Goal: Task Accomplishment & Management: Use online tool/utility

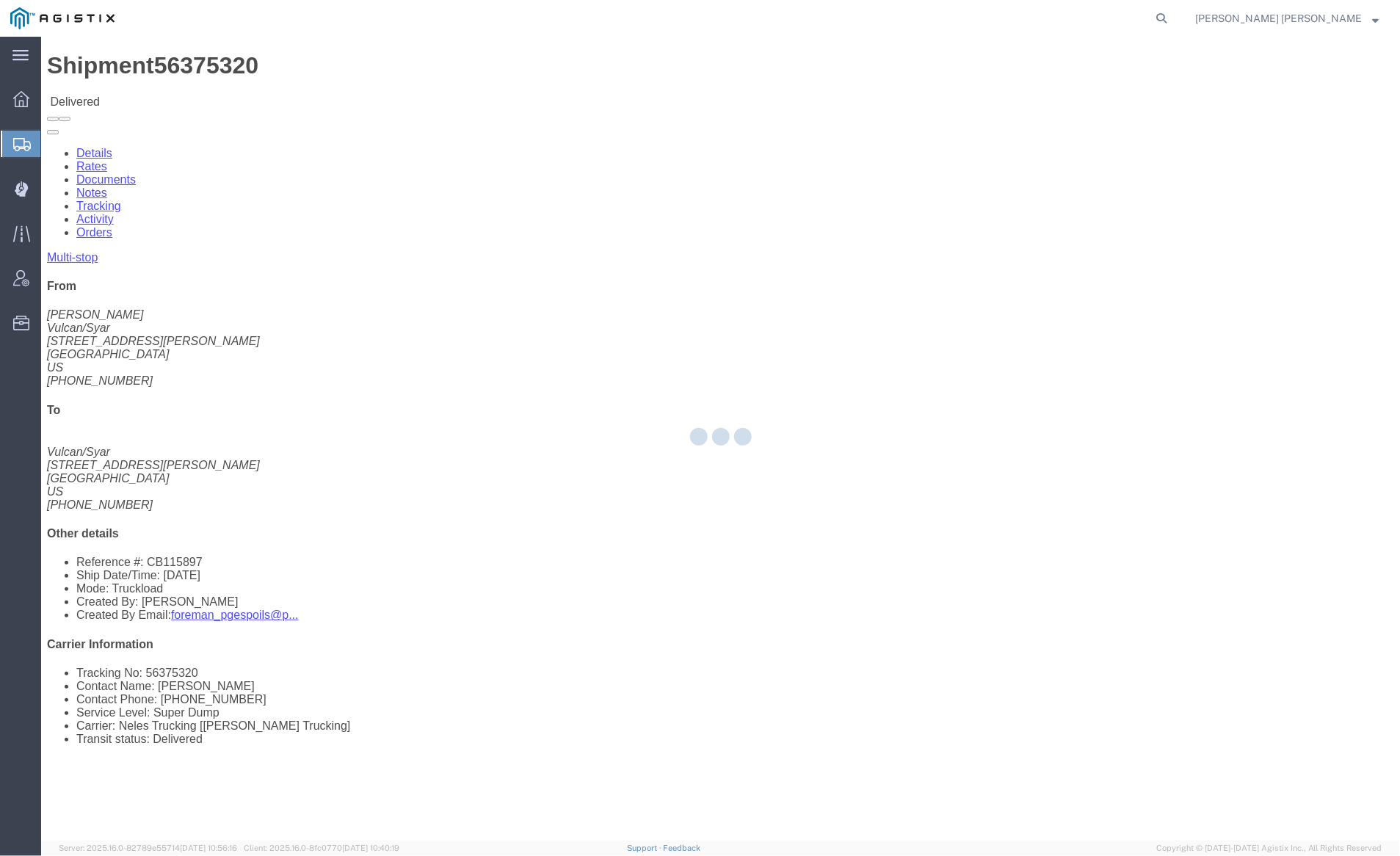
click at [104, 188] on div at bounding box center [721, 438] width 1358 height 804
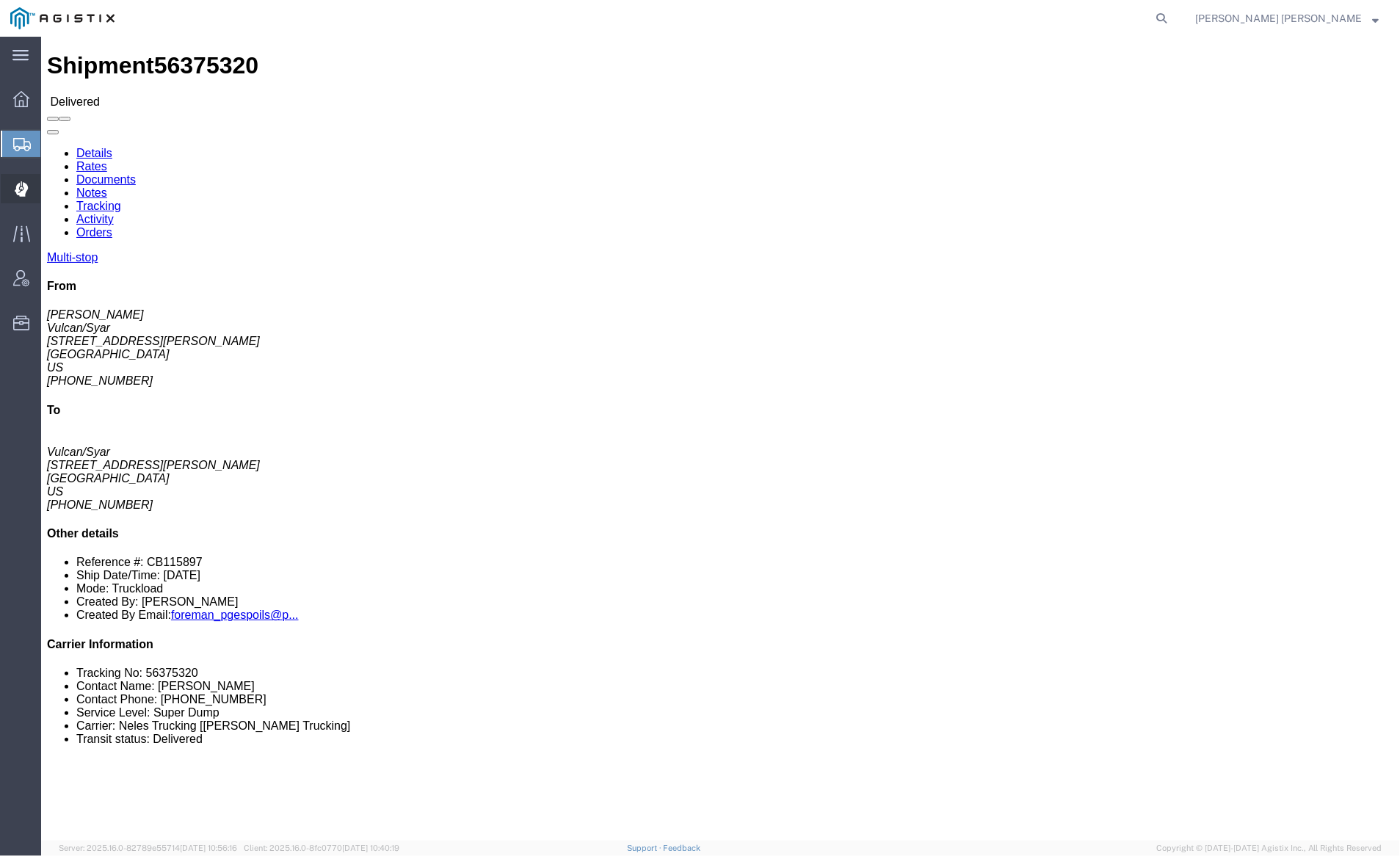
click at [50, 190] on span "Dispatch Manager" at bounding box center [45, 189] width 10 height 30
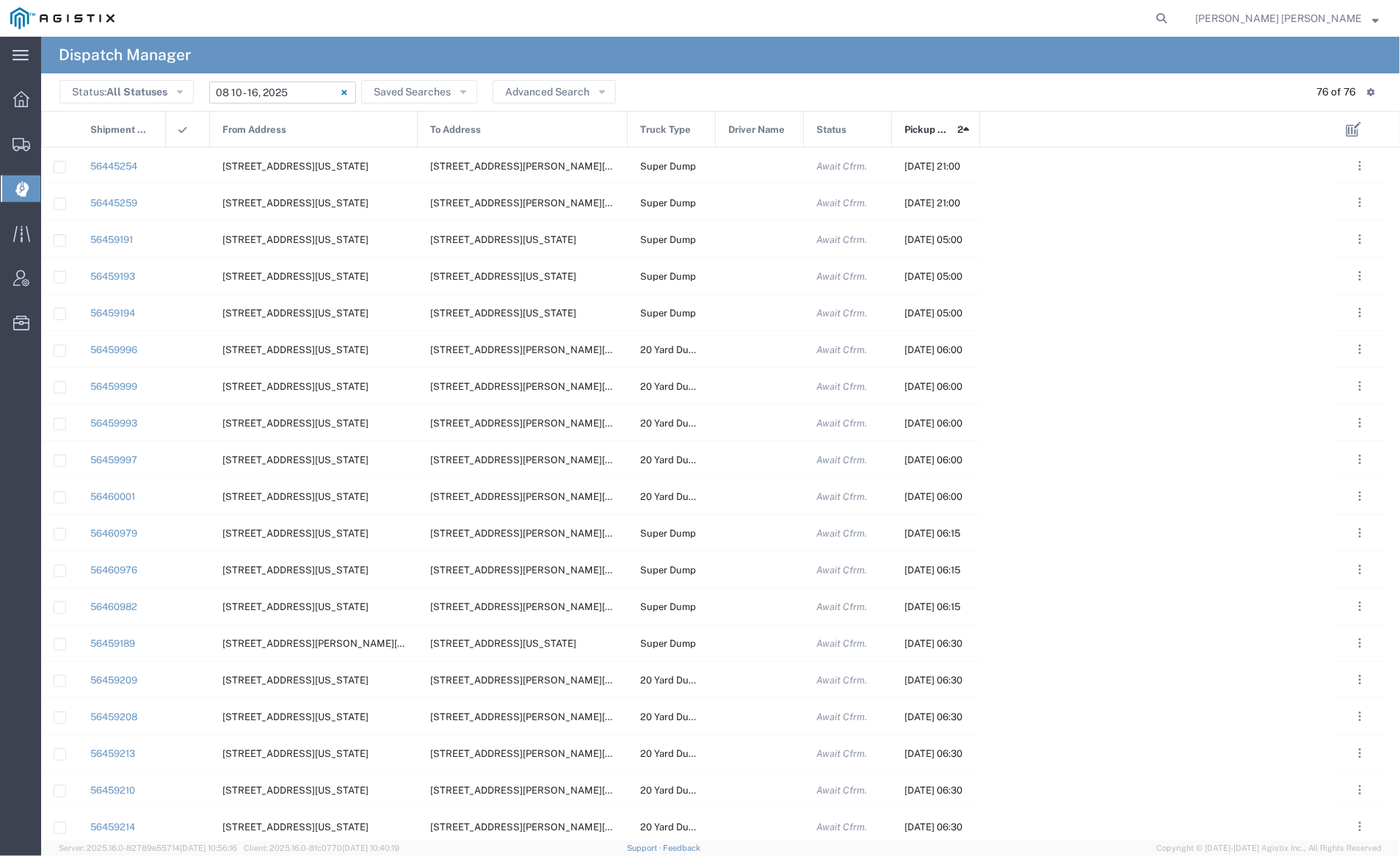
click at [286, 96] on input "[DATE] - [DATE]" at bounding box center [283, 92] width 146 height 22
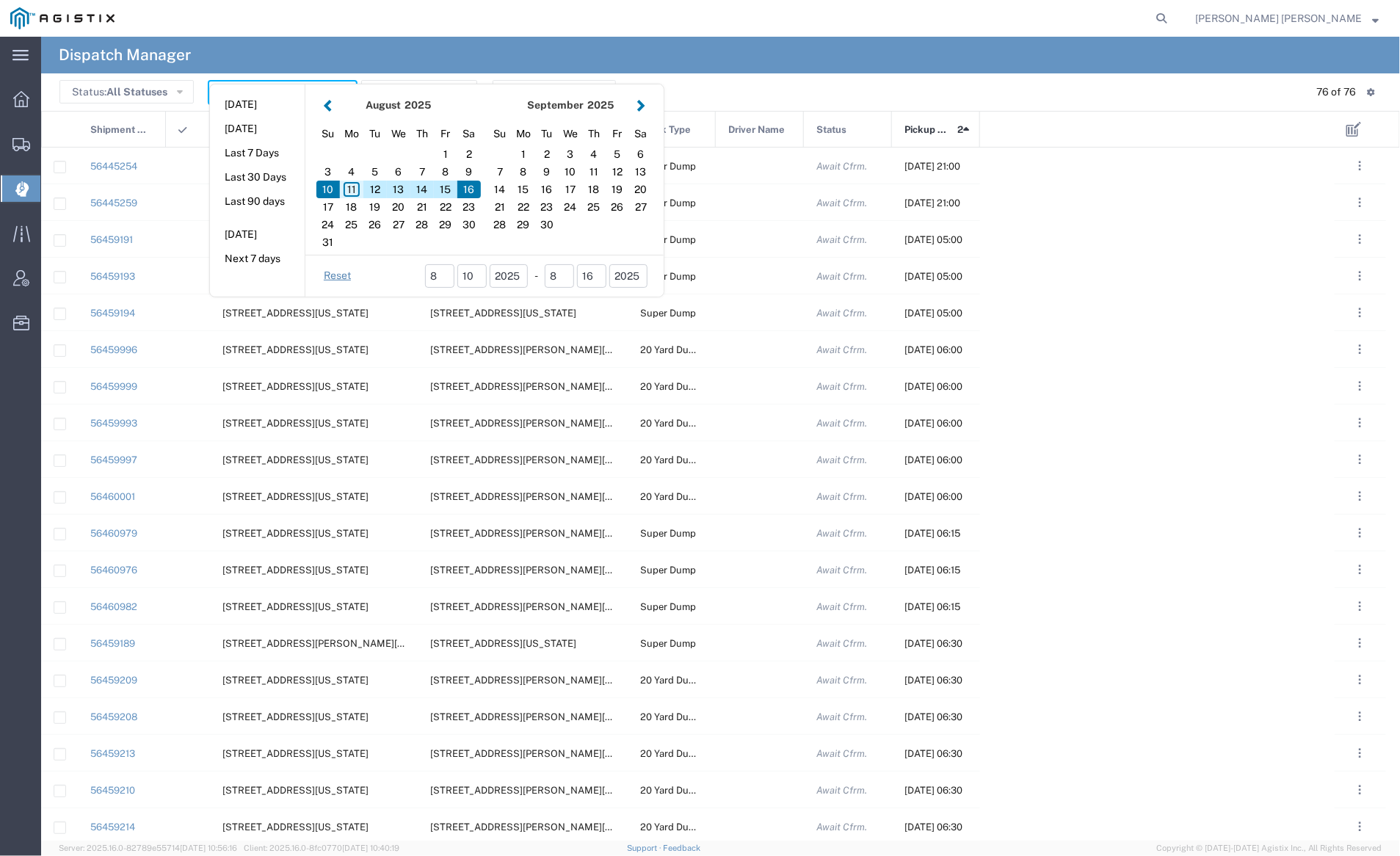
click at [352, 190] on div "11" at bounding box center [352, 190] width 24 height 18
type input "[DATE]"
type input "[DATE] - [DATE]"
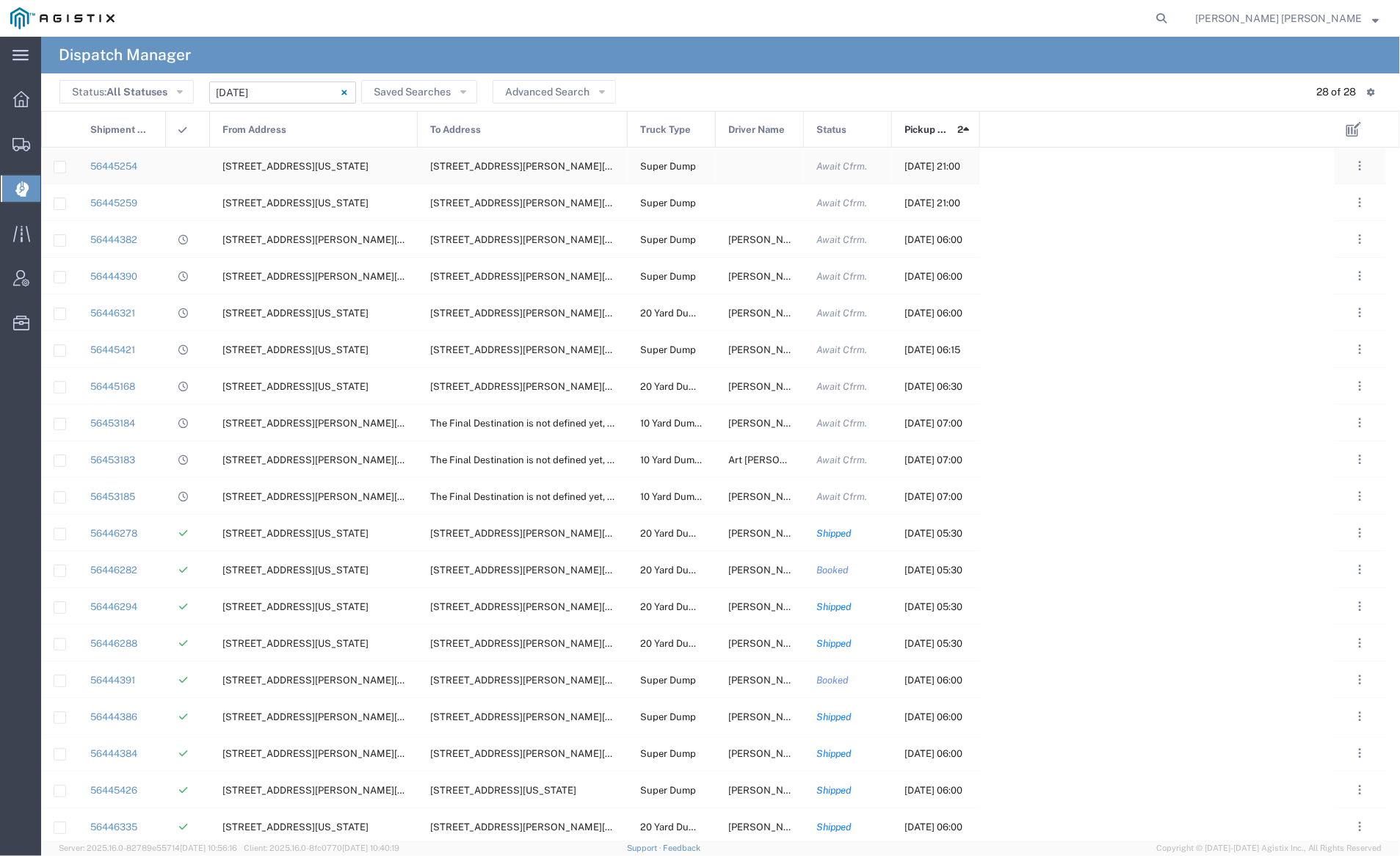
click at [761, 164] on div at bounding box center [759, 165] width 88 height 36
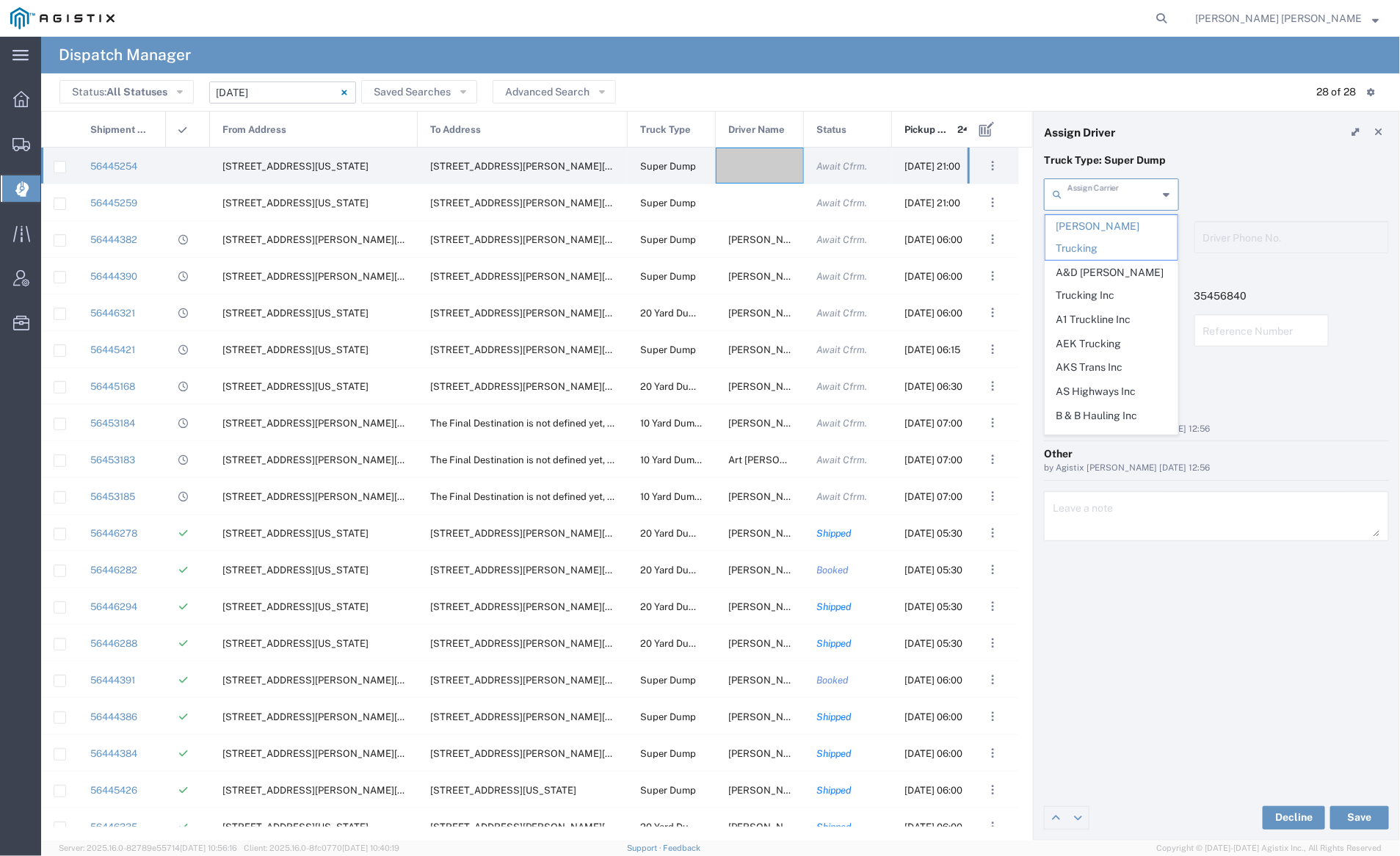
click at [1117, 192] on input "text" at bounding box center [1112, 194] width 91 height 26
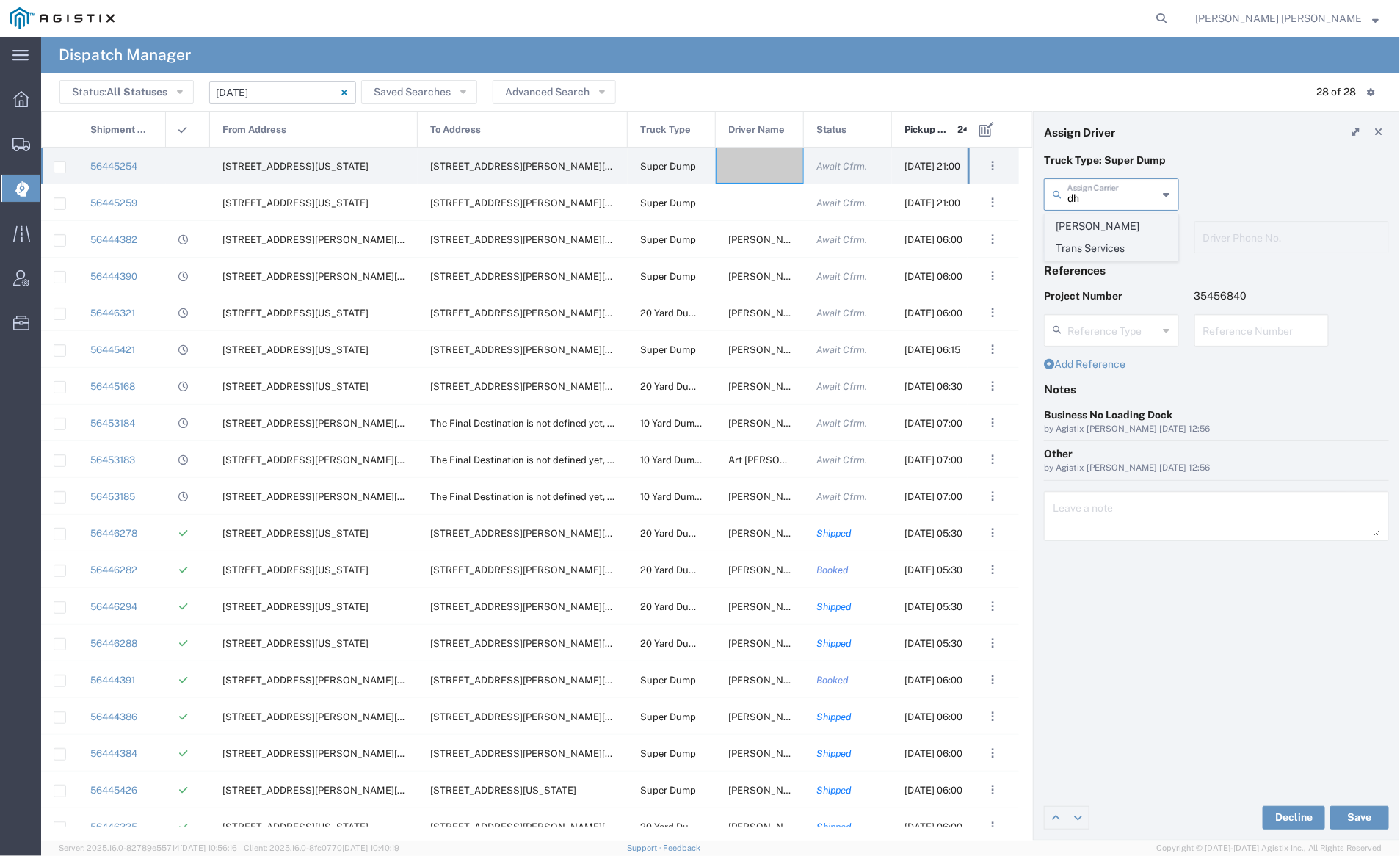
click at [1118, 223] on span "[PERSON_NAME] Trans Services" at bounding box center [1111, 237] width 132 height 45
type input "[PERSON_NAME] Trans Services"
click at [1115, 235] on input "text" at bounding box center [1113, 236] width 93 height 26
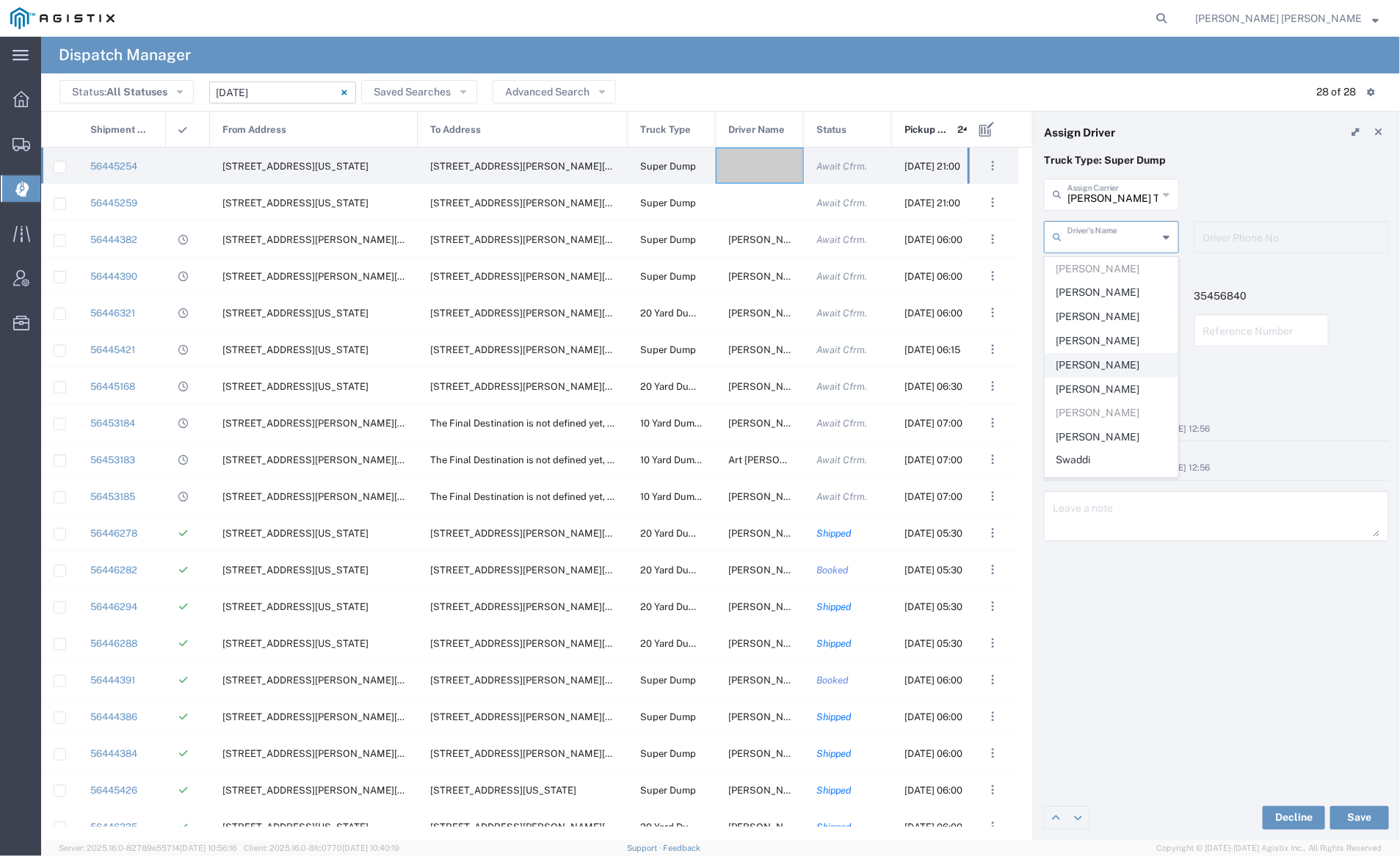
click at [1100, 362] on span "[PERSON_NAME]" at bounding box center [1111, 365] width 132 height 23
type input "[PERSON_NAME]"
type input "9252556221"
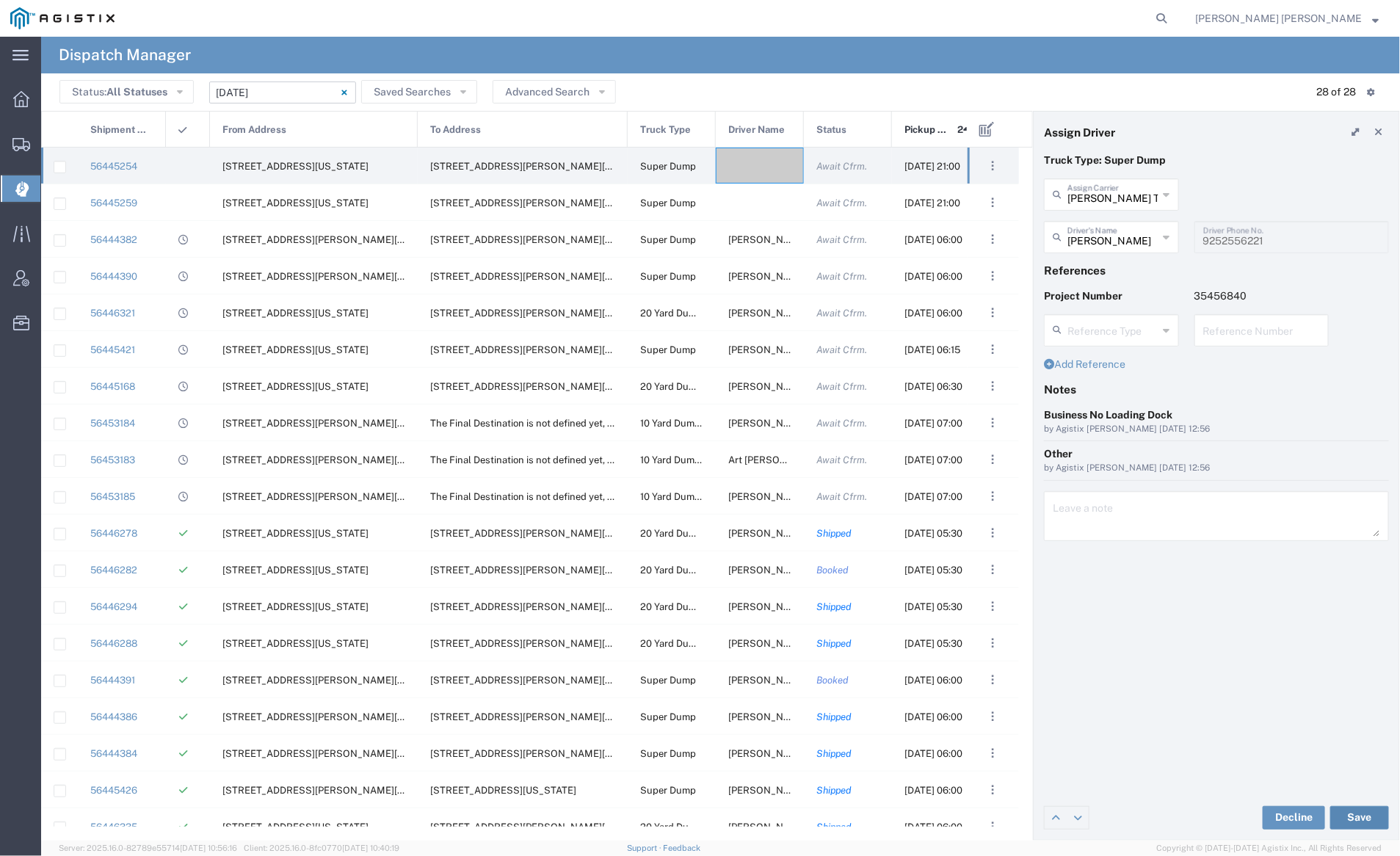
click at [1355, 817] on button "Save" at bounding box center [1358, 817] width 58 height 24
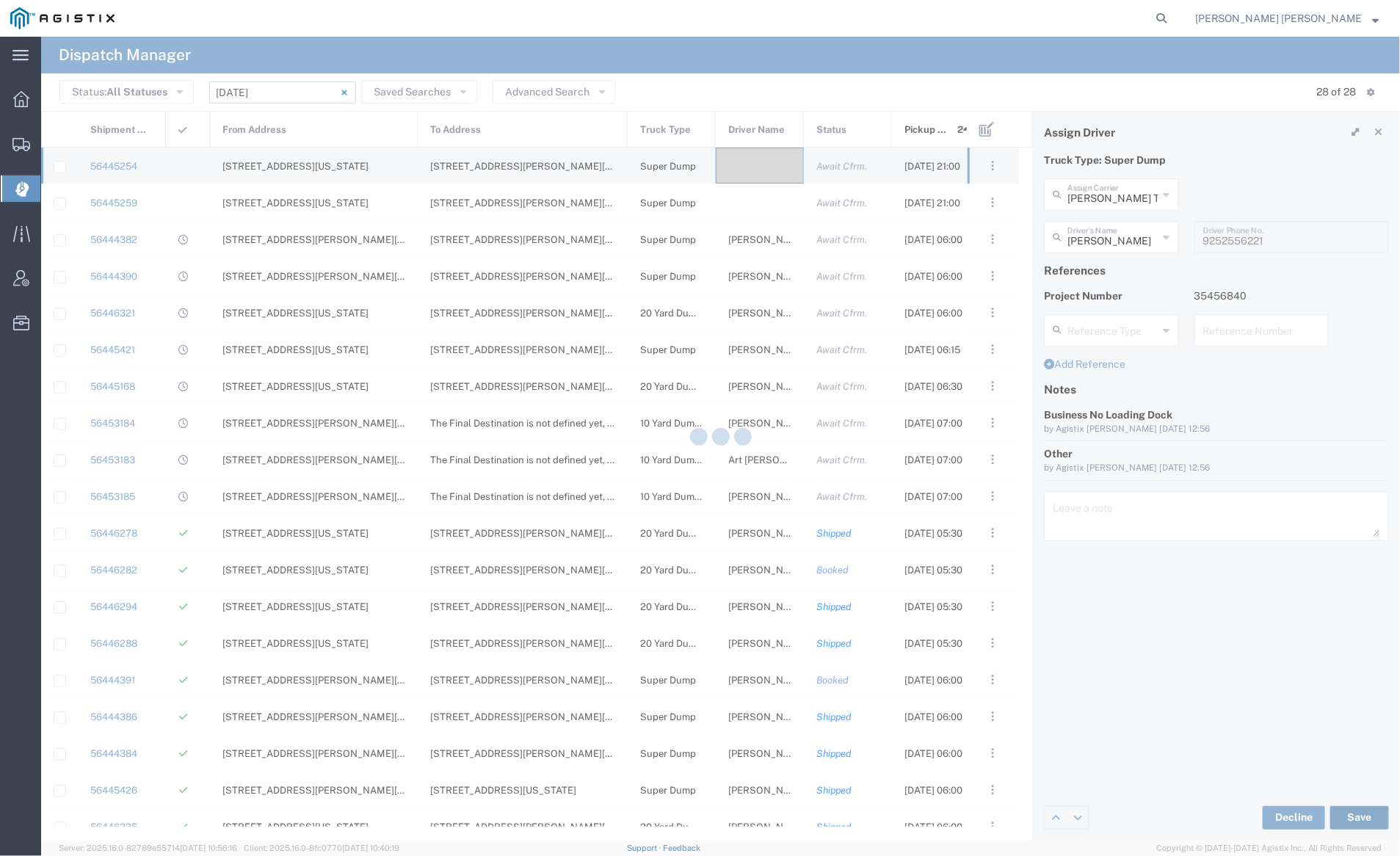
type input "[PERSON_NAME]"
type input "[PERSON_NAME] Trans Services"
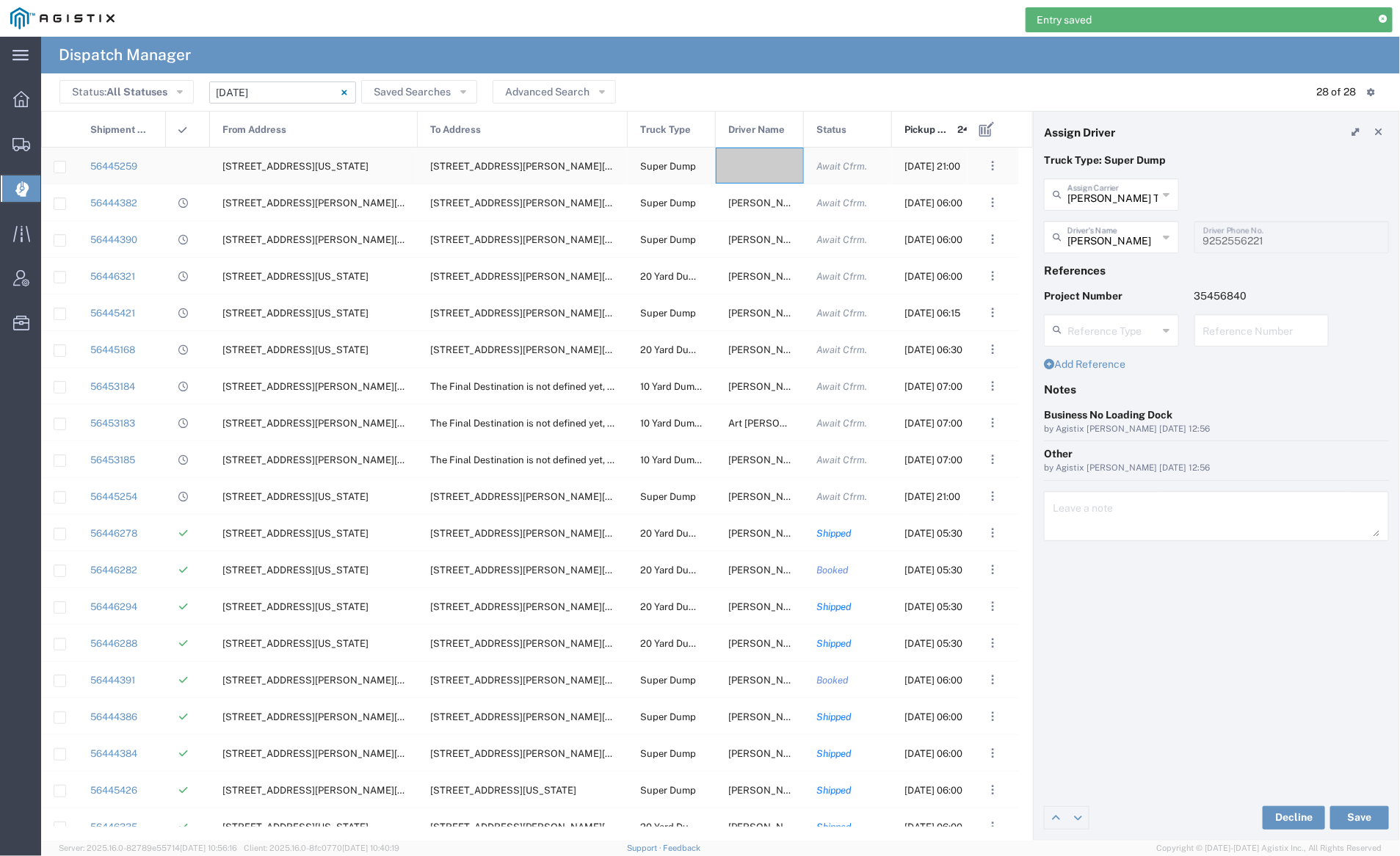
click at [756, 172] on div at bounding box center [759, 165] width 88 height 36
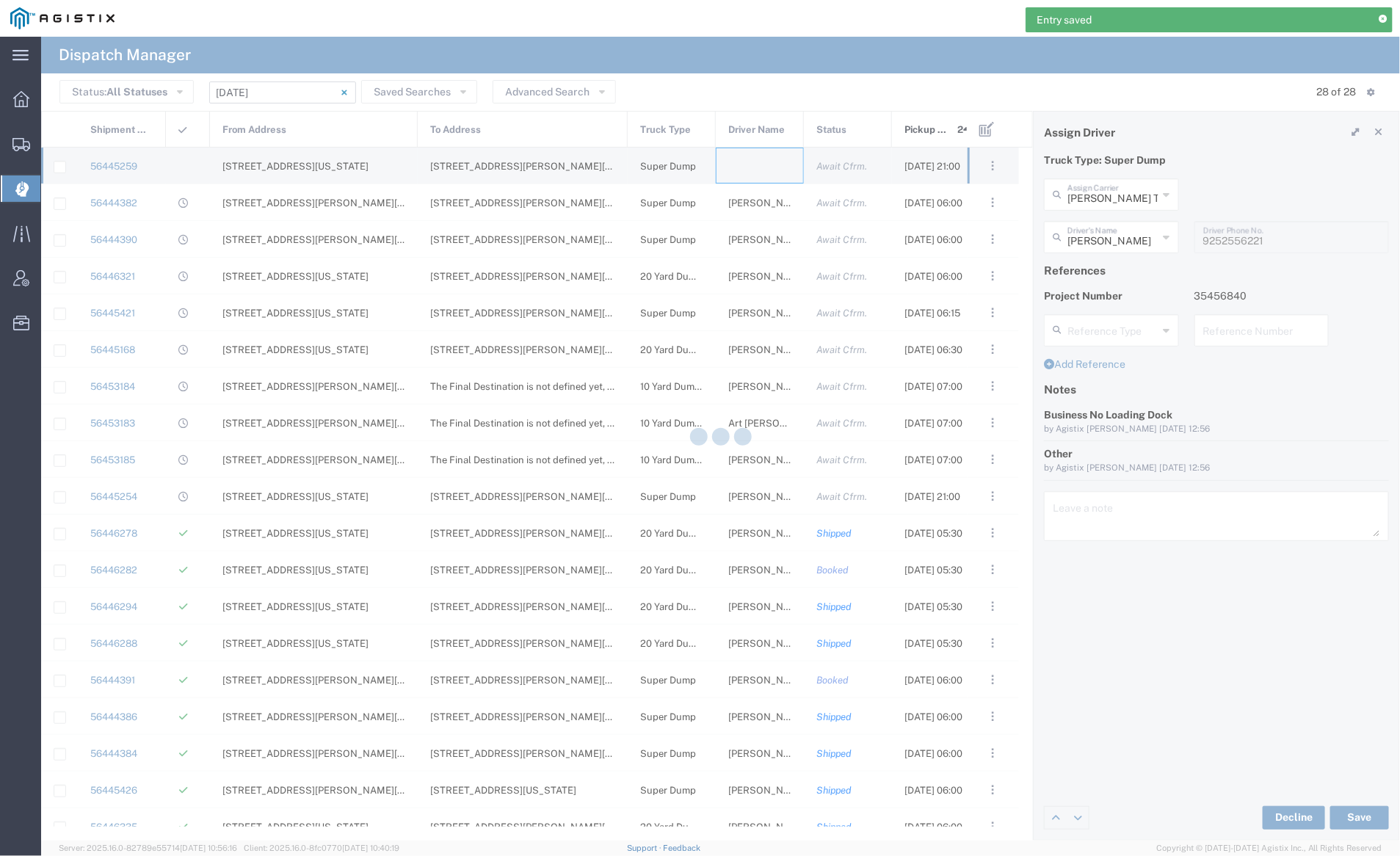
type input "[PERSON_NAME] Trucking"
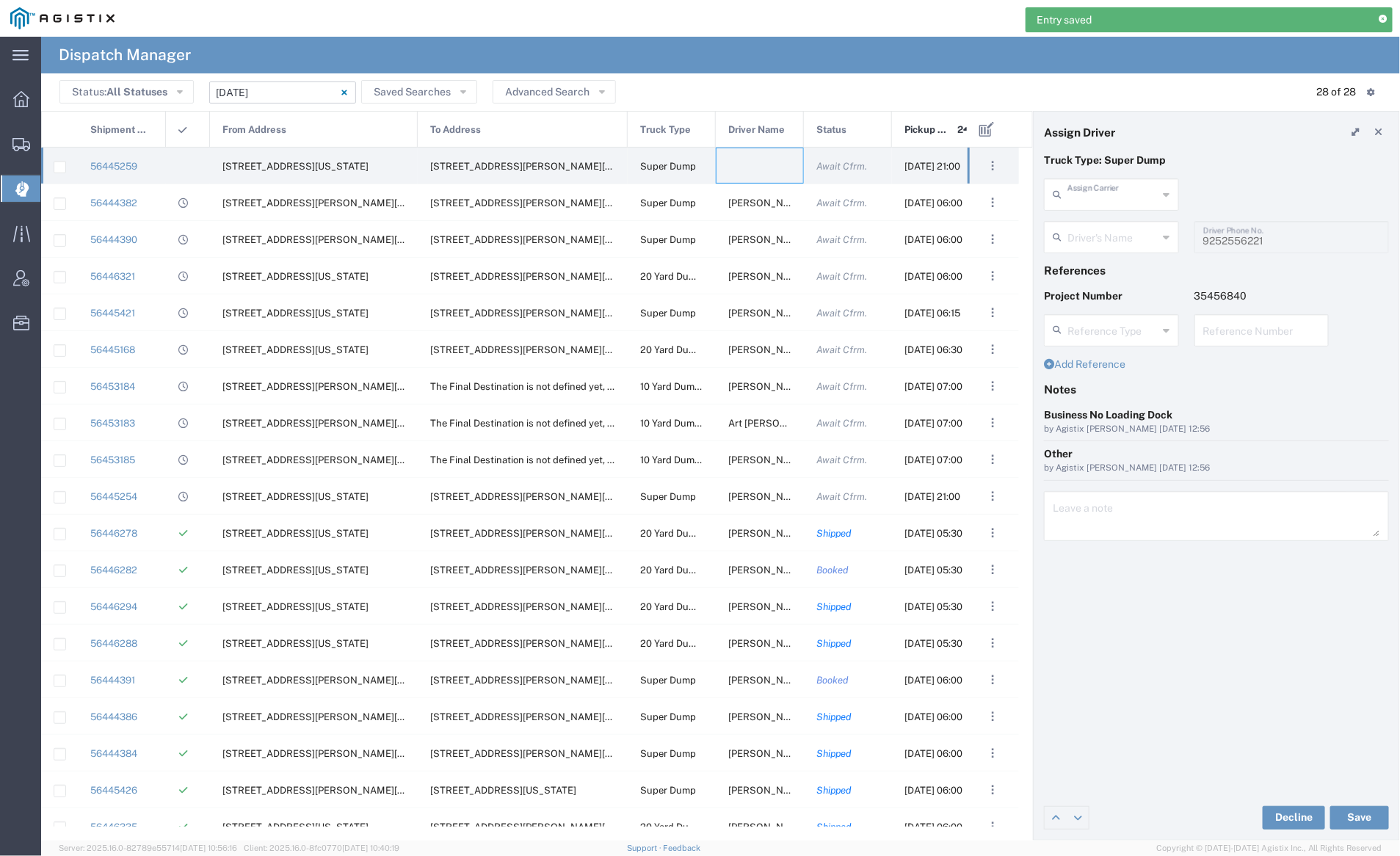
click at [1103, 197] on input "text" at bounding box center [1112, 194] width 91 height 26
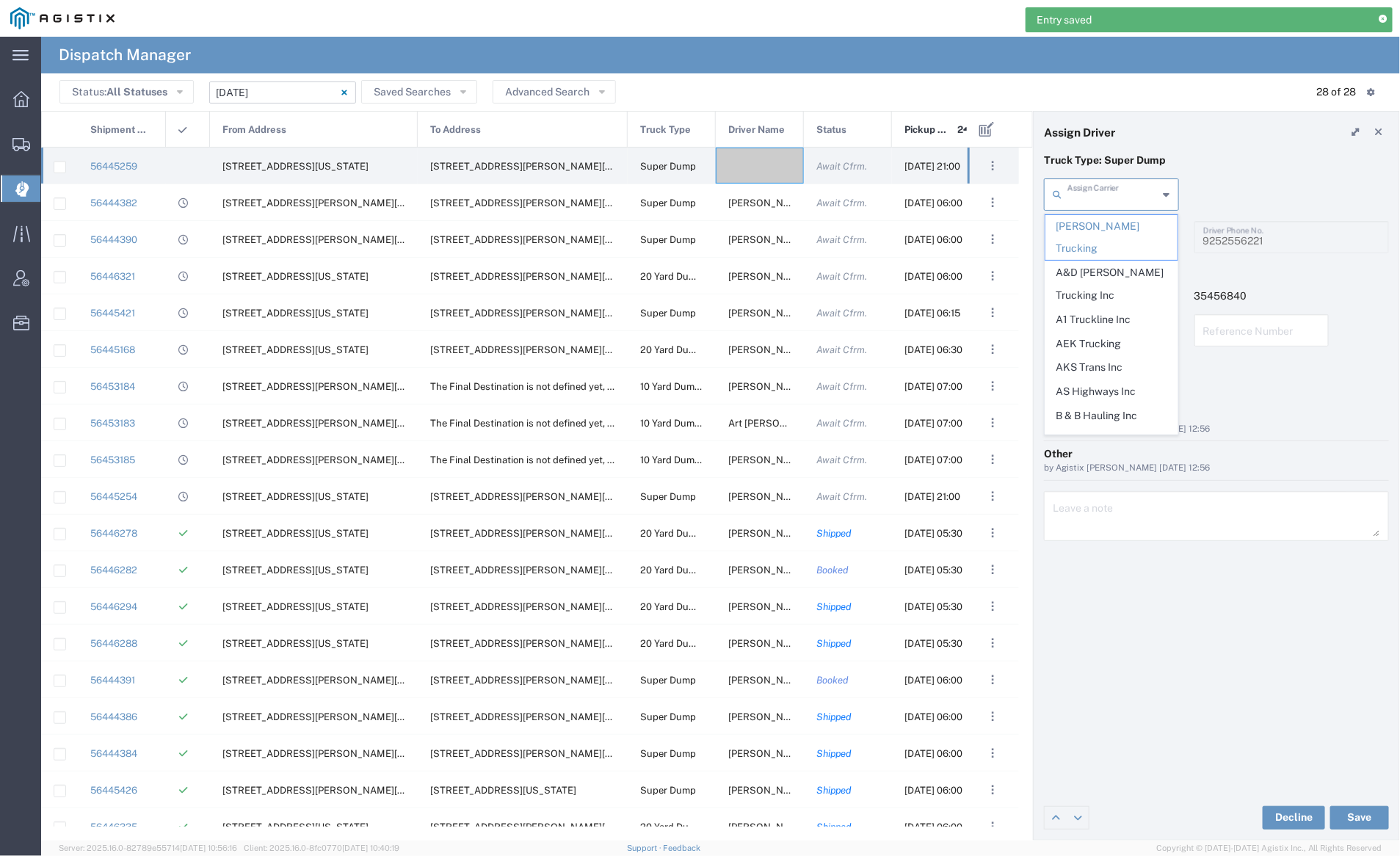
type input "d"
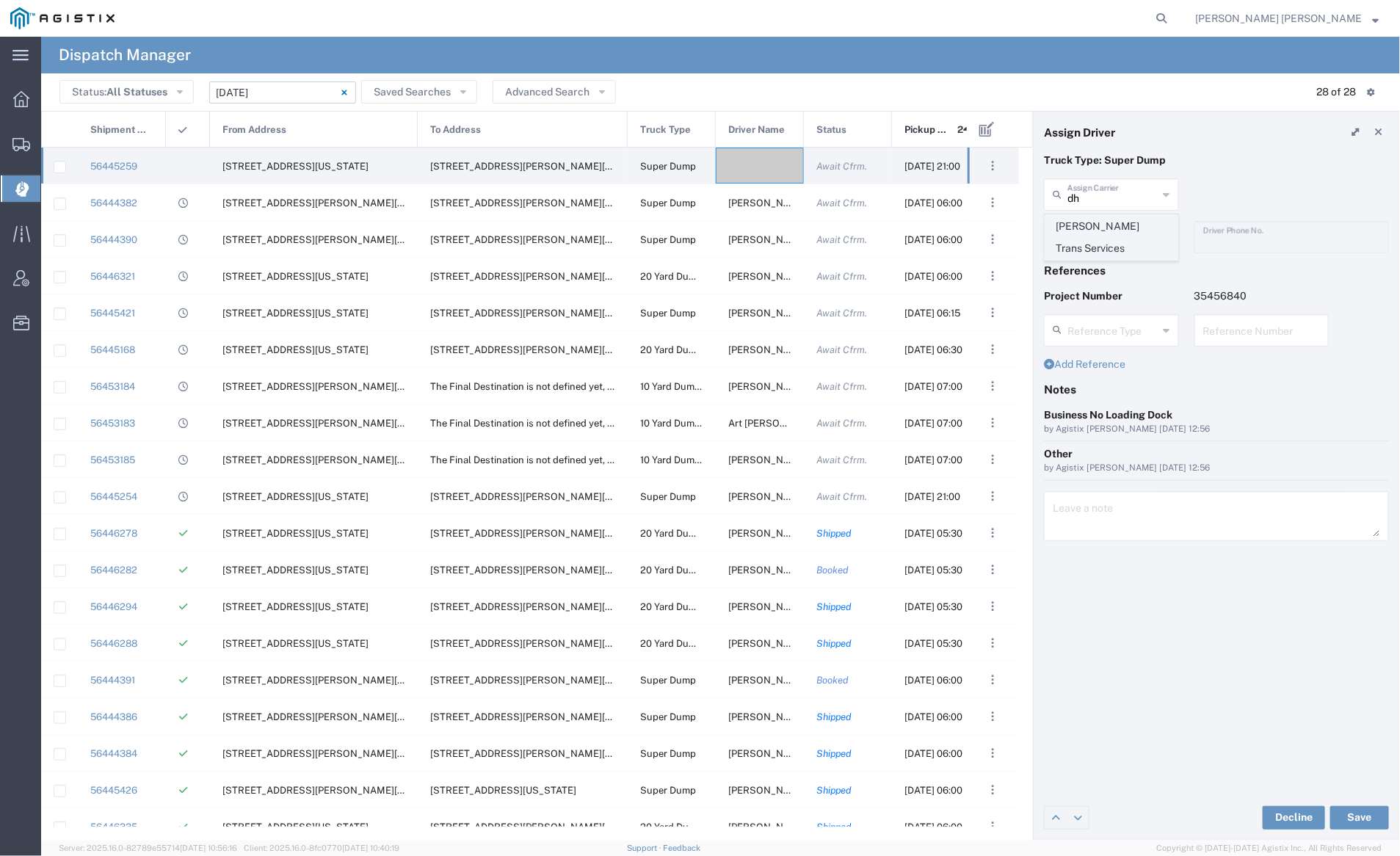
click at [1108, 226] on span "[PERSON_NAME] Trans Services" at bounding box center [1111, 237] width 132 height 45
type input "[PERSON_NAME] Trans Services"
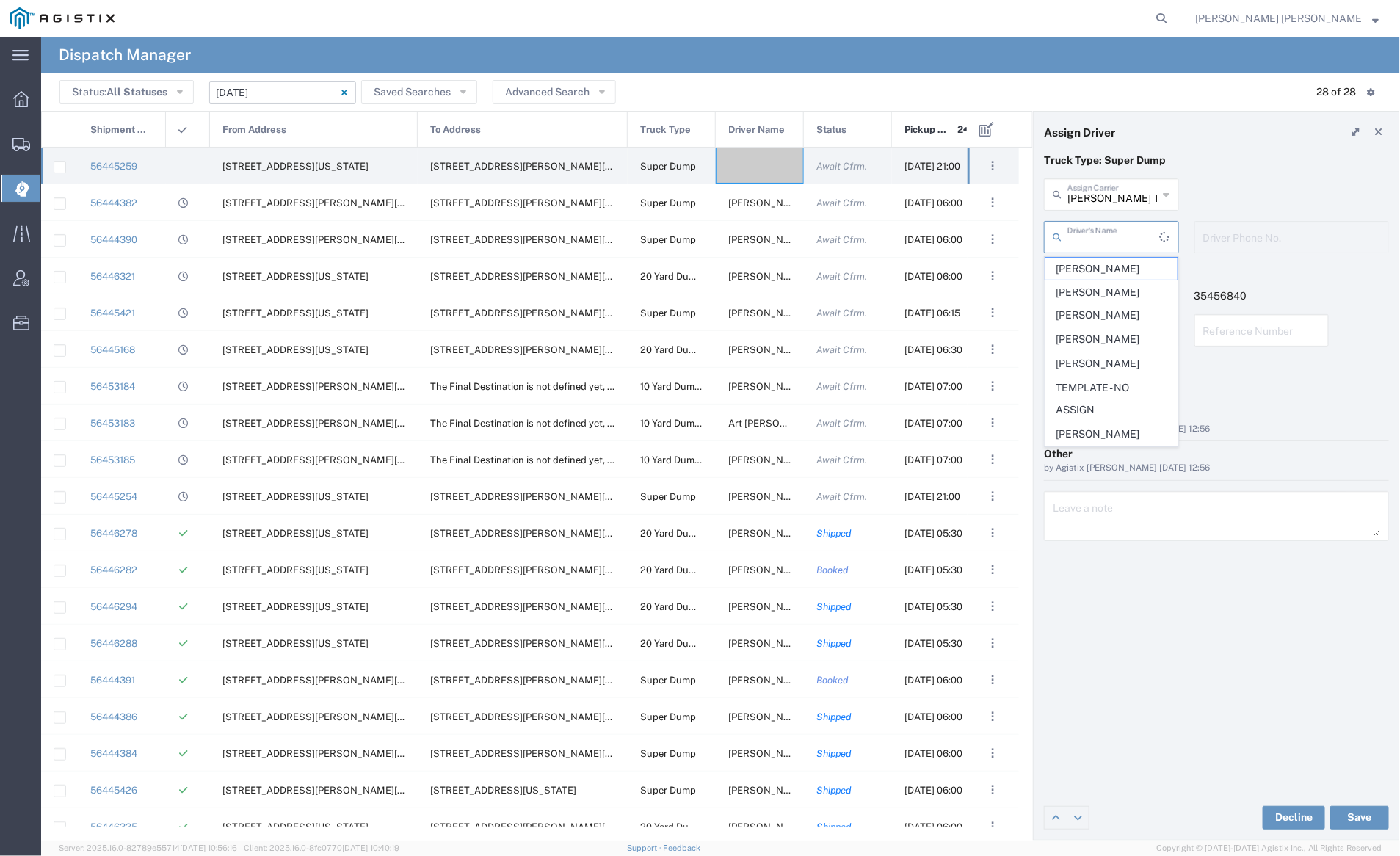
click at [1109, 236] on input "text" at bounding box center [1113, 236] width 93 height 26
click at [1111, 396] on span "[PERSON_NAME]" at bounding box center [1111, 388] width 132 height 23
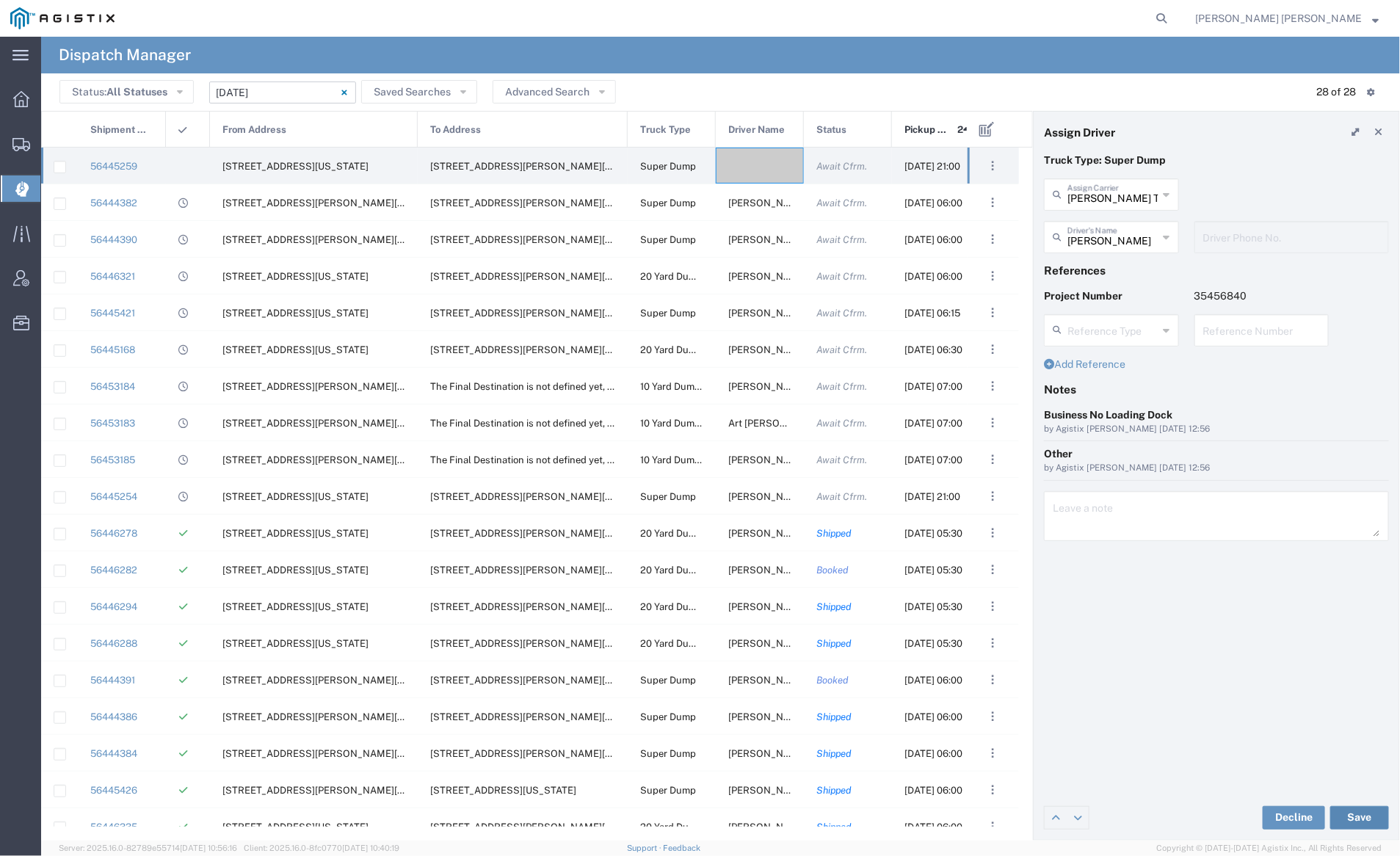
click at [1362, 819] on button "Save" at bounding box center [1358, 817] width 58 height 24
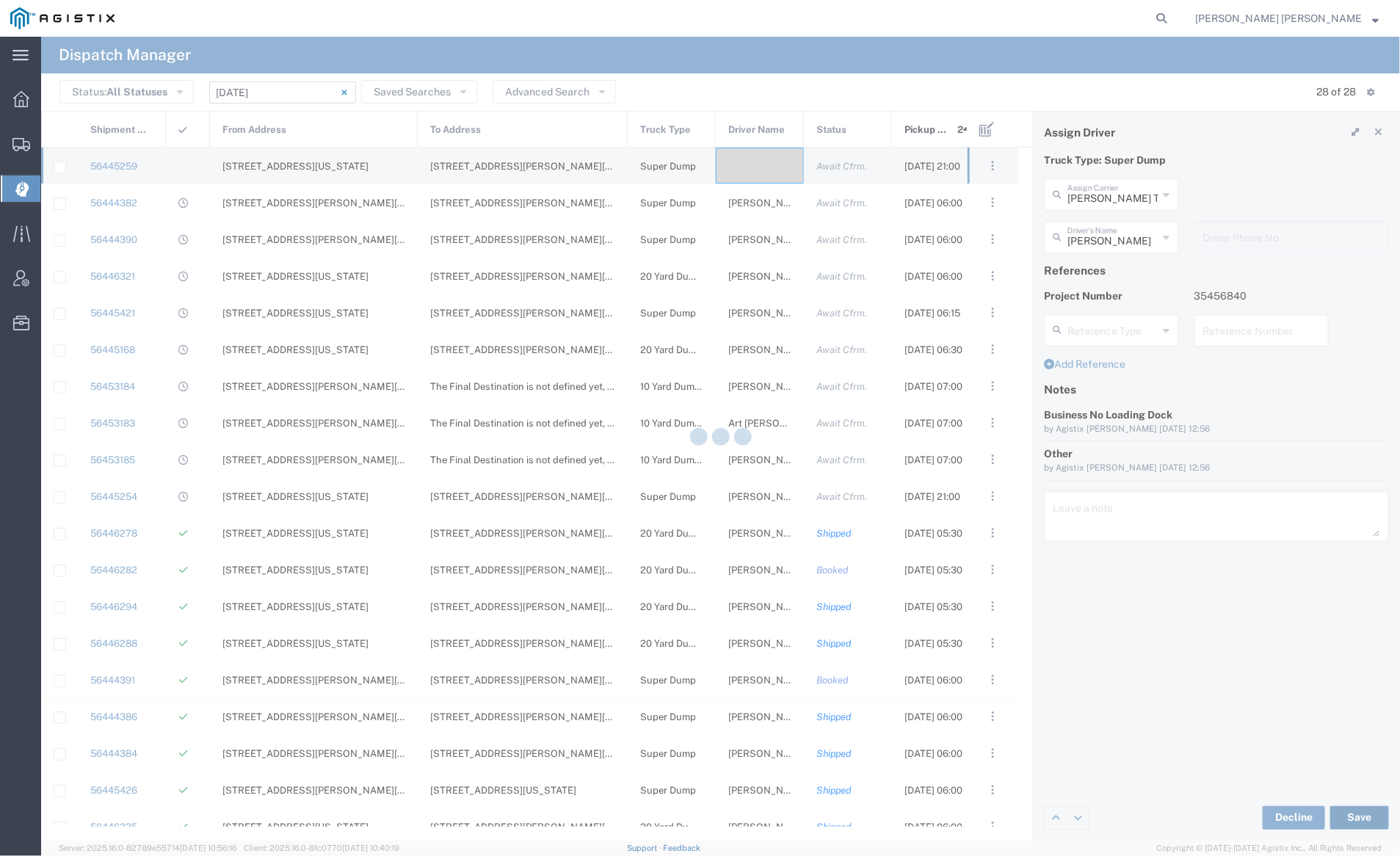
type input "[PERSON_NAME]"
type input "[PERSON_NAME] Trans Services"
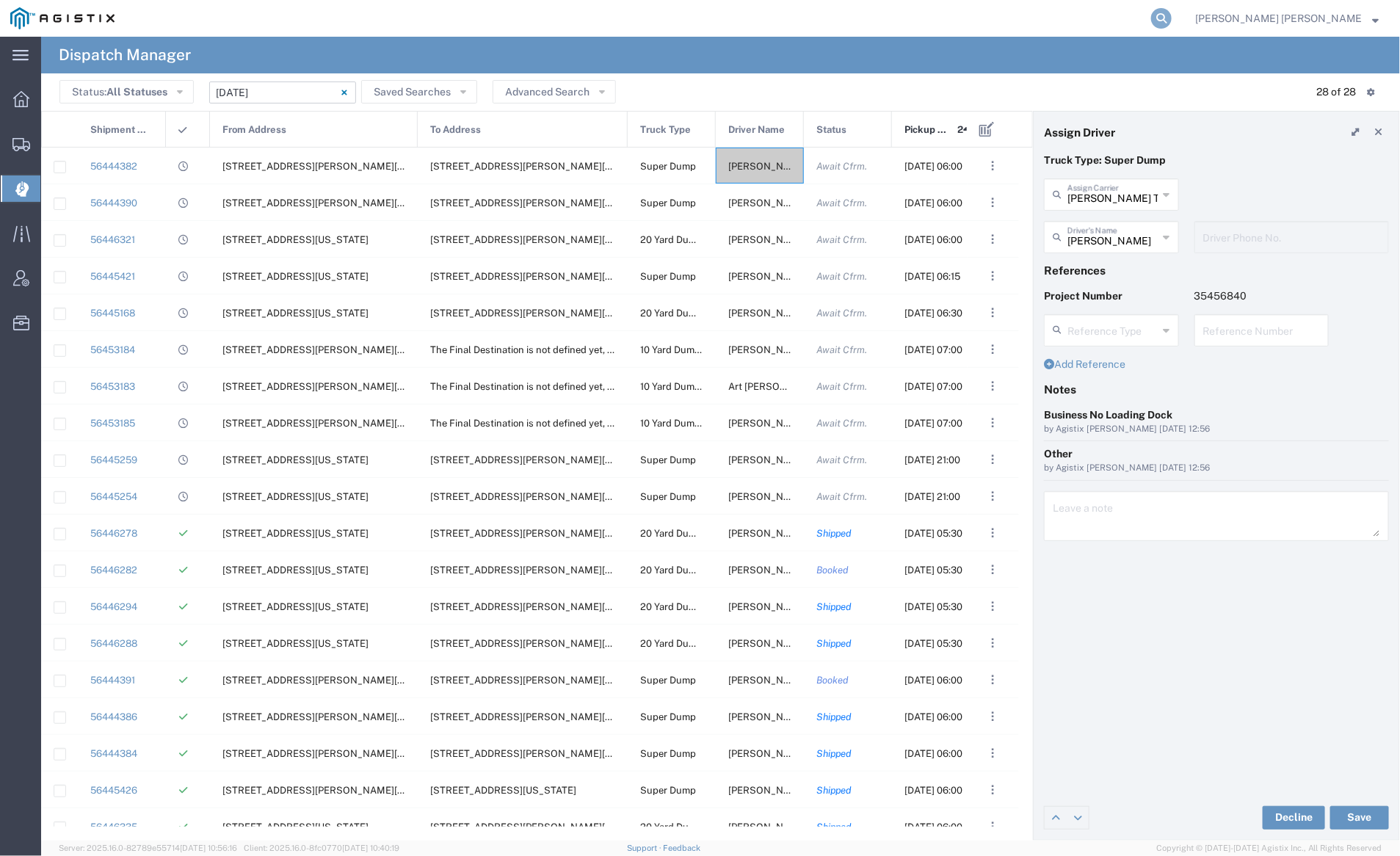
click at [1172, 13] on icon at bounding box center [1161, 18] width 21 height 21
click at [847, 16] on input "search" at bounding box center [927, 19] width 446 height 36
paste input "55825202"
click at [1172, 15] on icon at bounding box center [1161, 18] width 21 height 21
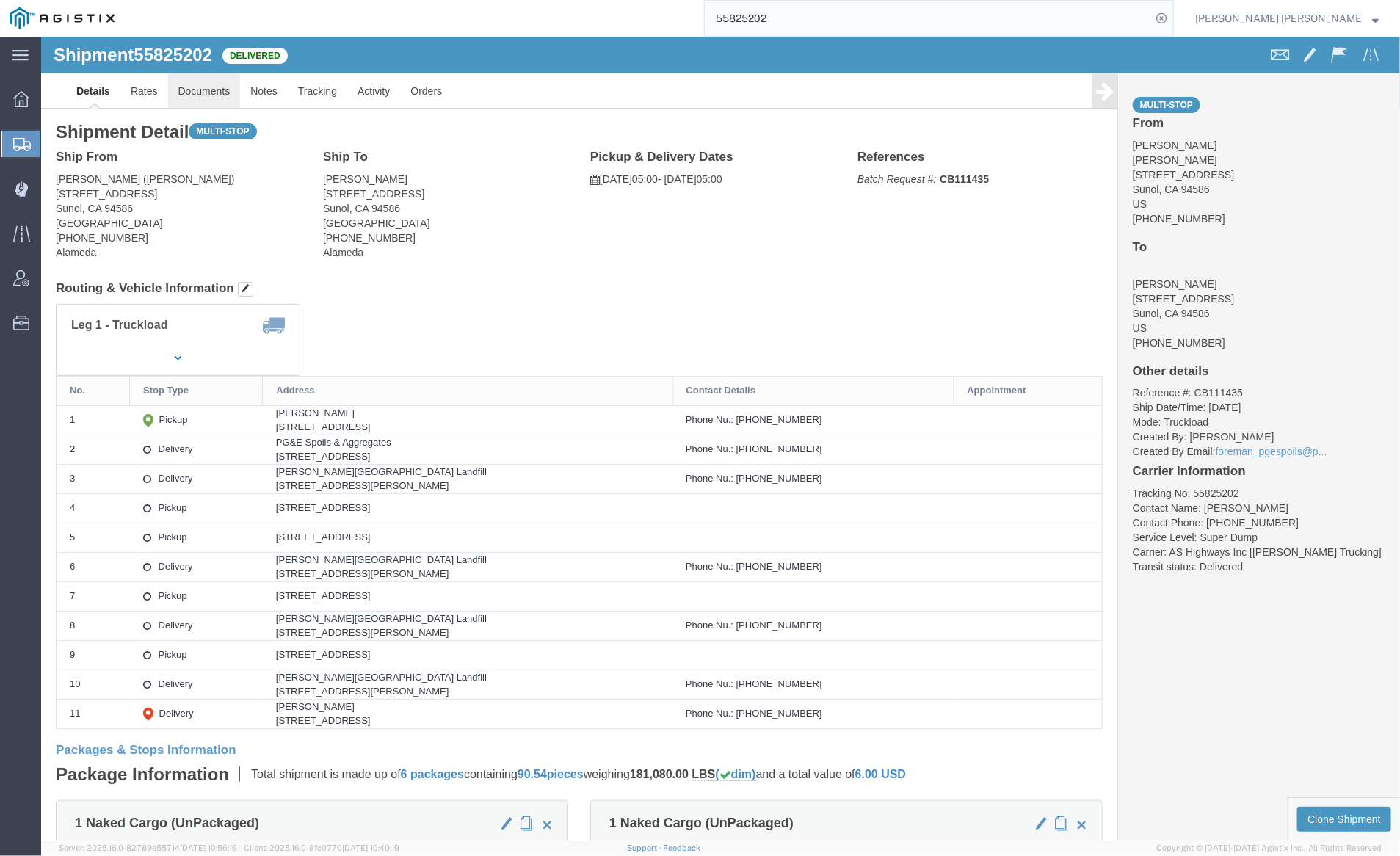
click link "Documents"
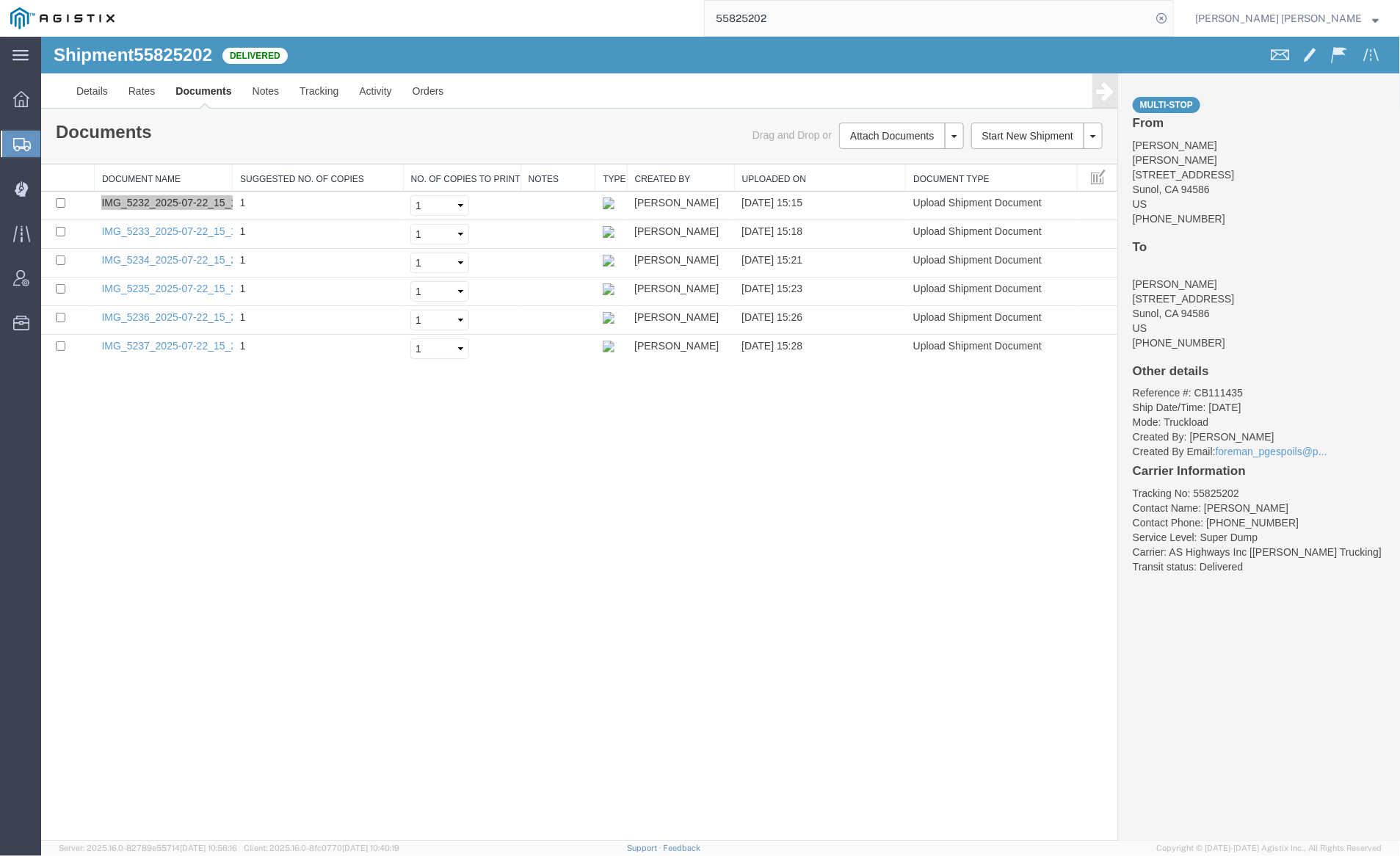
click at [814, 22] on input "55825202" at bounding box center [927, 19] width 446 height 36
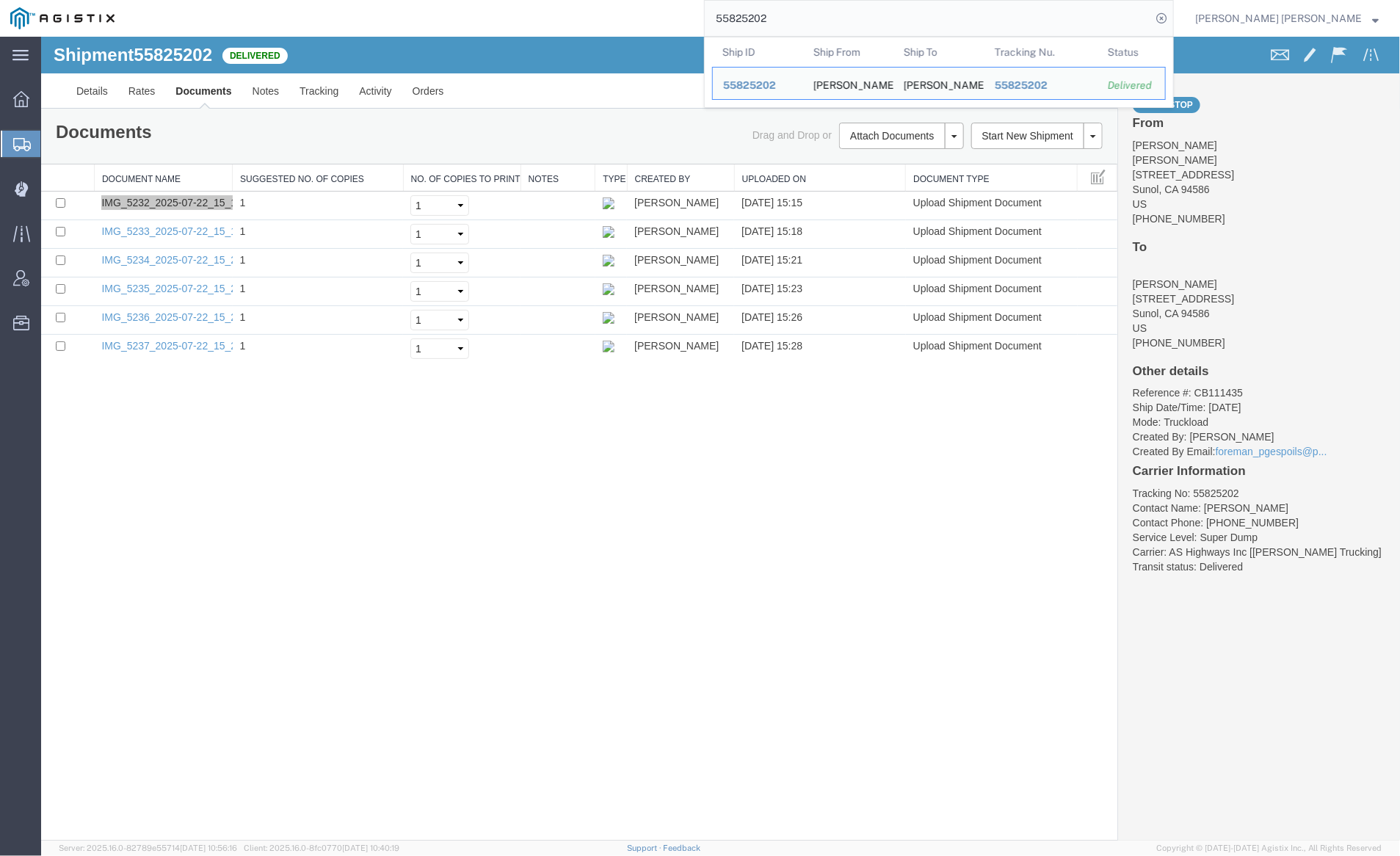
click at [814, 22] on input "55825202" at bounding box center [927, 19] width 446 height 36
paste input "595184"
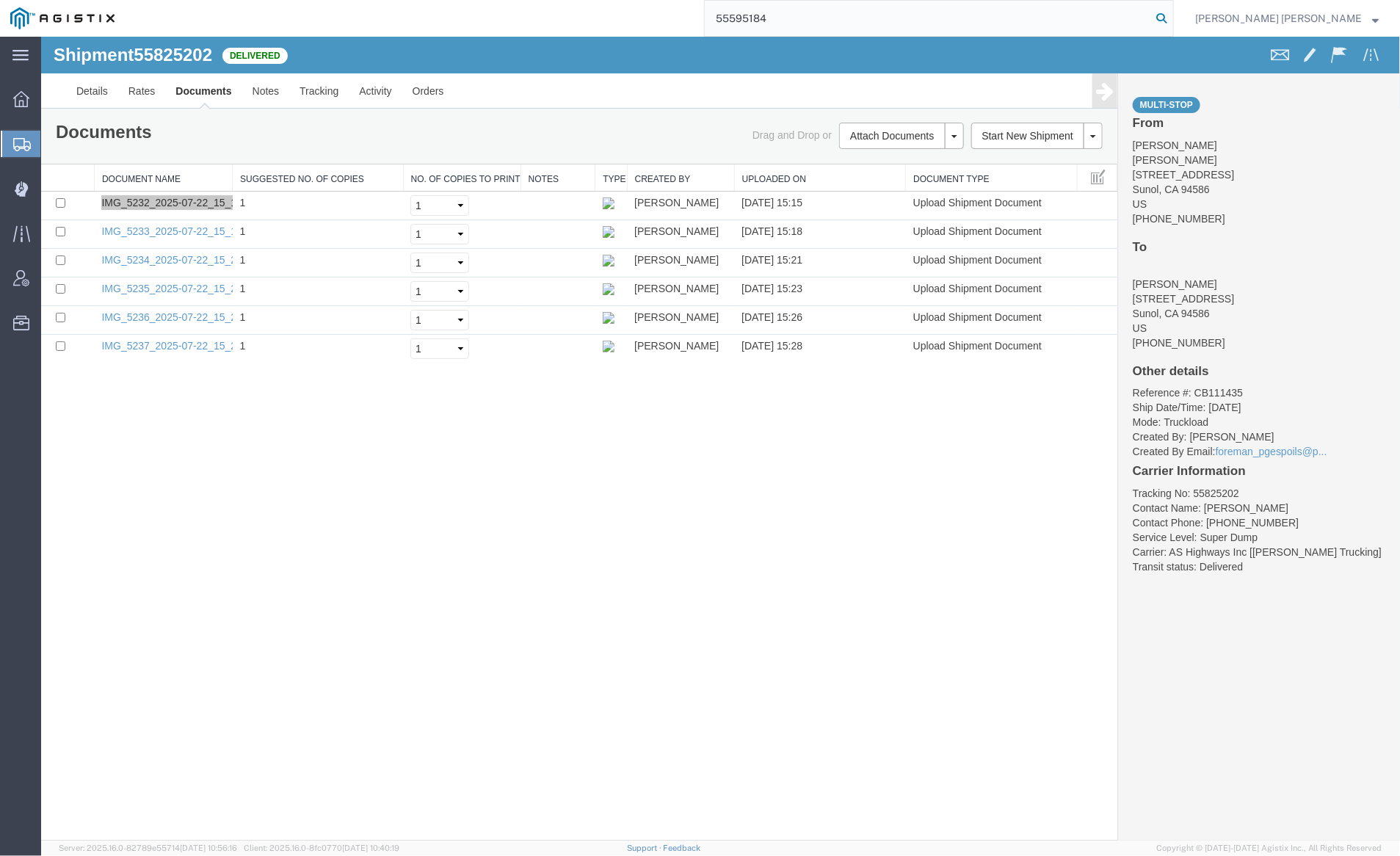
click at [1172, 19] on icon at bounding box center [1161, 18] width 21 height 21
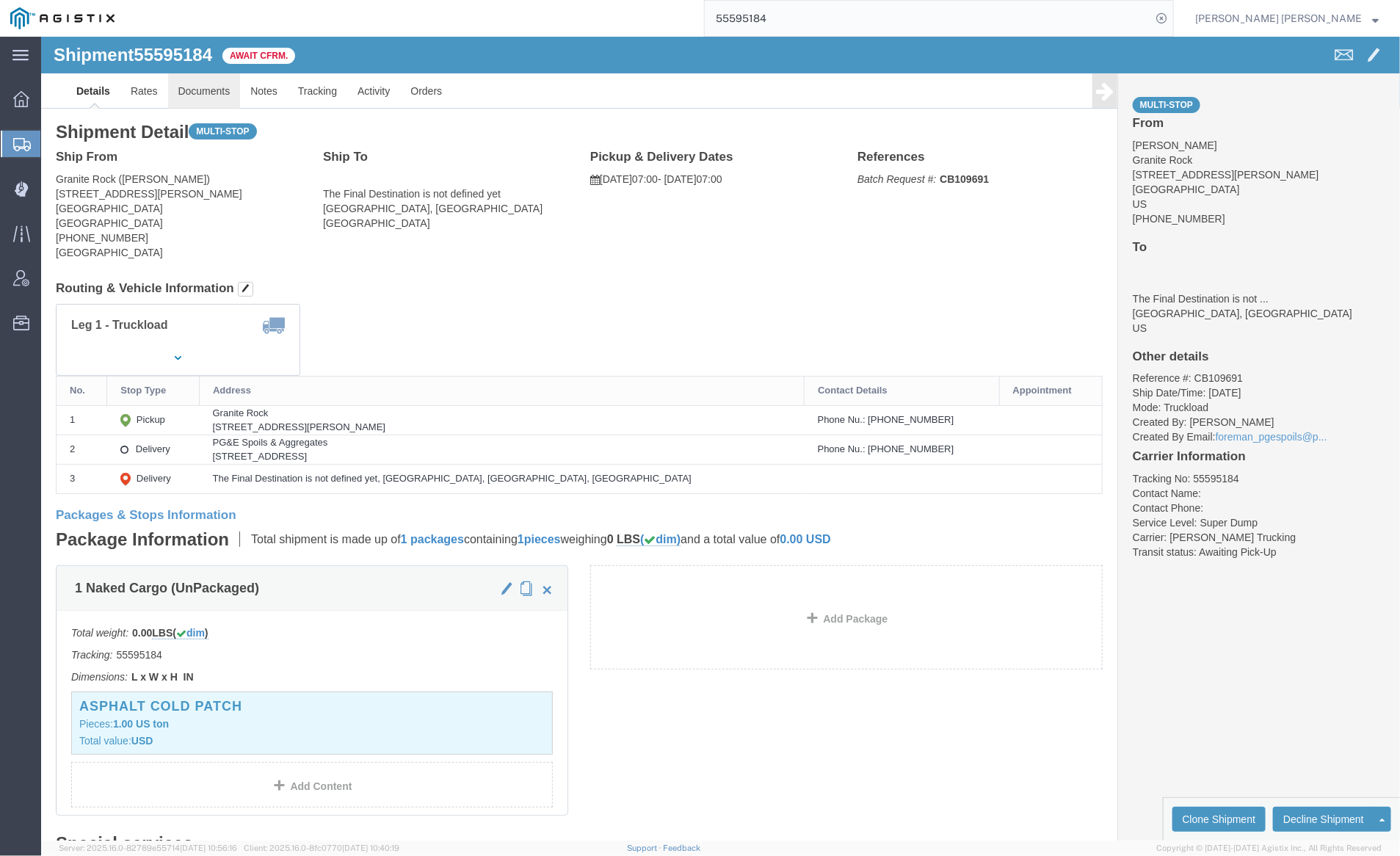
click link "Documents"
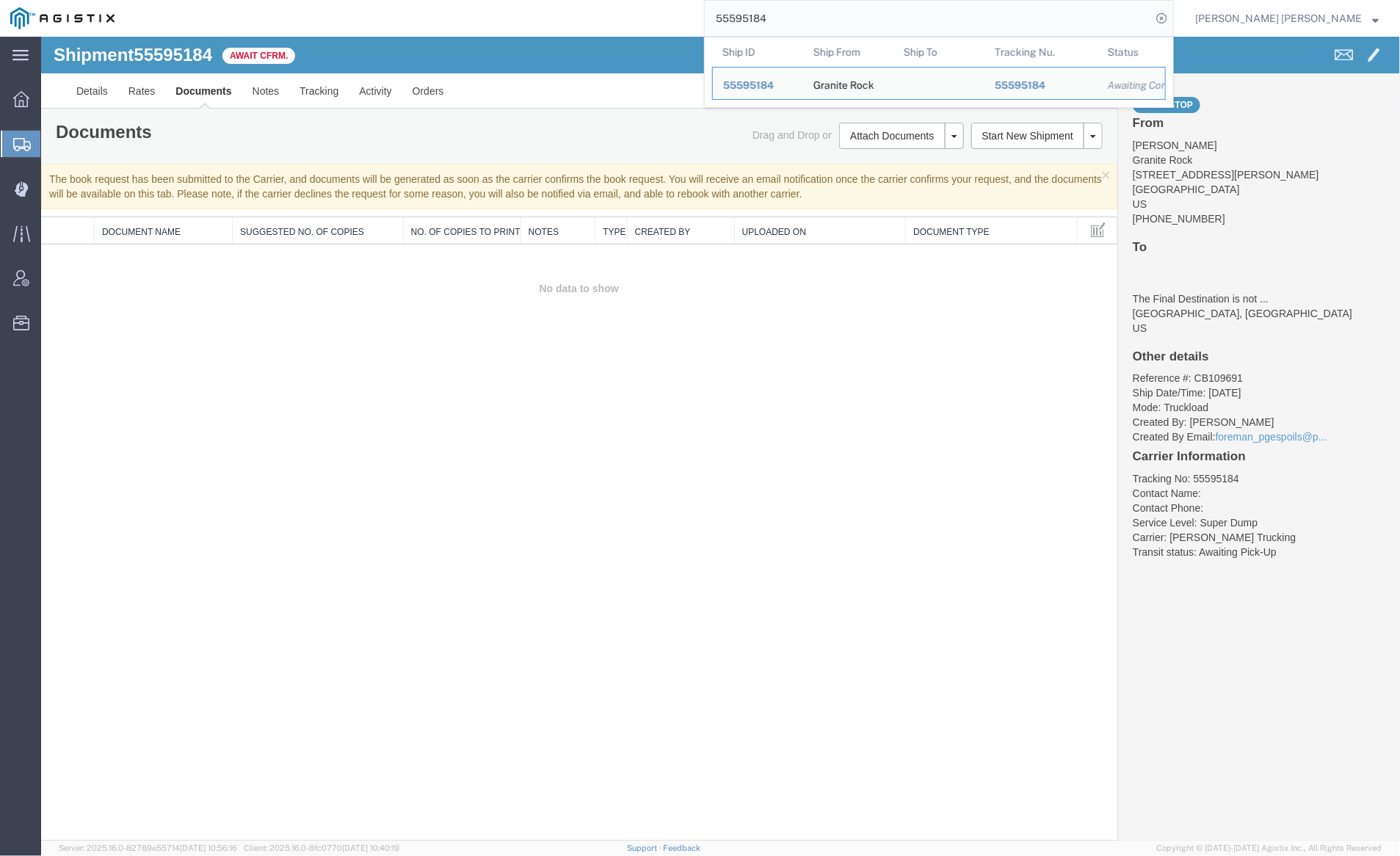
click at [824, 22] on input "55595184" at bounding box center [927, 19] width 446 height 36
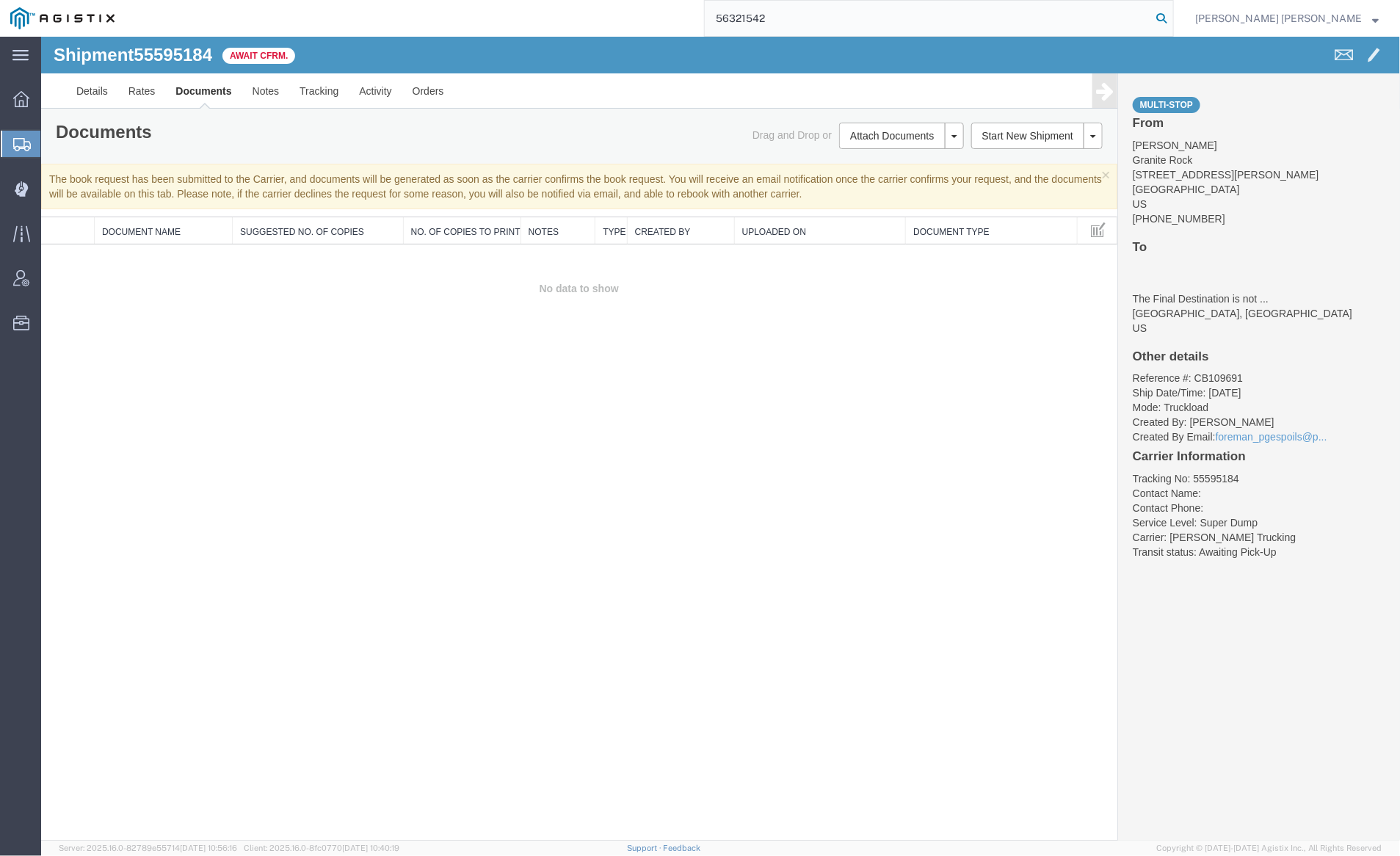
click at [1172, 16] on icon at bounding box center [1161, 18] width 21 height 21
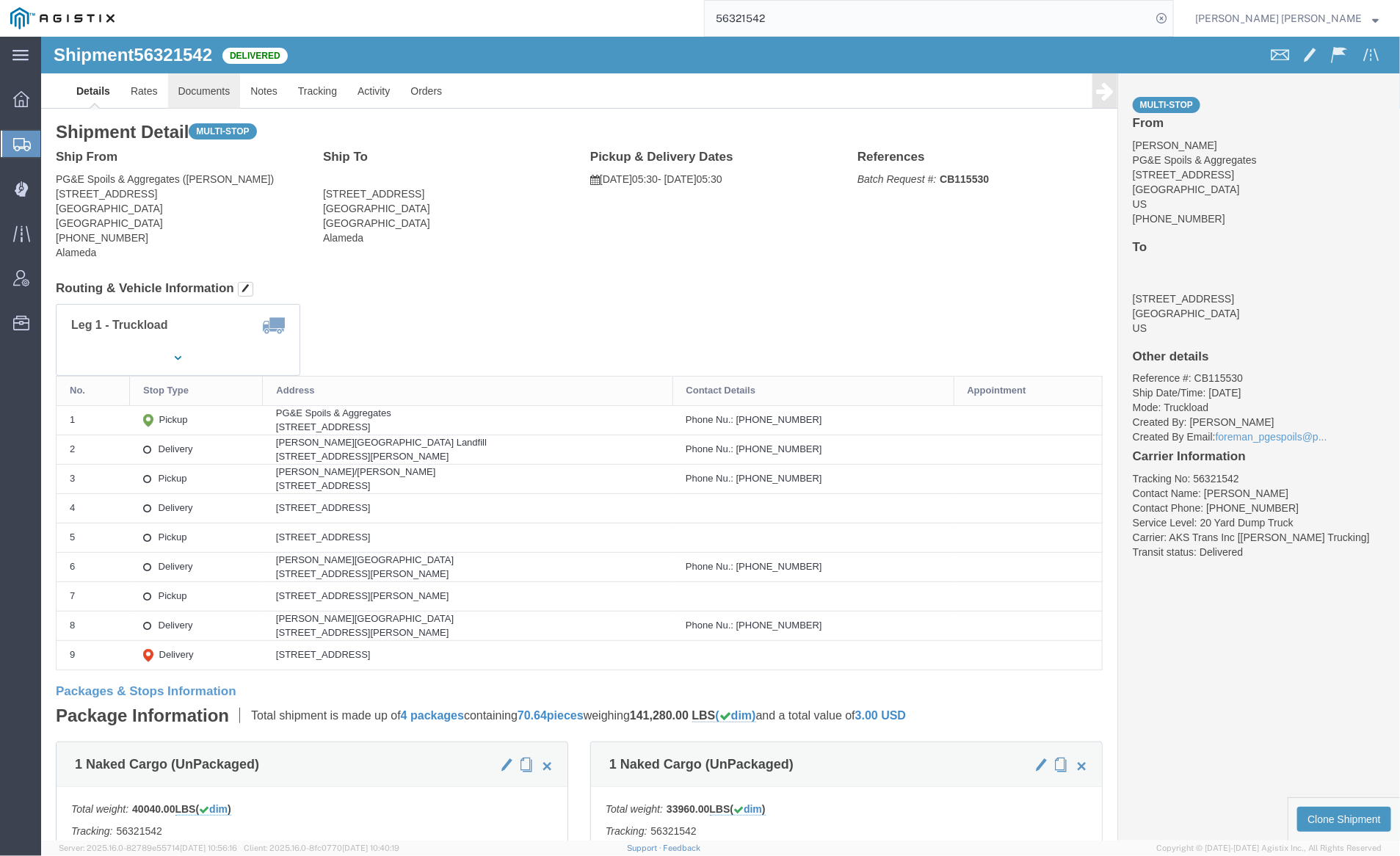
click link "Documents"
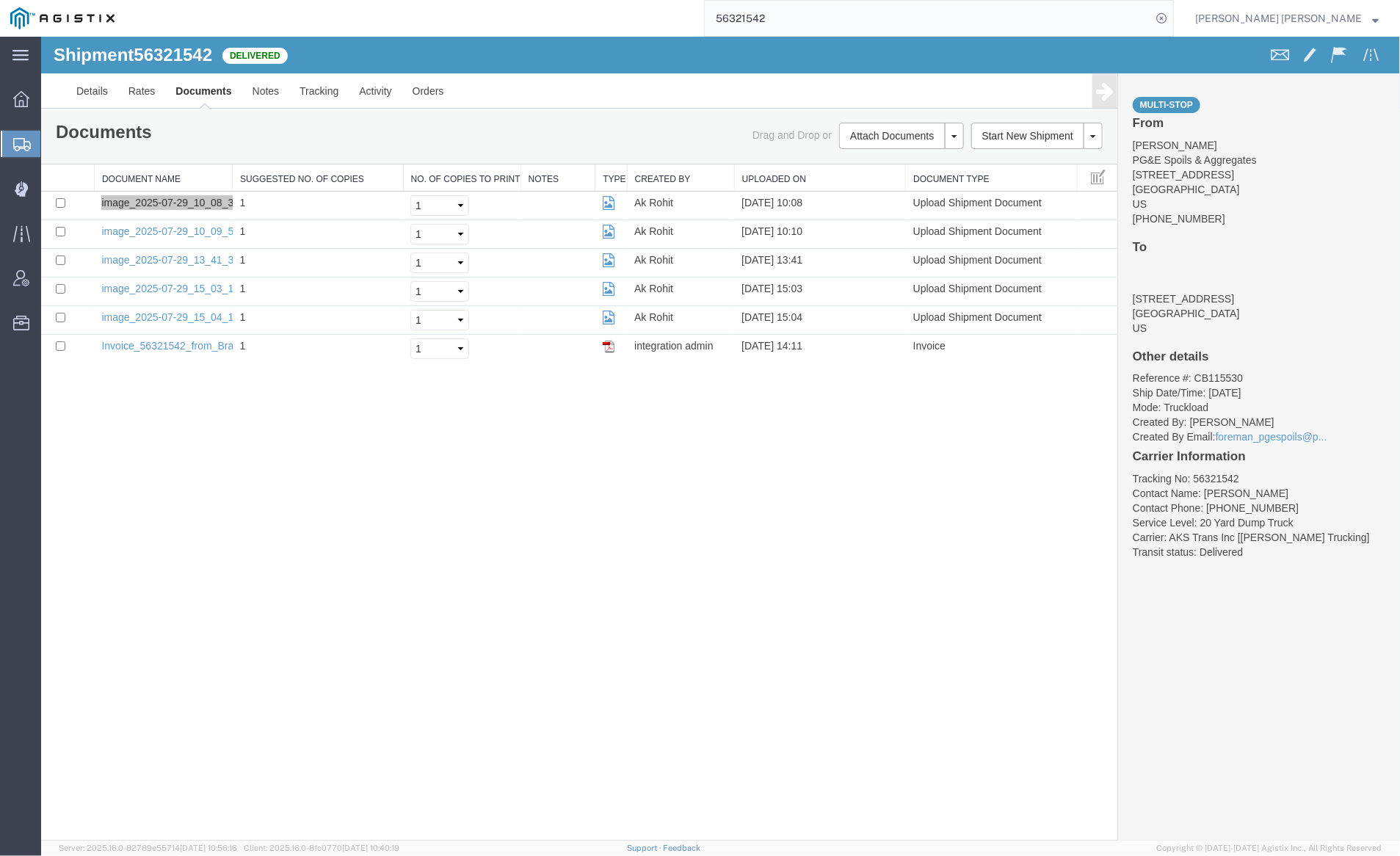
click at [826, 10] on input "56321542" at bounding box center [927, 19] width 446 height 36
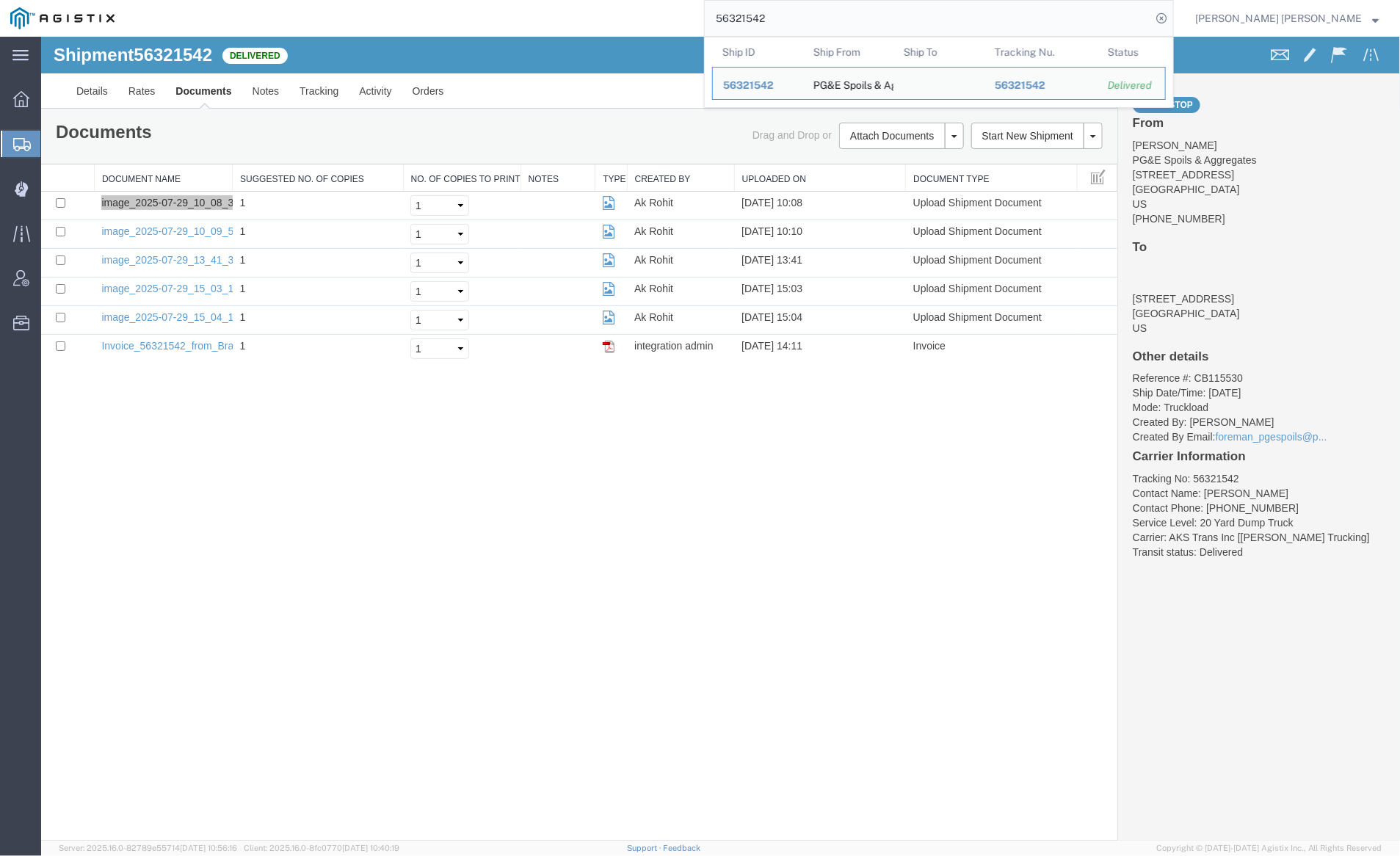
paste input "5367955"
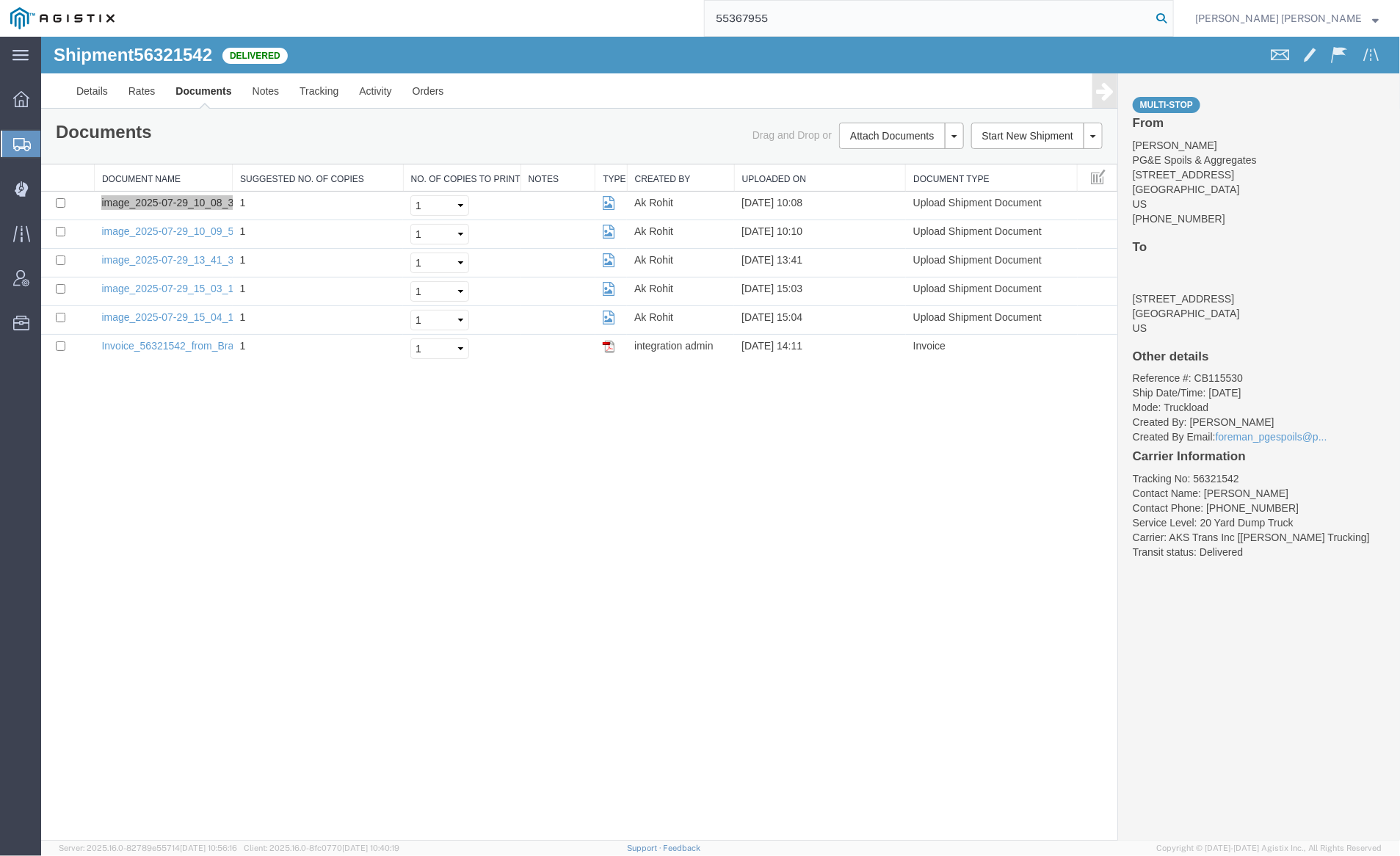
click at [1172, 13] on icon at bounding box center [1161, 18] width 21 height 21
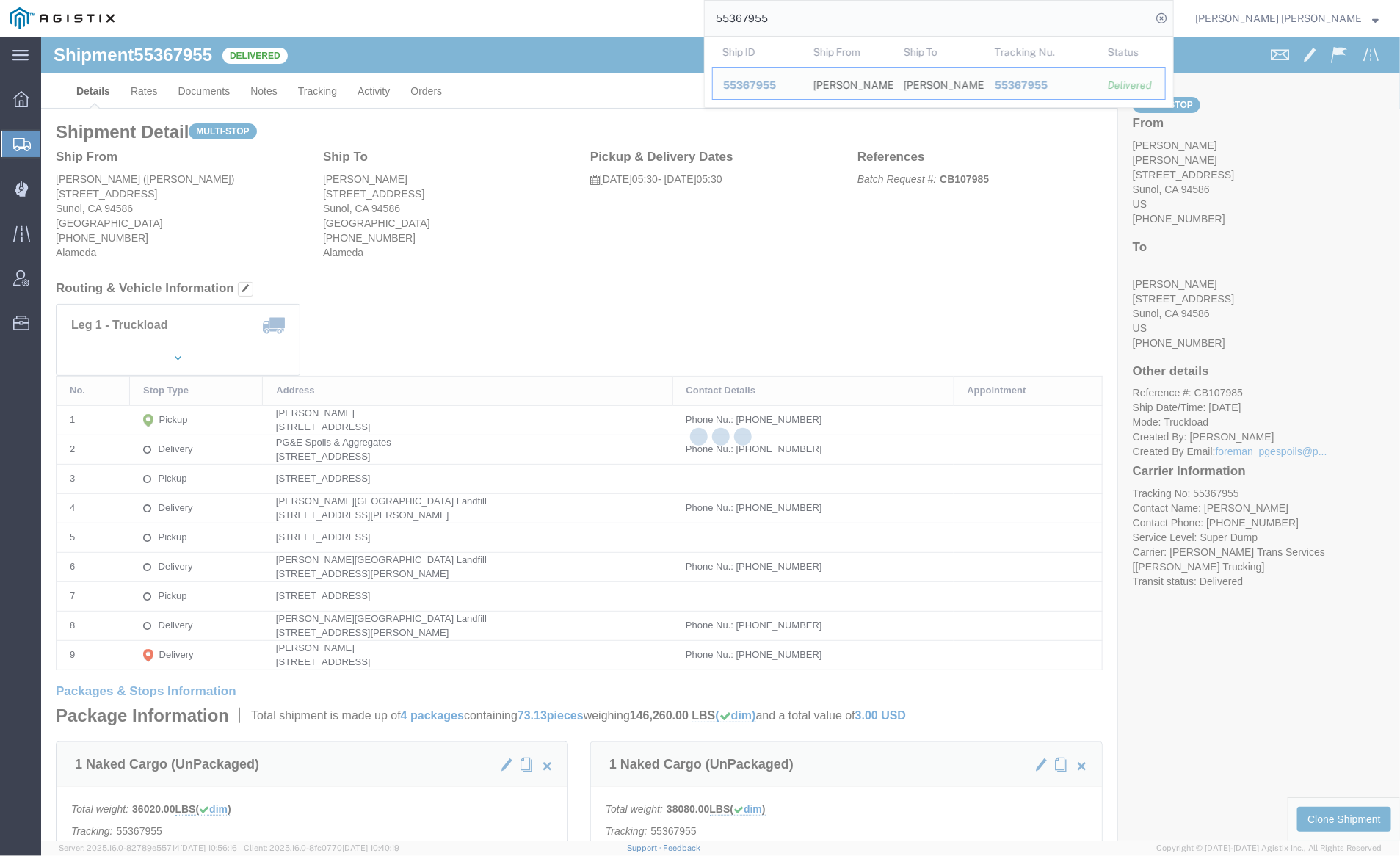
click at [197, 91] on div at bounding box center [721, 438] width 1358 height 804
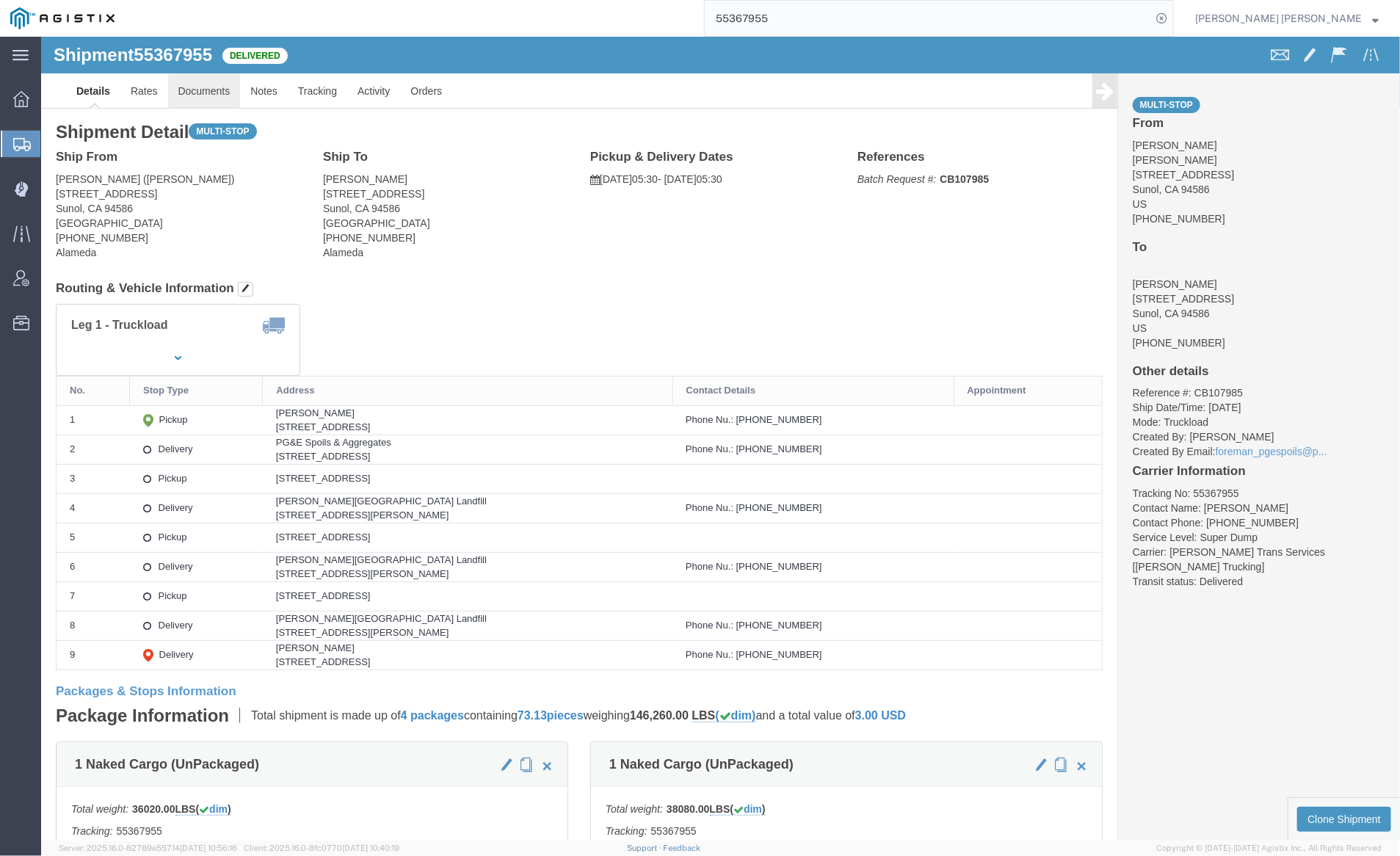
click link "Documents"
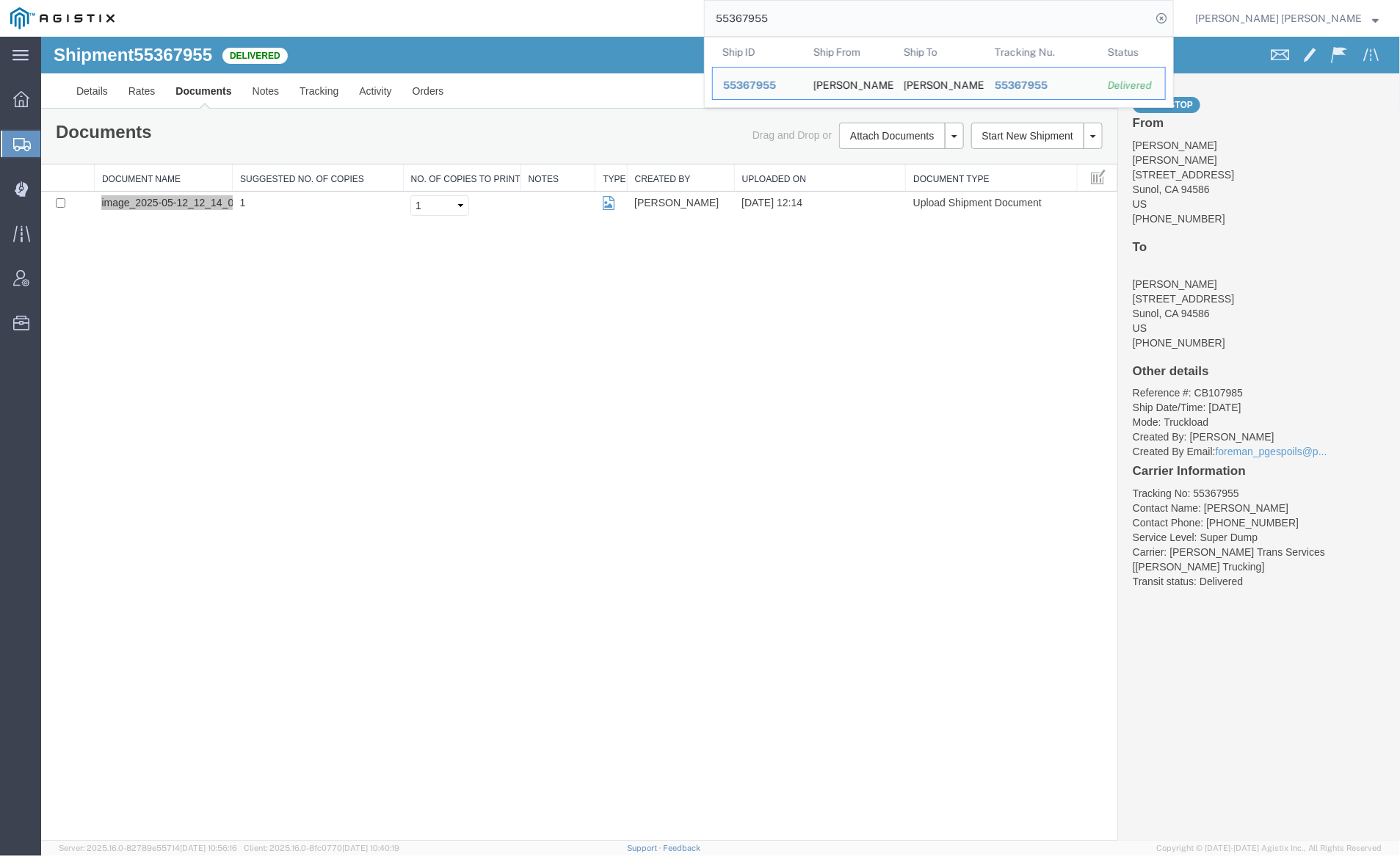
click at [835, 16] on input "55367955" at bounding box center [927, 19] width 446 height 36
drag, startPoint x: 835, startPoint y: 16, endPoint x: 1002, endPoint y: 38, distance: 168.4
click at [835, 16] on input "55367955" at bounding box center [927, 19] width 446 height 36
paste input "56846"
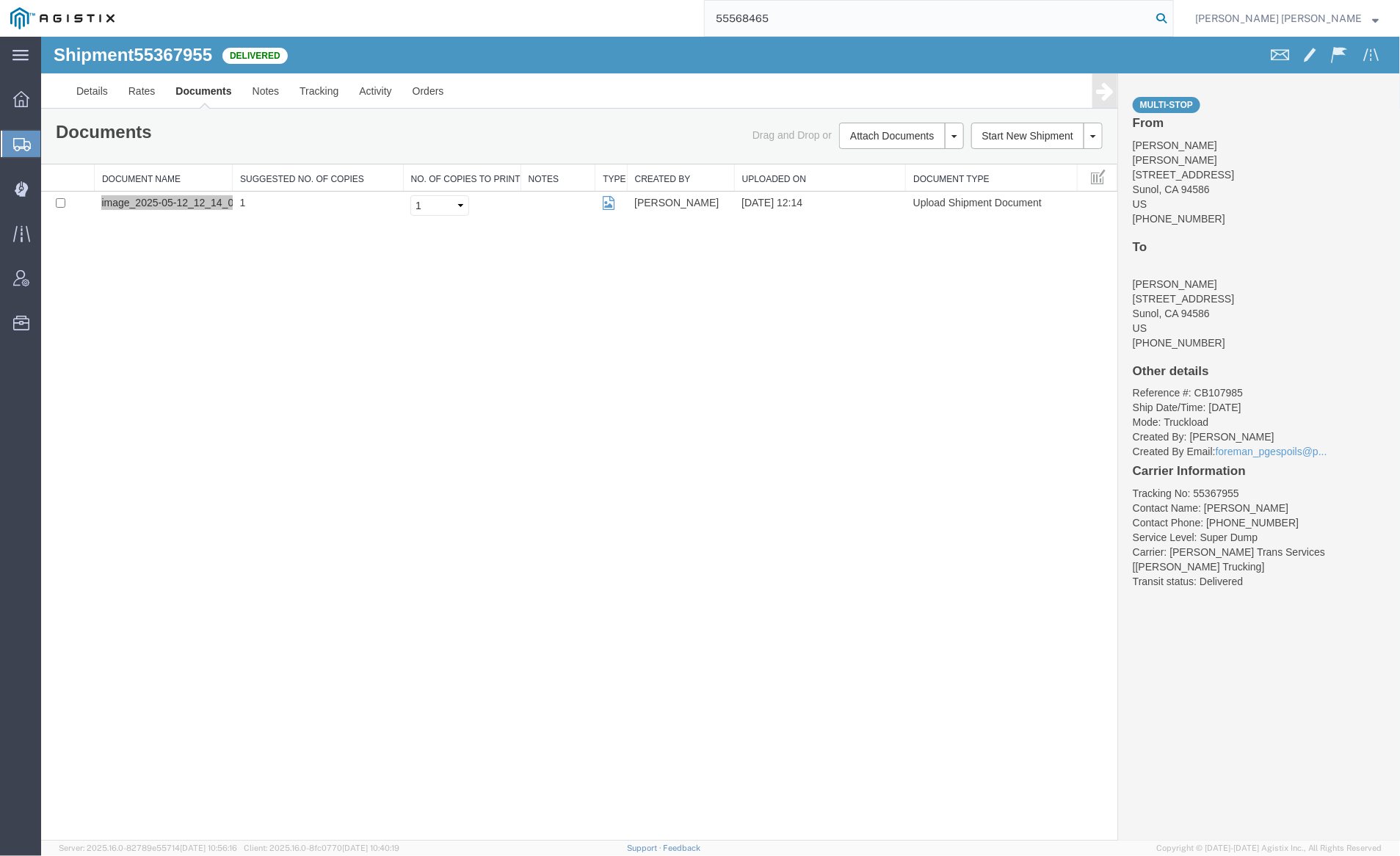
click at [1172, 10] on icon at bounding box center [1161, 18] width 21 height 21
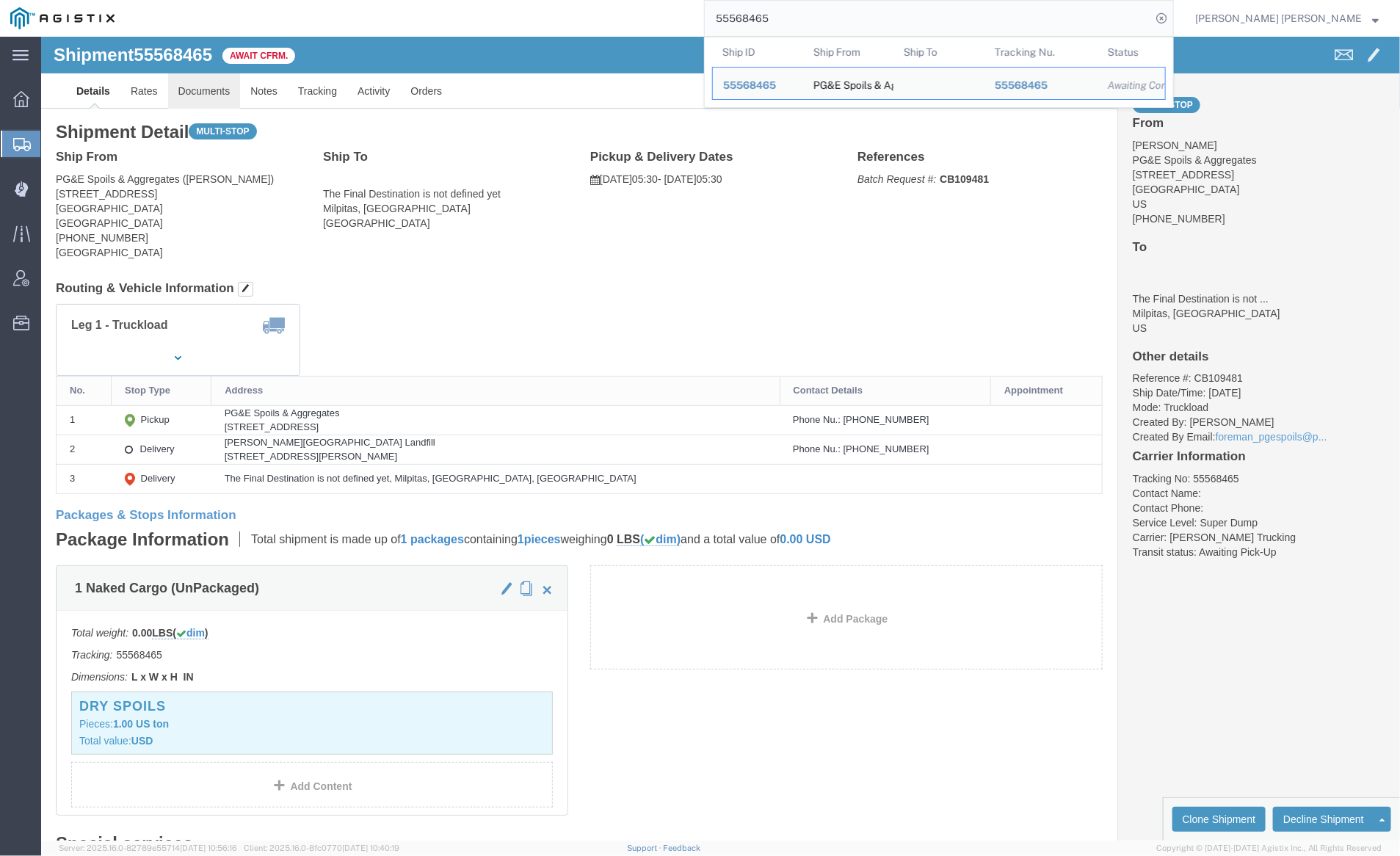
click link "Documents"
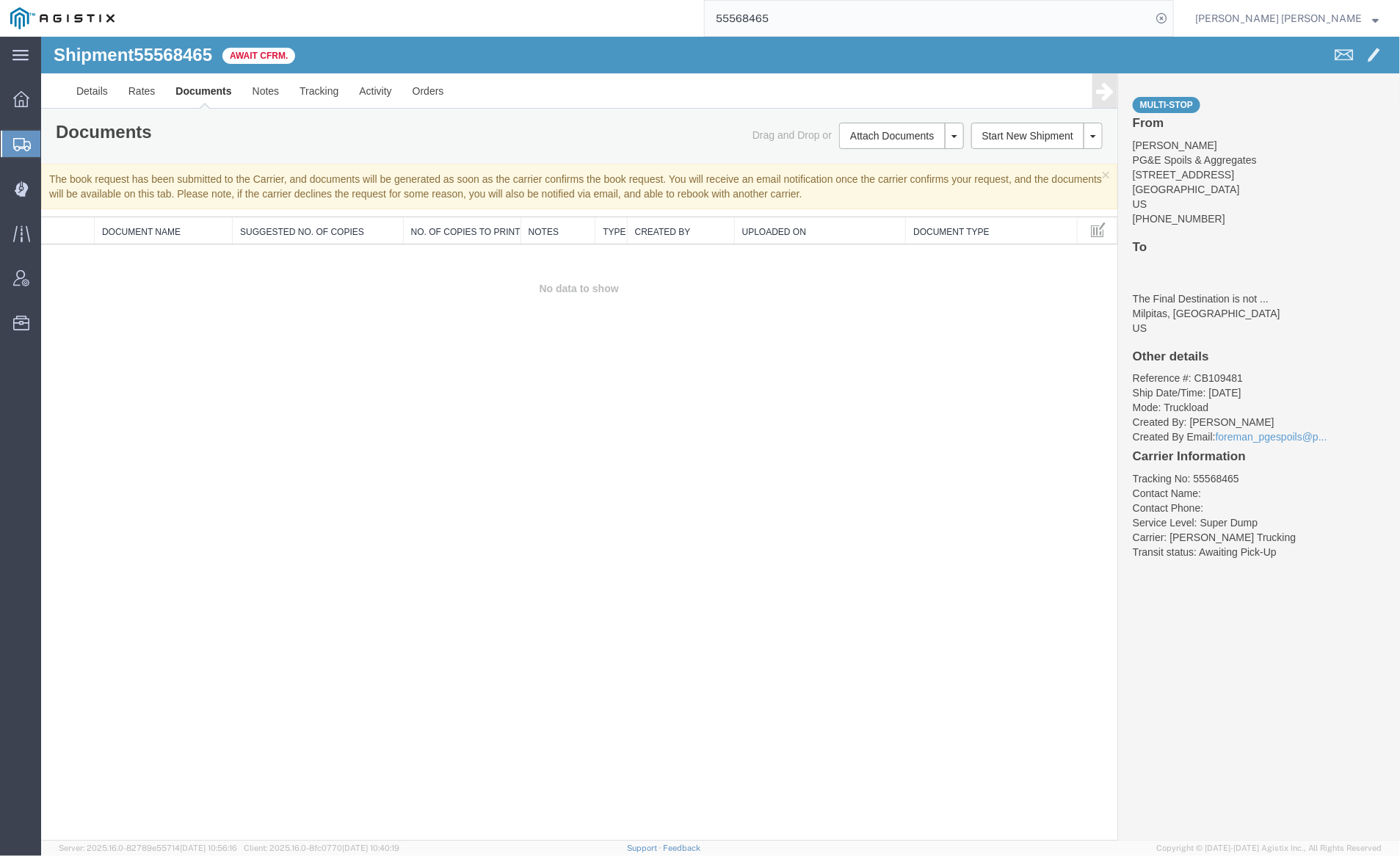
click at [806, 14] on input "55568465" at bounding box center [927, 19] width 446 height 36
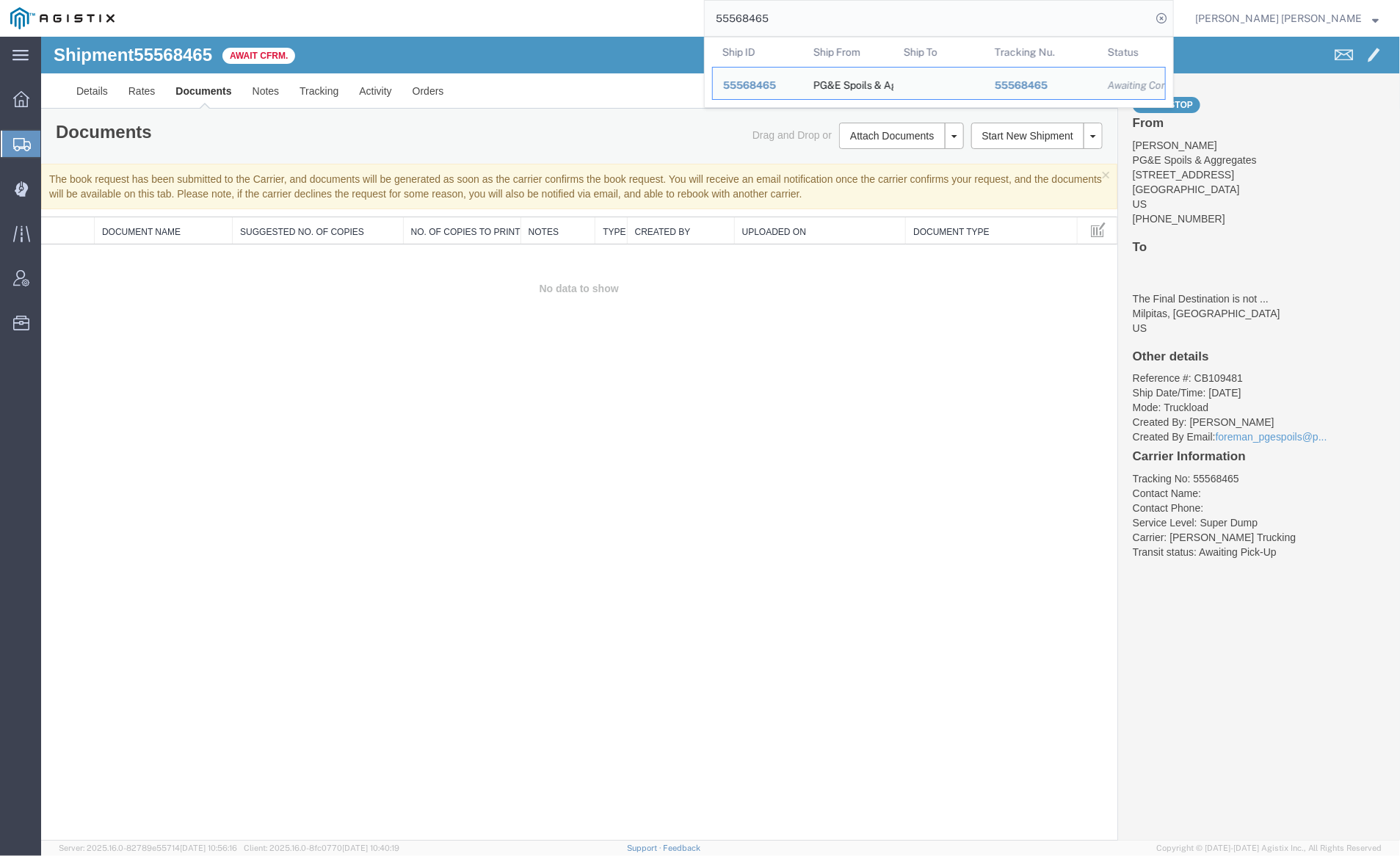
paste input "825202"
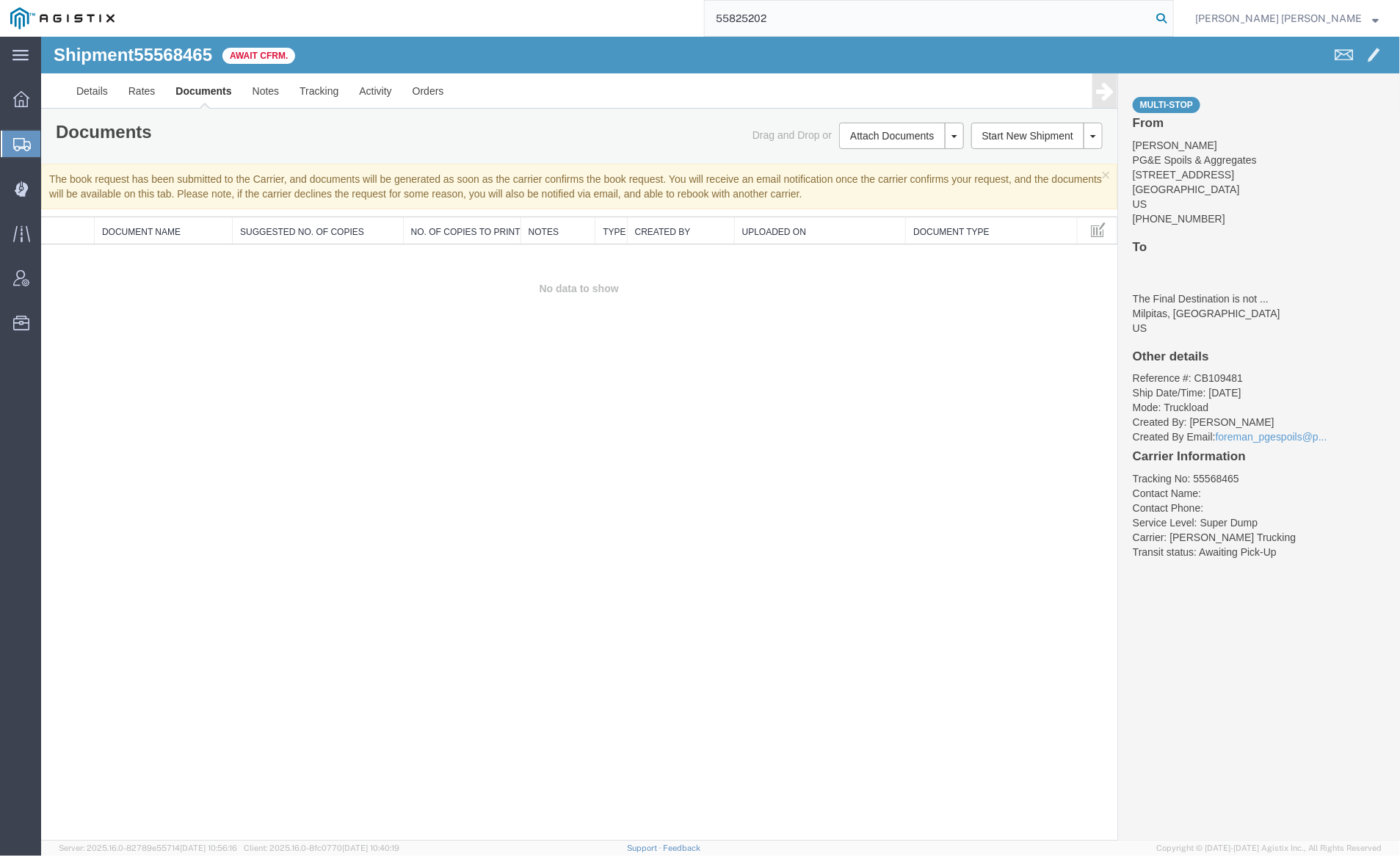
type input "55825202"
click at [1172, 13] on icon at bounding box center [1161, 18] width 21 height 21
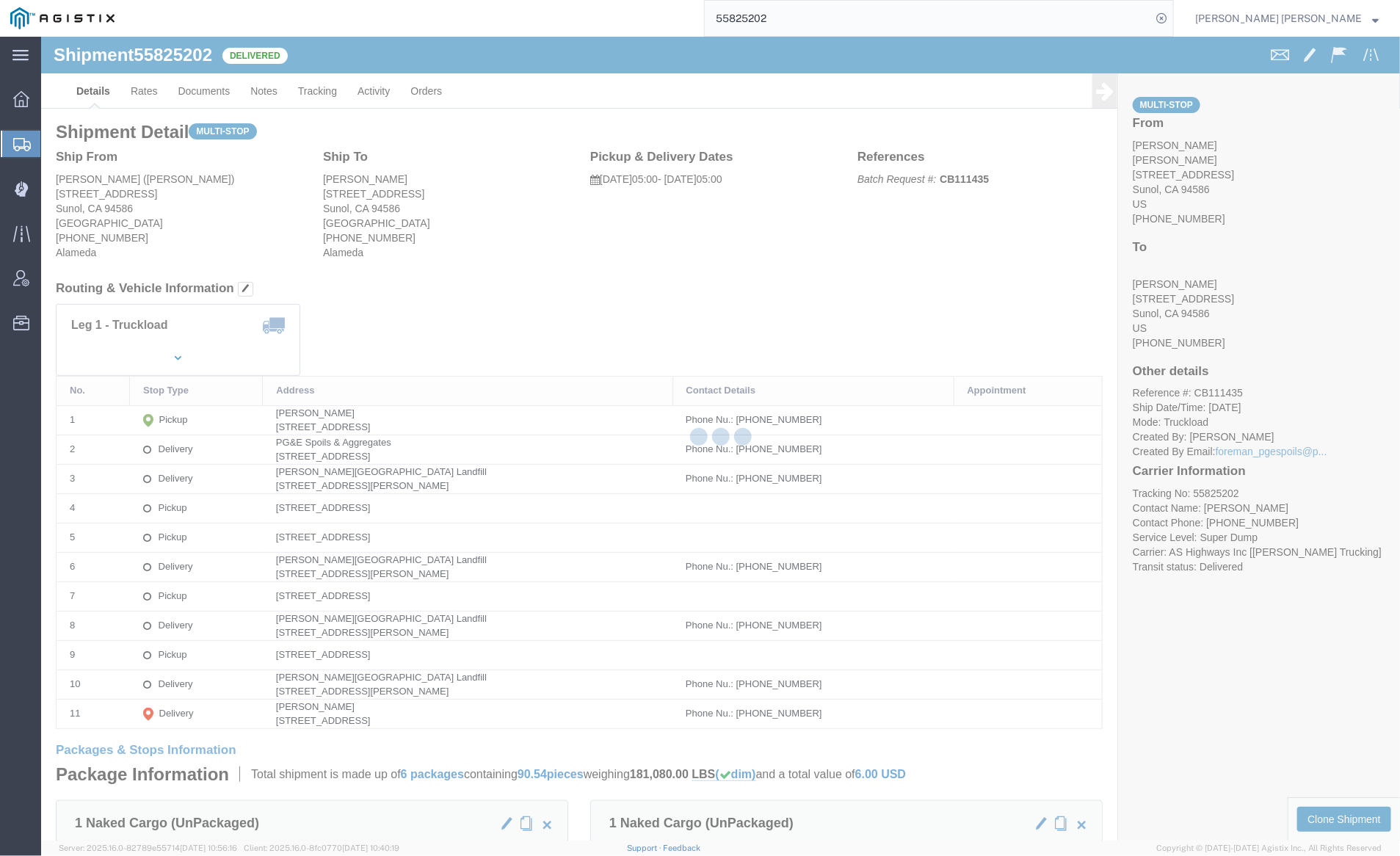
click div
click link "Documents"
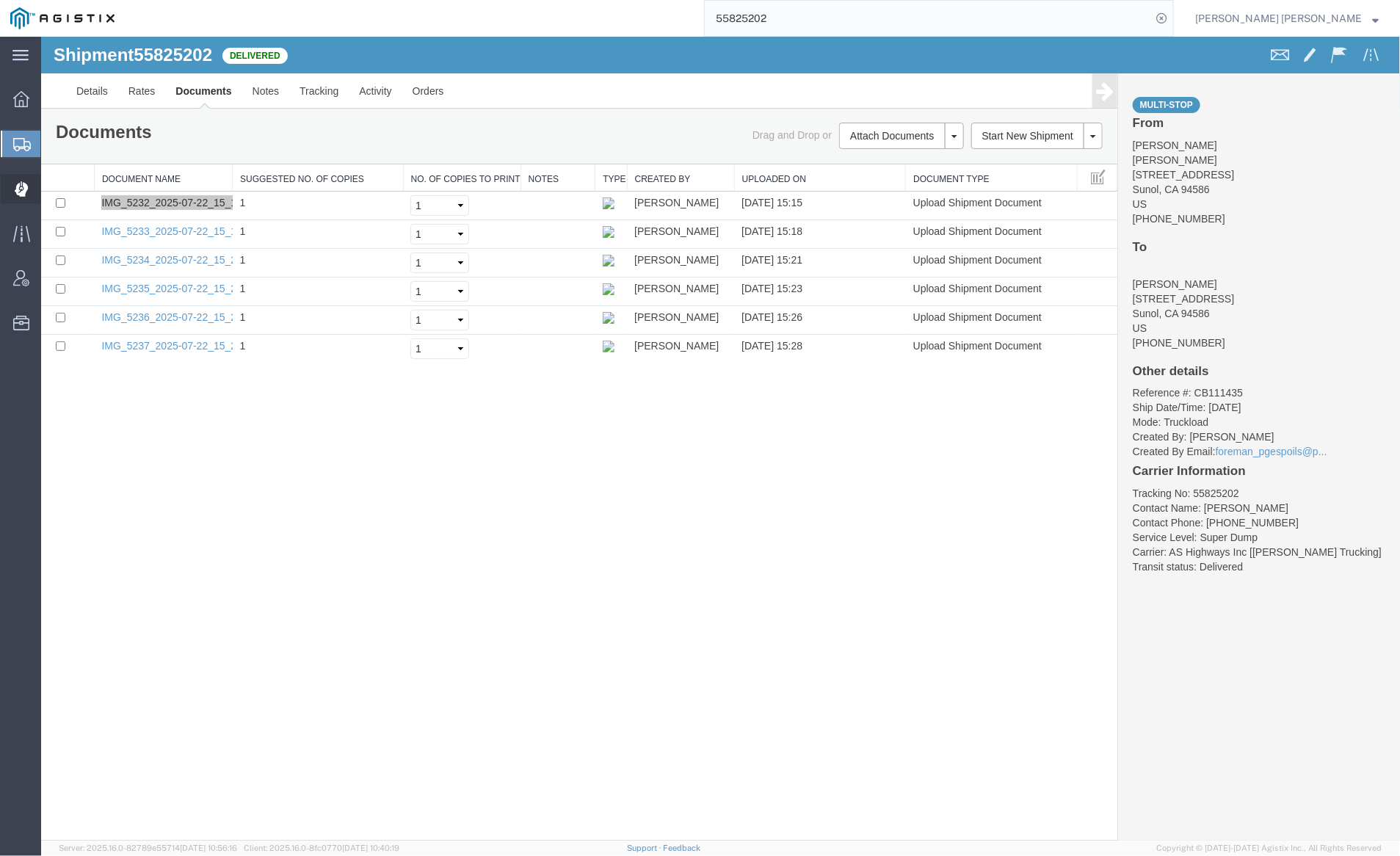
click at [50, 194] on span "Dispatch Manager" at bounding box center [45, 189] width 10 height 30
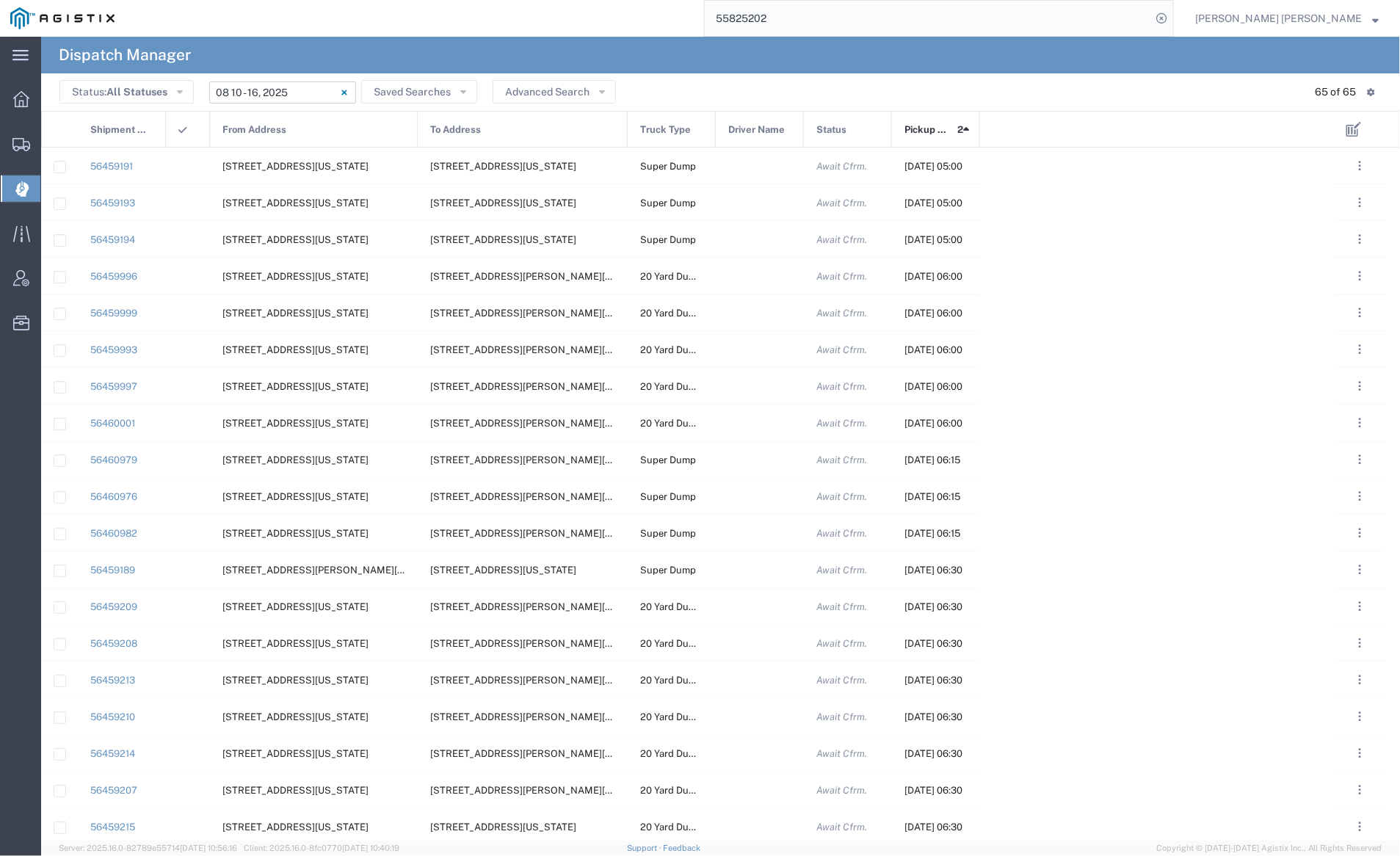
click at [314, 84] on input "[DATE] - [DATE]" at bounding box center [283, 92] width 146 height 22
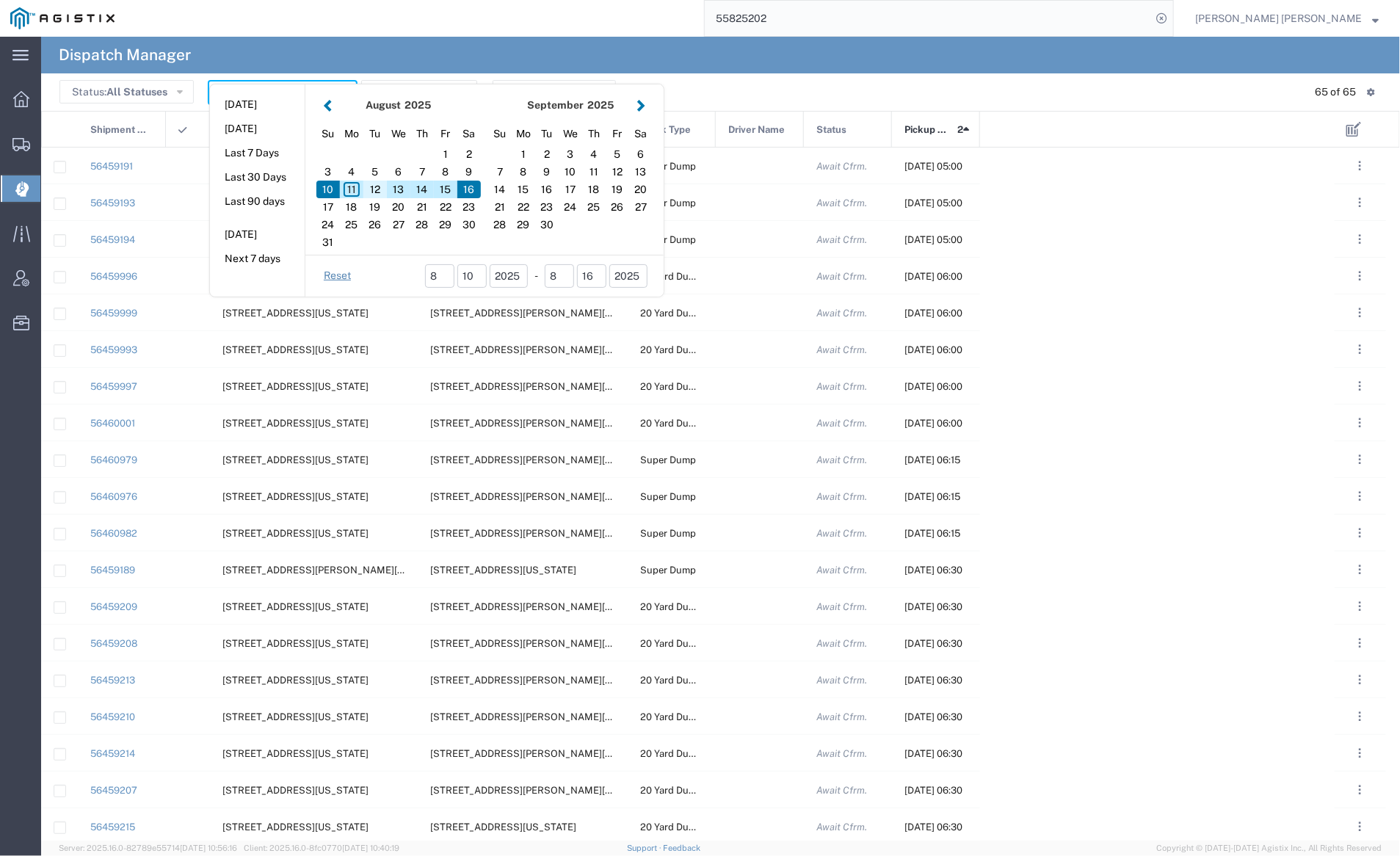
click at [377, 185] on div "12" at bounding box center [375, 190] width 24 height 18
type input "[DATE]"
type input "[DATE] - [DATE]"
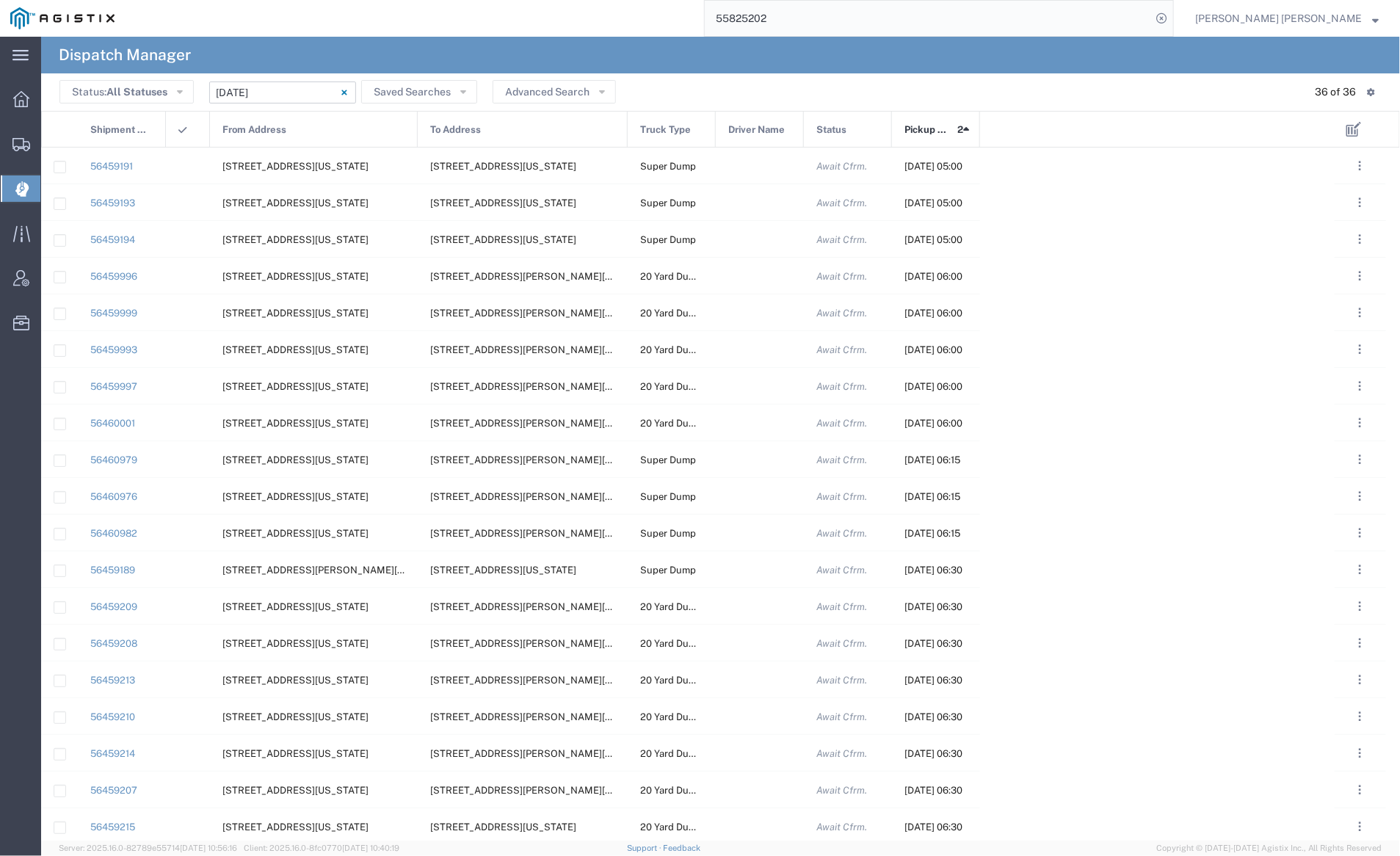
click at [282, 135] on span "From Address" at bounding box center [254, 129] width 64 height 37
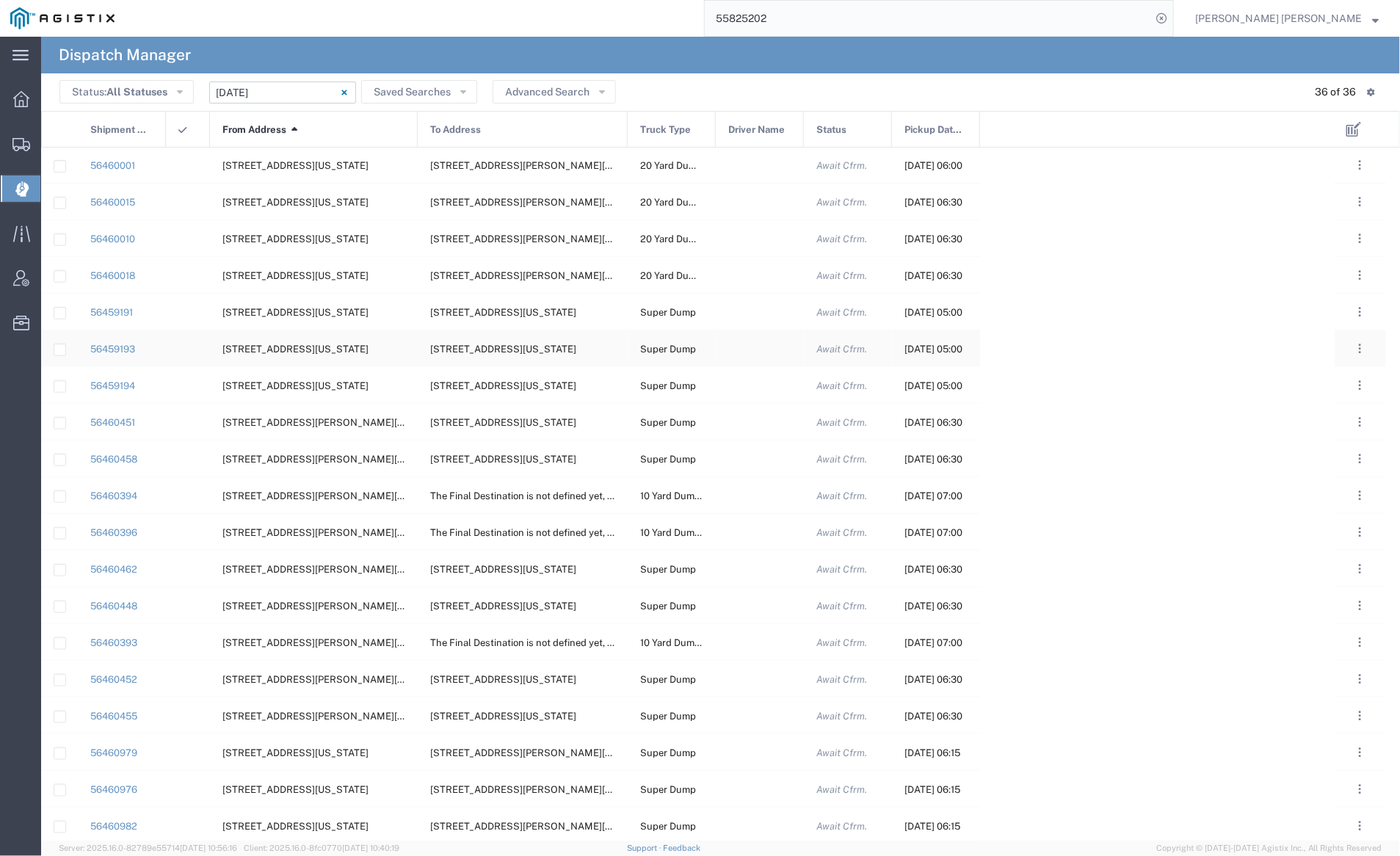
scroll to position [628, 0]
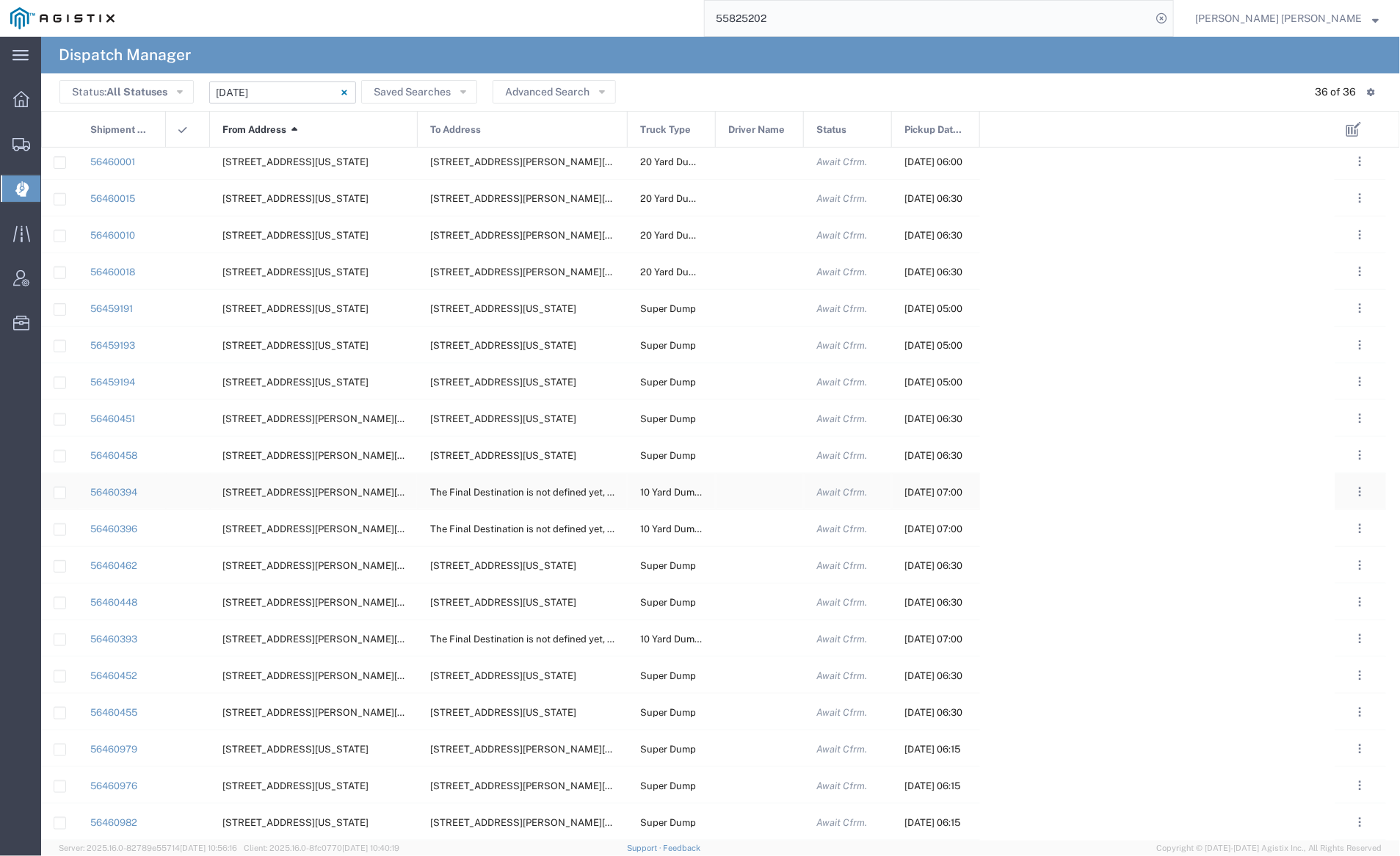
click at [764, 491] on div at bounding box center [759, 491] width 88 height 36
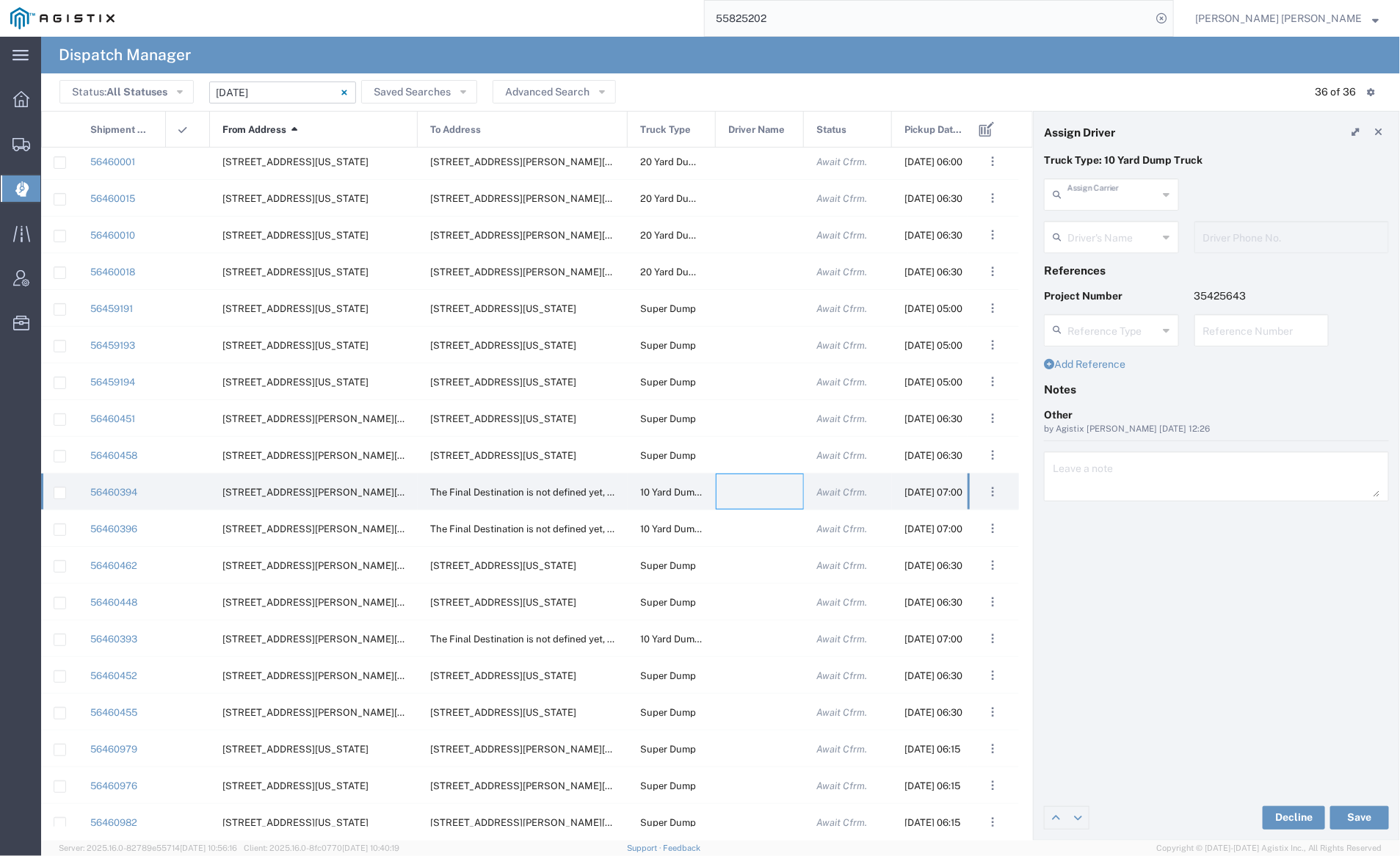
click at [1111, 188] on input "text" at bounding box center [1112, 194] width 91 height 26
click at [1116, 231] on span "Neles Trucking" at bounding box center [1111, 225] width 131 height 23
type input "Neles Trucking"
click at [1116, 231] on input "text" at bounding box center [1113, 236] width 93 height 26
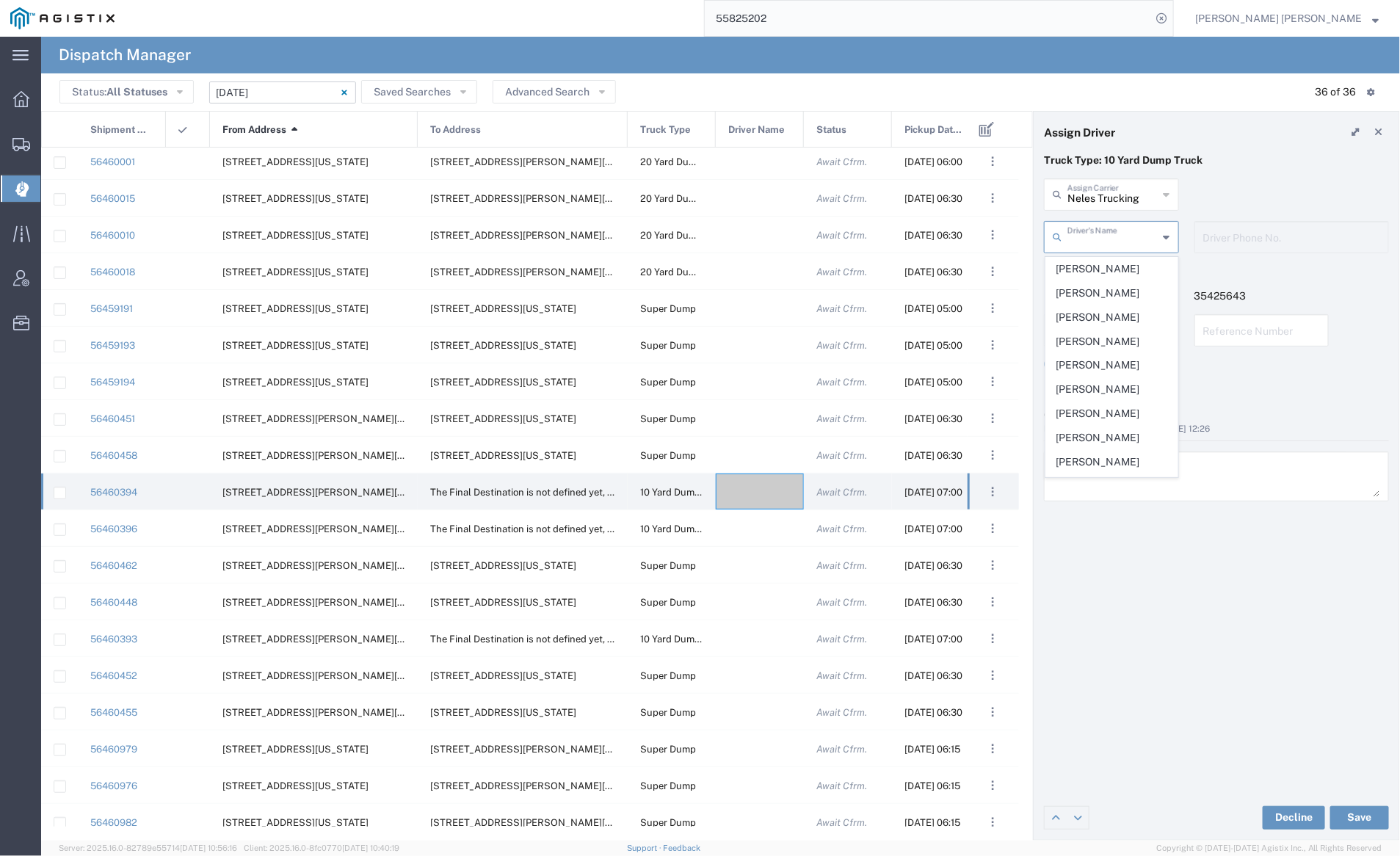
click at [1113, 457] on span "[PERSON_NAME]" at bounding box center [1111, 462] width 131 height 23
type input "[PERSON_NAME]"
type input "[PHONE_NUMBER]"
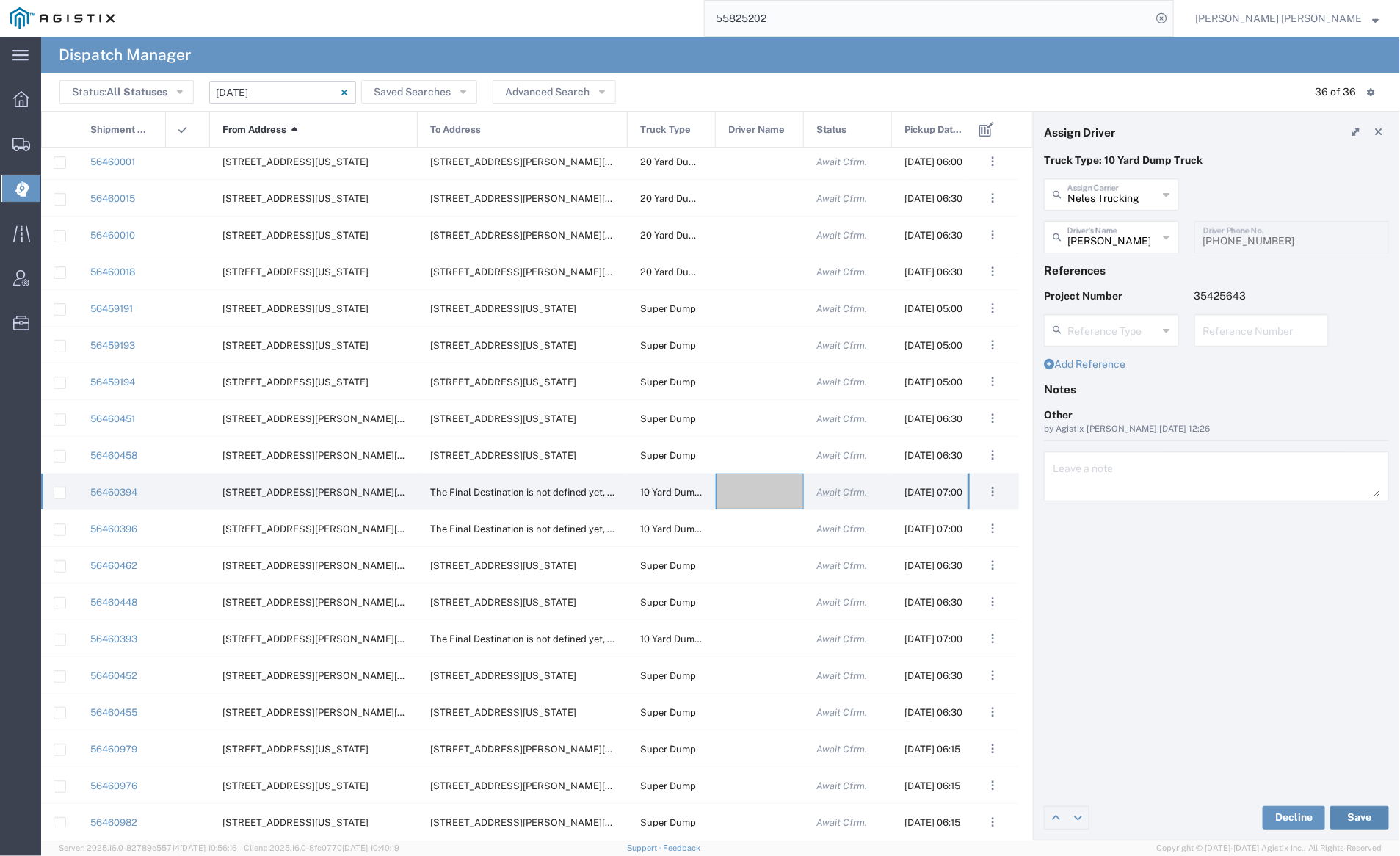
click at [1356, 814] on button "Save" at bounding box center [1358, 817] width 58 height 24
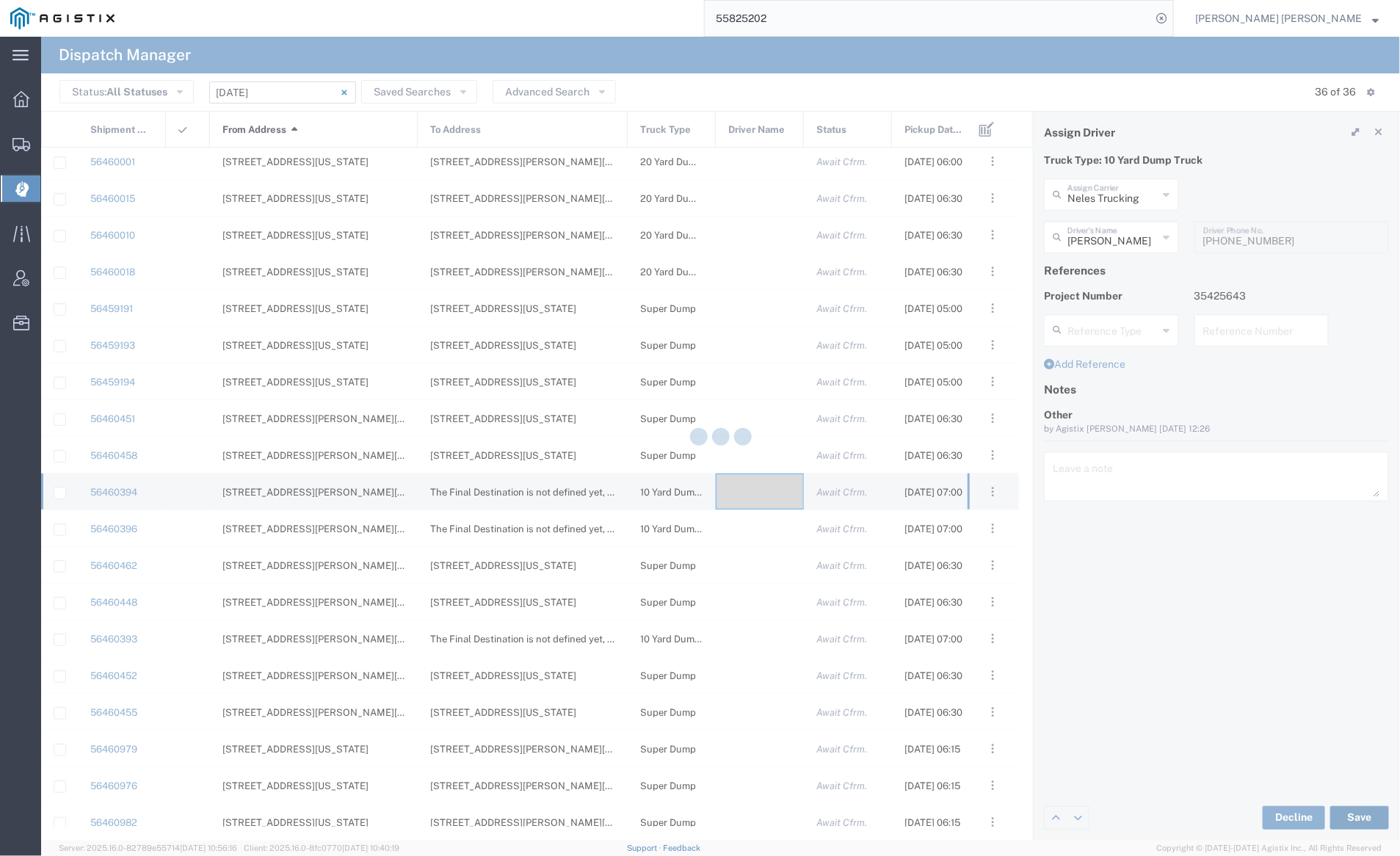
type input "[PERSON_NAME]"
type input "Neles Trucking"
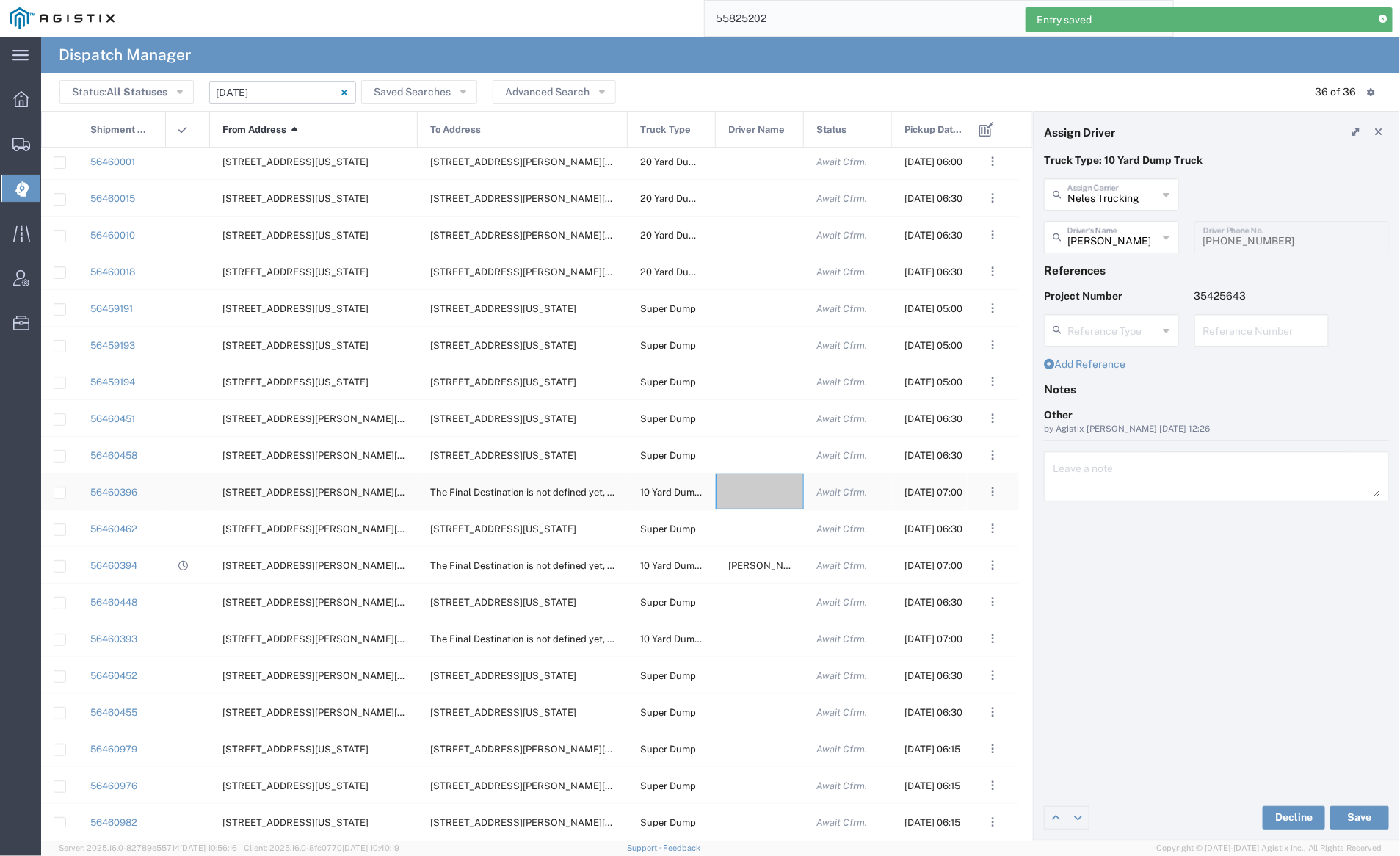
click at [748, 482] on div at bounding box center [759, 491] width 88 height 36
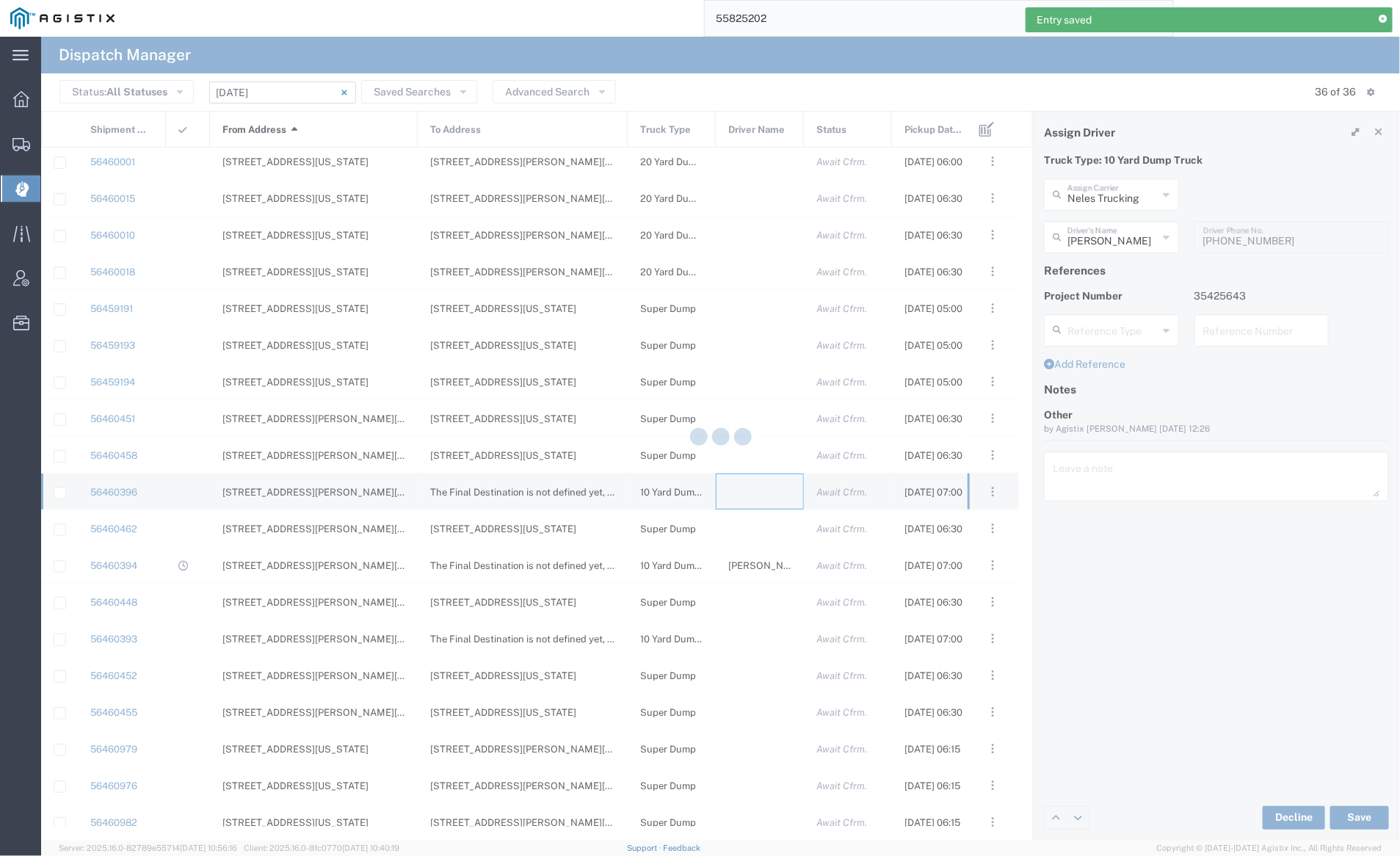
type input "[PERSON_NAME] Trucking"
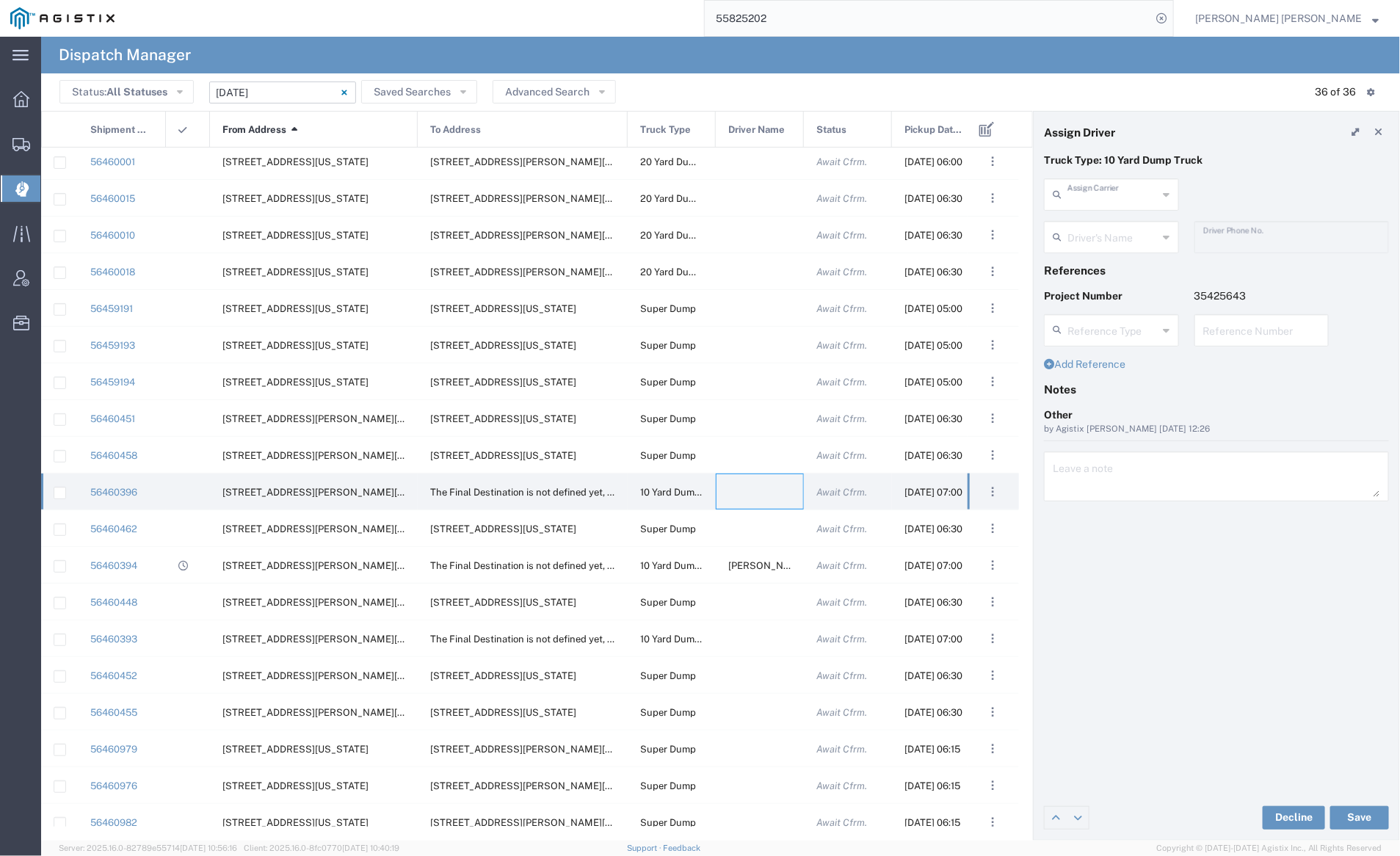
click at [1120, 190] on input "text" at bounding box center [1112, 194] width 91 height 26
click at [1123, 236] on span "[PERSON_NAME] Construction Inc" at bounding box center [1111, 237] width 131 height 45
type input "[PERSON_NAME] Construction Inc"
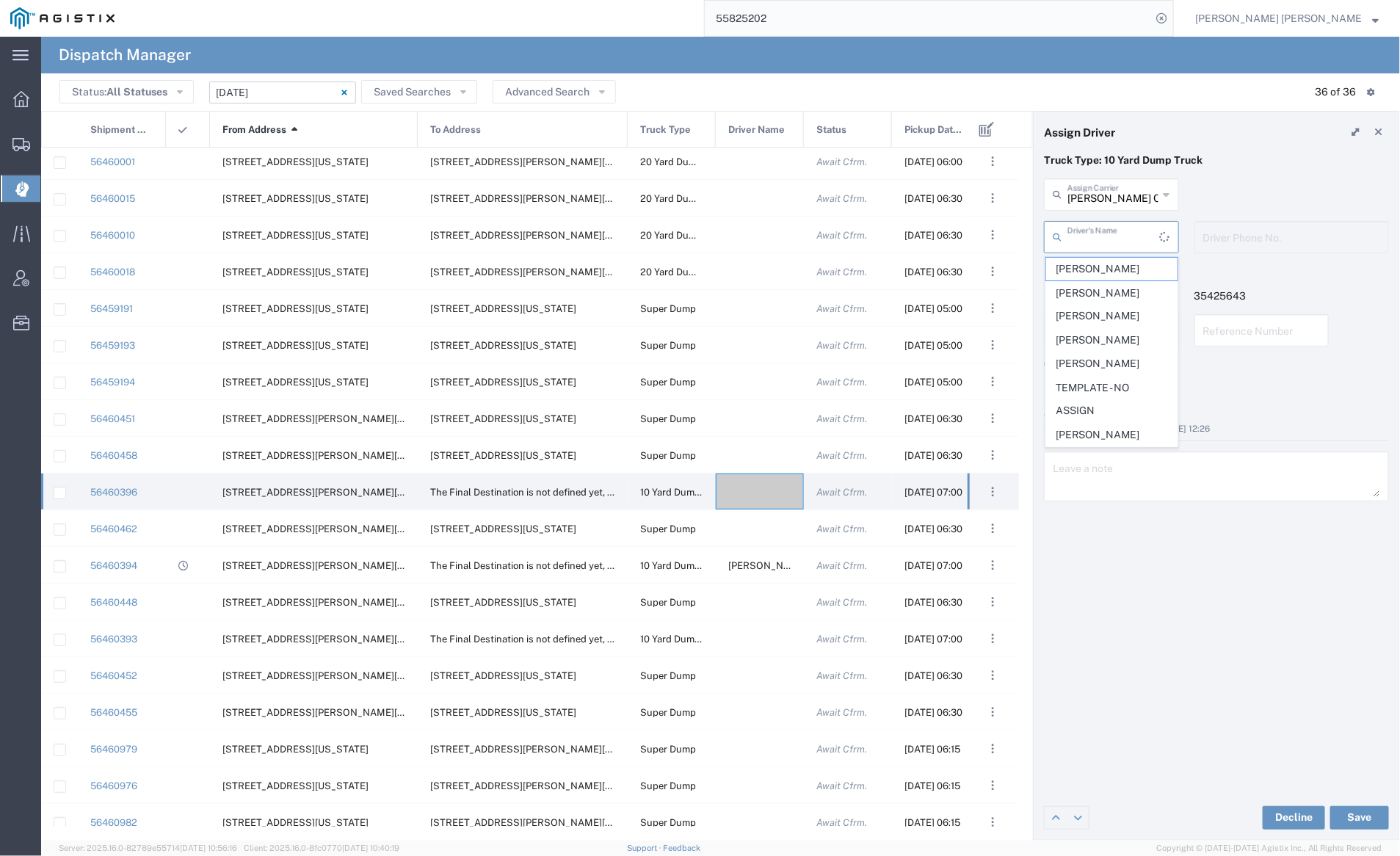
click at [1116, 235] on input "text" at bounding box center [1113, 236] width 93 height 26
click at [1096, 379] on span "[PERSON_NAME]" at bounding box center [1111, 376] width 131 height 23
type input "[PERSON_NAME]"
type input "7072927224"
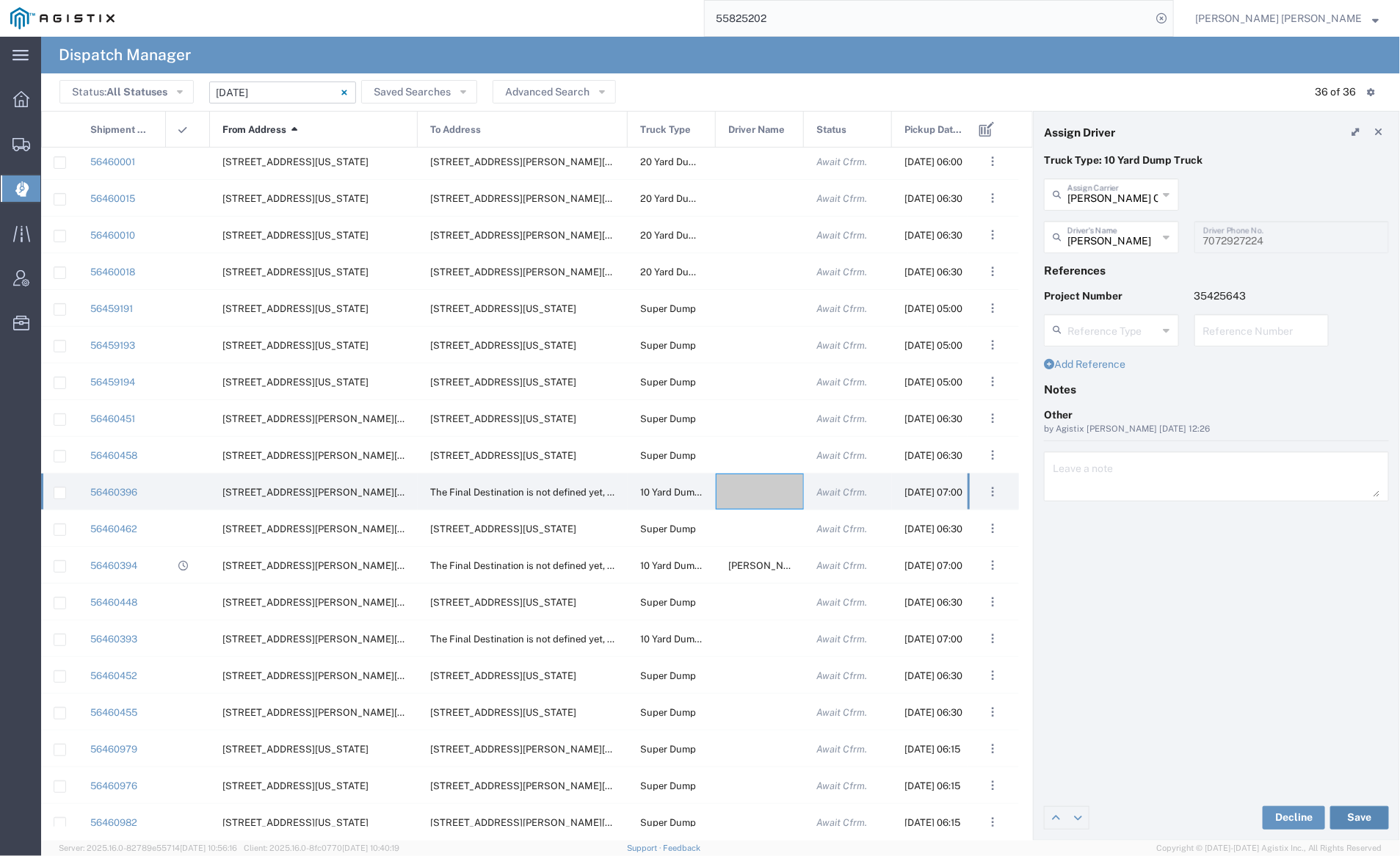
click at [1361, 818] on button "Save" at bounding box center [1358, 817] width 58 height 24
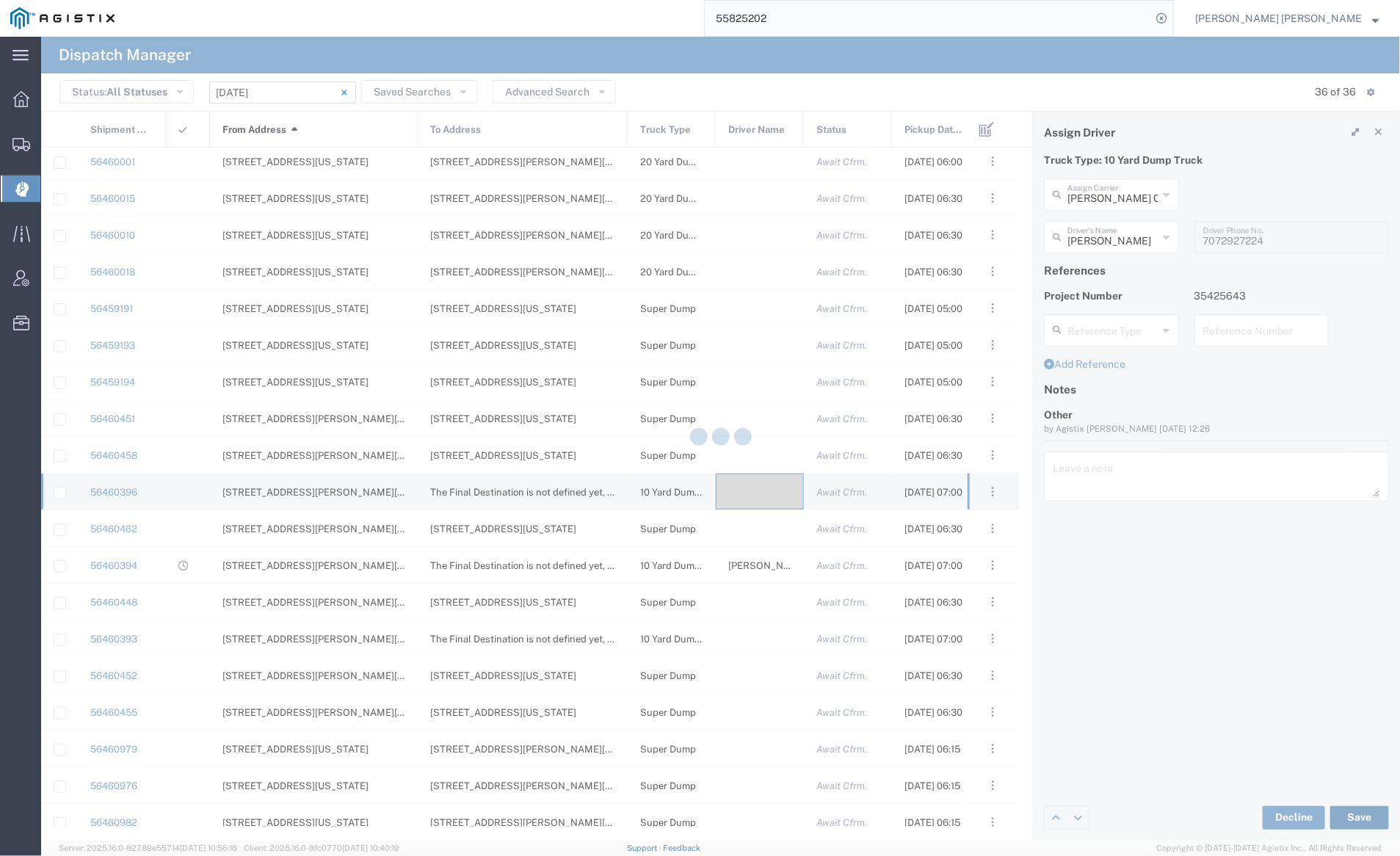
type input "[PERSON_NAME]"
type input "[PERSON_NAME] Construction Inc"
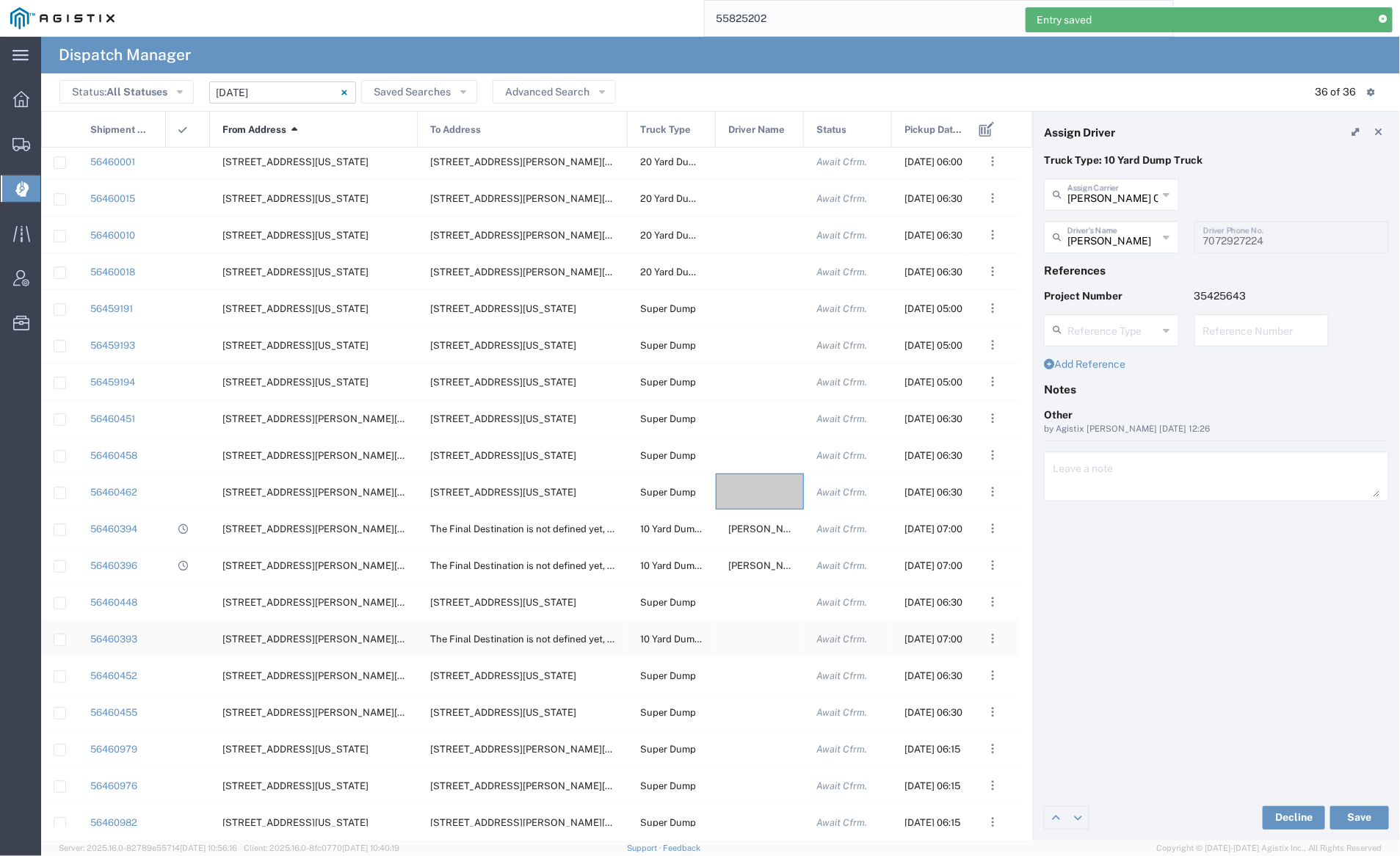
click at [747, 634] on div at bounding box center [759, 638] width 88 height 36
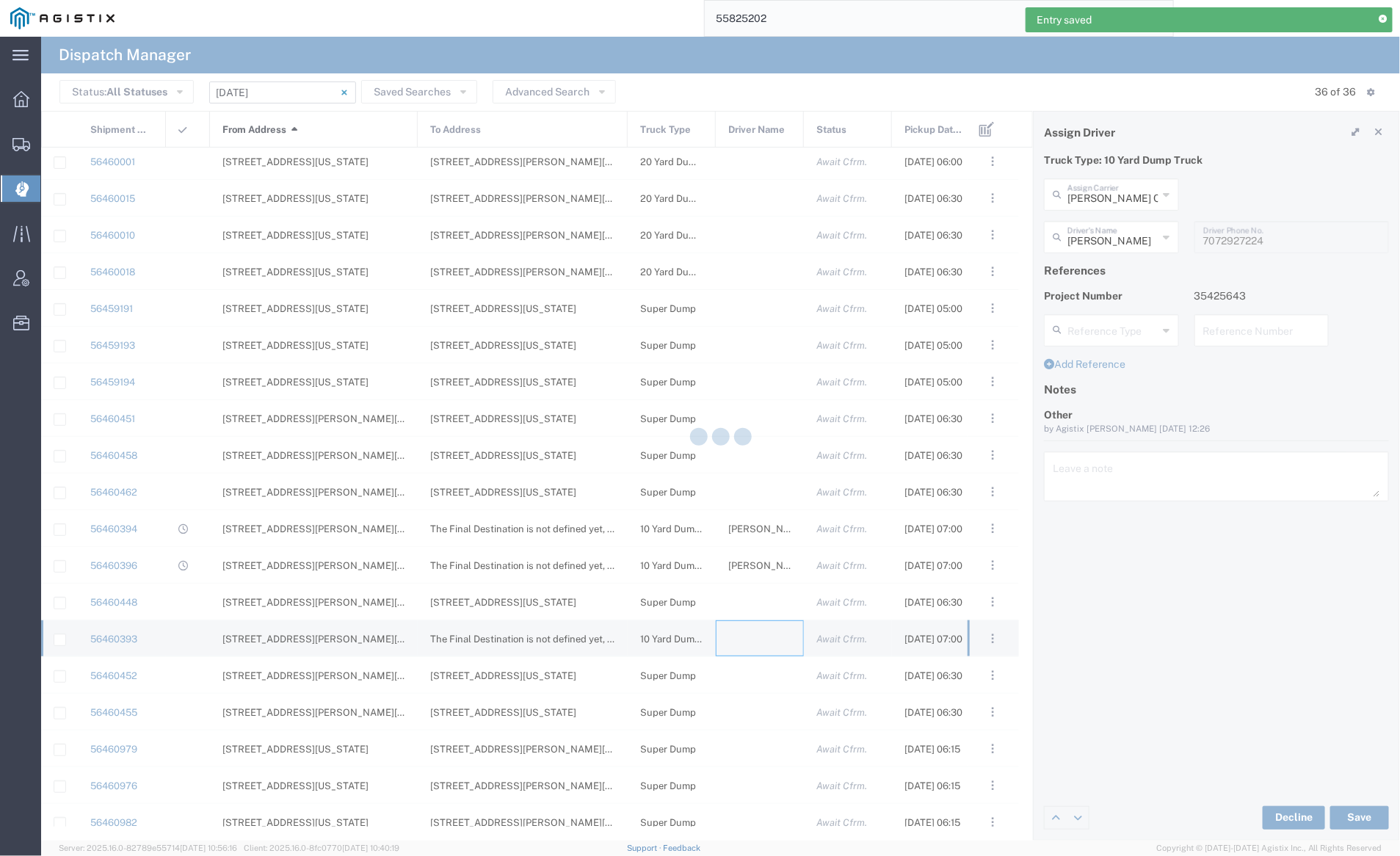
type input "[PERSON_NAME] Trucking"
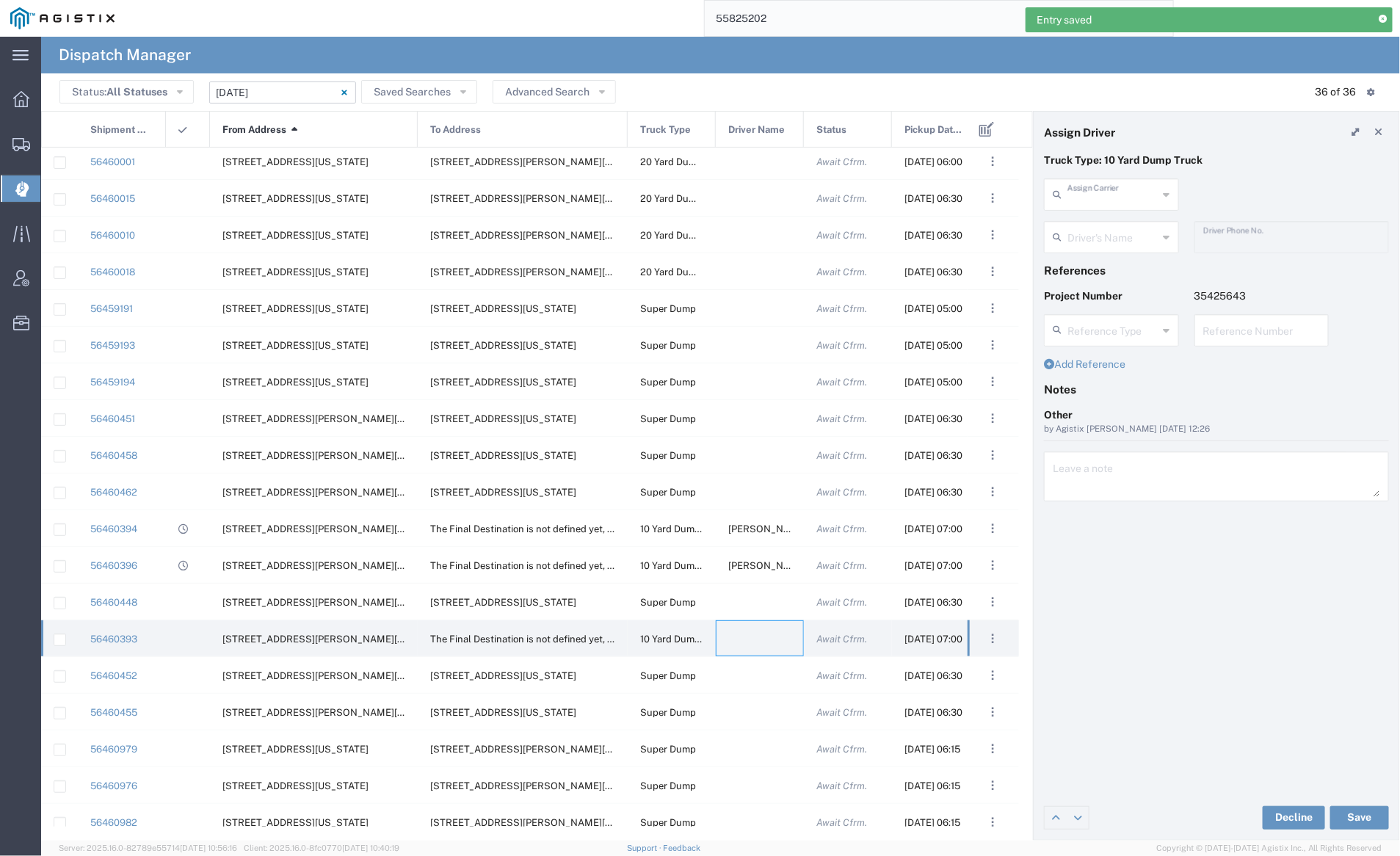
click at [1115, 192] on input "text" at bounding box center [1112, 194] width 91 height 26
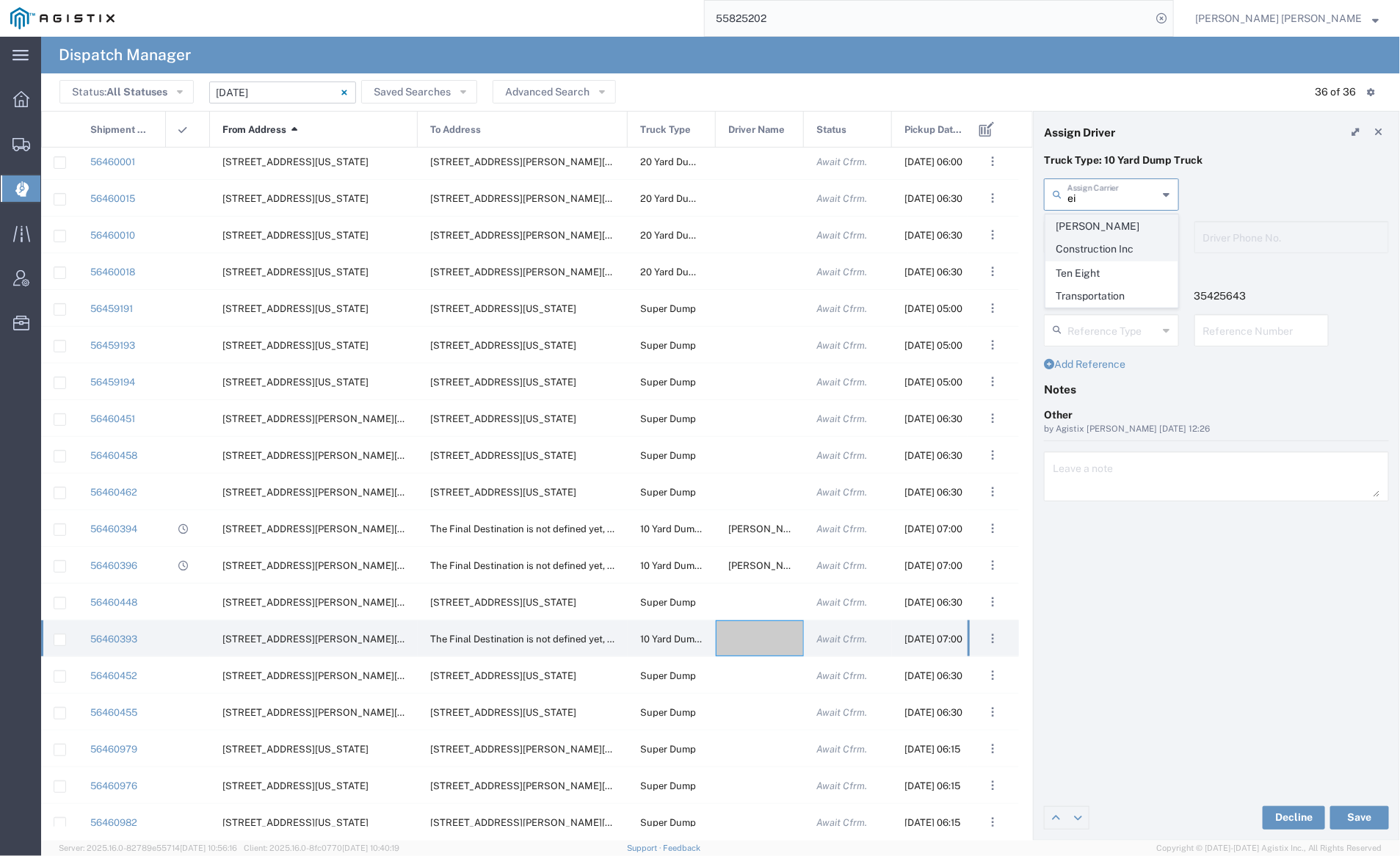
click at [1116, 231] on span "[PERSON_NAME] Construction Inc" at bounding box center [1111, 237] width 131 height 45
type input "[PERSON_NAME] Construction Inc"
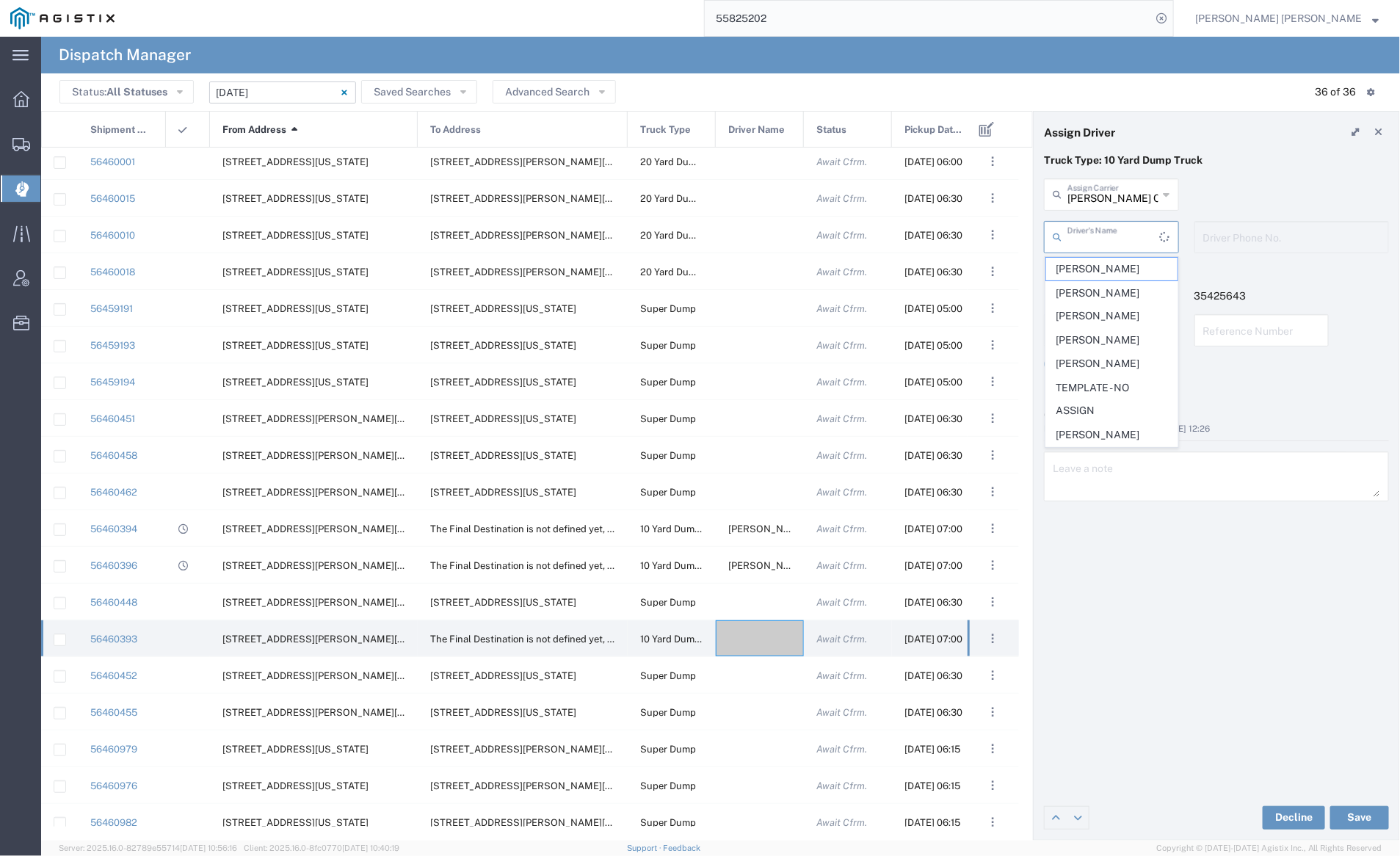
click at [1114, 238] on input "text" at bounding box center [1113, 236] width 93 height 26
click at [1111, 389] on span "[PERSON_NAME]" at bounding box center [1111, 382] width 131 height 23
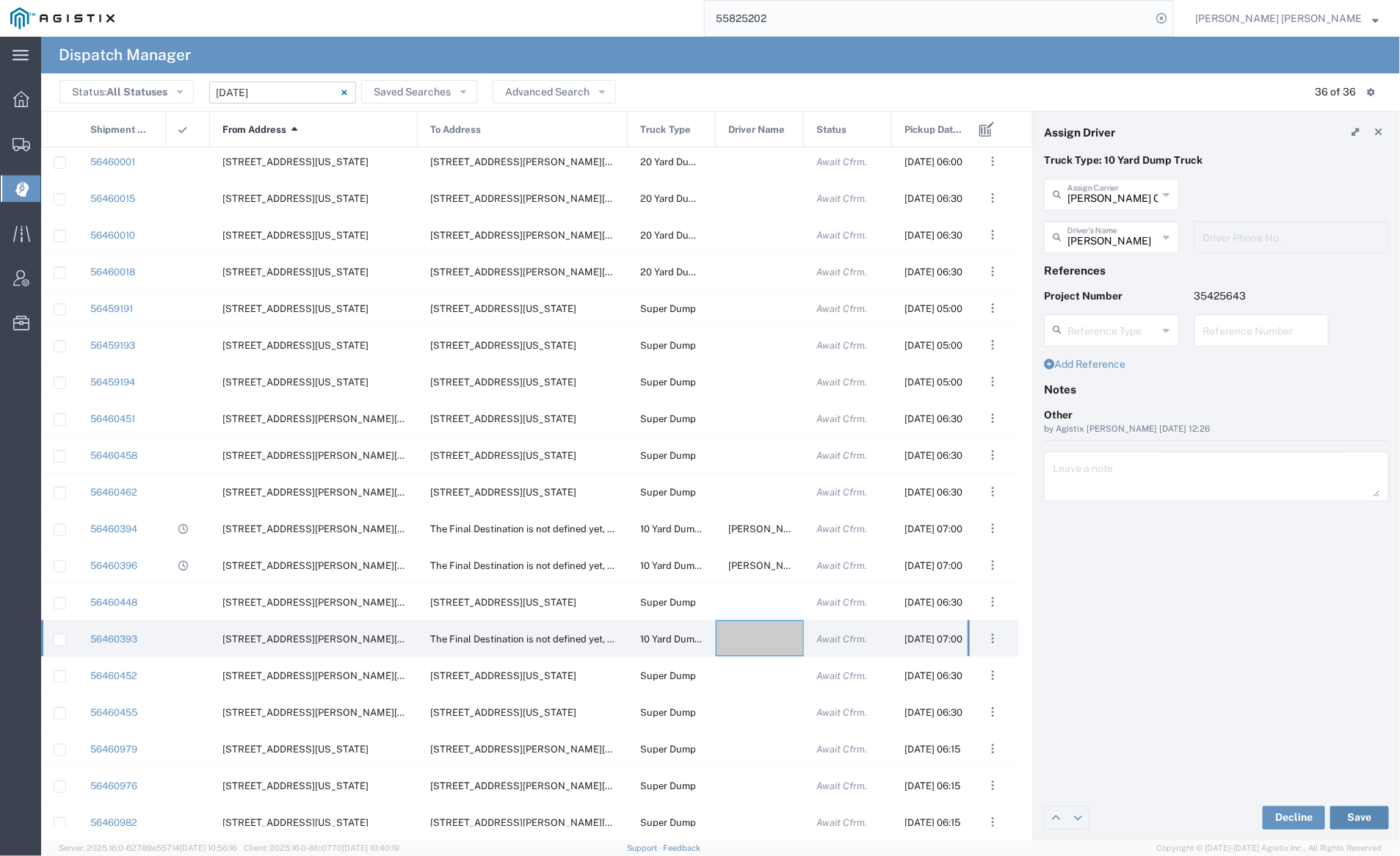
click at [1366, 813] on button "Save" at bounding box center [1358, 817] width 58 height 24
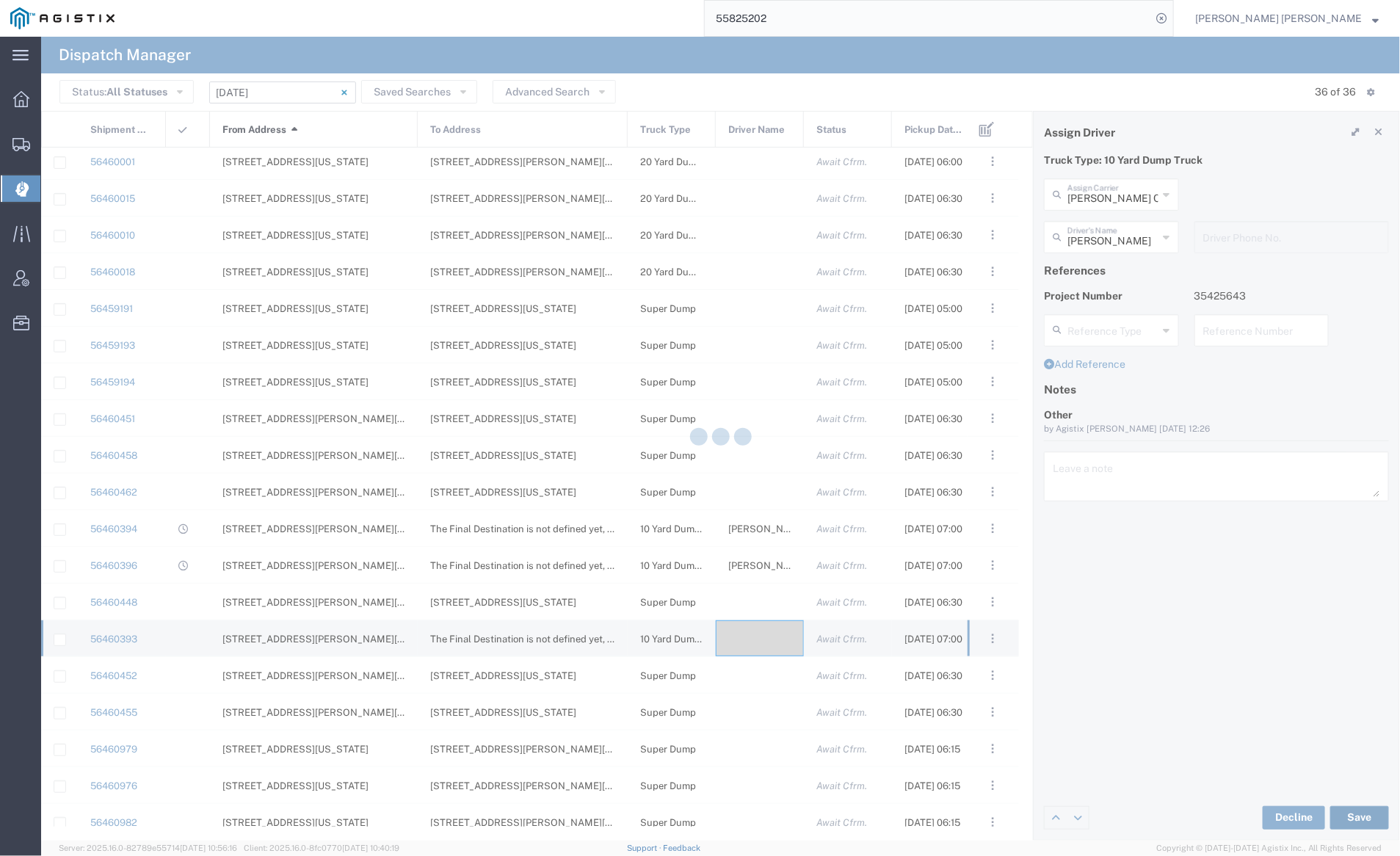
type input "[PERSON_NAME]"
type input "[PERSON_NAME] Construction Inc"
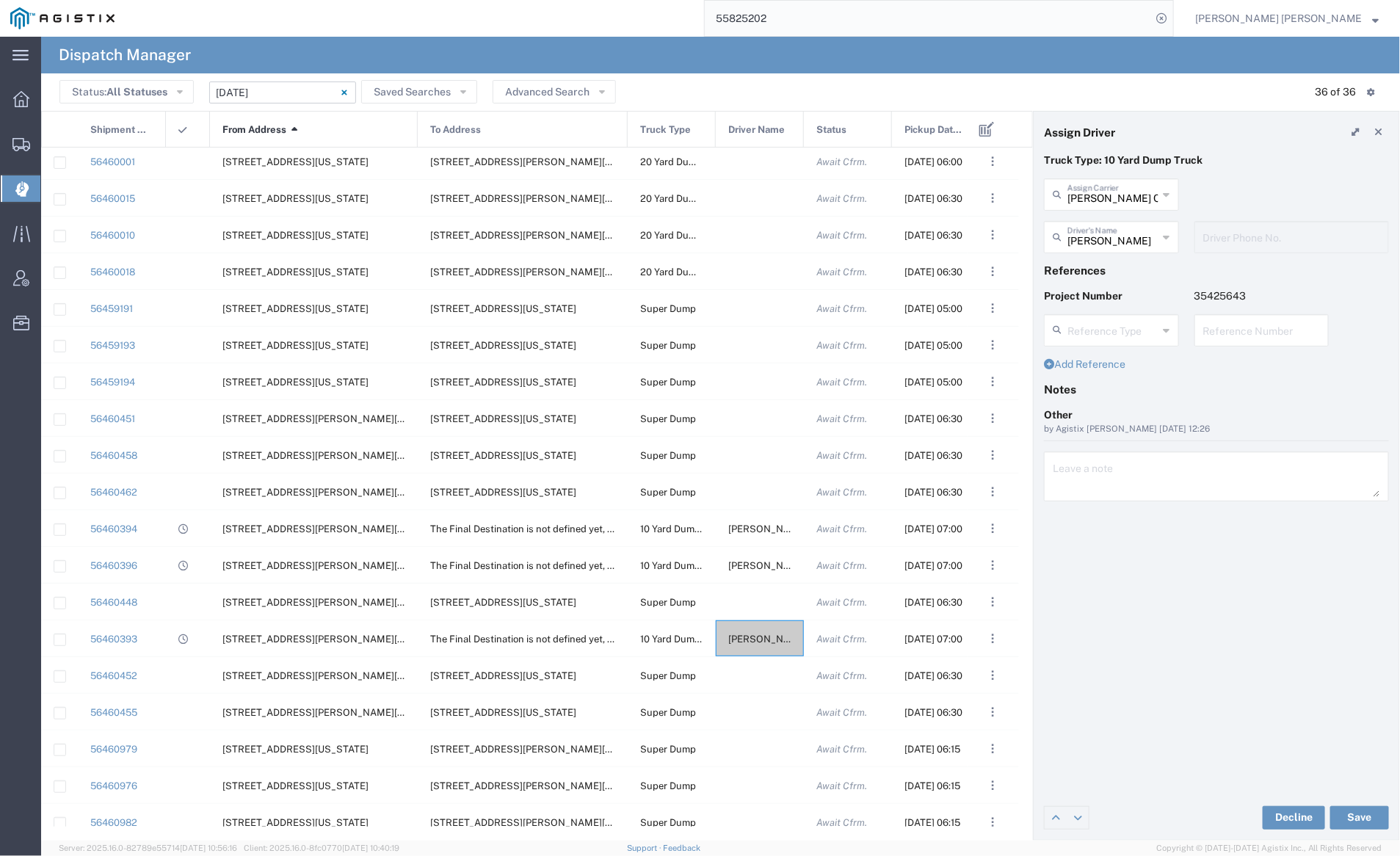
click at [813, 14] on input "55825202" at bounding box center [927, 19] width 446 height 36
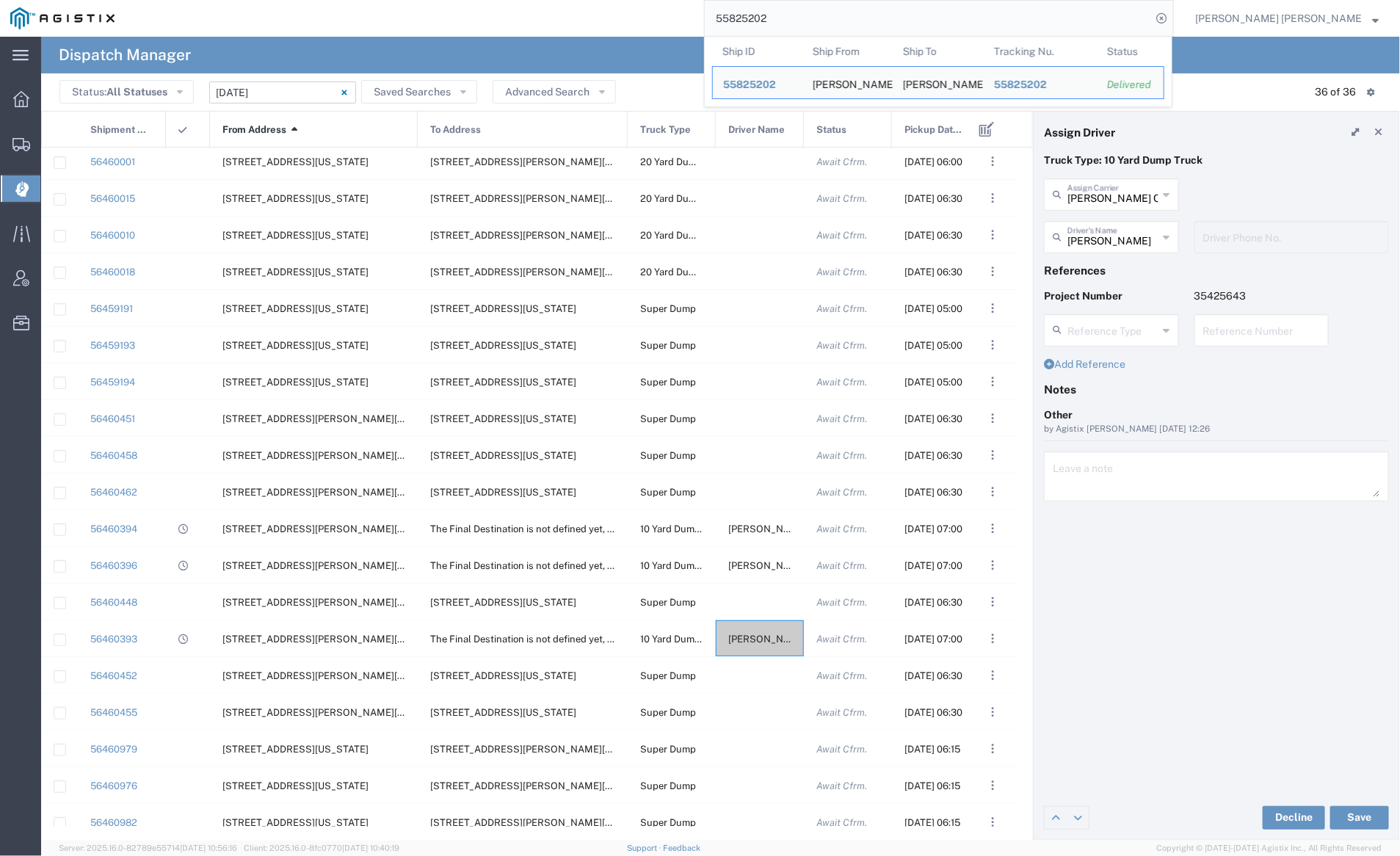
click at [814, 15] on input "55825202" at bounding box center [927, 19] width 446 height 36
paste input "635457"
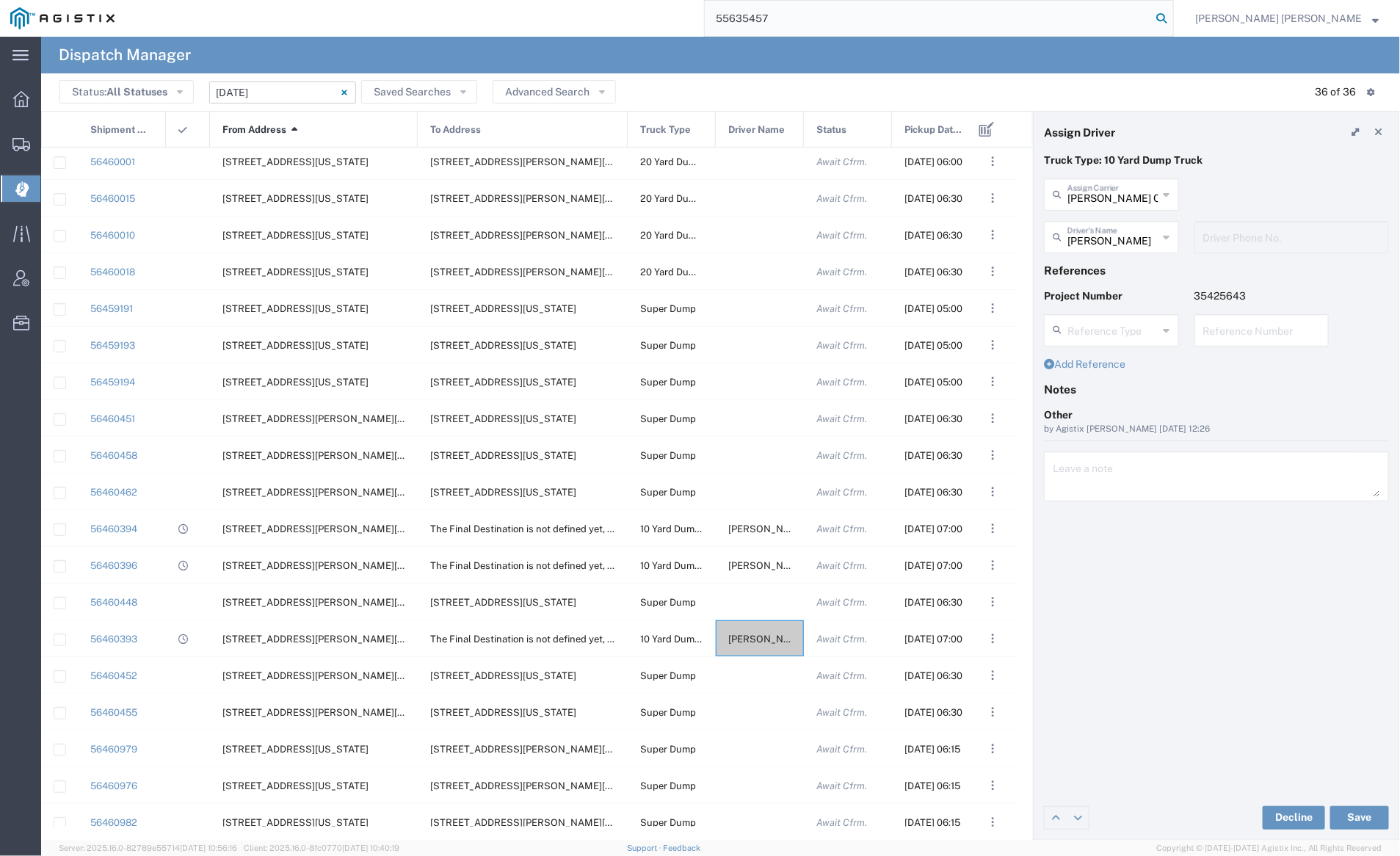
click at [1172, 14] on icon at bounding box center [1161, 18] width 21 height 21
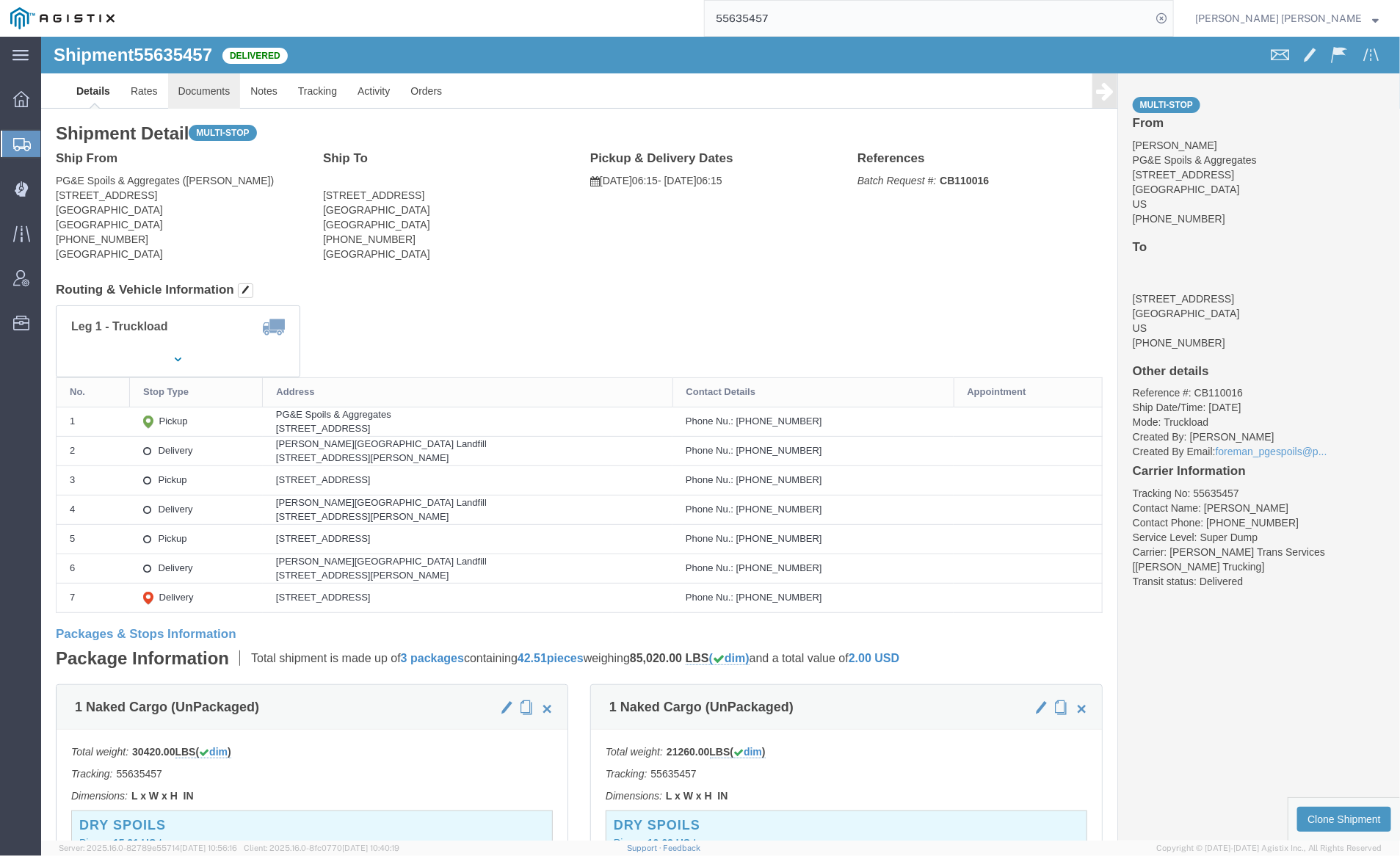
click link "Documents"
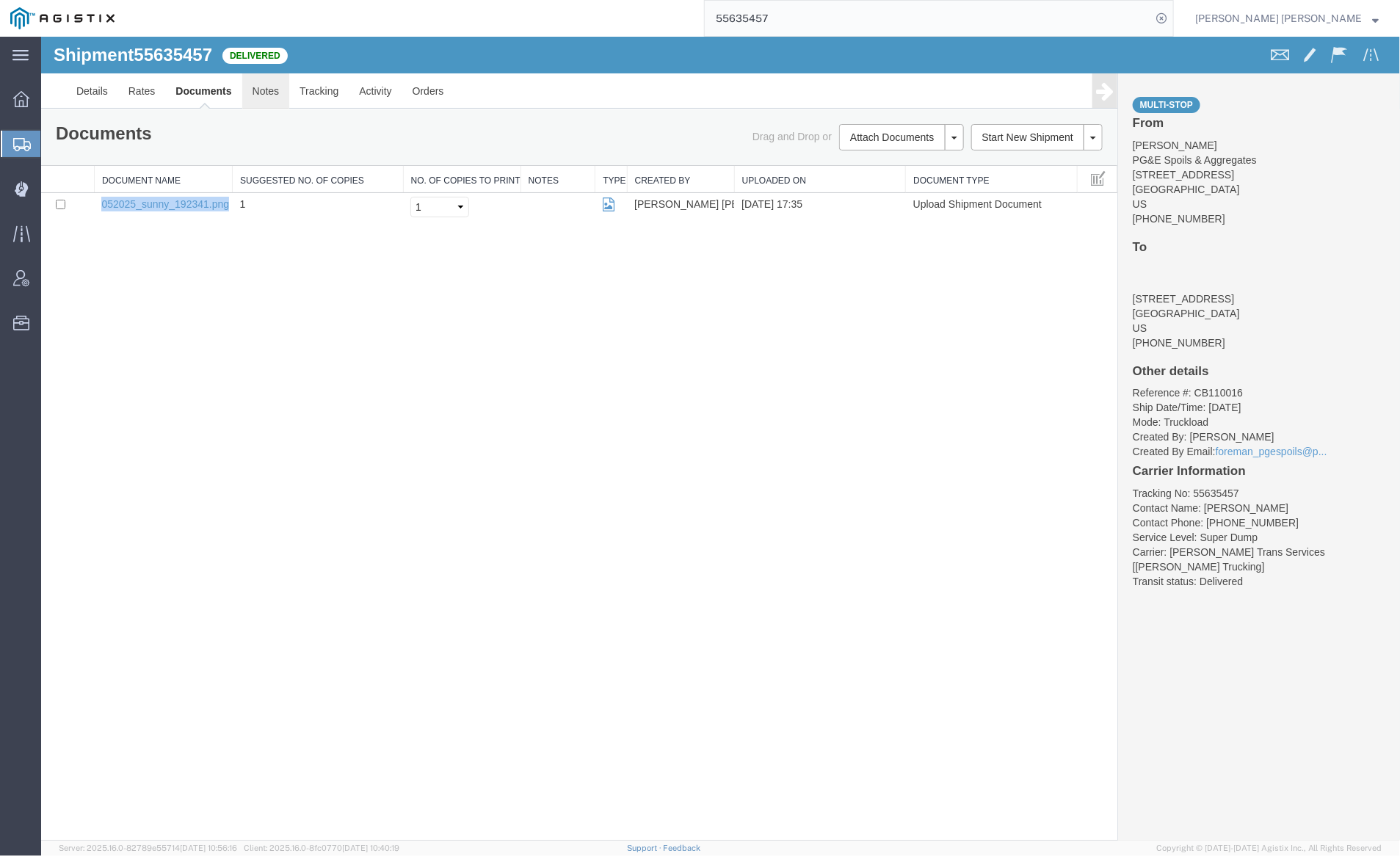
click at [269, 92] on link "Notes" at bounding box center [265, 90] width 47 height 36
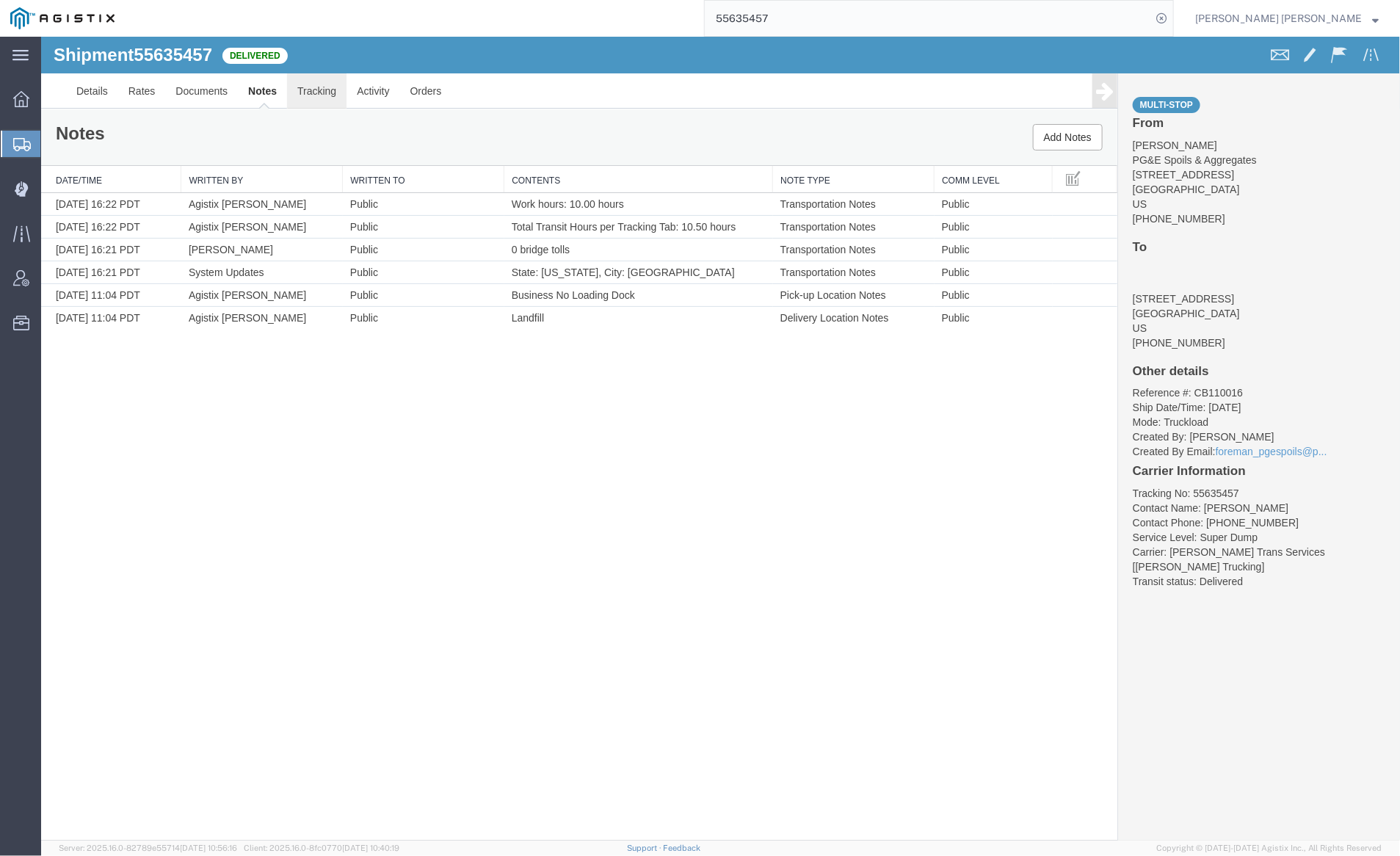
click at [314, 97] on link "Tracking" at bounding box center [315, 90] width 59 height 36
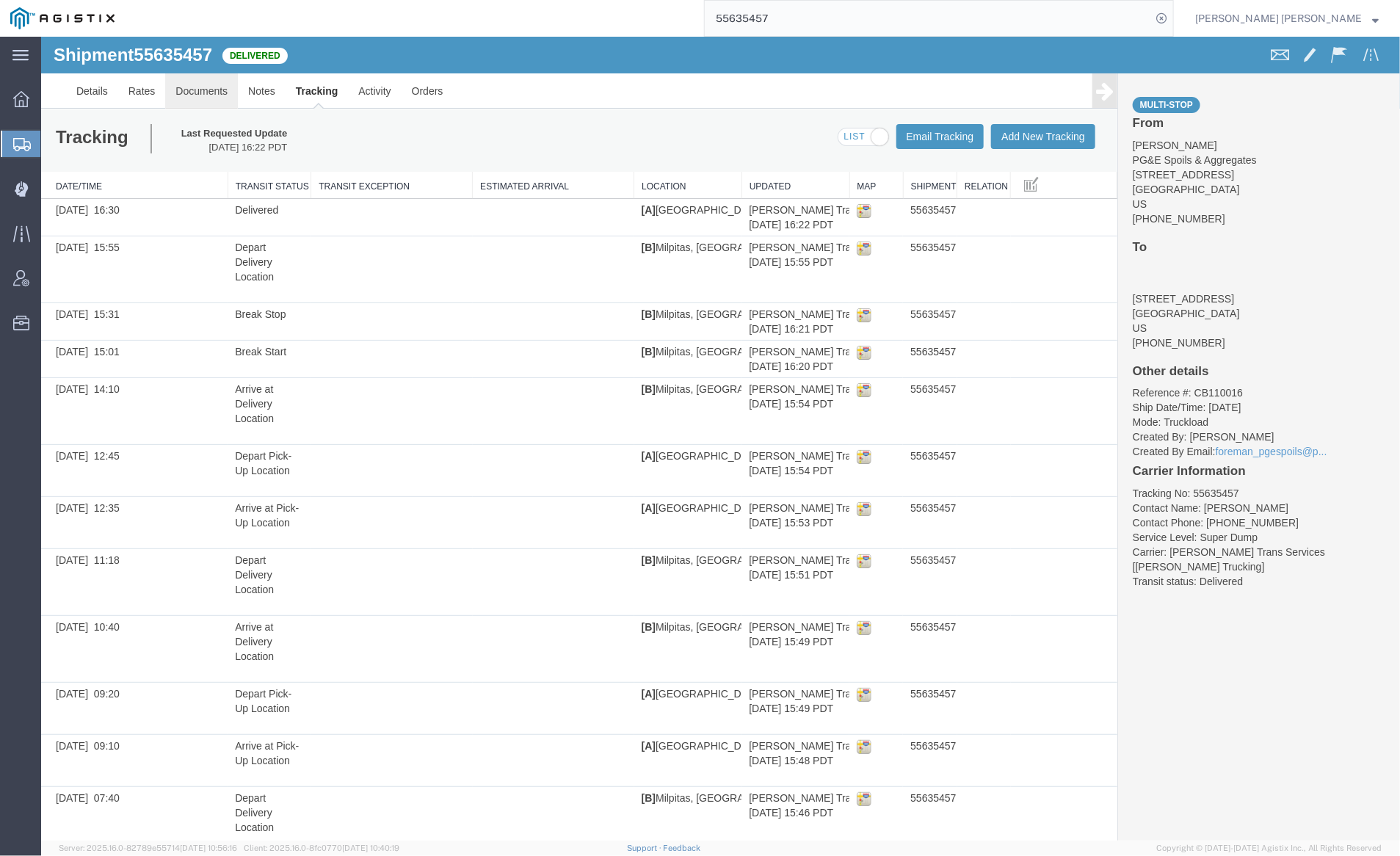
click at [216, 93] on link "Documents" at bounding box center [200, 90] width 72 height 36
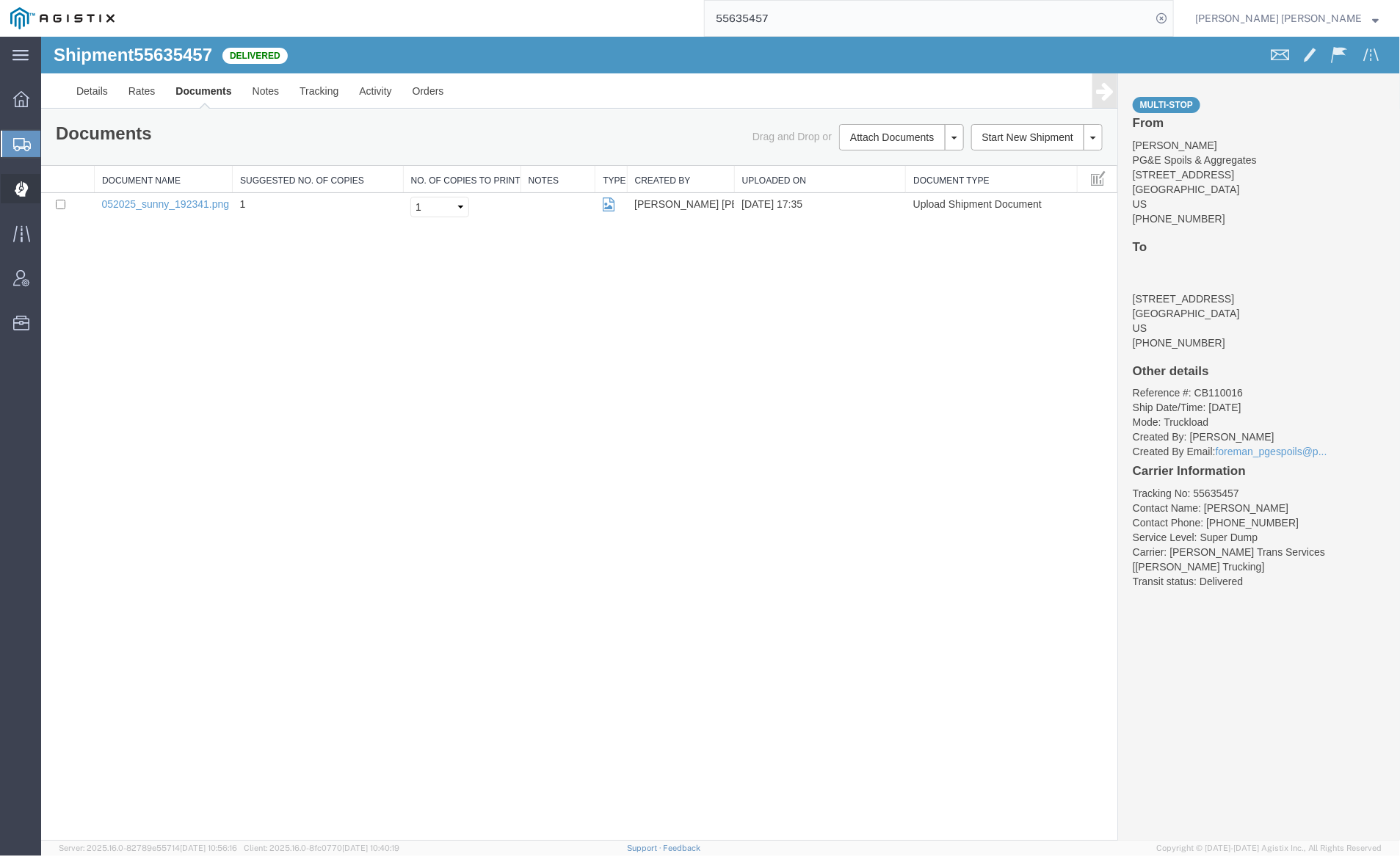
click at [50, 194] on span "Dispatch Manager" at bounding box center [45, 189] width 10 height 30
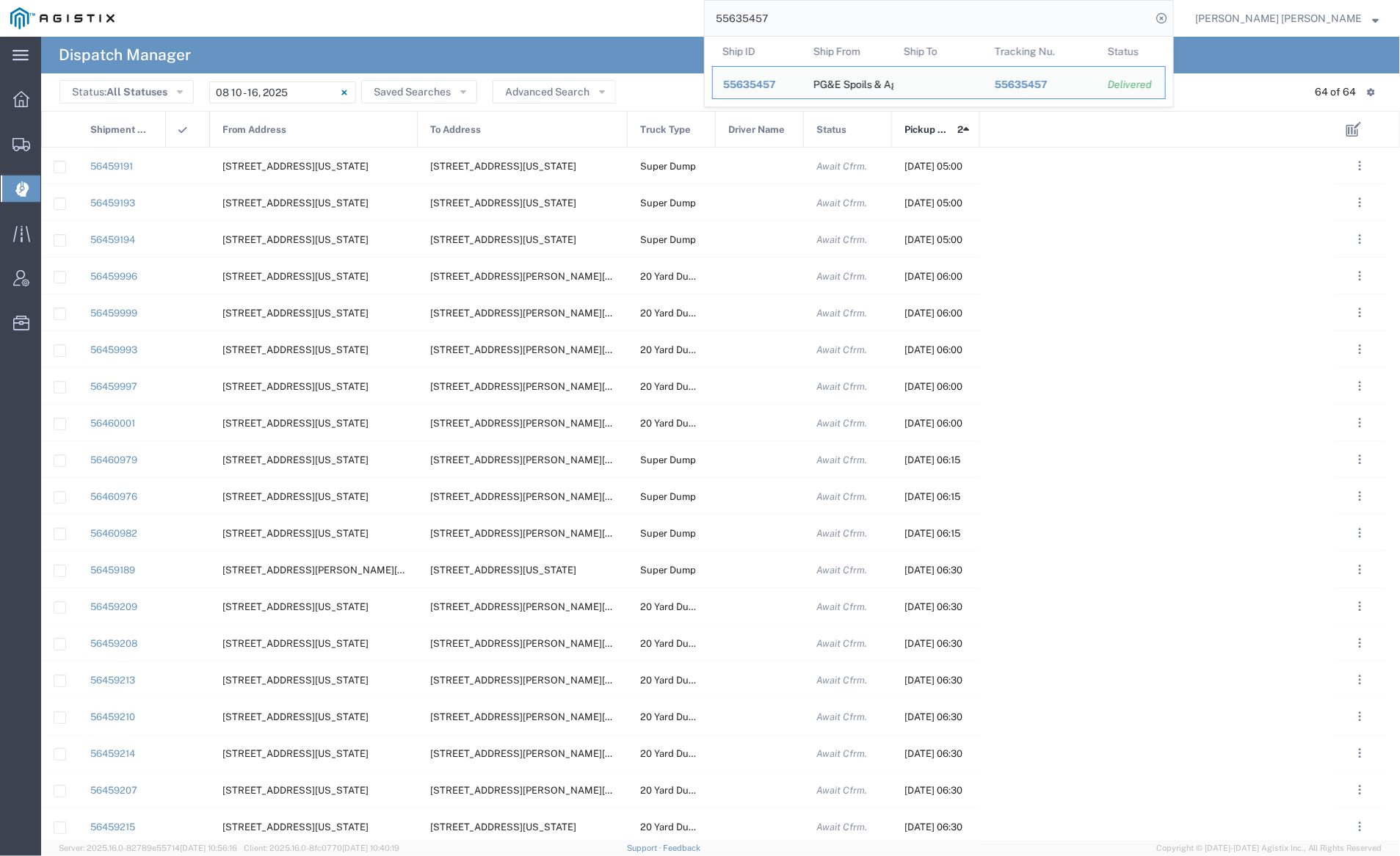
click at [826, 22] on input "55635457" at bounding box center [927, 19] width 446 height 36
paste input "825202"
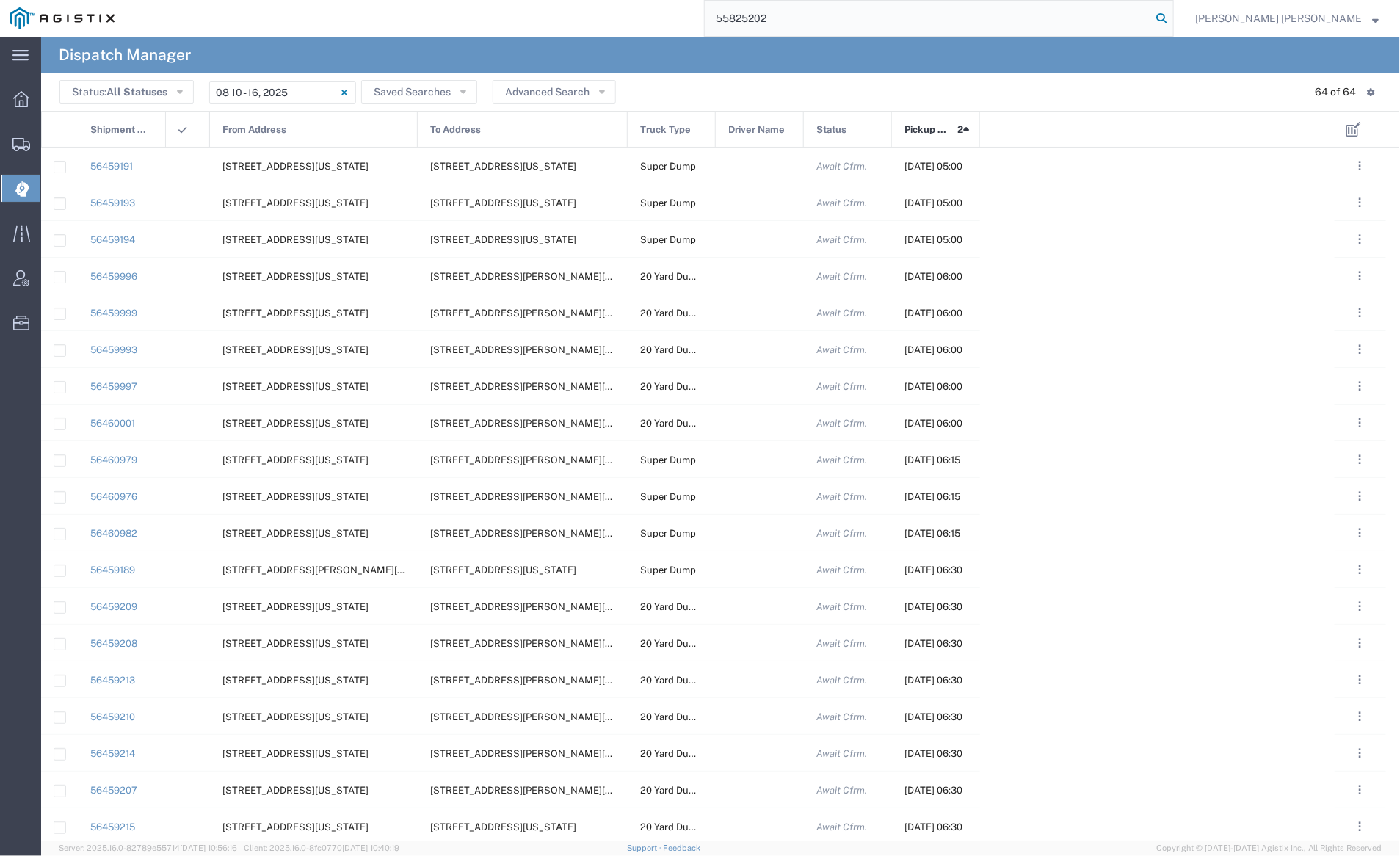
type input "55825202"
click at [1172, 13] on icon at bounding box center [1161, 18] width 21 height 21
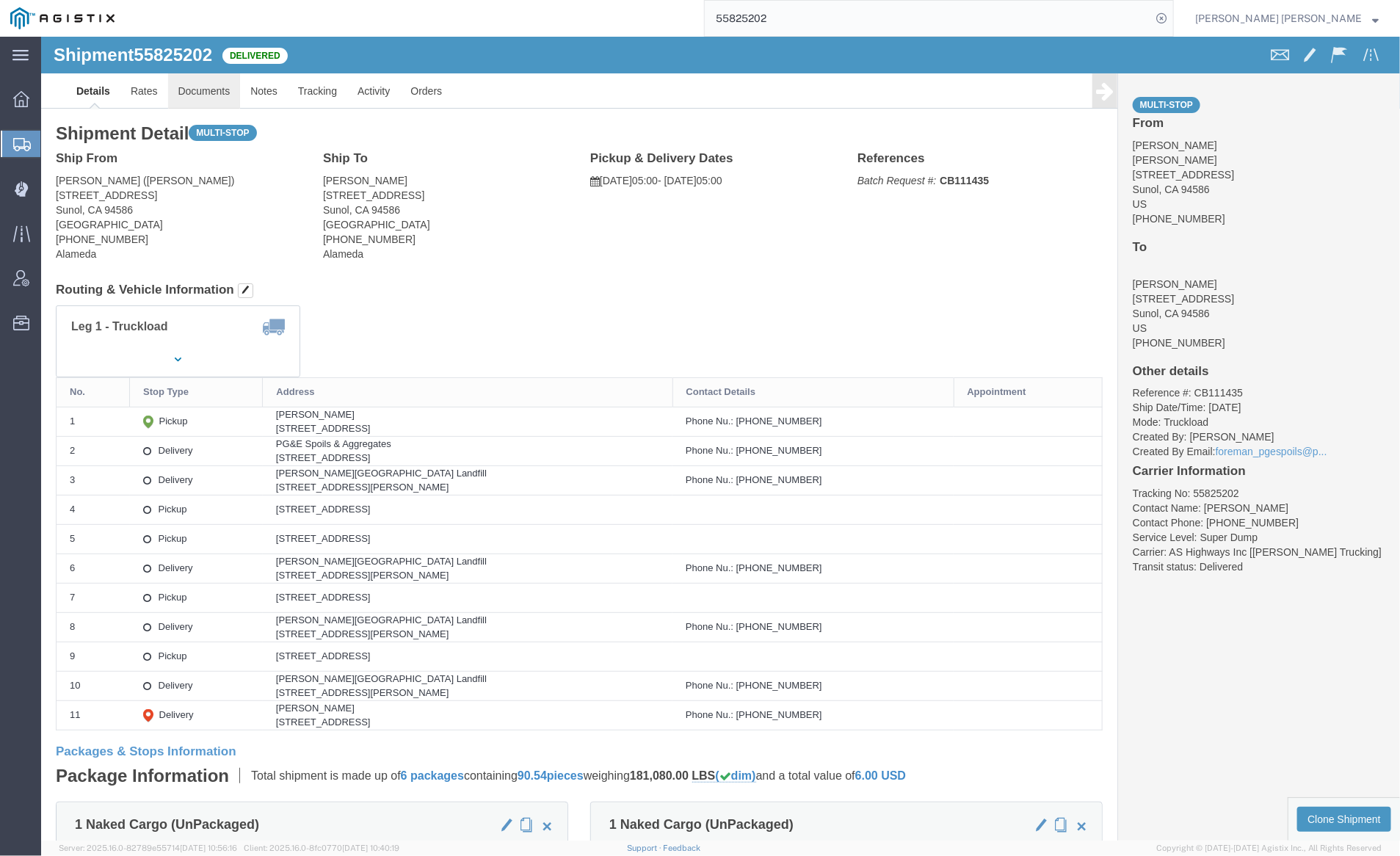
click link "Documents"
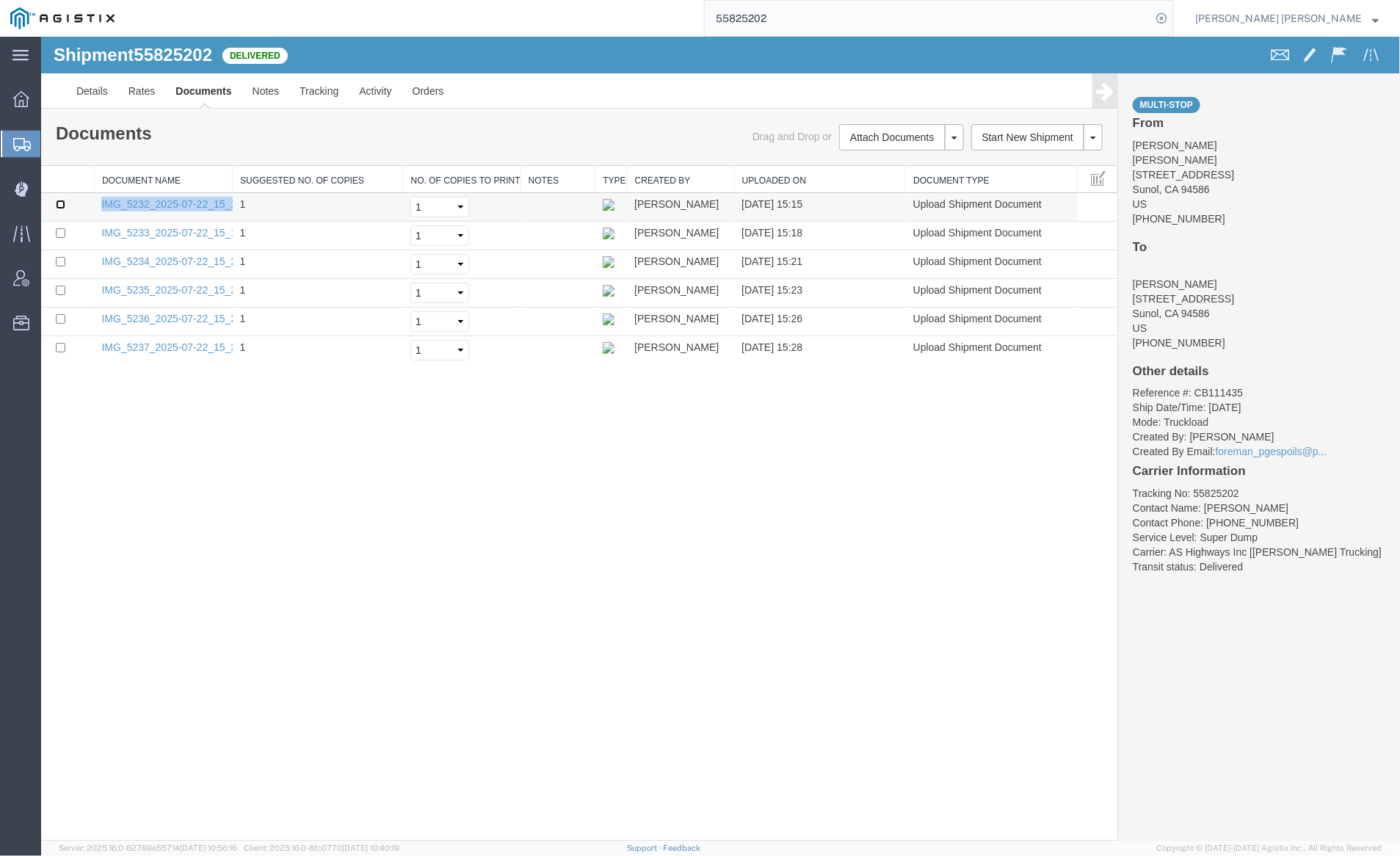
click at [56, 204] on input "checkbox" at bounding box center [60, 204] width 10 height 10
click at [906, 164] on link "Print Documents" at bounding box center [898, 161] width 128 height 22
click at [58, 201] on input "checkbox" at bounding box center [60, 204] width 10 height 10
checkbox input "false"
click at [55, 346] on input "checkbox" at bounding box center [60, 347] width 10 height 10
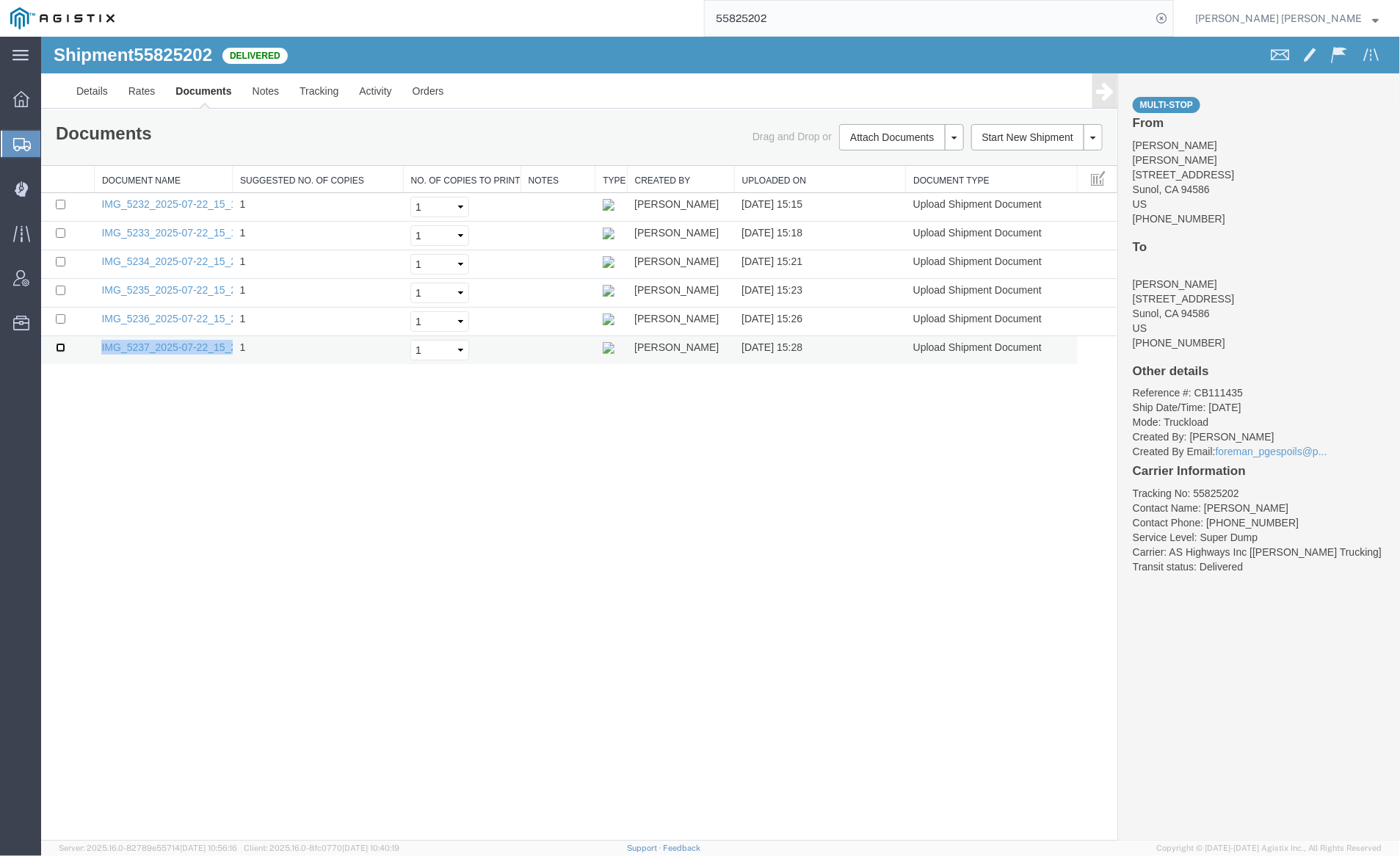
checkbox input "true"
click at [895, 157] on link "Print Documents" at bounding box center [898, 161] width 128 height 22
click at [50, 191] on span "Dispatch Manager" at bounding box center [45, 189] width 10 height 30
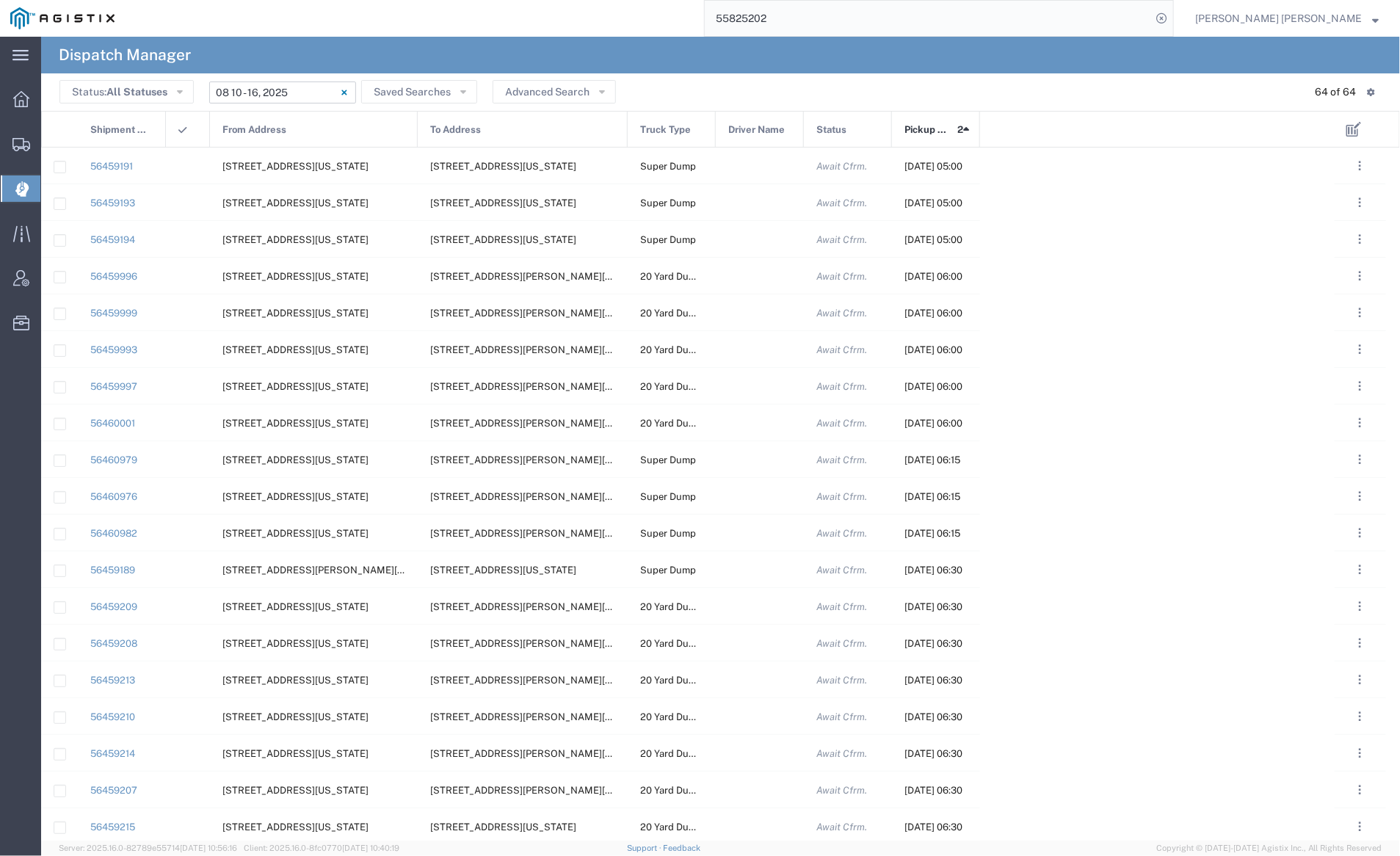
click at [301, 91] on input "[DATE] - [DATE]" at bounding box center [283, 92] width 146 height 22
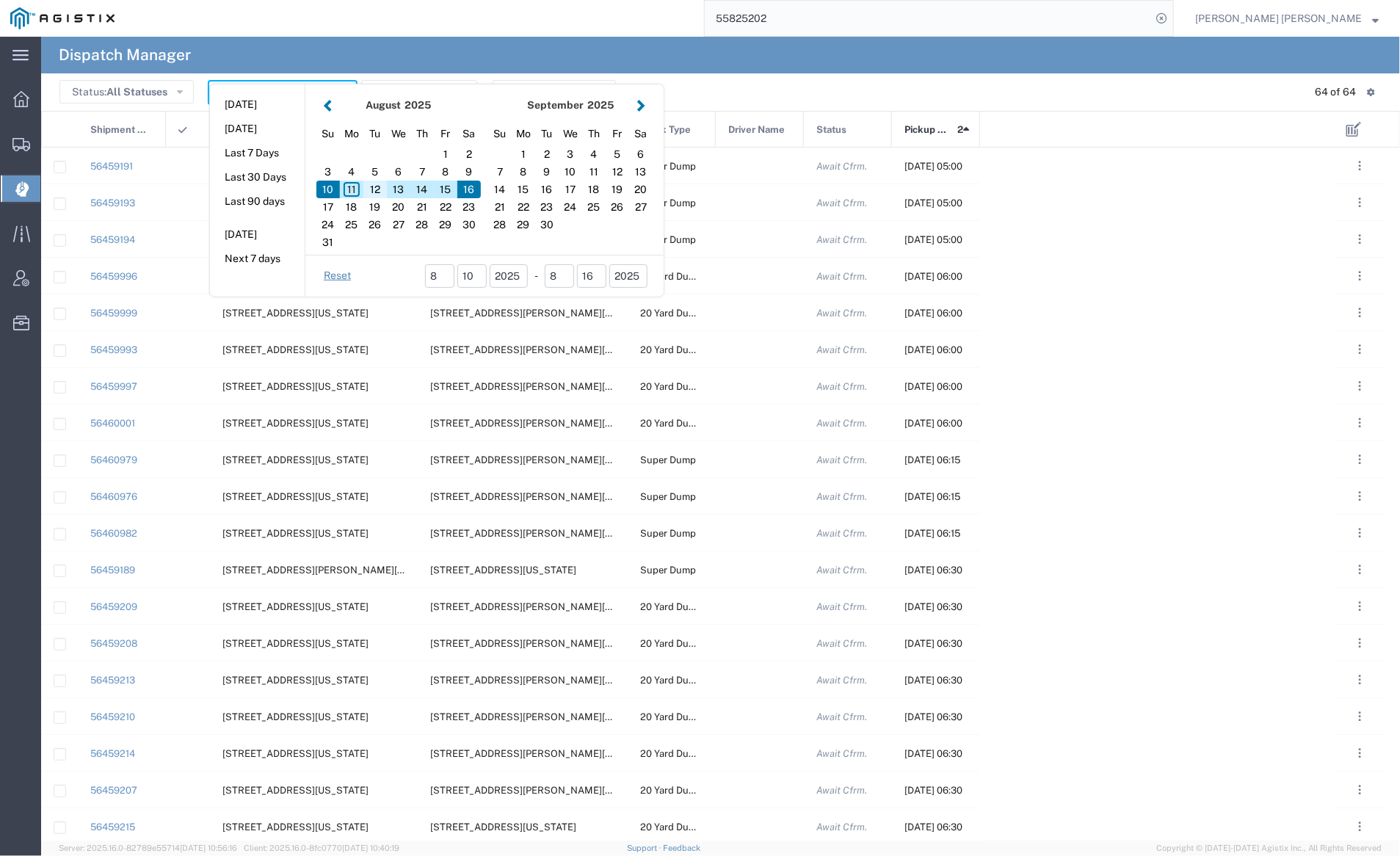
click at [378, 186] on div "12" at bounding box center [375, 190] width 24 height 18
type input "[DATE]"
type input "[DATE] - [DATE]"
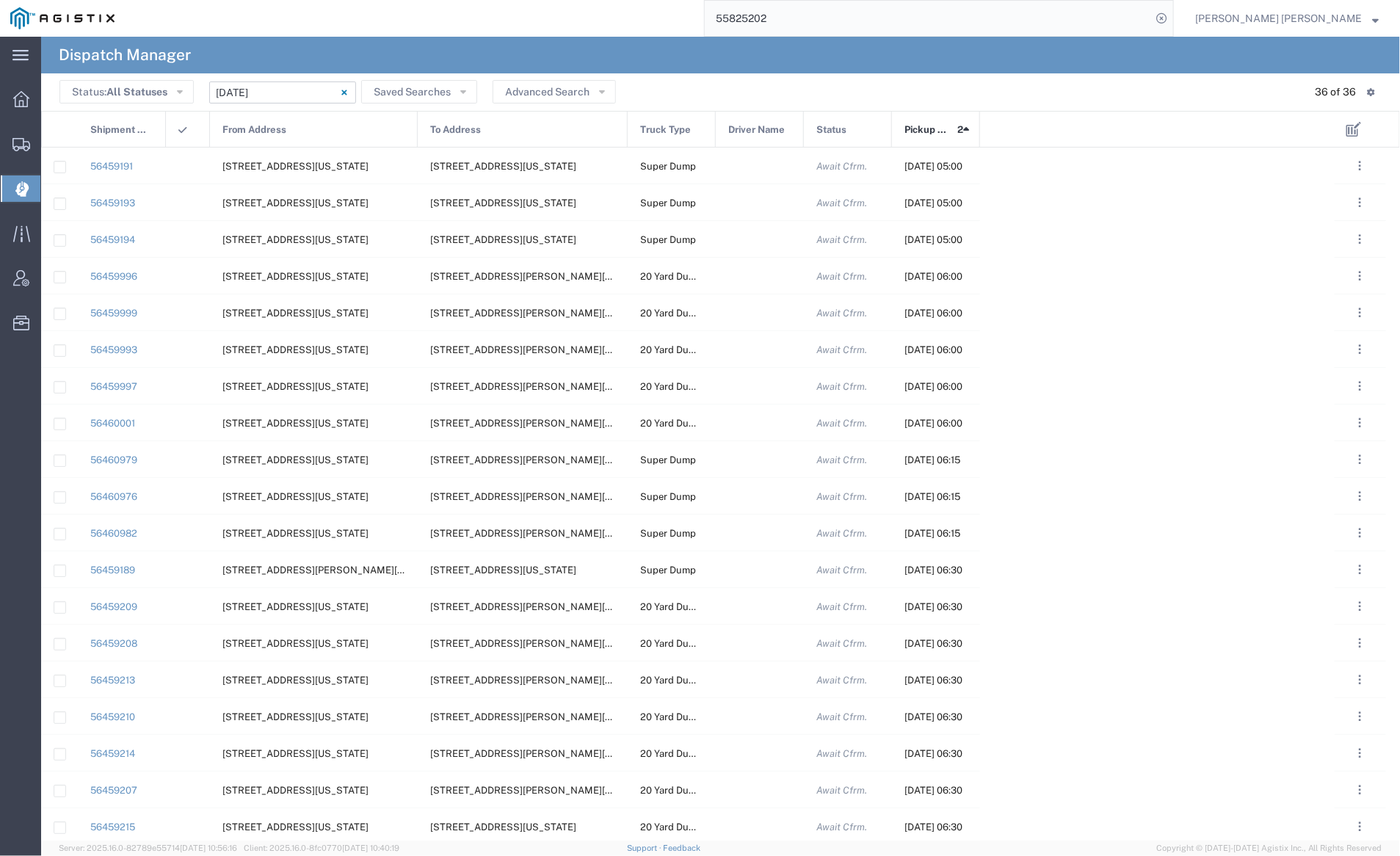
click at [311, 128] on div "From Address" at bounding box center [314, 129] width 208 height 37
click at [919, 124] on span "Pickup Date and Time" at bounding box center [934, 129] width 59 height 37
click at [758, 166] on div at bounding box center [759, 165] width 88 height 36
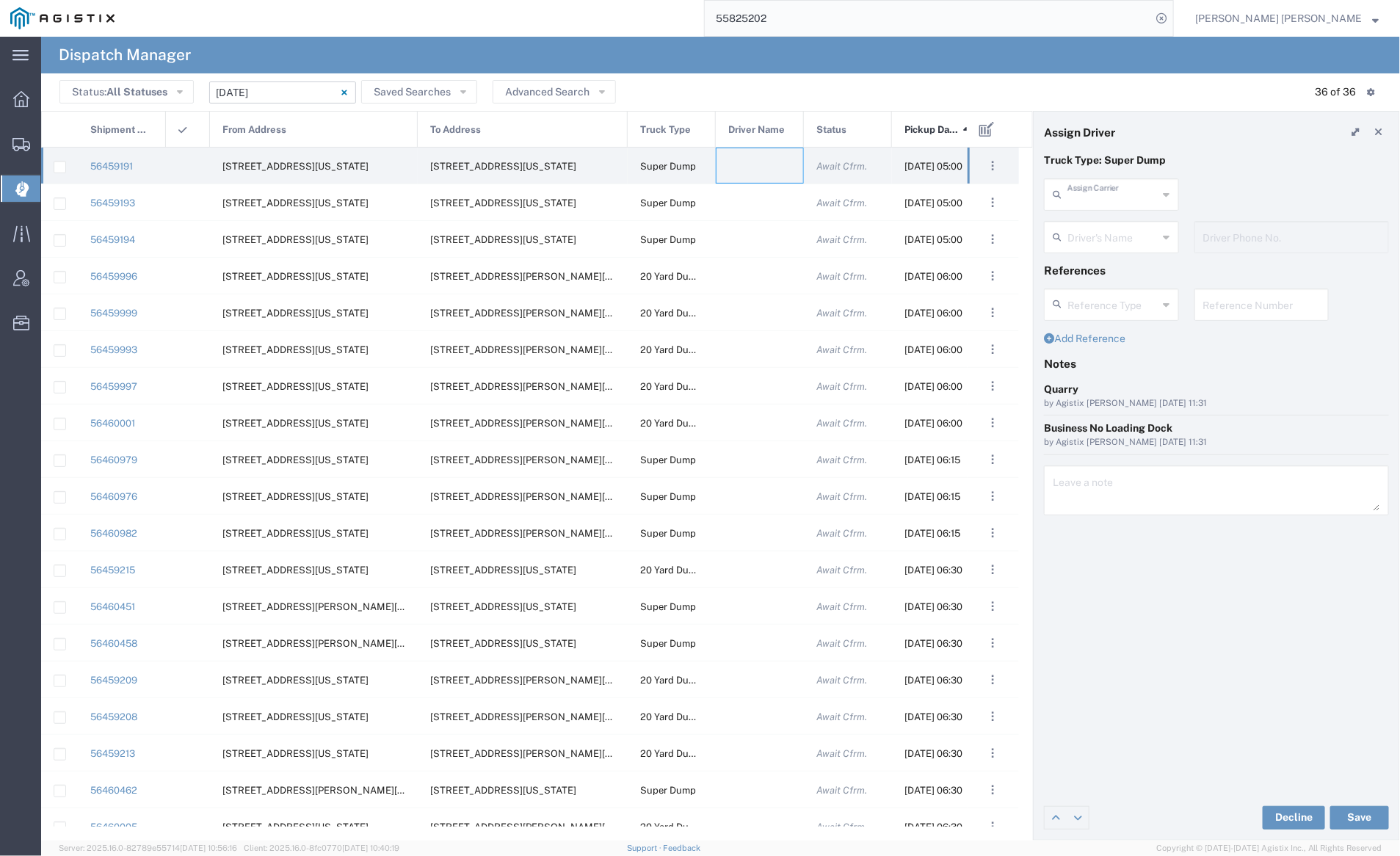
click at [1109, 197] on input "text" at bounding box center [1112, 194] width 91 height 26
click at [1108, 216] on span "[PERSON_NAME] Trucking LLC" at bounding box center [1111, 237] width 131 height 45
type input "[PERSON_NAME] Trucking LLC"
click at [1108, 233] on input "text" at bounding box center [1113, 236] width 93 height 26
click at [1111, 261] on span "[PERSON_NAME]" at bounding box center [1111, 269] width 131 height 23
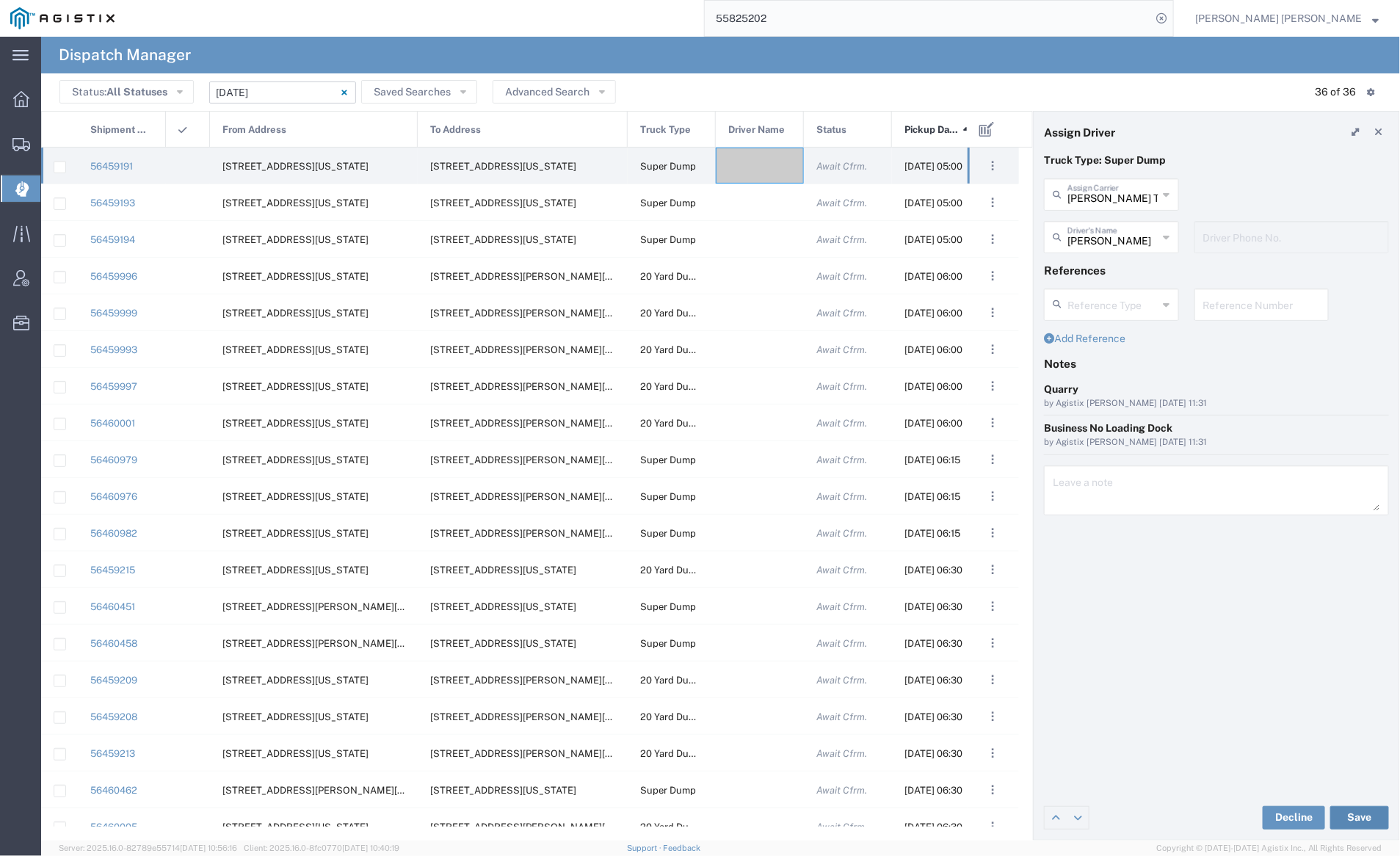
click at [1362, 815] on button "Save" at bounding box center [1358, 817] width 58 height 24
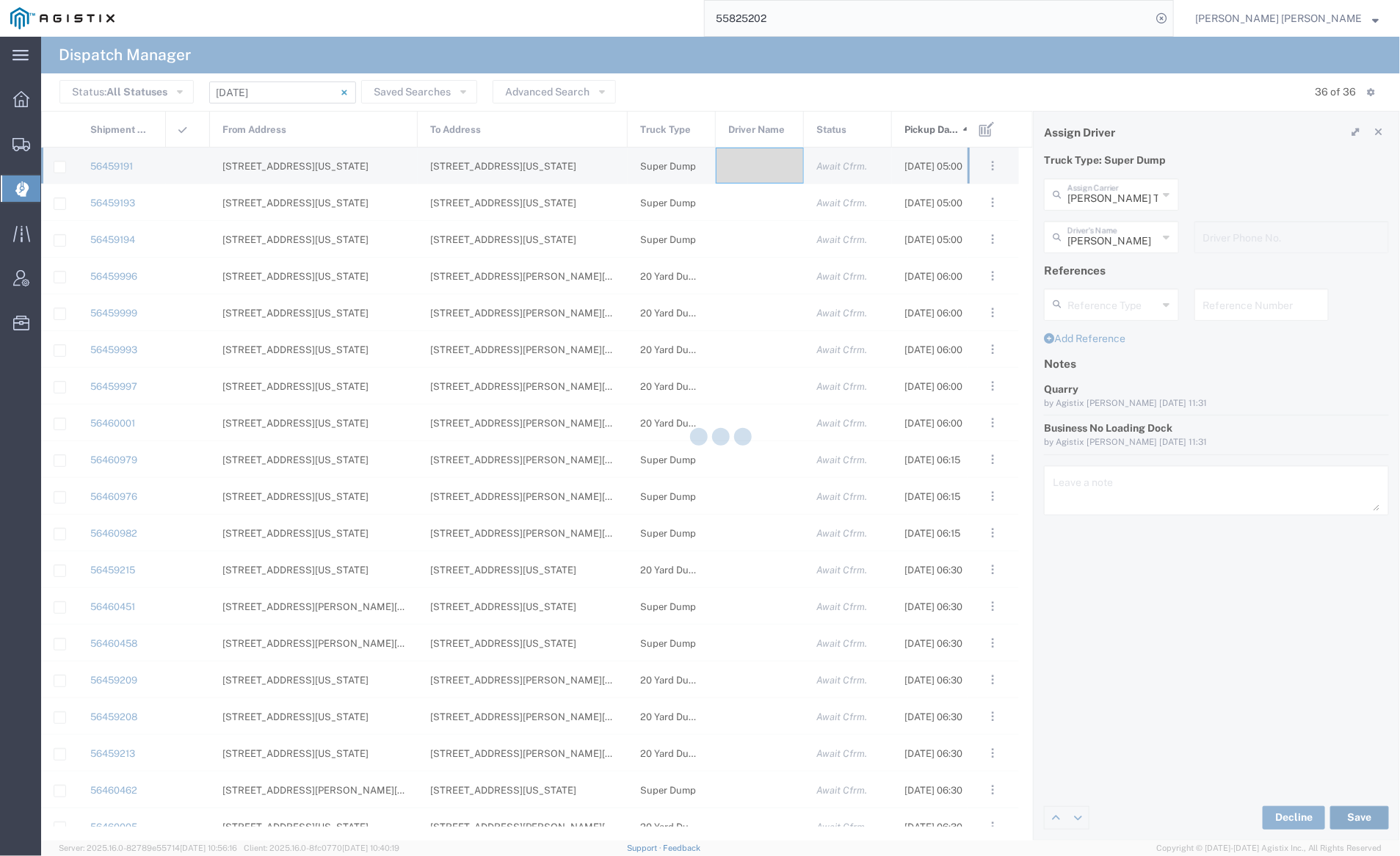
type input "[PERSON_NAME]"
type input "[PERSON_NAME] Trucking LLC"
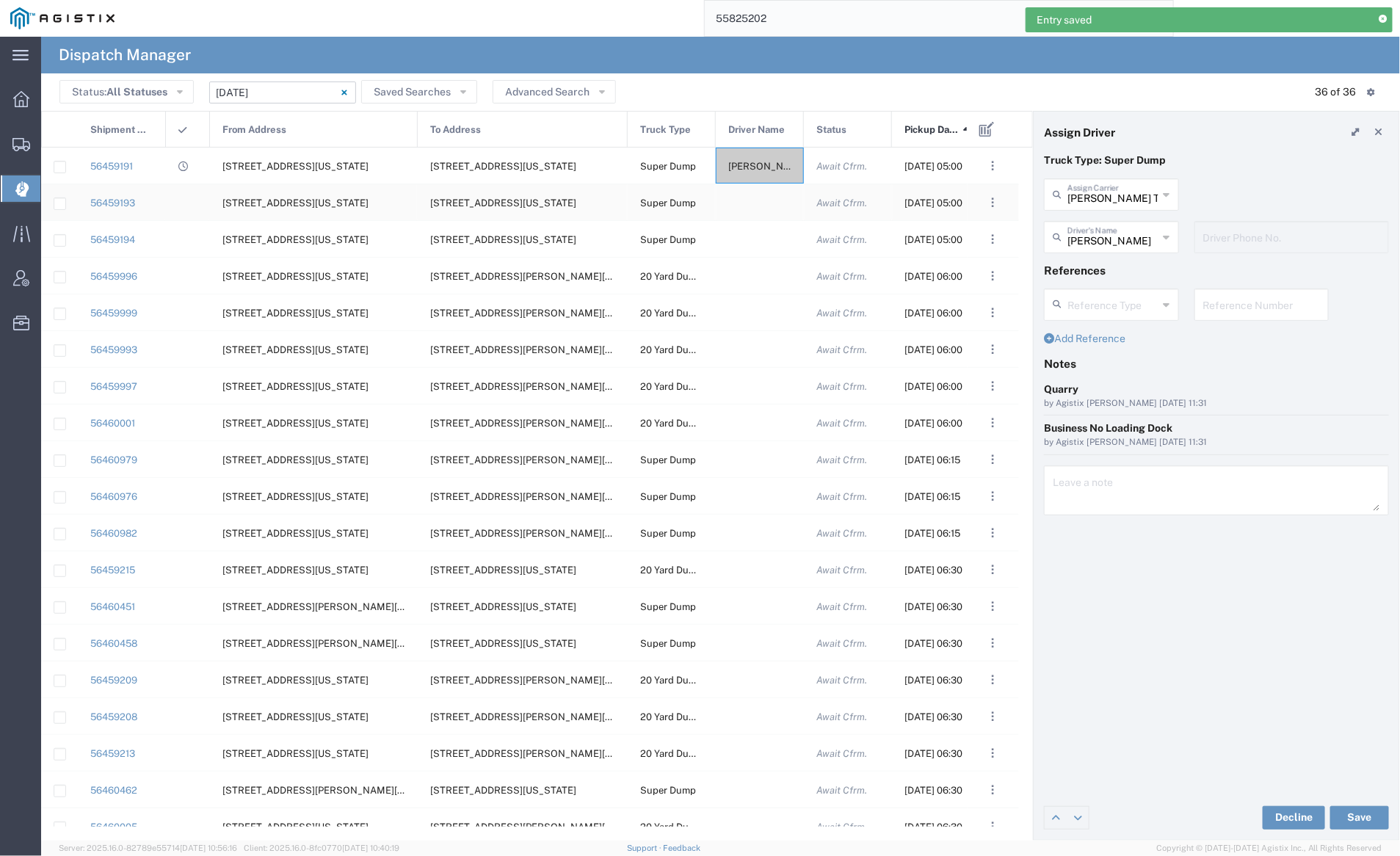
click at [759, 201] on div at bounding box center [759, 202] width 88 height 36
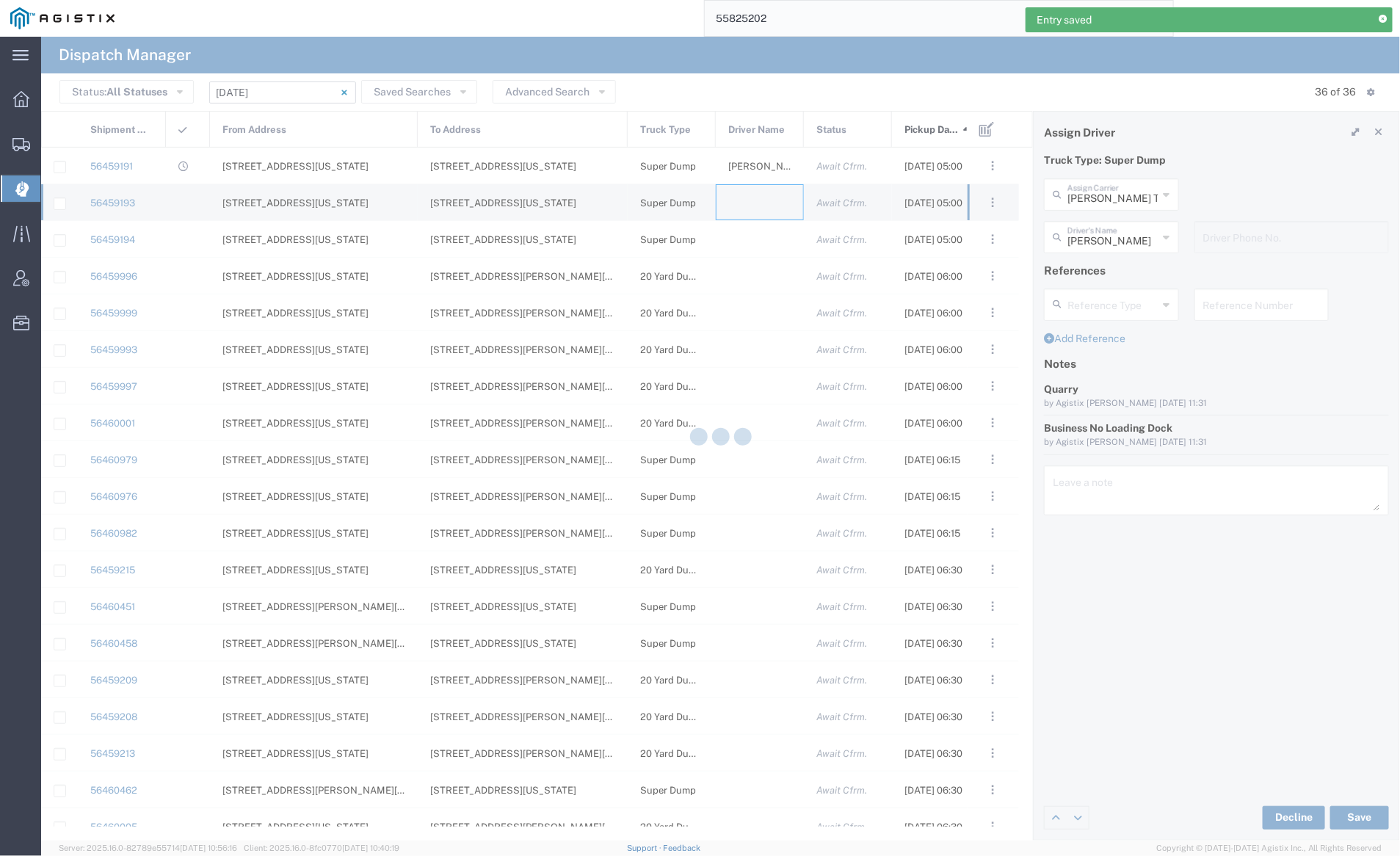
type input "[PERSON_NAME] Trucking"
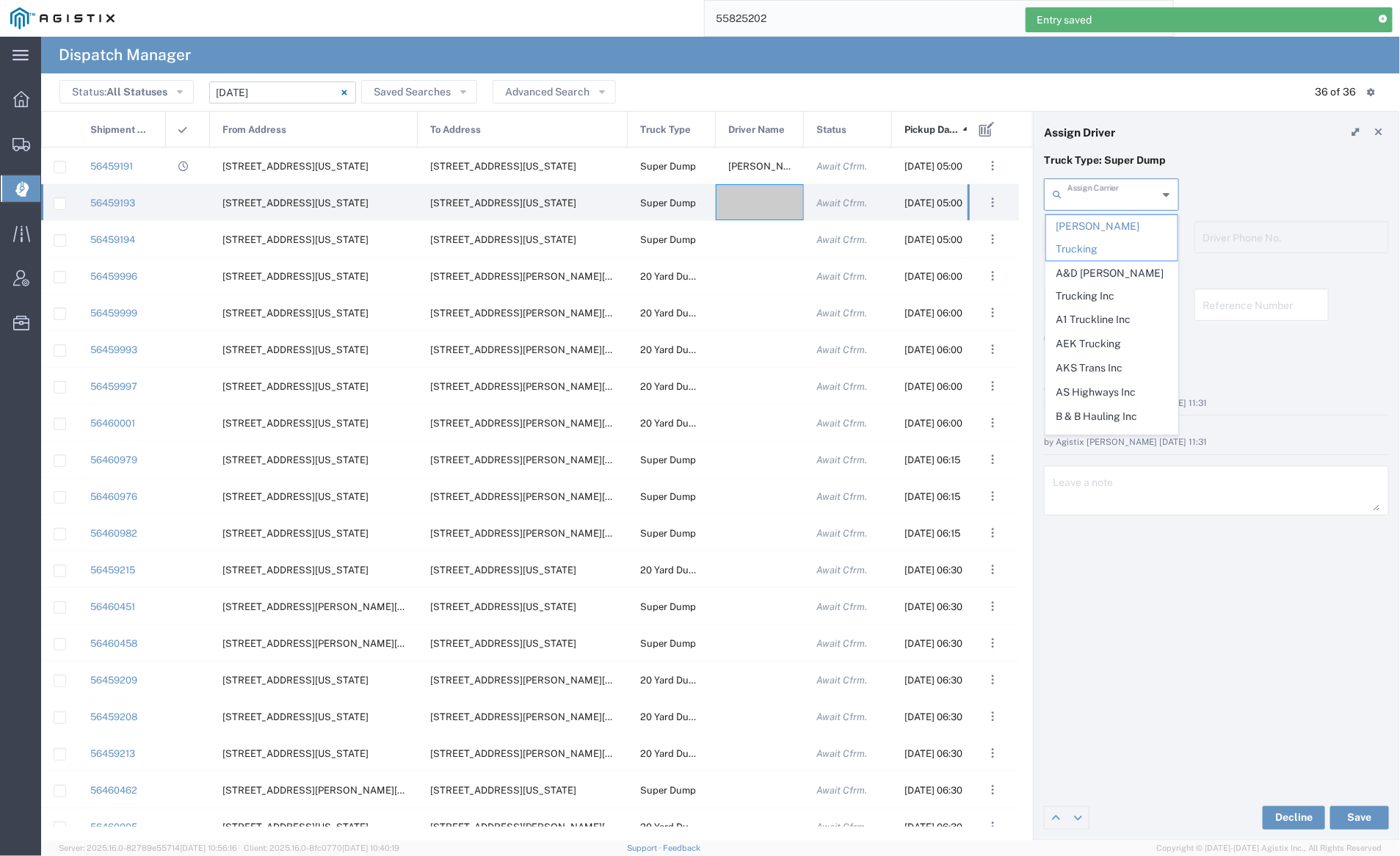
click at [1096, 196] on input "text" at bounding box center [1112, 194] width 91 height 26
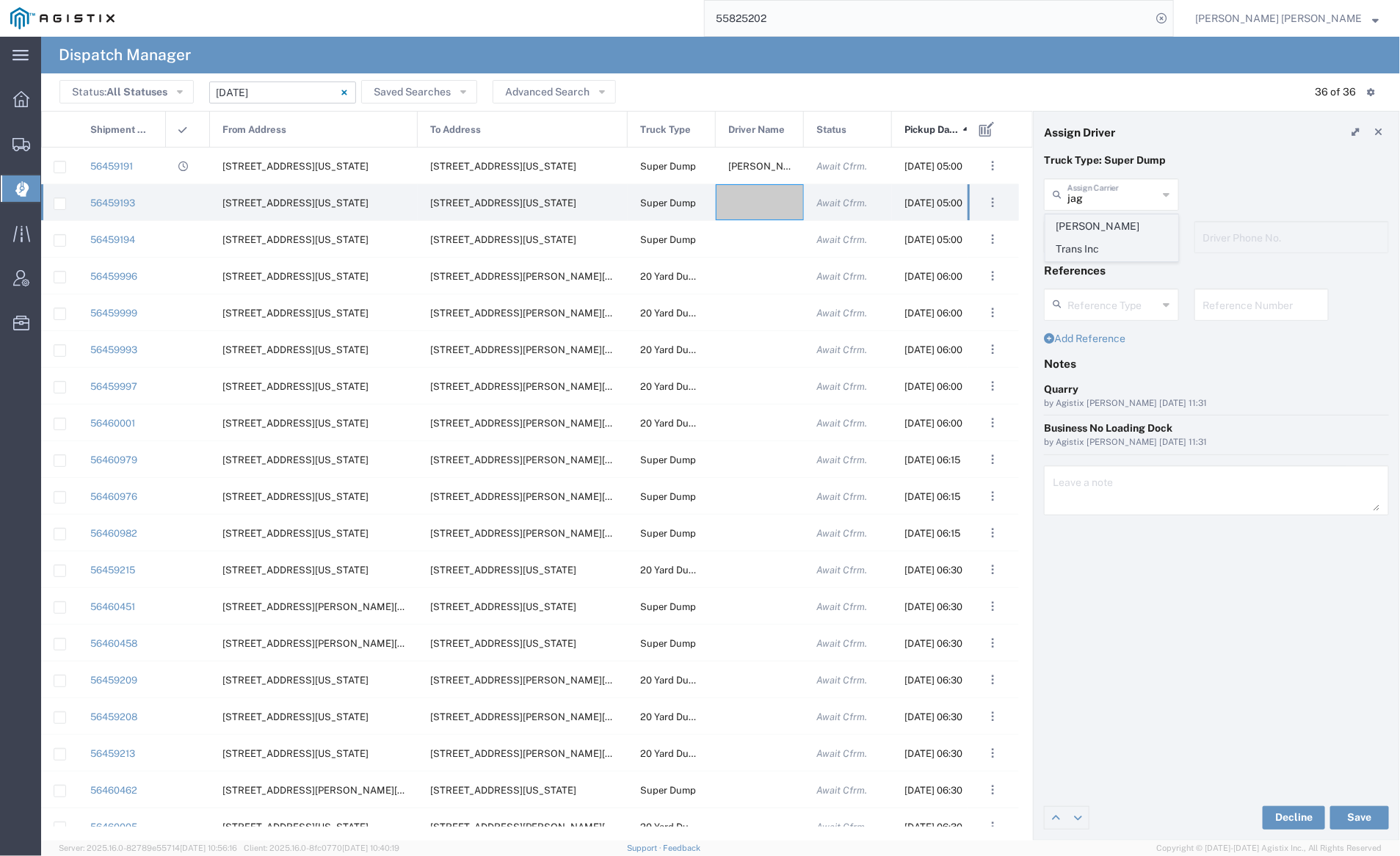
click at [1095, 222] on span "[PERSON_NAME] Trans Inc" at bounding box center [1111, 237] width 131 height 45
type input "[PERSON_NAME] Trans Inc"
click at [1100, 235] on input "text" at bounding box center [1112, 236] width 91 height 26
click at [1106, 278] on span "[PERSON_NAME]" at bounding box center [1111, 269] width 131 height 23
type input "[PERSON_NAME]"
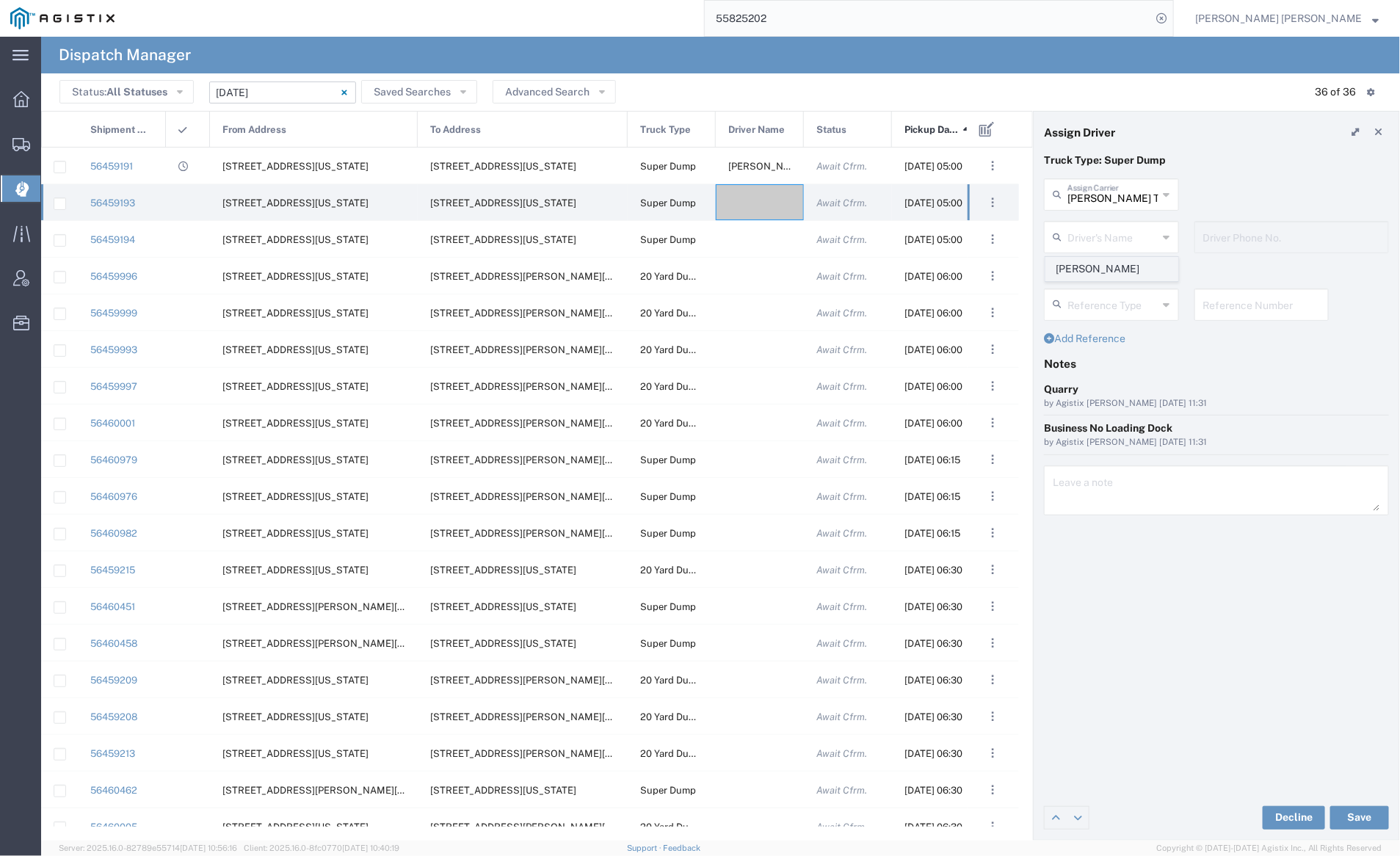
type input "9253544313"
click at [1363, 816] on button "Save" at bounding box center [1358, 817] width 58 height 24
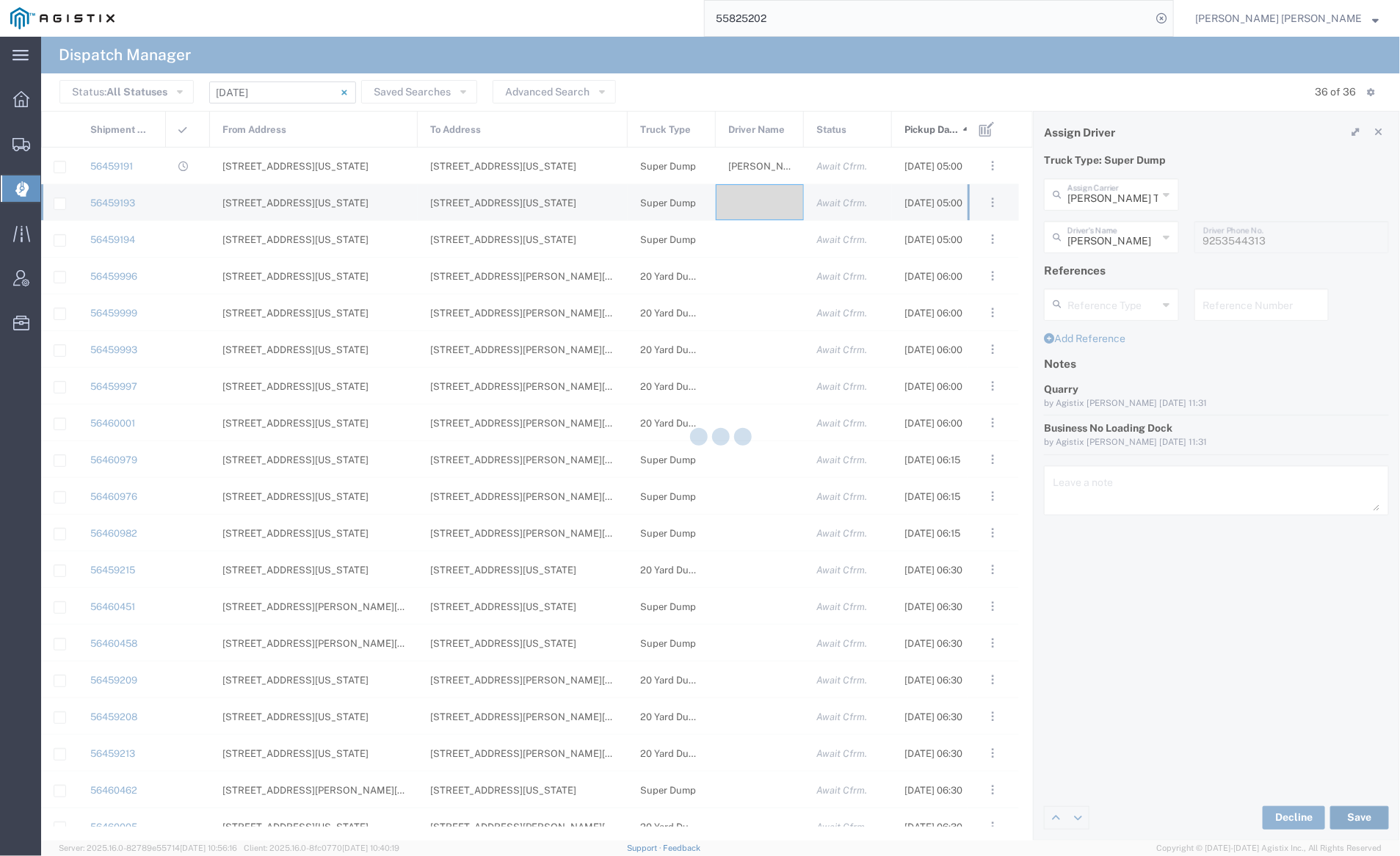
type input "[PERSON_NAME]"
type input "[PERSON_NAME] Trans Inc"
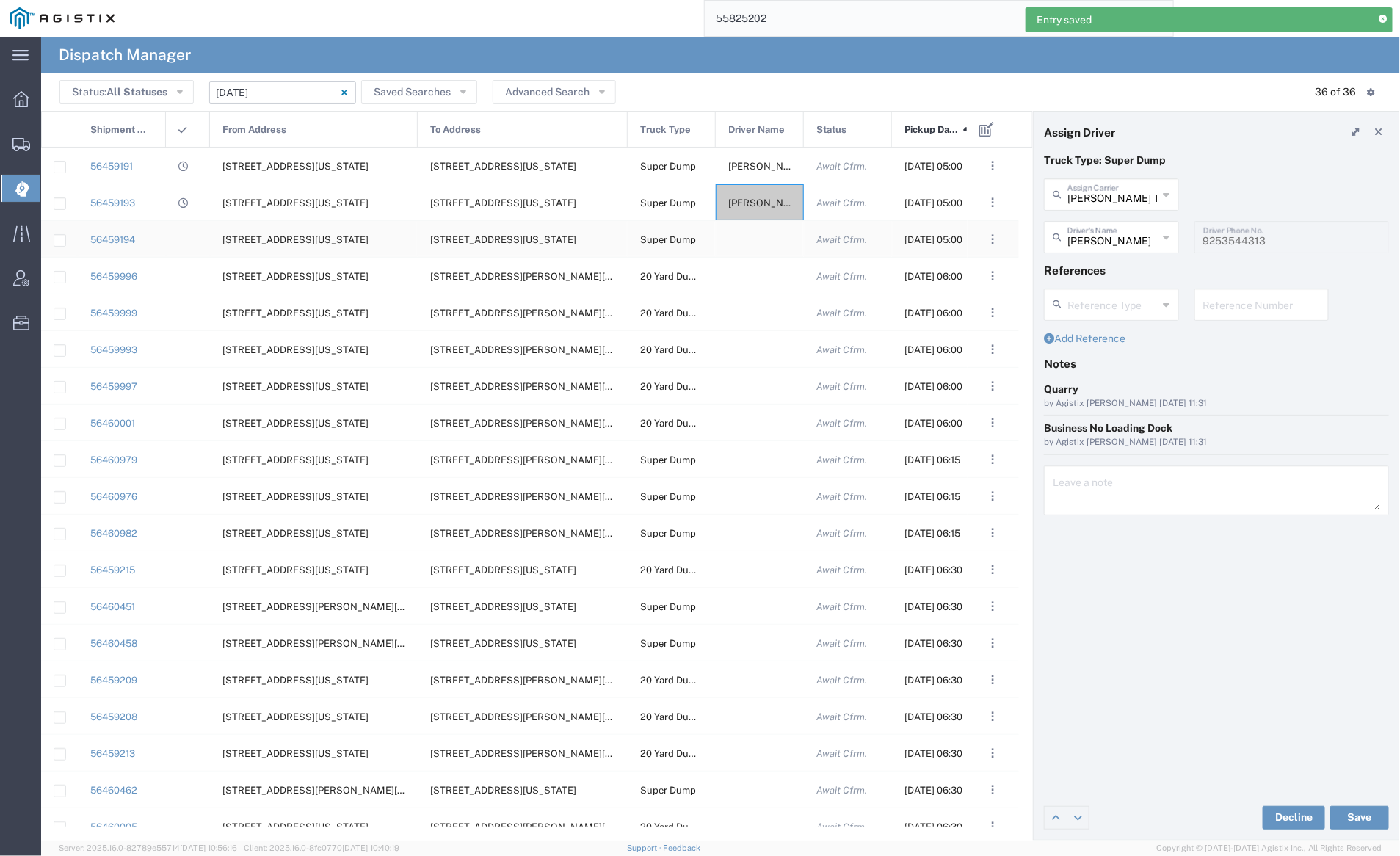
click at [749, 240] on div at bounding box center [759, 238] width 88 height 36
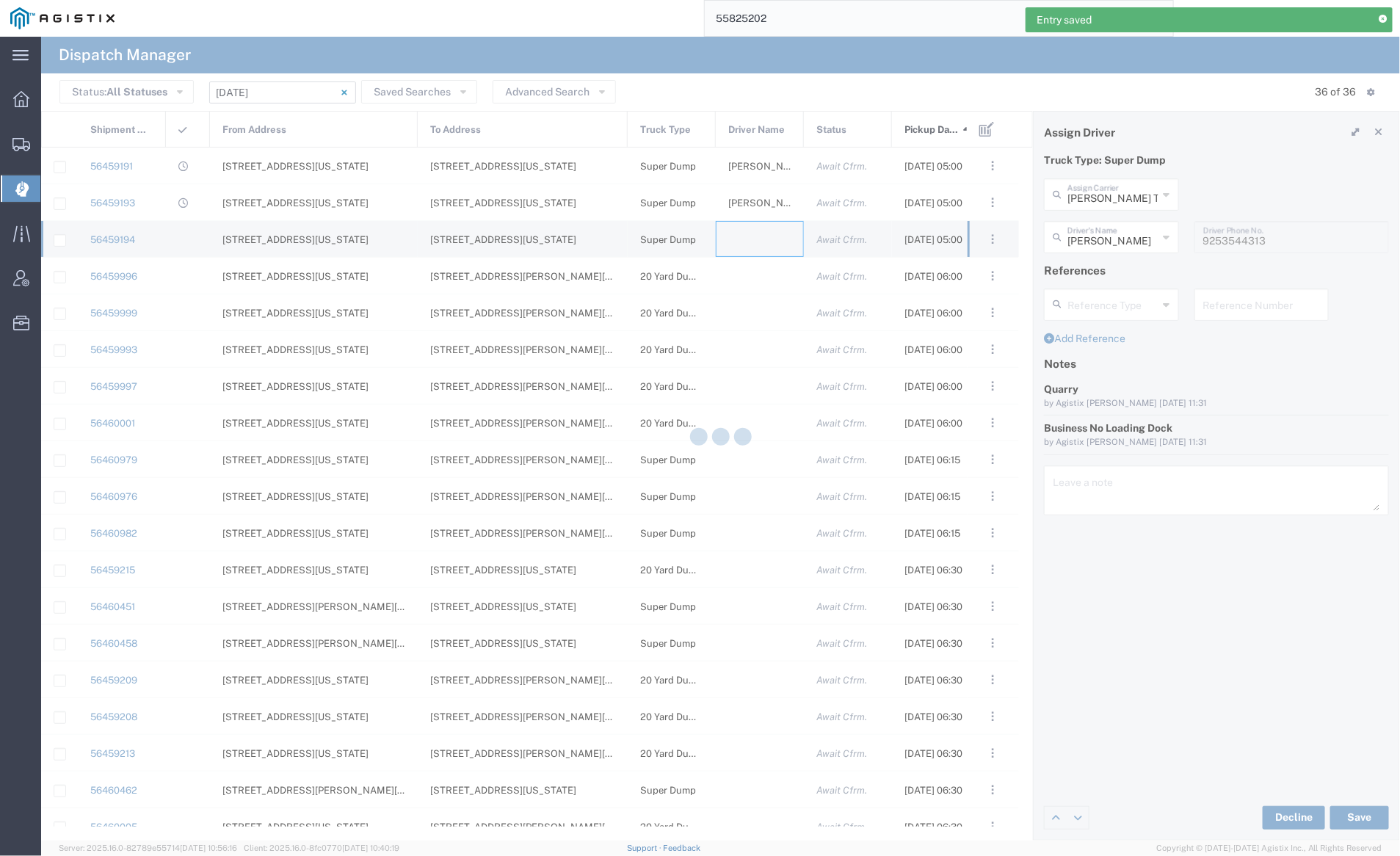
type input "[PERSON_NAME] Trucking"
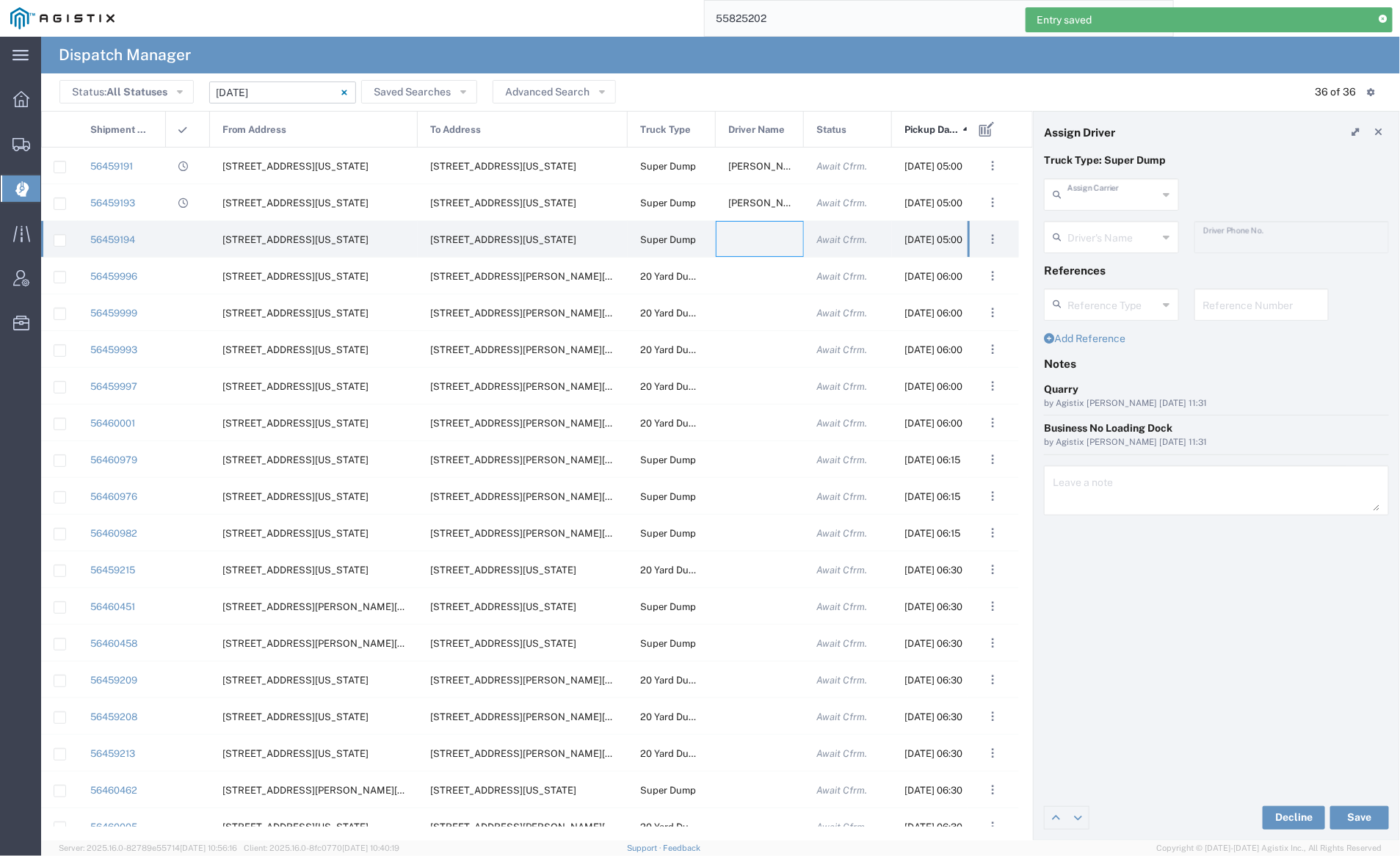
click at [1106, 191] on input "text" at bounding box center [1112, 194] width 91 height 26
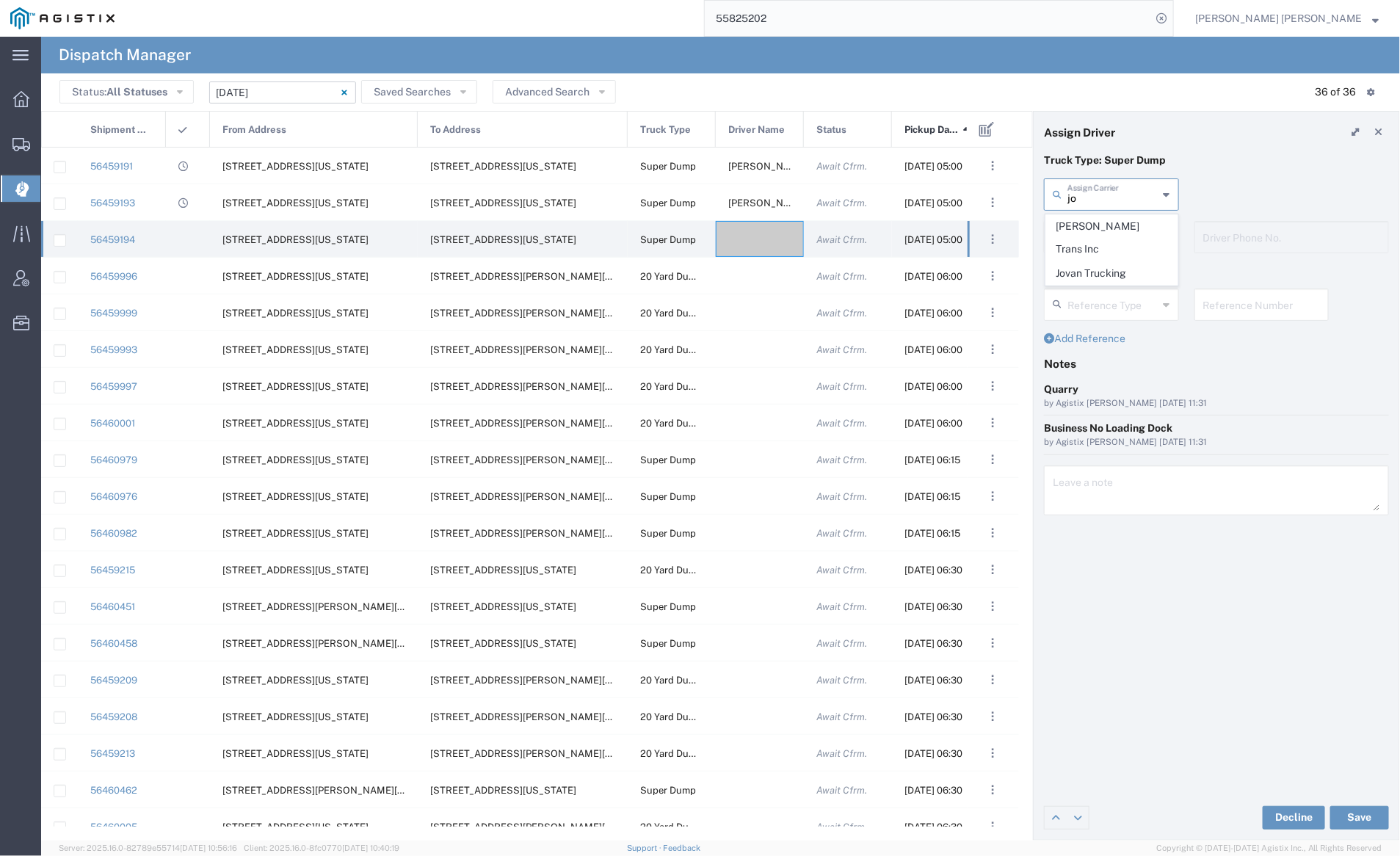
drag, startPoint x: 1102, startPoint y: 252, endPoint x: 1094, endPoint y: 228, distance: 25.3
click at [1102, 262] on span "Jovan Trucking" at bounding box center [1111, 273] width 131 height 23
type input "Jovan Trucking"
click at [1093, 220] on div "Driver's Name" at bounding box center [1111, 236] width 135 height 33
click at [1102, 269] on span "[PERSON_NAME]" at bounding box center [1111, 269] width 131 height 23
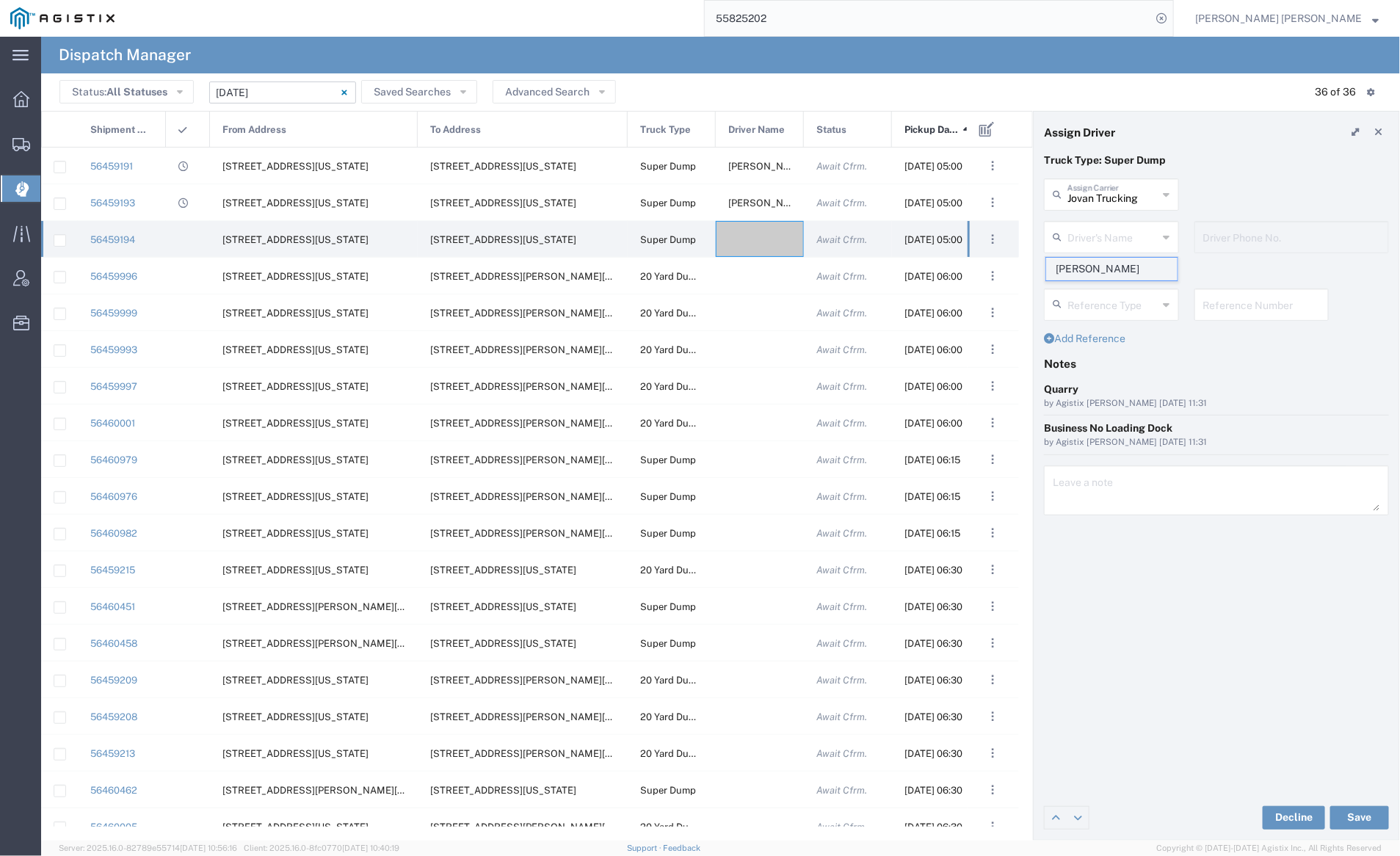
type input "[PERSON_NAME]"
type input "[PHONE_NUMBER]"
click at [1356, 815] on button "Save" at bounding box center [1358, 817] width 58 height 24
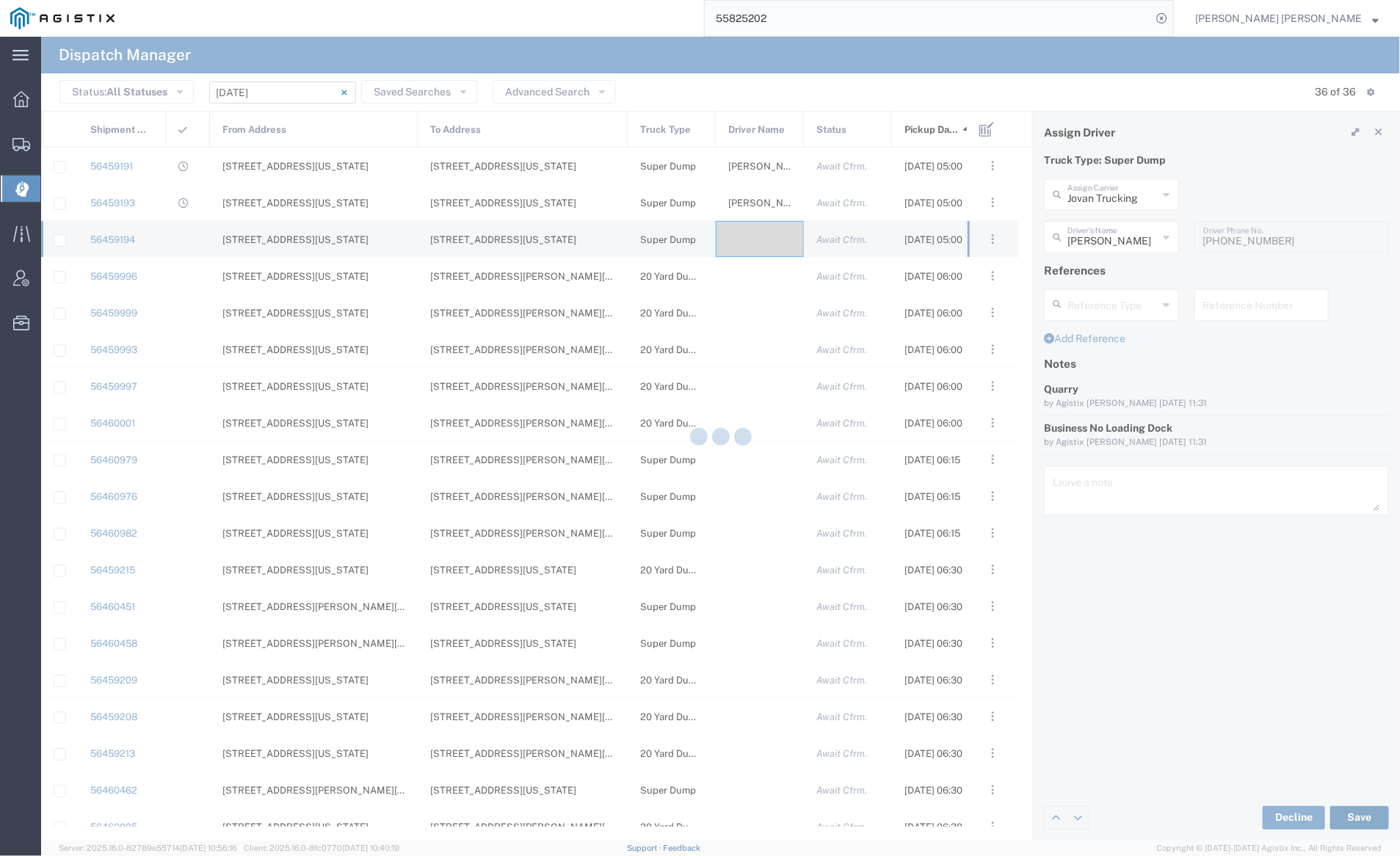
type input "[PERSON_NAME]"
type input "Jovan Trucking"
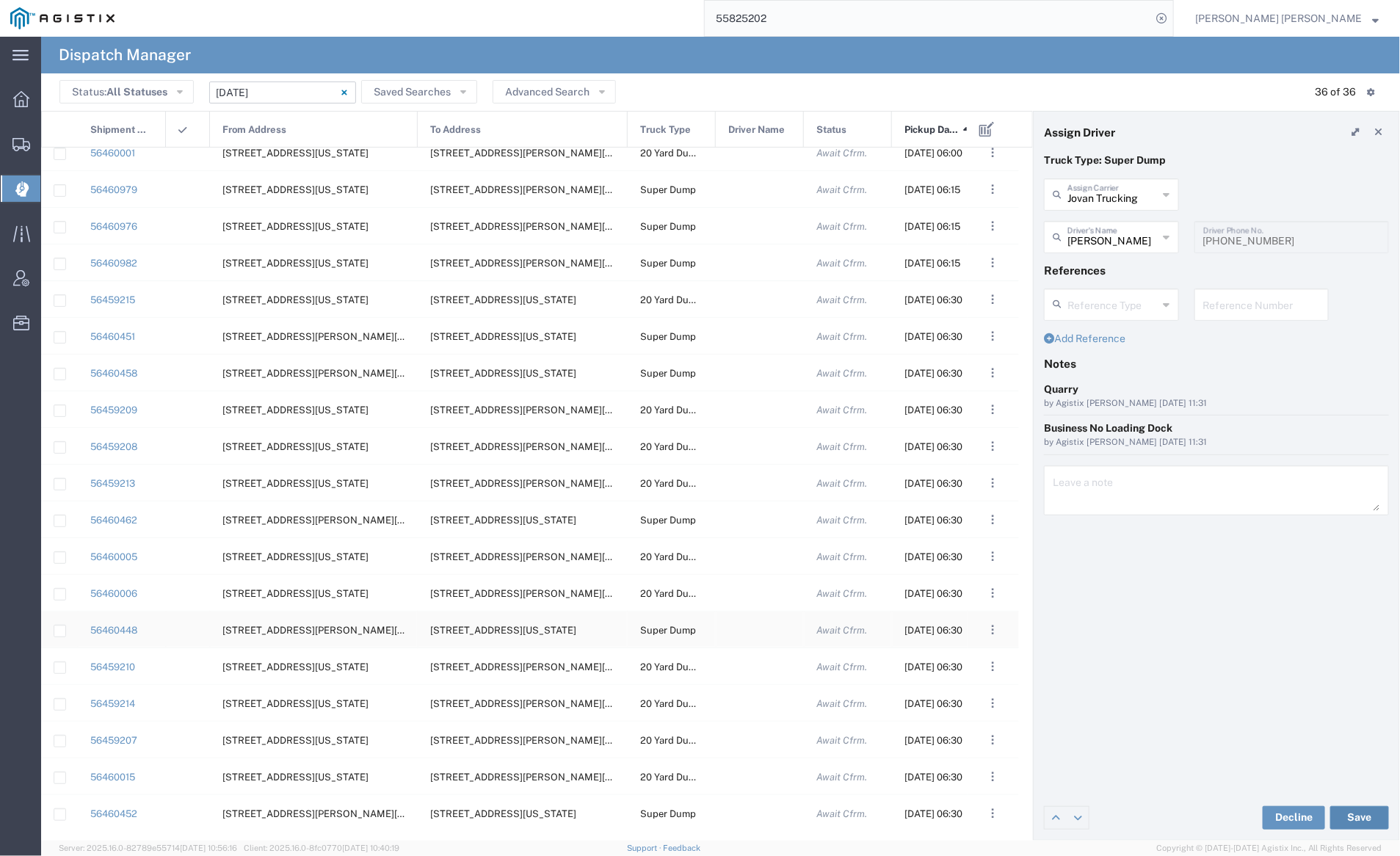
scroll to position [325, 0]
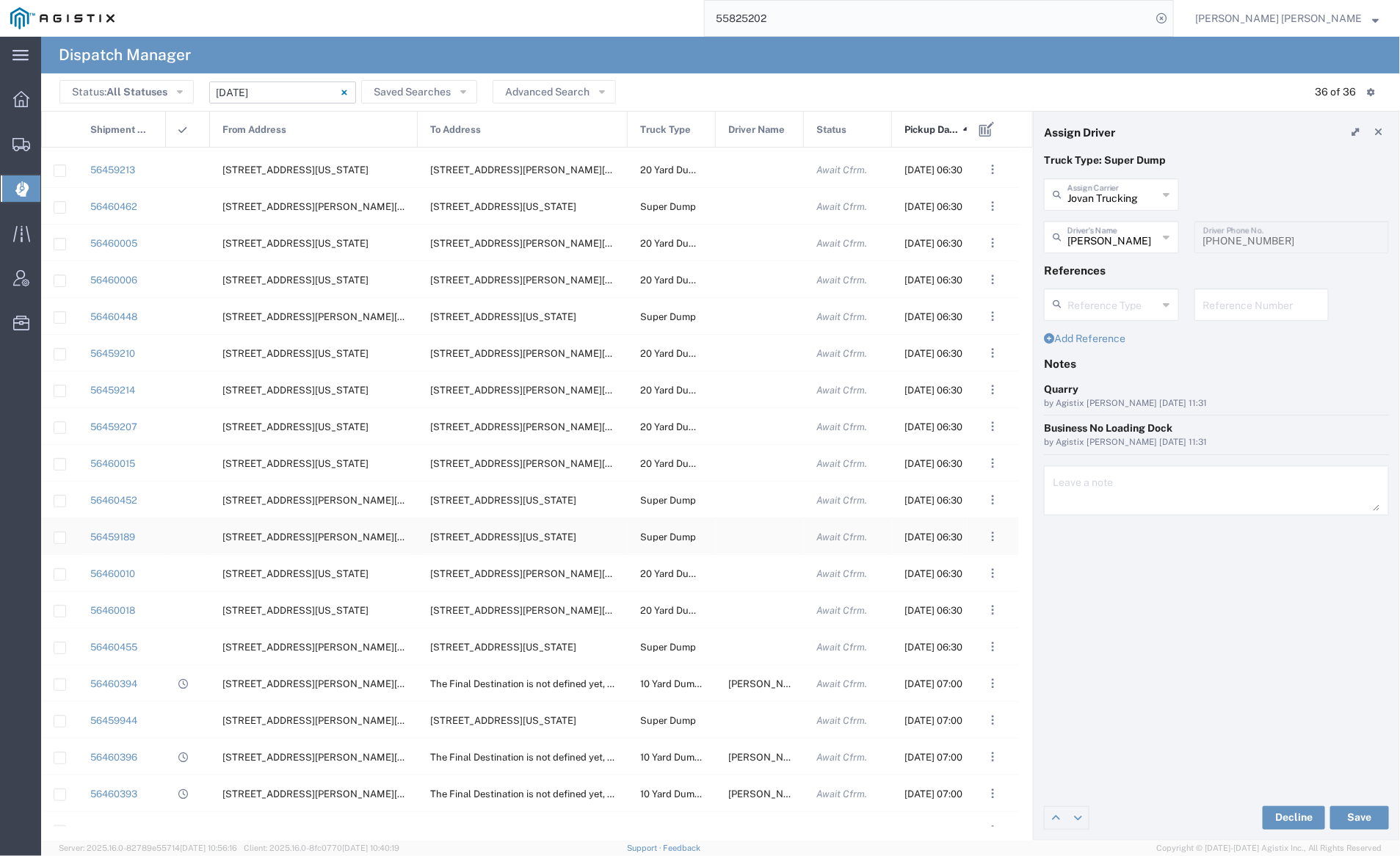
click at [763, 536] on div at bounding box center [759, 536] width 88 height 36
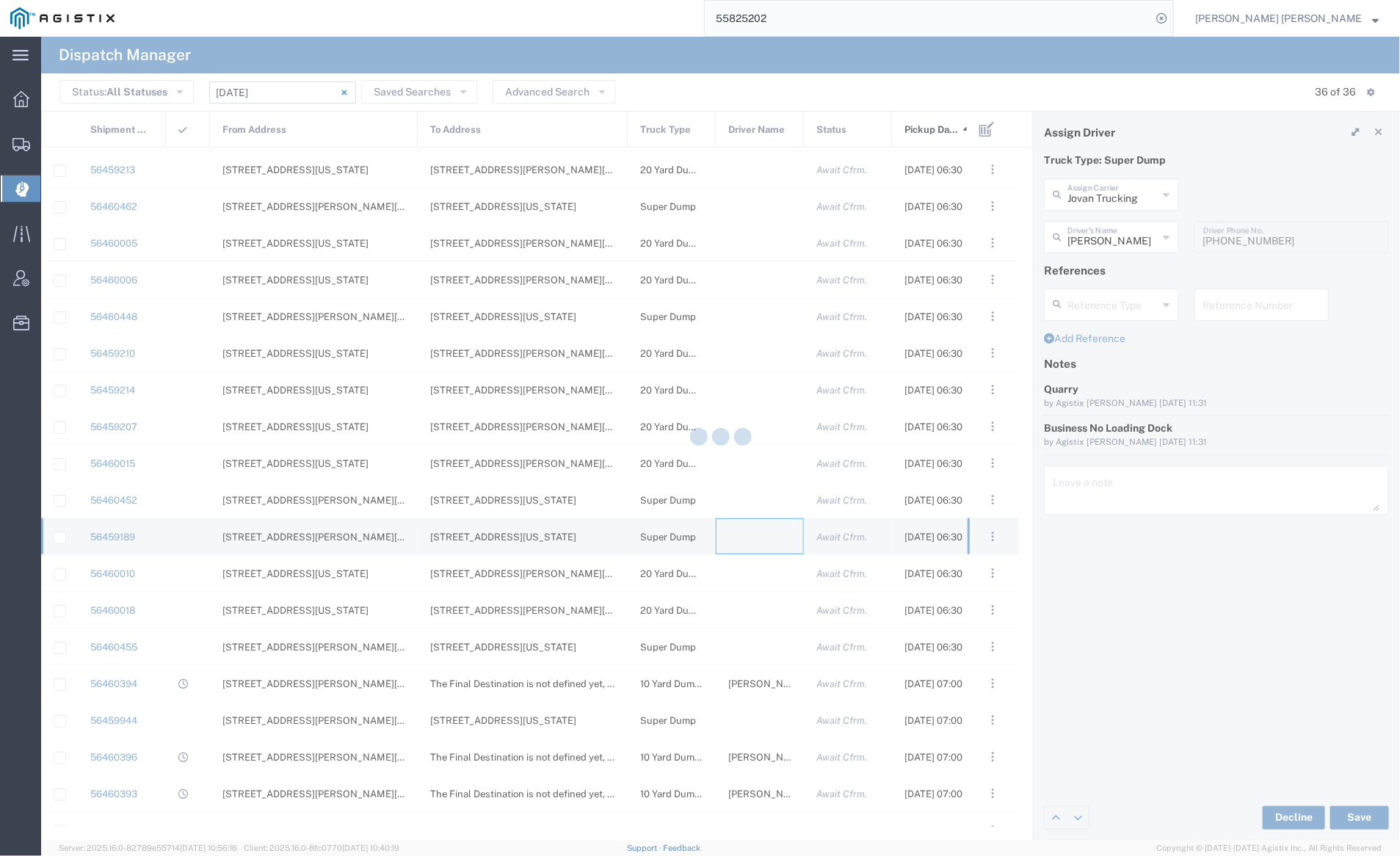
type input "[PERSON_NAME] Trucking"
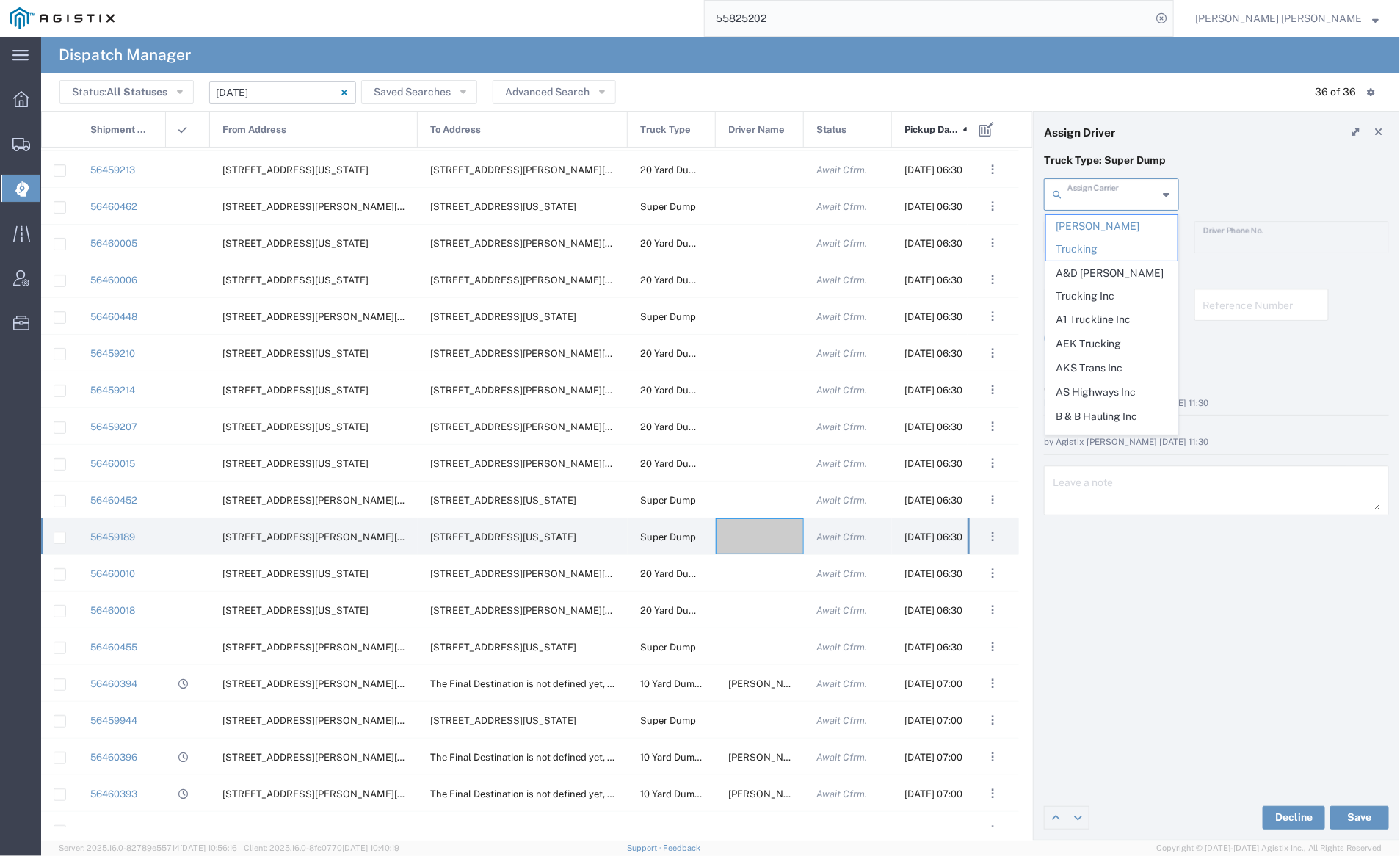
click at [1091, 198] on input "text" at bounding box center [1112, 194] width 91 height 26
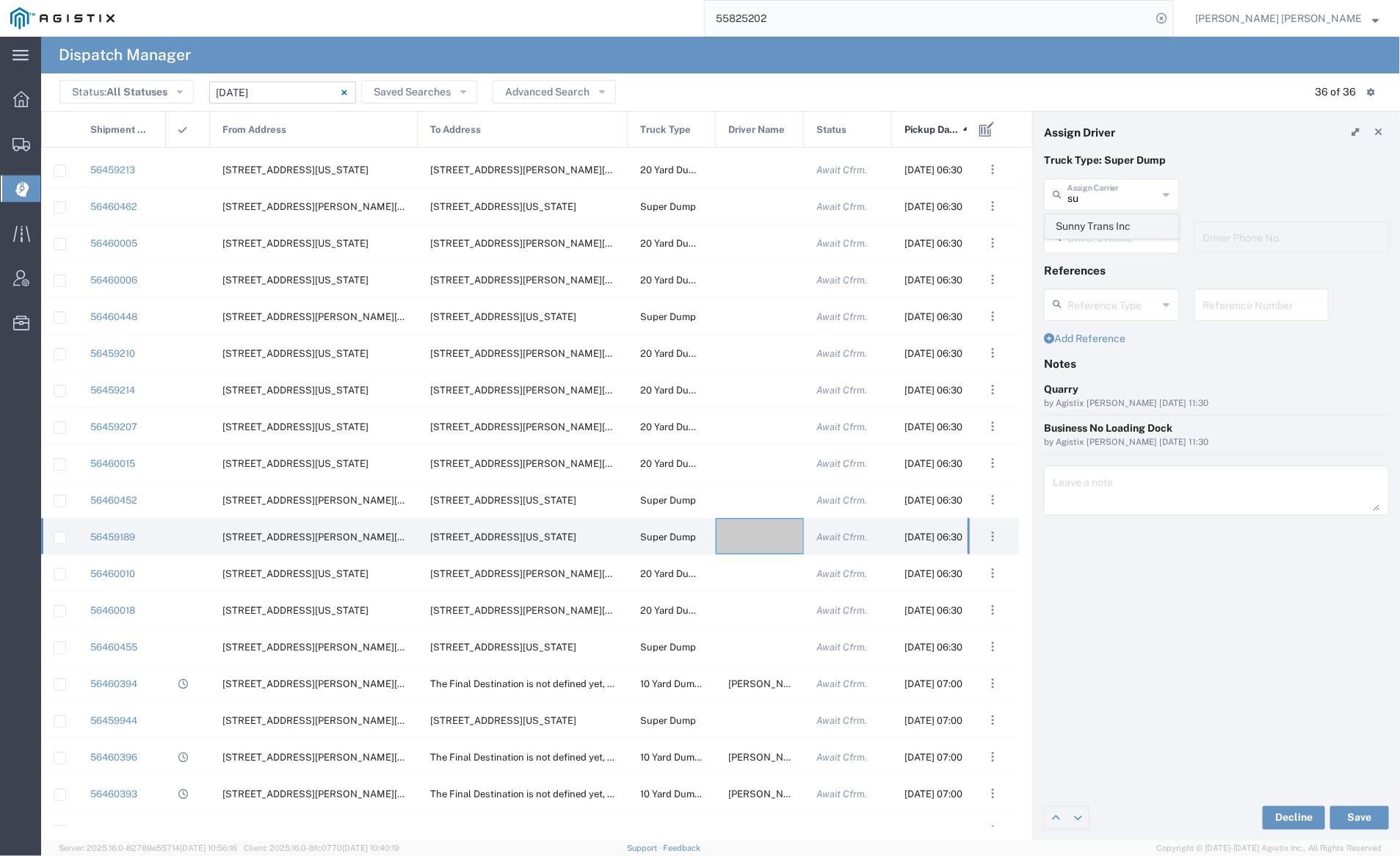
click at [1093, 222] on span "Sunny Trans Inc" at bounding box center [1111, 225] width 131 height 23
type input "Sunny Trans Inc"
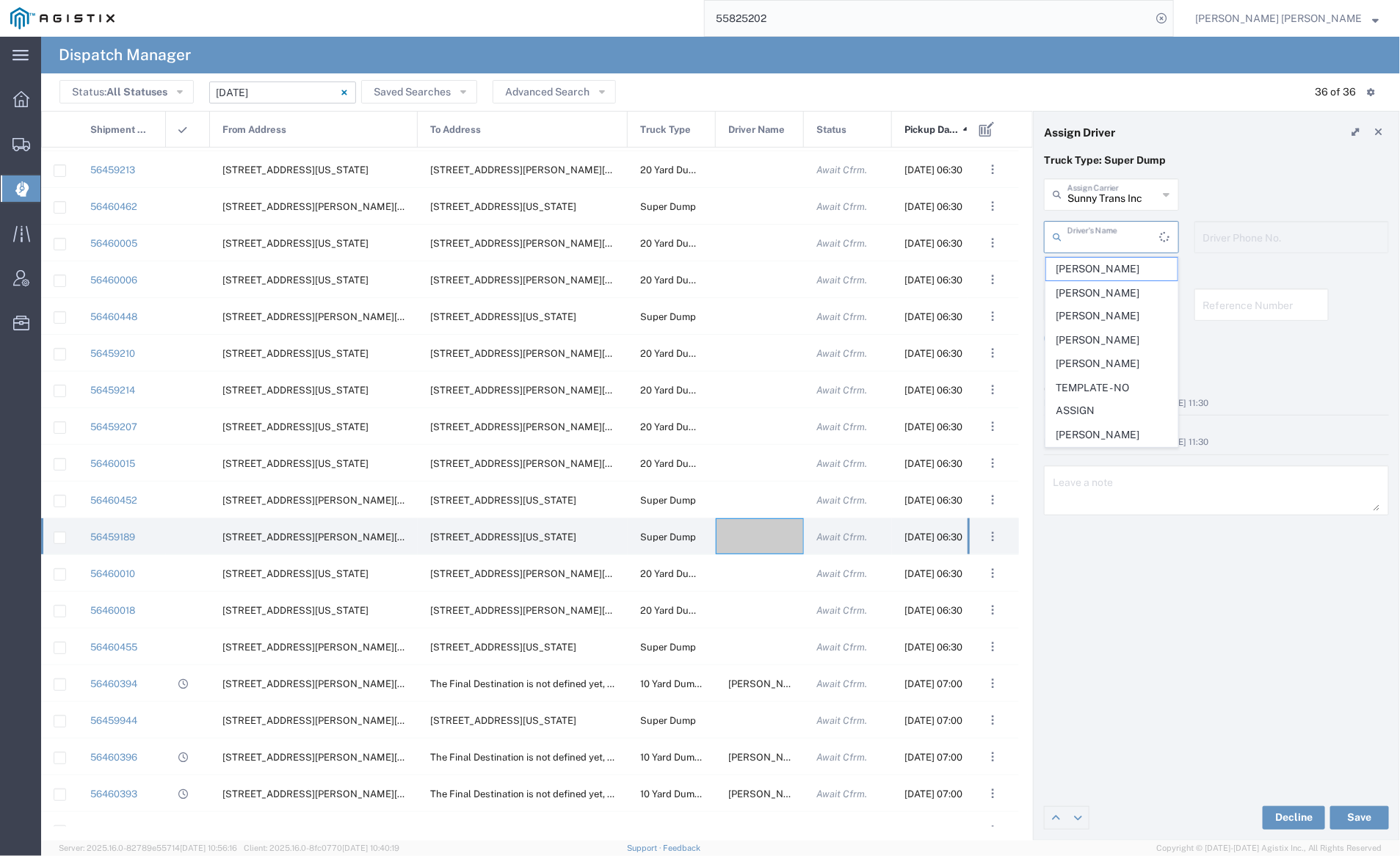
click at [1094, 229] on input "text" at bounding box center [1113, 236] width 93 height 26
click at [1126, 406] on span "[PERSON_NAME]" at bounding box center [1111, 413] width 131 height 23
type input "[PERSON_NAME]"
type input "[PHONE_NUMBER]"
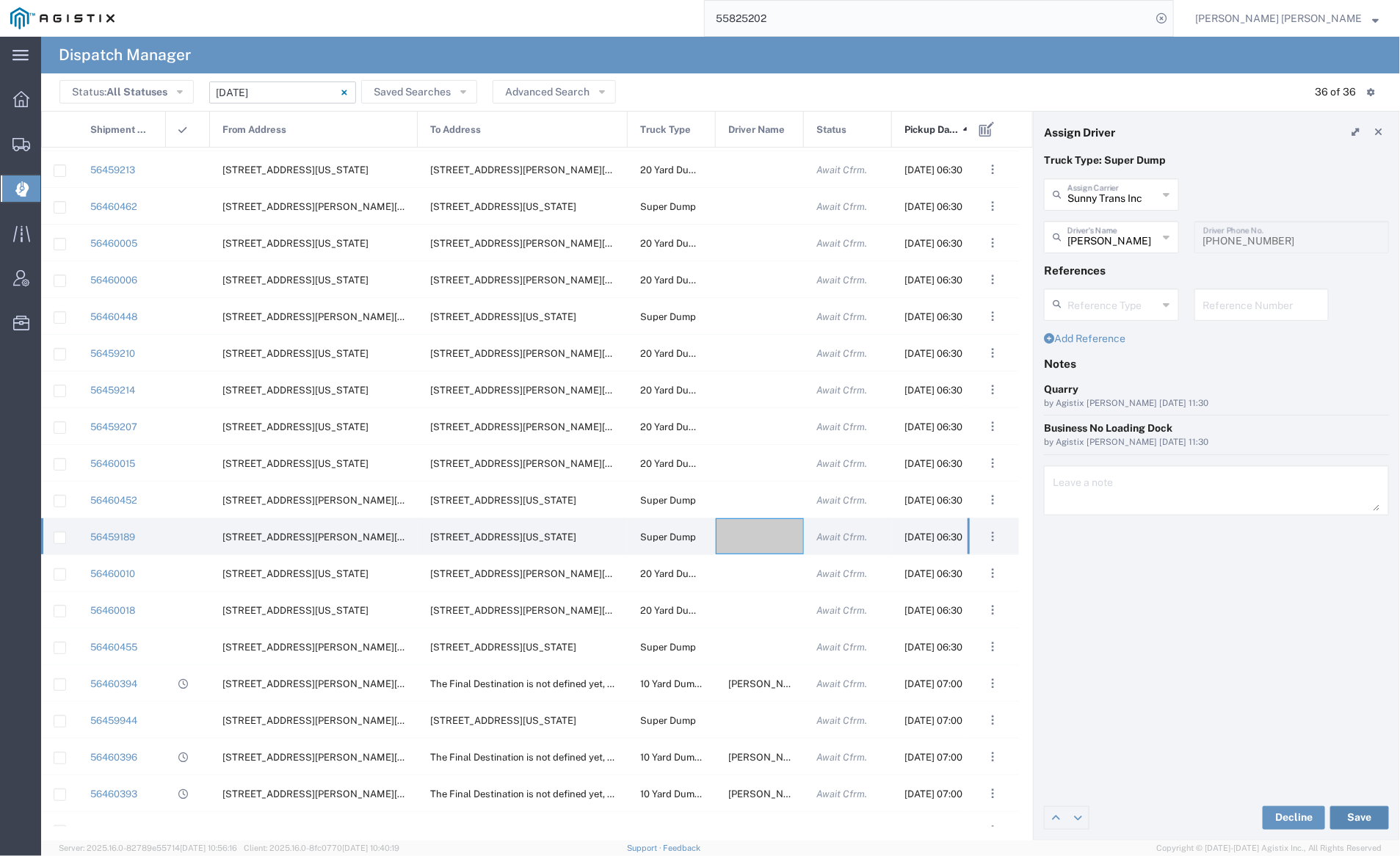
click at [1363, 816] on button "Save" at bounding box center [1358, 817] width 58 height 24
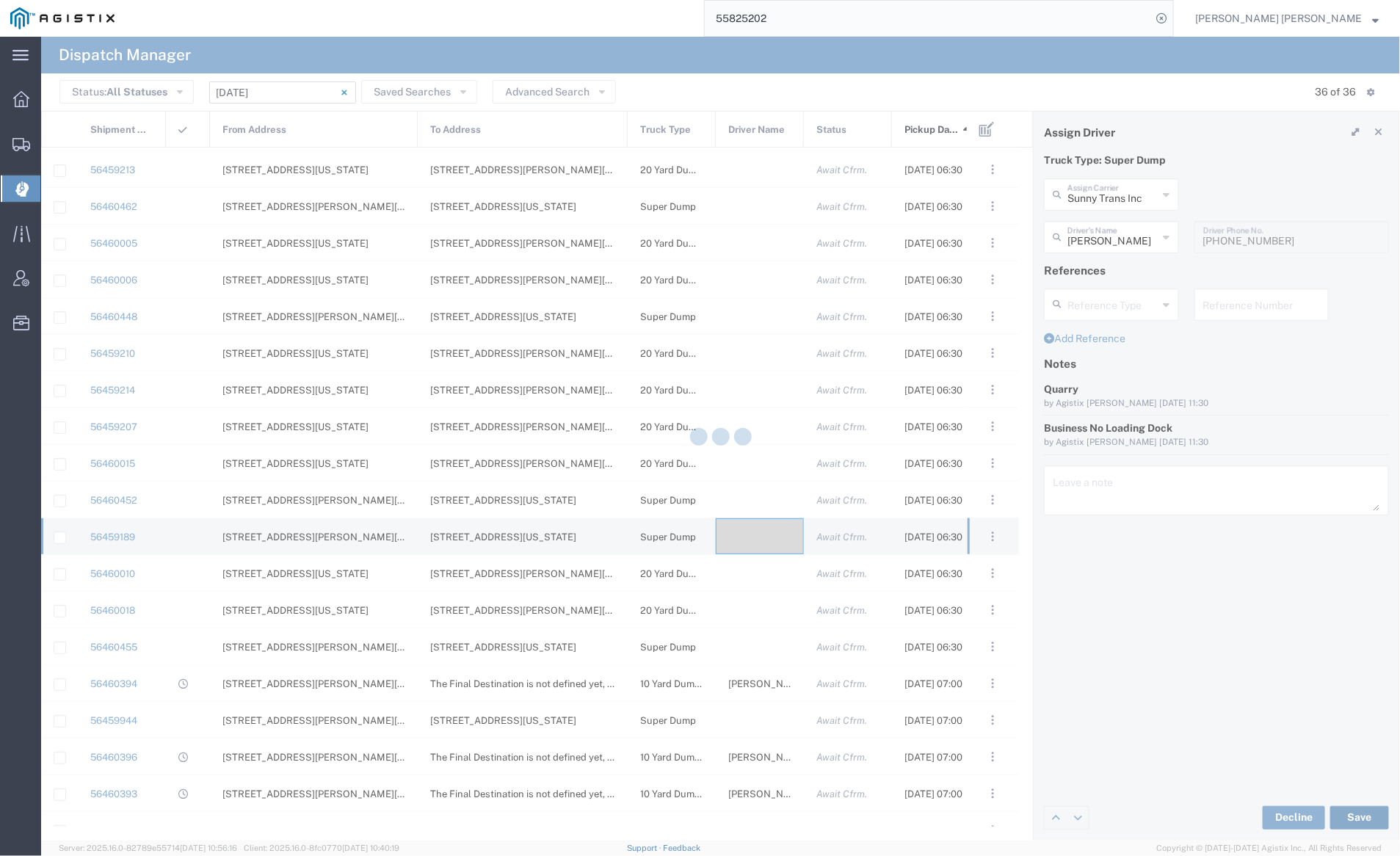
type input "[PERSON_NAME]"
type input "Sunny Trans Inc"
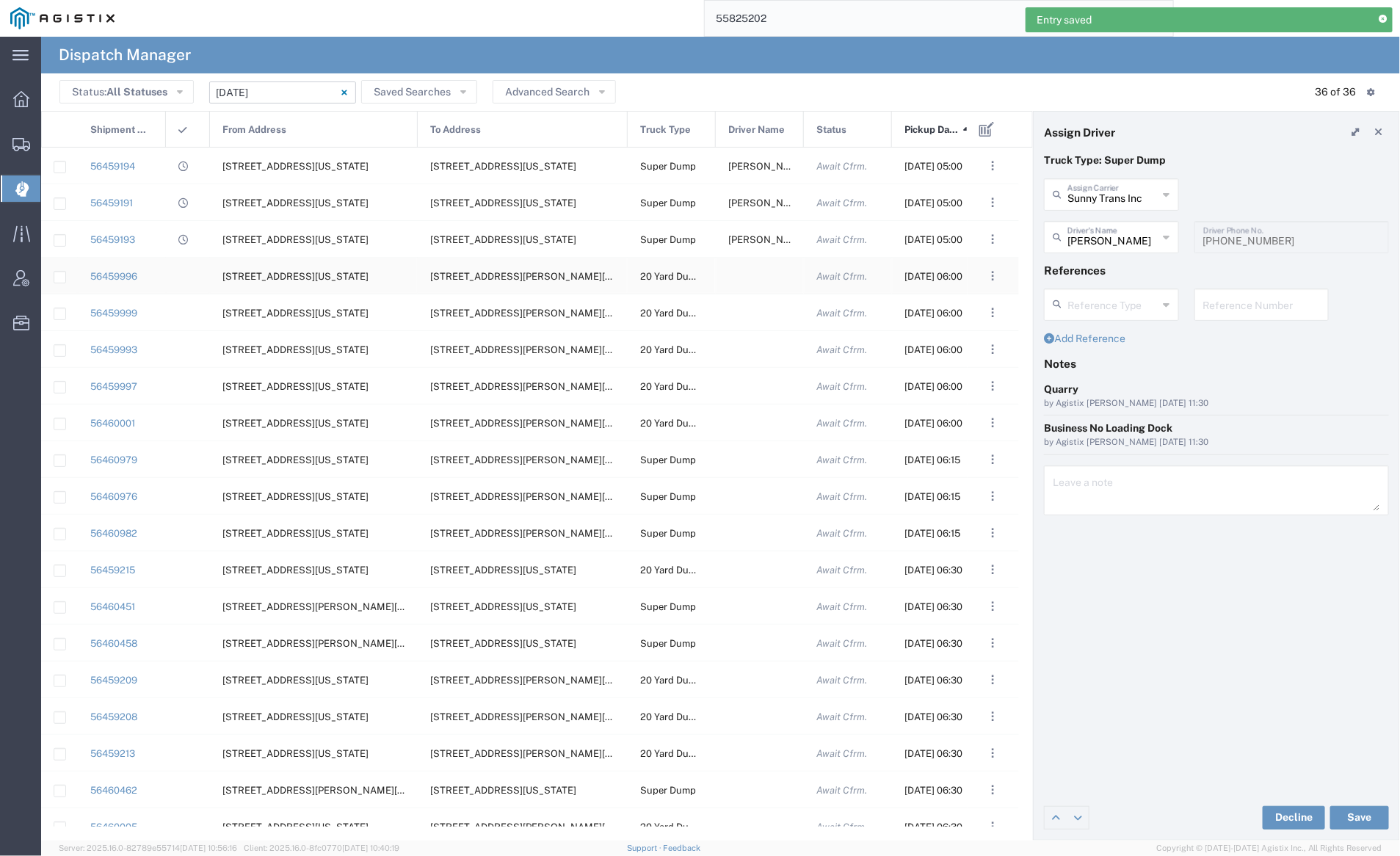
click at [749, 275] on div at bounding box center [759, 276] width 88 height 36
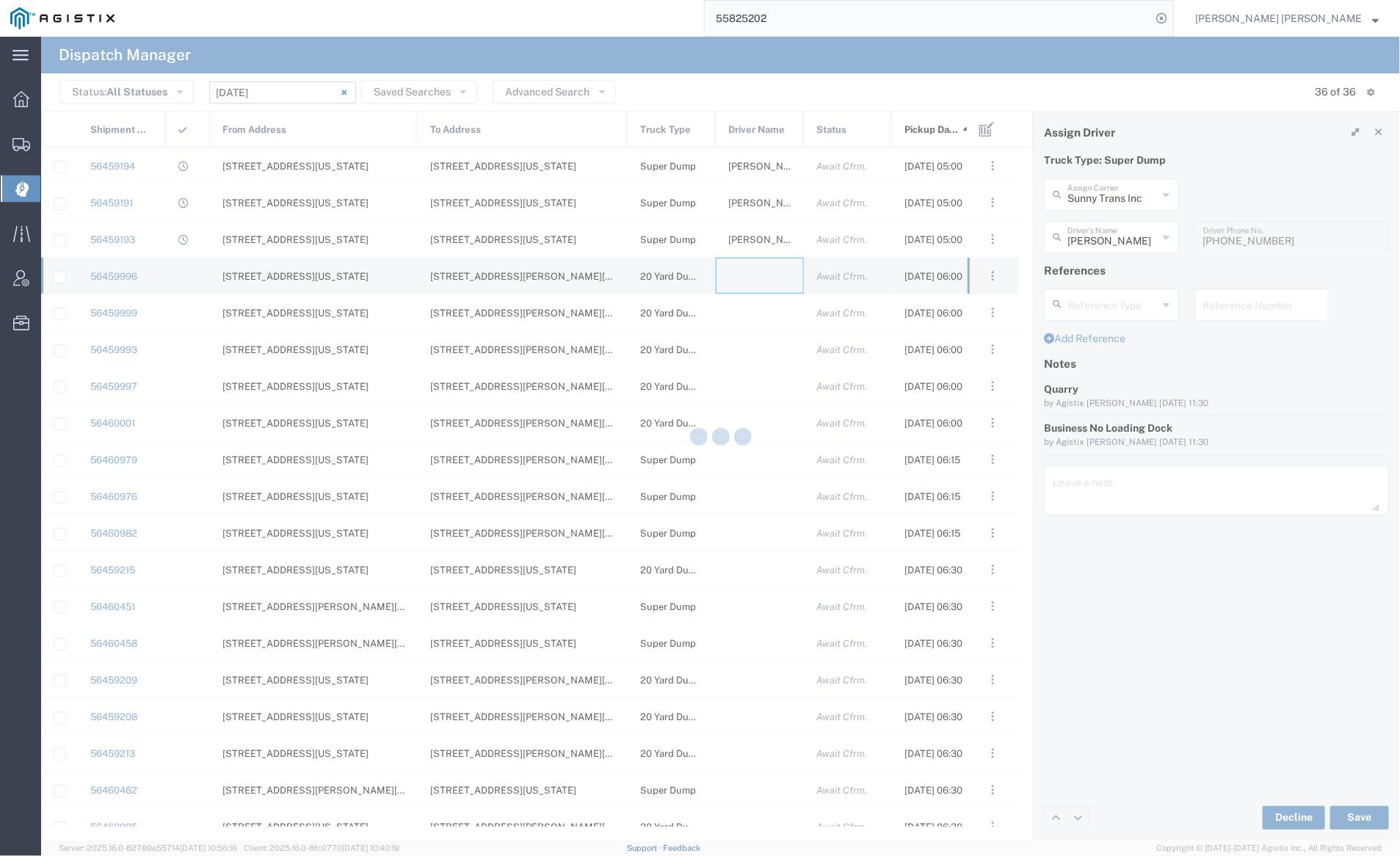
type input "[PERSON_NAME] Trucking"
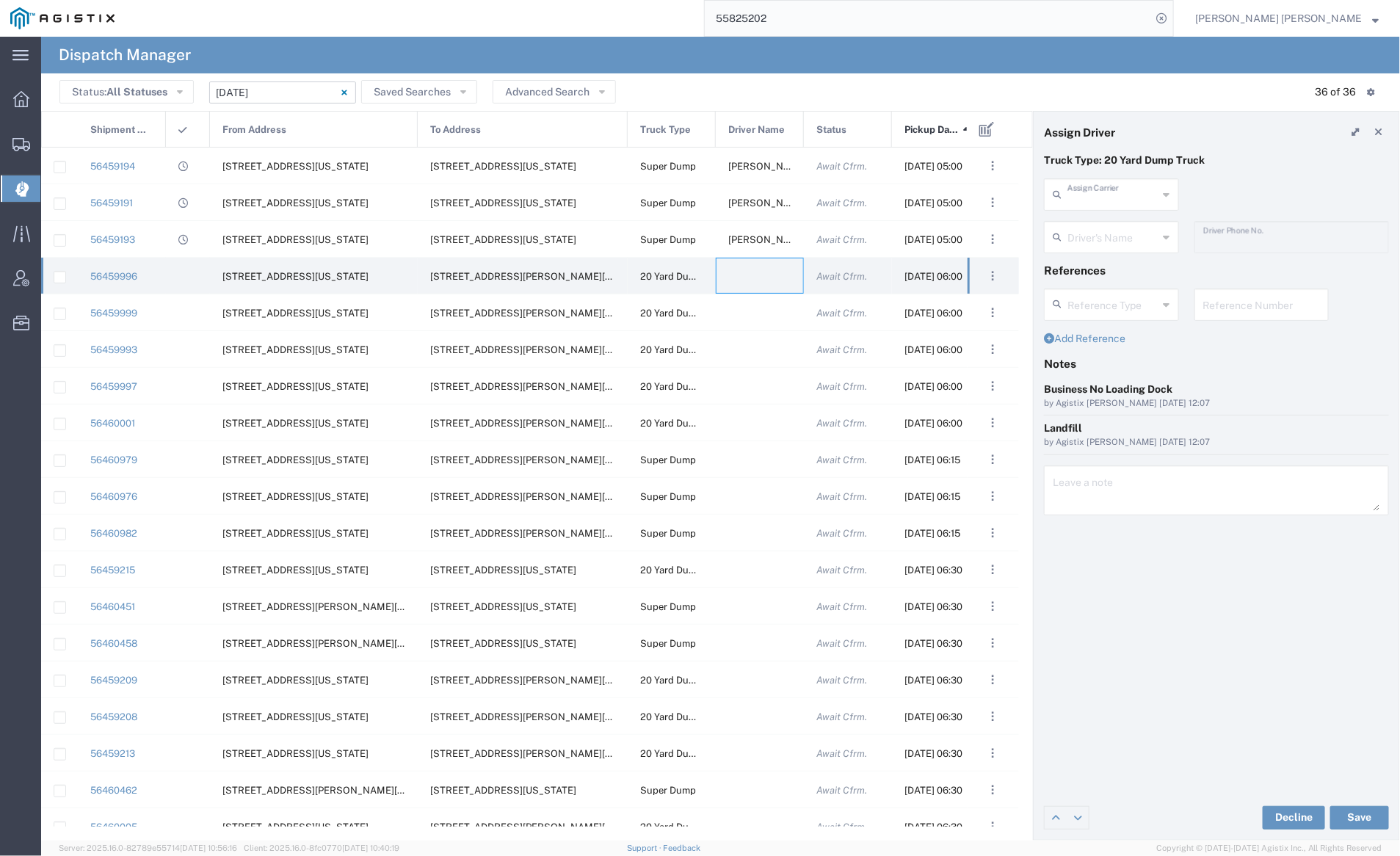
click at [1090, 190] on input "text" at bounding box center [1112, 194] width 91 height 26
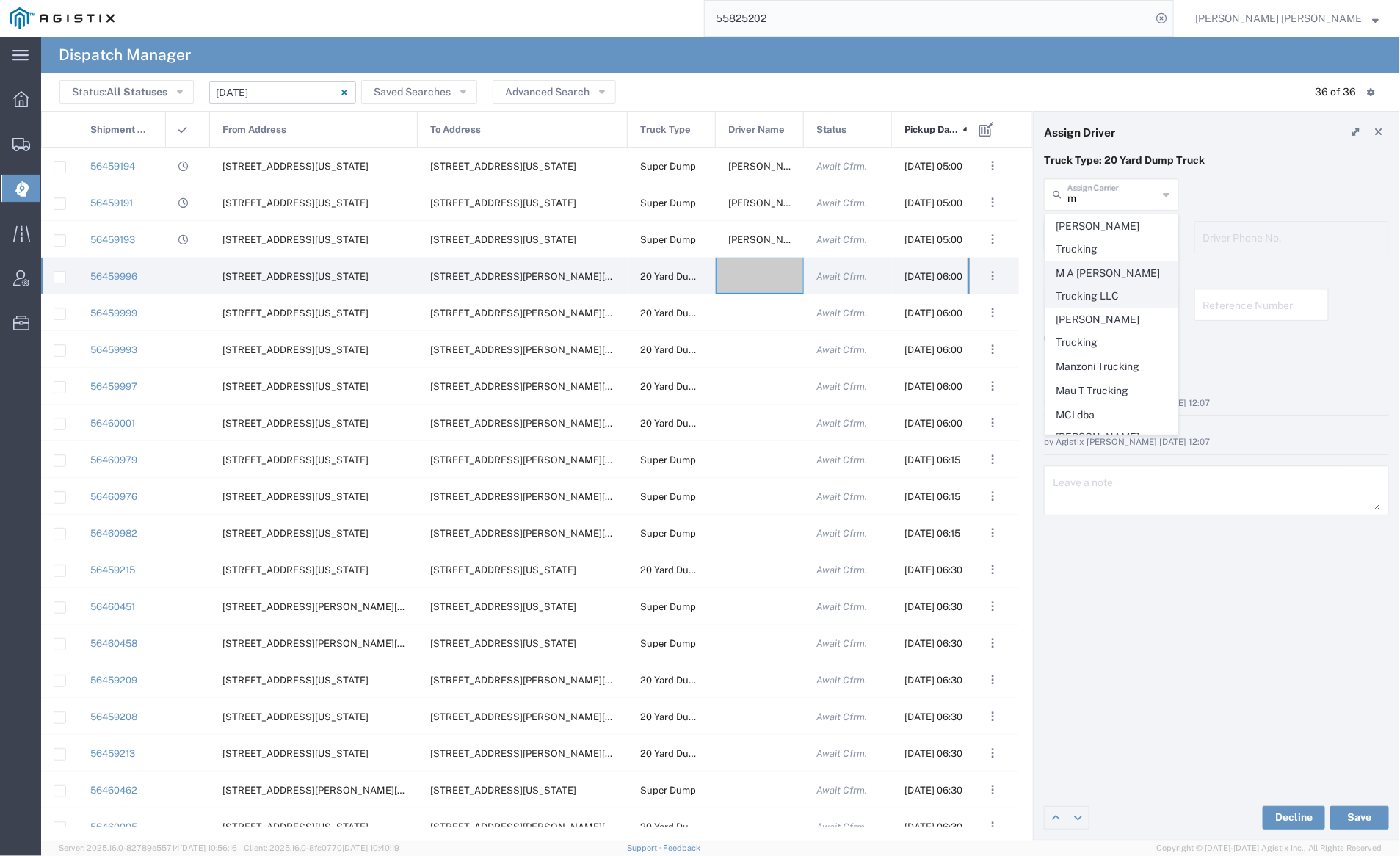
click at [1103, 262] on span "M A [PERSON_NAME] Trucking LLC" at bounding box center [1111, 285] width 131 height 45
type input "M A [PERSON_NAME] Trucking LLC"
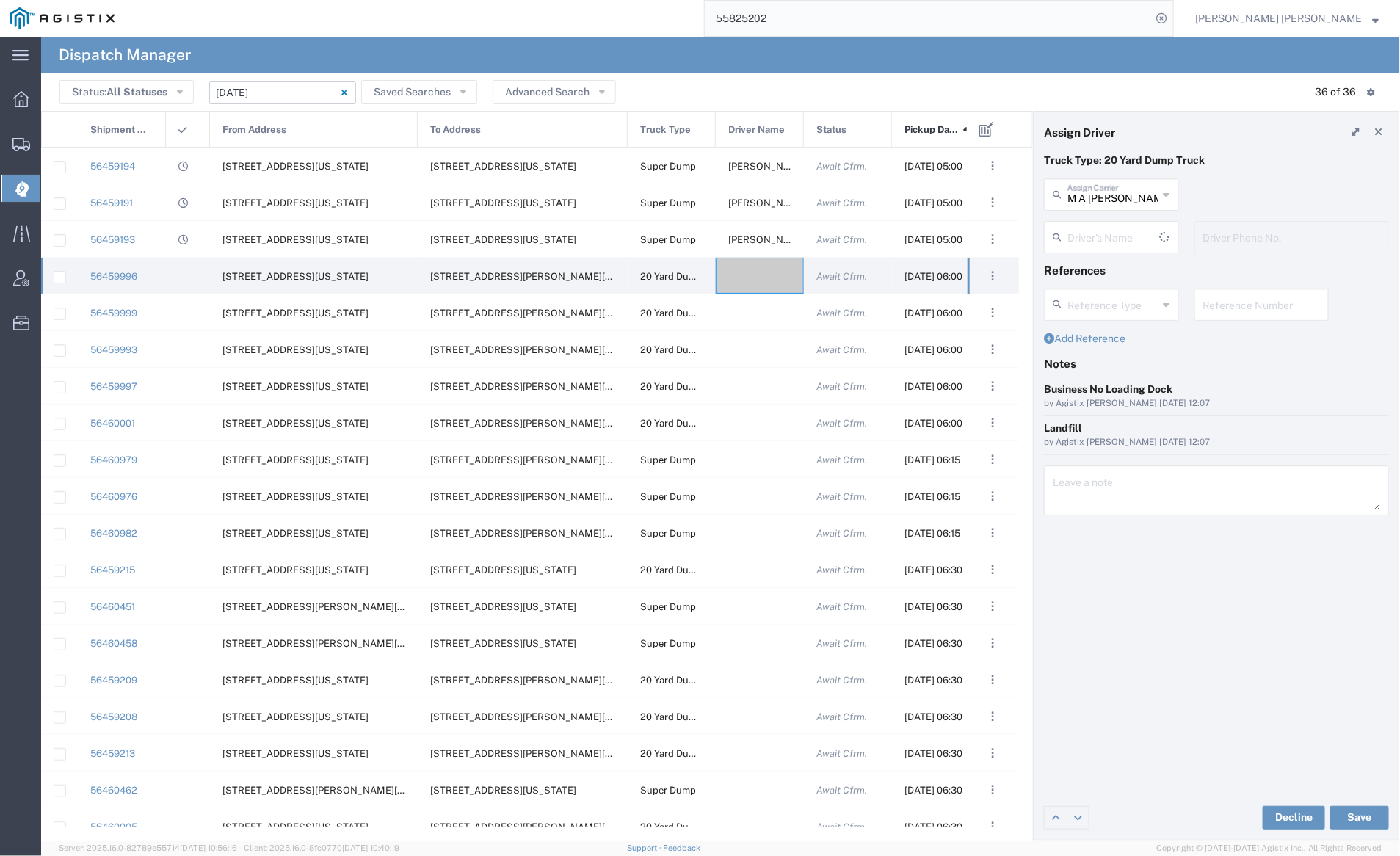
click at [1094, 224] on input "text" at bounding box center [1113, 236] width 93 height 26
click at [1102, 269] on span "[PERSON_NAME]" at bounding box center [1111, 269] width 131 height 23
type input "[PERSON_NAME]"
type input "[PHONE_NUMBER]"
click at [1366, 815] on button "Save" at bounding box center [1358, 817] width 58 height 24
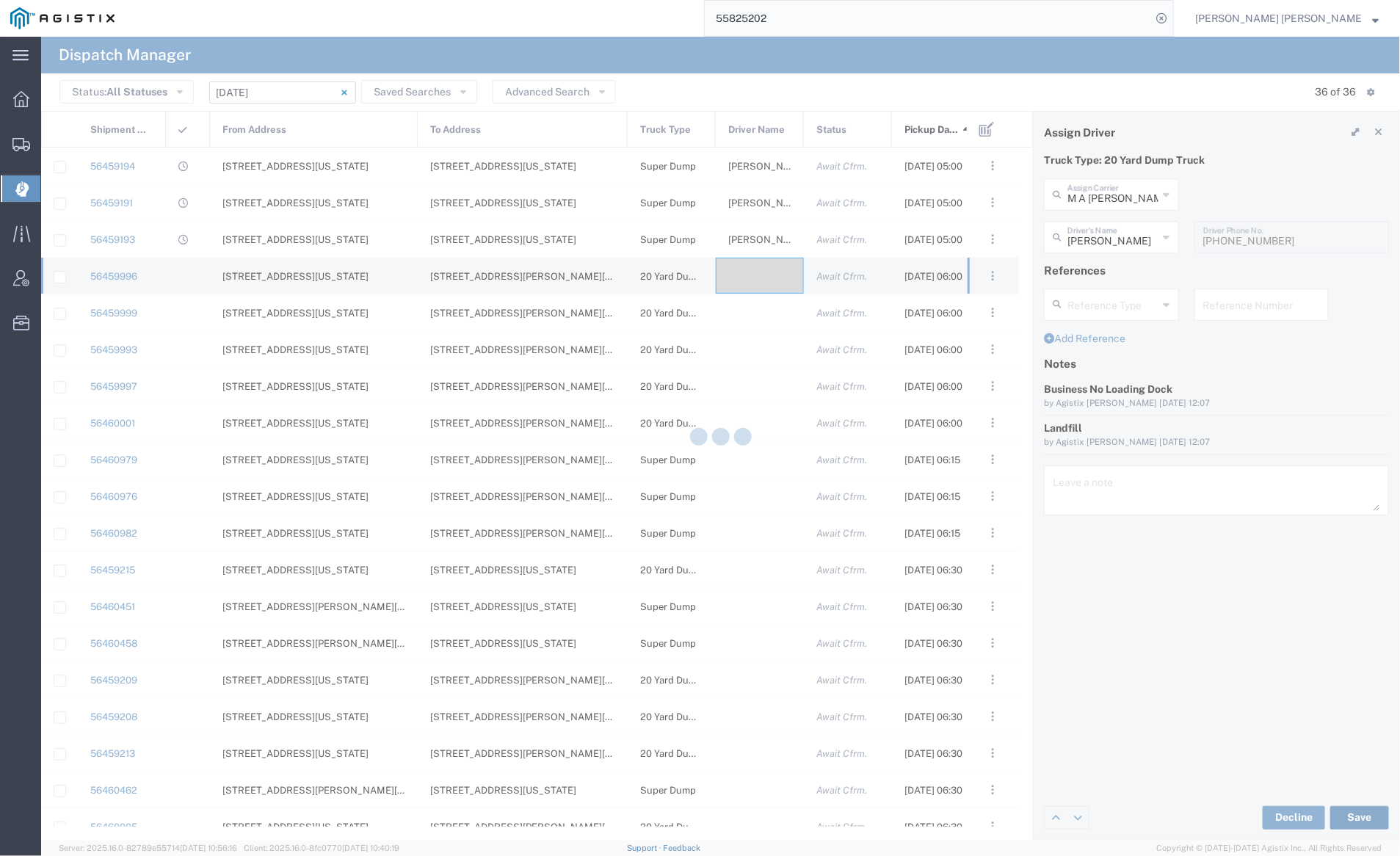
type input "[PERSON_NAME]"
type input "M A [PERSON_NAME] Trucking LLC"
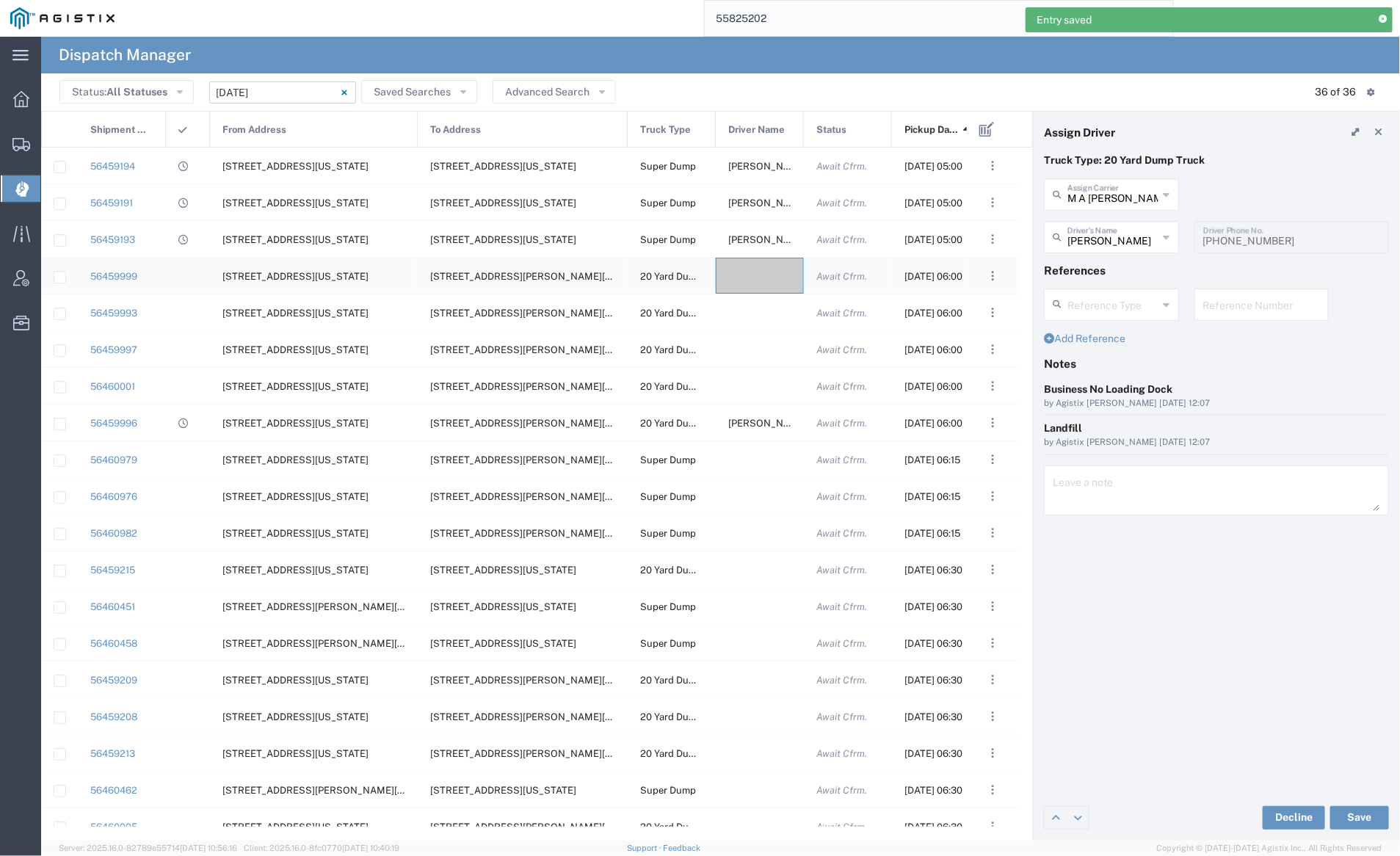
click at [750, 265] on div at bounding box center [759, 276] width 88 height 36
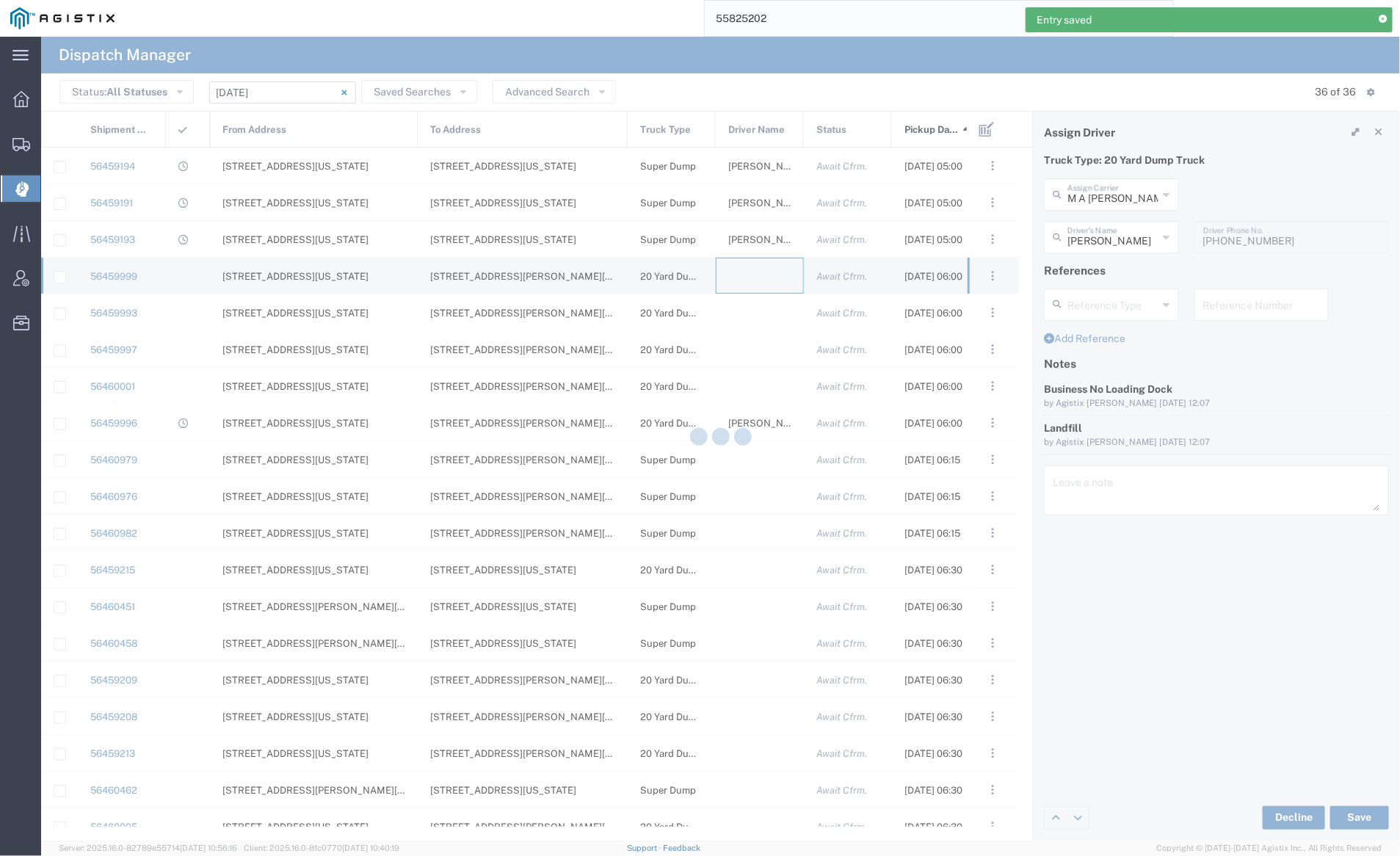
type input "[PERSON_NAME] Trucking"
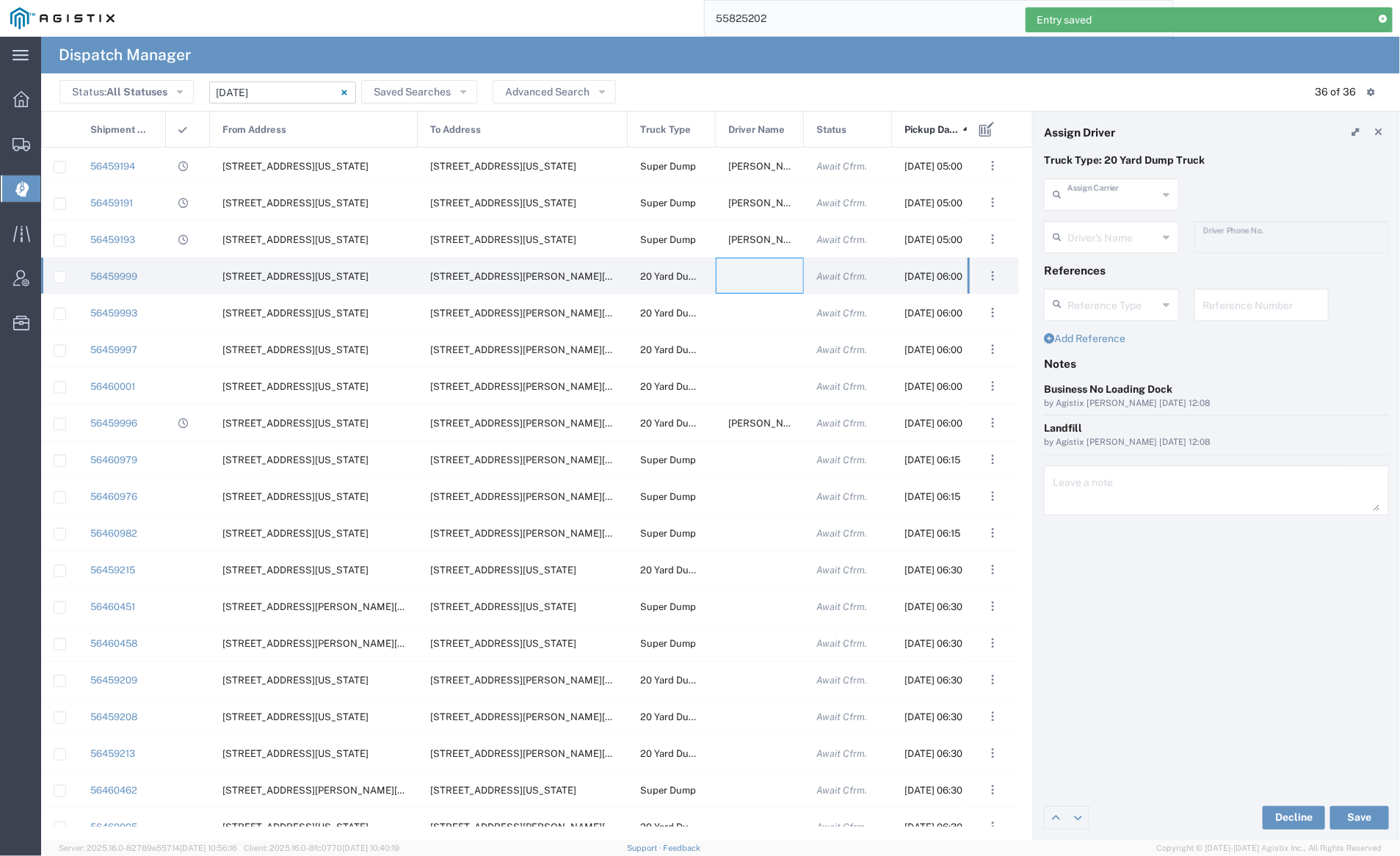
click at [1101, 185] on input "text" at bounding box center [1112, 194] width 91 height 26
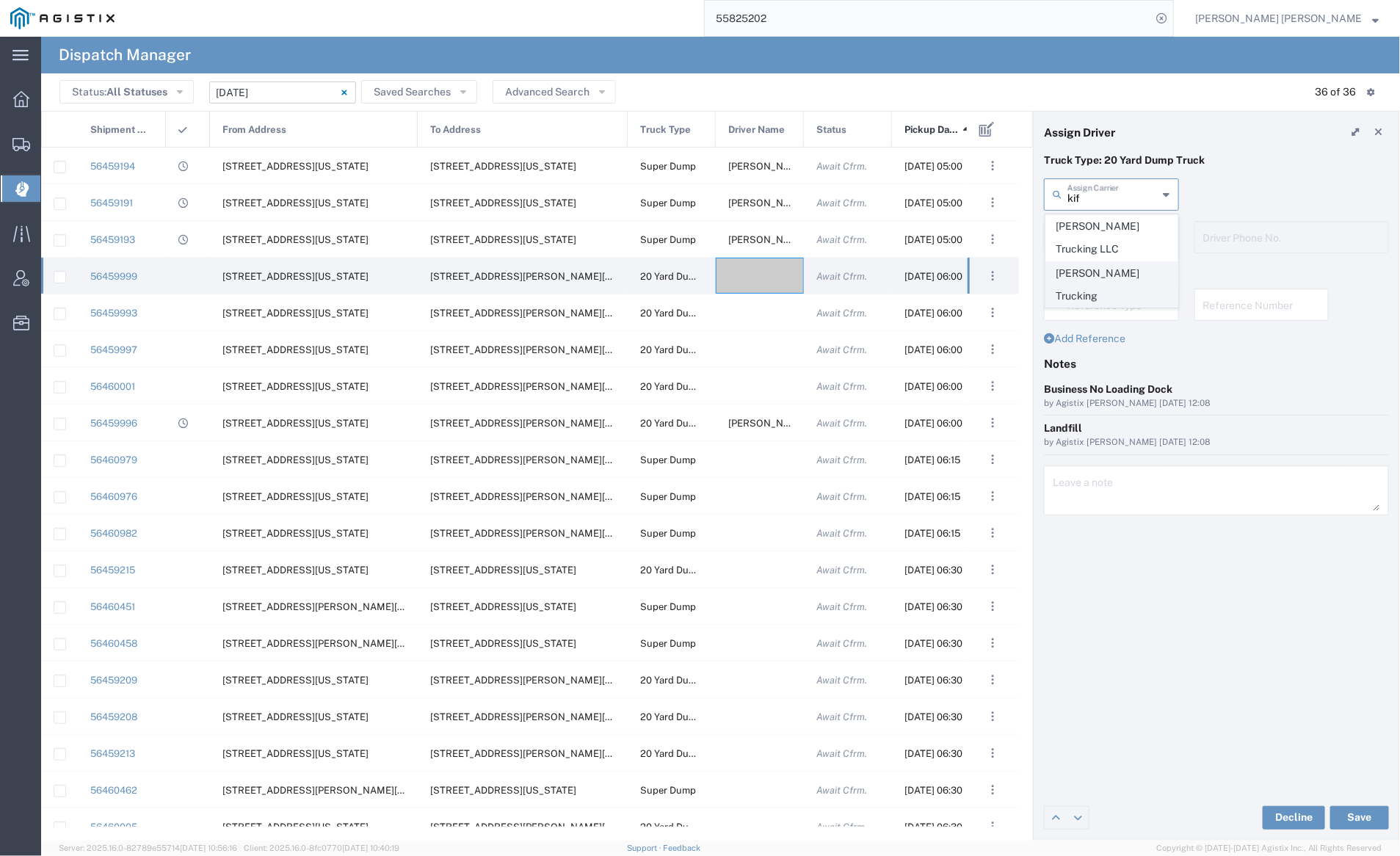
click at [1109, 277] on span "[PERSON_NAME] Trucking" at bounding box center [1111, 285] width 131 height 45
type input "[PERSON_NAME] Trucking"
click at [1090, 220] on div "Driver's Name" at bounding box center [1111, 236] width 135 height 33
click at [1100, 274] on span "[PERSON_NAME]" at bounding box center [1111, 269] width 131 height 23
type input "[PERSON_NAME]"
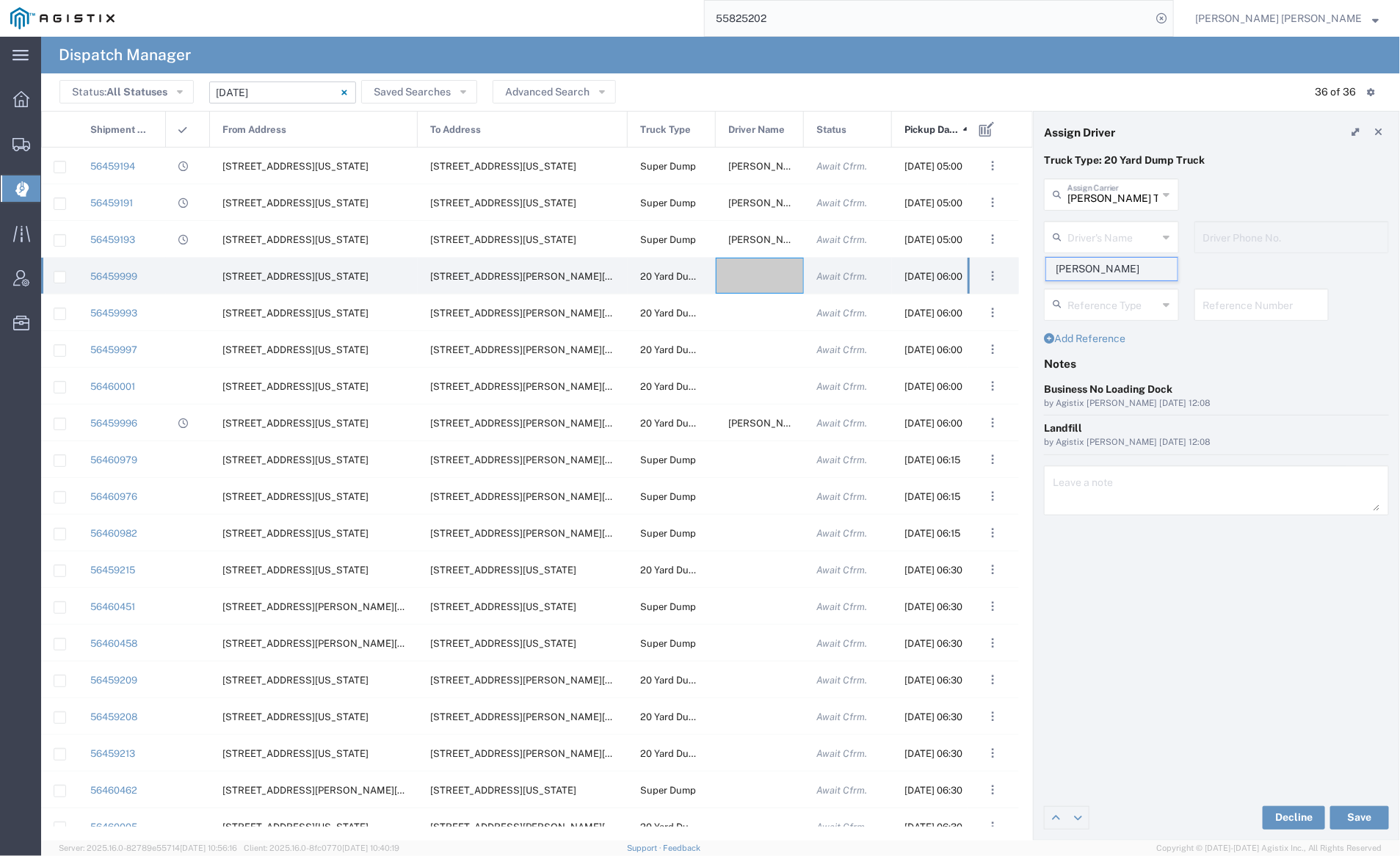
type input "9253838798"
click at [1359, 820] on button "Save" at bounding box center [1358, 817] width 58 height 24
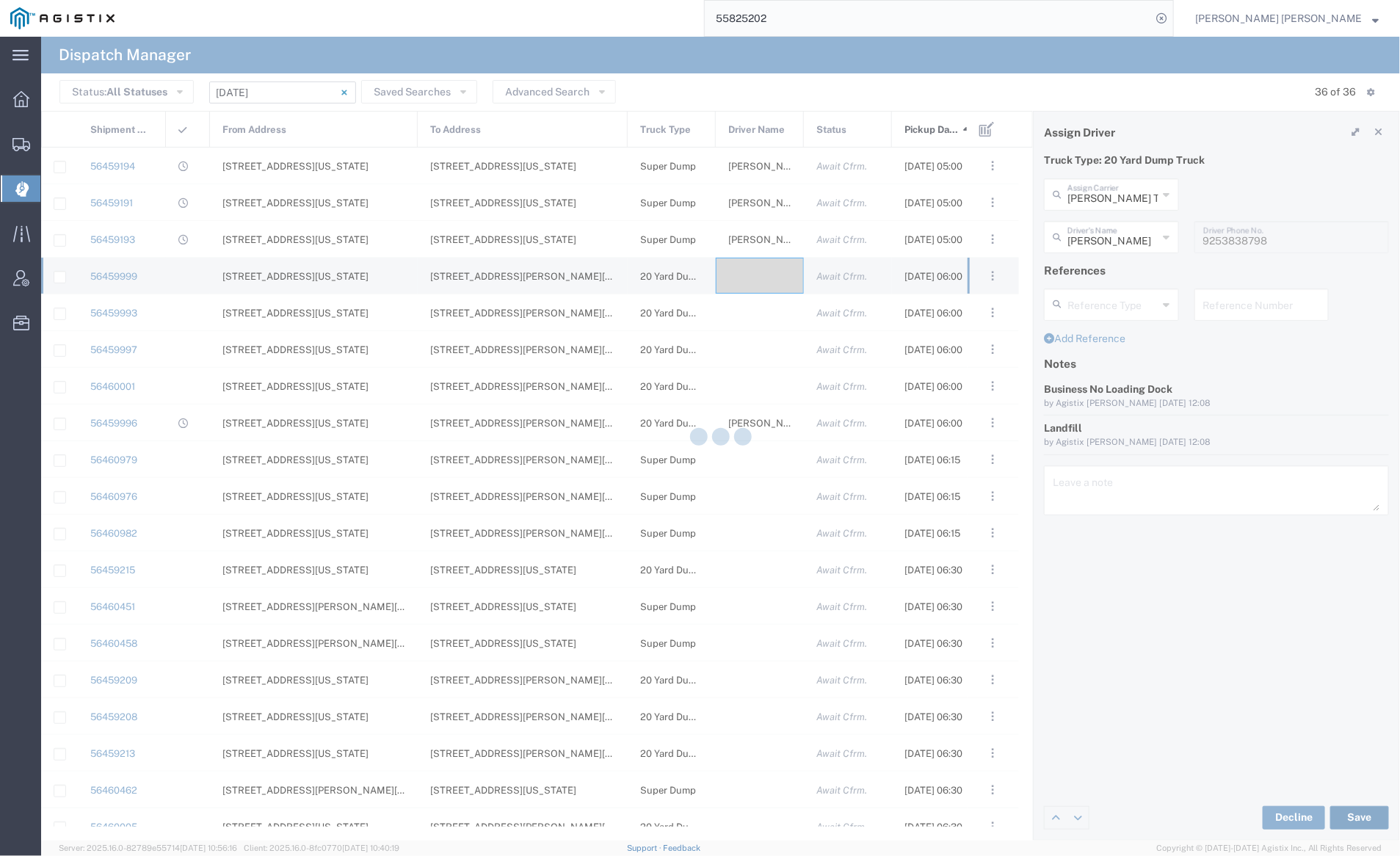
type input "[PERSON_NAME]"
type input "[PERSON_NAME] Trucking"
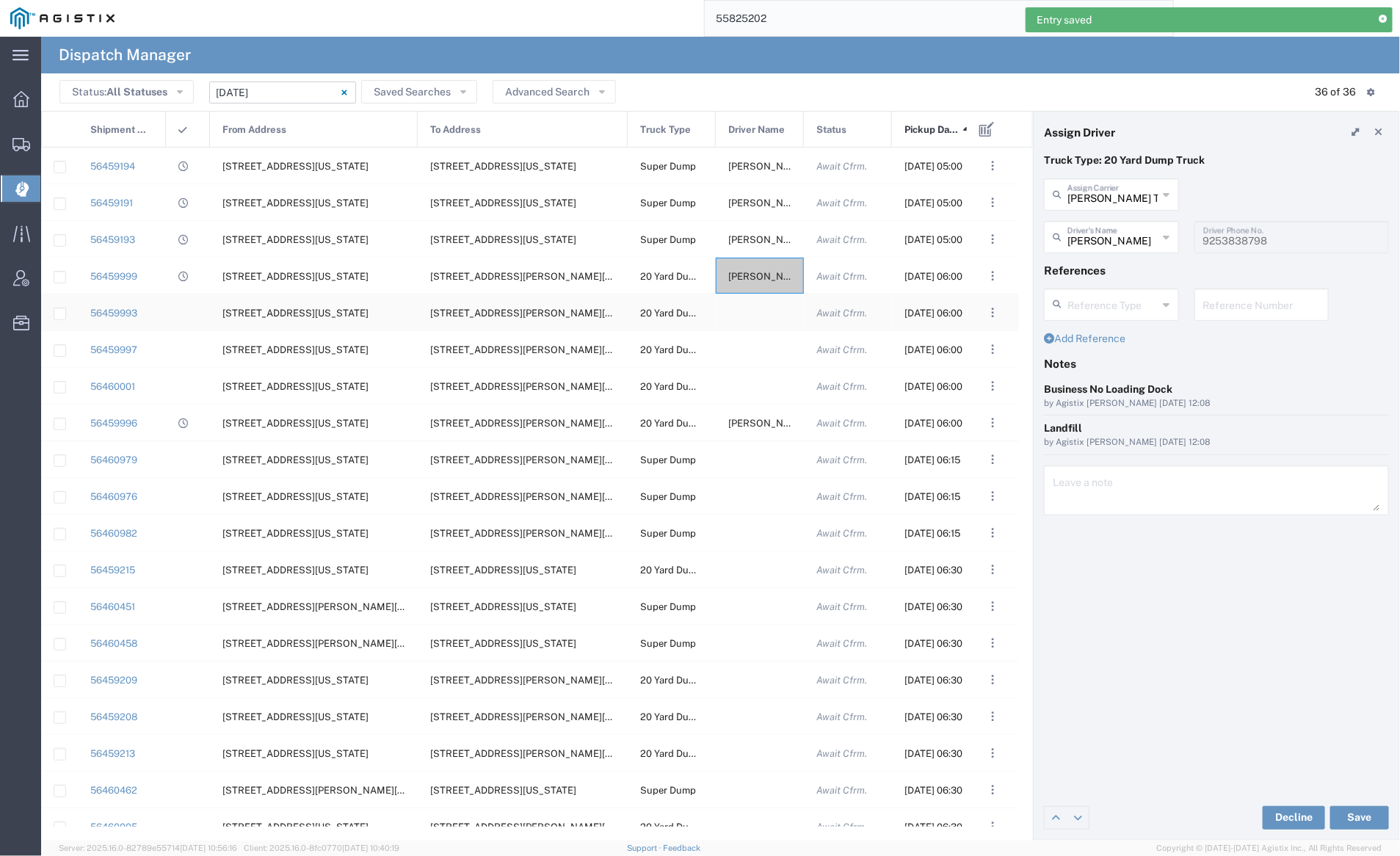
click at [753, 309] on div at bounding box center [759, 312] width 88 height 36
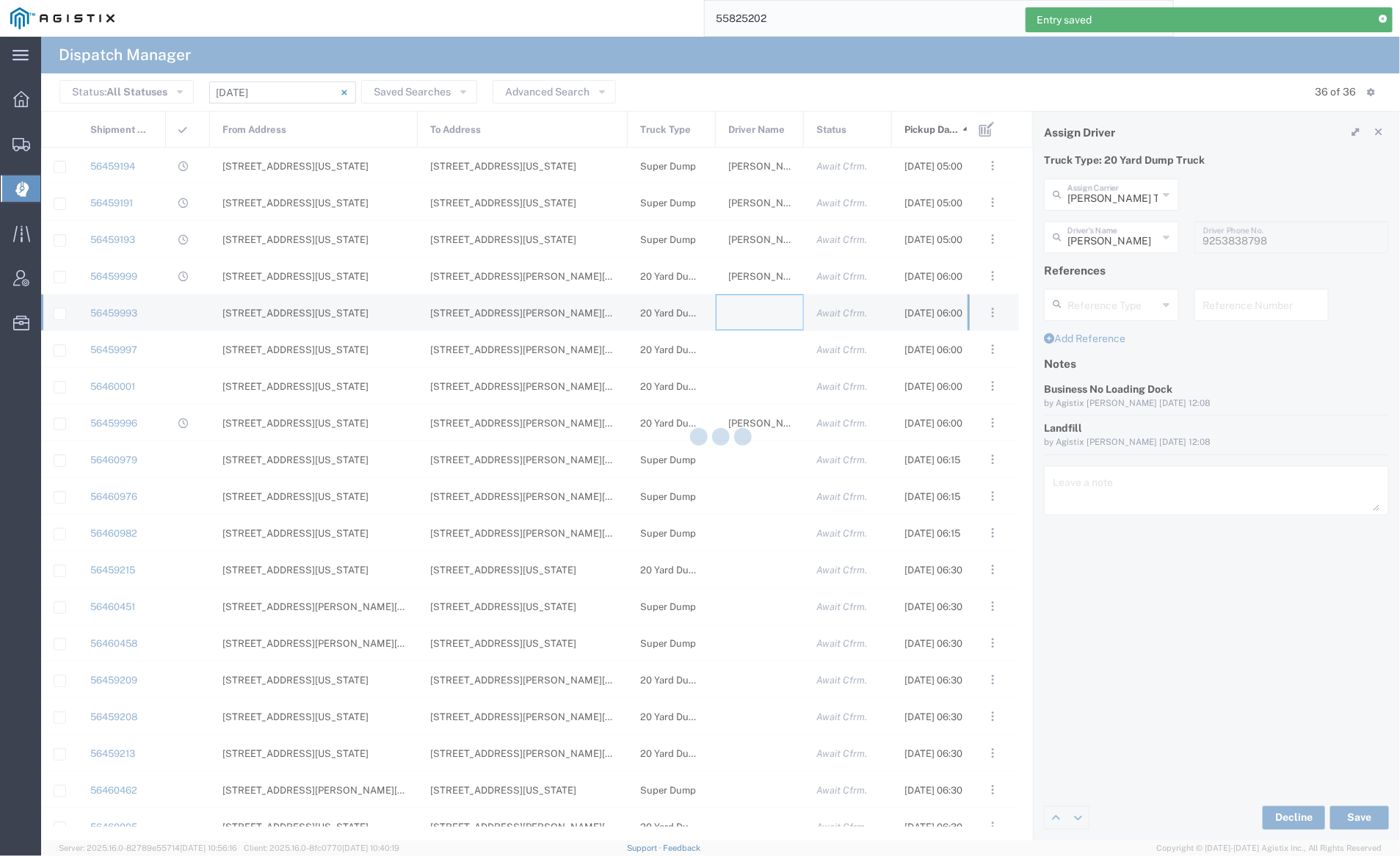
type input "[PERSON_NAME] Trucking"
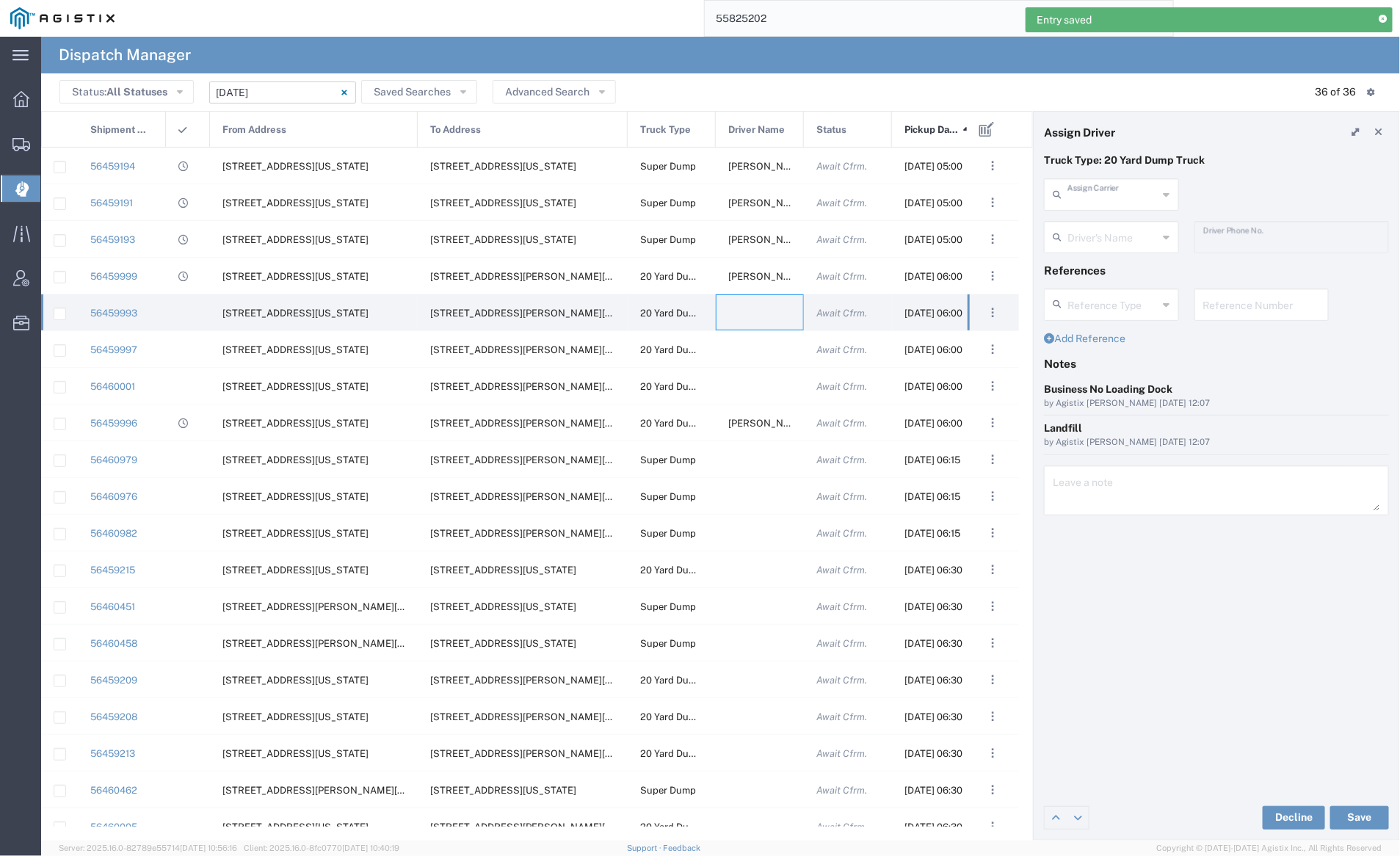
click at [1110, 195] on input "text" at bounding box center [1112, 194] width 91 height 26
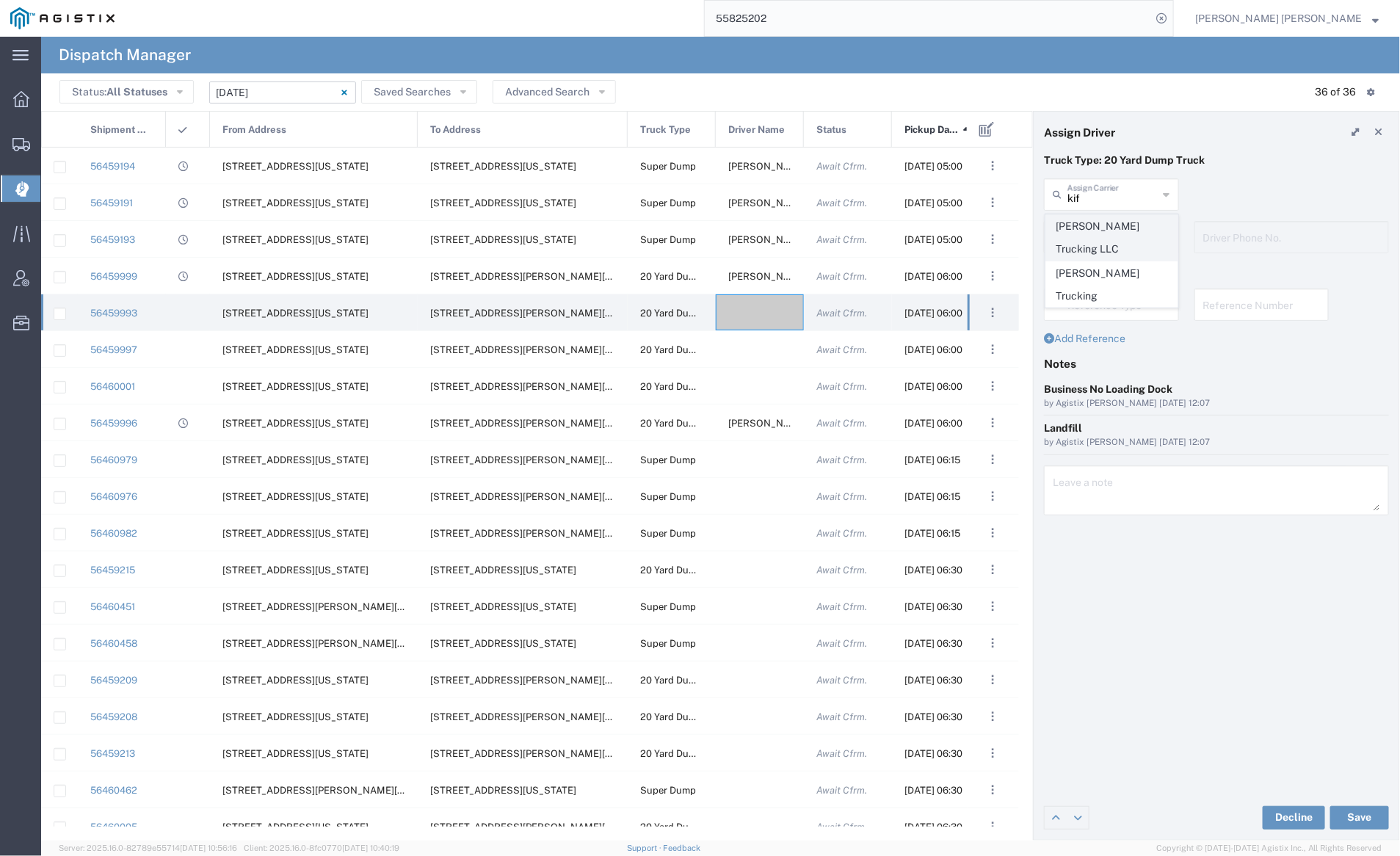
click at [1118, 241] on span "[PERSON_NAME] Trucking LLC" at bounding box center [1111, 237] width 131 height 45
type input "[PERSON_NAME] Trucking LLC"
click at [1118, 253] on div "Driver's Name [PERSON_NAME] [PERSON_NAME] [PERSON_NAME] [PERSON_NAME] [PERSON_N…" at bounding box center [1111, 241] width 150 height 43
click at [1112, 234] on input "text" at bounding box center [1112, 236] width 91 height 26
click at [1110, 263] on span "[PERSON_NAME]" at bounding box center [1111, 269] width 131 height 23
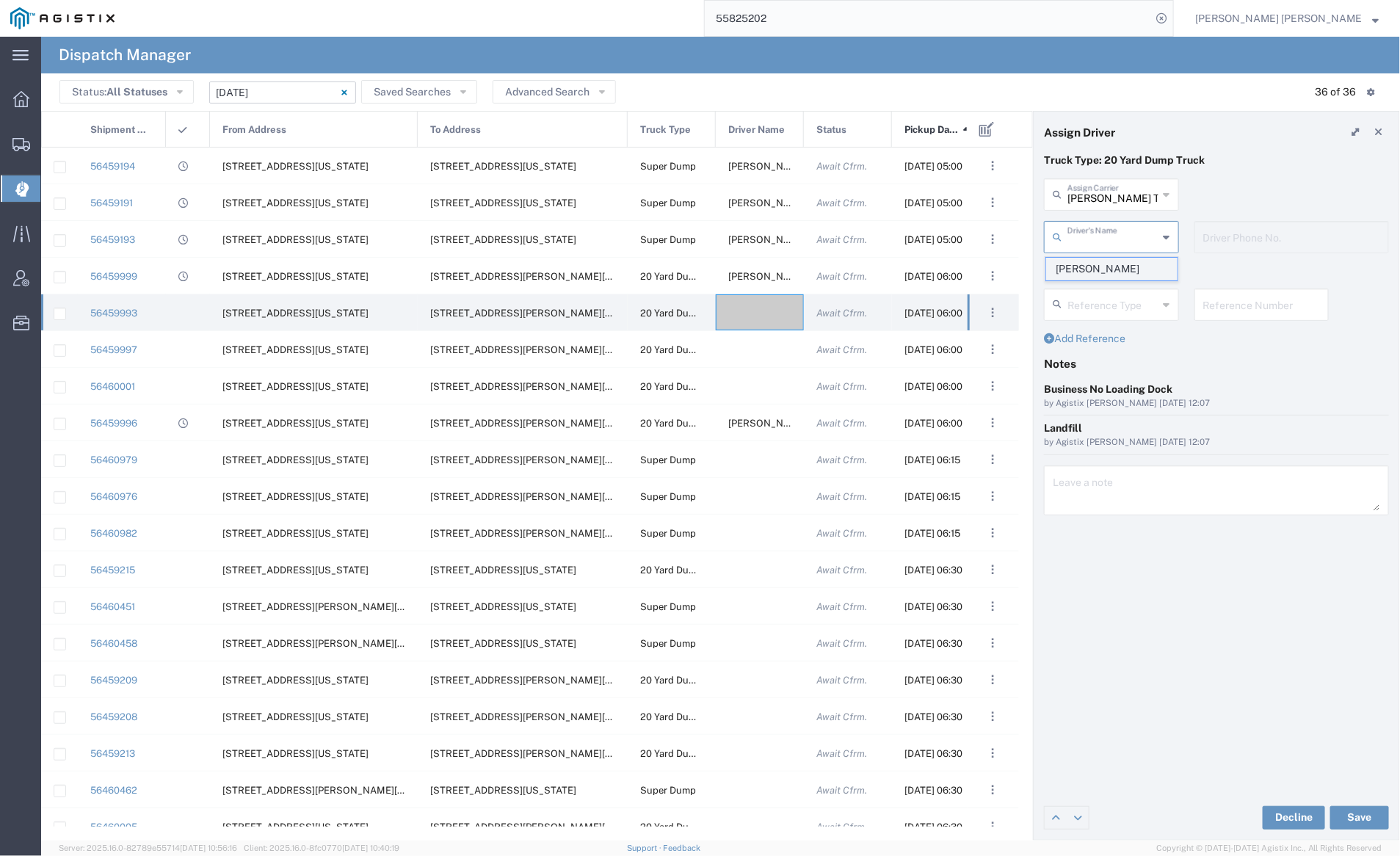
type input "[PERSON_NAME]"
type input "9253838564"
click at [1359, 818] on button "Save" at bounding box center [1358, 817] width 58 height 24
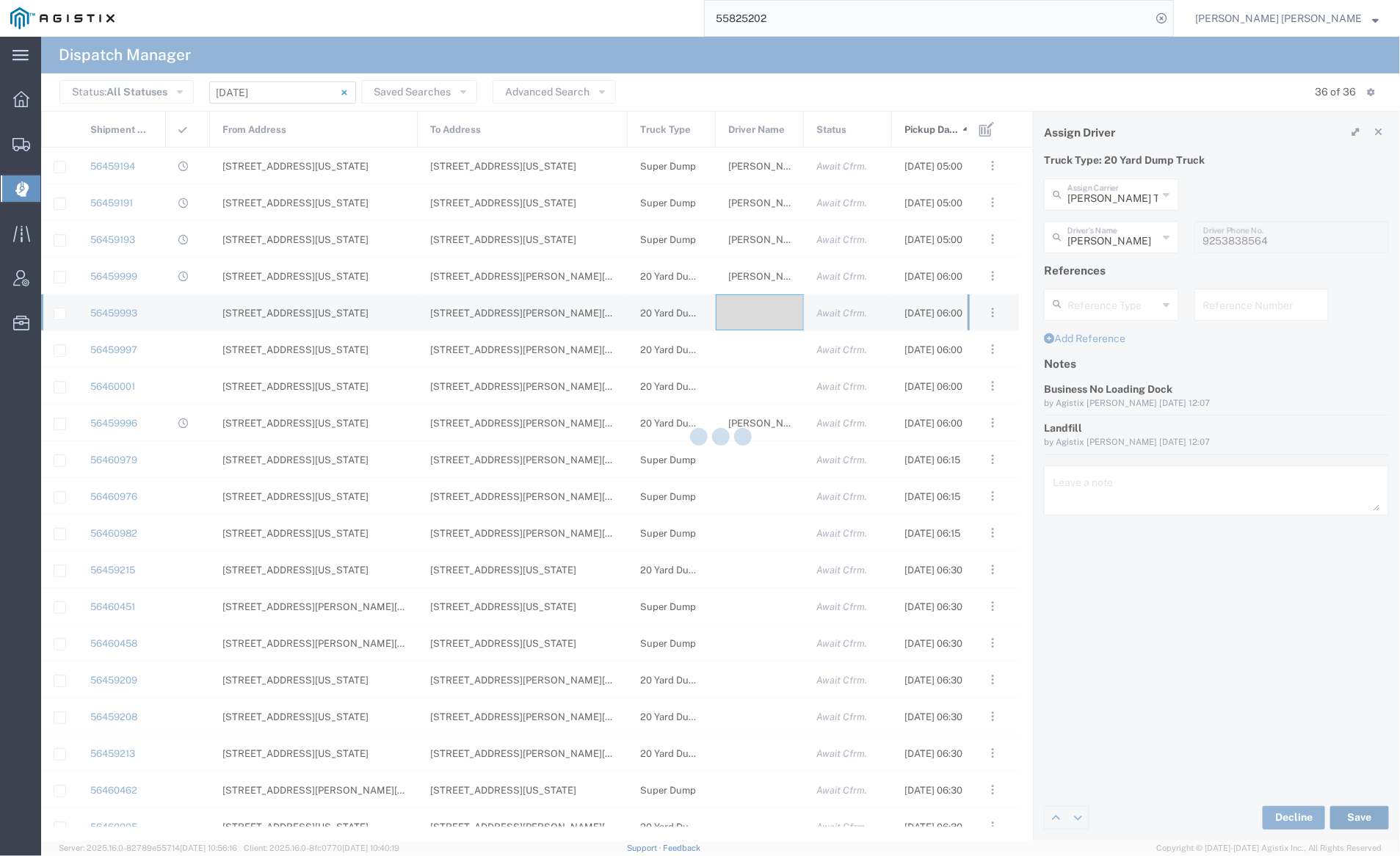
type input "[PERSON_NAME]"
type input "[PERSON_NAME] Trucking LLC"
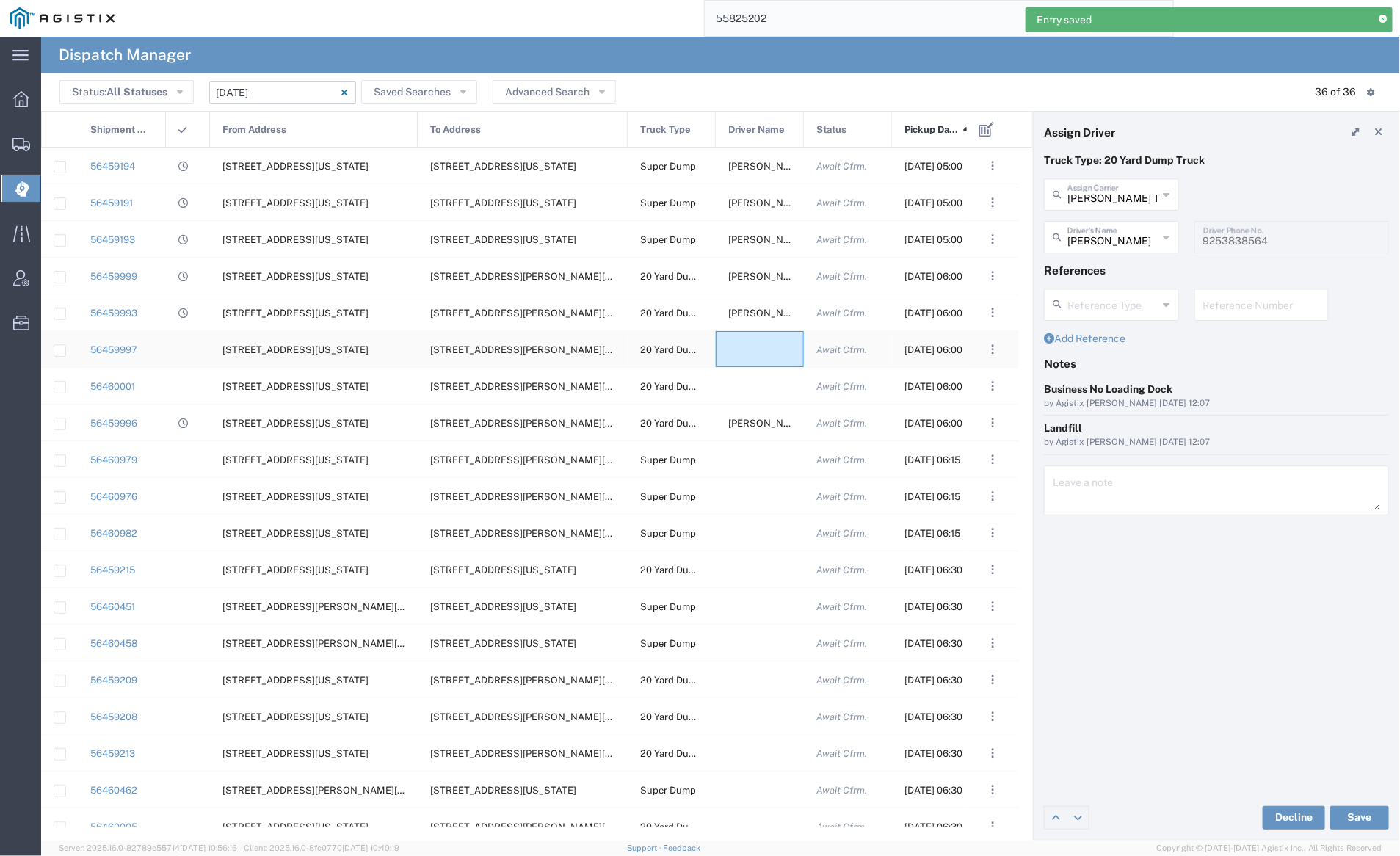
click at [758, 348] on div at bounding box center [759, 349] width 88 height 36
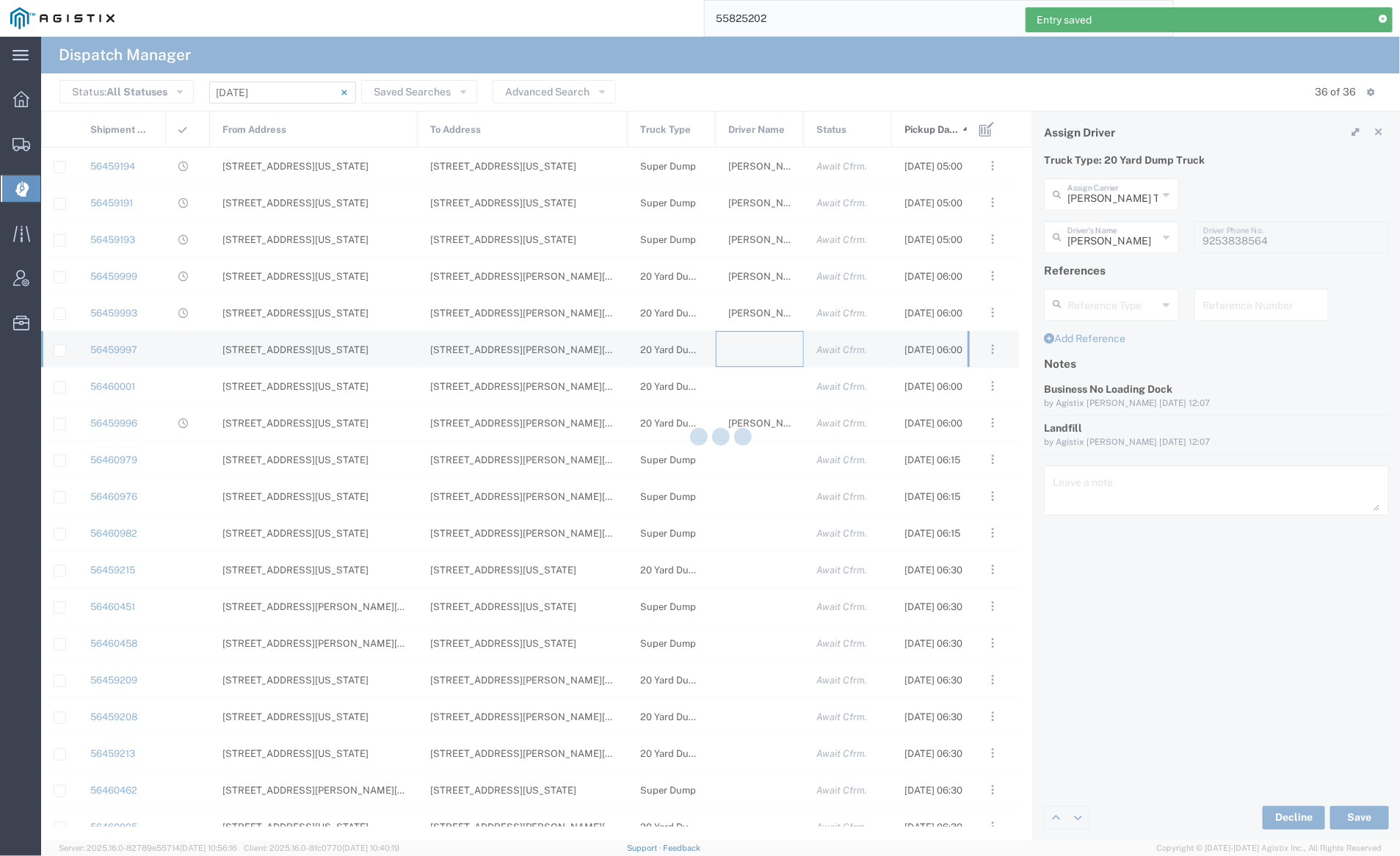
type input "[PERSON_NAME] Trucking"
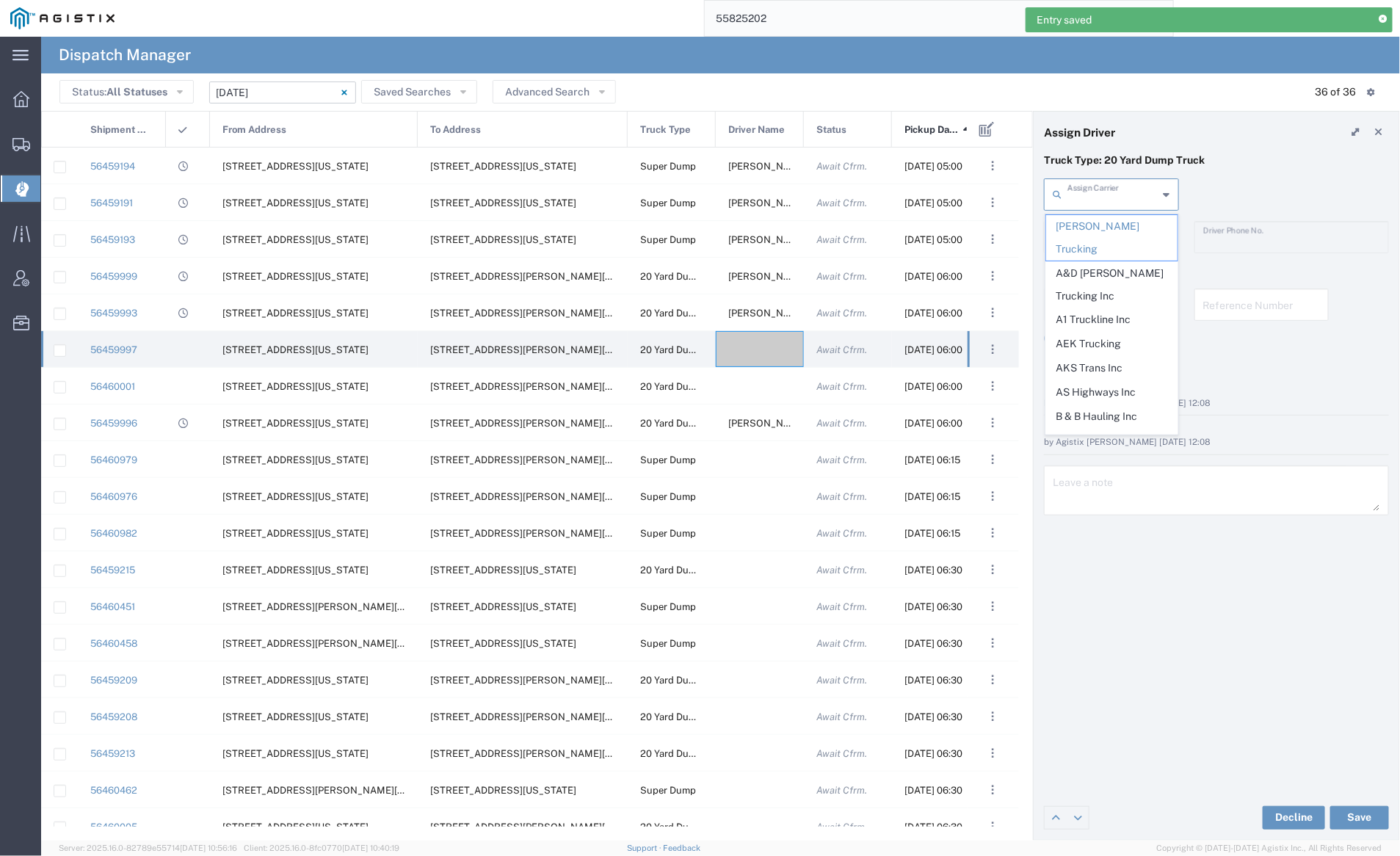
click at [1099, 189] on input "text" at bounding box center [1112, 194] width 91 height 26
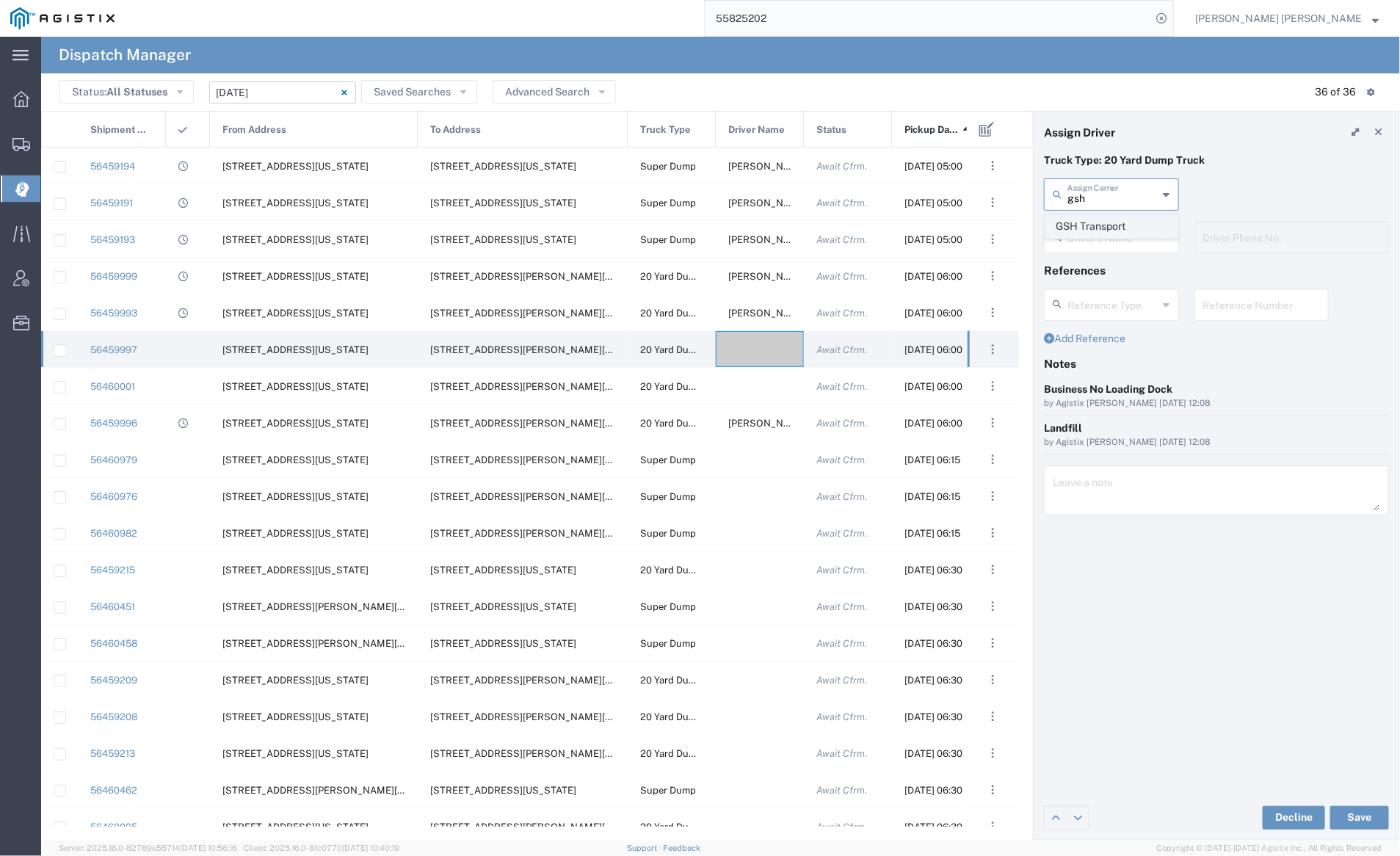
click at [1102, 220] on span "GSH Transport" at bounding box center [1111, 225] width 131 height 23
type input "GSH Transport"
click at [1103, 236] on input "text" at bounding box center [1113, 236] width 93 height 26
click at [1108, 267] on span "[PERSON_NAME]" at bounding box center [1111, 269] width 131 height 23
type input "[PERSON_NAME]"
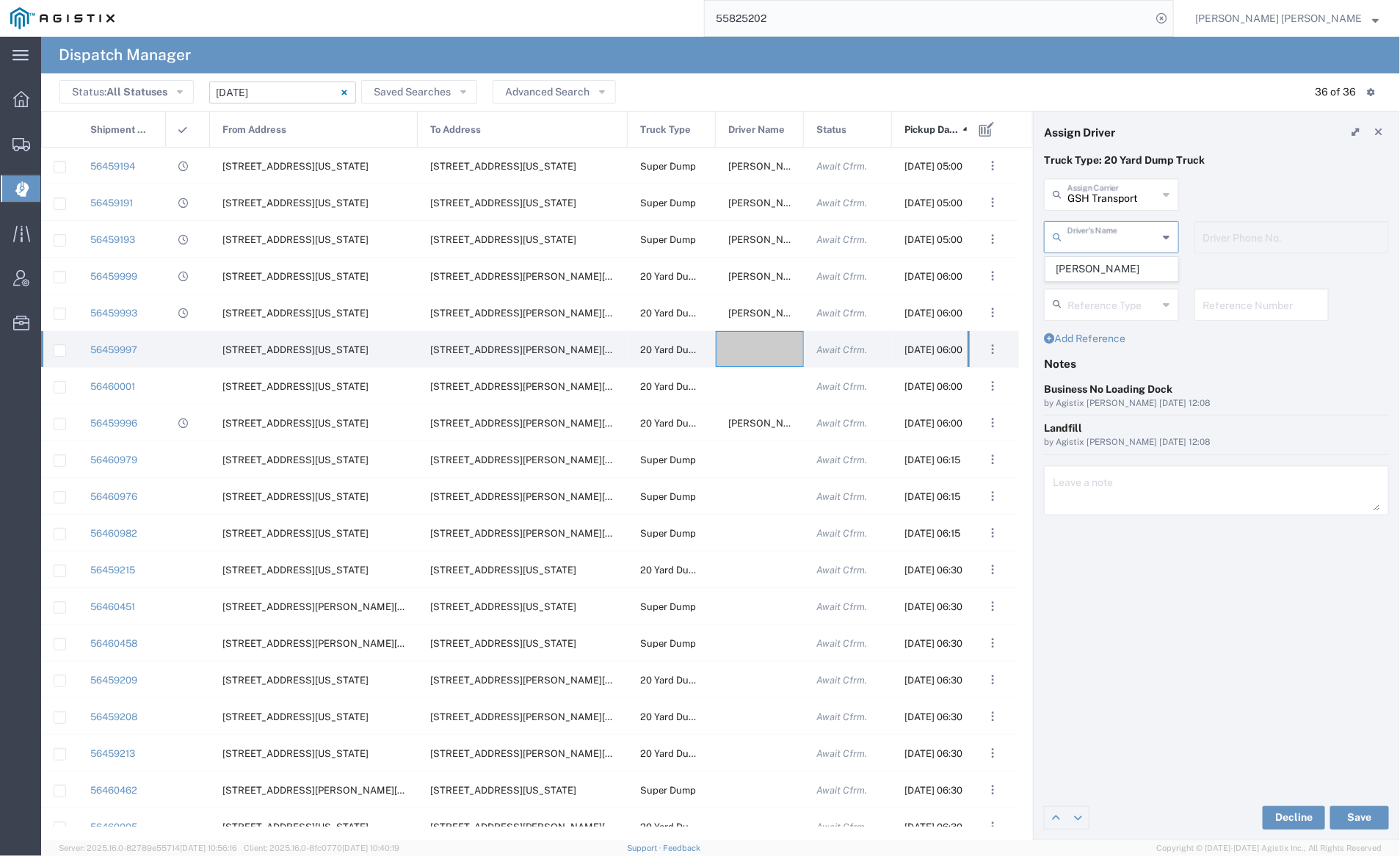
type input "4086873968"
click at [1358, 818] on button "Save" at bounding box center [1358, 817] width 58 height 24
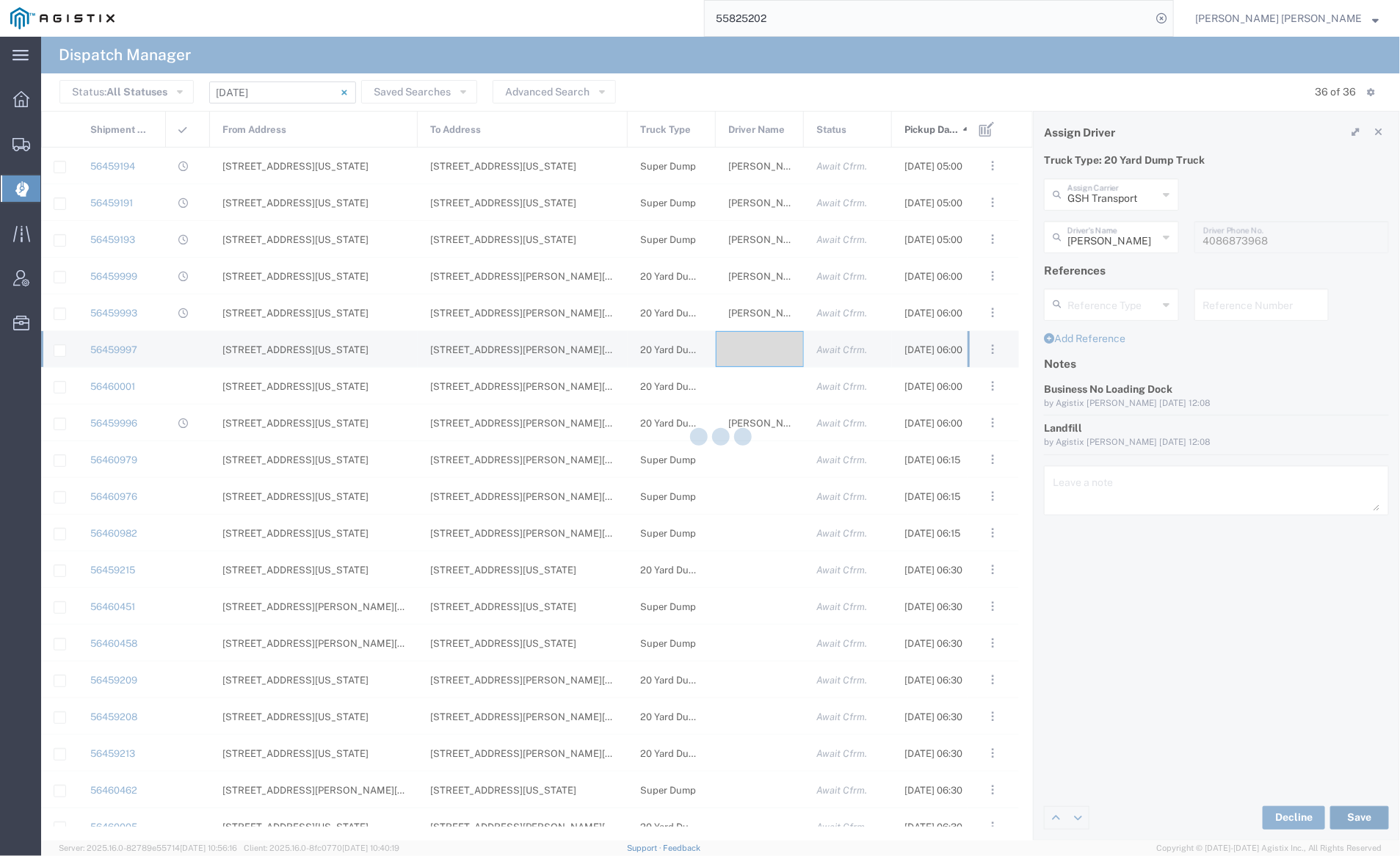
type input "[PERSON_NAME]"
type input "GSH Transport"
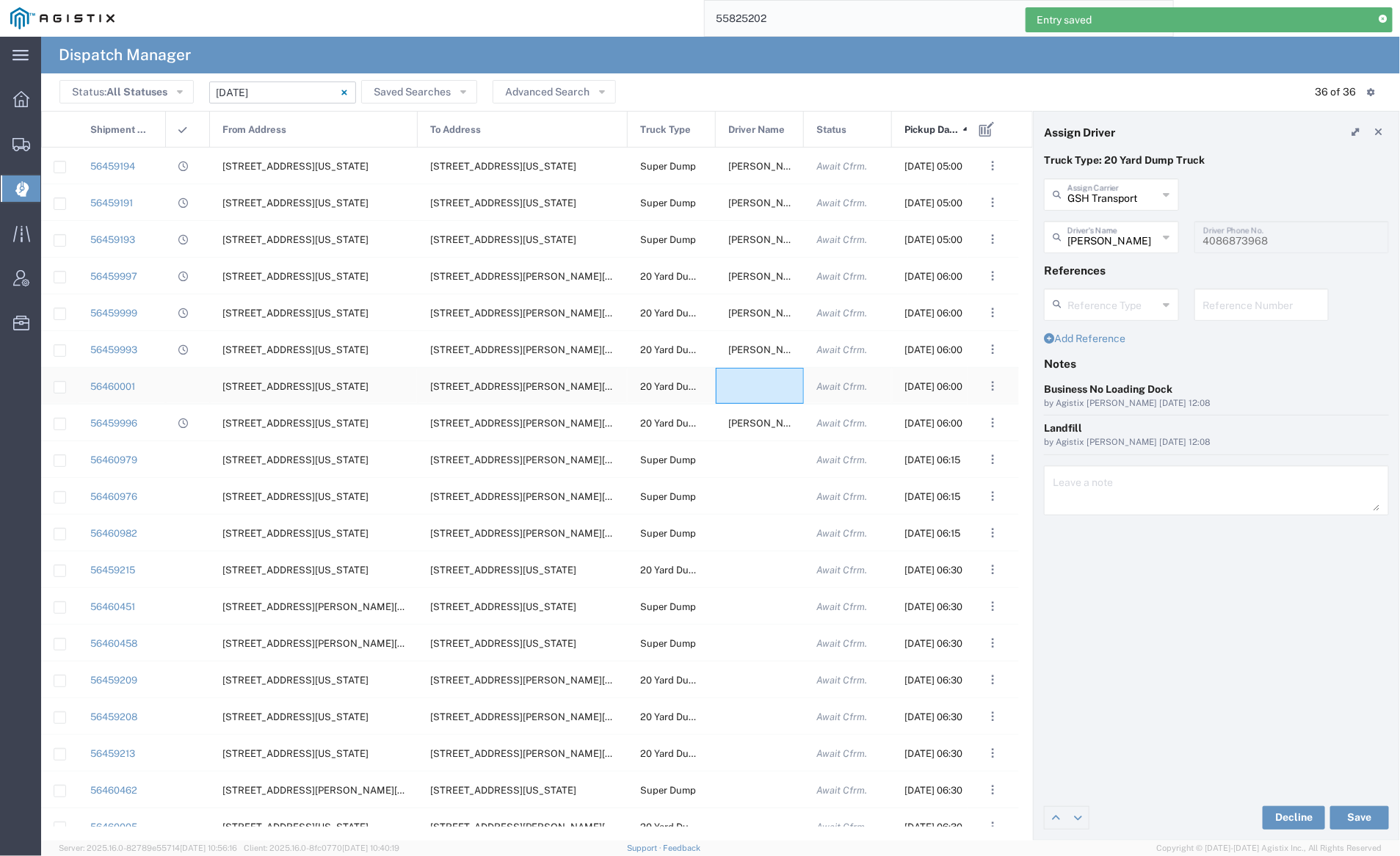
click at [754, 388] on div at bounding box center [759, 385] width 88 height 36
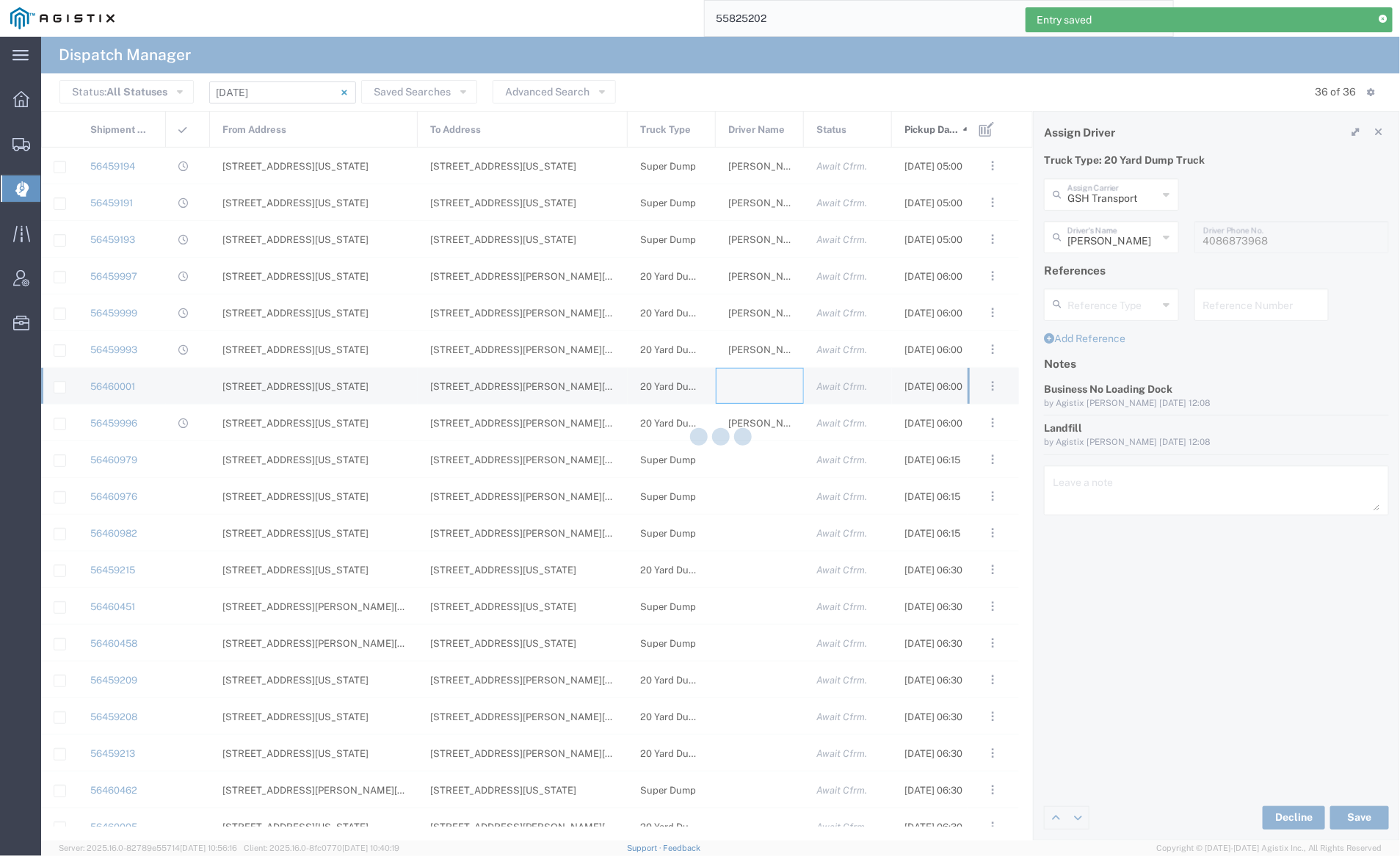
type input "[PERSON_NAME] Trucking"
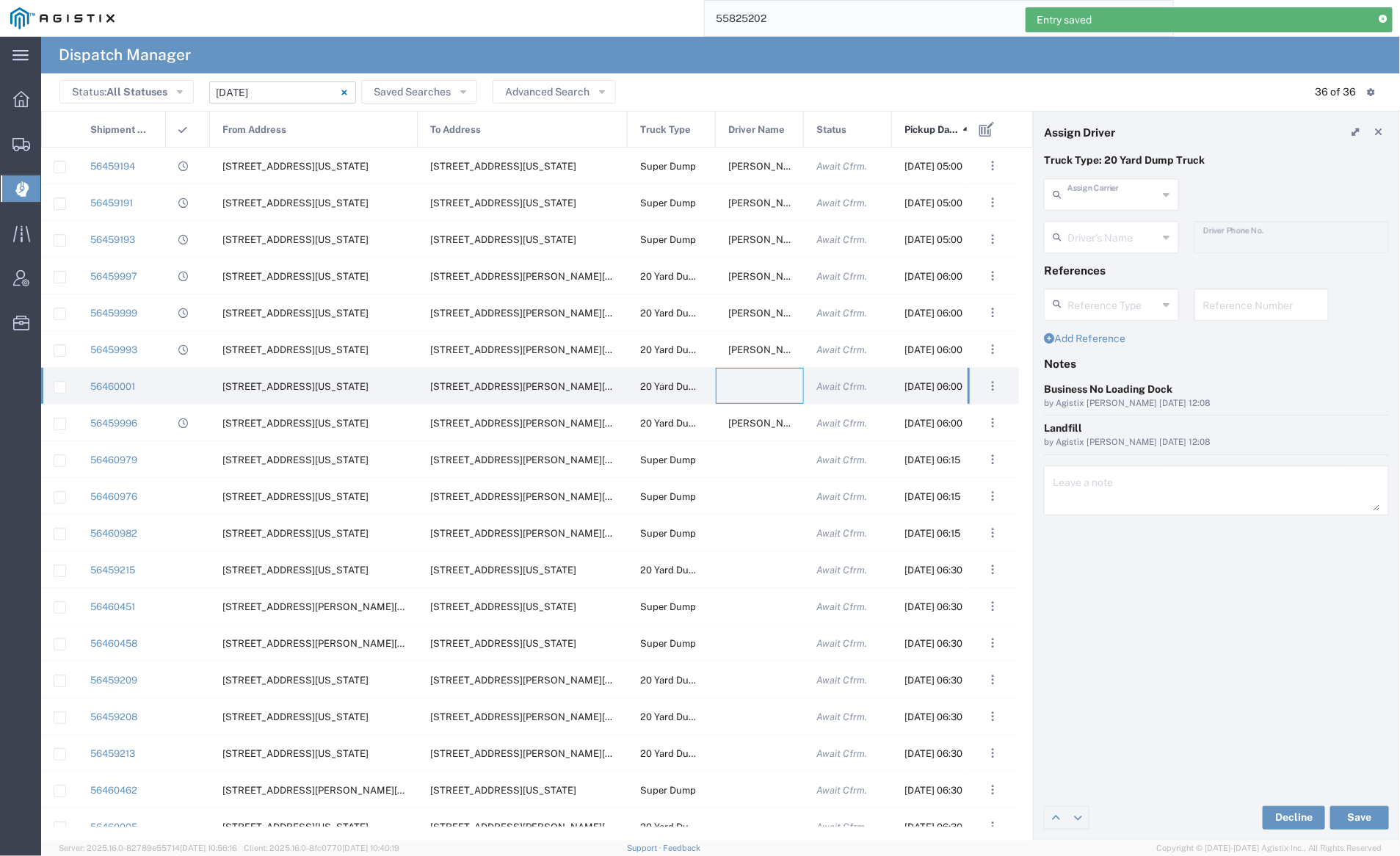
click at [1080, 190] on input "text" at bounding box center [1112, 194] width 91 height 26
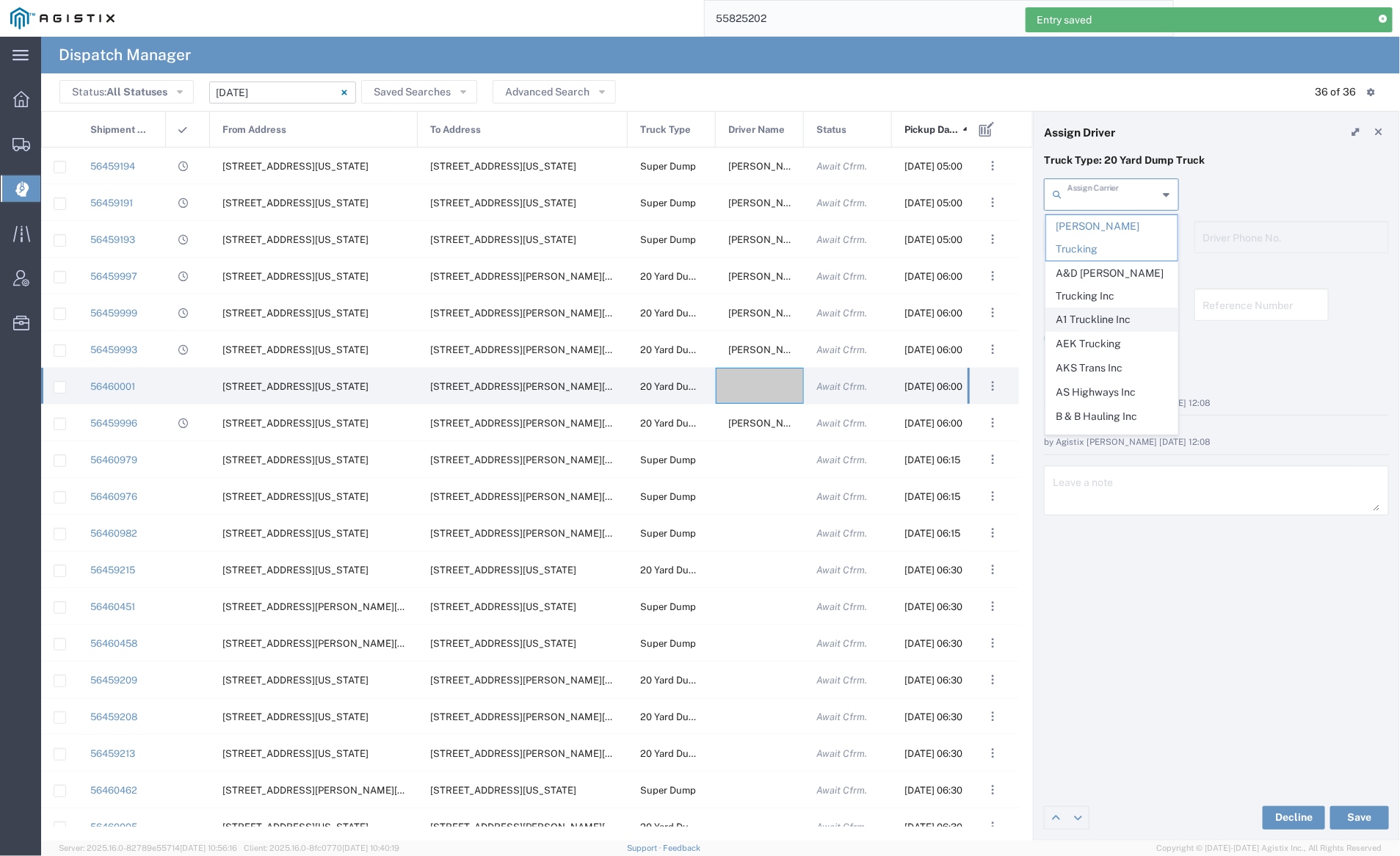
click at [1111, 308] on span "A1 Truckline Inc" at bounding box center [1111, 319] width 131 height 23
type input "A1 Truckline Inc"
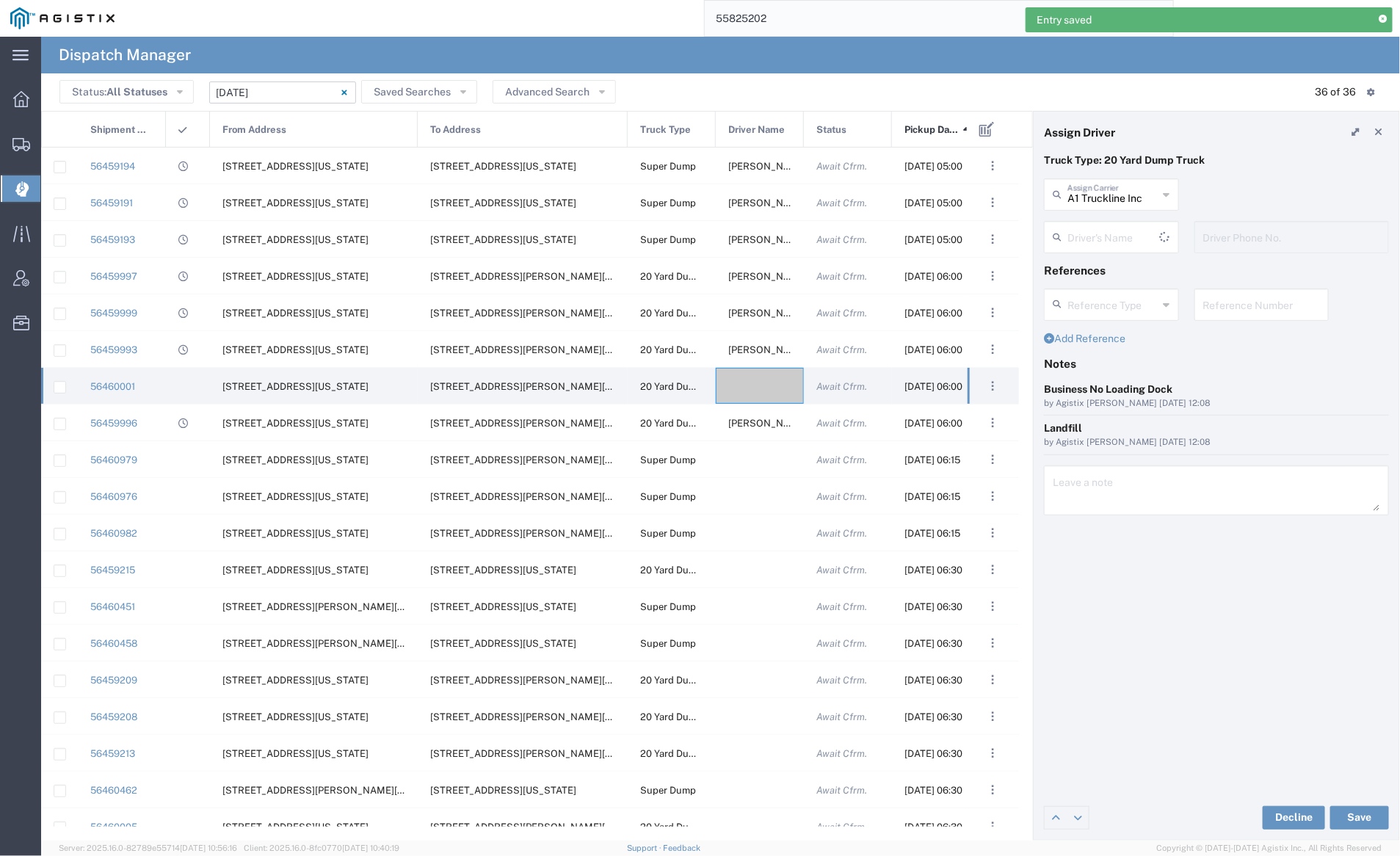
click at [1101, 237] on input "text" at bounding box center [1113, 236] width 93 height 26
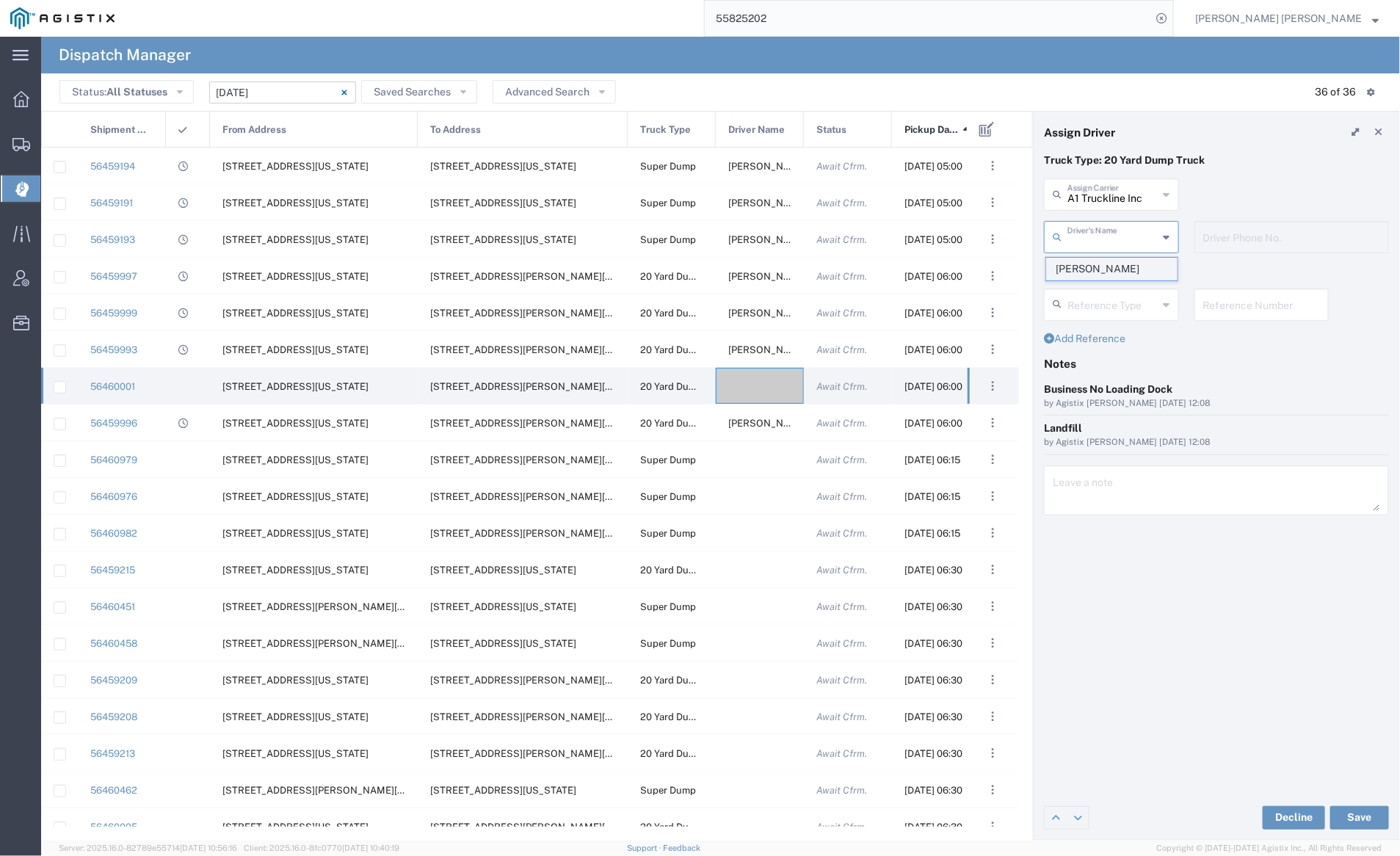
click at [1112, 273] on span "[PERSON_NAME]" at bounding box center [1111, 269] width 131 height 23
type input "[PERSON_NAME]"
type input "7076997422"
click at [1360, 808] on button "Save" at bounding box center [1358, 817] width 58 height 24
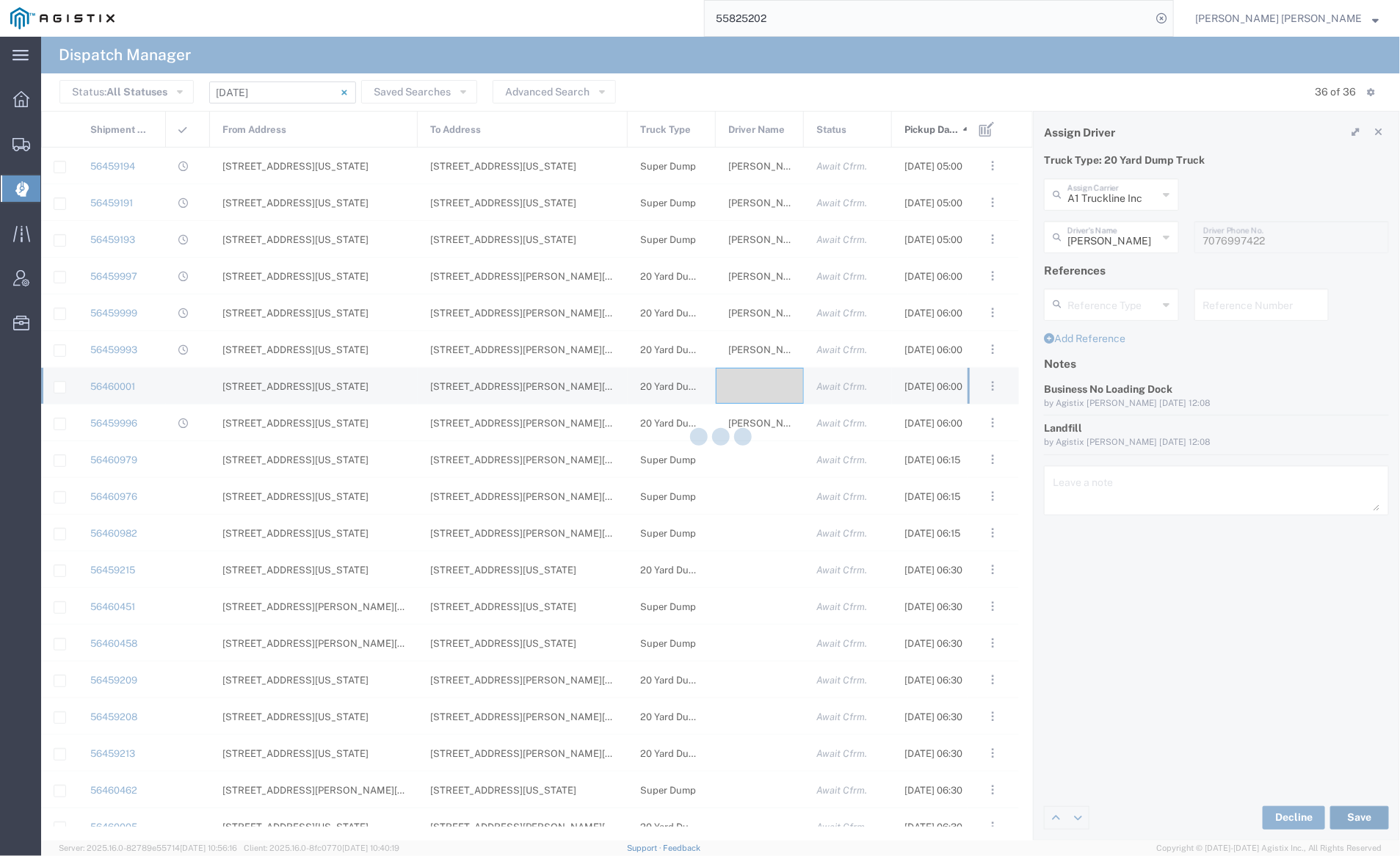
type input "[PERSON_NAME]"
type input "A1 Truckline Inc"
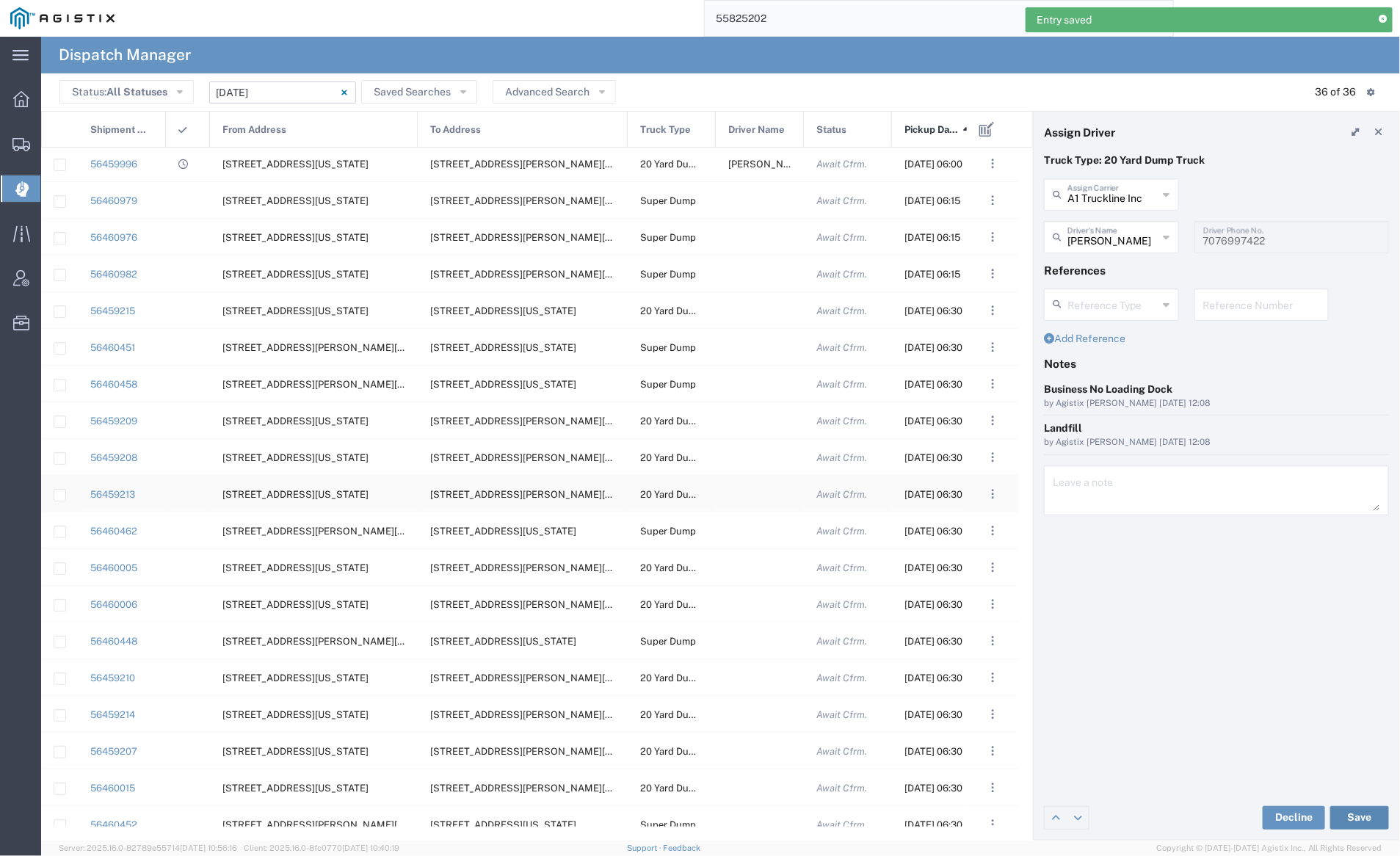
scroll to position [269, 0]
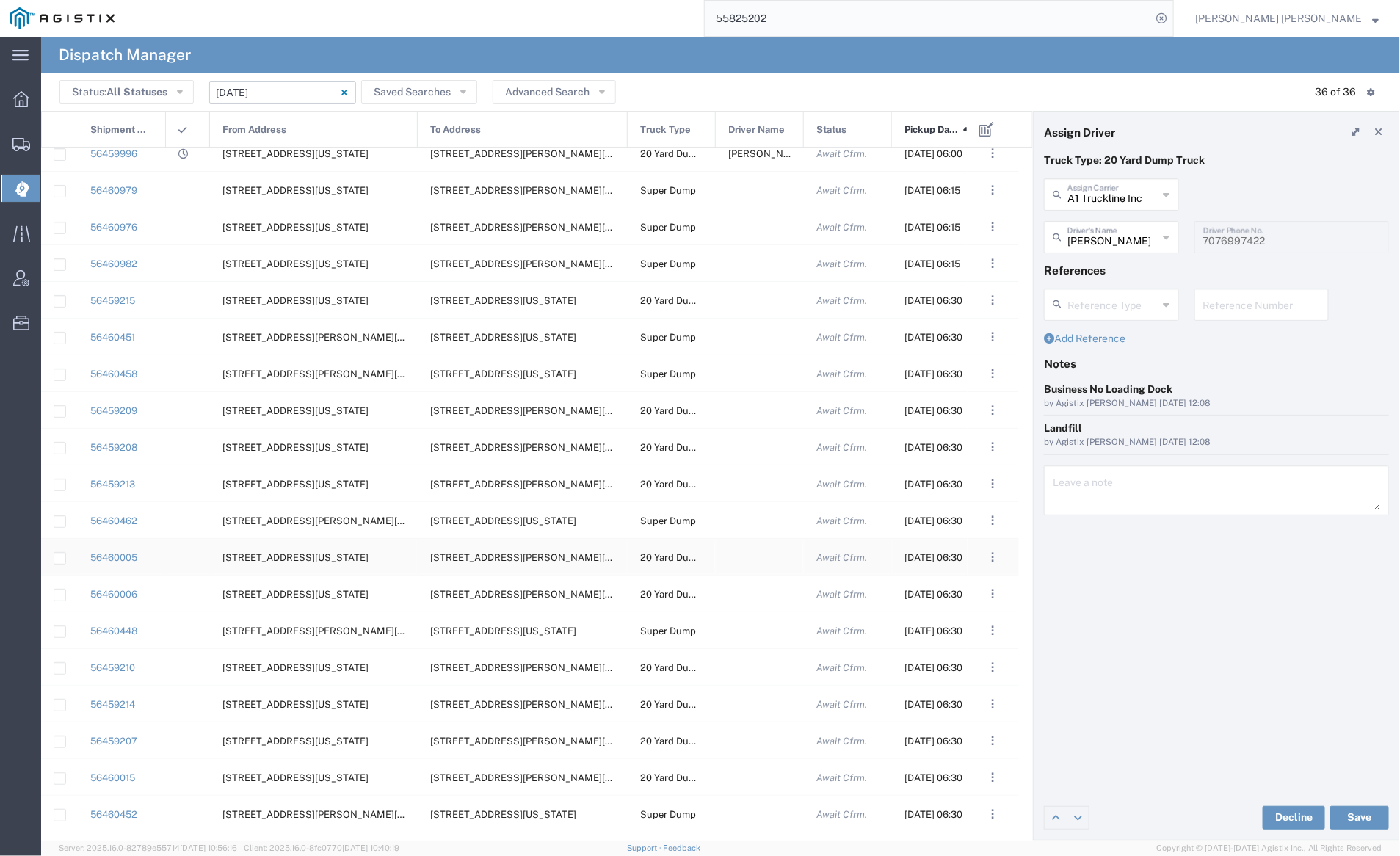
click at [757, 550] on div at bounding box center [759, 556] width 88 height 36
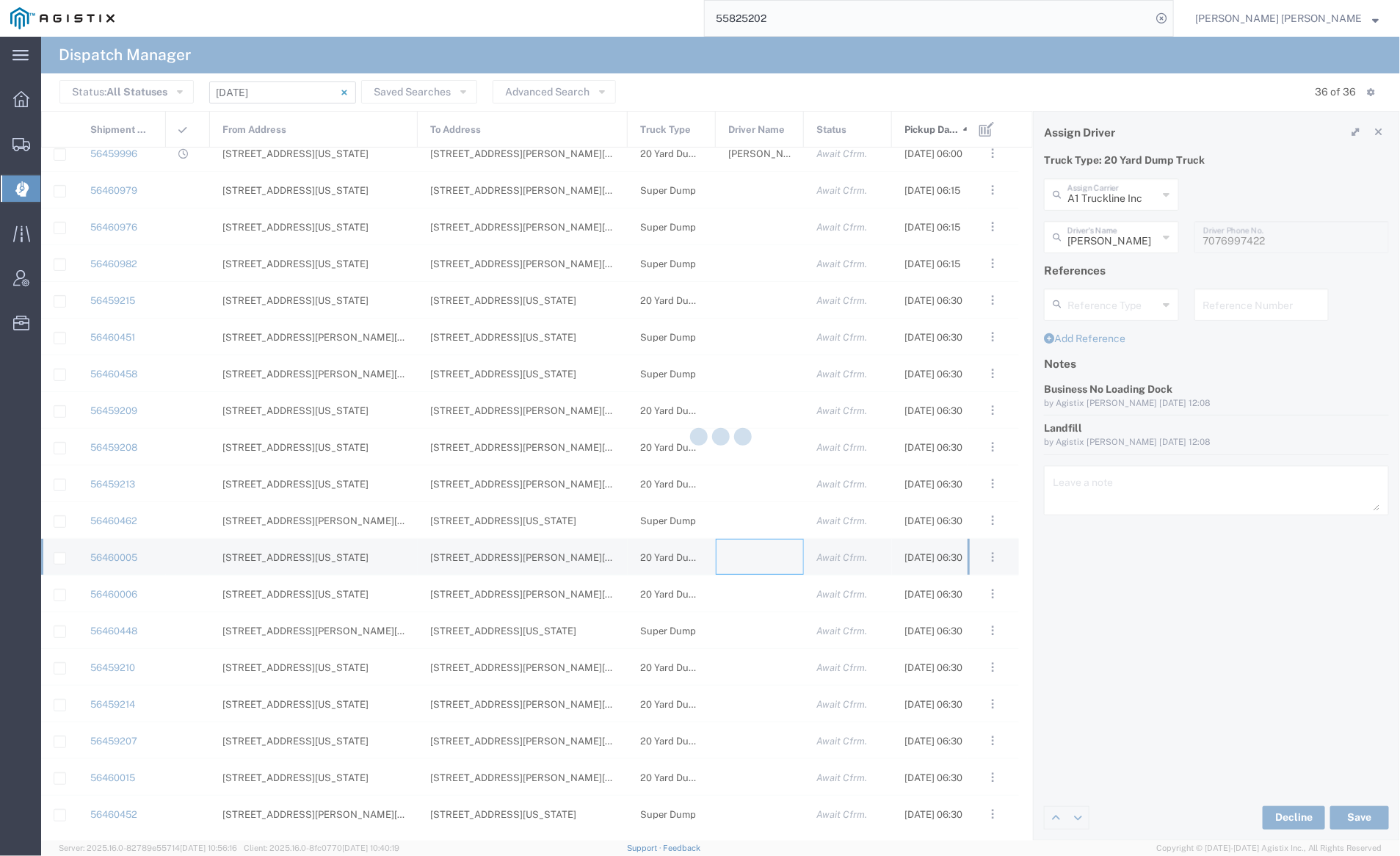
type input "[PERSON_NAME] Trucking"
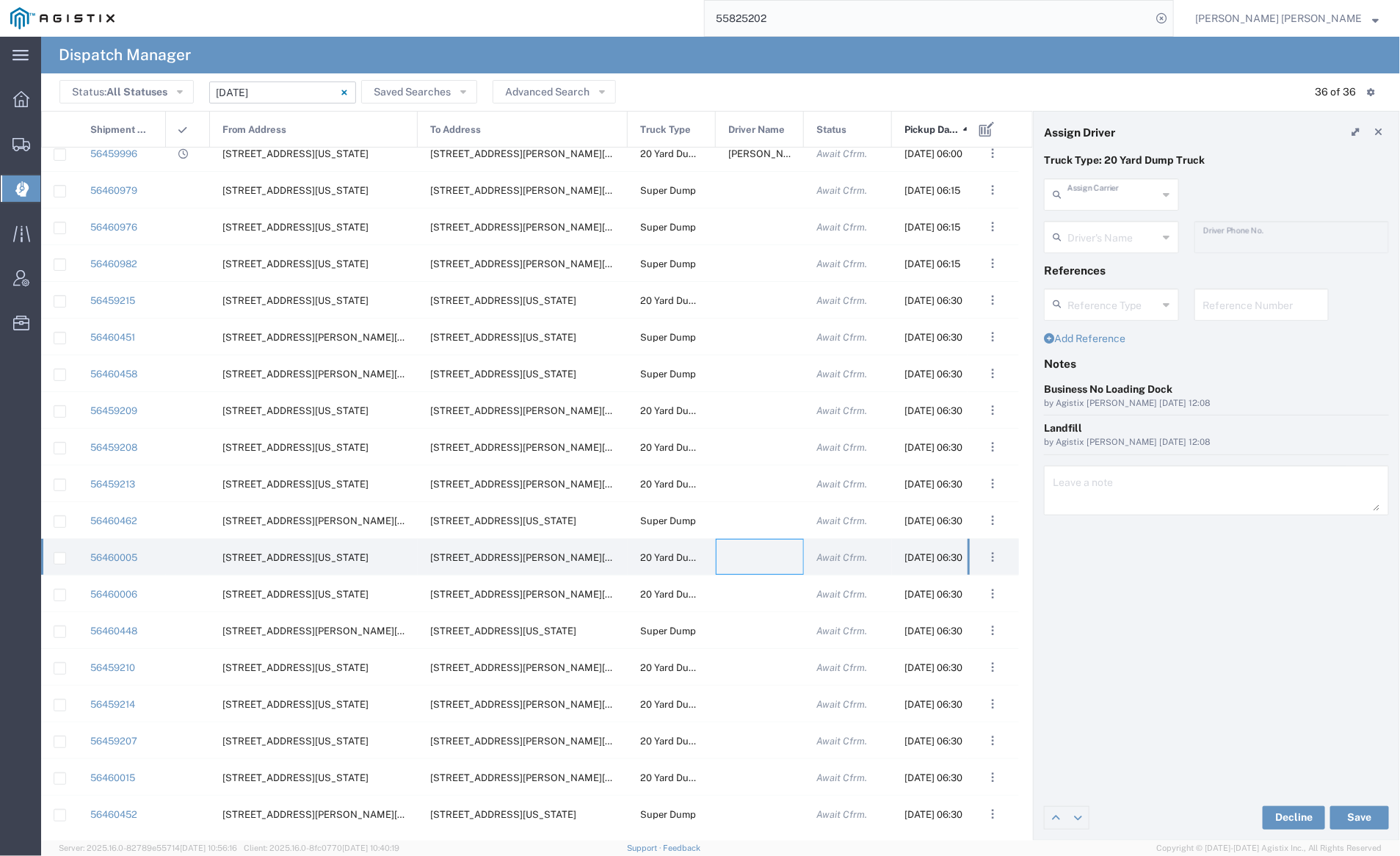
click at [1087, 187] on input "text" at bounding box center [1112, 194] width 91 height 26
click at [1097, 332] on span "AEK Trucking" at bounding box center [1111, 343] width 131 height 23
type input "AEK Trucking"
click at [1092, 239] on input "text" at bounding box center [1112, 236] width 91 height 26
click at [1097, 272] on span "[PERSON_NAME]" at bounding box center [1111, 269] width 131 height 23
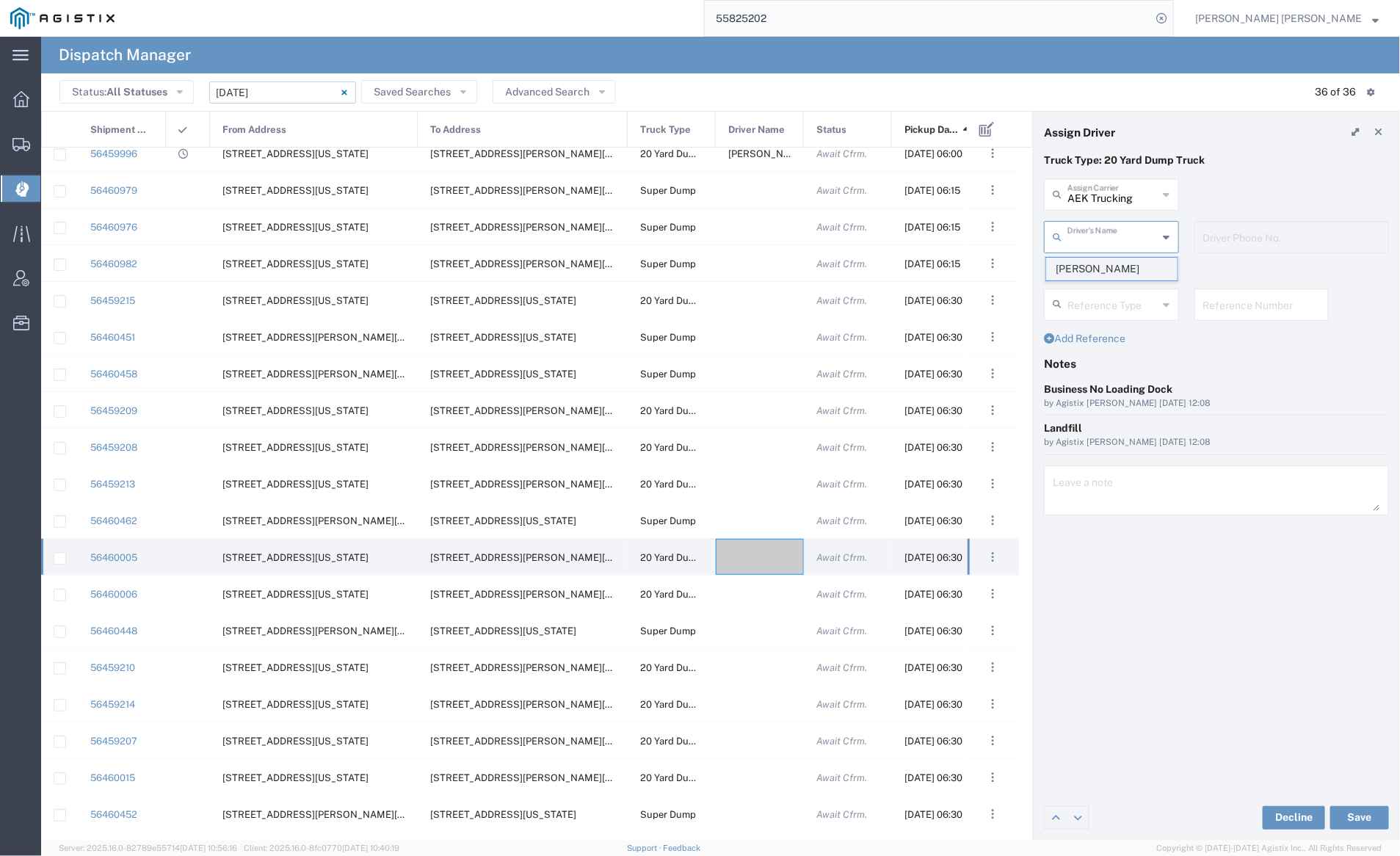
type input "[PERSON_NAME]"
type input "7075800290"
click at [1356, 813] on button "Save" at bounding box center [1358, 817] width 58 height 24
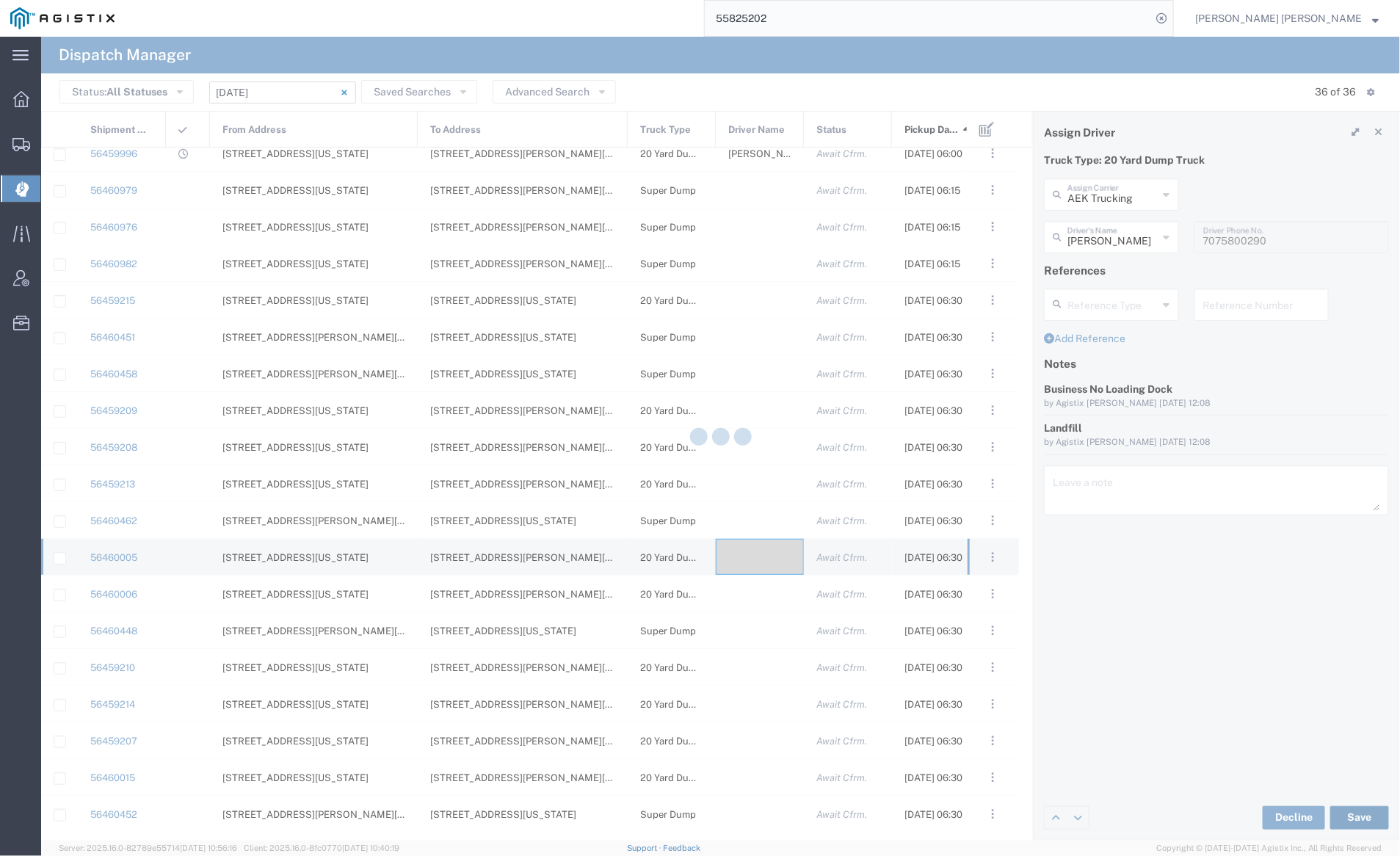
type input "[PERSON_NAME]"
type input "AEK Trucking"
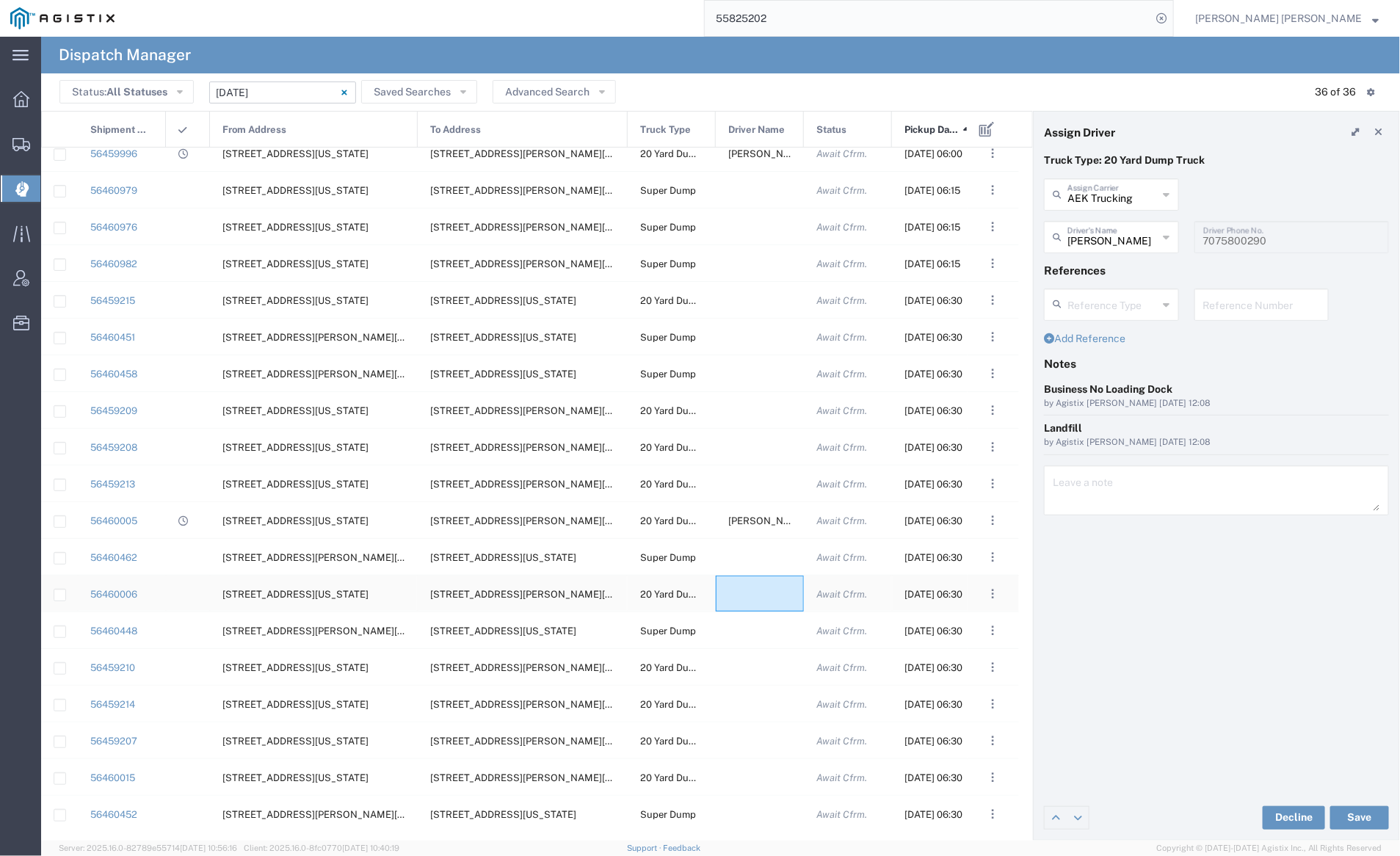
click at [753, 589] on div at bounding box center [759, 593] width 88 height 36
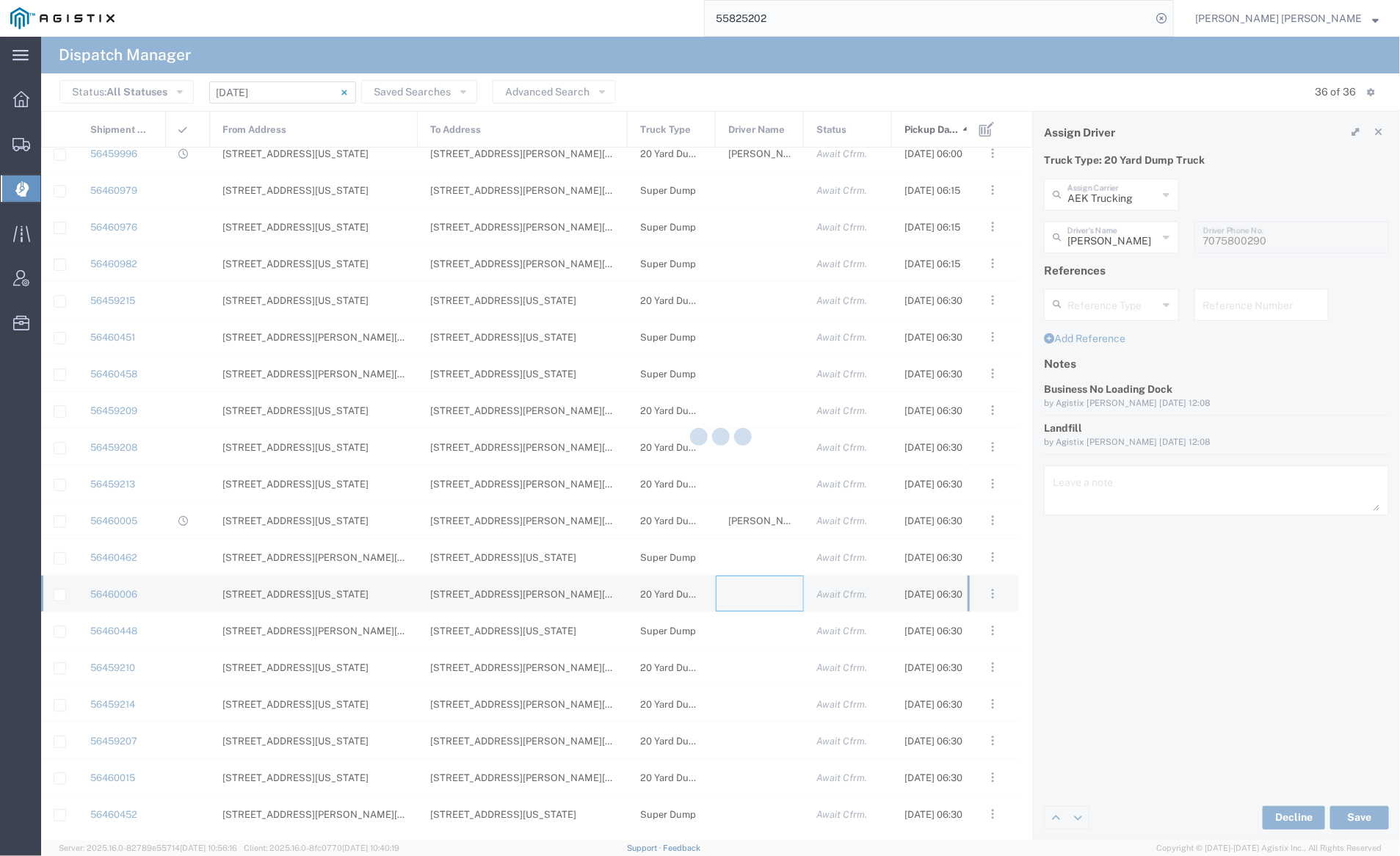
type input "[PERSON_NAME] Trucking"
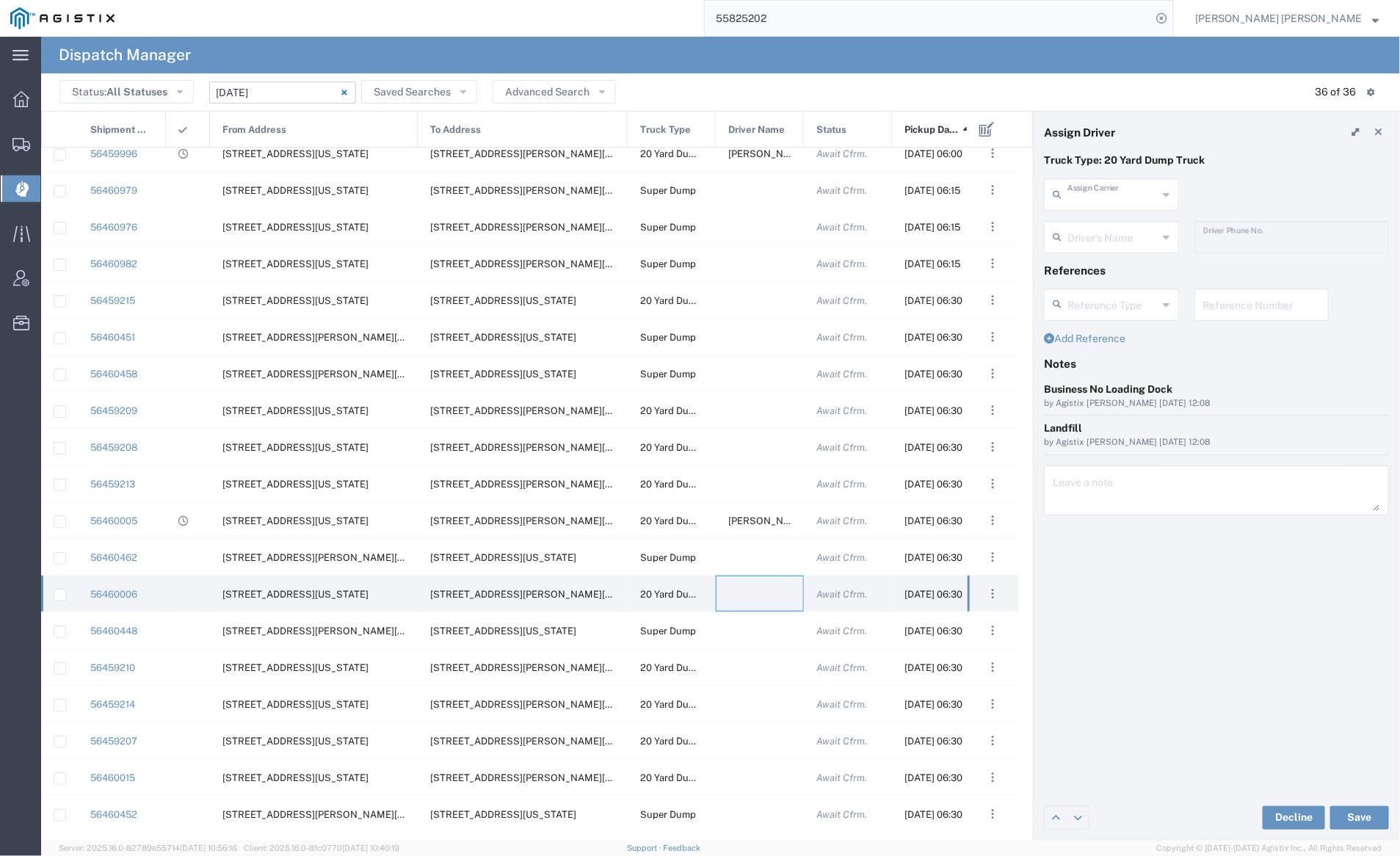
click at [1112, 195] on input "text" at bounding box center [1112, 194] width 91 height 26
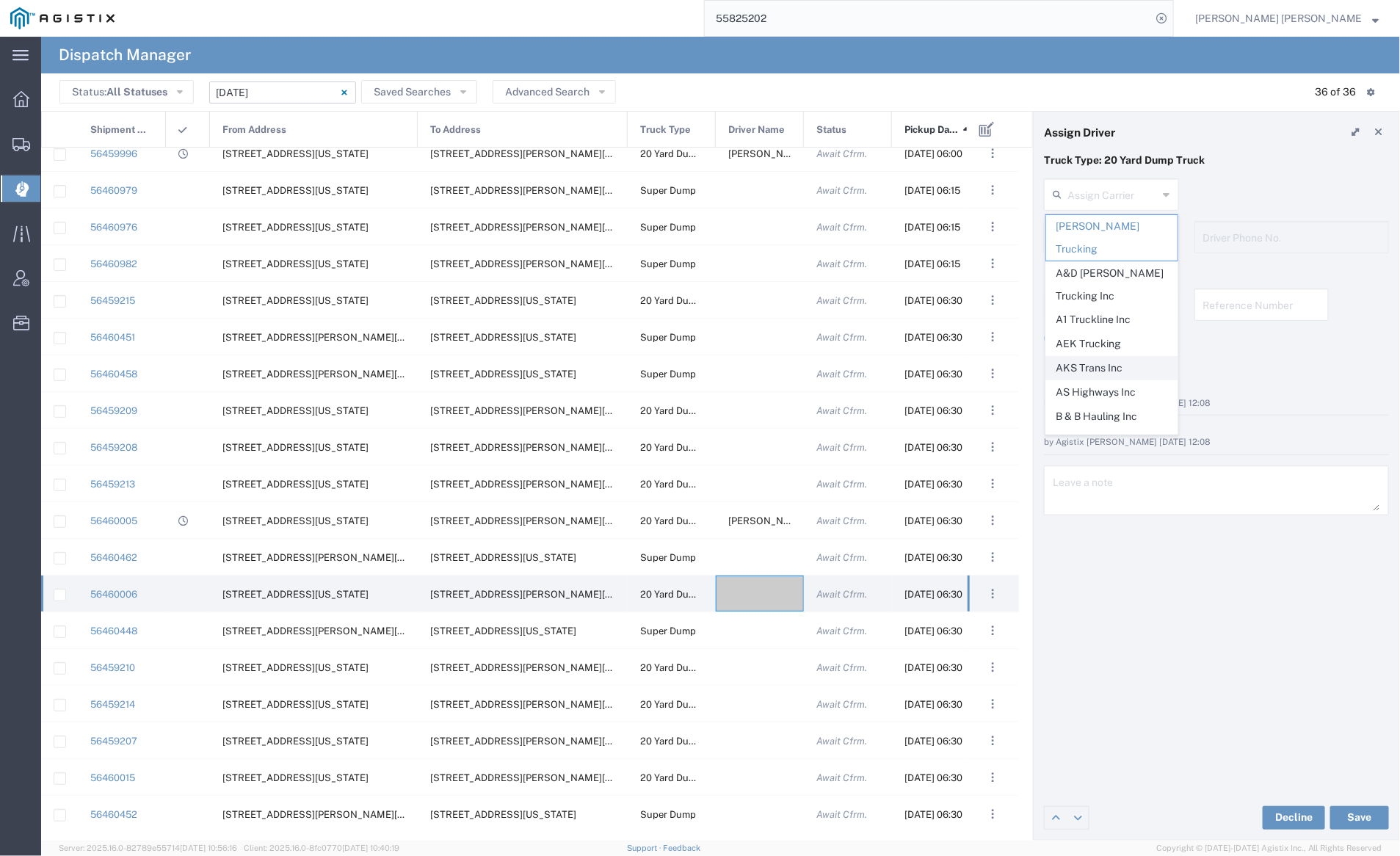
click at [1107, 357] on span "AKS Trans Inc" at bounding box center [1111, 368] width 131 height 23
type input "AKS Trans Inc"
click at [1096, 218] on div "AKS Trans Inc Assign Carrier [PERSON_NAME] Trucking A&D [PERSON_NAME] Trucking …" at bounding box center [1111, 199] width 150 height 43
click at [1097, 236] on input "text" at bounding box center [1112, 236] width 91 height 26
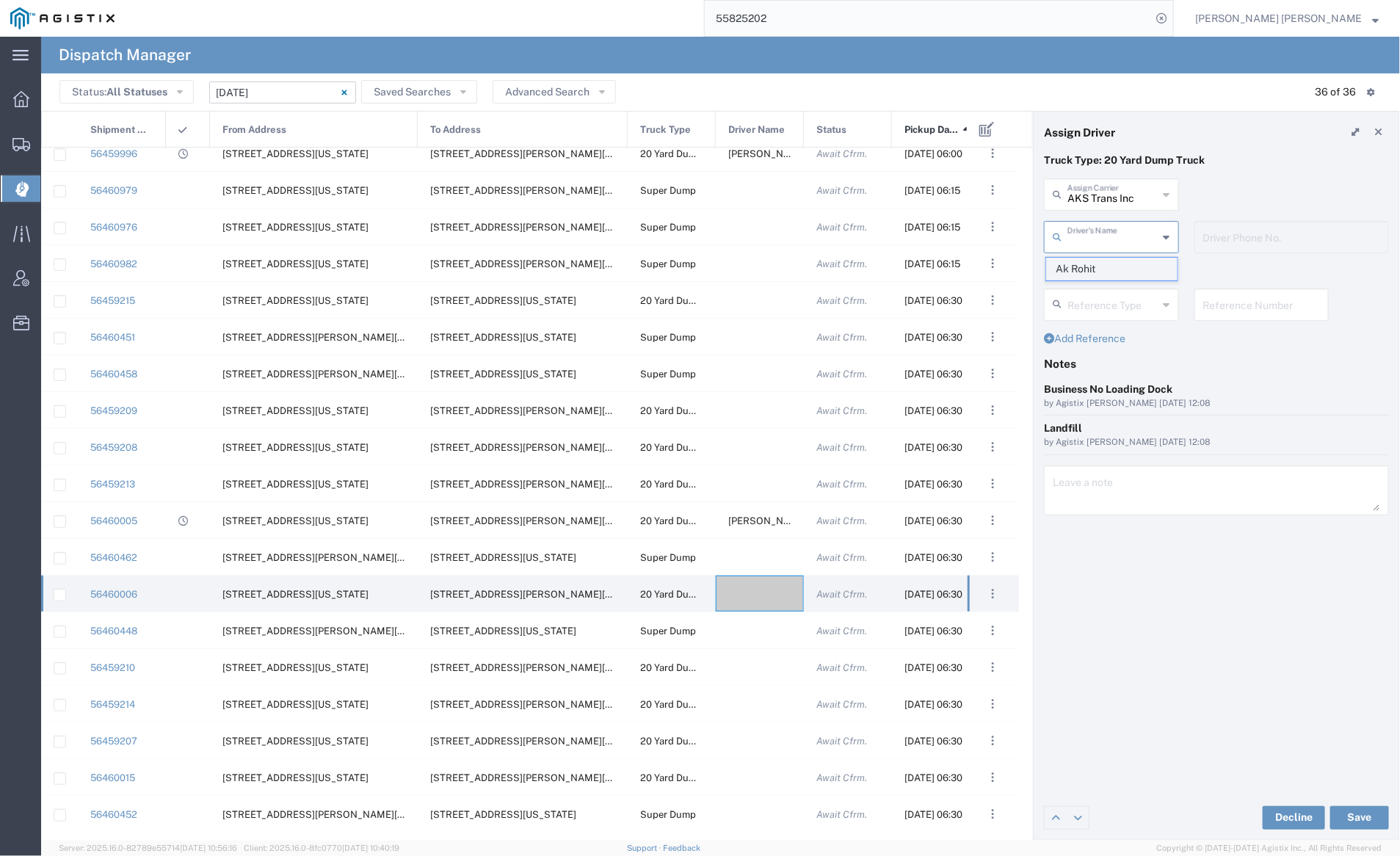
click at [1106, 269] on span "Ak Rohit" at bounding box center [1111, 269] width 131 height 23
type input "Ak Rohit"
type input "7077313133"
click at [1354, 815] on button "Save" at bounding box center [1358, 817] width 58 height 24
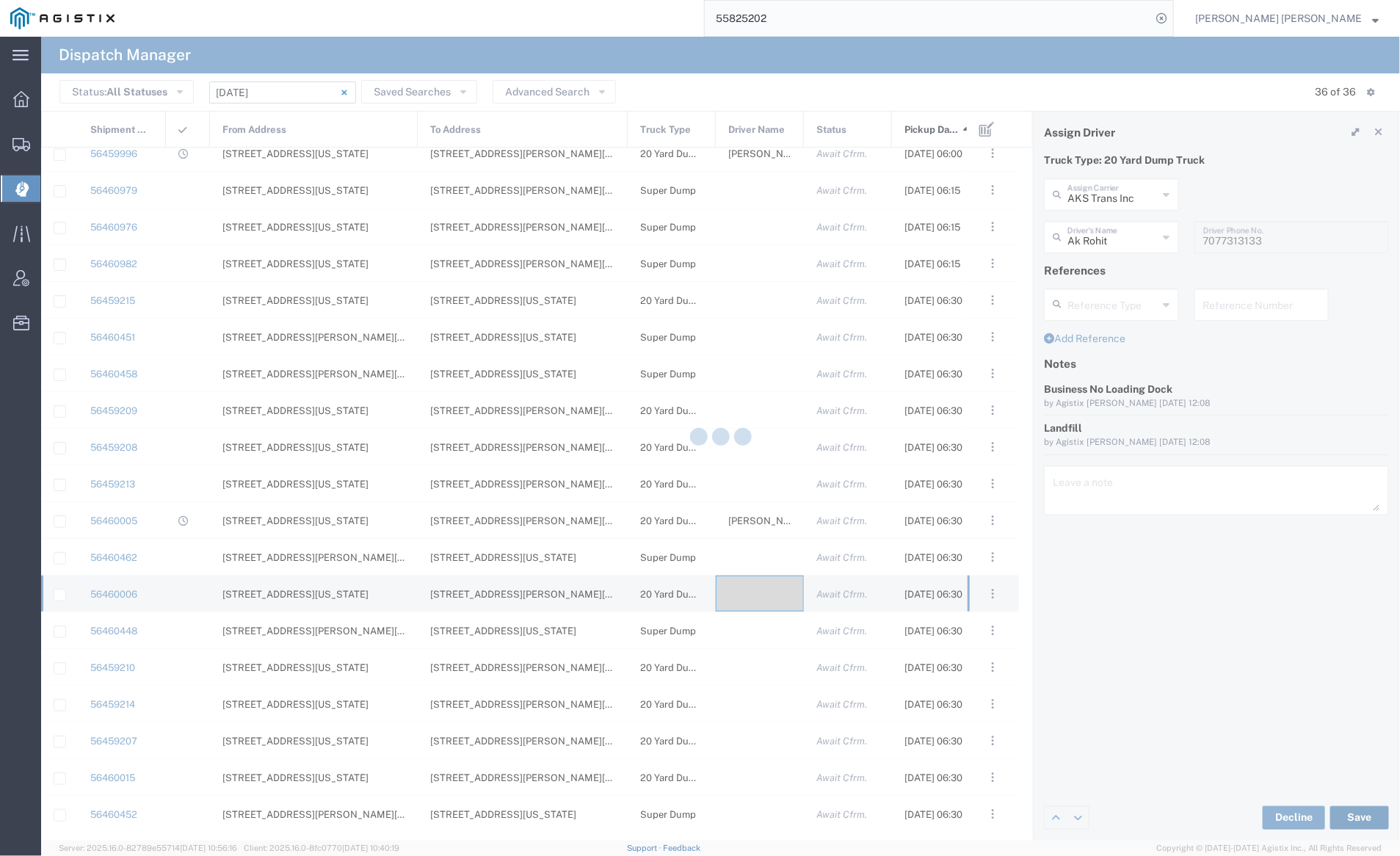
type input "Ak Rohit"
type input "AKS Trans Inc"
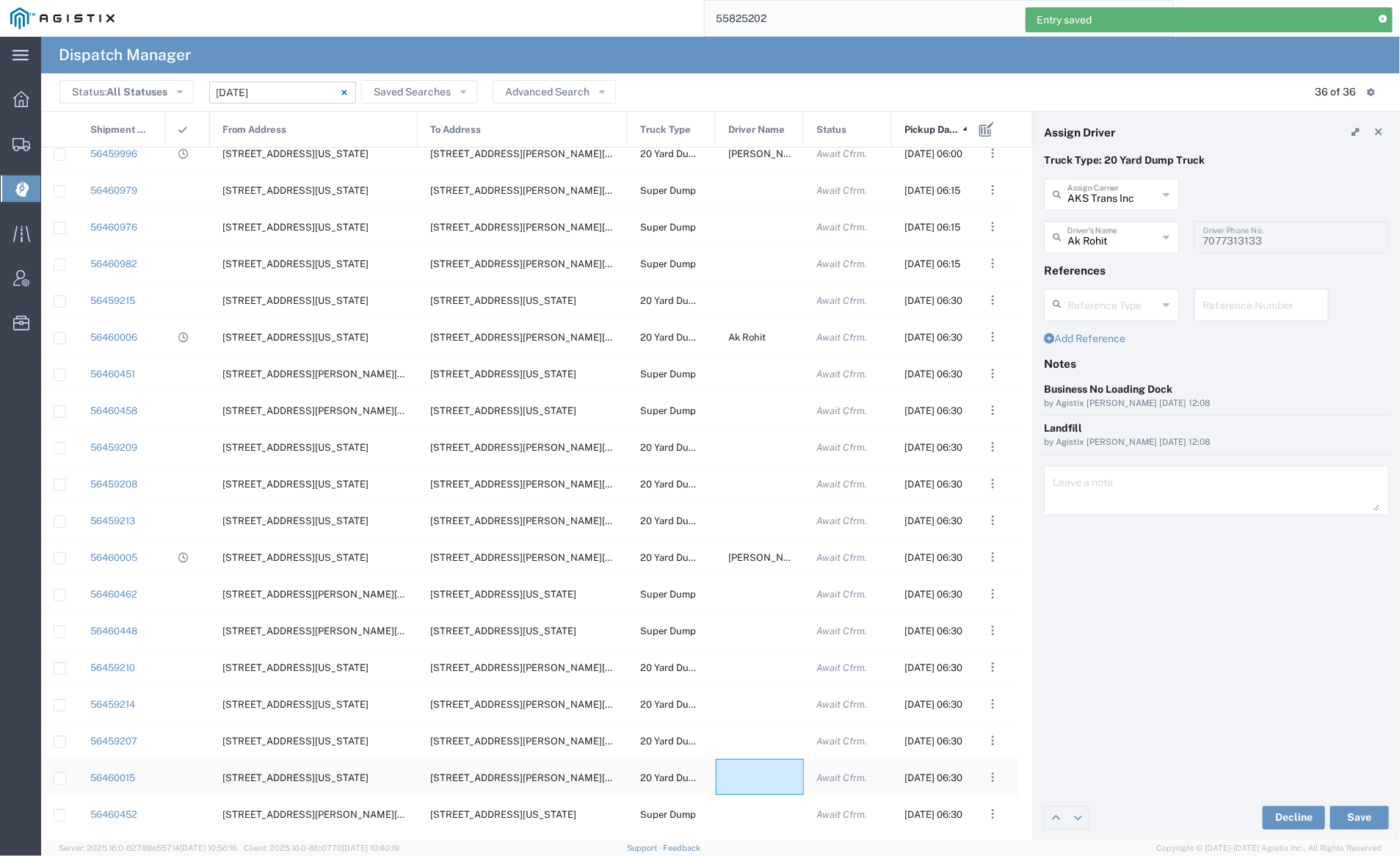
click at [747, 770] on div at bounding box center [759, 777] width 88 height 36
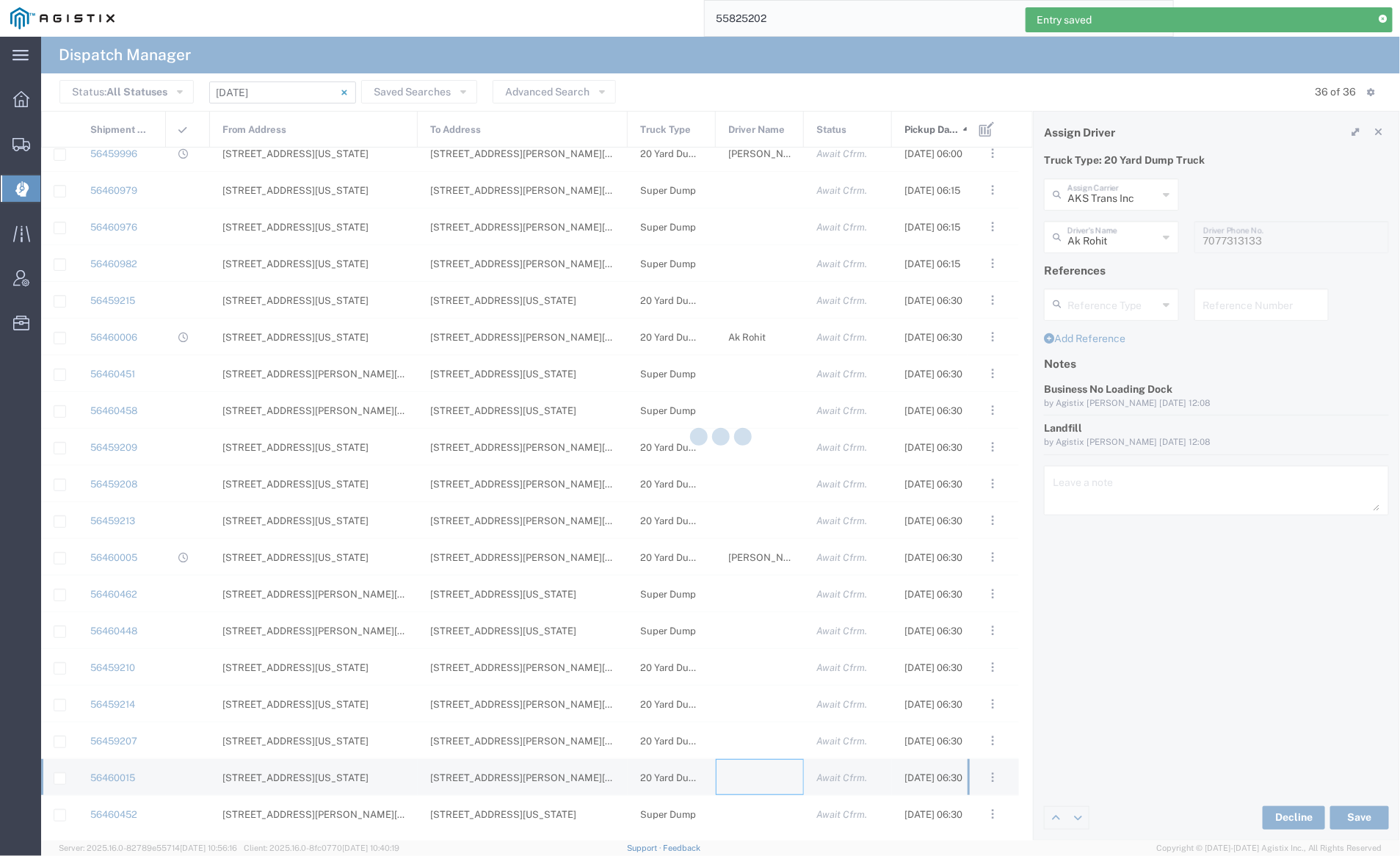
type input "[PERSON_NAME] Trucking"
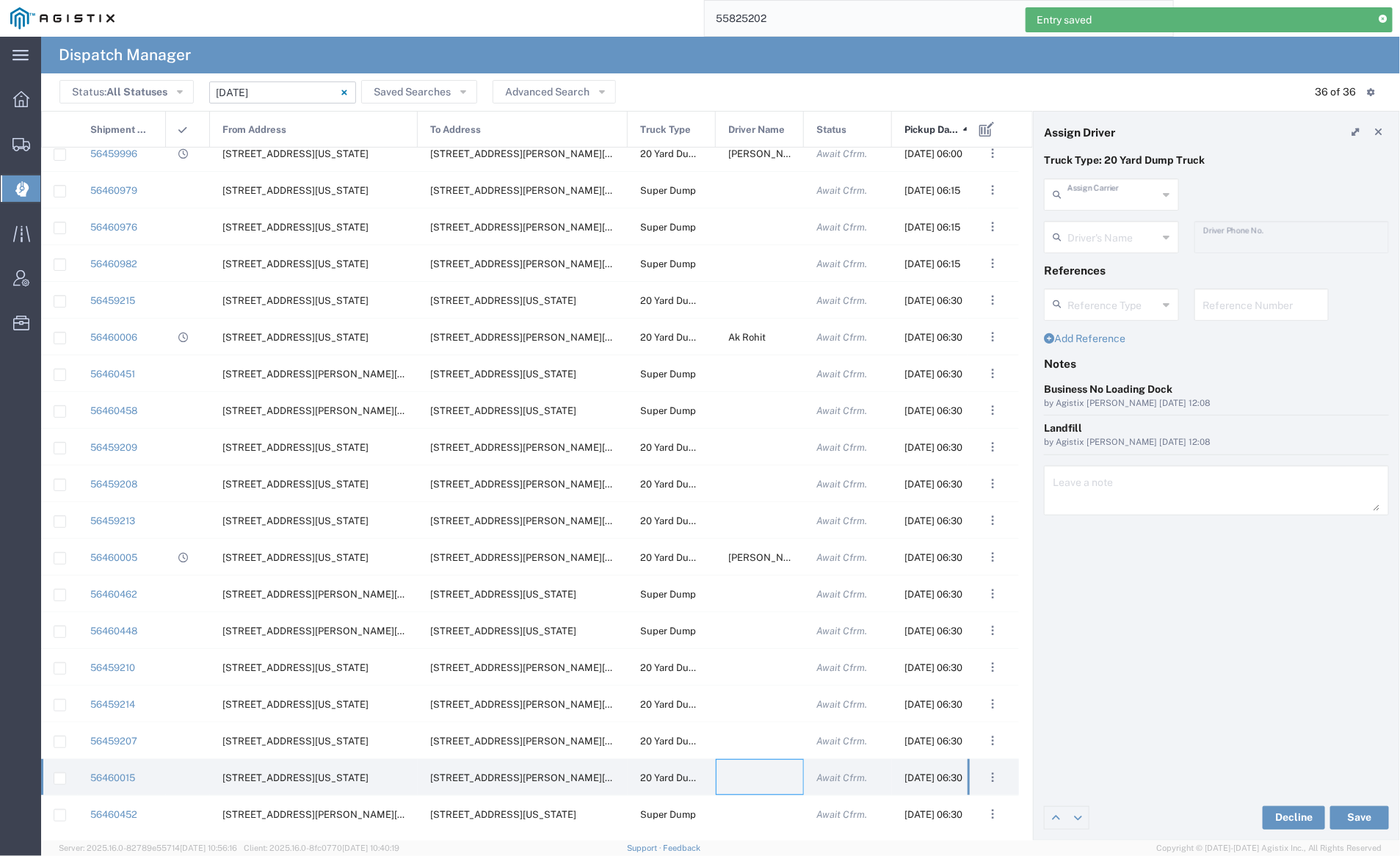
click at [1079, 193] on input "text" at bounding box center [1112, 194] width 91 height 26
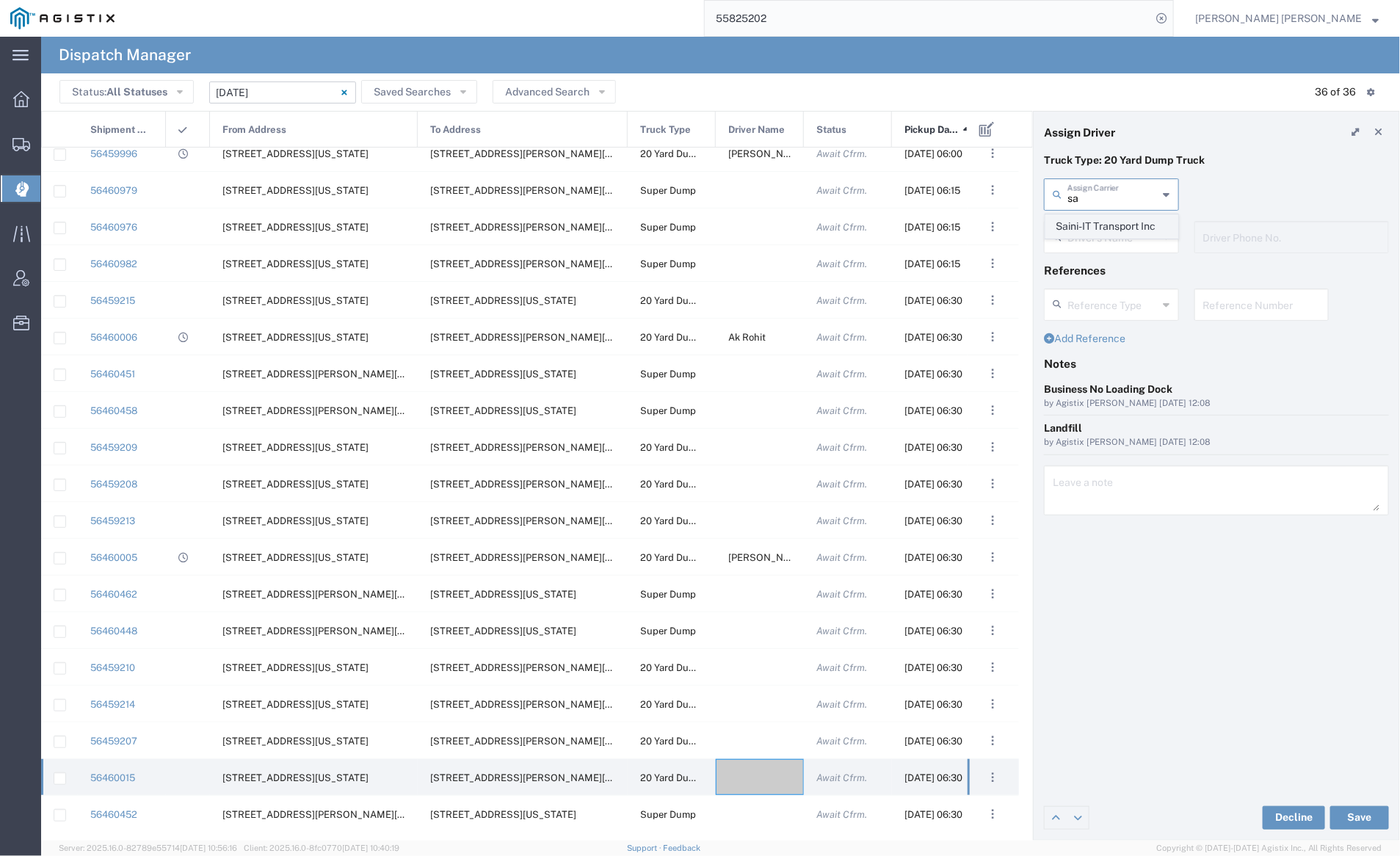
click at [1079, 226] on span "Saini-IT Transport Inc" at bounding box center [1111, 225] width 131 height 23
type input "Saini-IT Transport Inc"
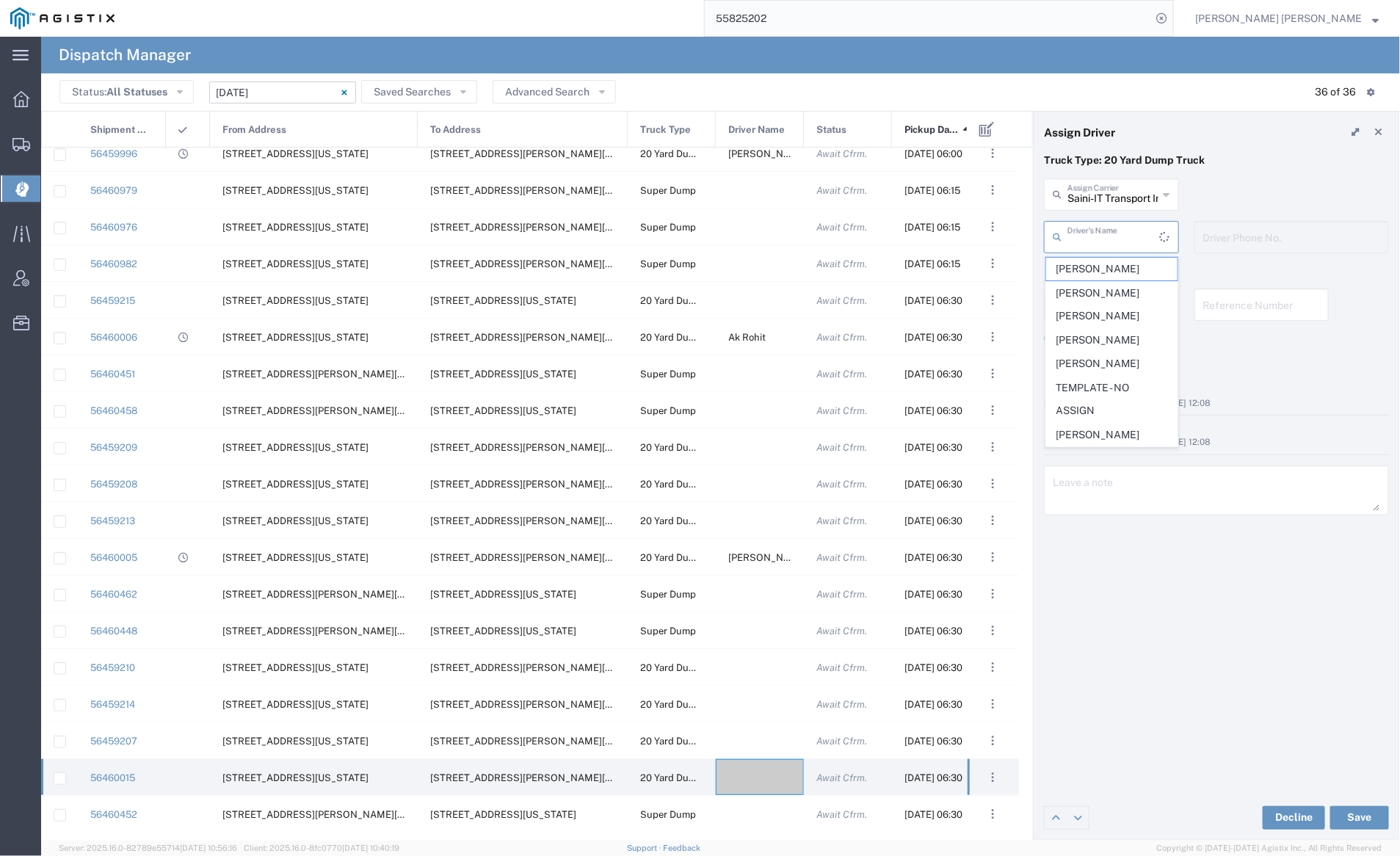
click at [1087, 240] on input "text" at bounding box center [1113, 236] width 93 height 26
click at [1096, 269] on span "[PERSON_NAME]" at bounding box center [1111, 269] width 131 height 23
type input "[PERSON_NAME]"
type input "7076486708"
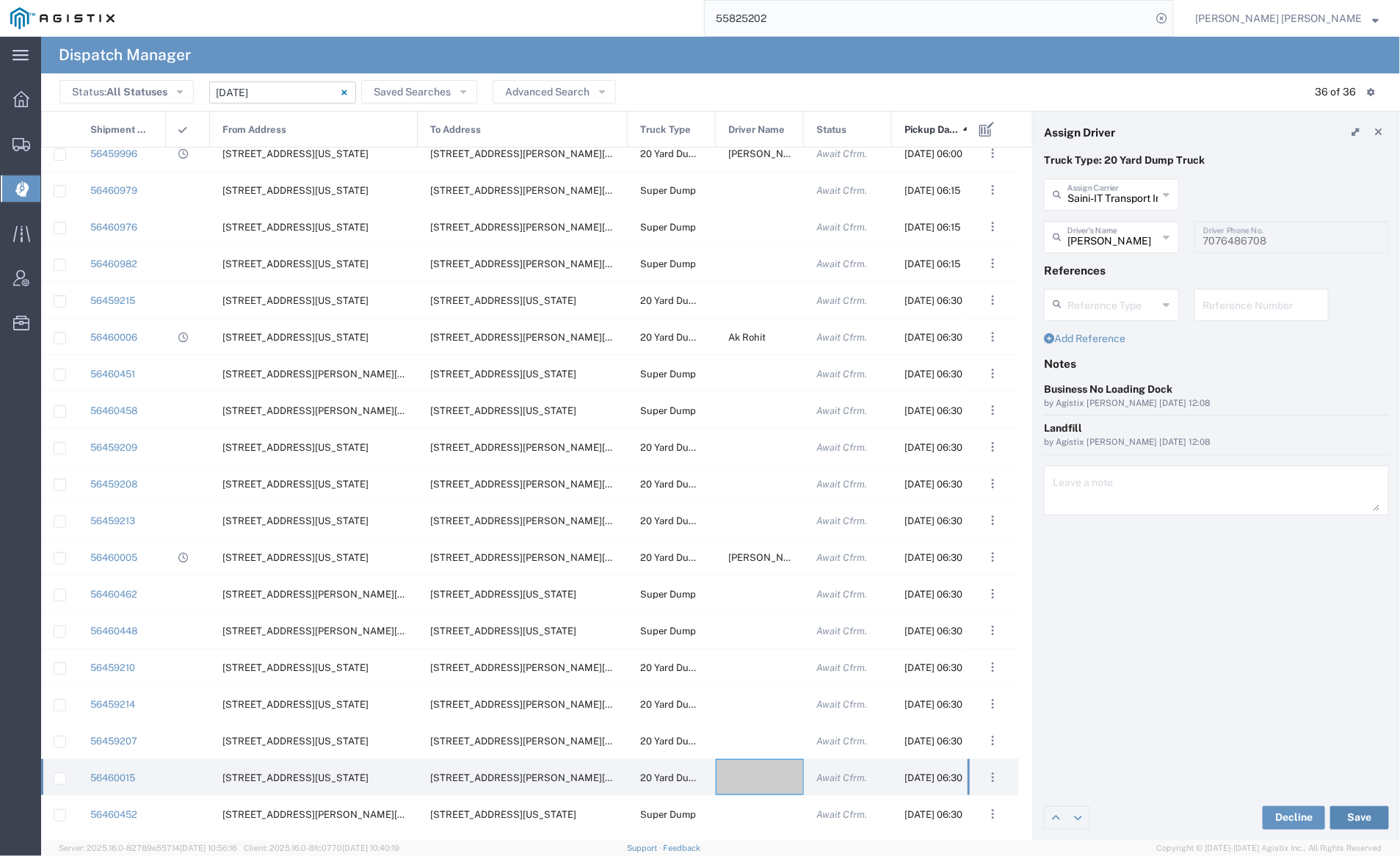
click at [1354, 814] on button "Save" at bounding box center [1358, 817] width 58 height 24
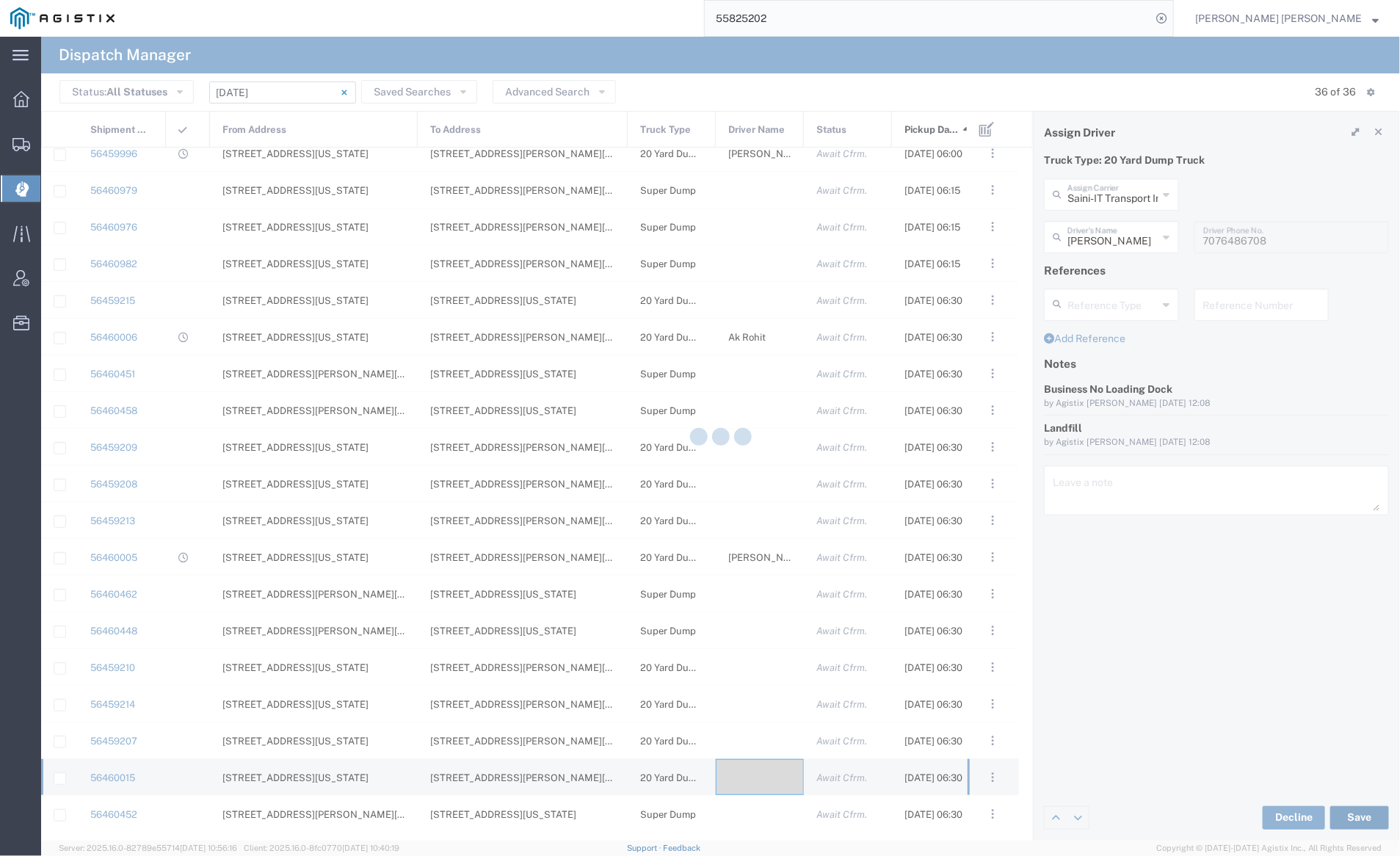
type input "[PERSON_NAME]"
type input "Saini-IT Transport Inc"
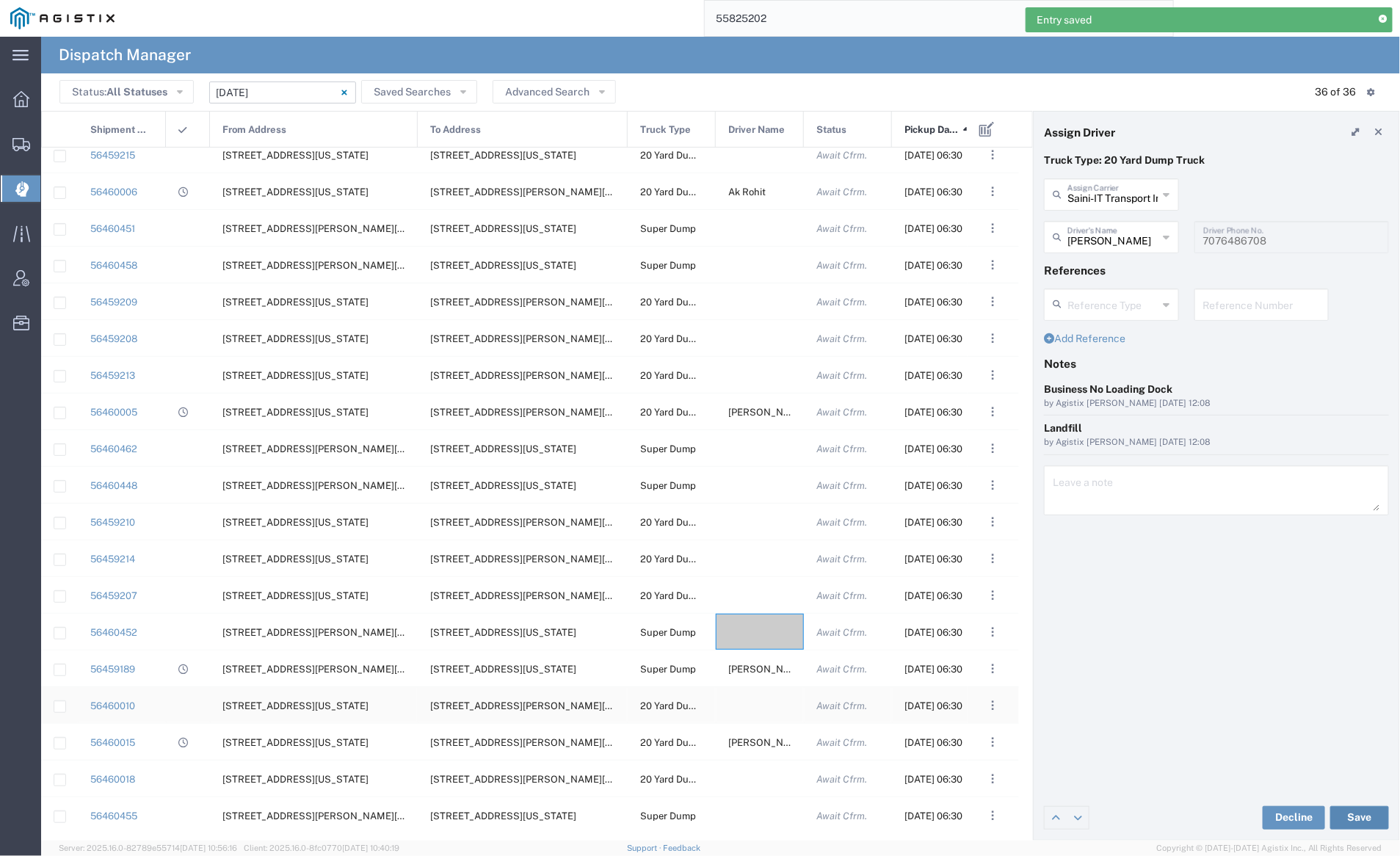
scroll to position [485, 0]
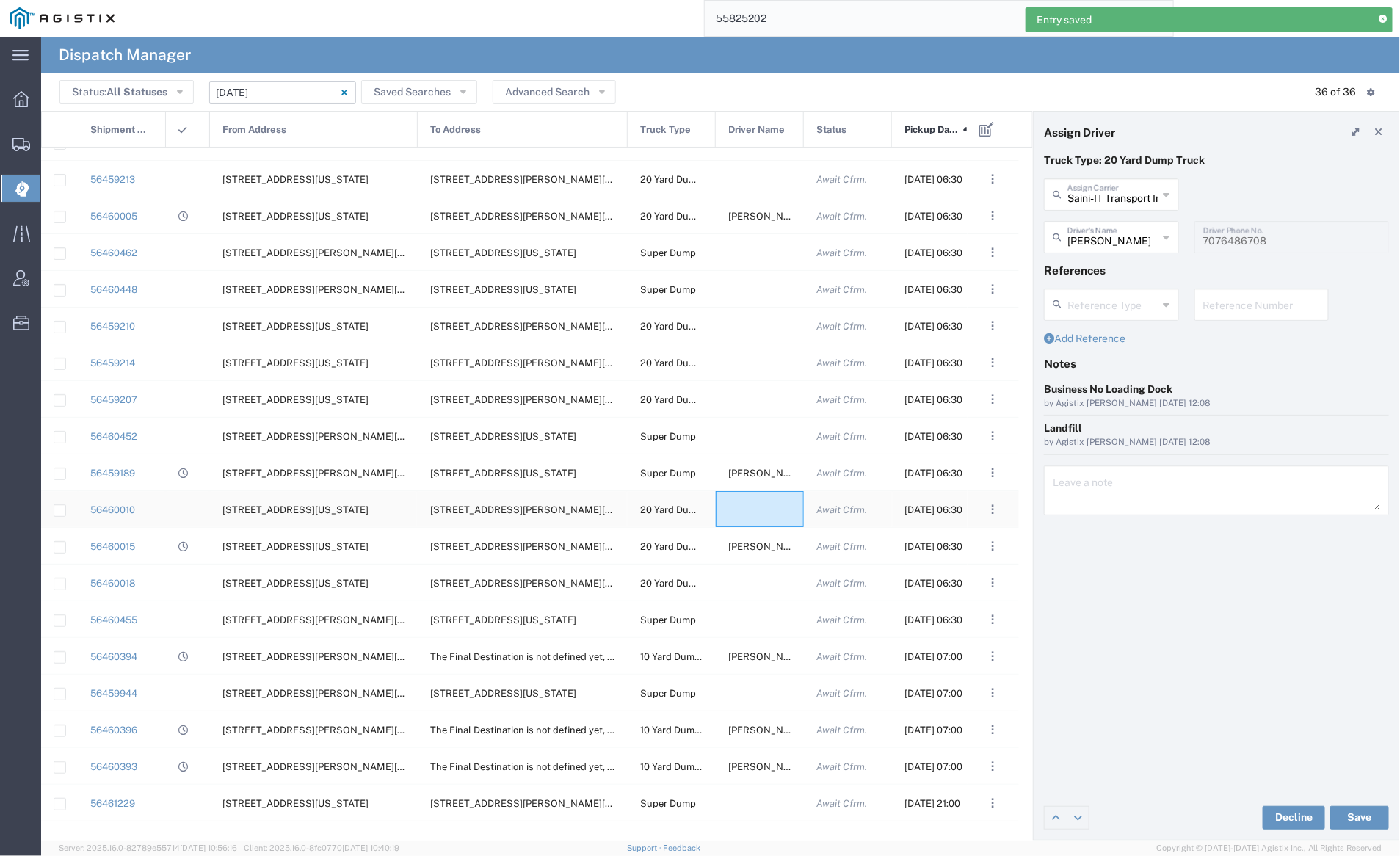
click at [759, 505] on div at bounding box center [759, 509] width 88 height 36
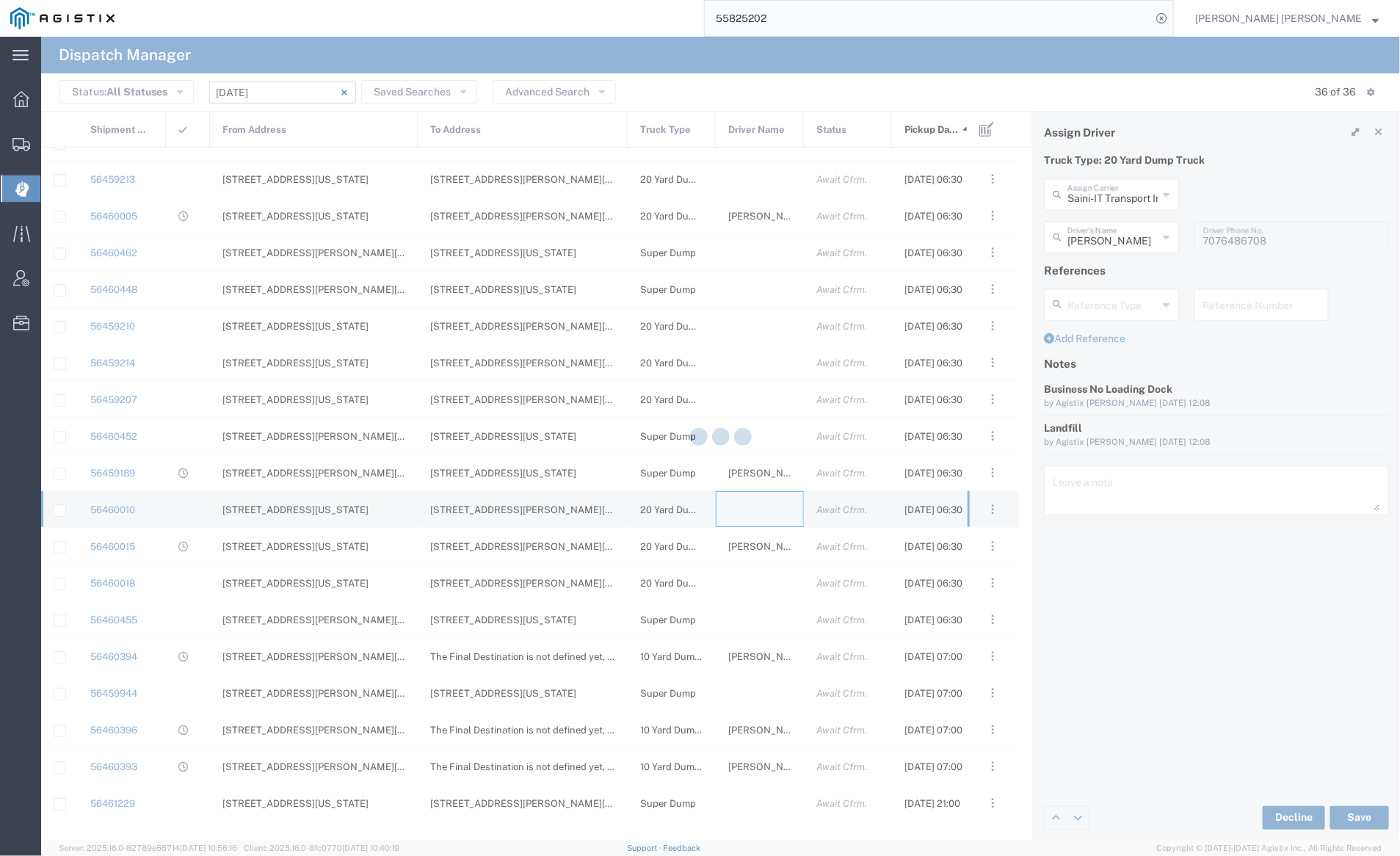
type input "[PERSON_NAME] Trucking"
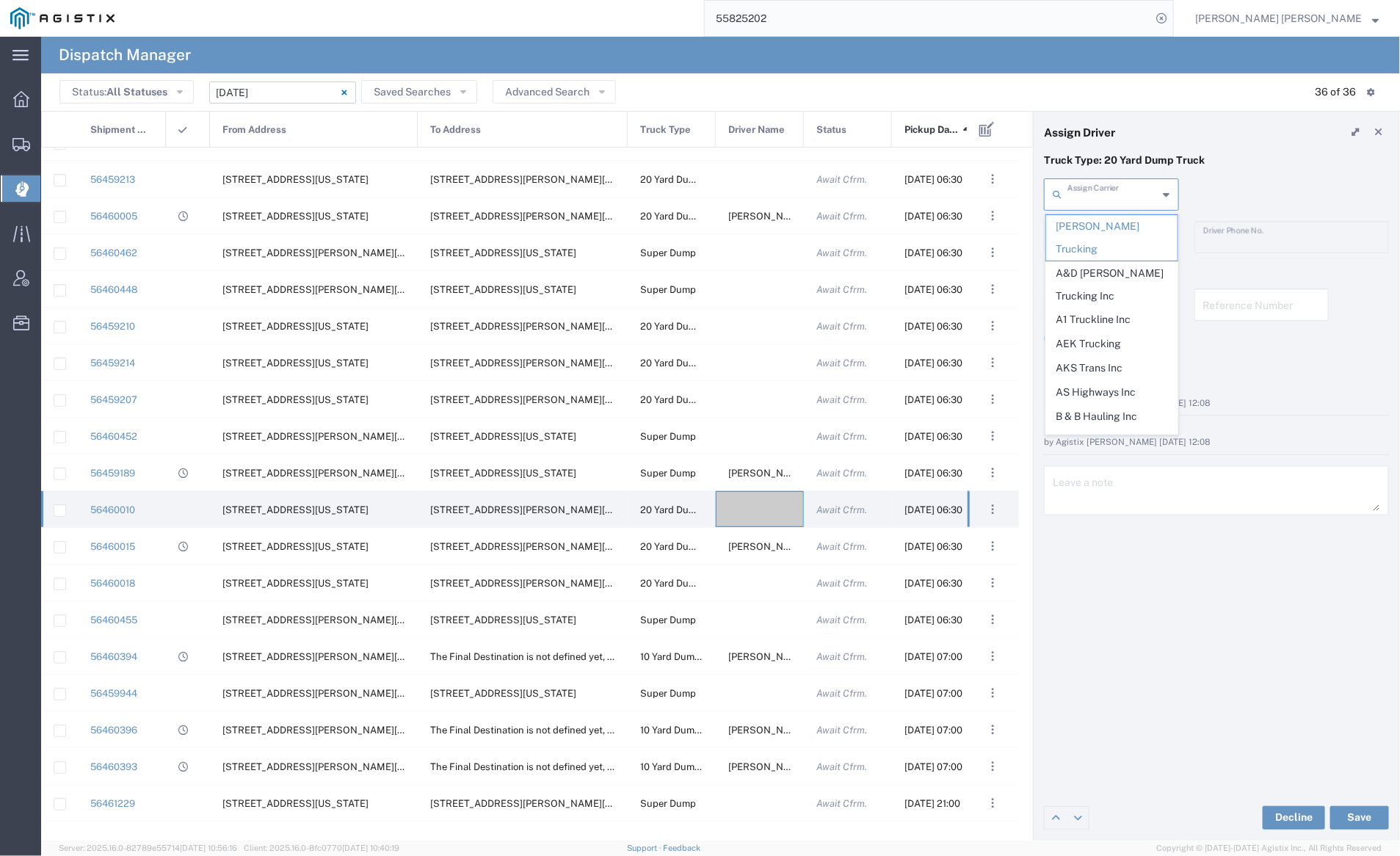
click at [1109, 187] on input "text" at bounding box center [1112, 194] width 91 height 26
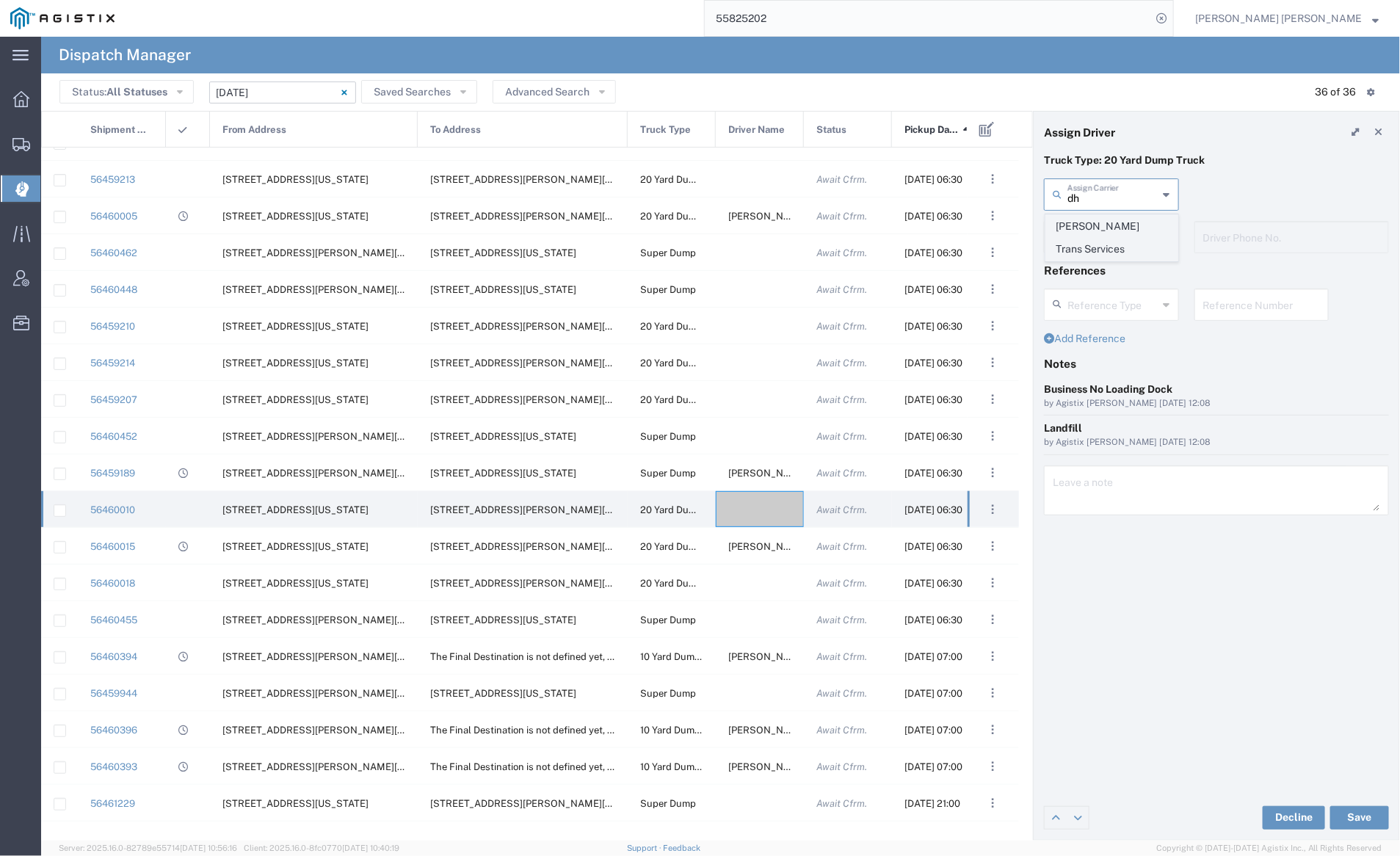
click at [1111, 226] on span "[PERSON_NAME] Trans Services" at bounding box center [1111, 237] width 131 height 45
type input "[PERSON_NAME] Trans Services"
click at [1110, 238] on input "text" at bounding box center [1113, 236] width 93 height 26
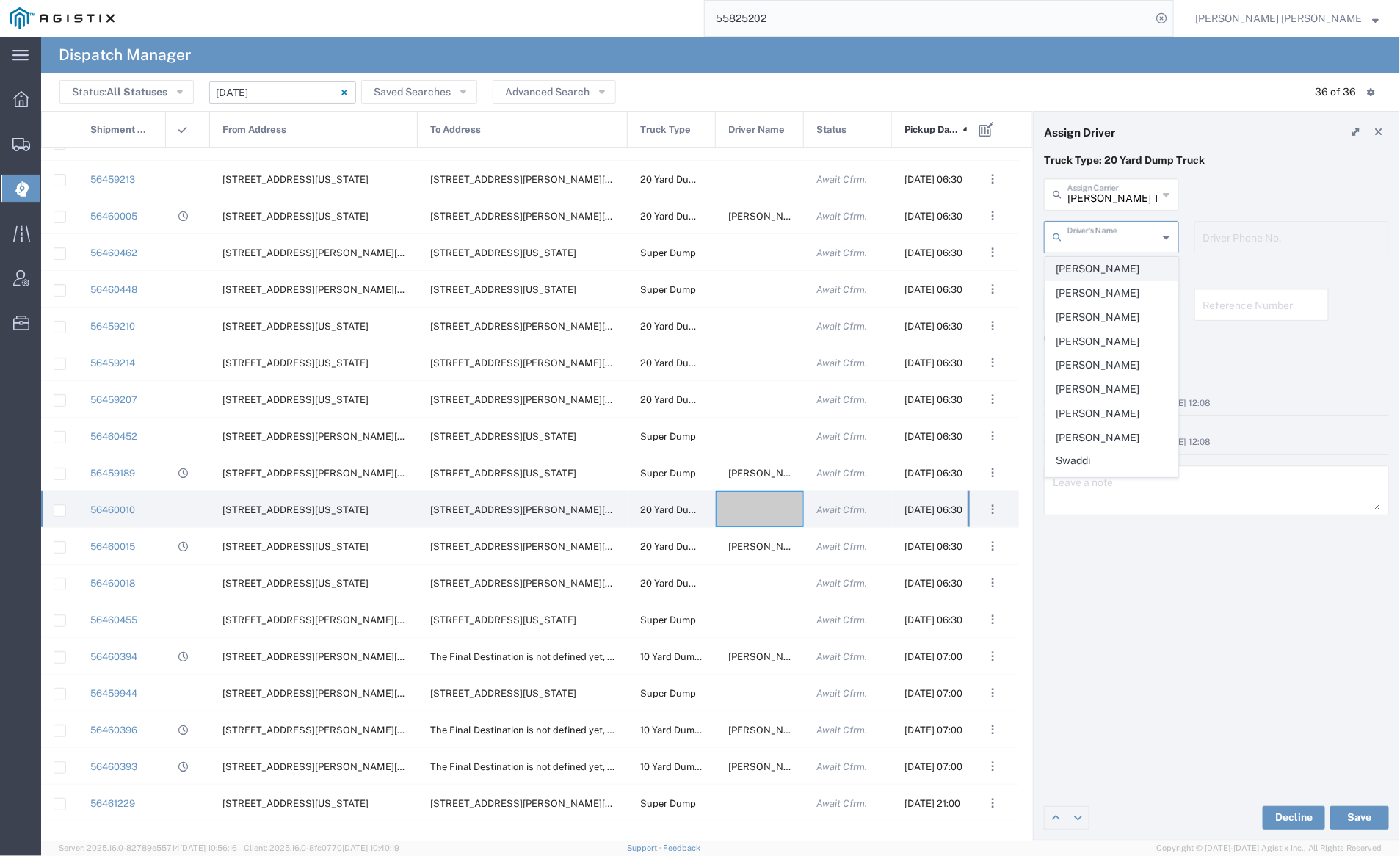
click at [1115, 261] on span "[PERSON_NAME]" at bounding box center [1111, 269] width 131 height 23
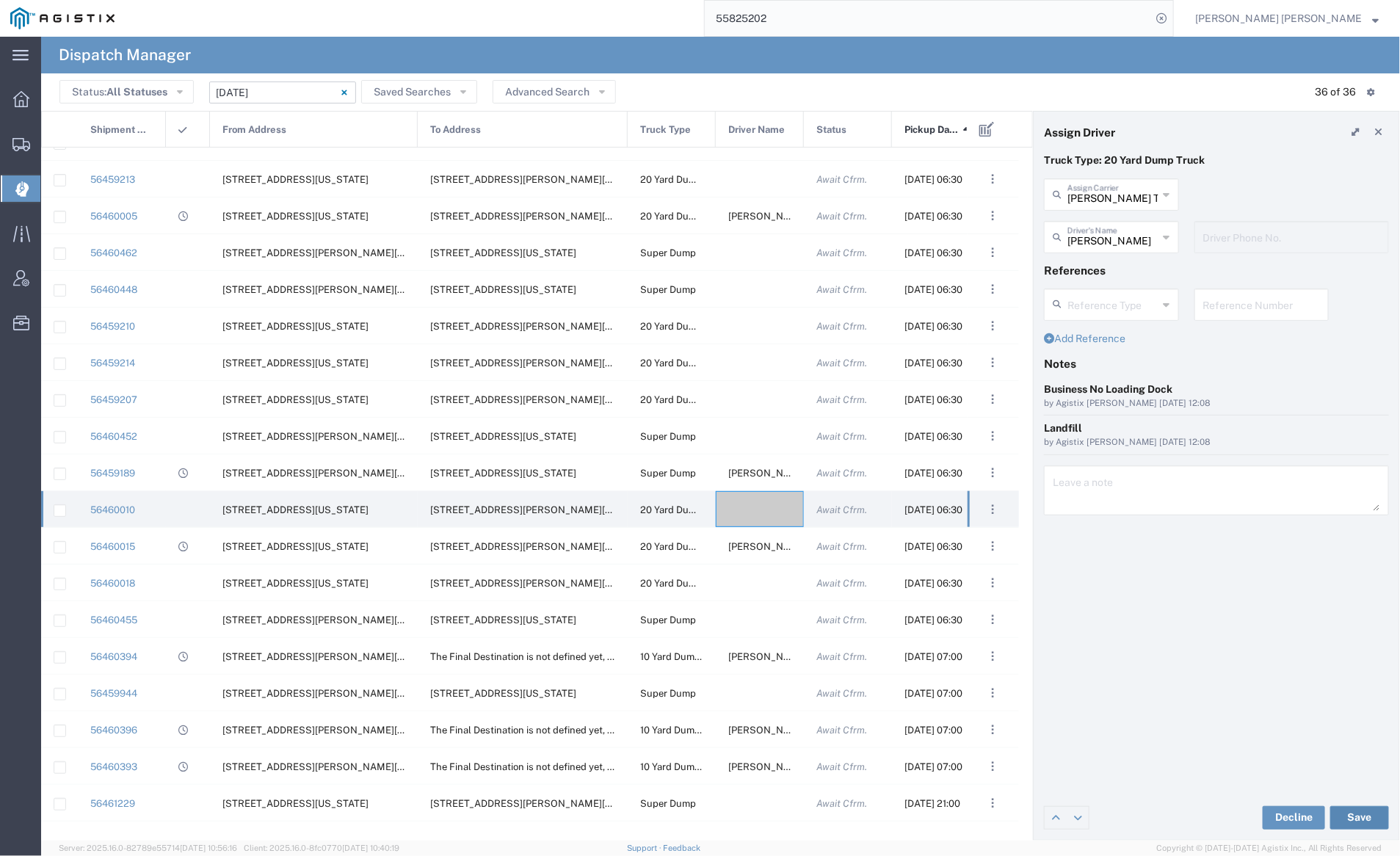
click at [1359, 817] on button "Save" at bounding box center [1358, 817] width 58 height 24
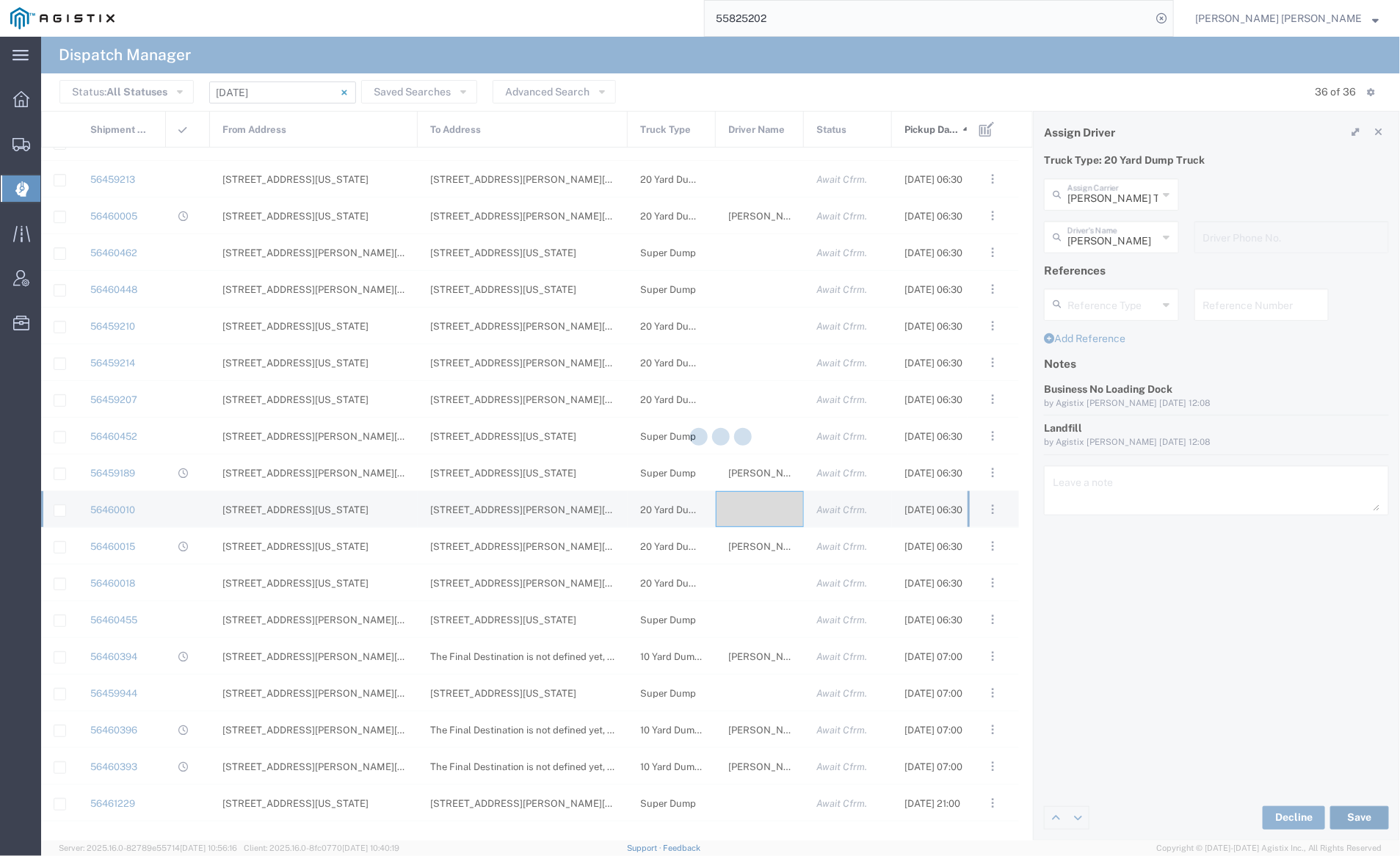
type input "[PERSON_NAME]"
type input "[PERSON_NAME] Trans Services"
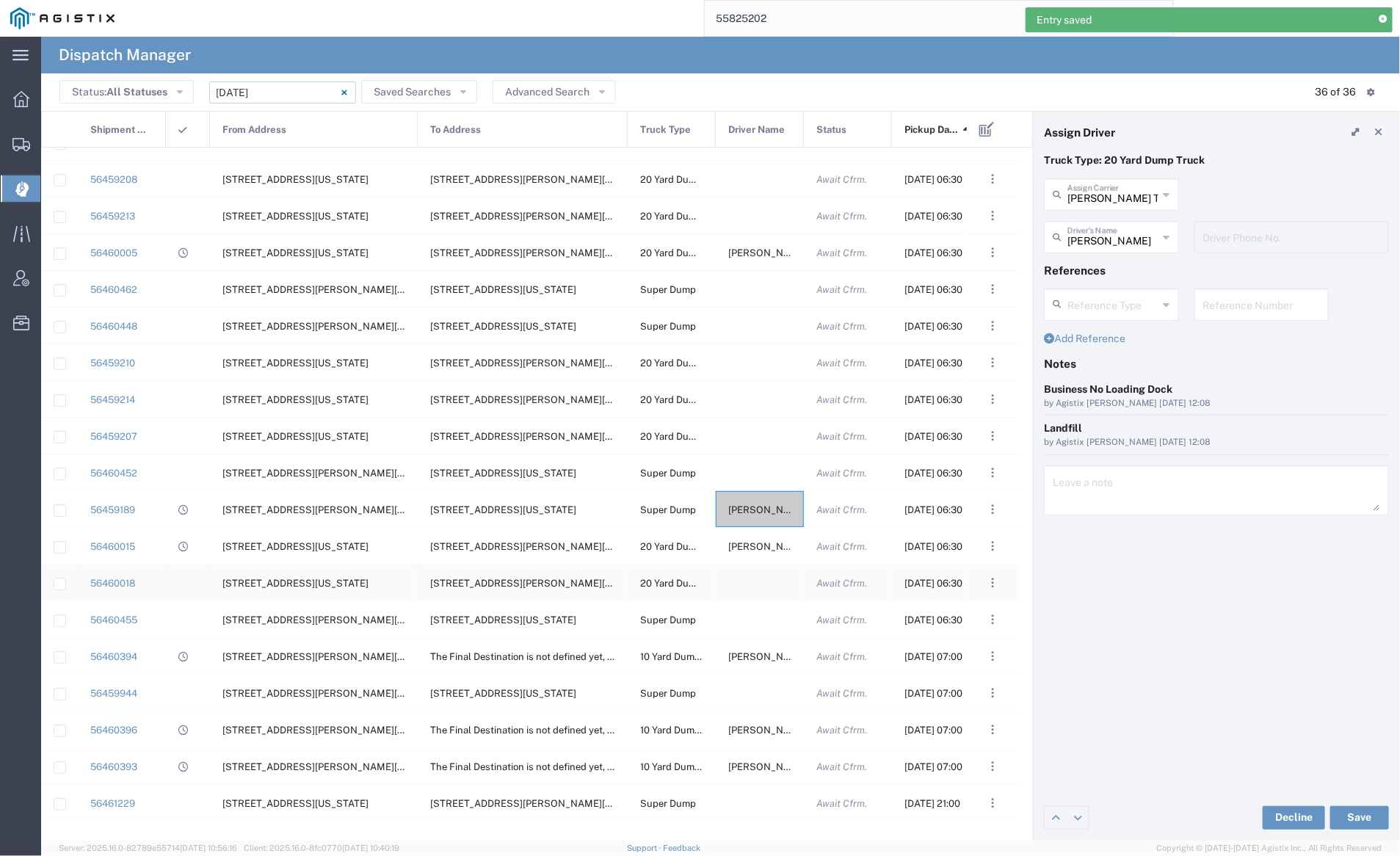
click at [749, 578] on div at bounding box center [759, 582] width 88 height 36
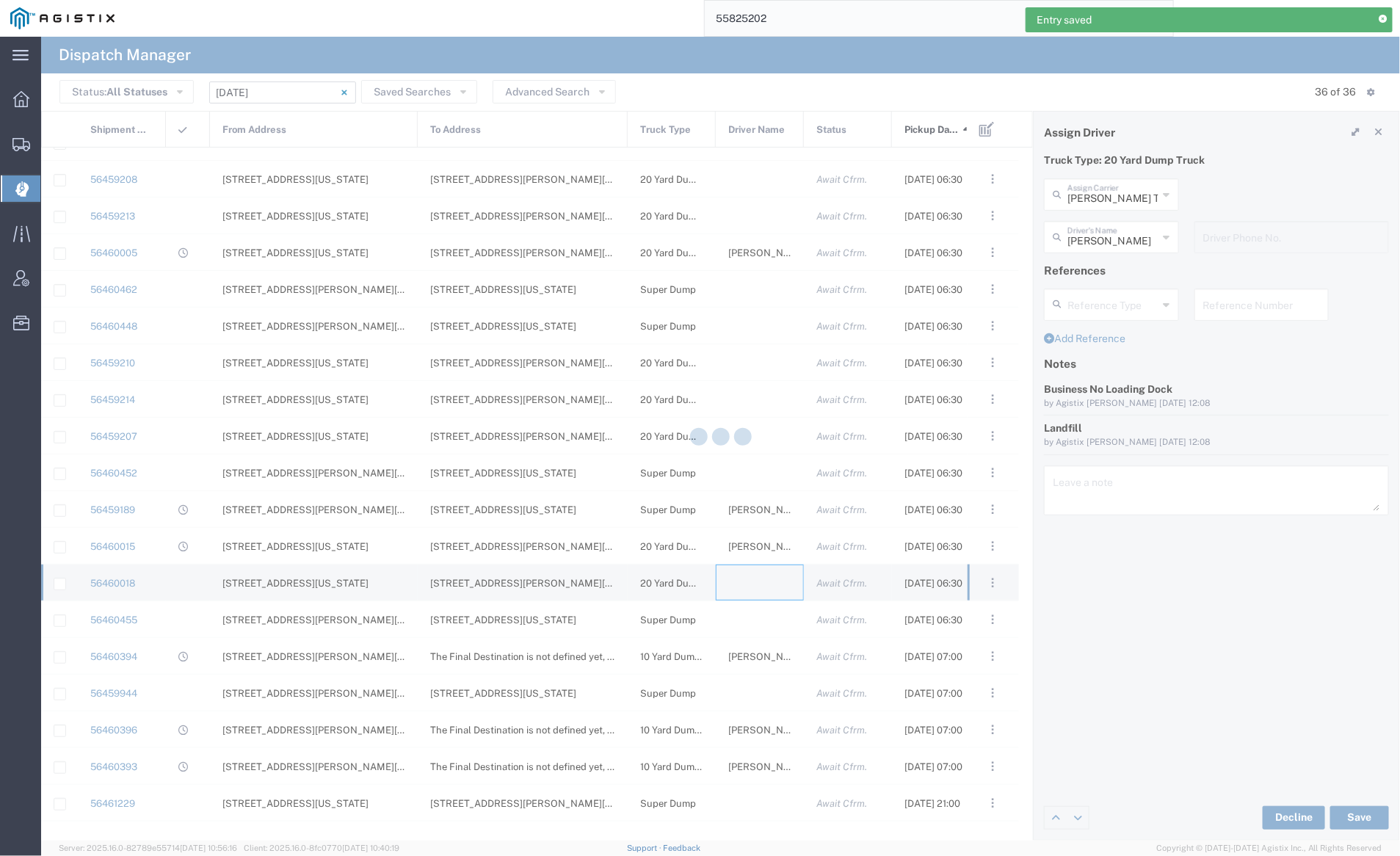
type input "[PERSON_NAME] Trucking"
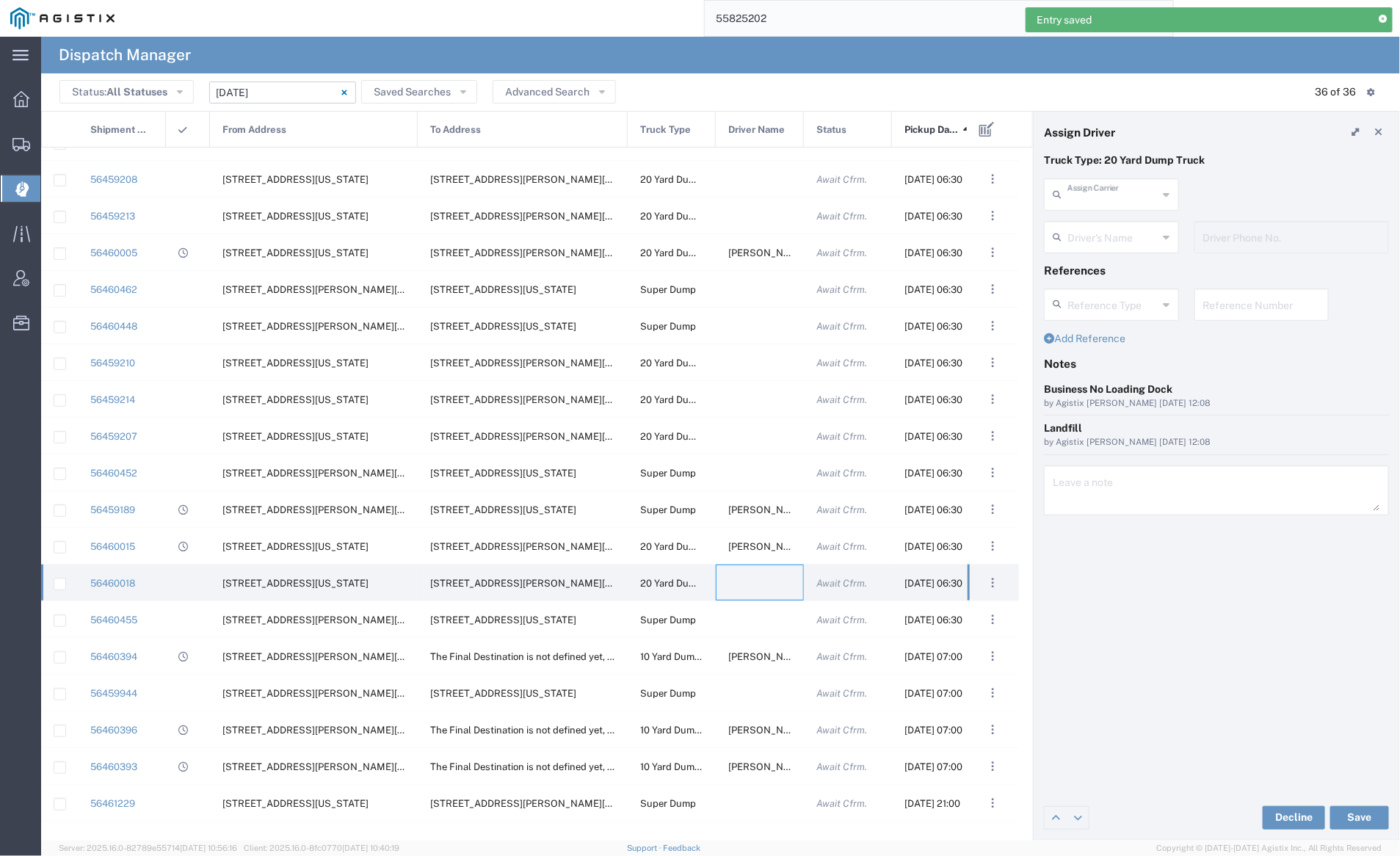
click at [1090, 187] on input "text" at bounding box center [1112, 194] width 91 height 26
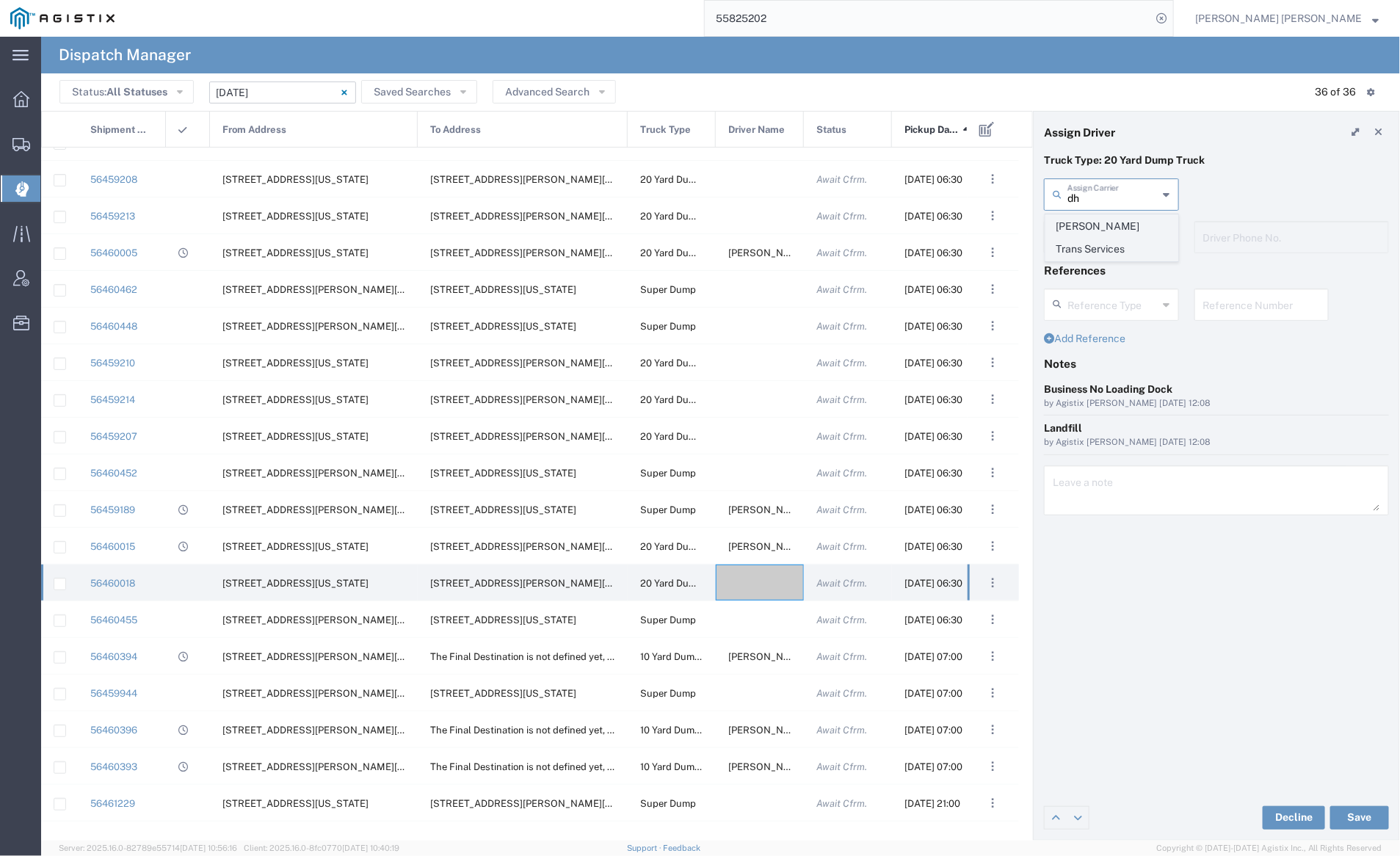
click at [1100, 224] on span "[PERSON_NAME] Trans Services" at bounding box center [1111, 237] width 131 height 45
type input "[PERSON_NAME] Trans Services"
click at [1103, 235] on input "text" at bounding box center [1112, 236] width 91 height 26
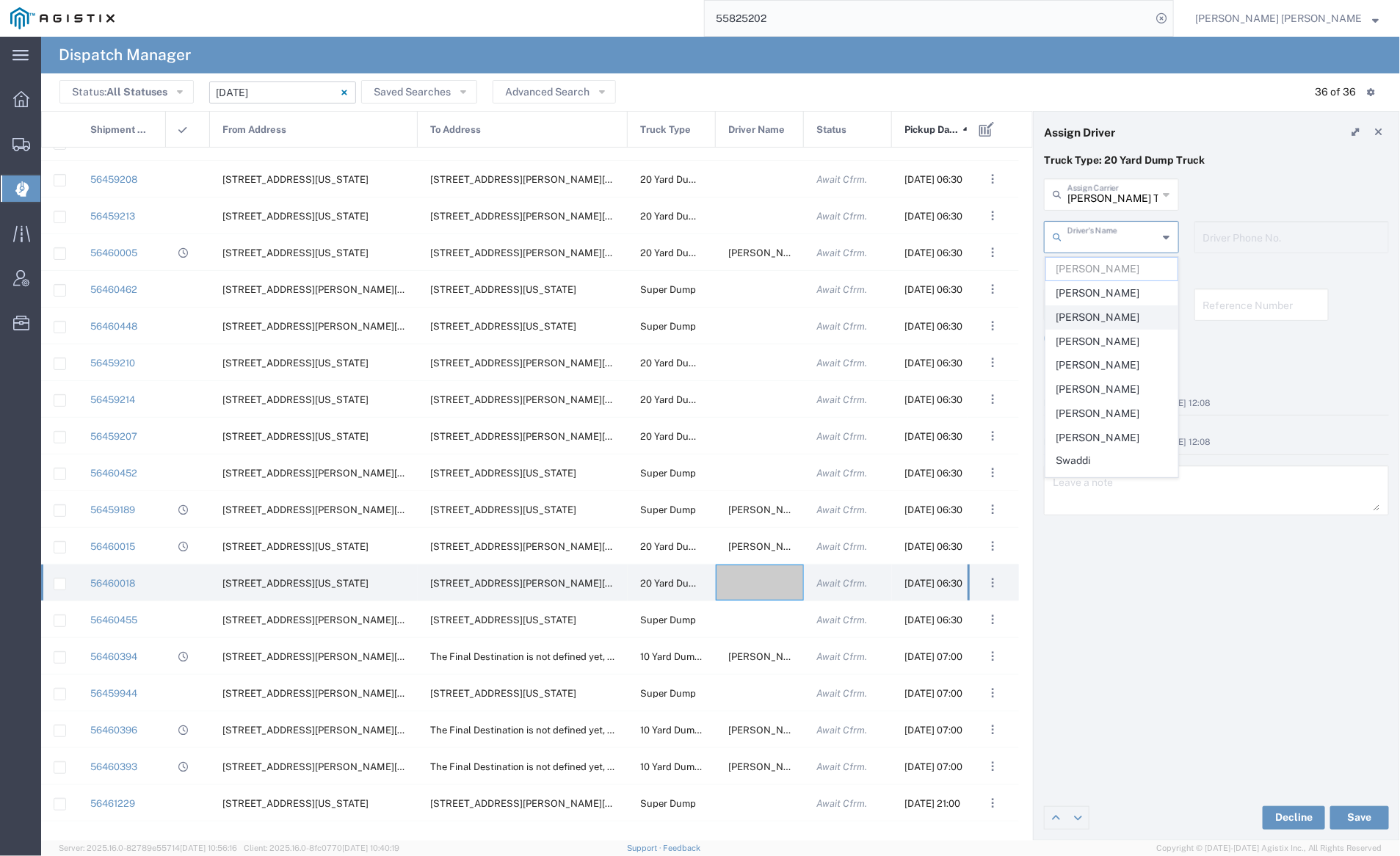
click at [1116, 318] on span "[PERSON_NAME]" at bounding box center [1111, 317] width 131 height 23
type input "[PERSON_NAME]"
type input "9255656443"
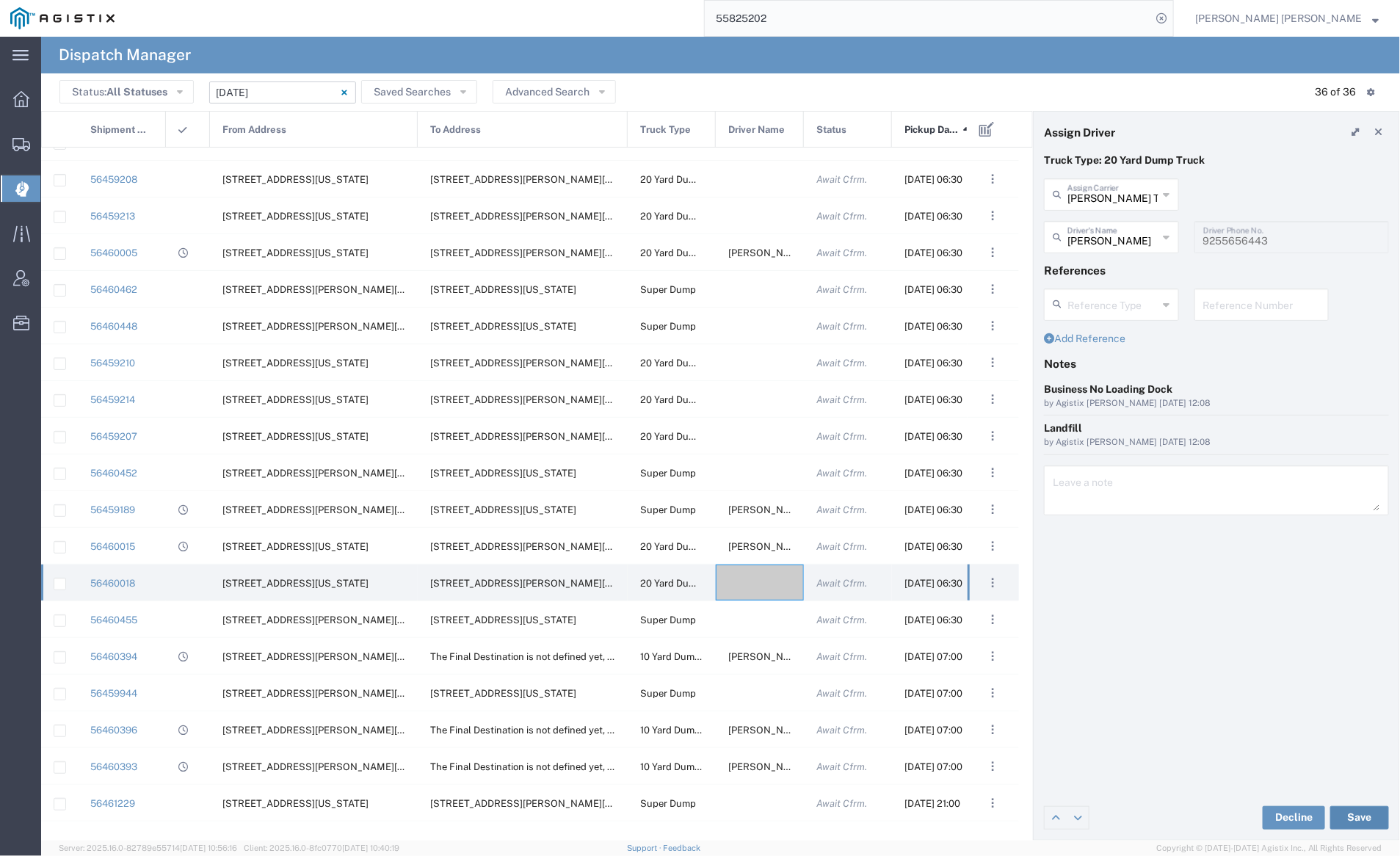
click at [1371, 815] on button "Save" at bounding box center [1358, 817] width 58 height 24
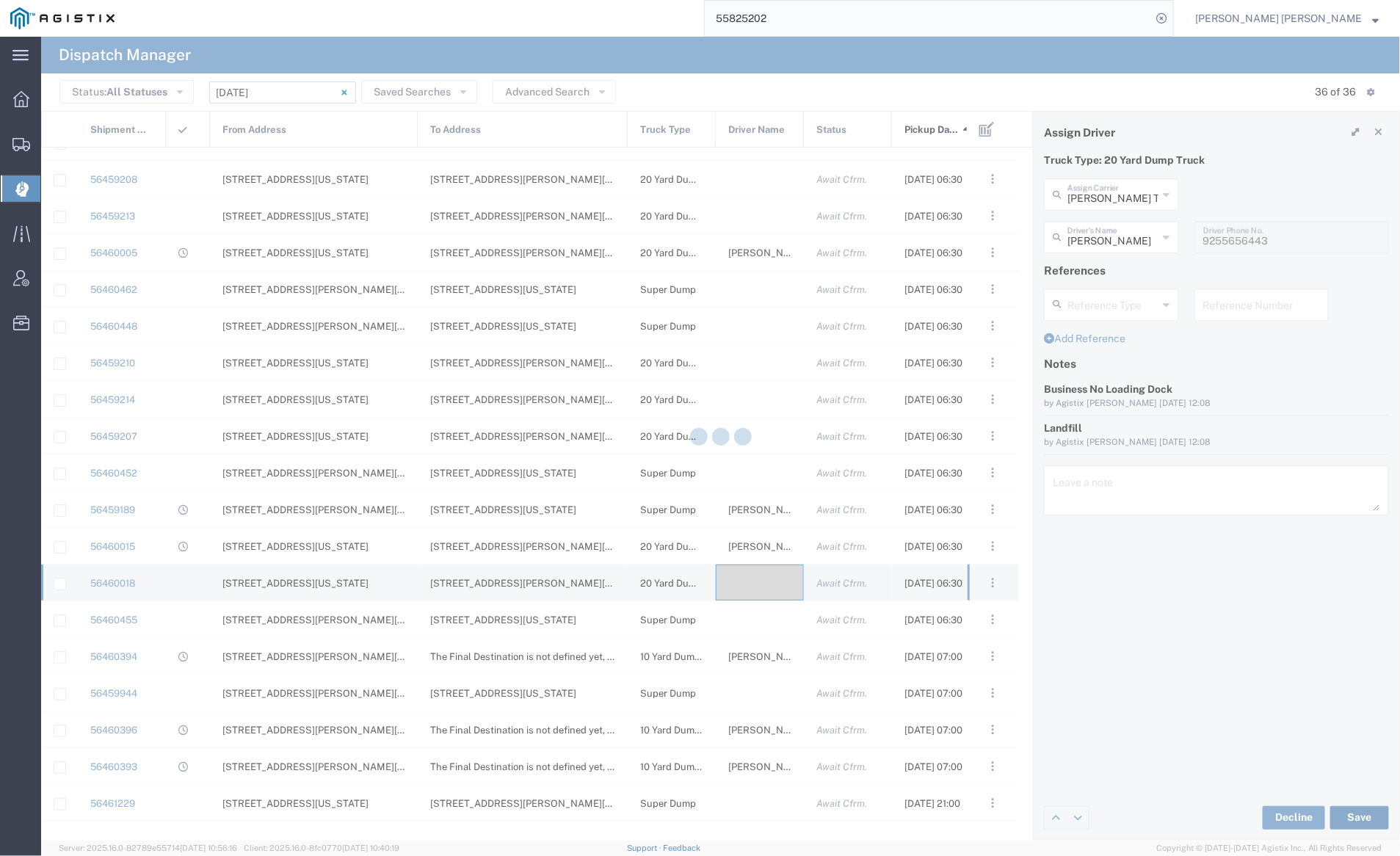
type input "[PERSON_NAME]"
type input "[PERSON_NAME] Trans Services"
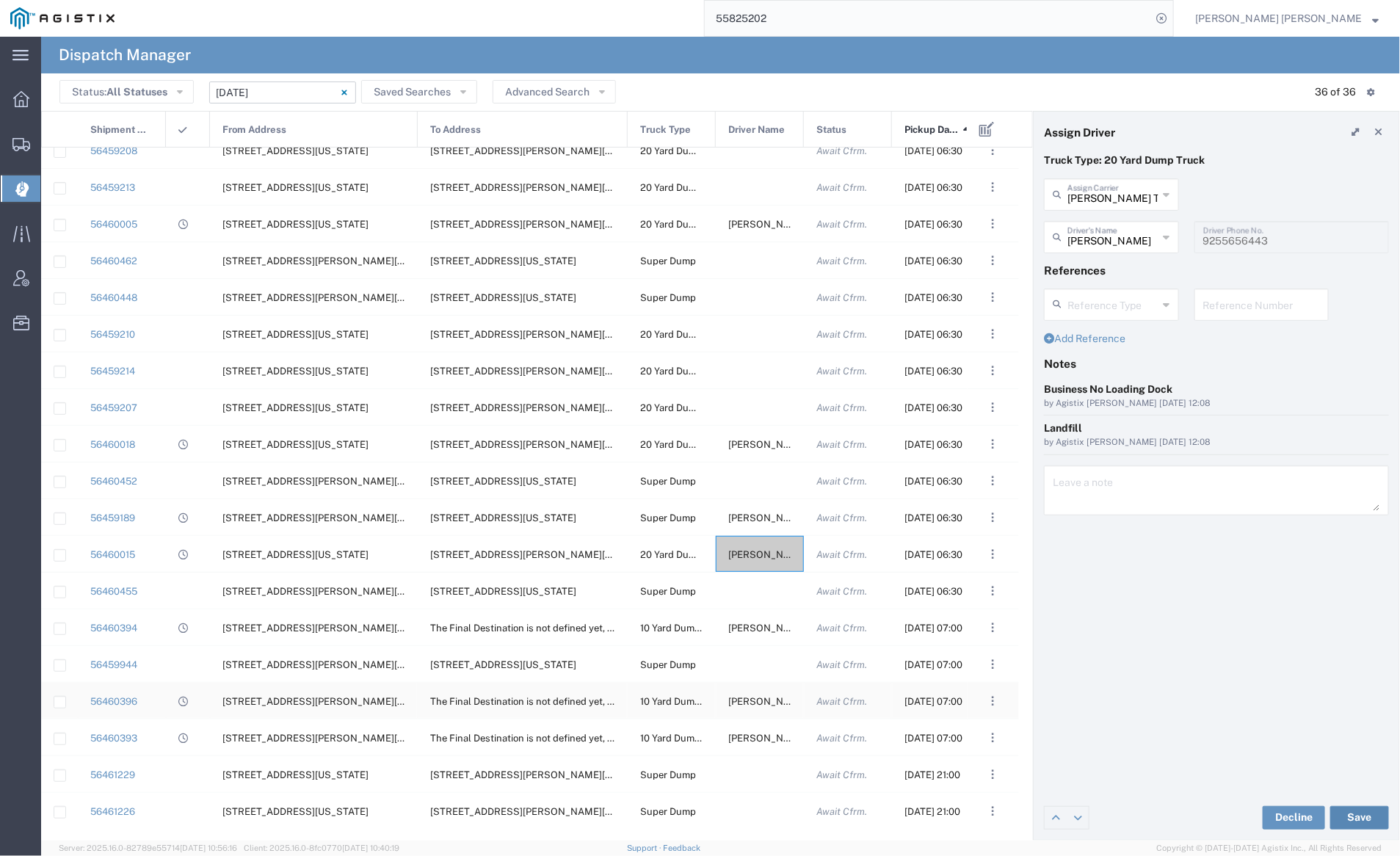
scroll to position [642, 0]
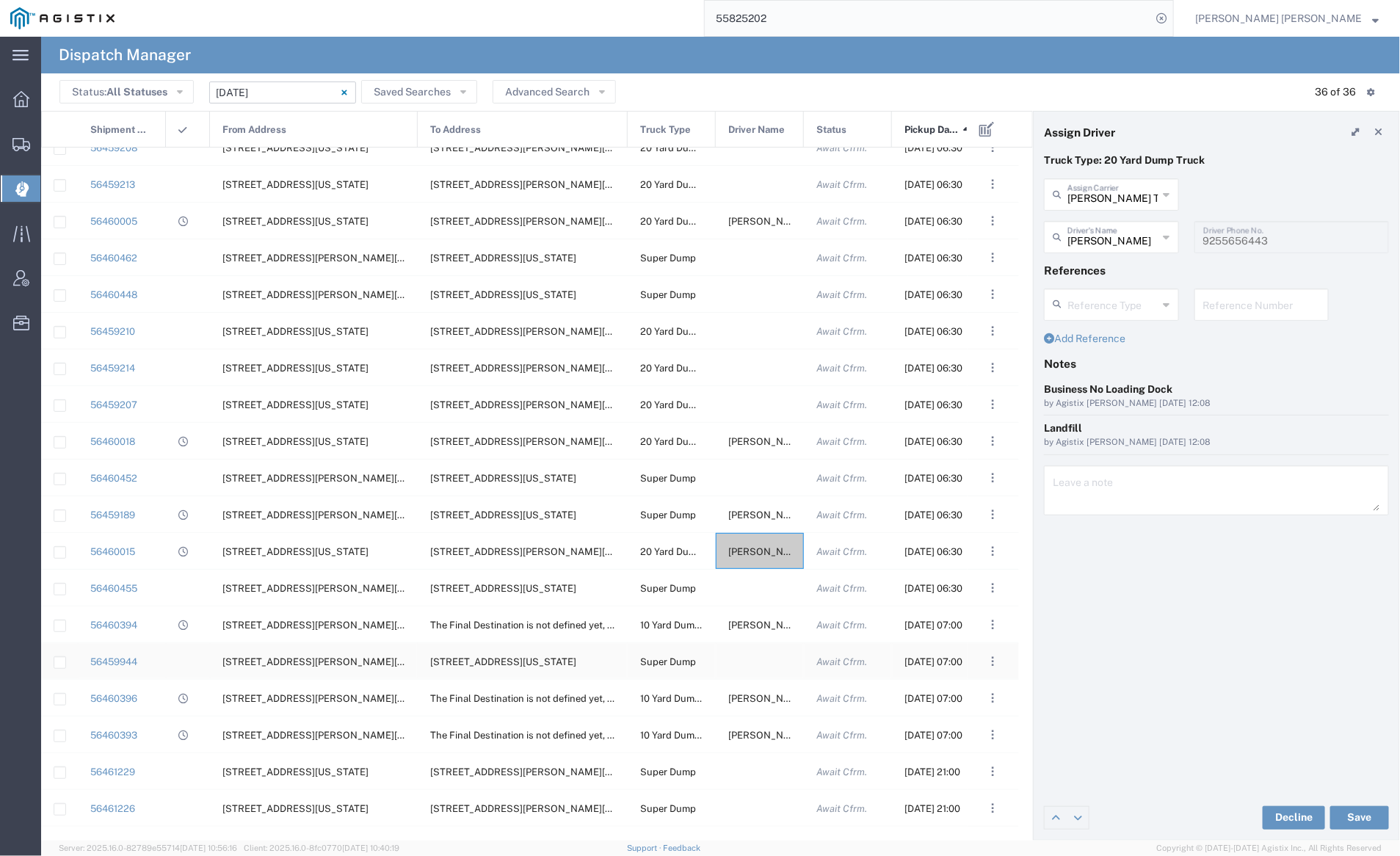
click at [745, 653] on div at bounding box center [759, 660] width 88 height 36
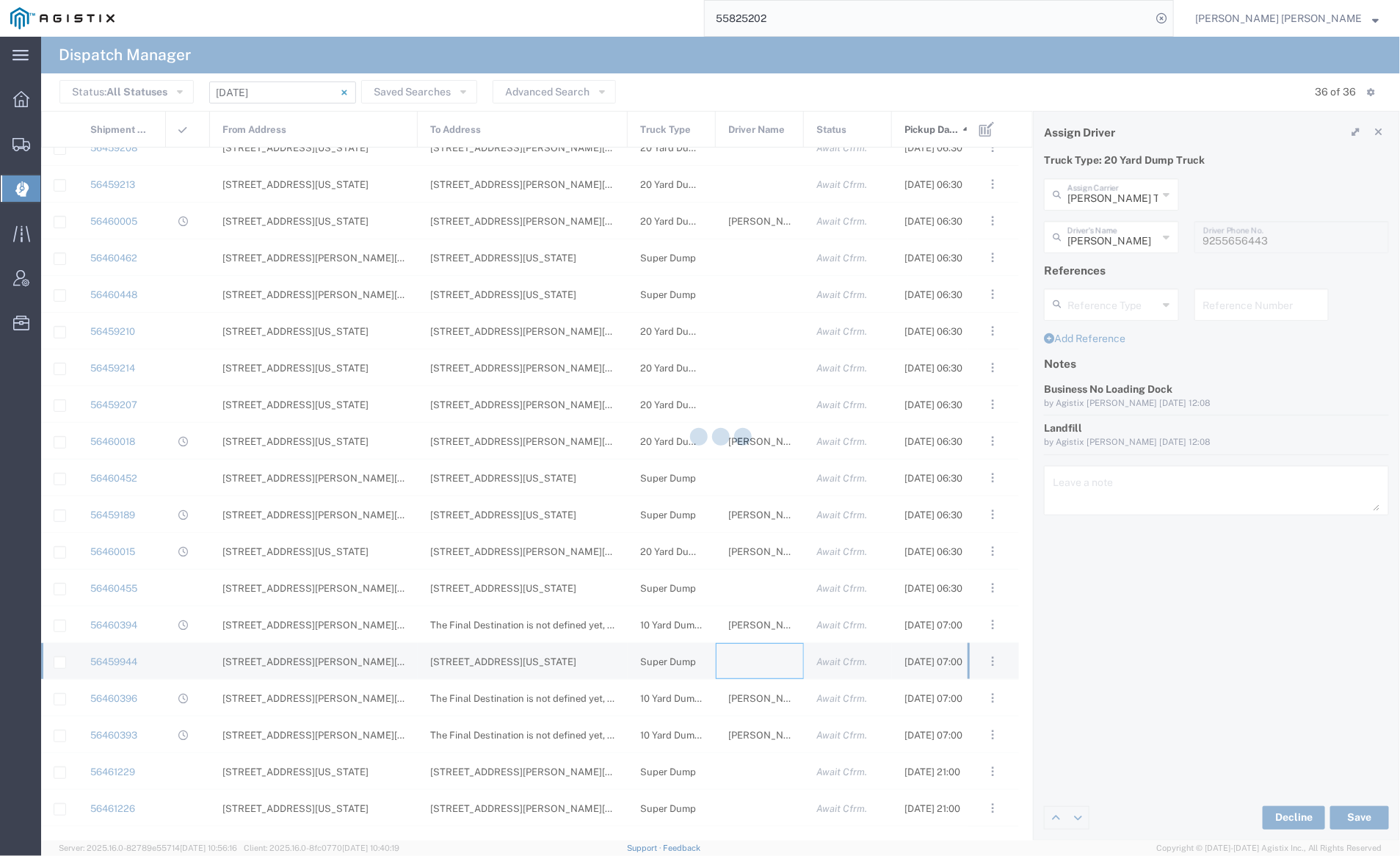
type input "[PERSON_NAME] Trucking"
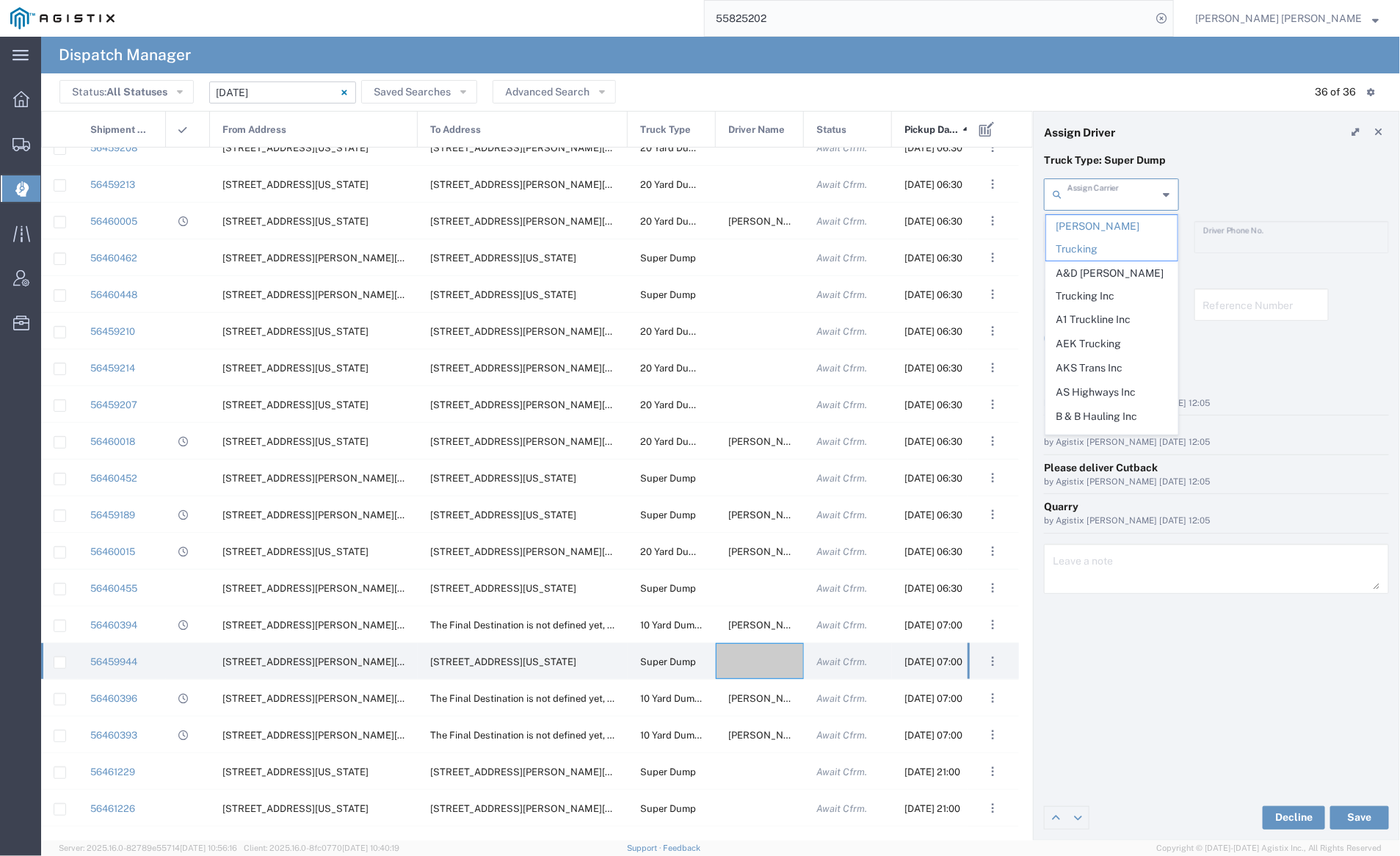
click at [1097, 201] on input "text" at bounding box center [1112, 194] width 91 height 26
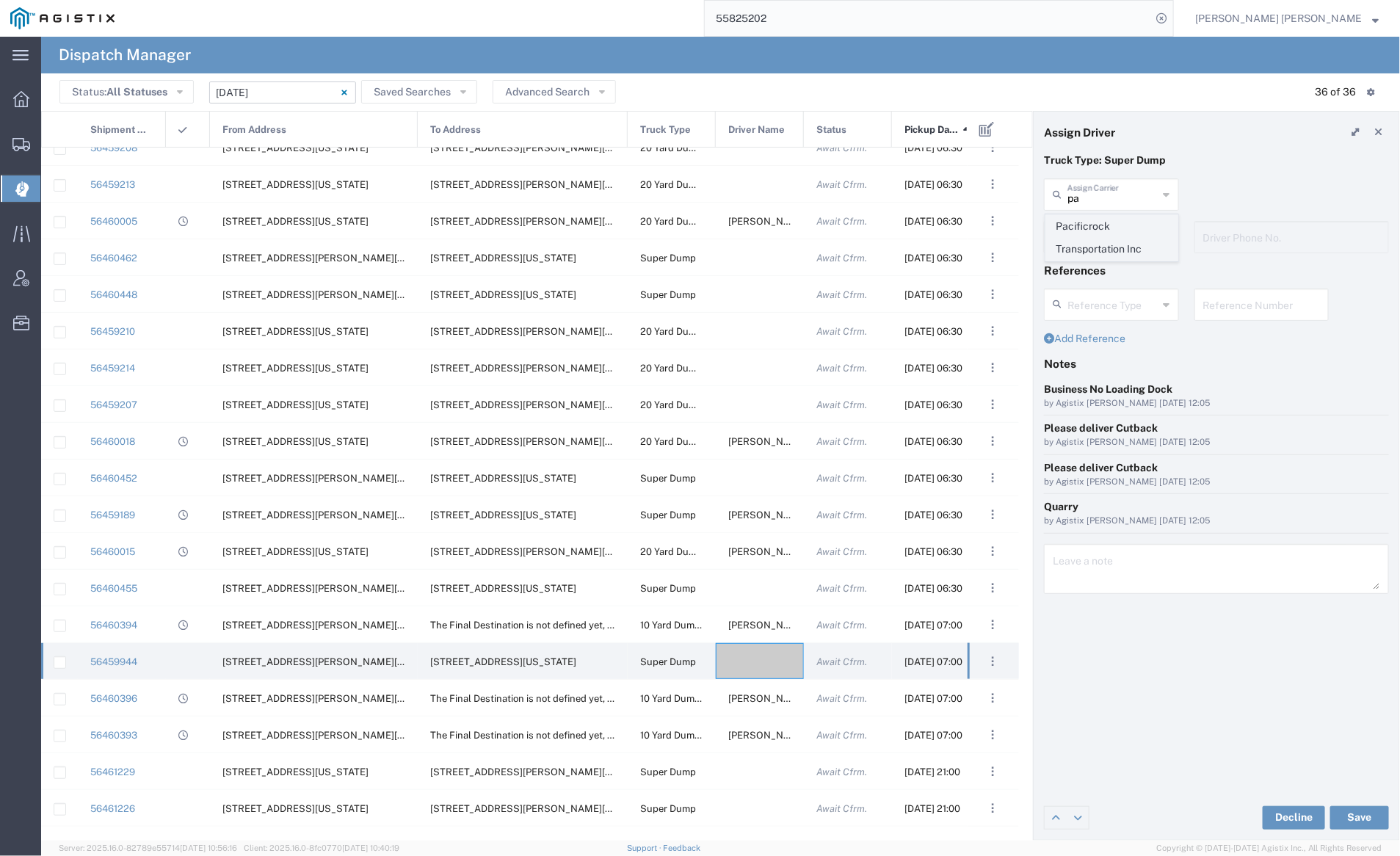
click at [1098, 223] on span "Pacificrock Transportation Inc" at bounding box center [1111, 237] width 131 height 45
type input "Pacificrock Transportation Inc"
click at [1100, 230] on input "text" at bounding box center [1113, 236] width 93 height 26
click at [1109, 318] on span "[PERSON_NAME]" at bounding box center [1111, 317] width 131 height 23
type input "[PERSON_NAME]"
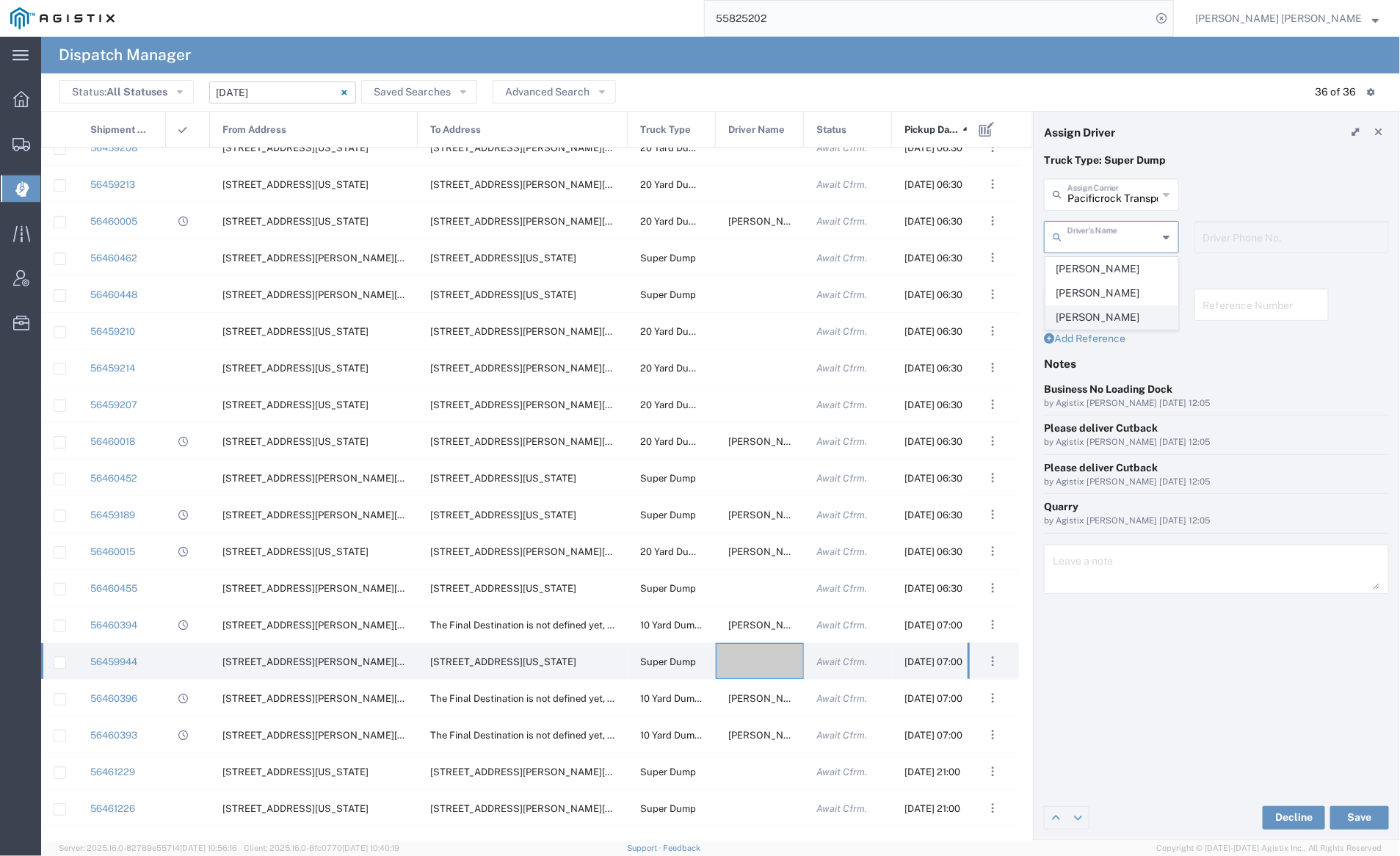
type input "5103647231"
click at [1359, 816] on button "Save" at bounding box center [1358, 817] width 58 height 24
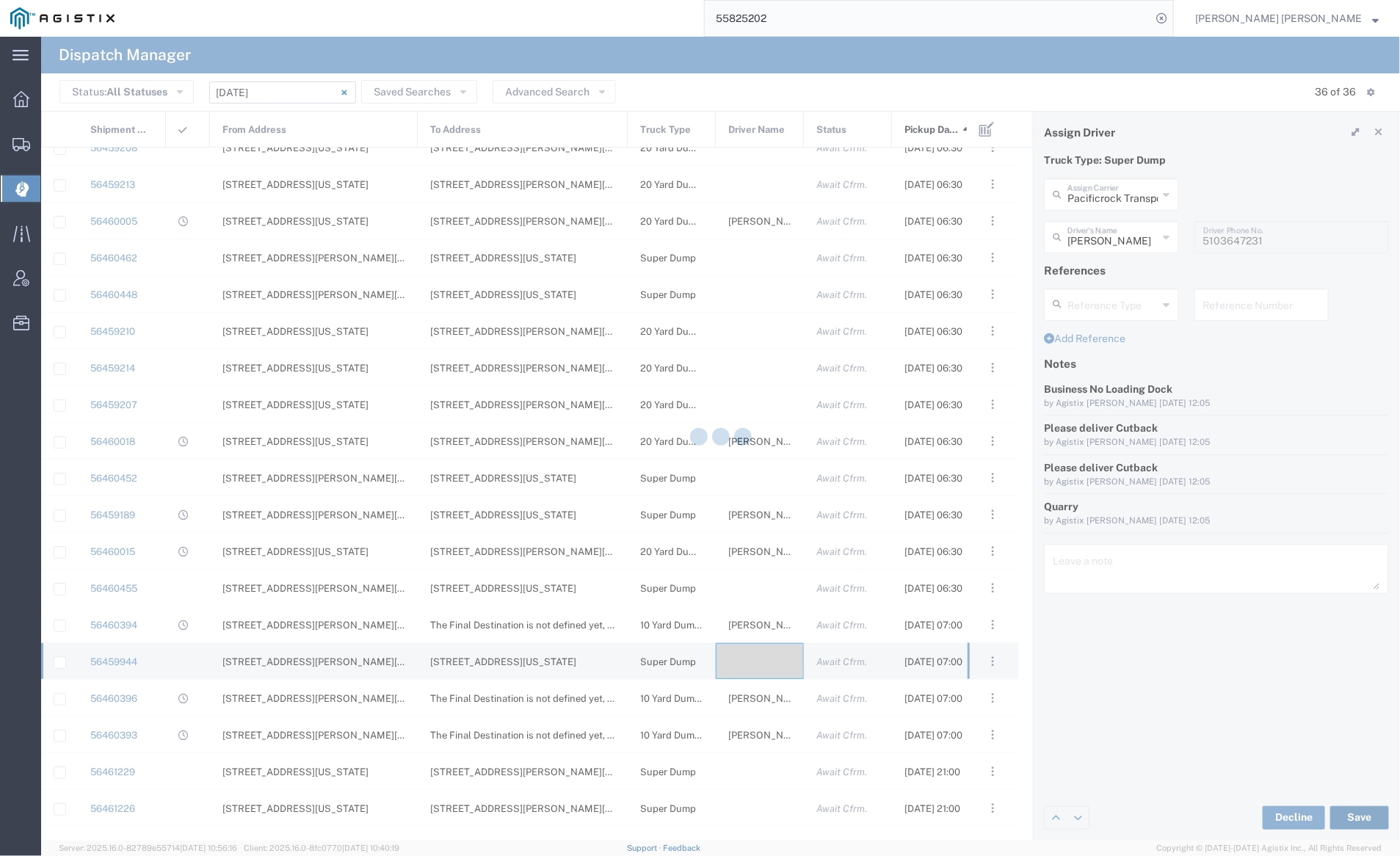
type input "[PERSON_NAME]"
type input "Pacificrock Transportation Inc"
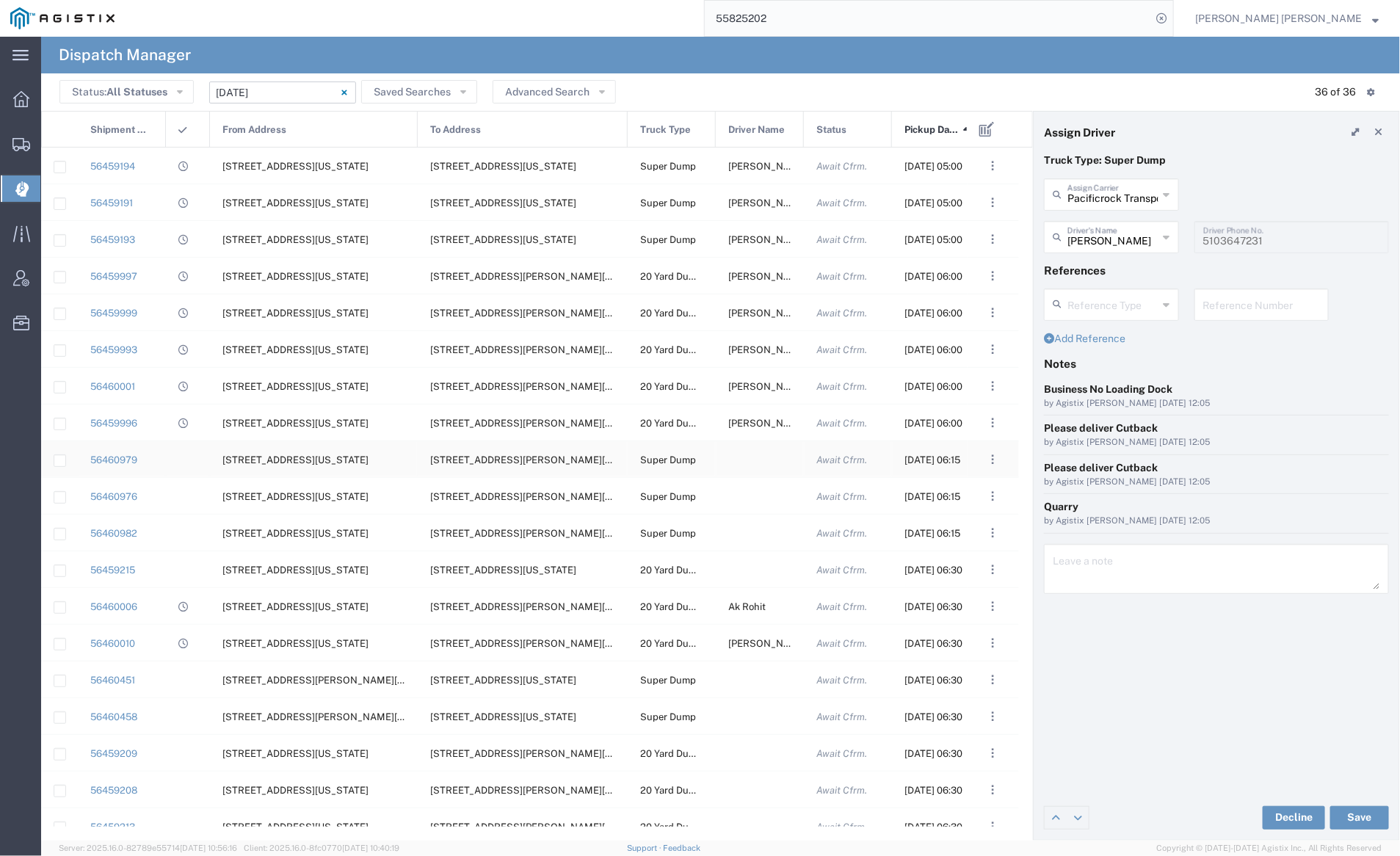
click at [757, 463] on div at bounding box center [759, 459] width 88 height 36
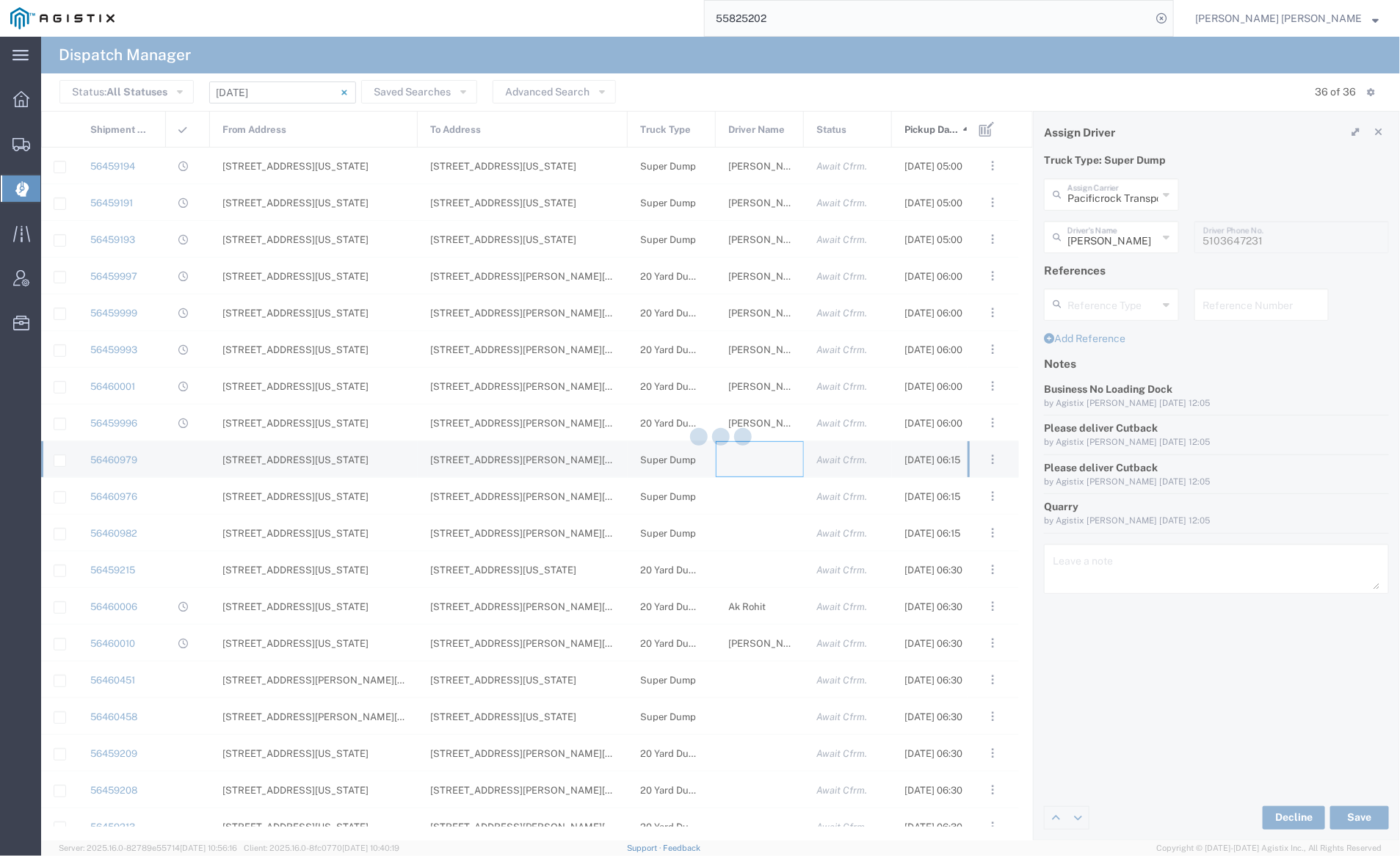
type input "[PERSON_NAME] Trucking"
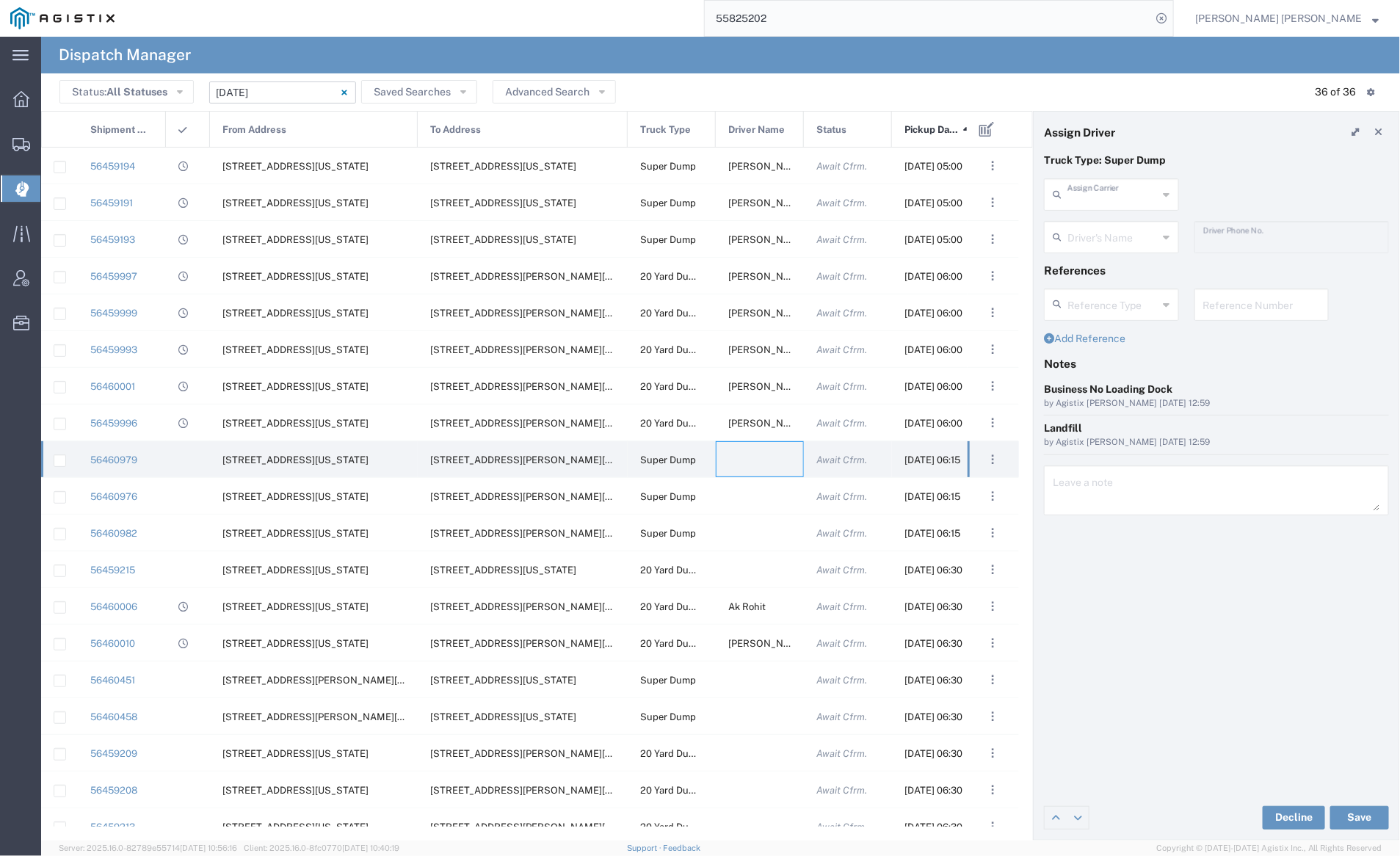
click at [1085, 191] on input "text" at bounding box center [1112, 194] width 91 height 26
click at [1090, 224] on span "Sunny Trans Inc" at bounding box center [1111, 225] width 131 height 23
type input "Sunny Trans Inc"
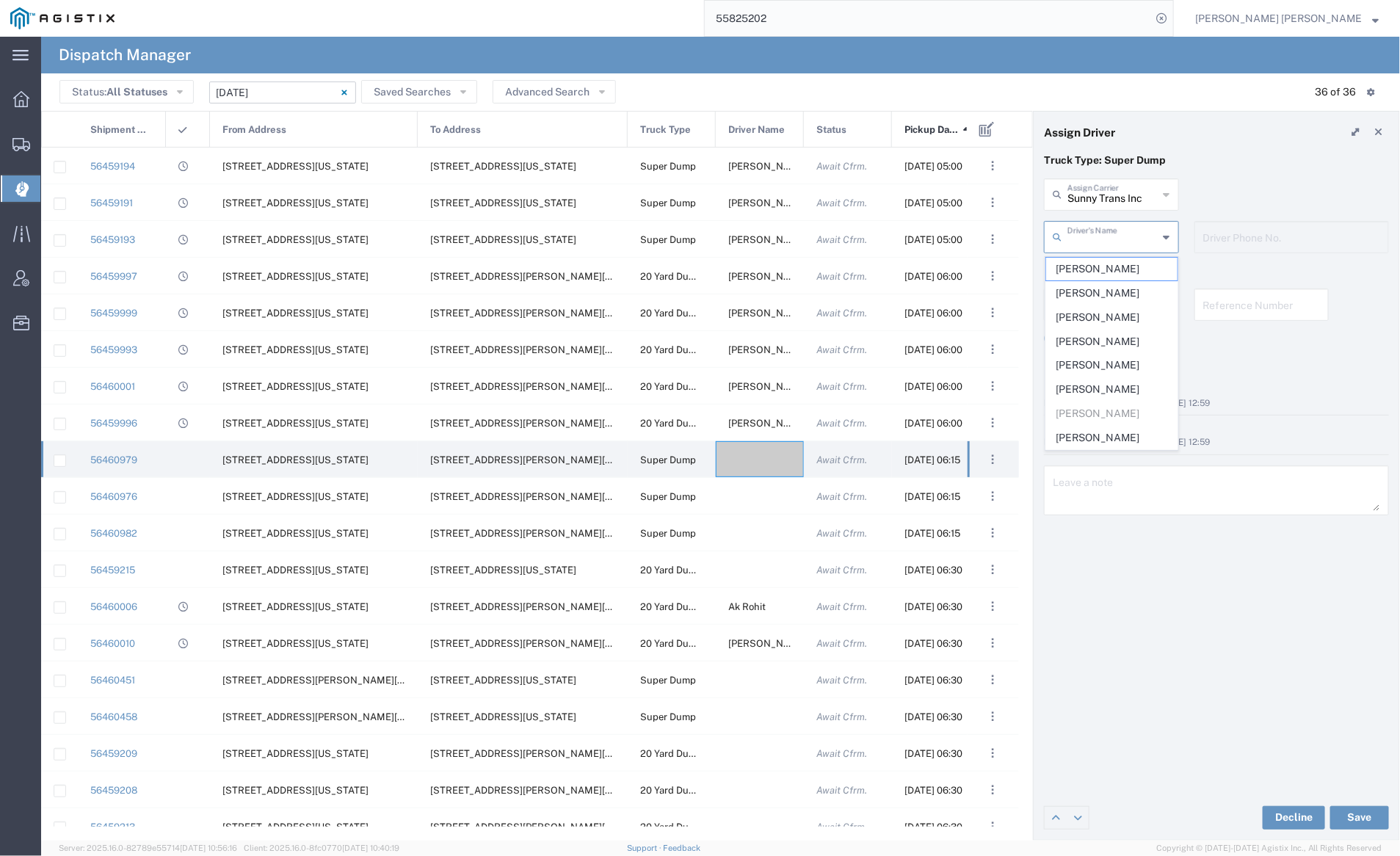
click at [1094, 235] on input "text" at bounding box center [1112, 236] width 91 height 26
click at [1109, 431] on span "[PERSON_NAME]" at bounding box center [1111, 437] width 131 height 23
type input "[PERSON_NAME]"
type input "[PHONE_NUMBER]"
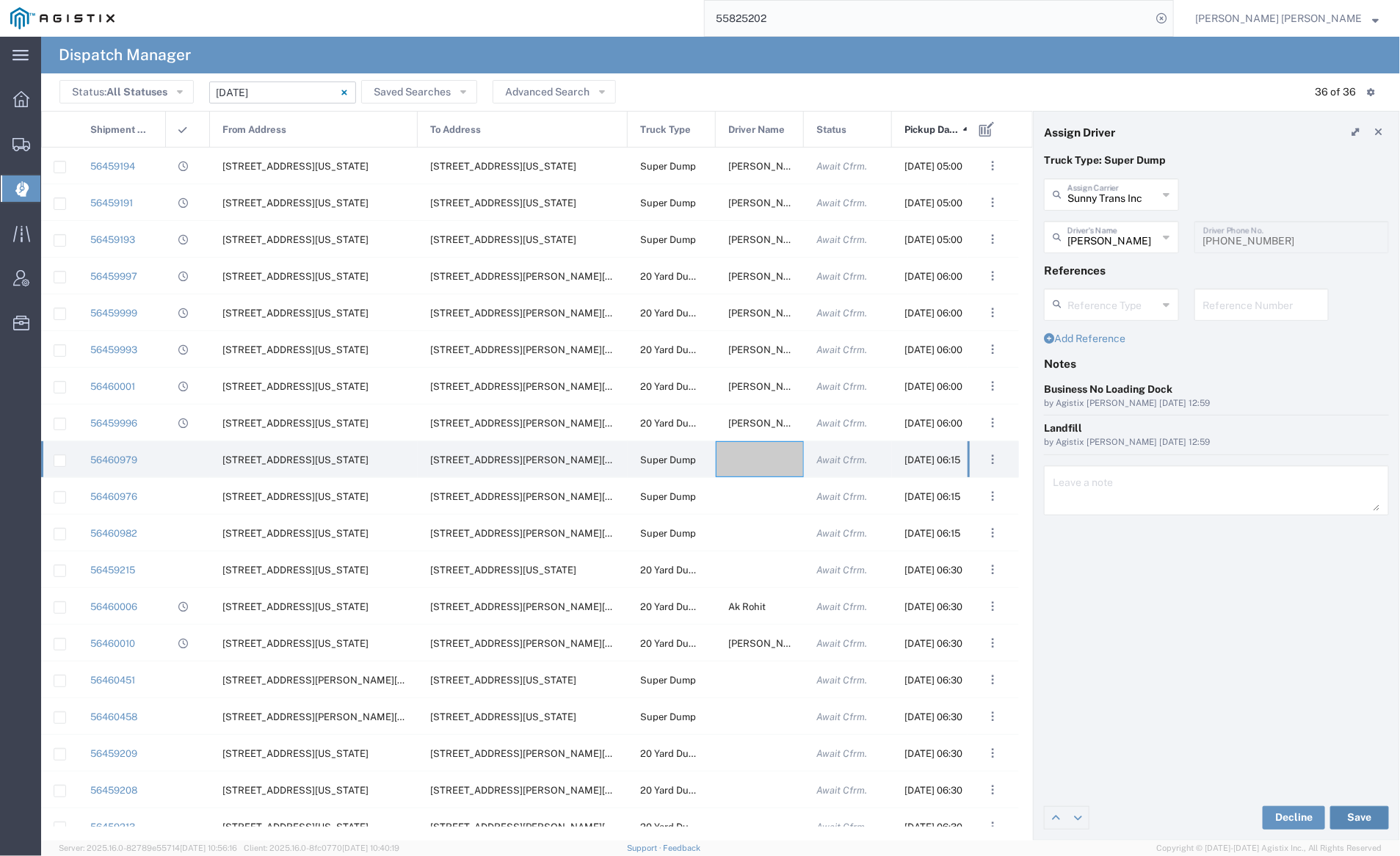
click at [1357, 814] on button "Save" at bounding box center [1358, 817] width 58 height 24
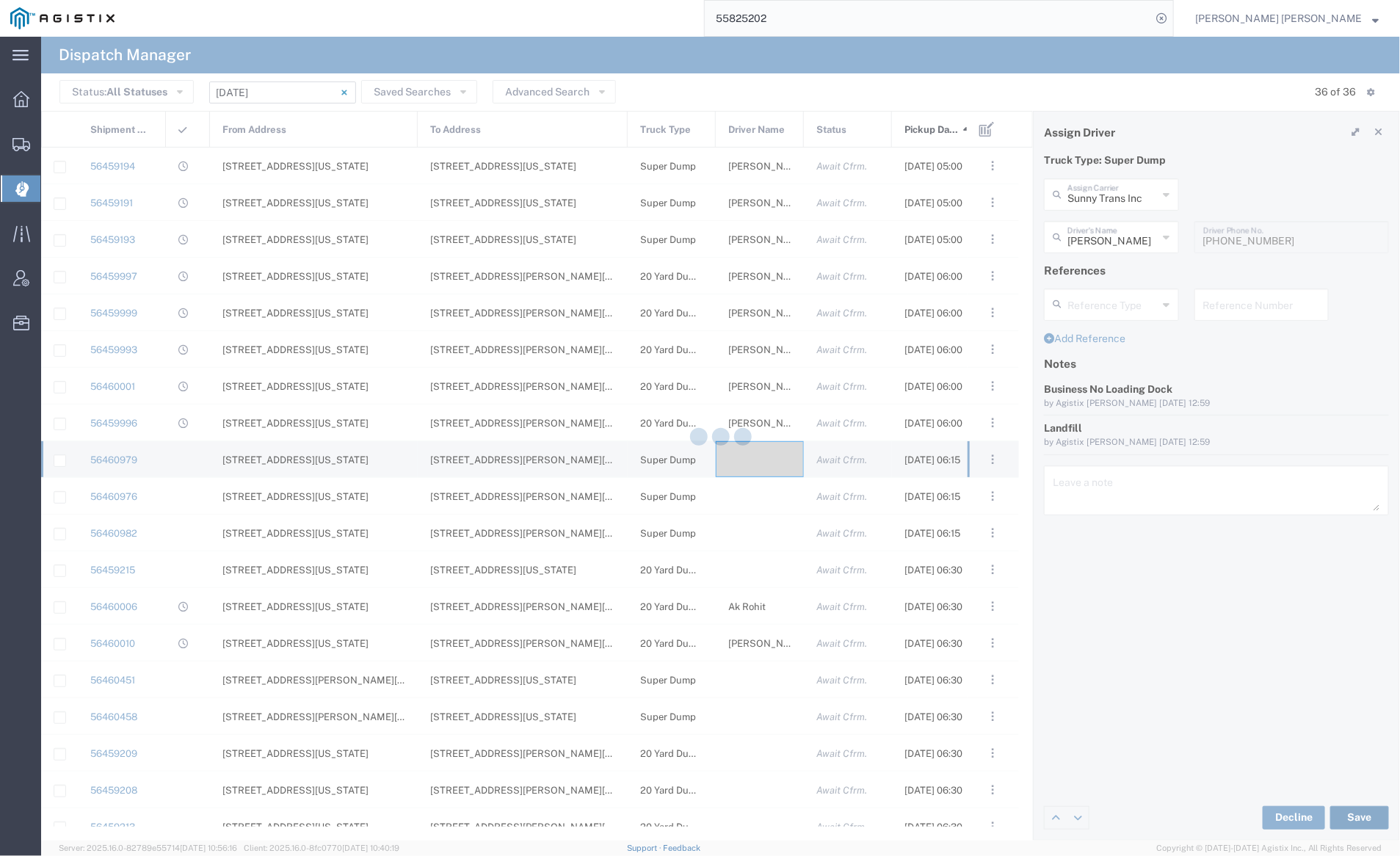
type input "[PERSON_NAME]"
type input "Sunny Trans Inc"
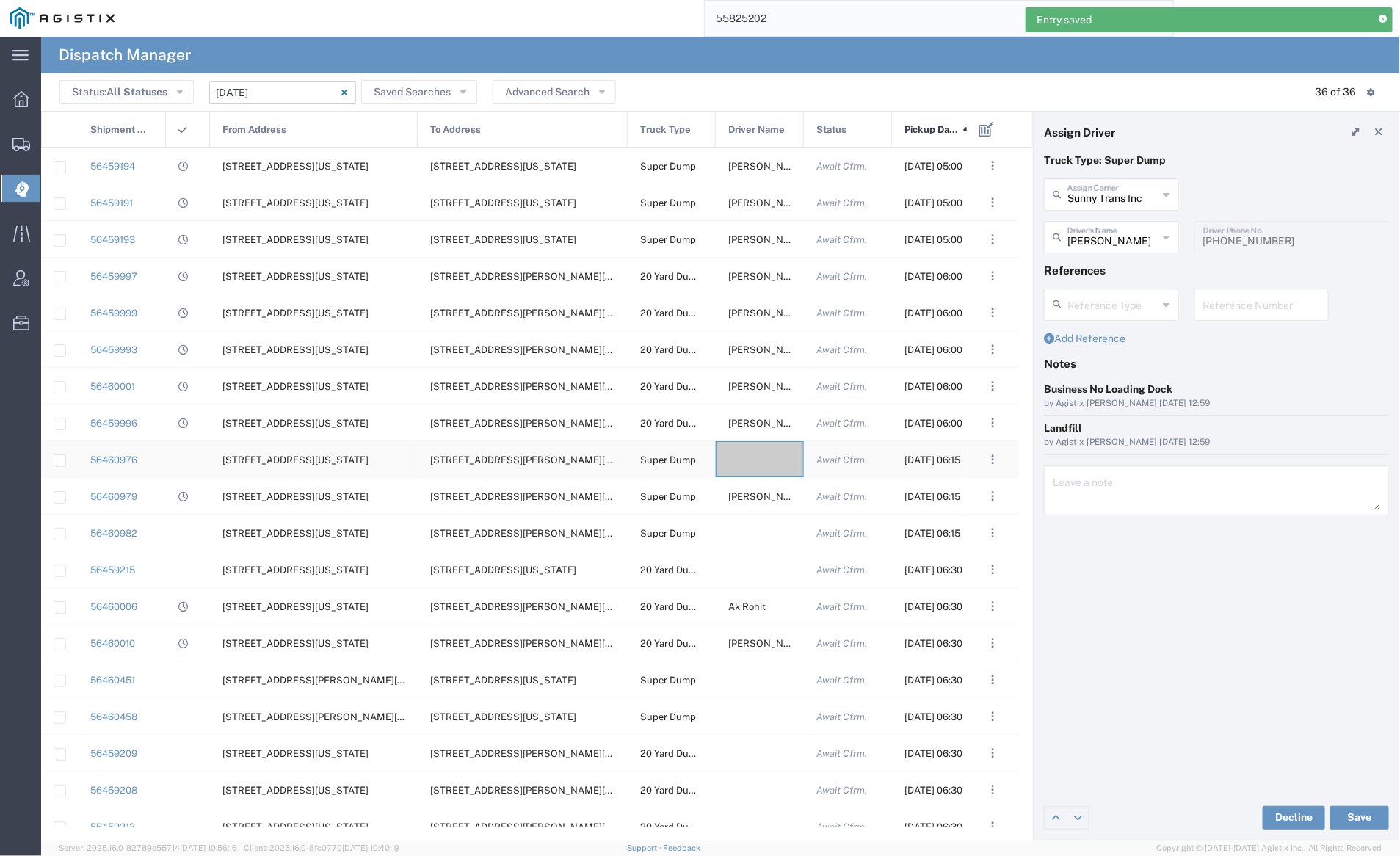
click at [750, 457] on div at bounding box center [759, 459] width 88 height 36
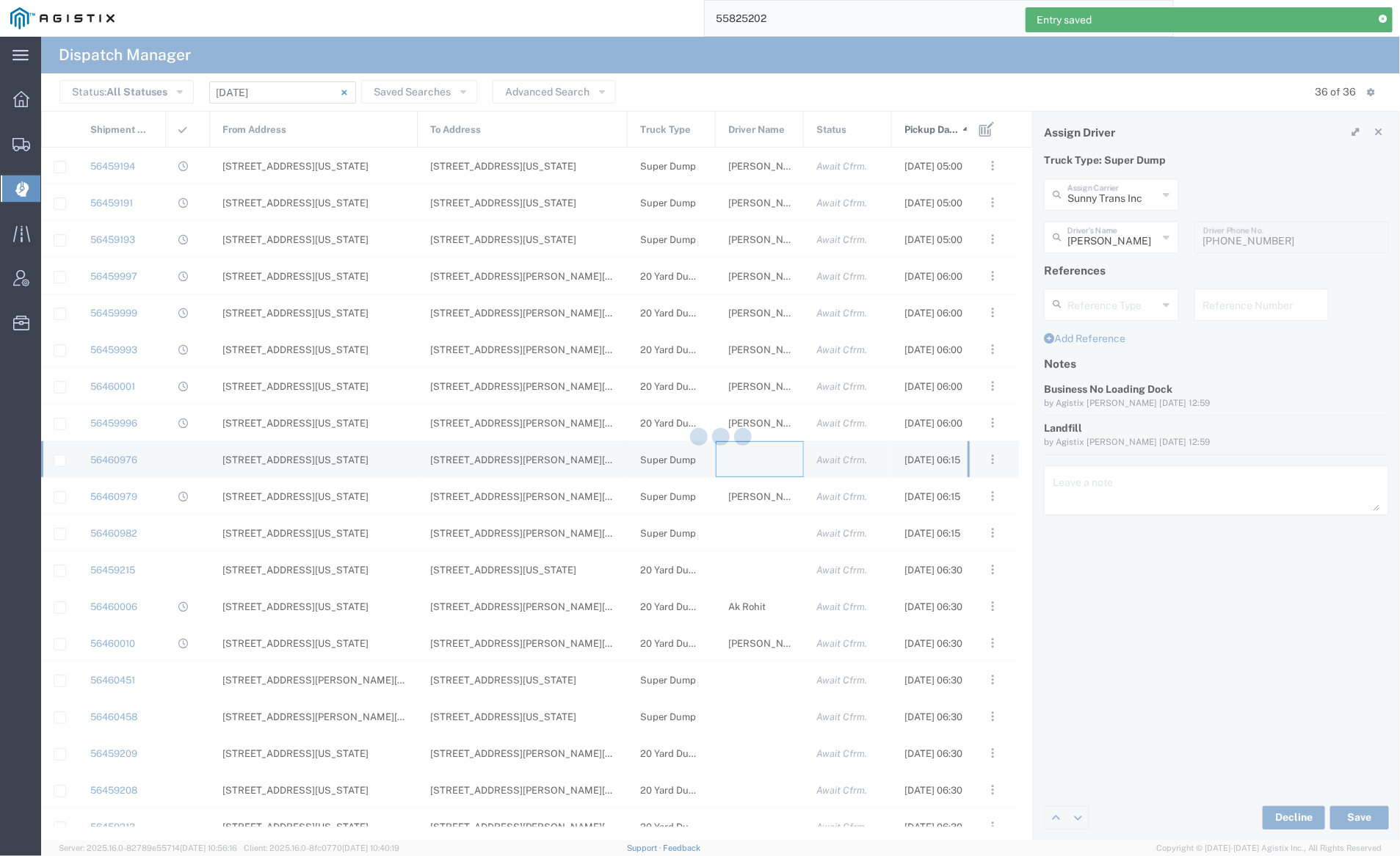
type input "[PERSON_NAME] Trucking"
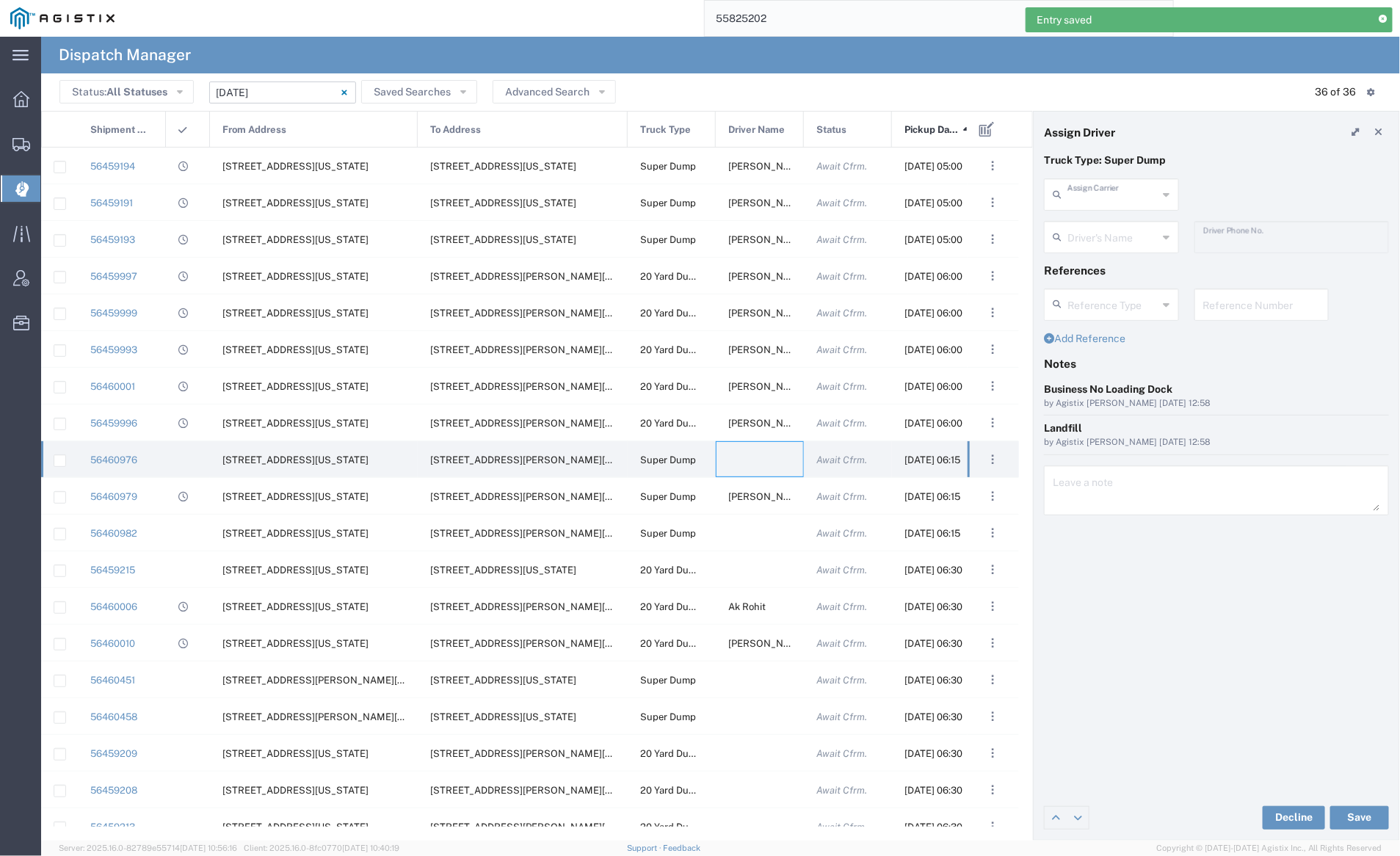
click at [1093, 196] on input "text" at bounding box center [1112, 194] width 91 height 26
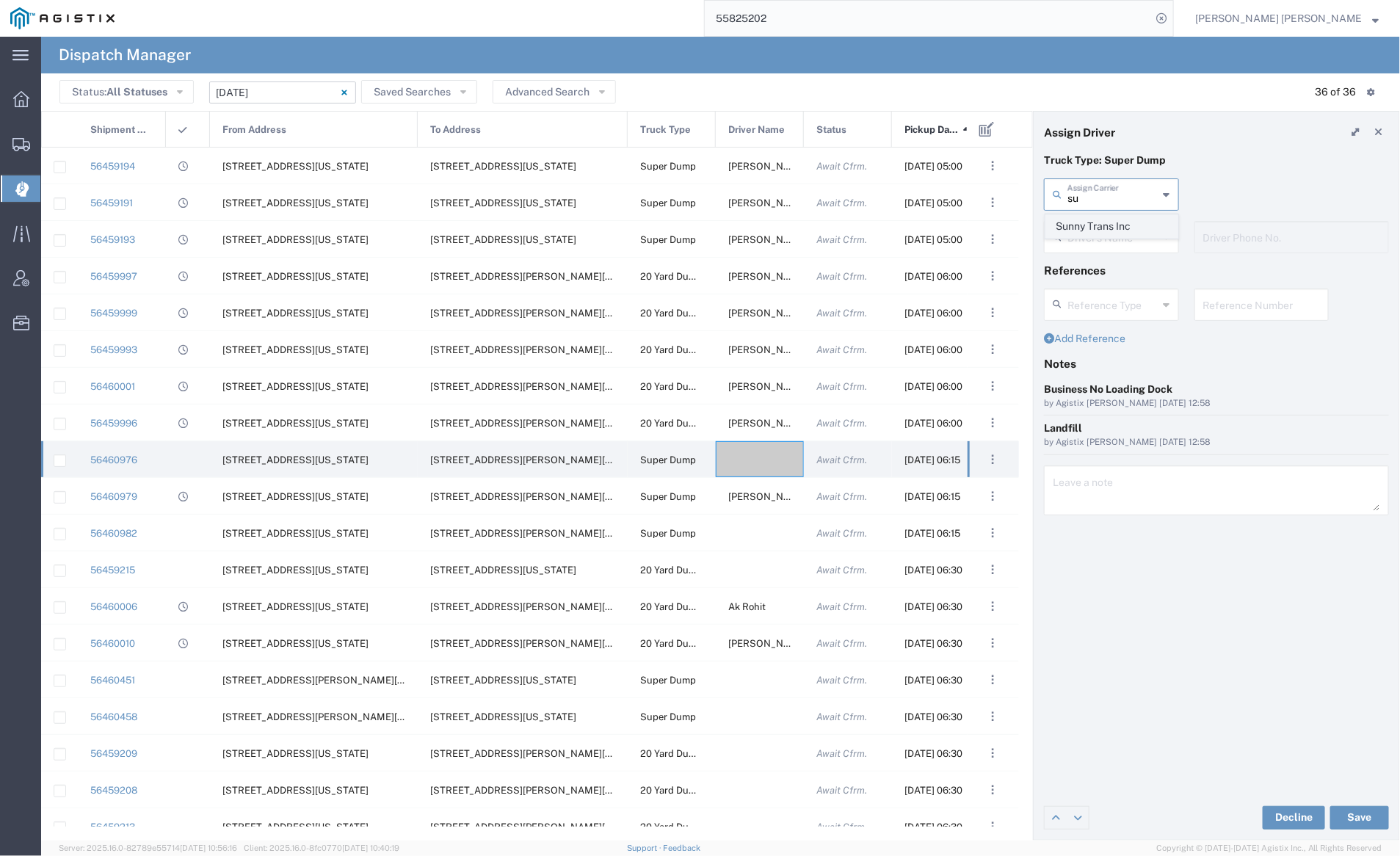
click at [1094, 225] on span "Sunny Trans Inc" at bounding box center [1111, 225] width 131 height 23
type input "Sunny Trans Inc"
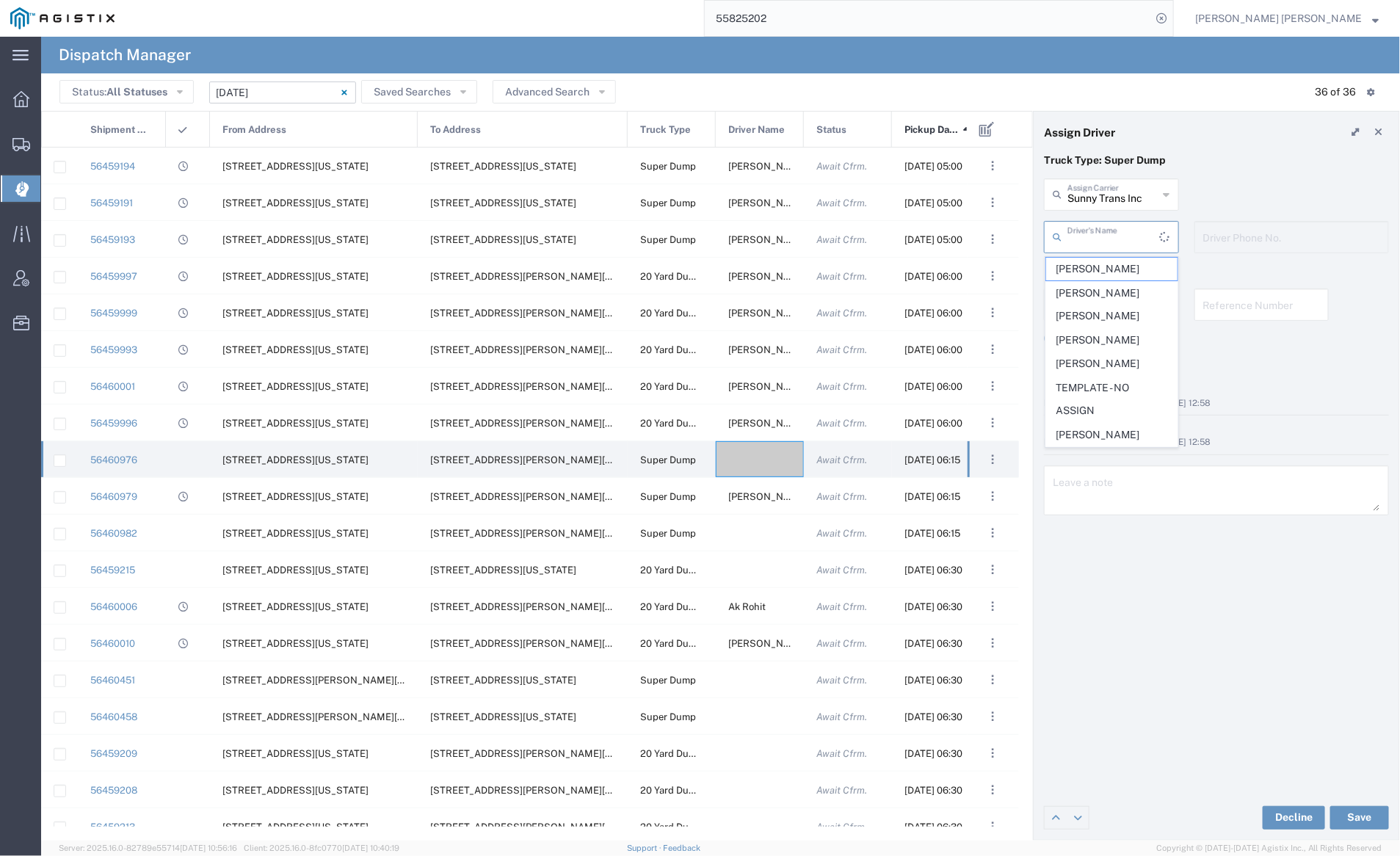
click at [1094, 238] on input "text" at bounding box center [1113, 236] width 93 height 26
click at [1104, 363] on span "[PERSON_NAME]" at bounding box center [1111, 365] width 131 height 23
type input "[PERSON_NAME]"
type input "[PHONE_NUMBER]"
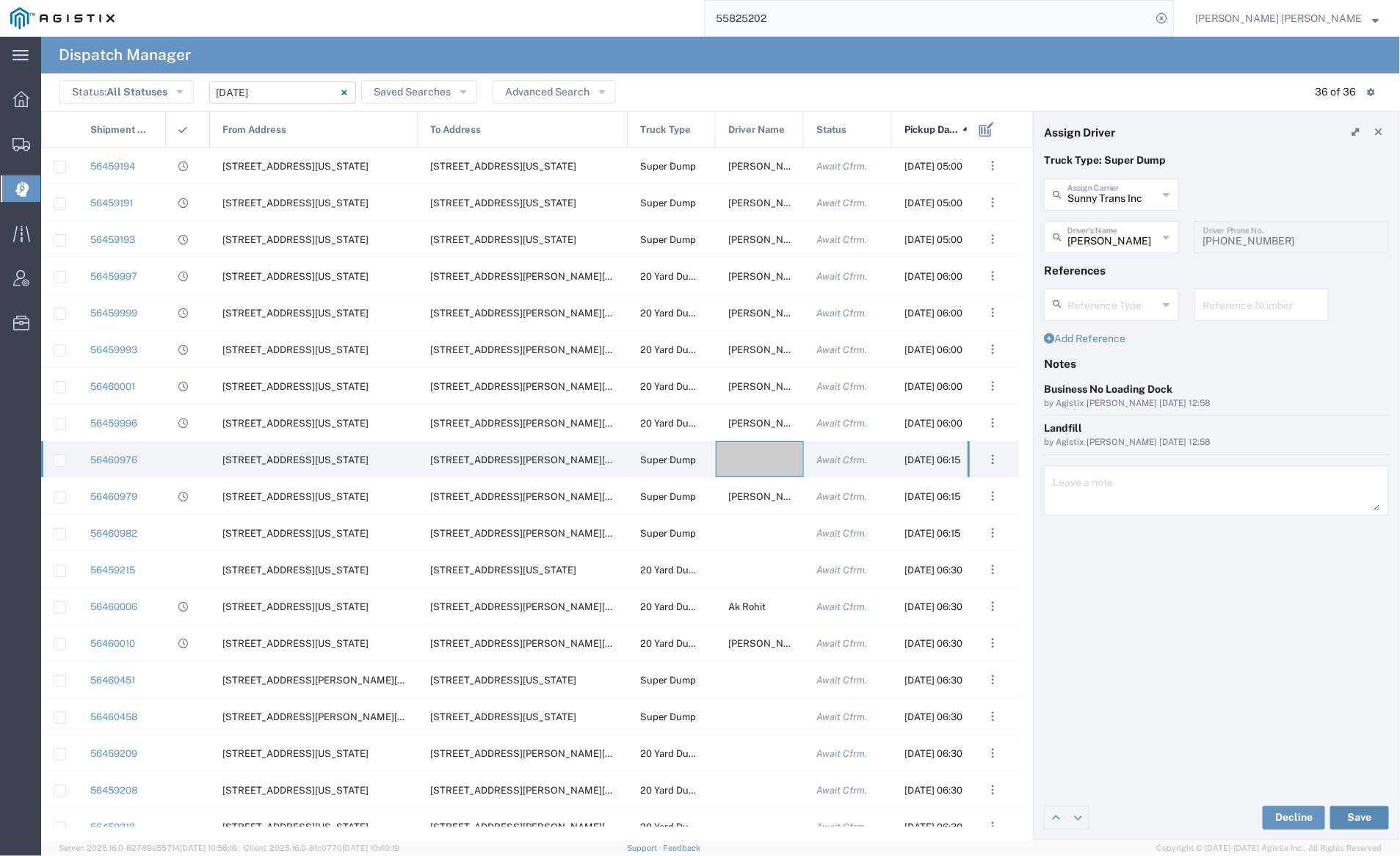
click at [1362, 814] on button "Save" at bounding box center [1358, 817] width 58 height 24
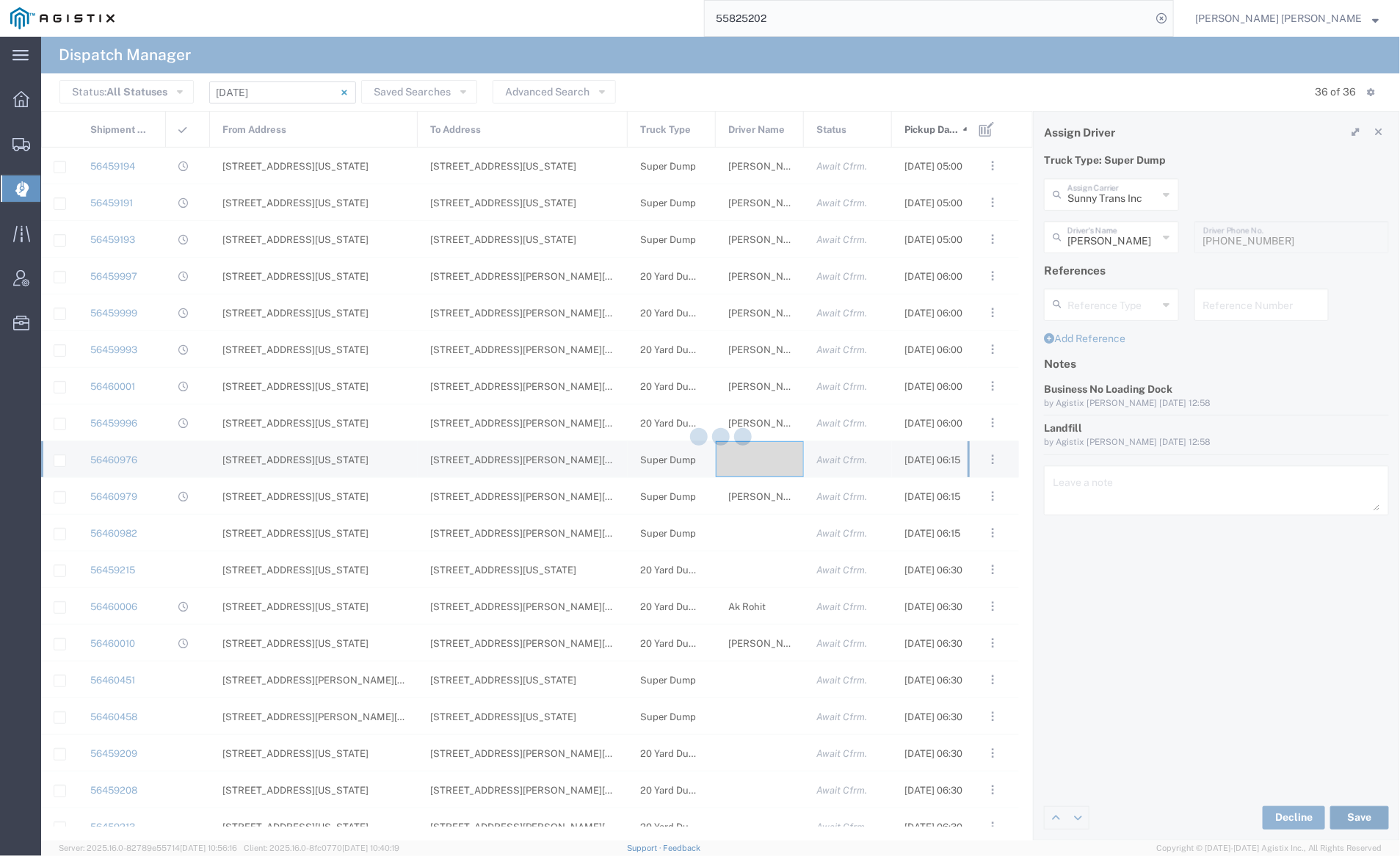
type input "[PERSON_NAME]"
type input "Sunny Trans Inc"
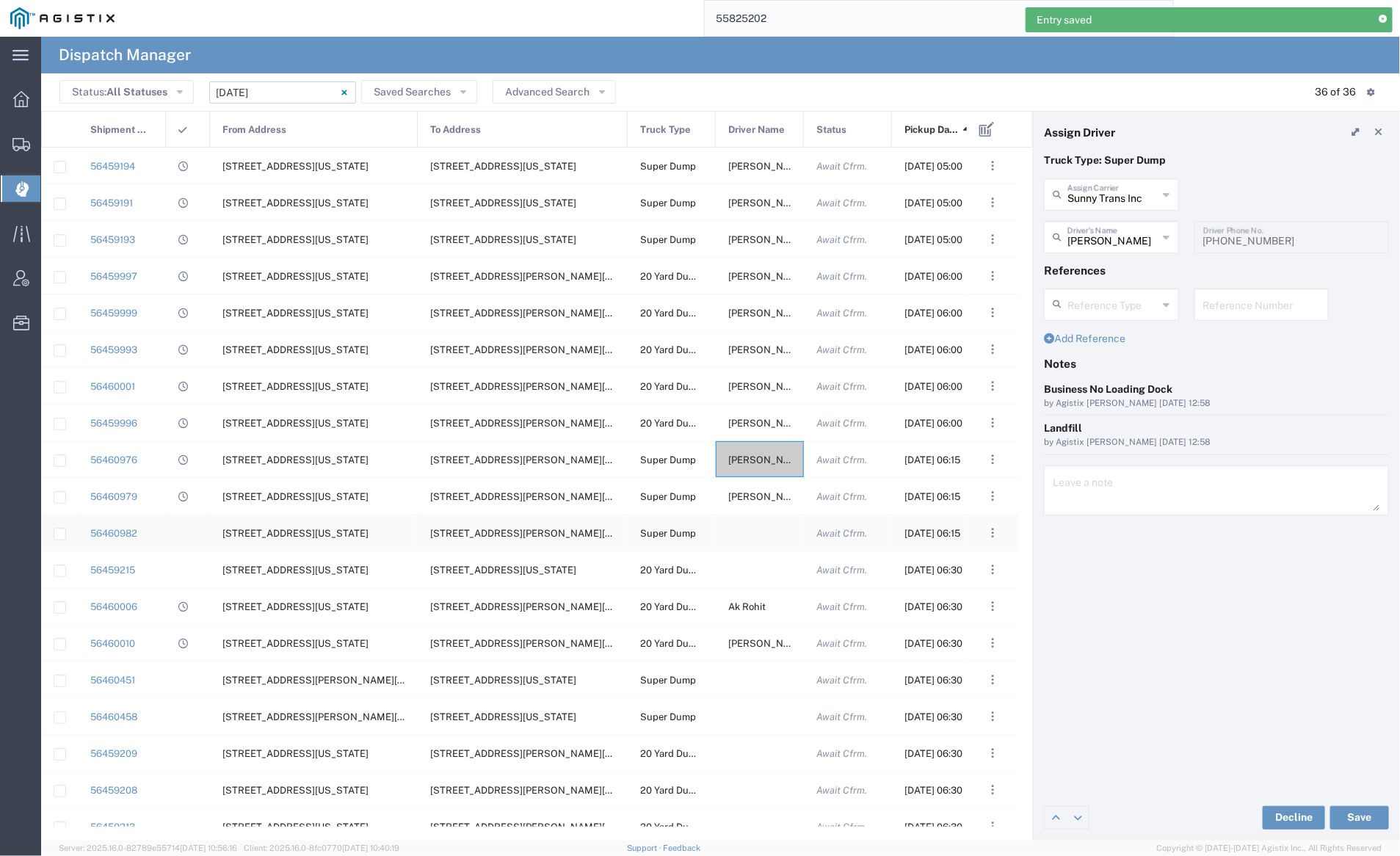
click at [756, 531] on div at bounding box center [759, 532] width 88 height 36
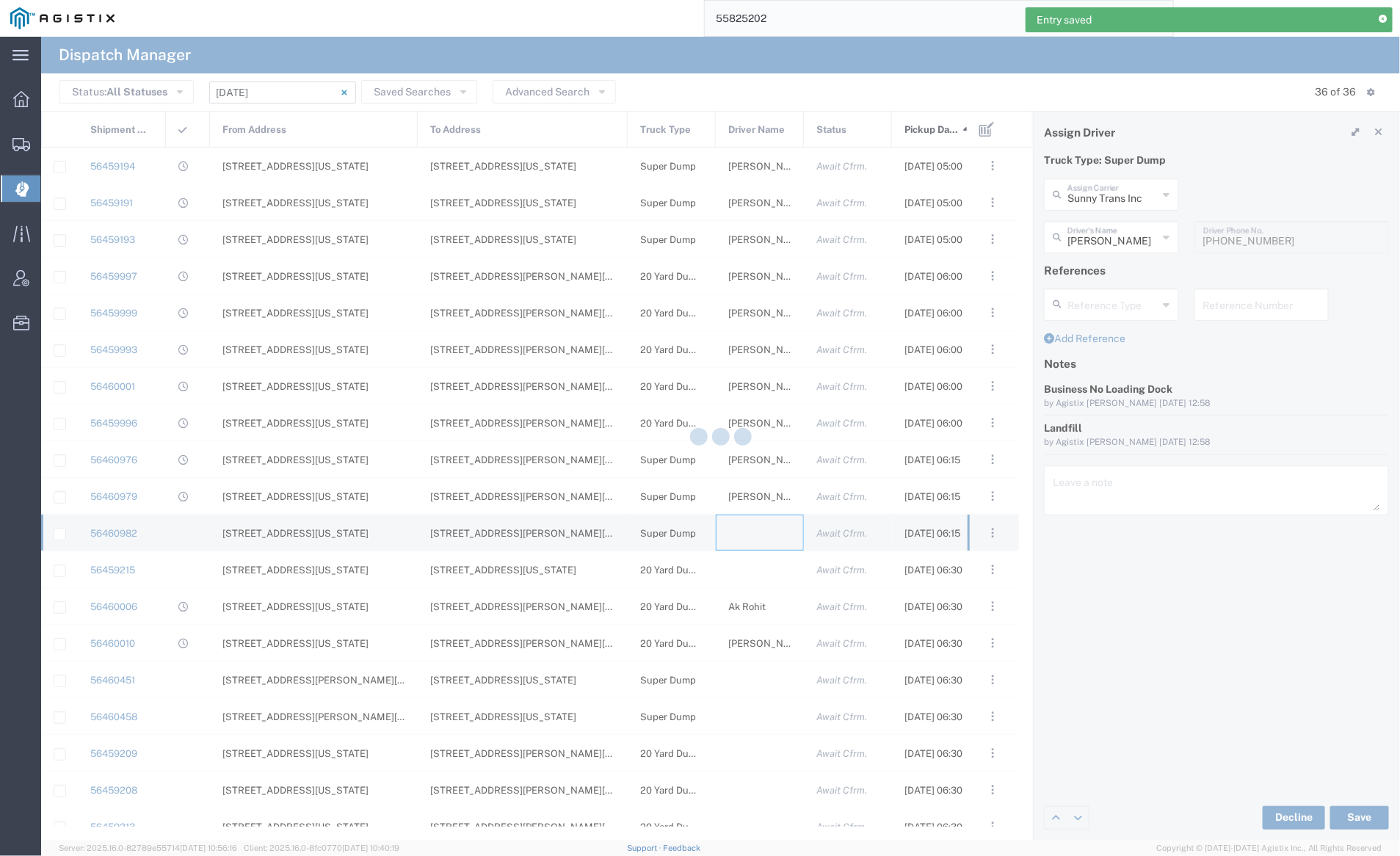
type input "[PERSON_NAME] Trucking"
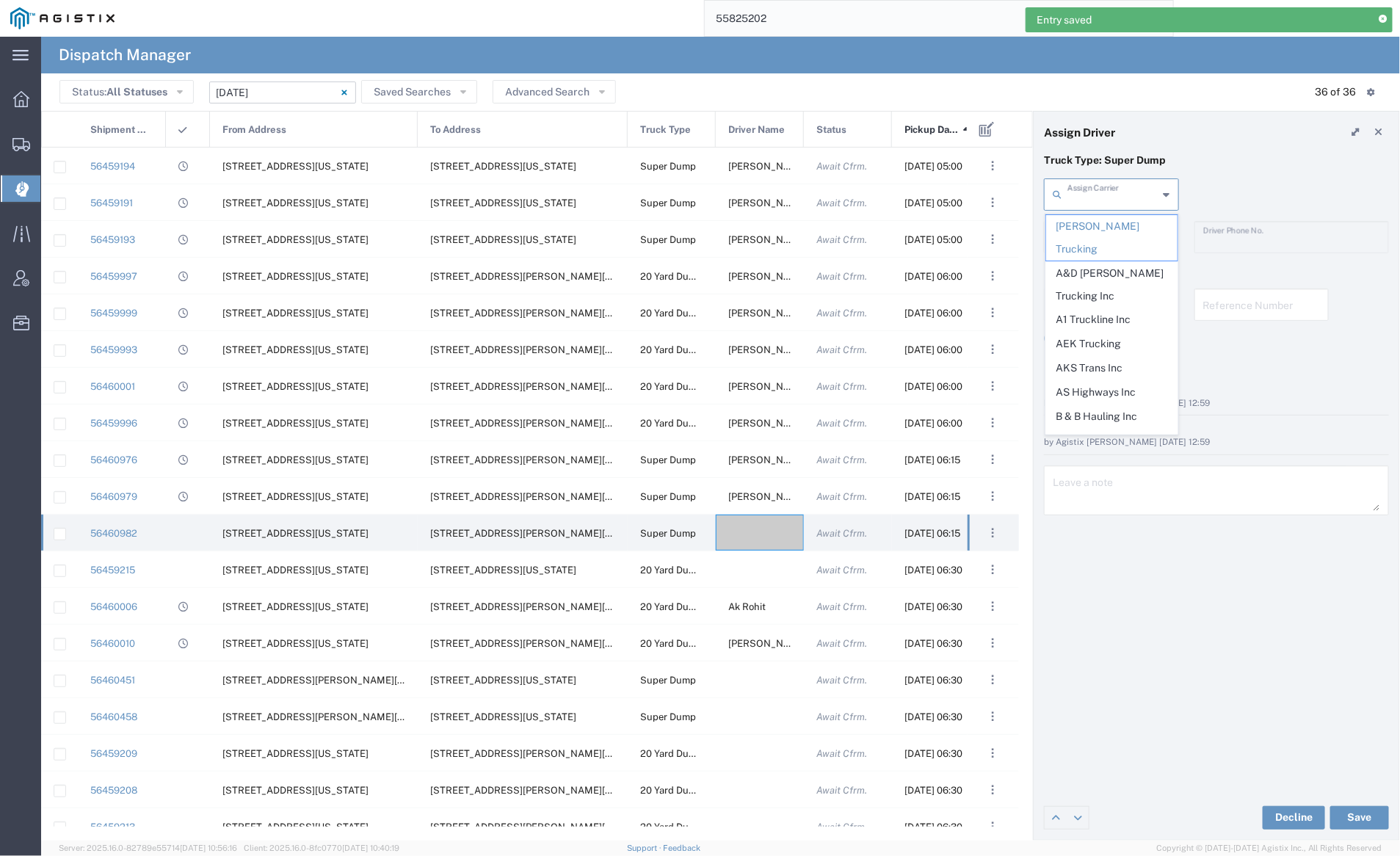
click at [1091, 202] on input "text" at bounding box center [1112, 194] width 91 height 26
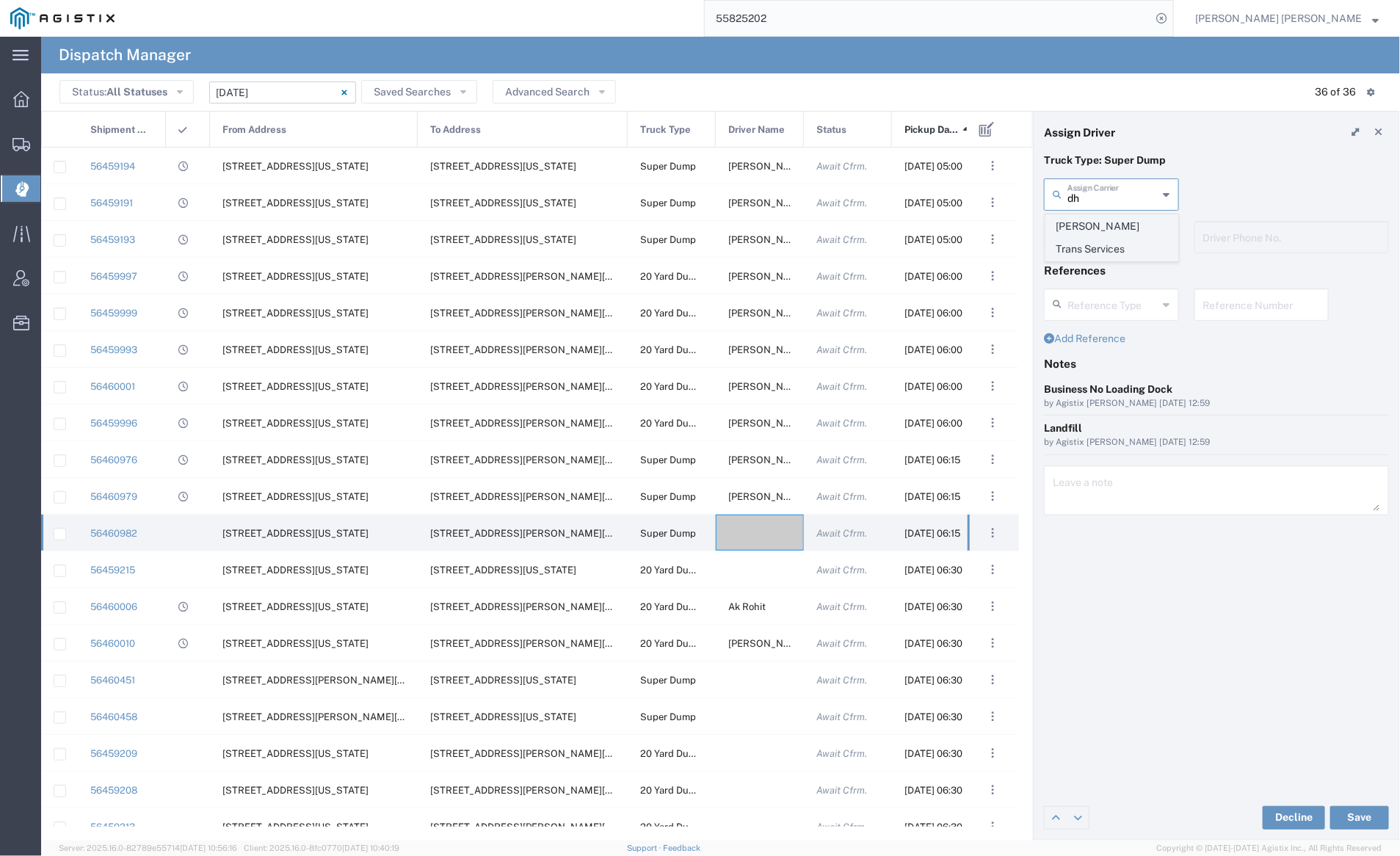
click at [1090, 227] on span "[PERSON_NAME] Trans Services" at bounding box center [1111, 237] width 131 height 45
type input "[PERSON_NAME] Trans Services"
click at [1093, 237] on input "text" at bounding box center [1113, 236] width 93 height 26
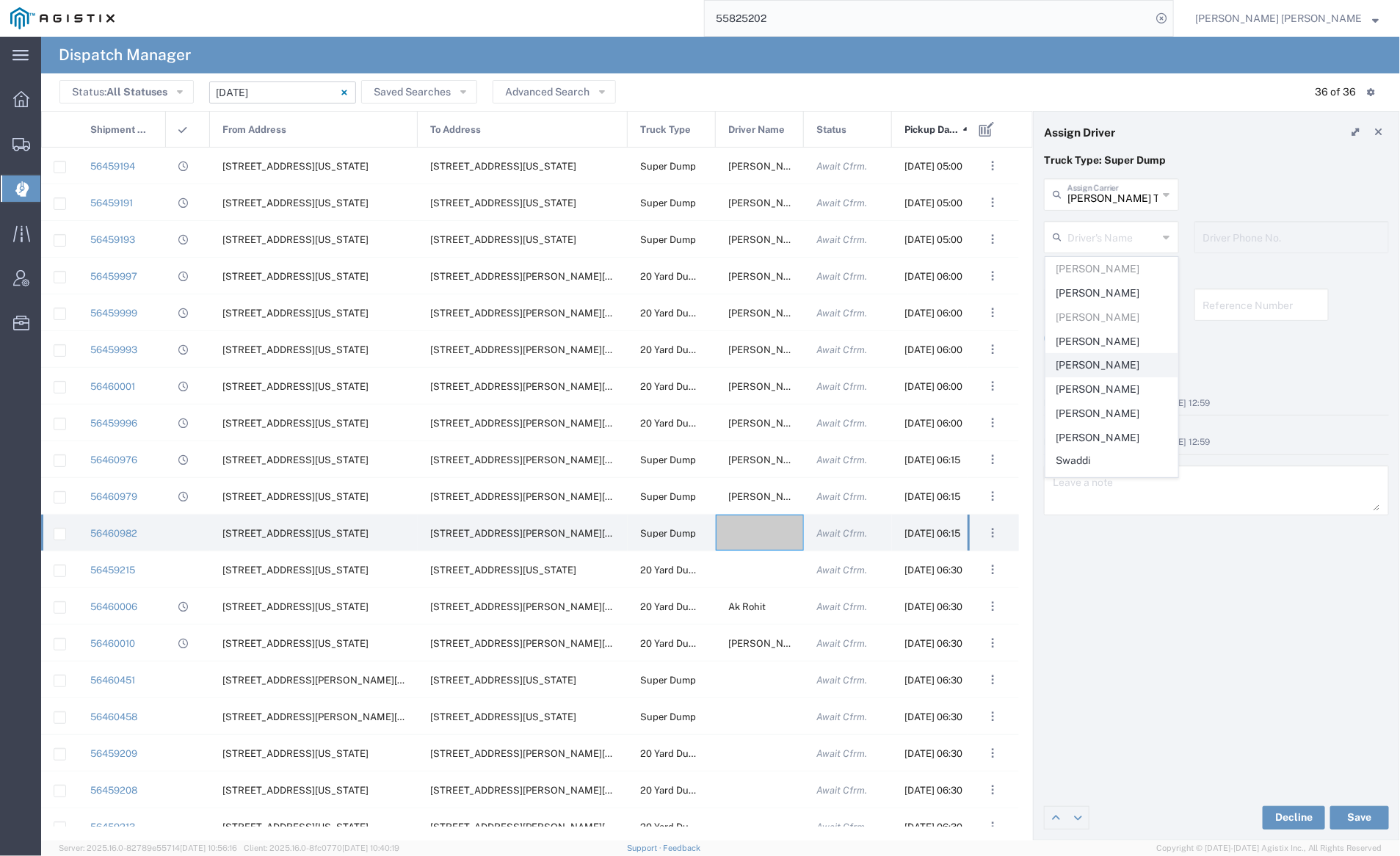
click at [1101, 360] on span "[PERSON_NAME]" at bounding box center [1111, 365] width 131 height 23
type input "[PERSON_NAME]"
type input "9252556221"
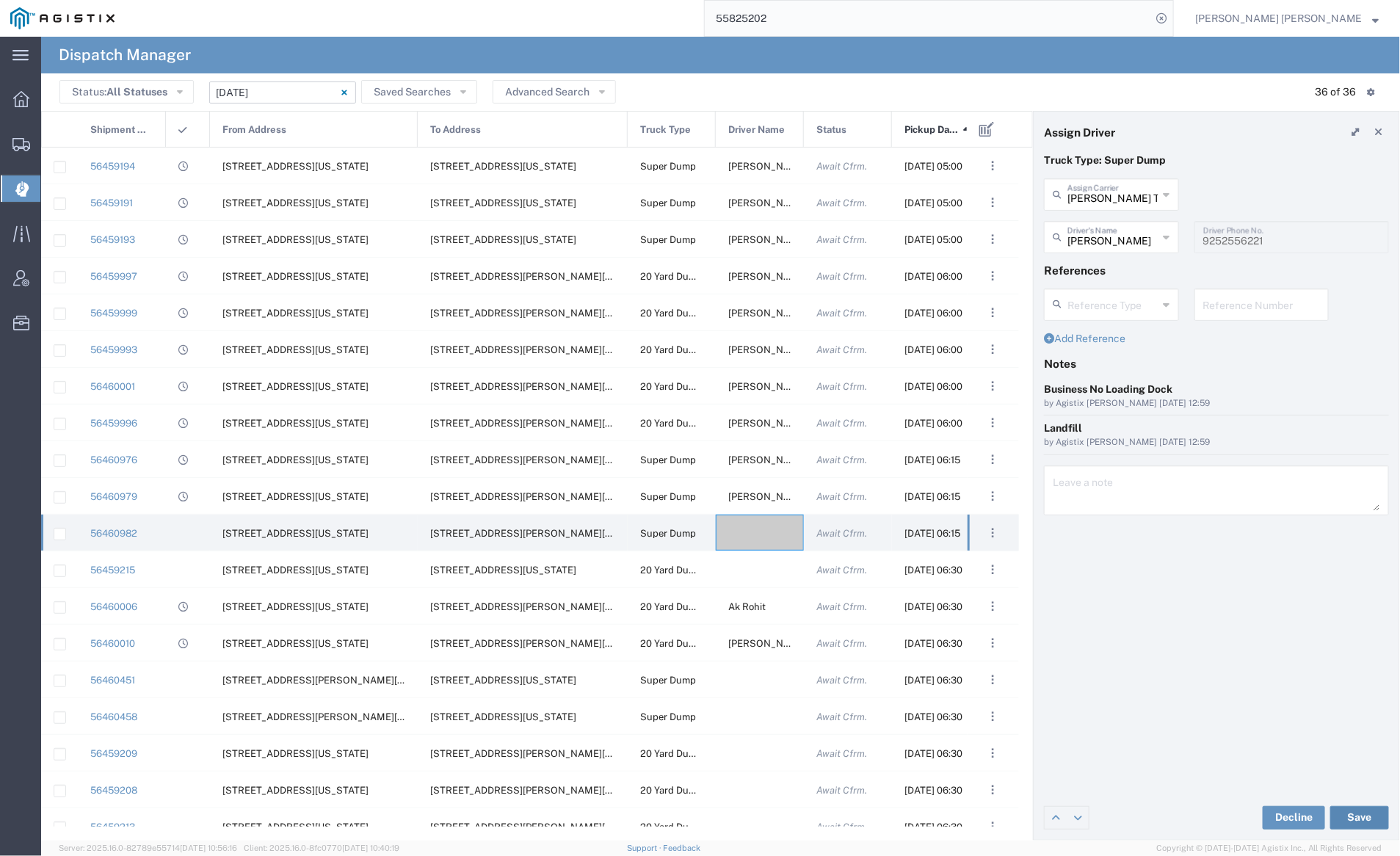
click at [1367, 811] on button "Save" at bounding box center [1358, 817] width 58 height 24
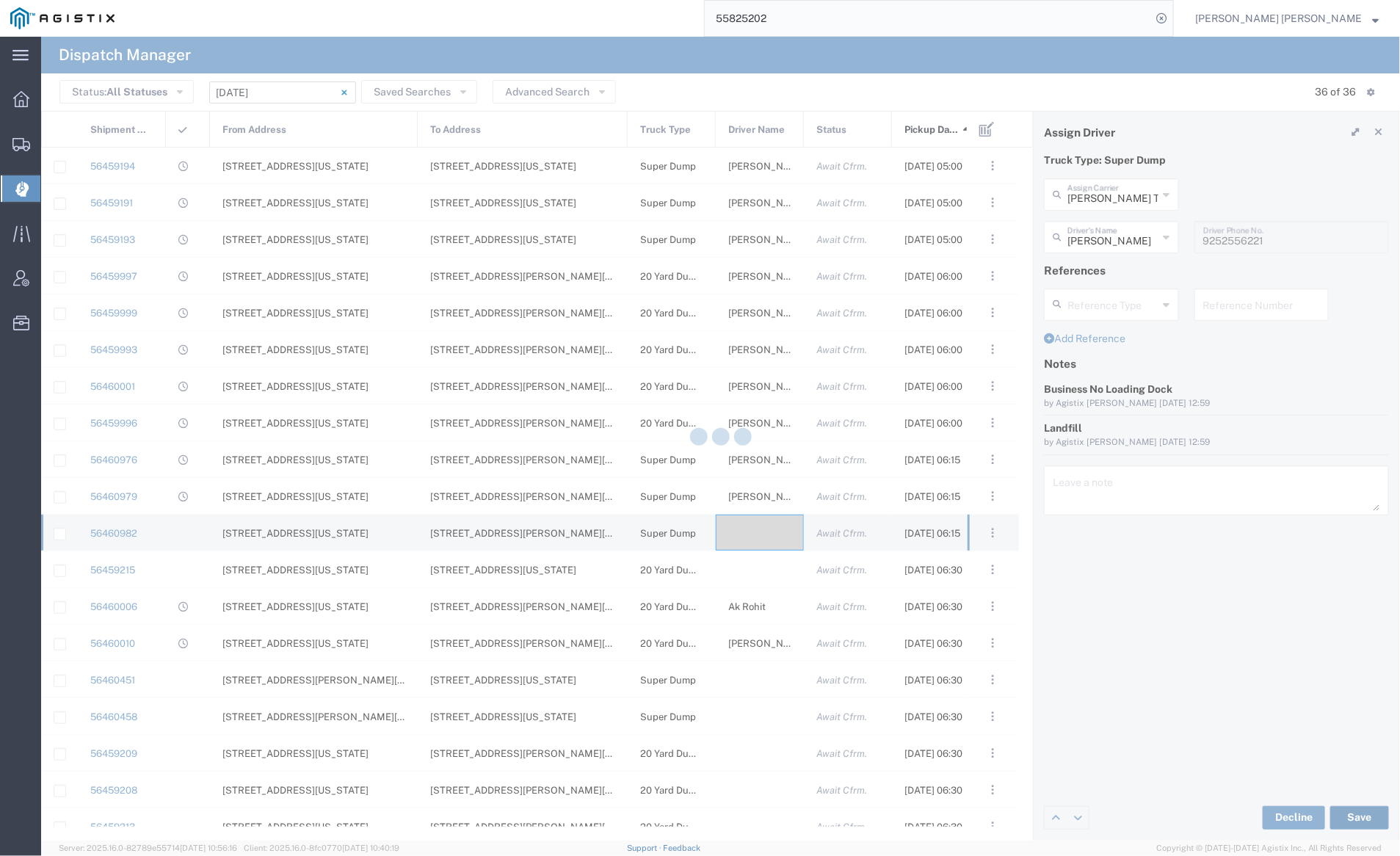
type input "[PERSON_NAME]"
type input "[PERSON_NAME] Trans Services"
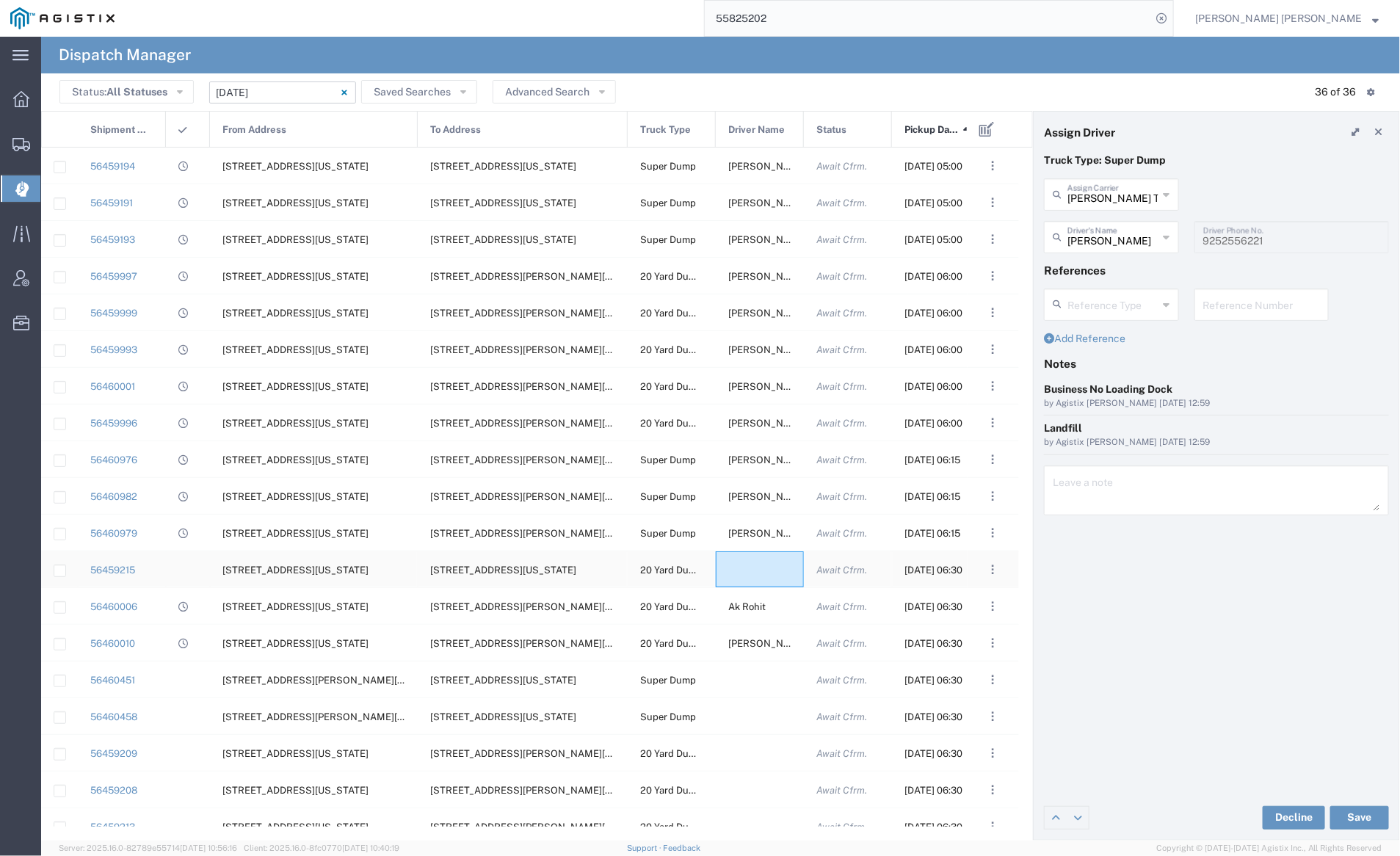
click at [755, 567] on div at bounding box center [759, 568] width 88 height 36
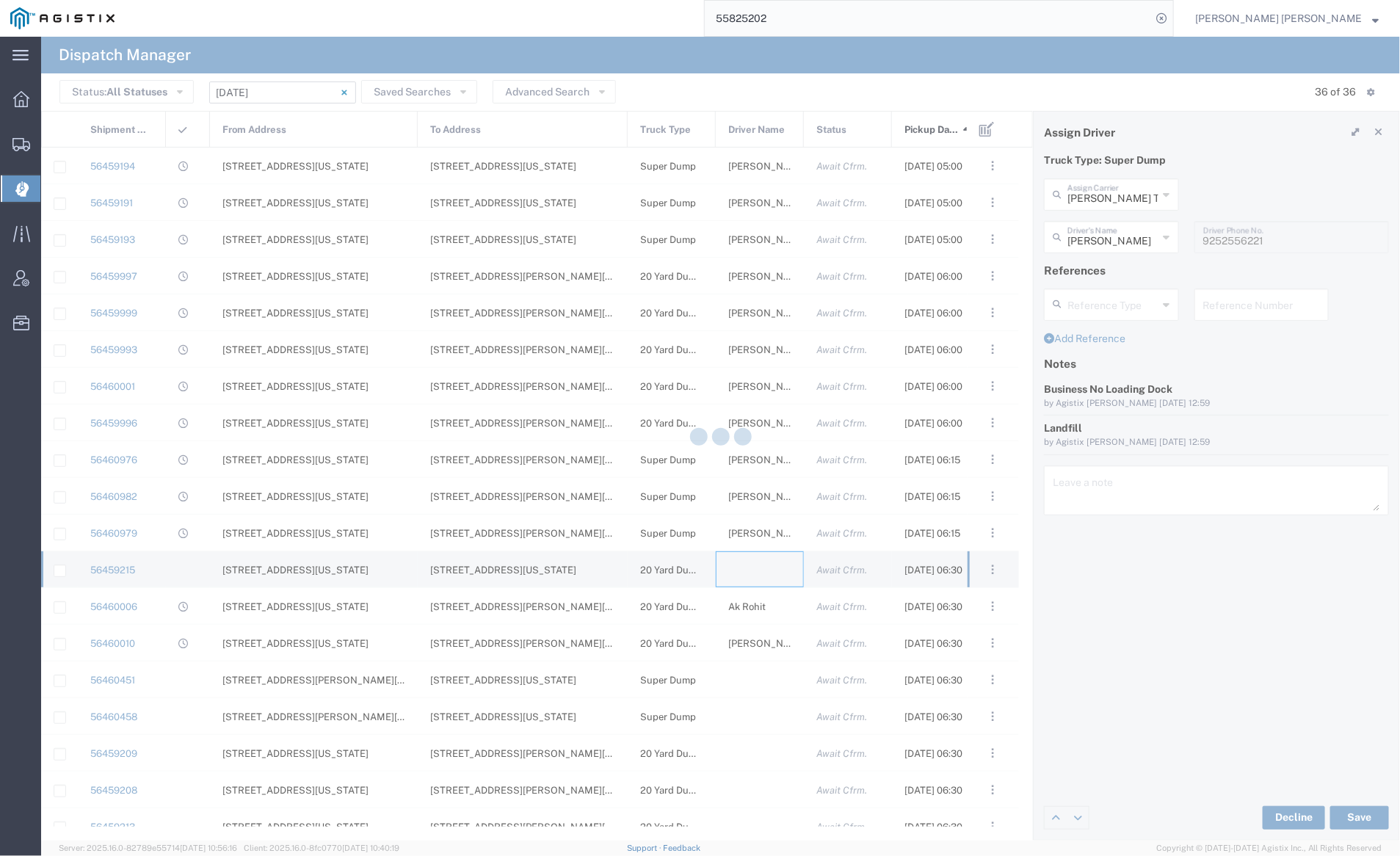
type input "[PERSON_NAME] Trucking"
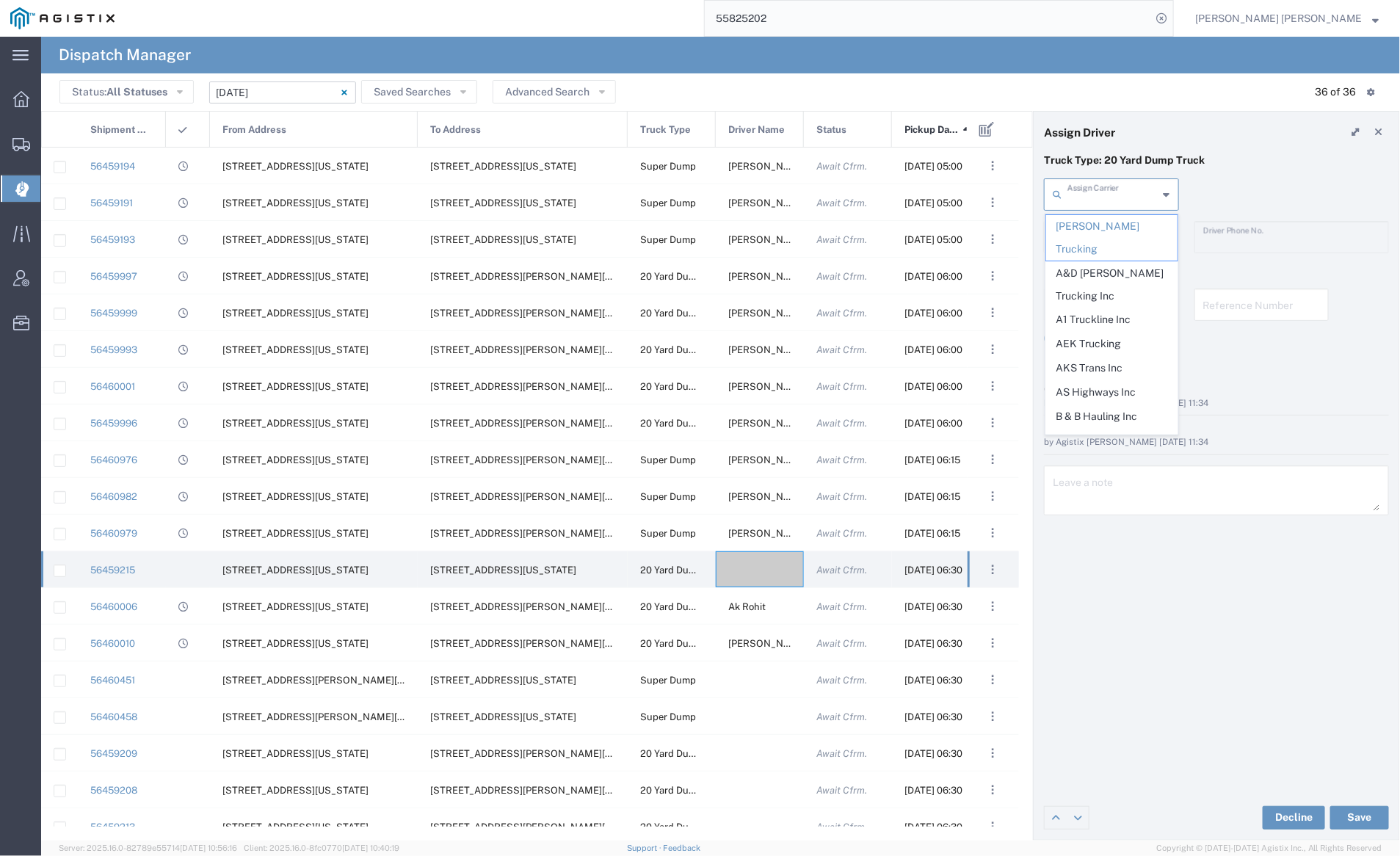
click at [1095, 193] on input "text" at bounding box center [1112, 194] width 91 height 26
click at [1110, 228] on span "Neles Trucking" at bounding box center [1111, 225] width 131 height 23
type input "Neles Trucking"
click at [1111, 240] on input "text" at bounding box center [1113, 236] width 93 height 26
click at [1126, 433] on span "[PERSON_NAME]" at bounding box center [1111, 437] width 131 height 23
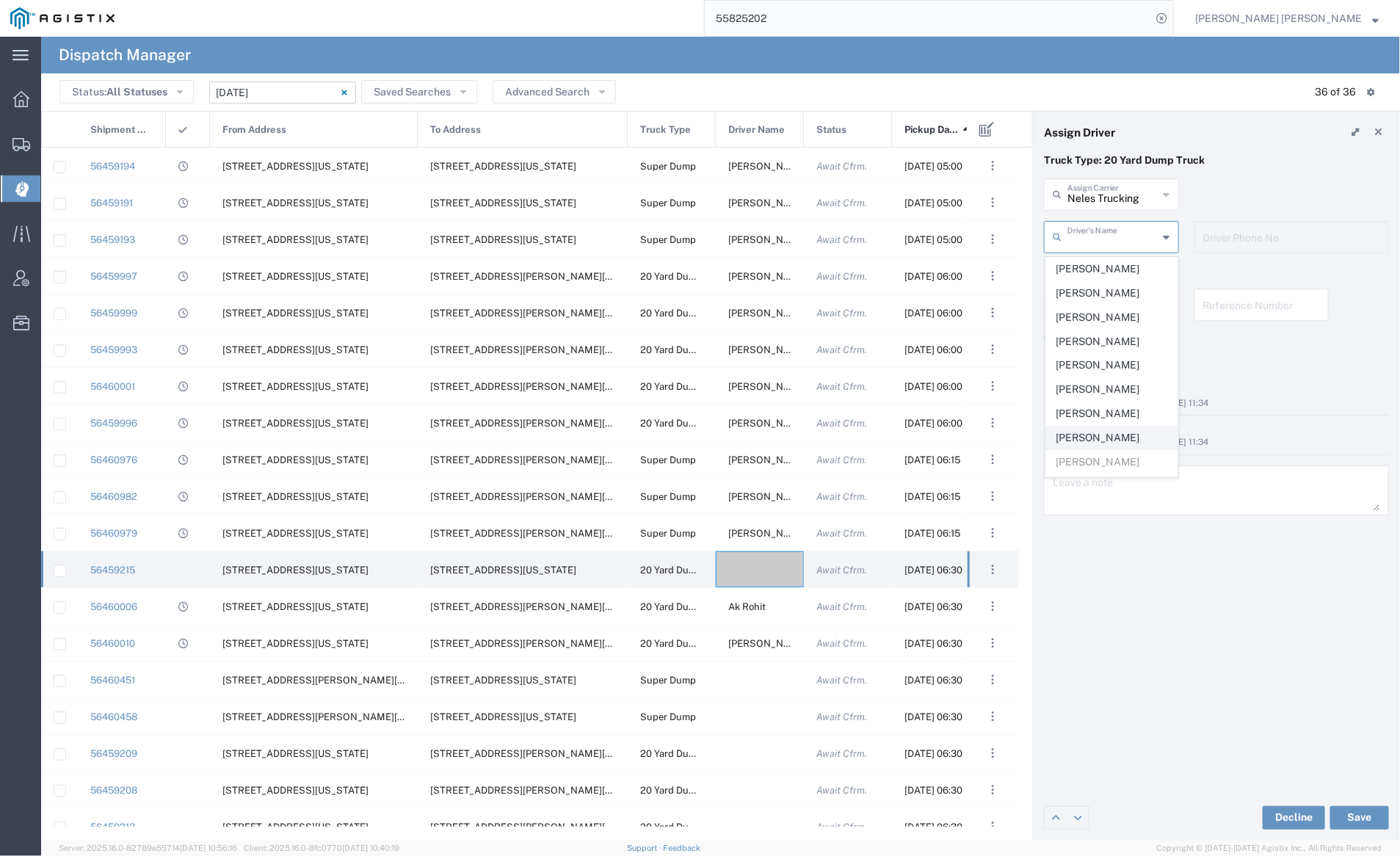
type input "[PERSON_NAME]"
type input "7076415781"
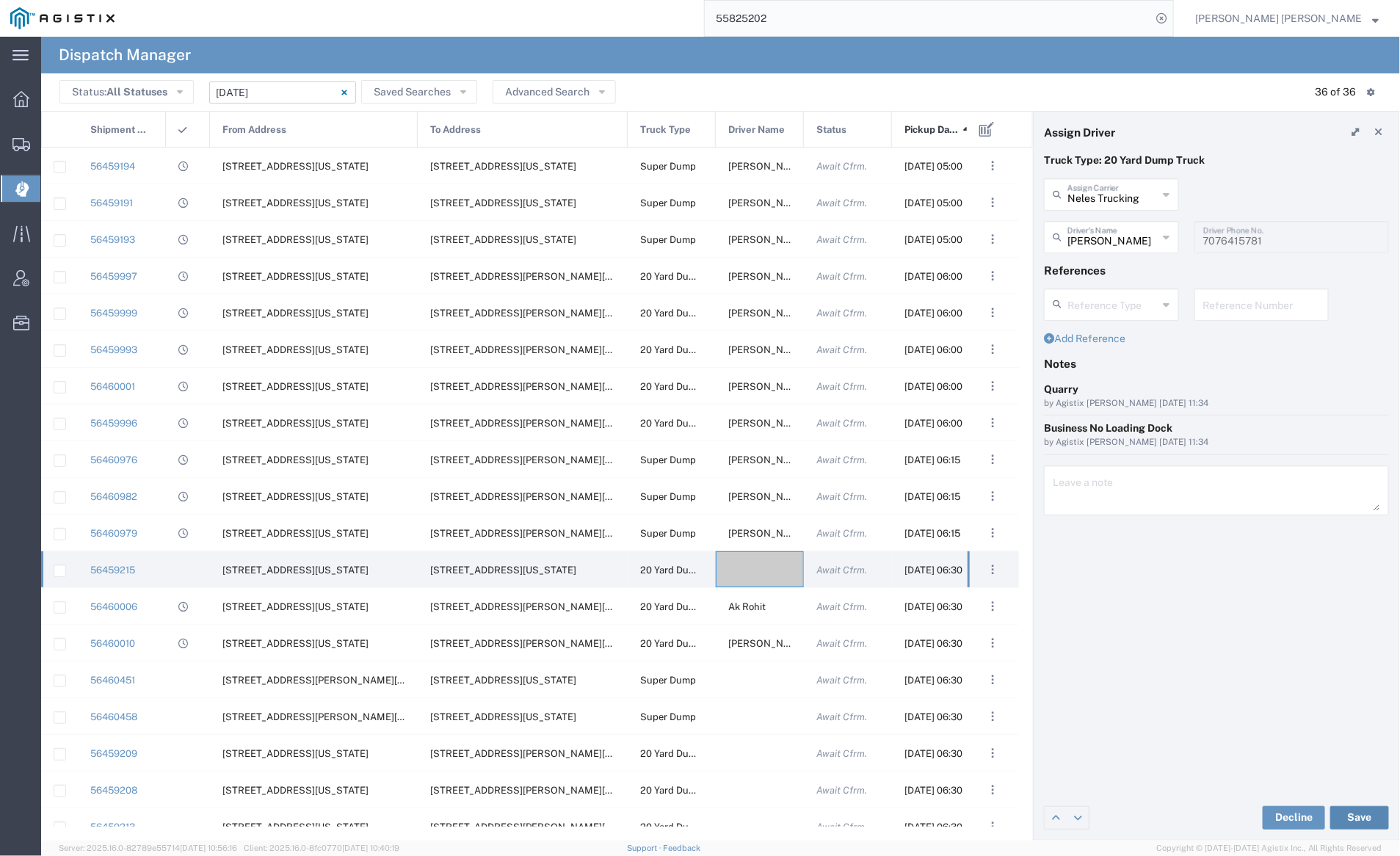
click at [1365, 815] on button "Save" at bounding box center [1358, 817] width 58 height 24
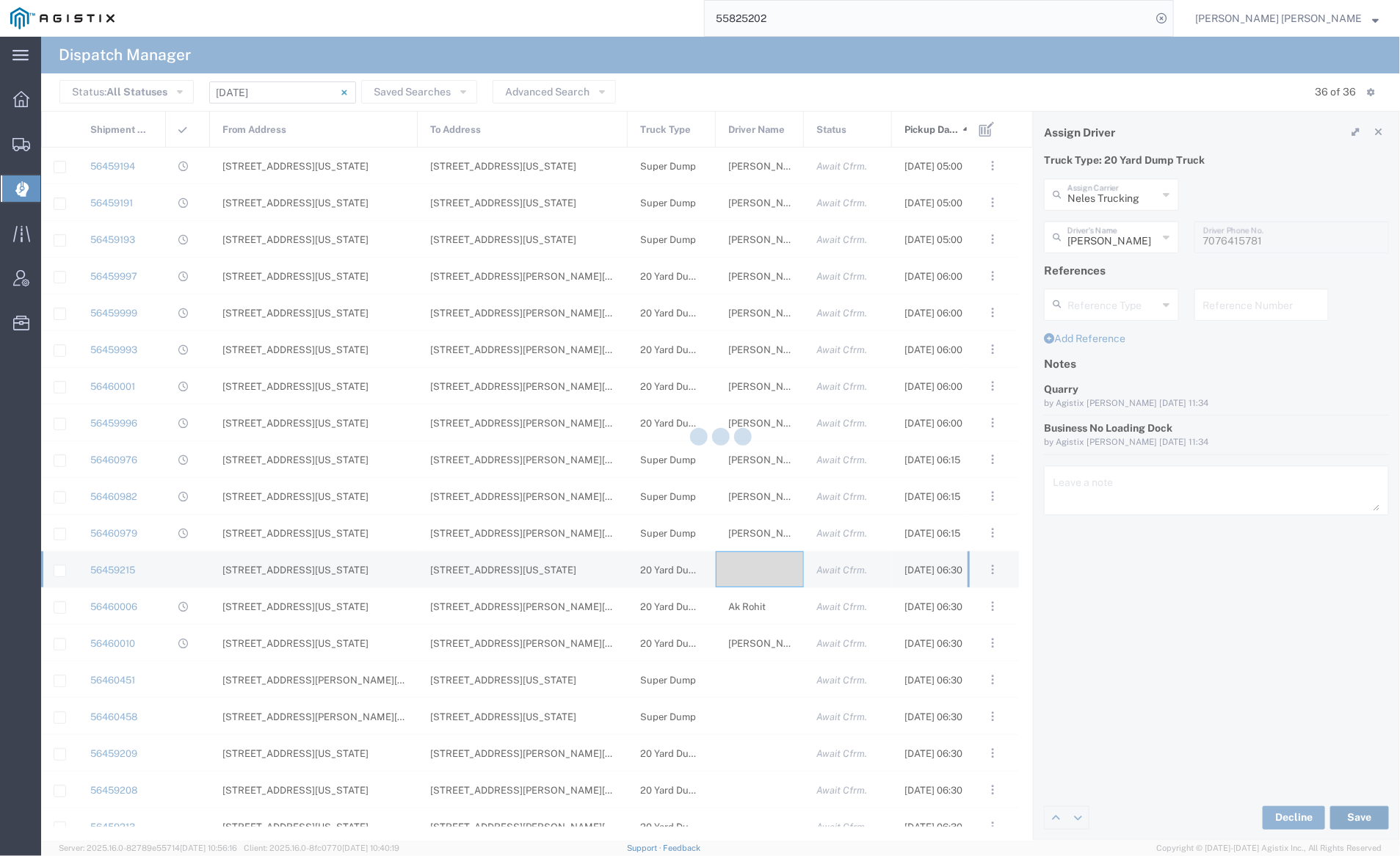
type input "[PERSON_NAME]"
type input "Neles Trucking"
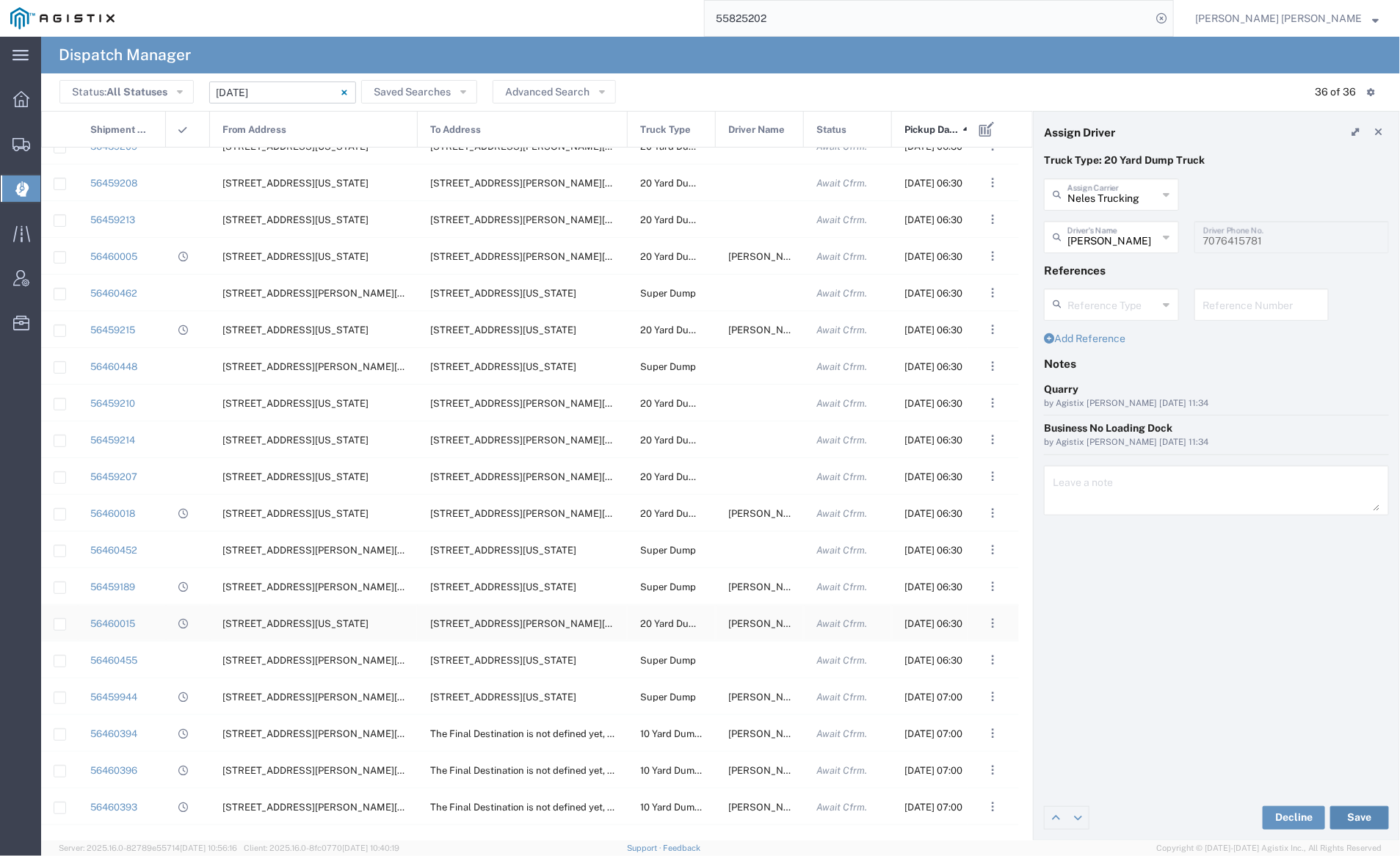
scroll to position [570, 0]
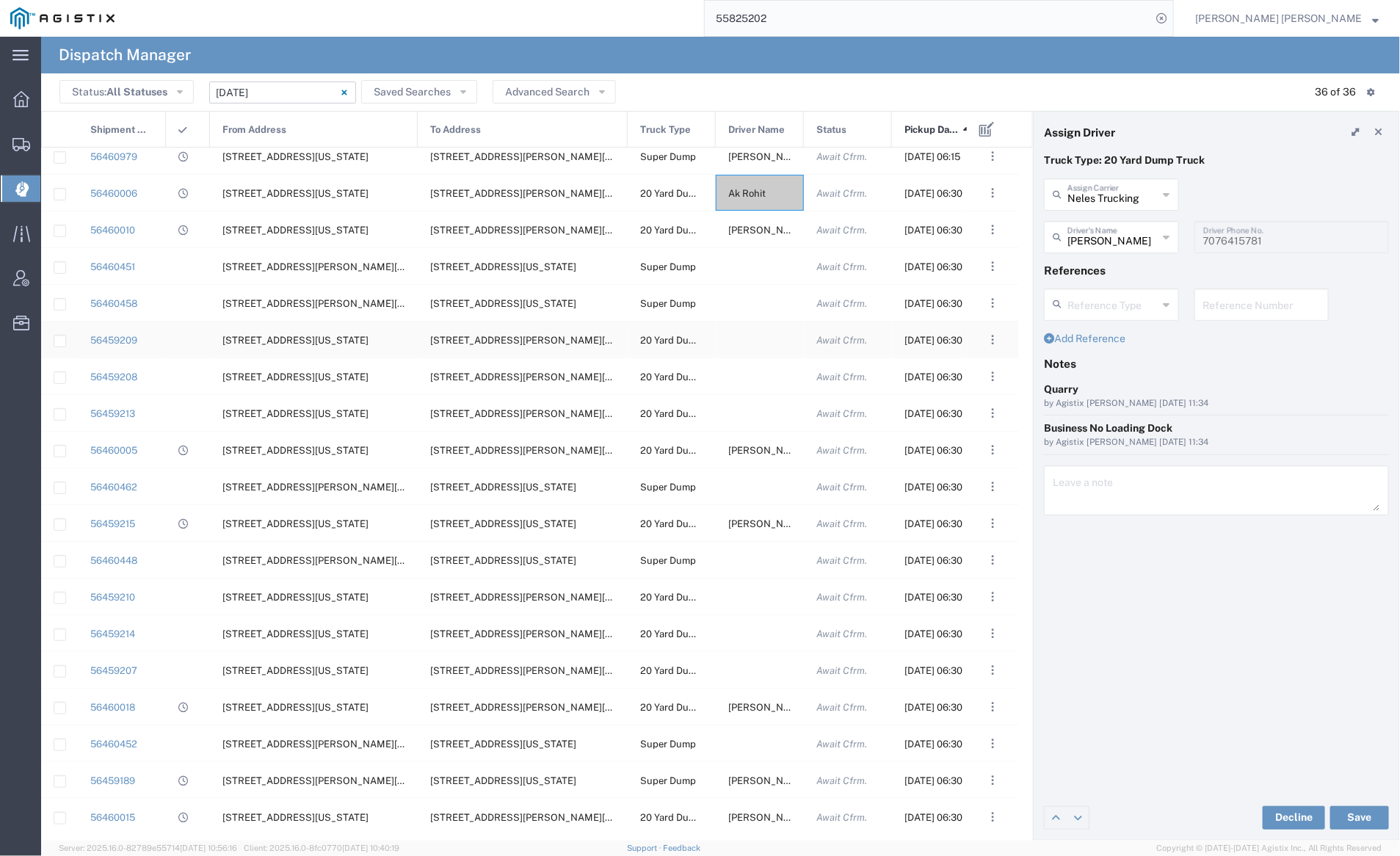
click at [744, 337] on div at bounding box center [759, 339] width 88 height 36
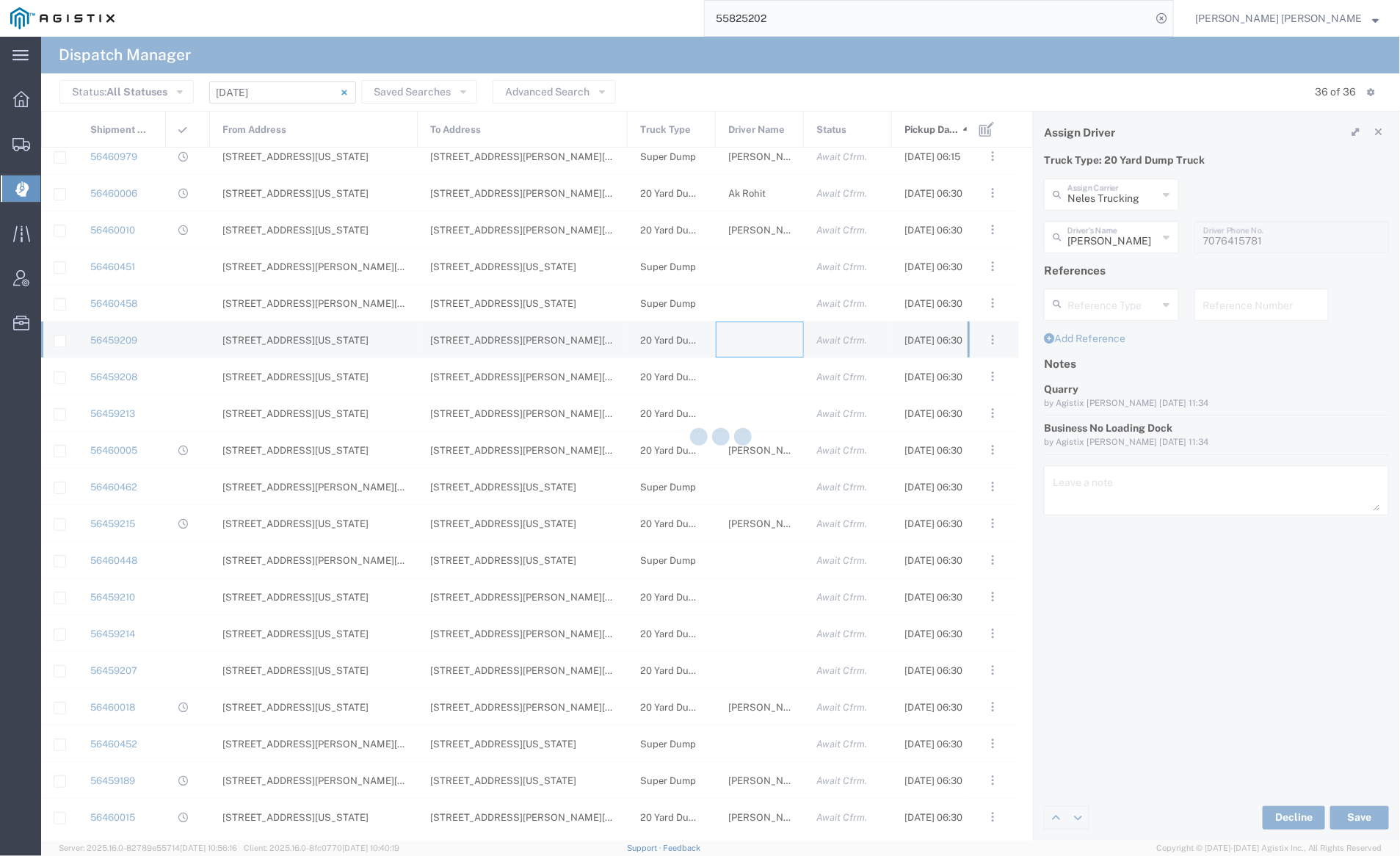
type input "[PERSON_NAME] Trucking"
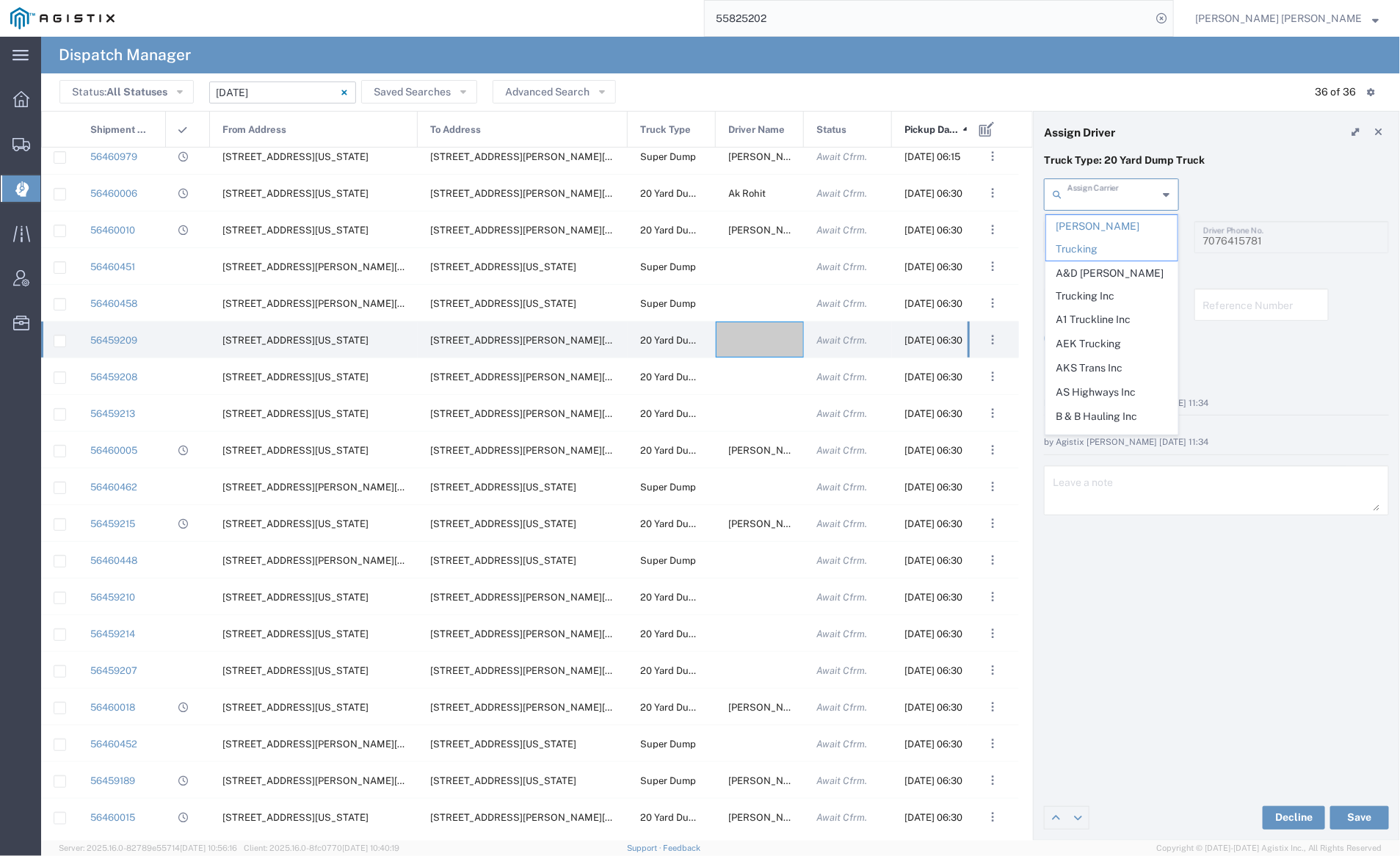
click at [1102, 192] on input "text" at bounding box center [1112, 194] width 91 height 26
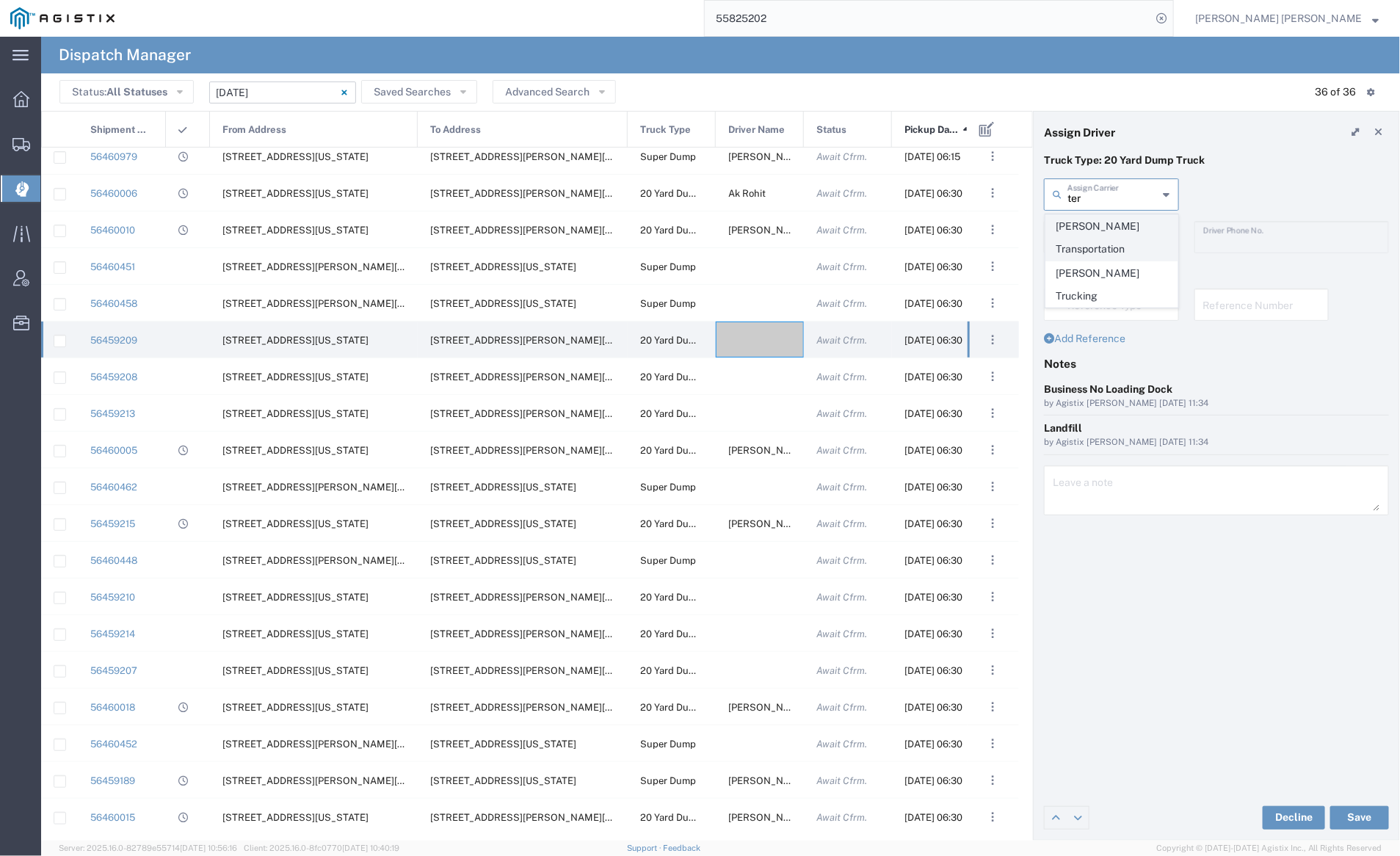
click at [1104, 232] on span "[PERSON_NAME] Transportation" at bounding box center [1111, 237] width 131 height 45
type input "[PERSON_NAME] Transportation"
click at [1104, 232] on input "text" at bounding box center [1113, 236] width 93 height 26
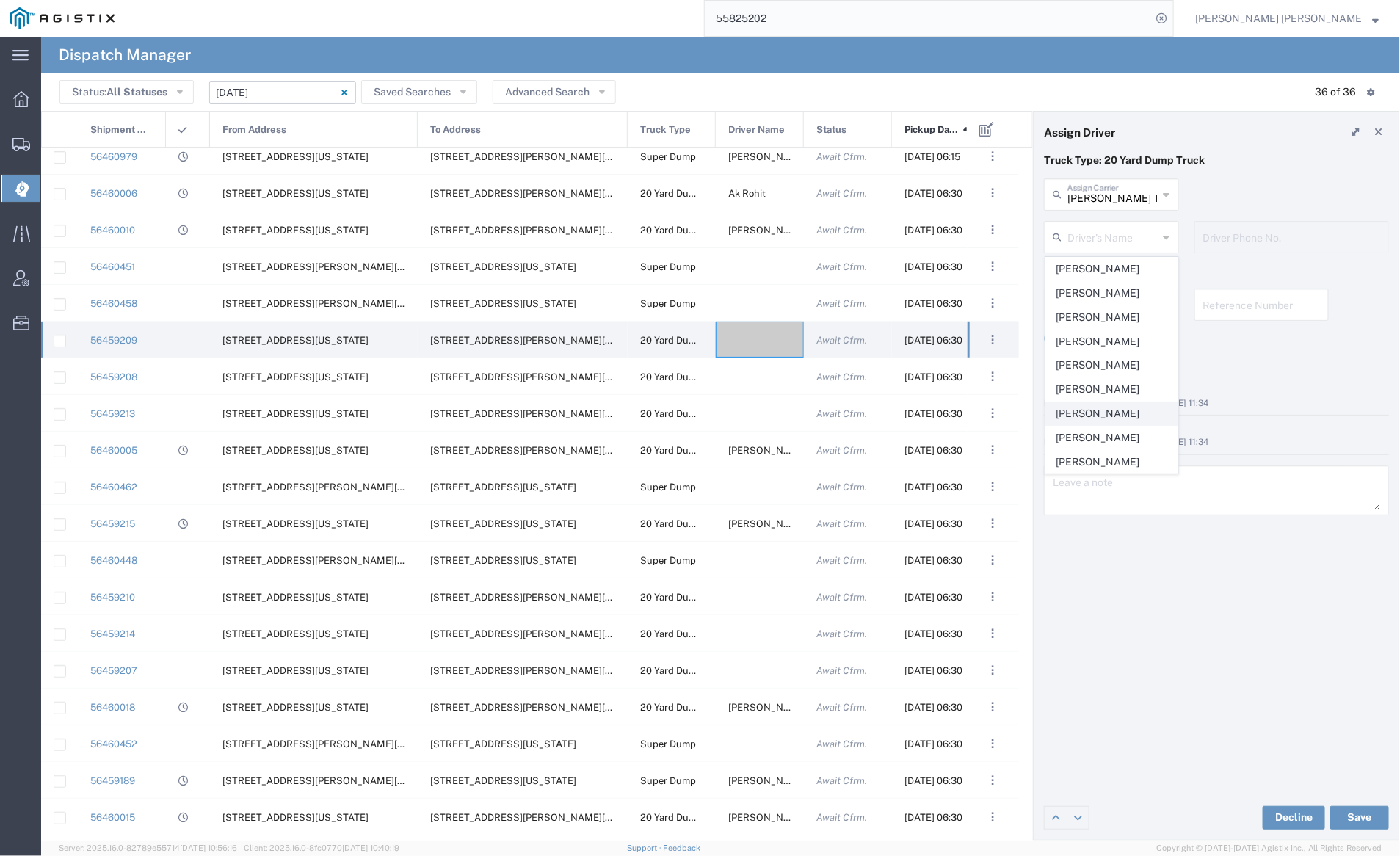
click at [1115, 423] on span "[PERSON_NAME]" at bounding box center [1111, 413] width 131 height 23
type input "[PERSON_NAME]"
type input "[PHONE_NUMBER]"
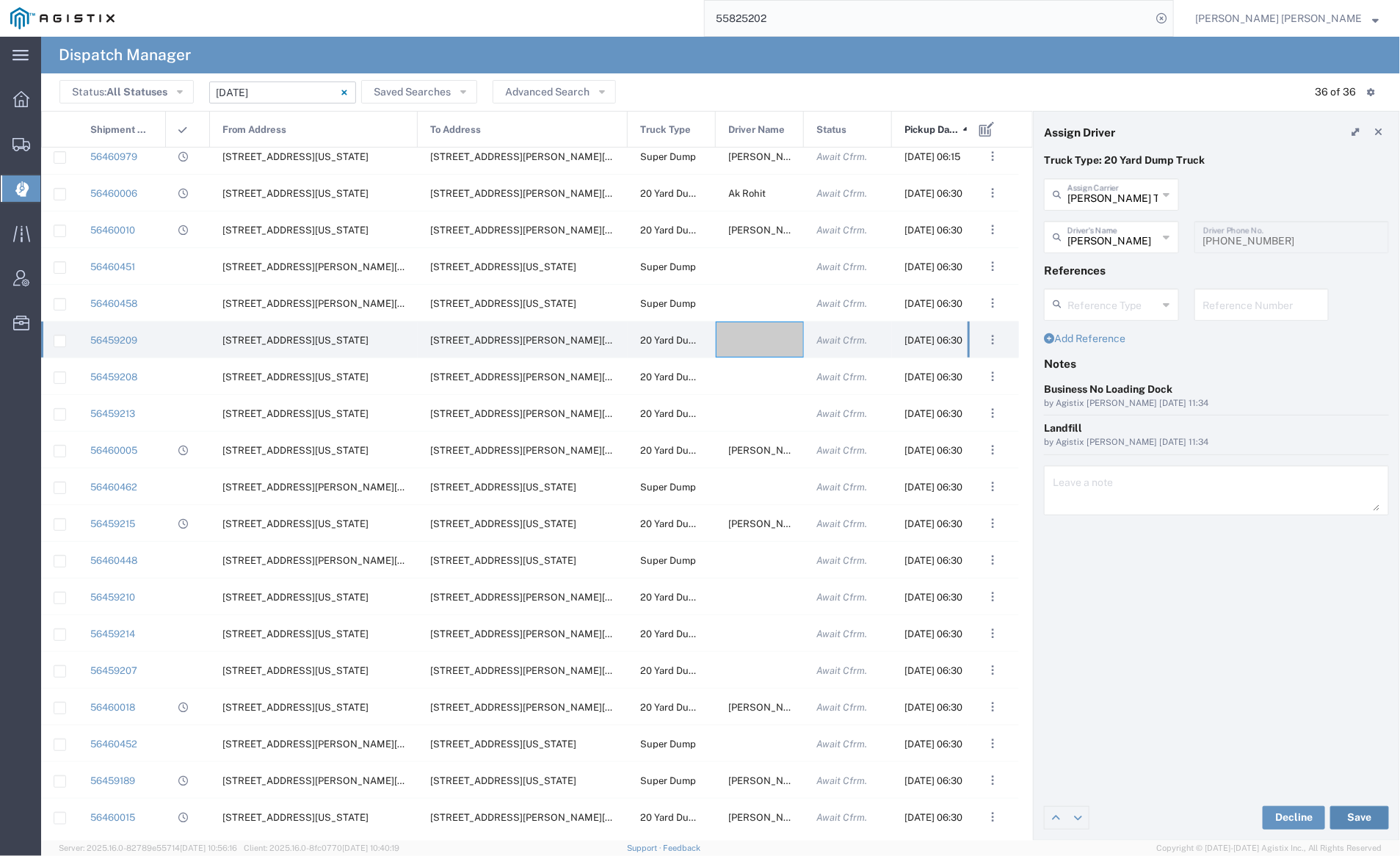
click at [1370, 818] on button "Save" at bounding box center [1358, 817] width 58 height 24
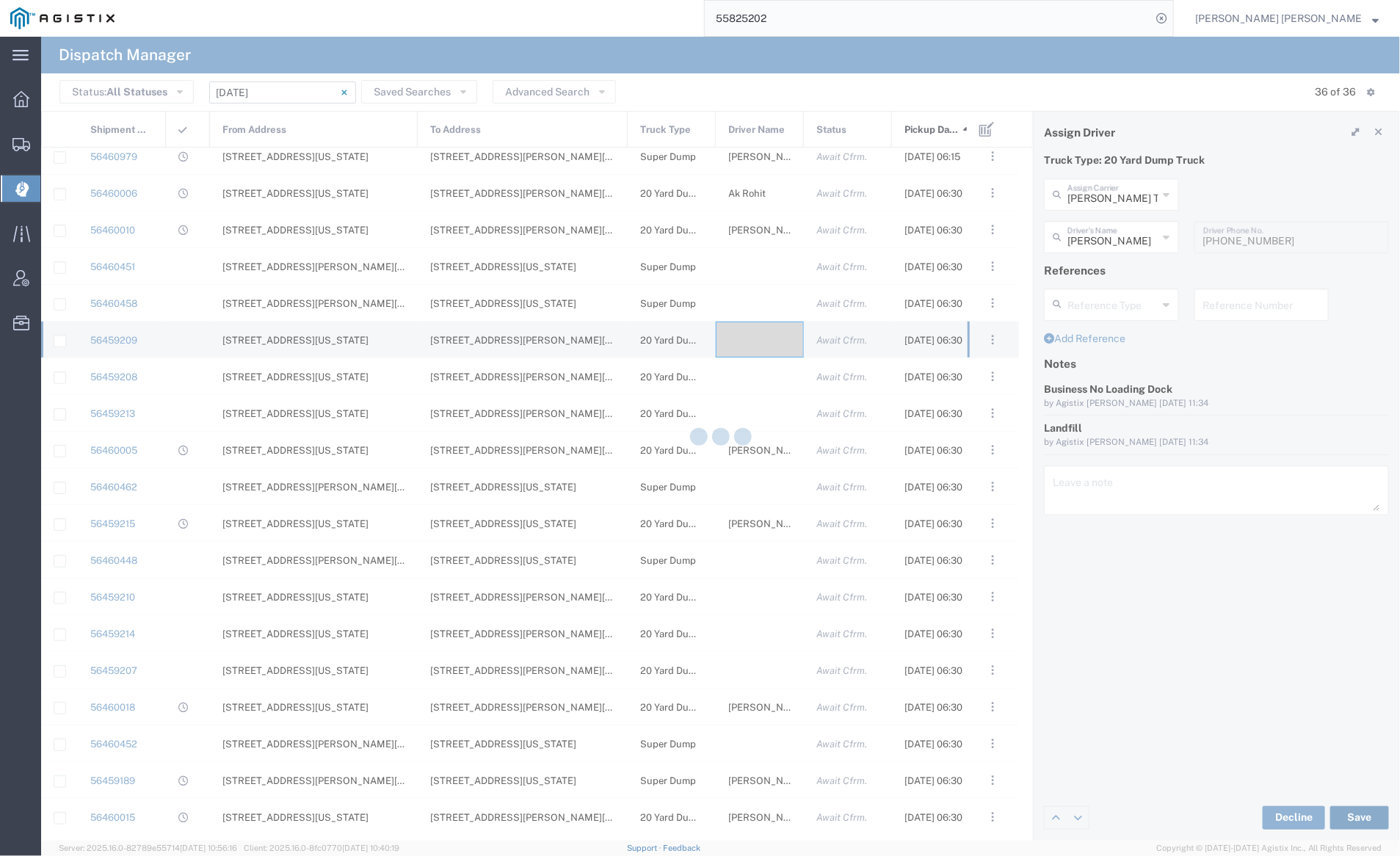
type input "[PERSON_NAME]"
type input "[PERSON_NAME] Transportation"
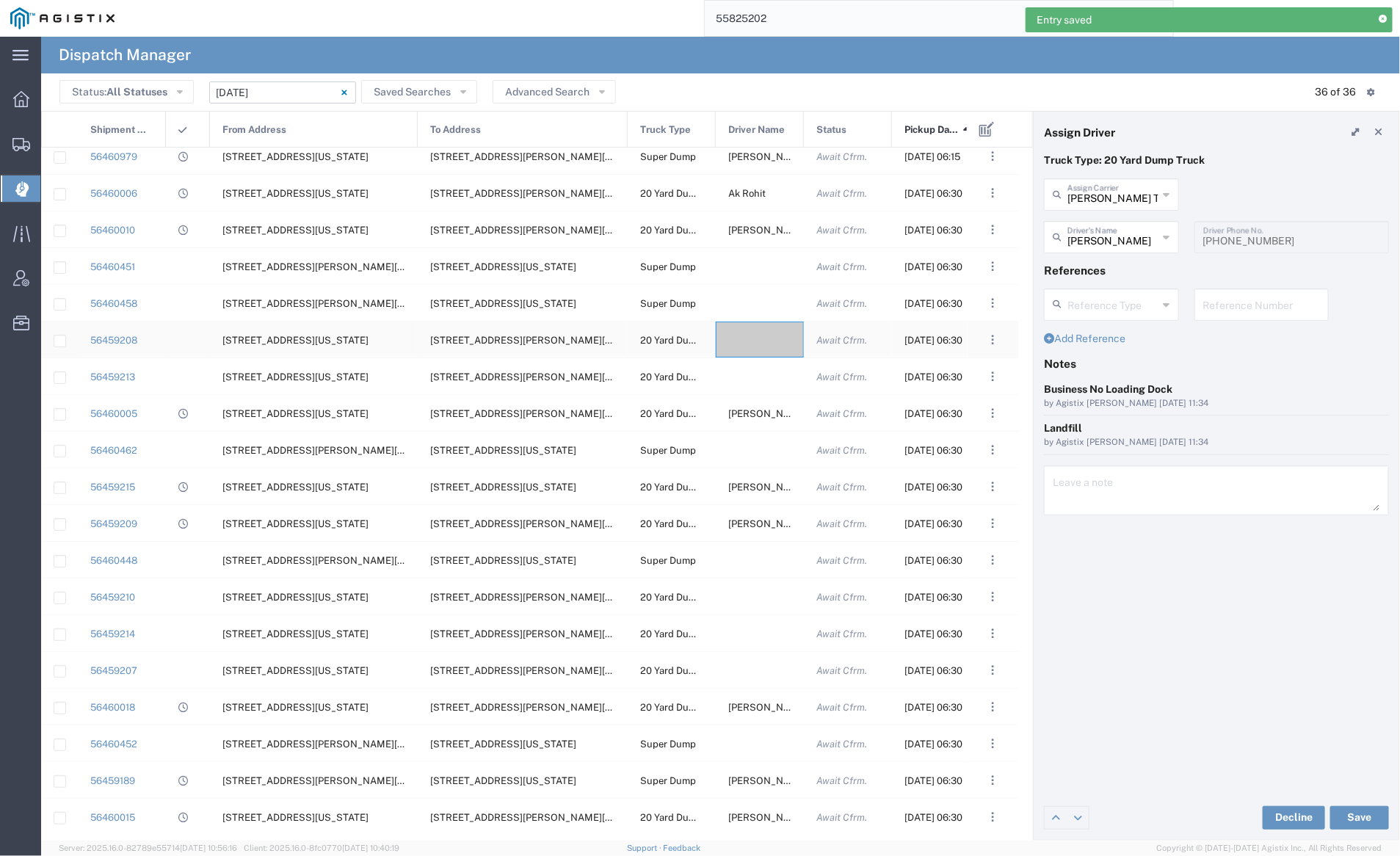
click at [744, 336] on div at bounding box center [759, 339] width 88 height 36
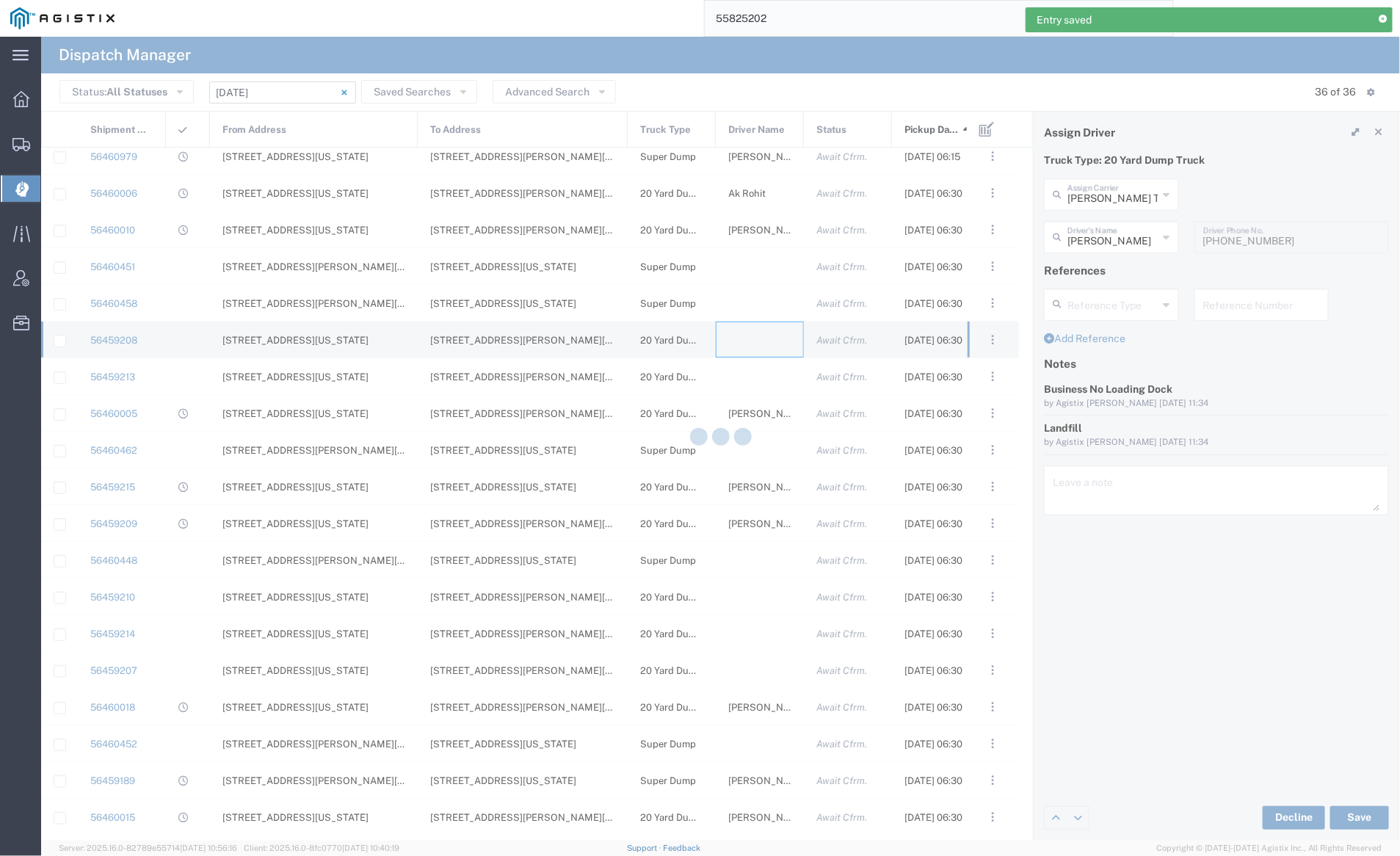
type input "[PERSON_NAME] Trucking"
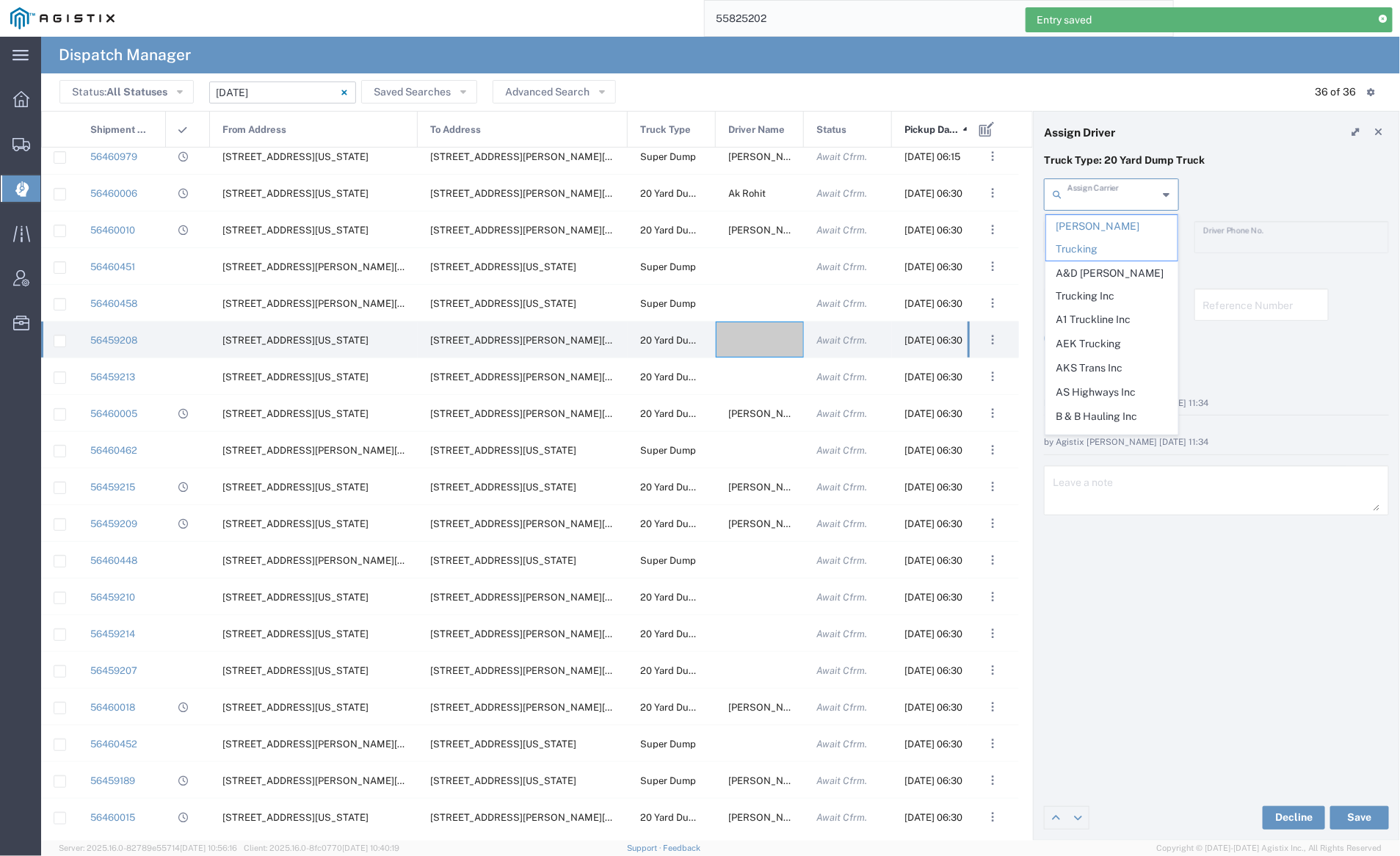
click at [1119, 197] on input "text" at bounding box center [1112, 194] width 91 height 26
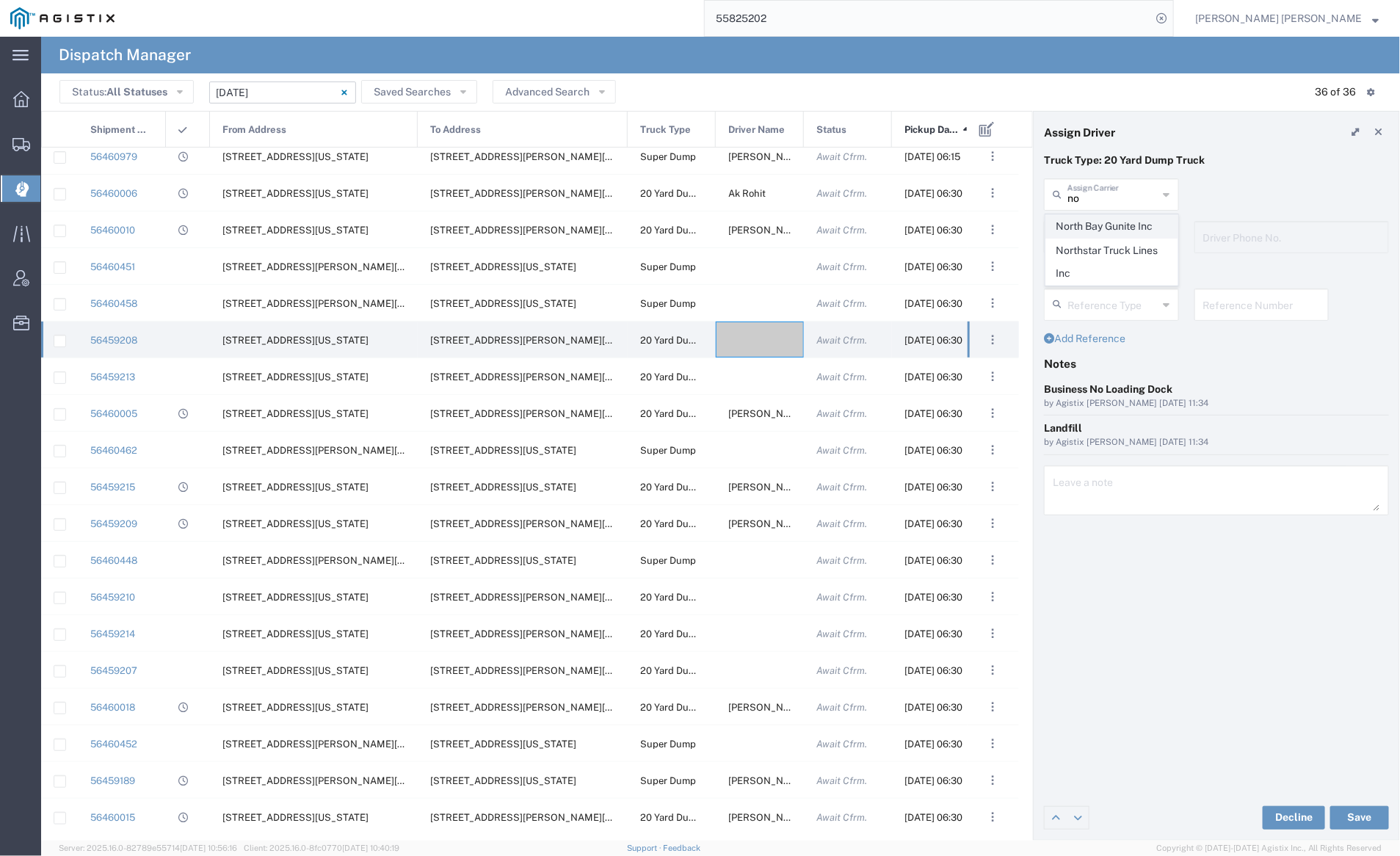
click at [1118, 223] on span "North Bay Gunite Inc" at bounding box center [1111, 225] width 131 height 23
click at [1118, 237] on input "text" at bounding box center [1113, 236] width 93 height 26
click at [1120, 261] on span "[PERSON_NAME]" at bounding box center [1111, 269] width 131 height 23
click at [1356, 818] on button "Save" at bounding box center [1358, 817] width 58 height 24
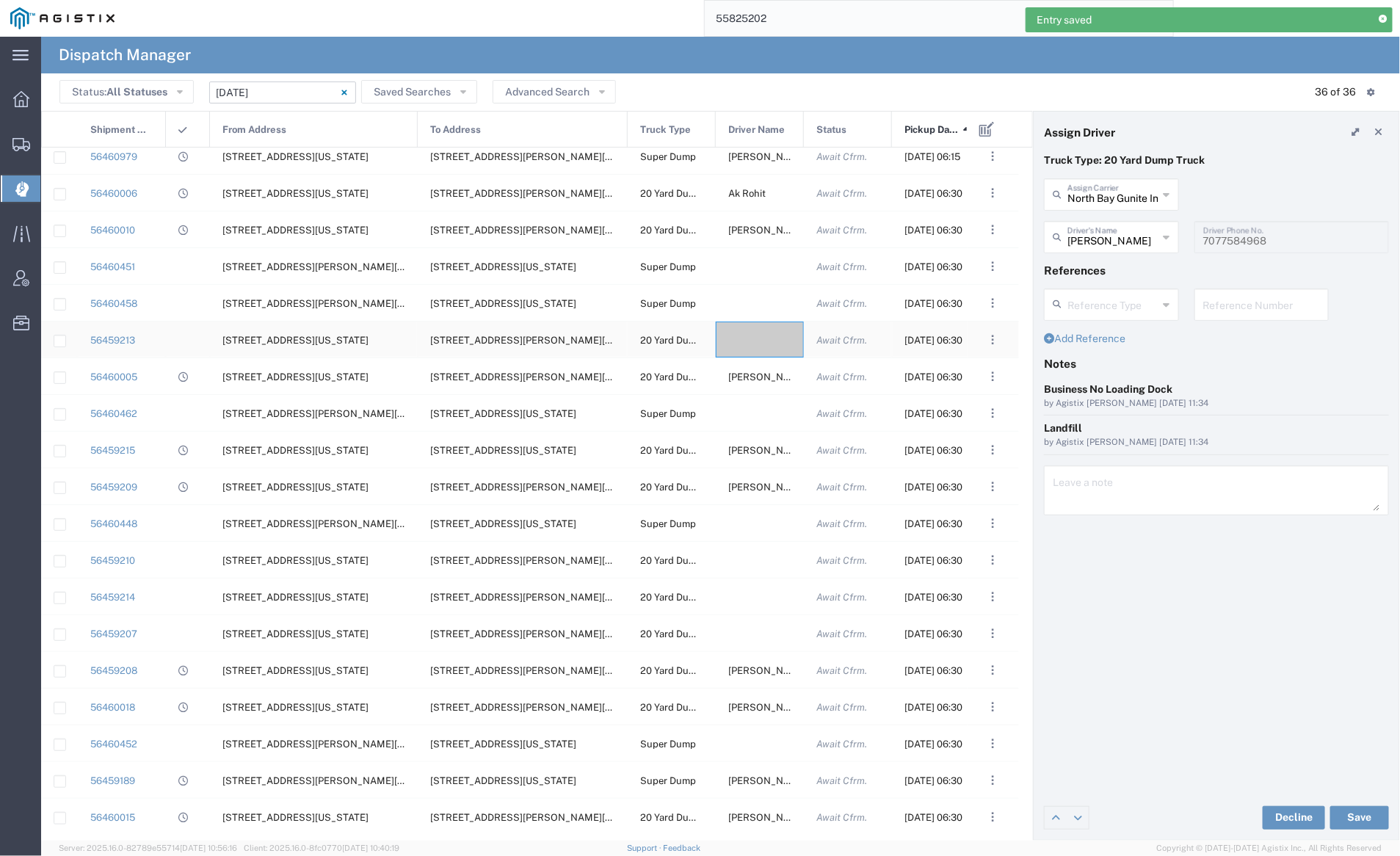
click at [744, 347] on div at bounding box center [759, 339] width 88 height 36
click at [1099, 185] on input "text" at bounding box center [1112, 194] width 91 height 26
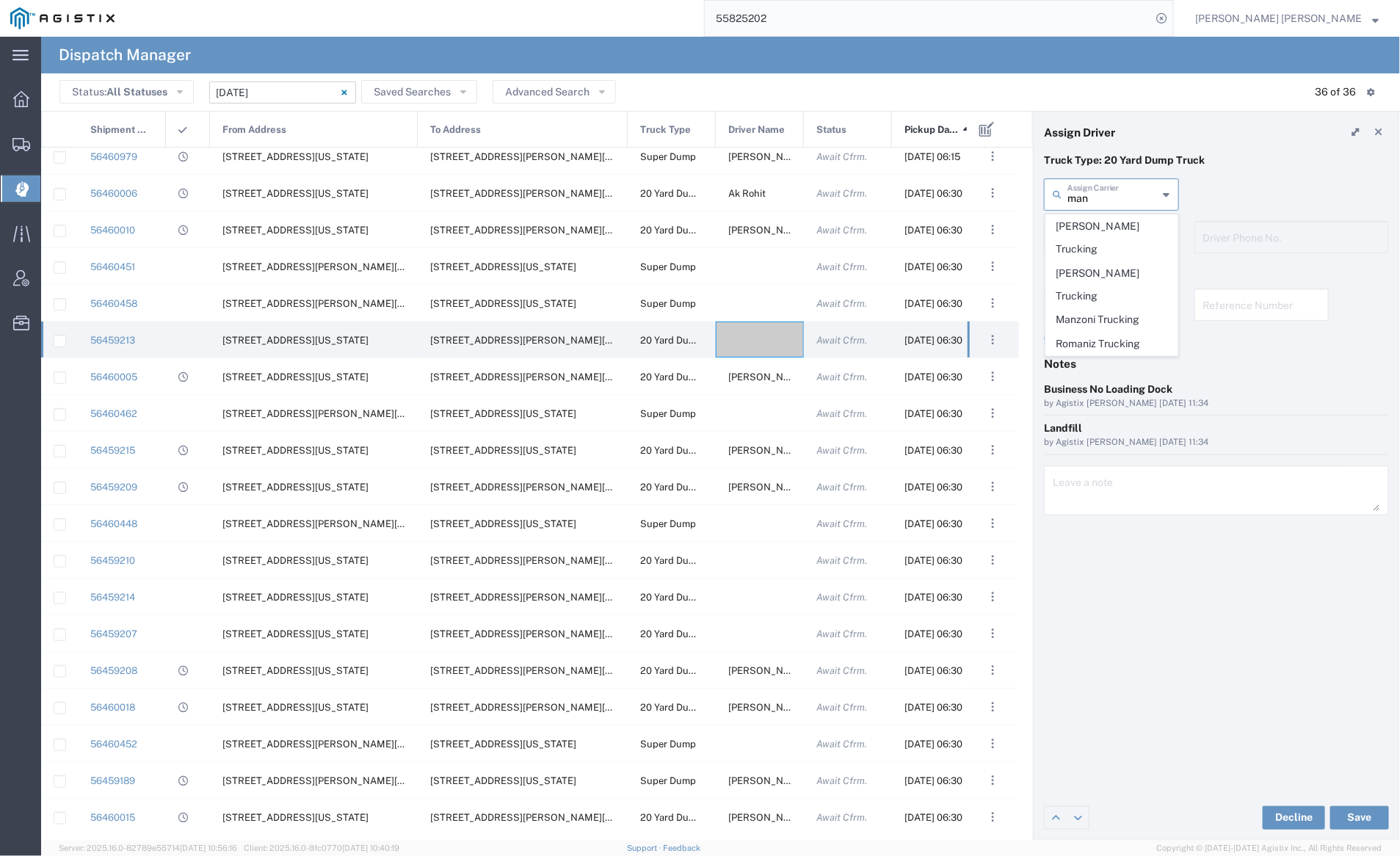
drag, startPoint x: 1119, startPoint y: 300, endPoint x: 1107, endPoint y: 256, distance: 45.6
click at [1119, 308] on span "Manzoni Trucking" at bounding box center [1111, 319] width 131 height 23
click at [1103, 225] on input "text" at bounding box center [1113, 236] width 93 height 26
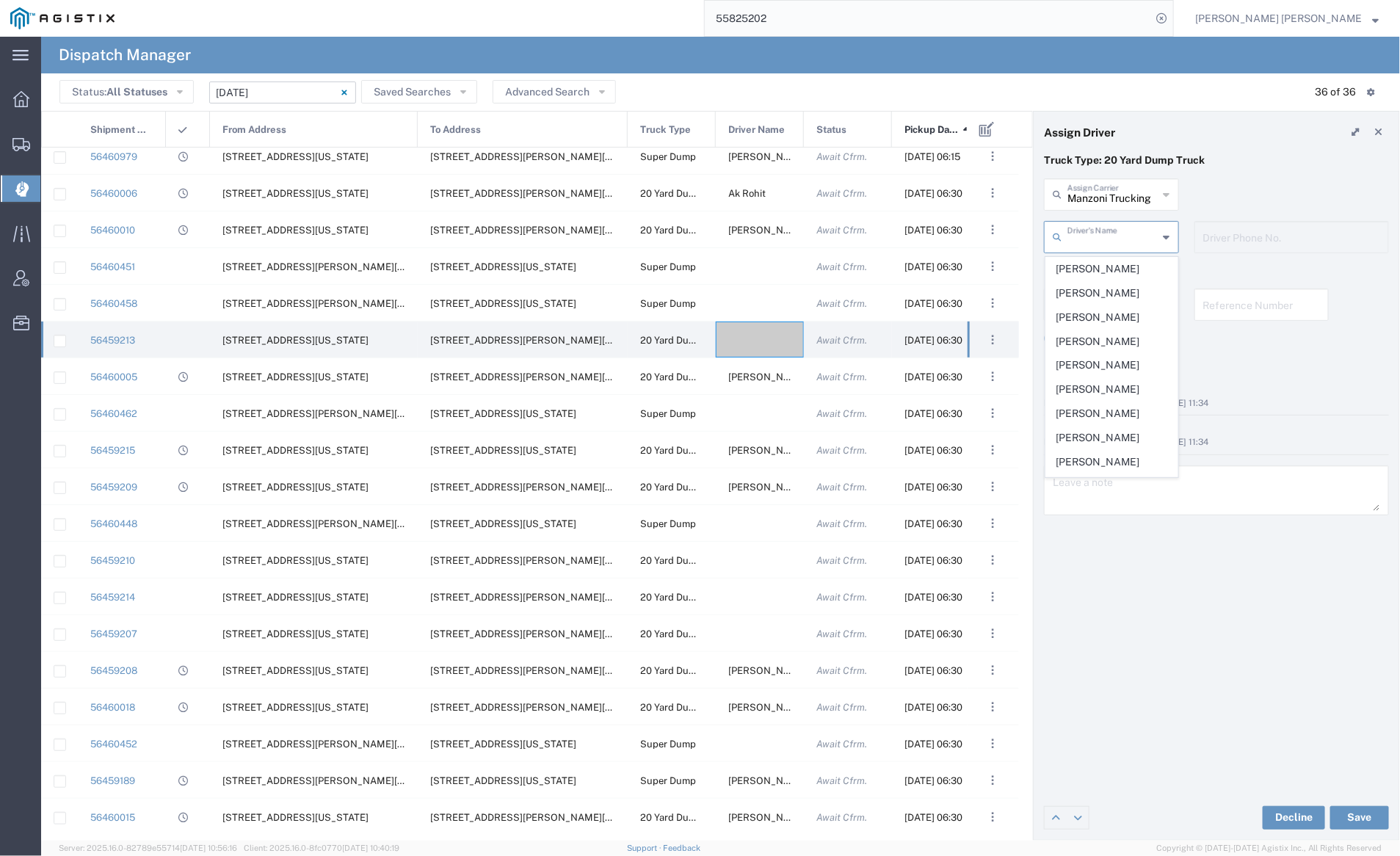
click at [1111, 269] on span "[PERSON_NAME]" at bounding box center [1111, 269] width 131 height 23
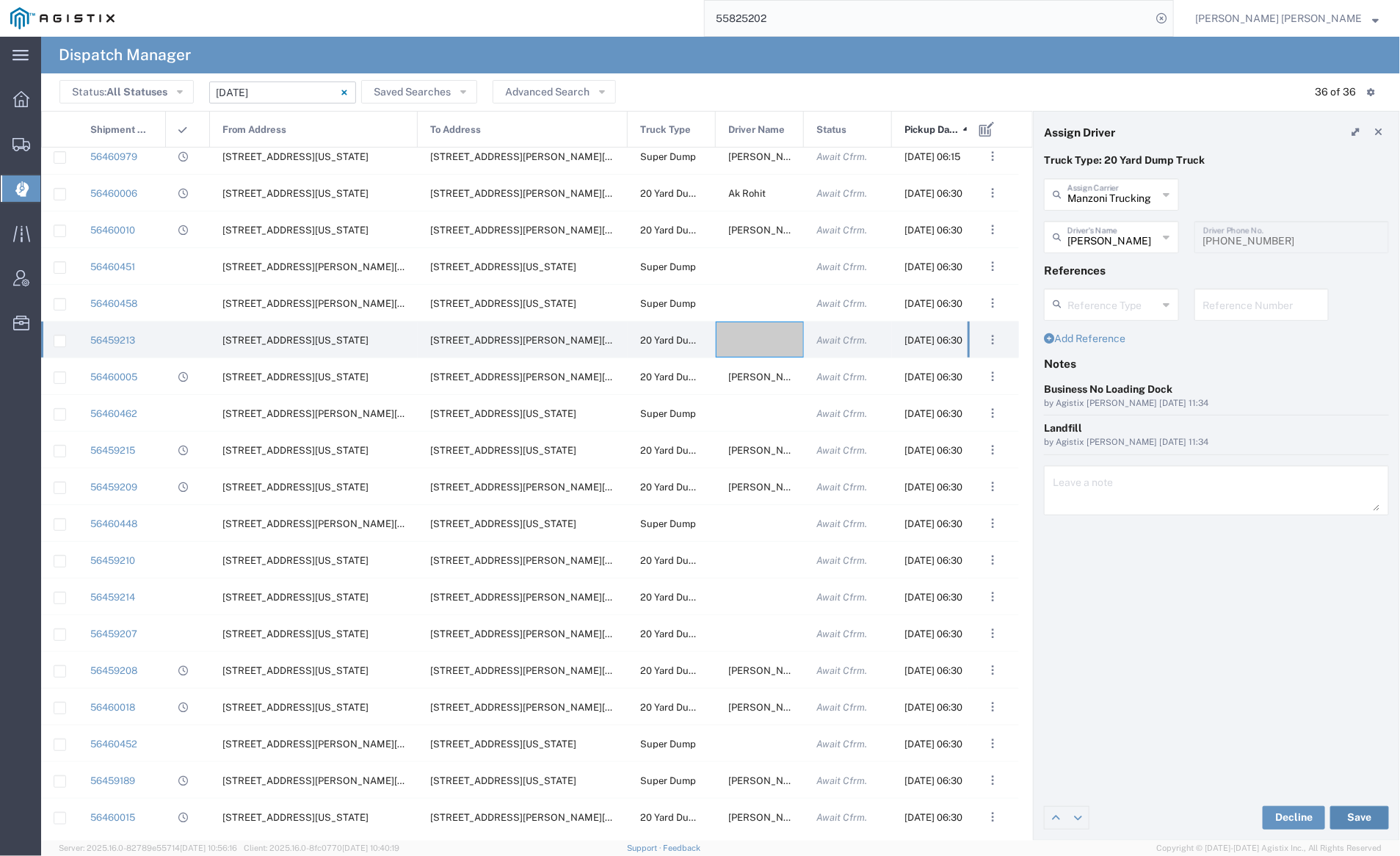
click at [1357, 818] on button "Save" at bounding box center [1358, 817] width 58 height 24
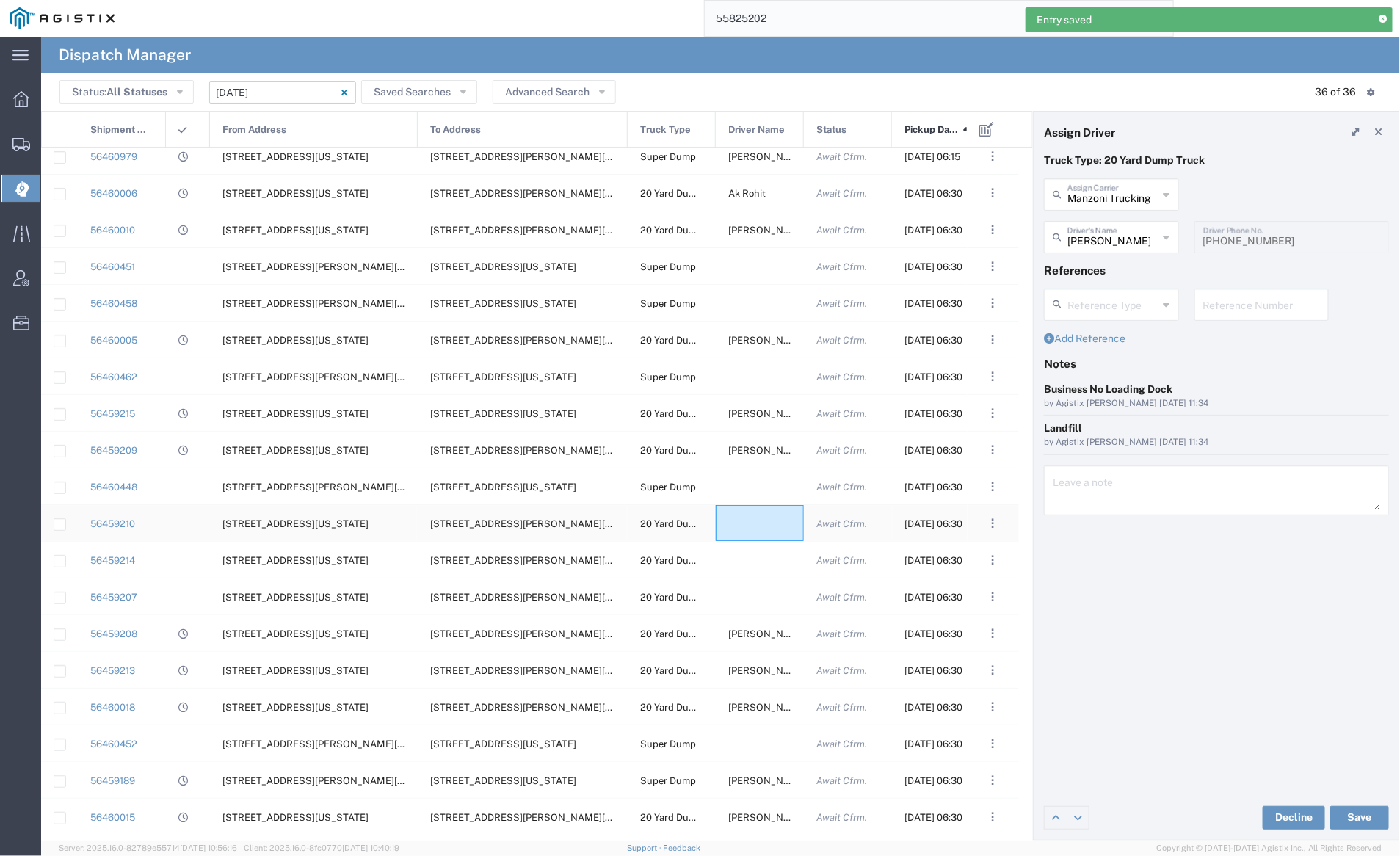
click at [735, 523] on div at bounding box center [759, 523] width 88 height 36
click at [1098, 198] on input "text" at bounding box center [1112, 194] width 91 height 26
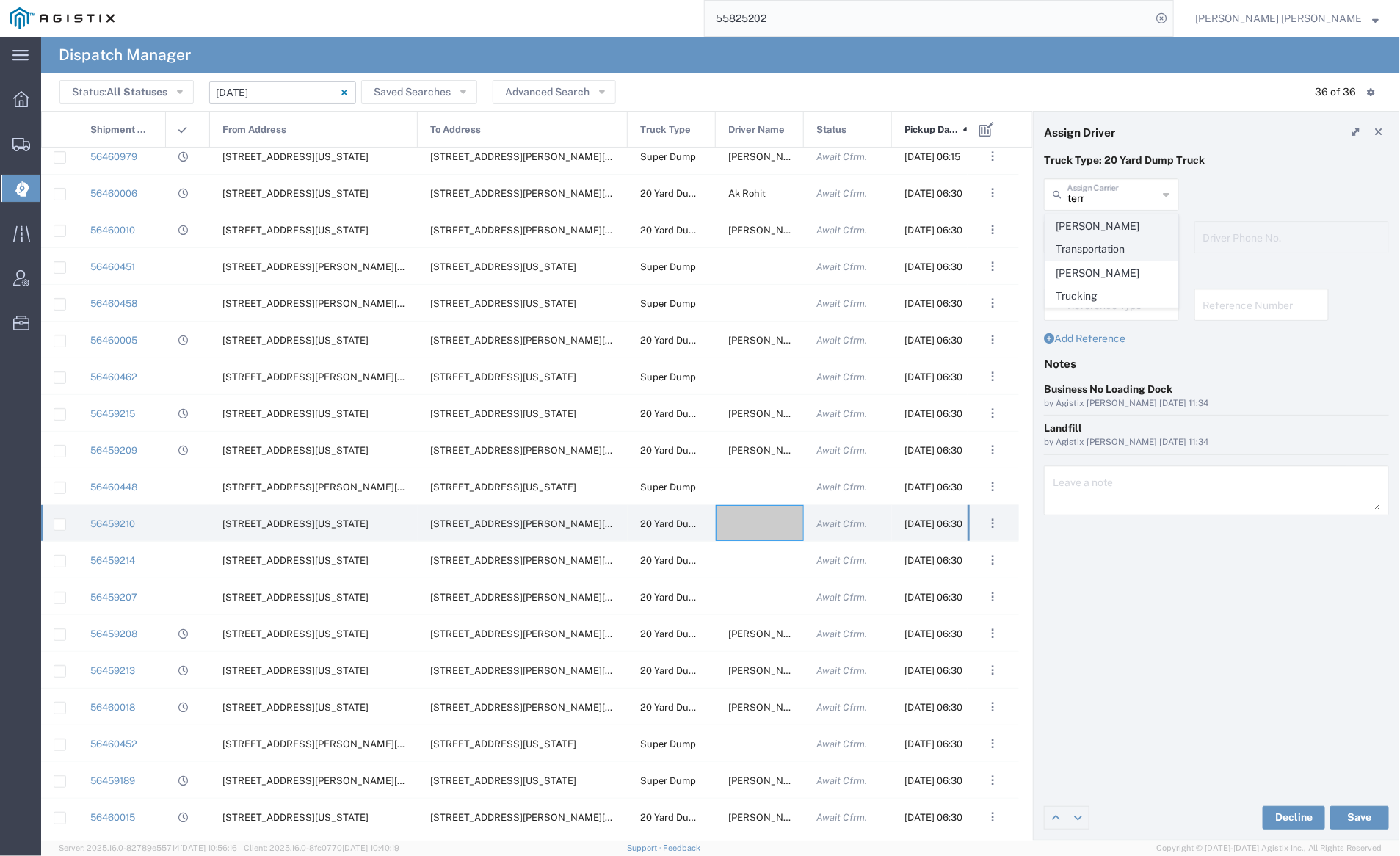
click at [1107, 226] on span "[PERSON_NAME] Transportation" at bounding box center [1111, 237] width 131 height 45
click at [1109, 235] on input "text" at bounding box center [1113, 236] width 93 height 26
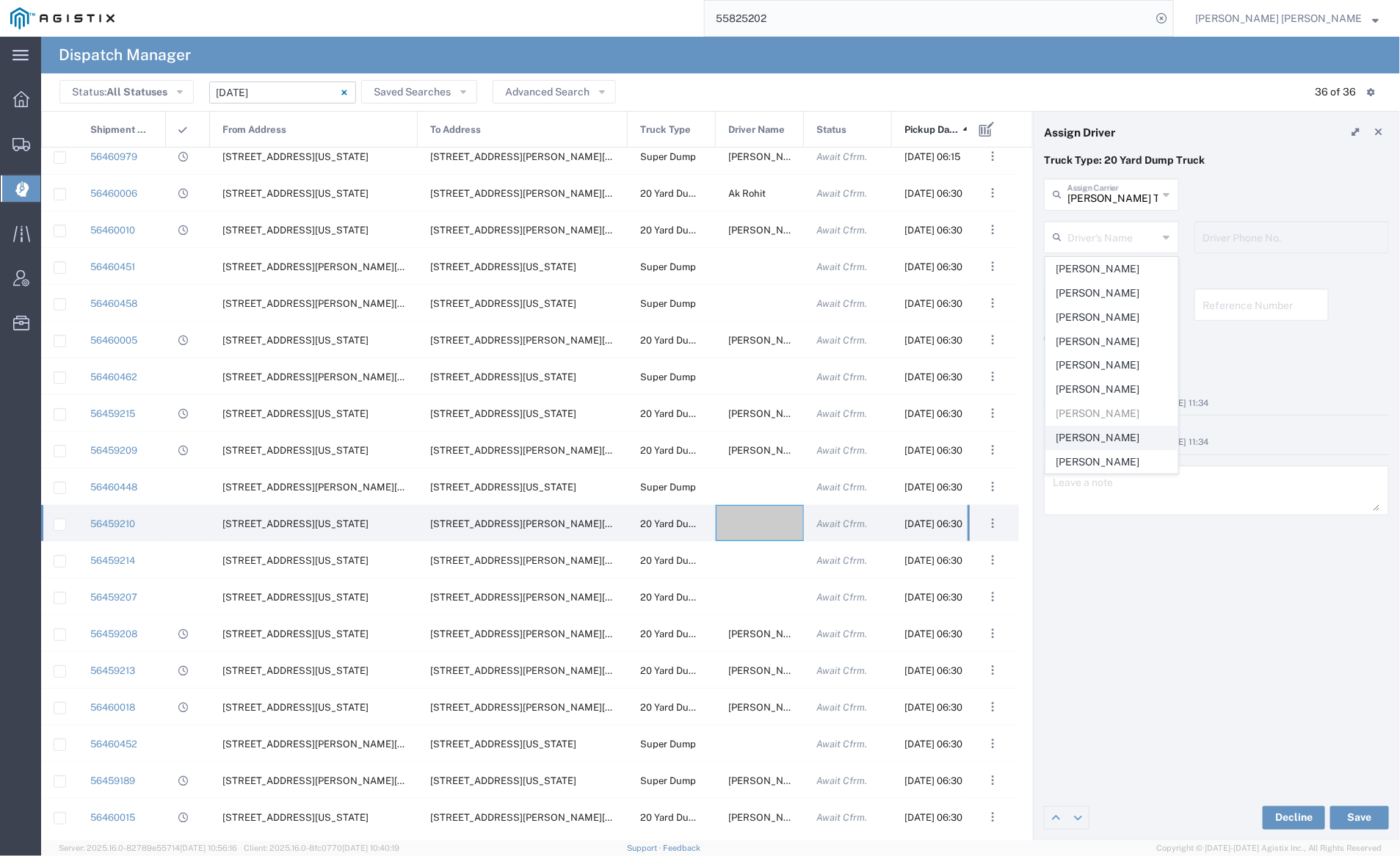
click at [1112, 443] on span "[PERSON_NAME]" at bounding box center [1111, 437] width 131 height 23
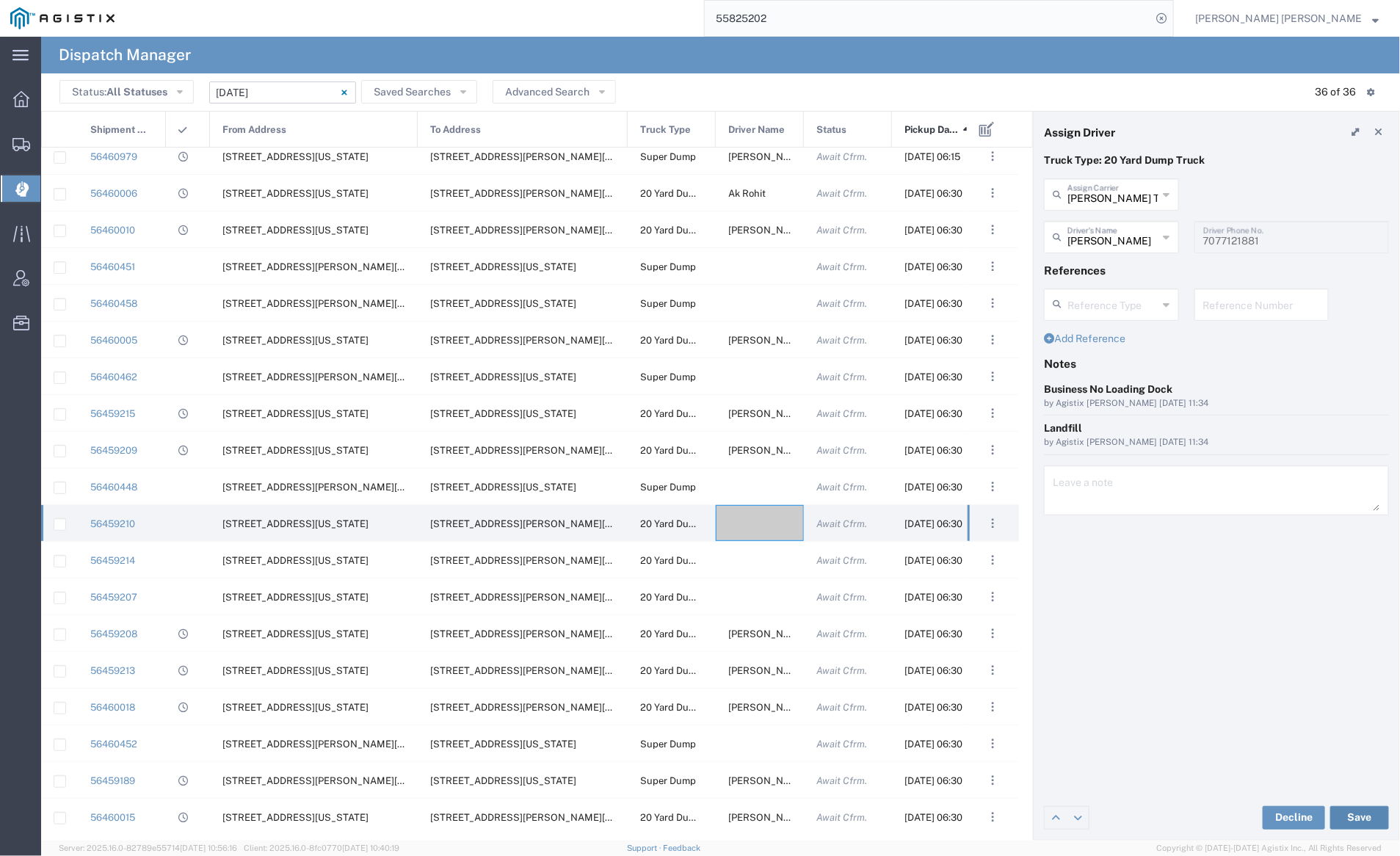
click at [1359, 813] on button "Save" at bounding box center [1358, 817] width 58 height 24
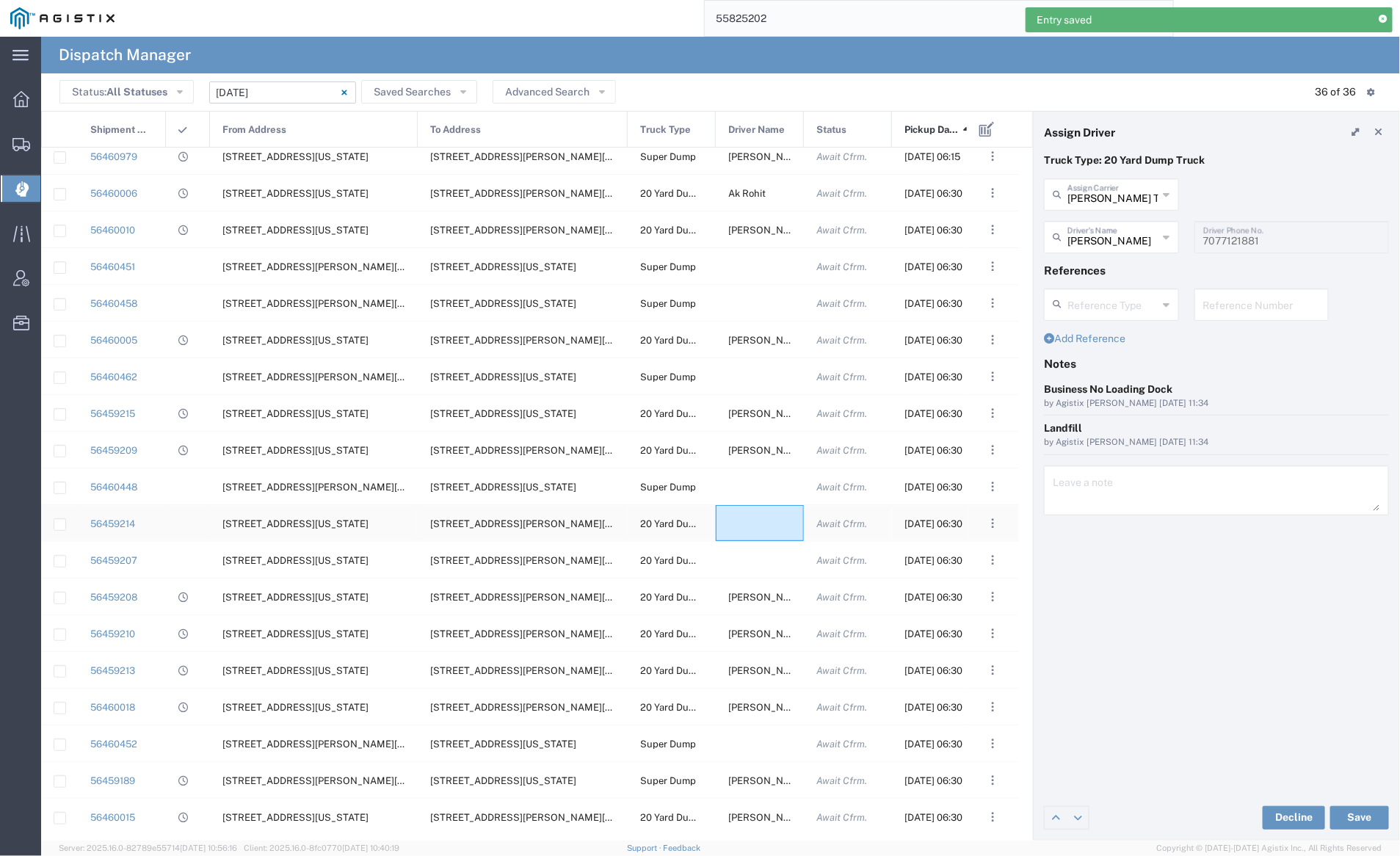
click at [746, 523] on div at bounding box center [759, 523] width 88 height 36
click at [1082, 185] on input "text" at bounding box center [1112, 194] width 91 height 26
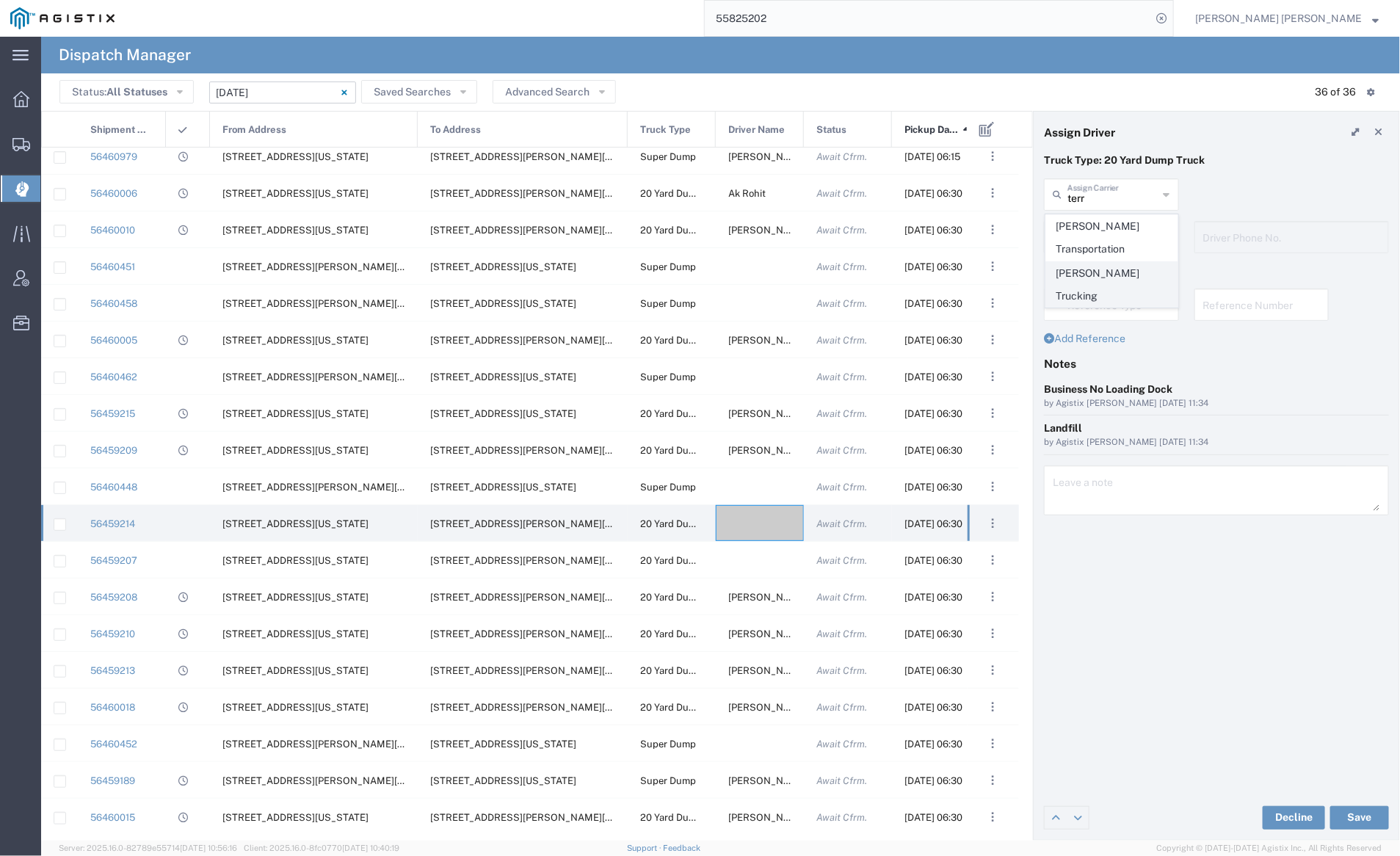
click at [1101, 262] on span "[PERSON_NAME] Trucking" at bounding box center [1111, 285] width 131 height 45
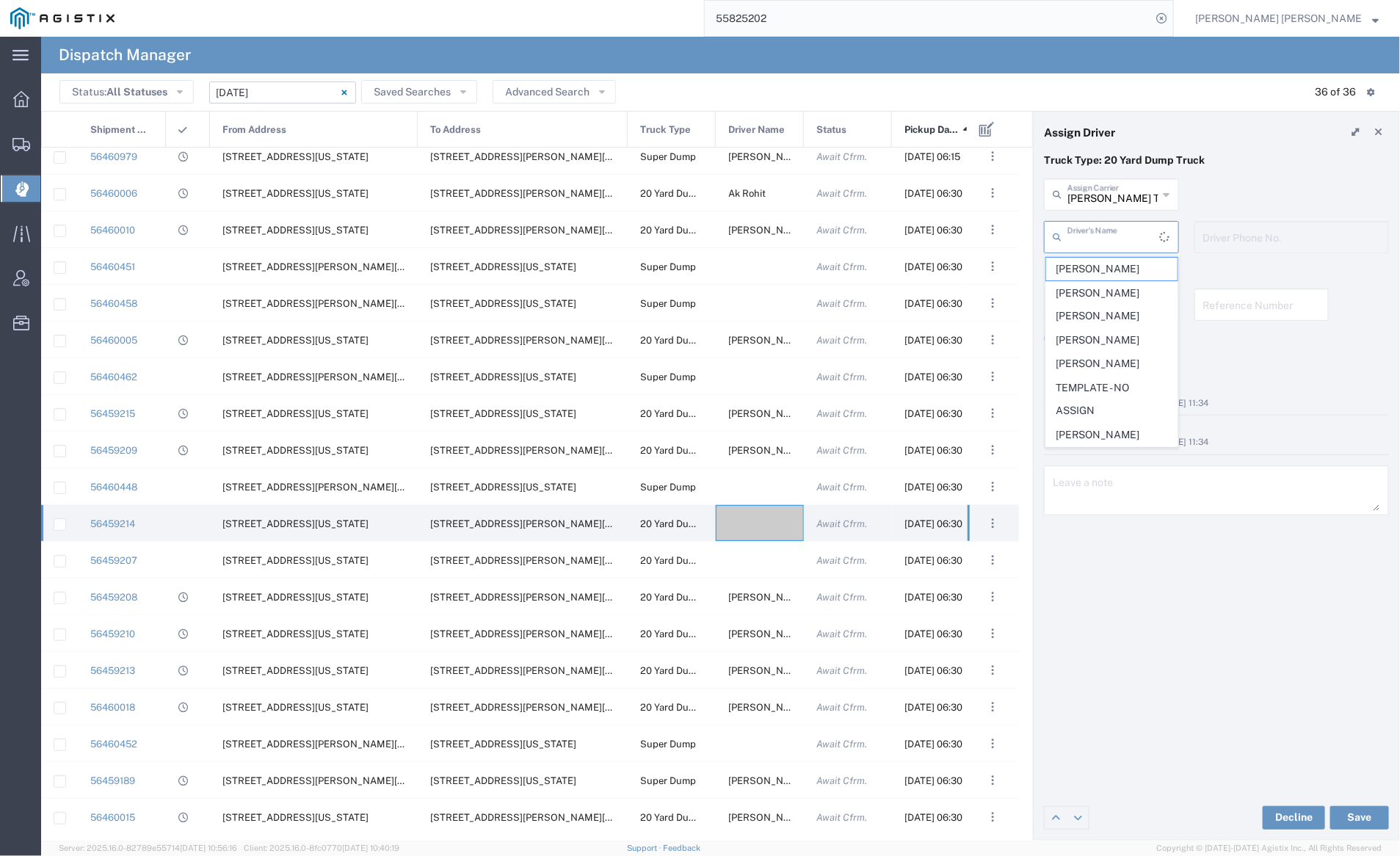
click at [1098, 223] on input "text" at bounding box center [1113, 236] width 93 height 26
click at [1106, 263] on span "[PERSON_NAME]" at bounding box center [1111, 269] width 131 height 23
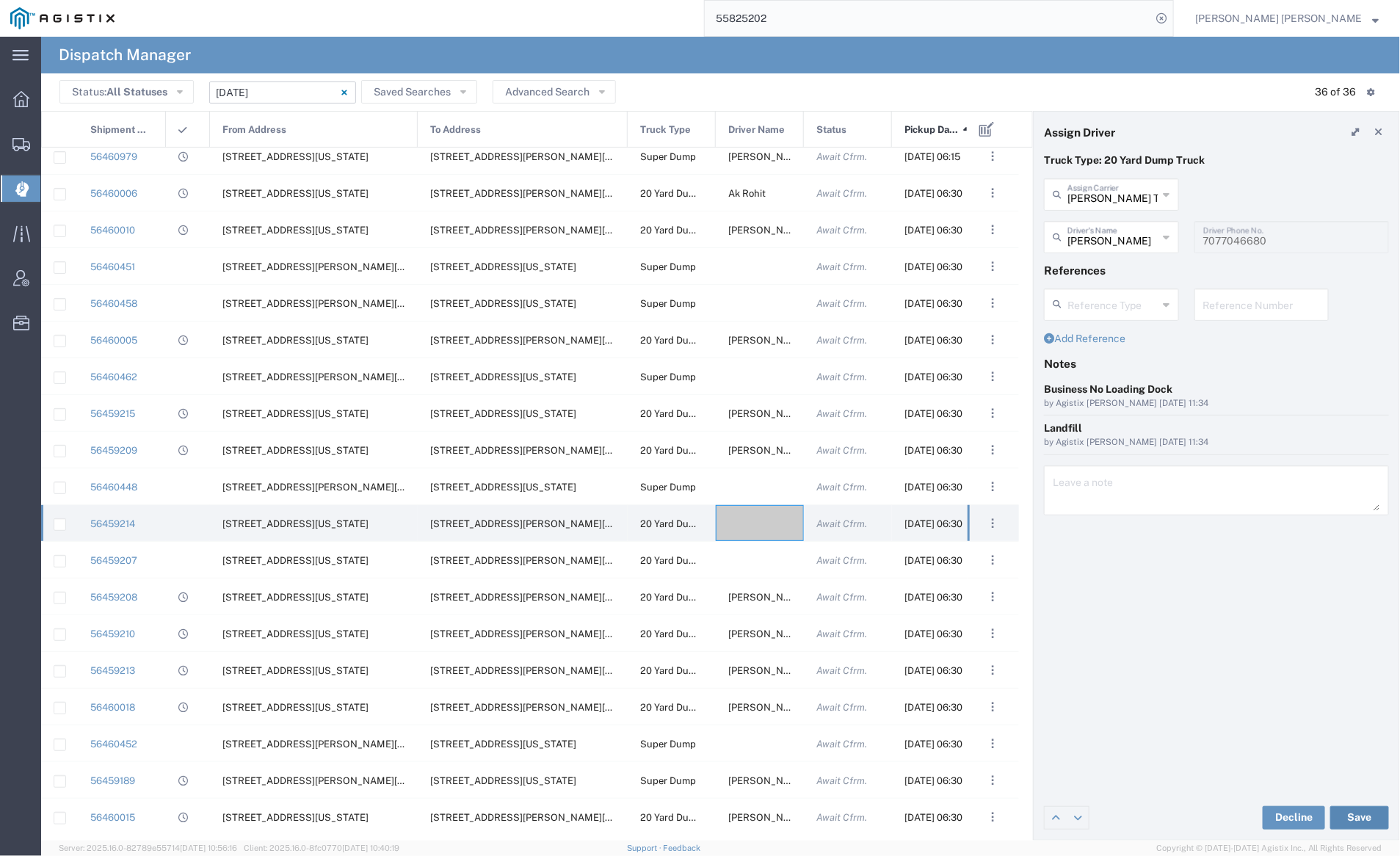
click at [1361, 815] on button "Save" at bounding box center [1358, 817] width 58 height 24
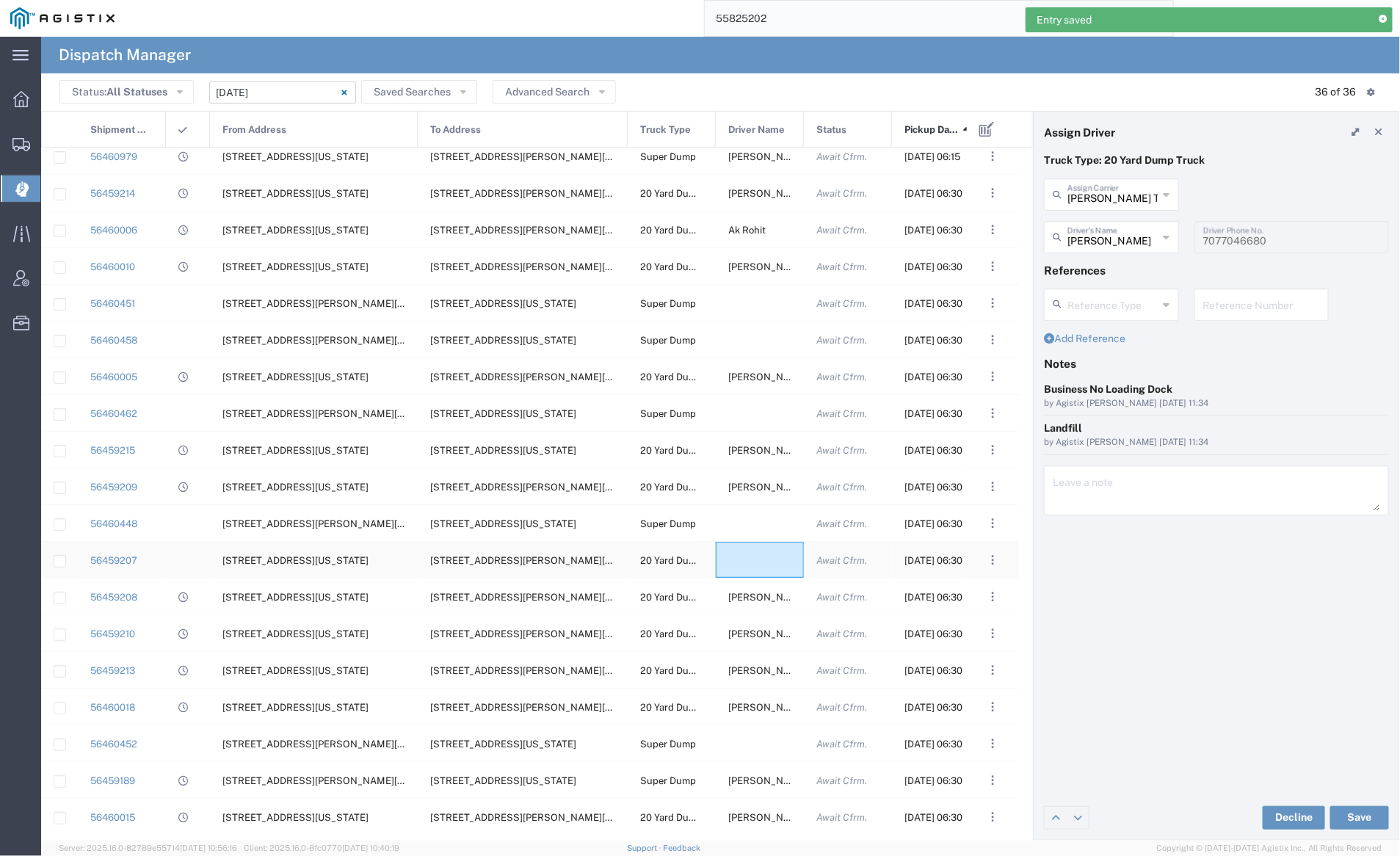
click at [759, 565] on div at bounding box center [759, 559] width 88 height 36
click at [1107, 207] on div "[PERSON_NAME] Trucking Assign Carrier" at bounding box center [1111, 194] width 135 height 33
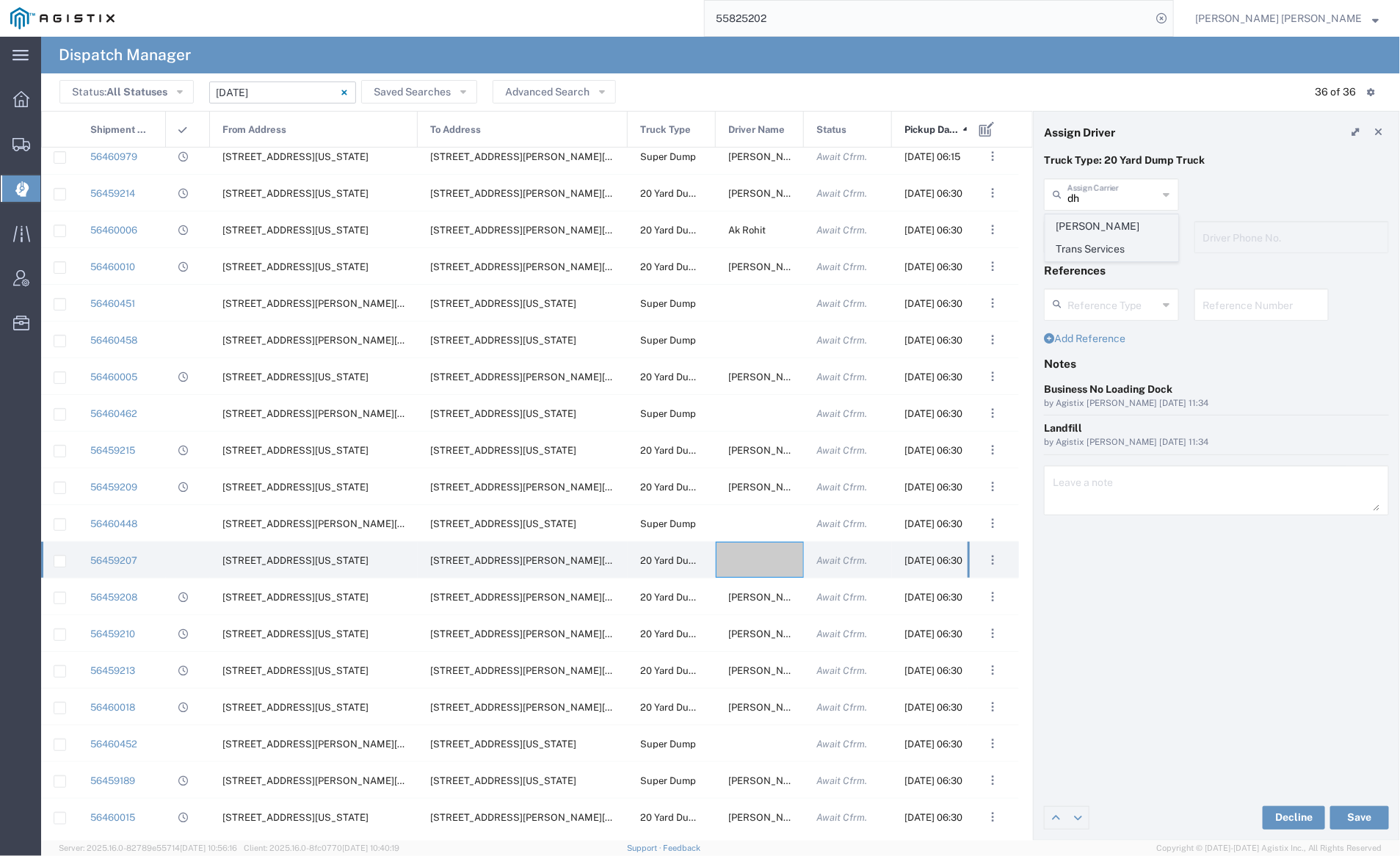
click at [1107, 228] on span "[PERSON_NAME] Trans Services" at bounding box center [1111, 237] width 131 height 45
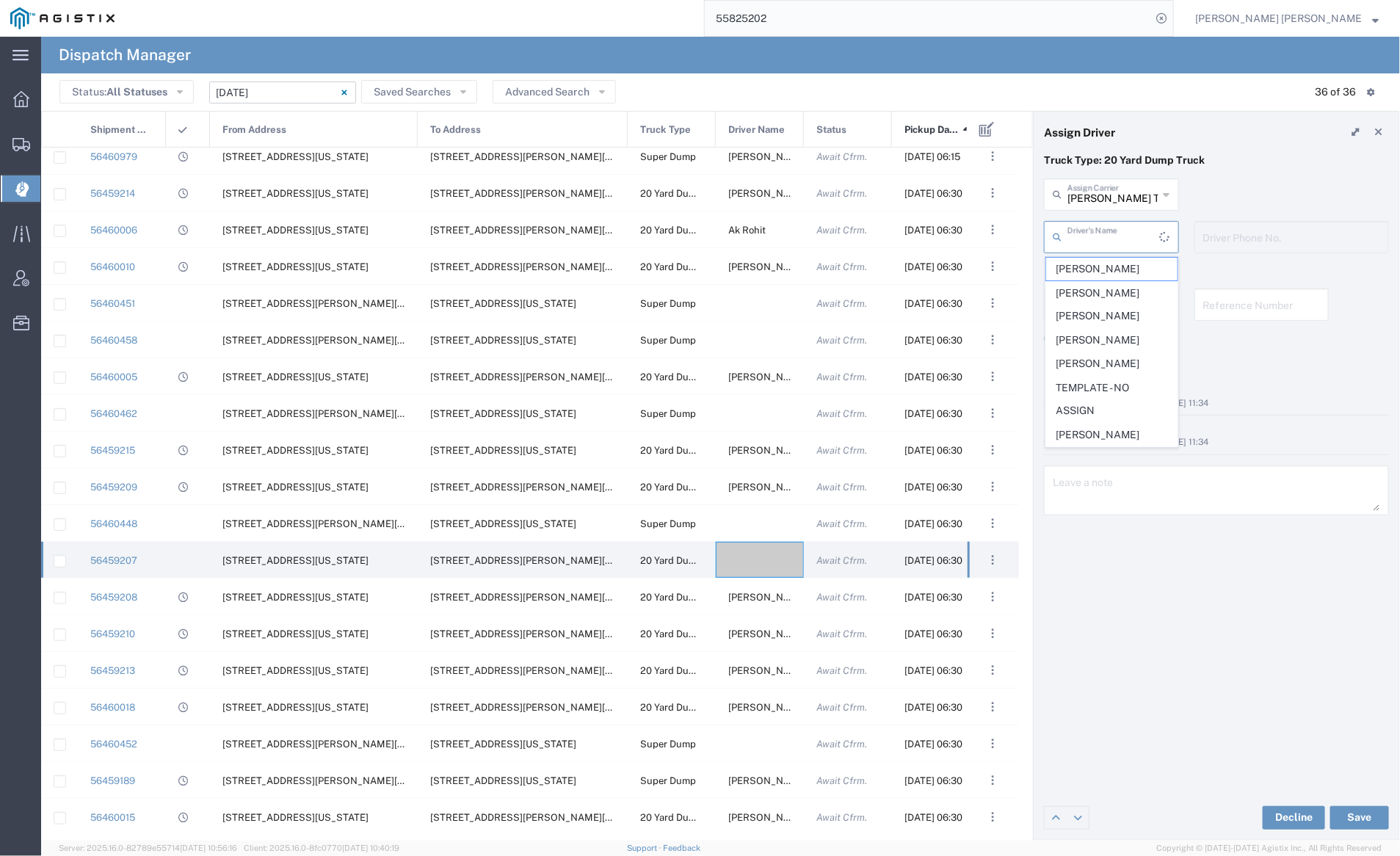
click at [1106, 240] on input "text" at bounding box center [1113, 236] width 93 height 26
click at [1105, 349] on span "[PERSON_NAME]" at bounding box center [1111, 360] width 131 height 23
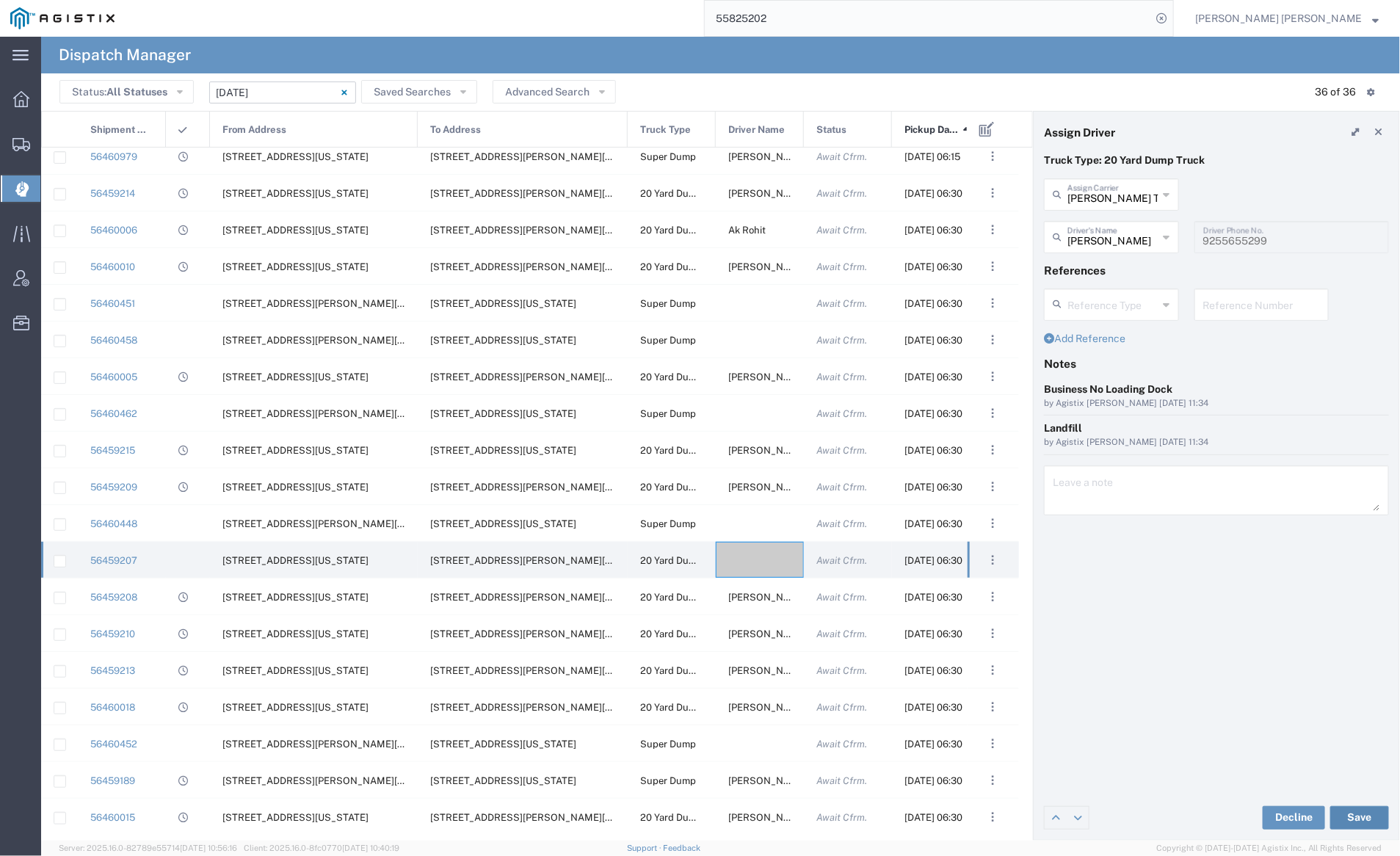
click at [1365, 818] on button "Save" at bounding box center [1358, 817] width 58 height 24
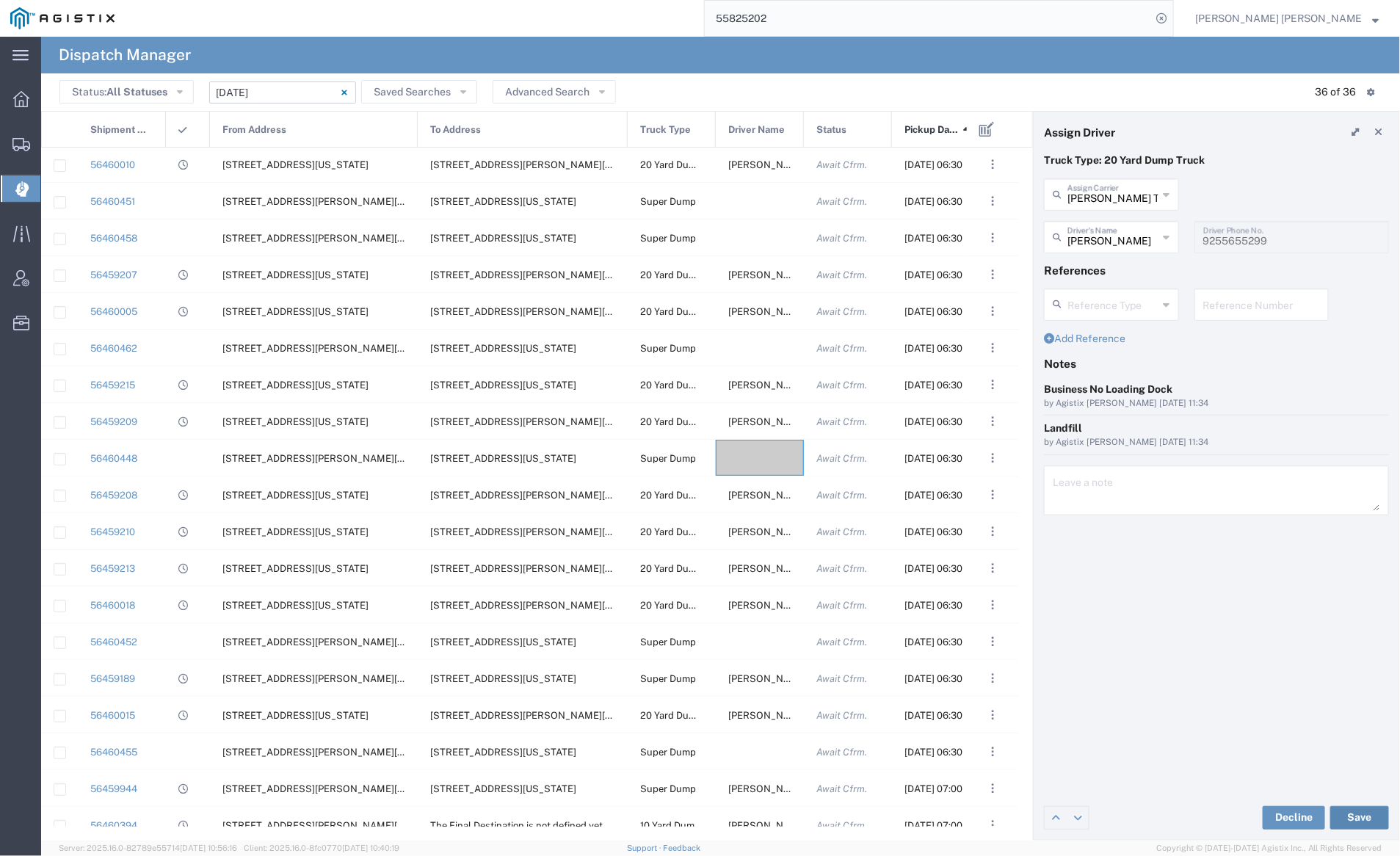
scroll to position [460, 0]
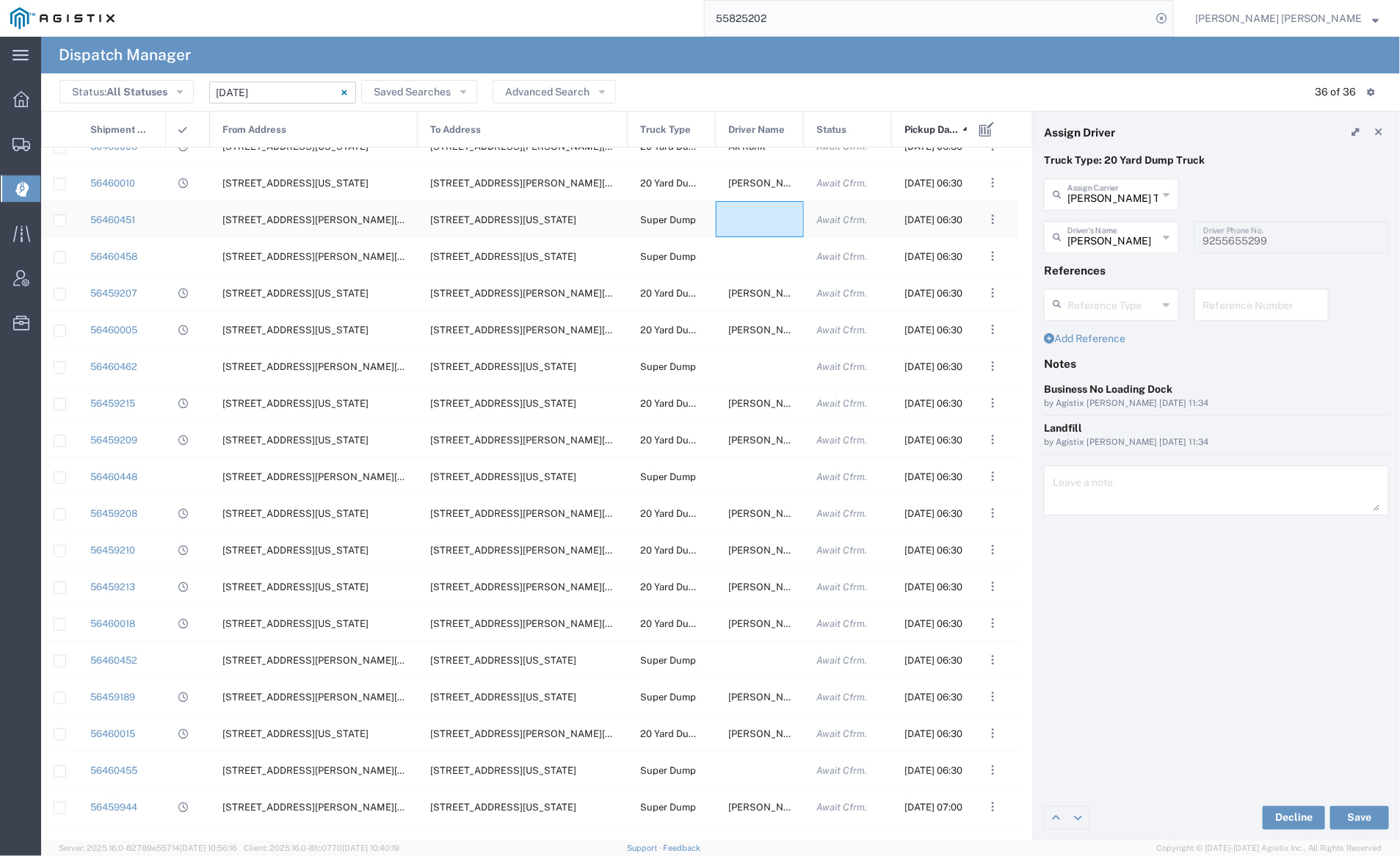
click at [749, 214] on div at bounding box center [759, 218] width 88 height 36
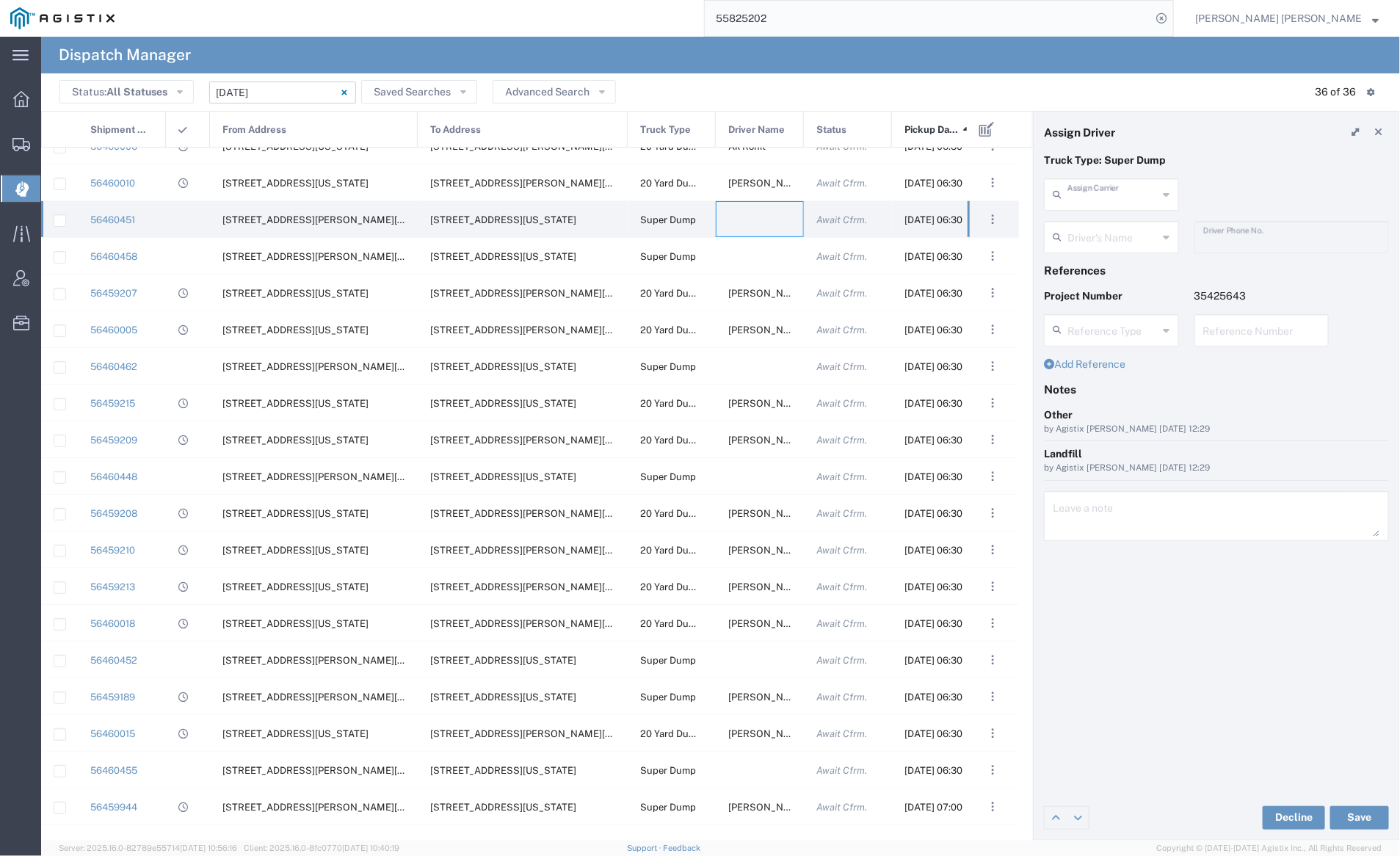
click at [1109, 192] on input "text" at bounding box center [1112, 194] width 91 height 26
click at [1149, 216] on span "Neles Trucking" at bounding box center [1111, 225] width 131 height 23
click at [1090, 244] on input "text" at bounding box center [1113, 236] width 93 height 26
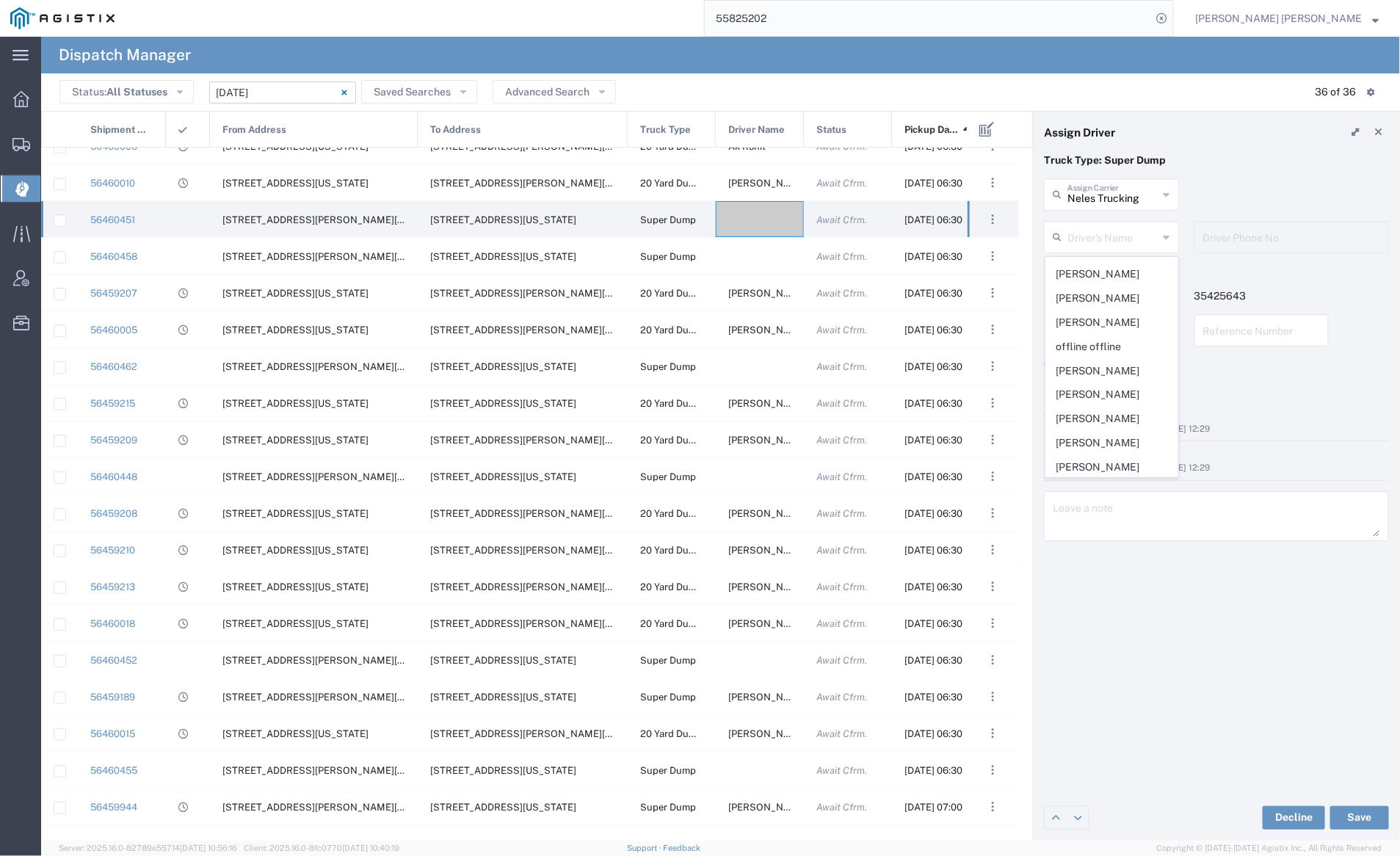
click at [1080, 238] on span "[PERSON_NAME]" at bounding box center [1111, 225] width 131 height 23
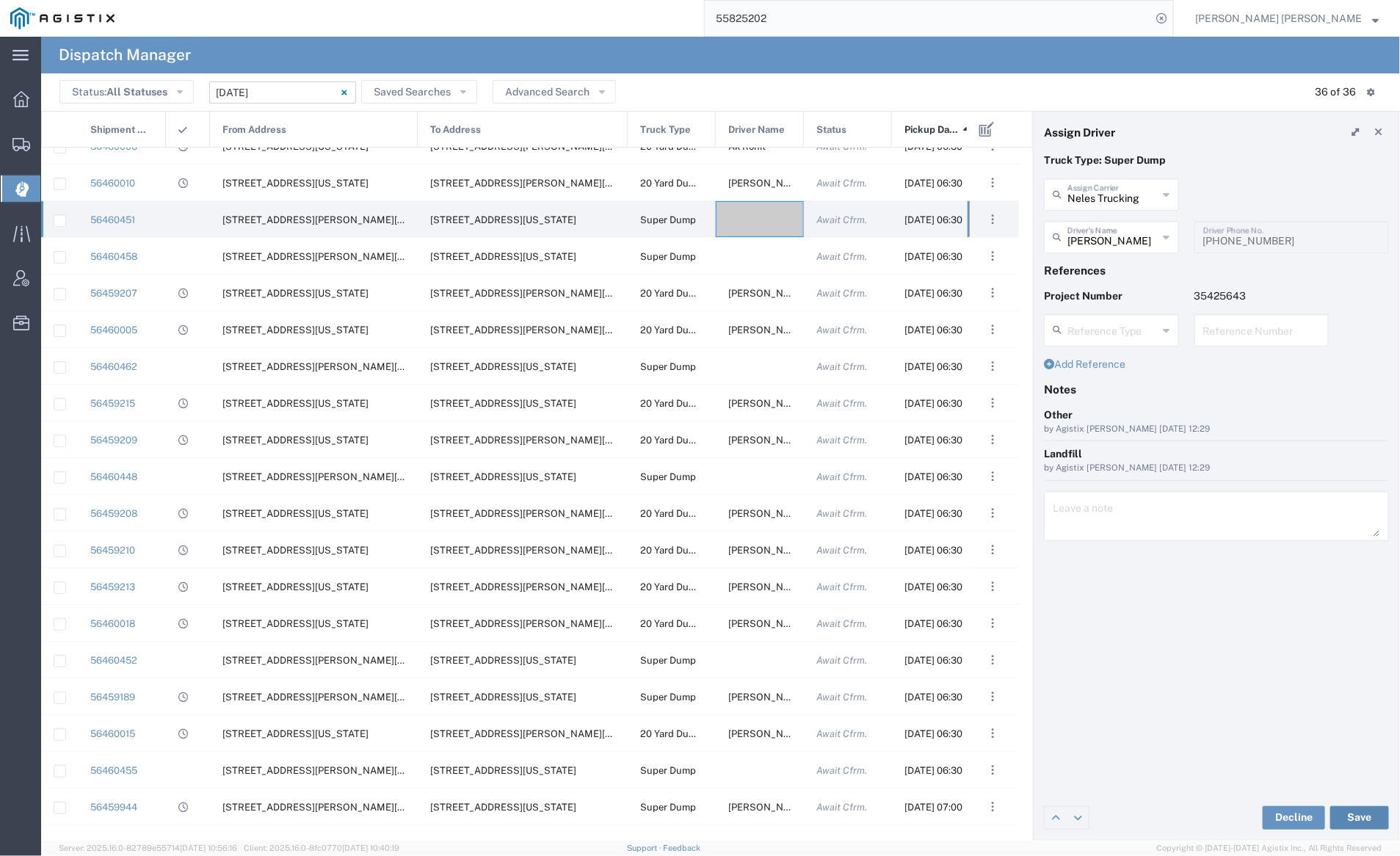
click at [1353, 819] on button "Save" at bounding box center [1358, 817] width 58 height 24
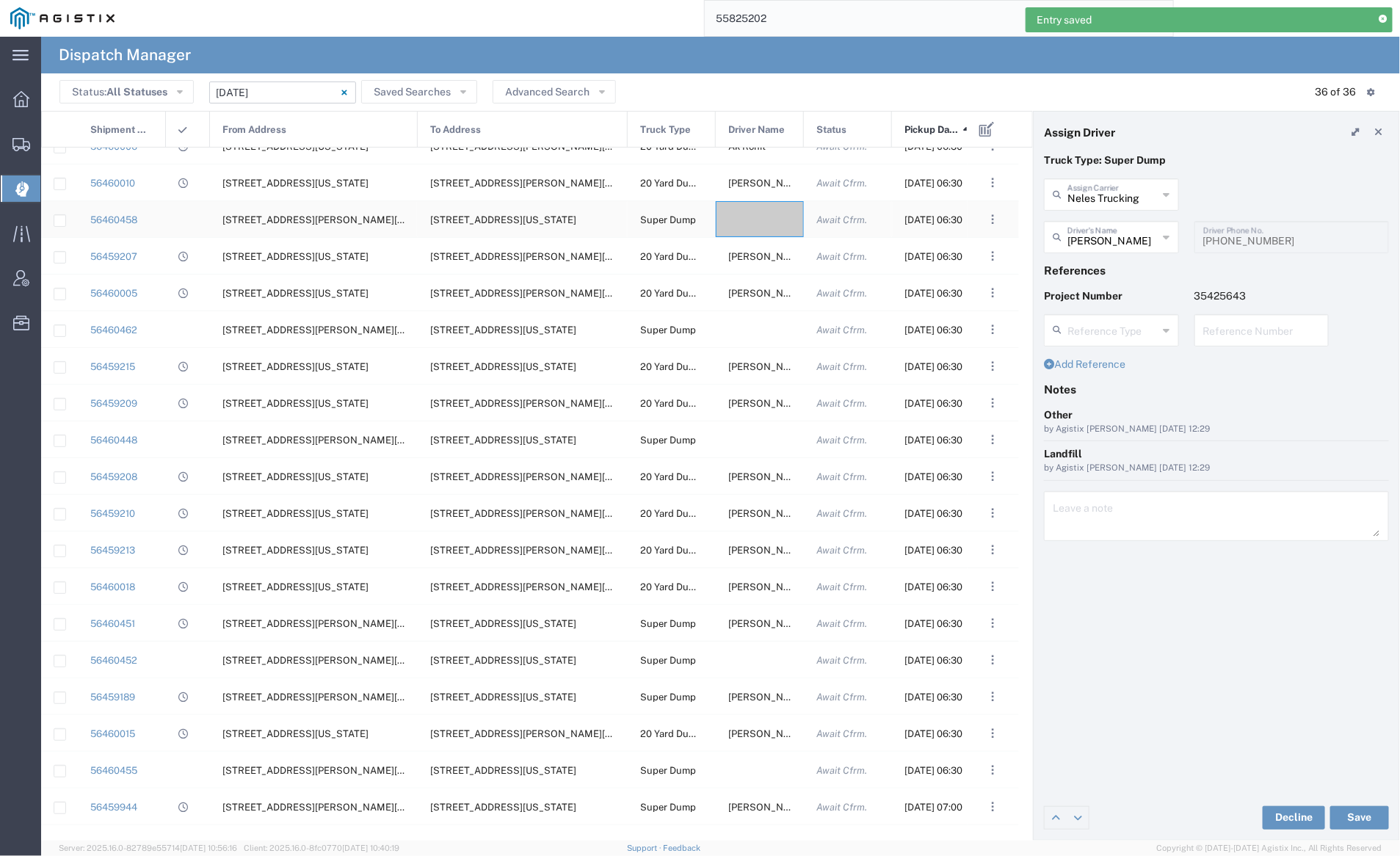
click at [760, 214] on div at bounding box center [759, 218] width 88 height 36
click at [1104, 195] on input "text" at bounding box center [1112, 194] width 91 height 26
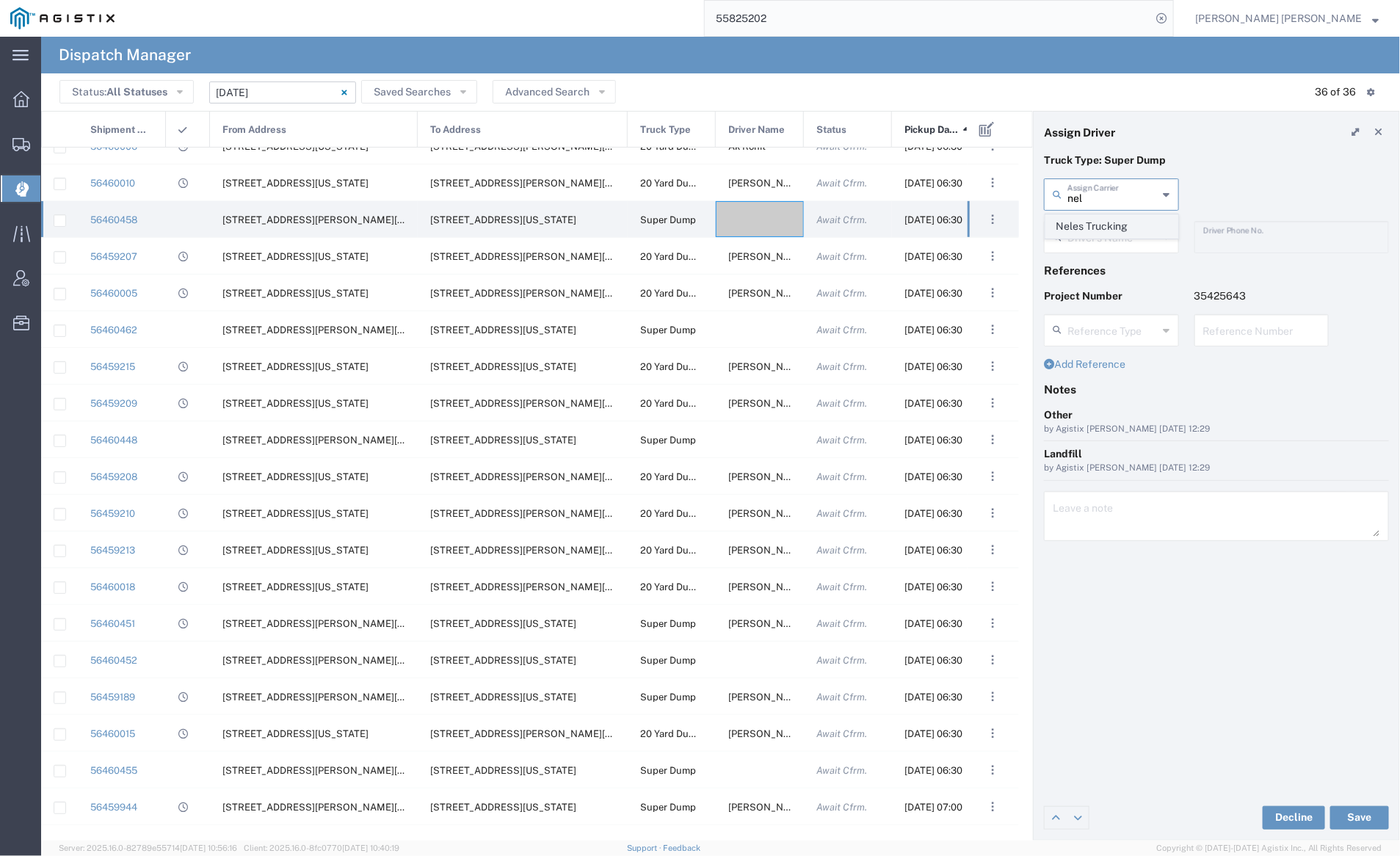
click at [1113, 220] on span "Neles Trucking" at bounding box center [1111, 225] width 131 height 23
click at [1113, 233] on input "text" at bounding box center [1113, 236] width 93 height 26
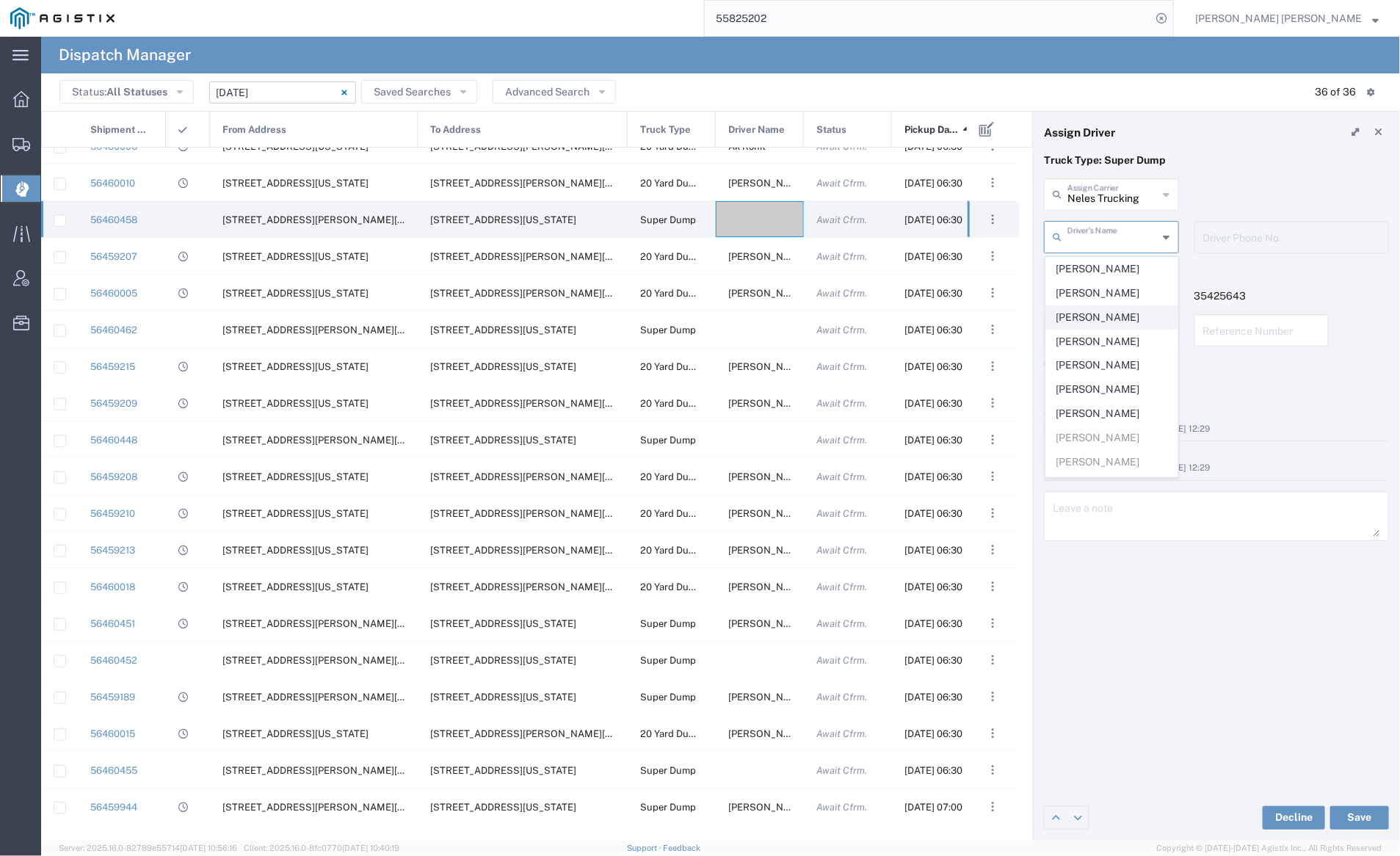
click at [1118, 315] on span "[PERSON_NAME]" at bounding box center [1111, 317] width 131 height 23
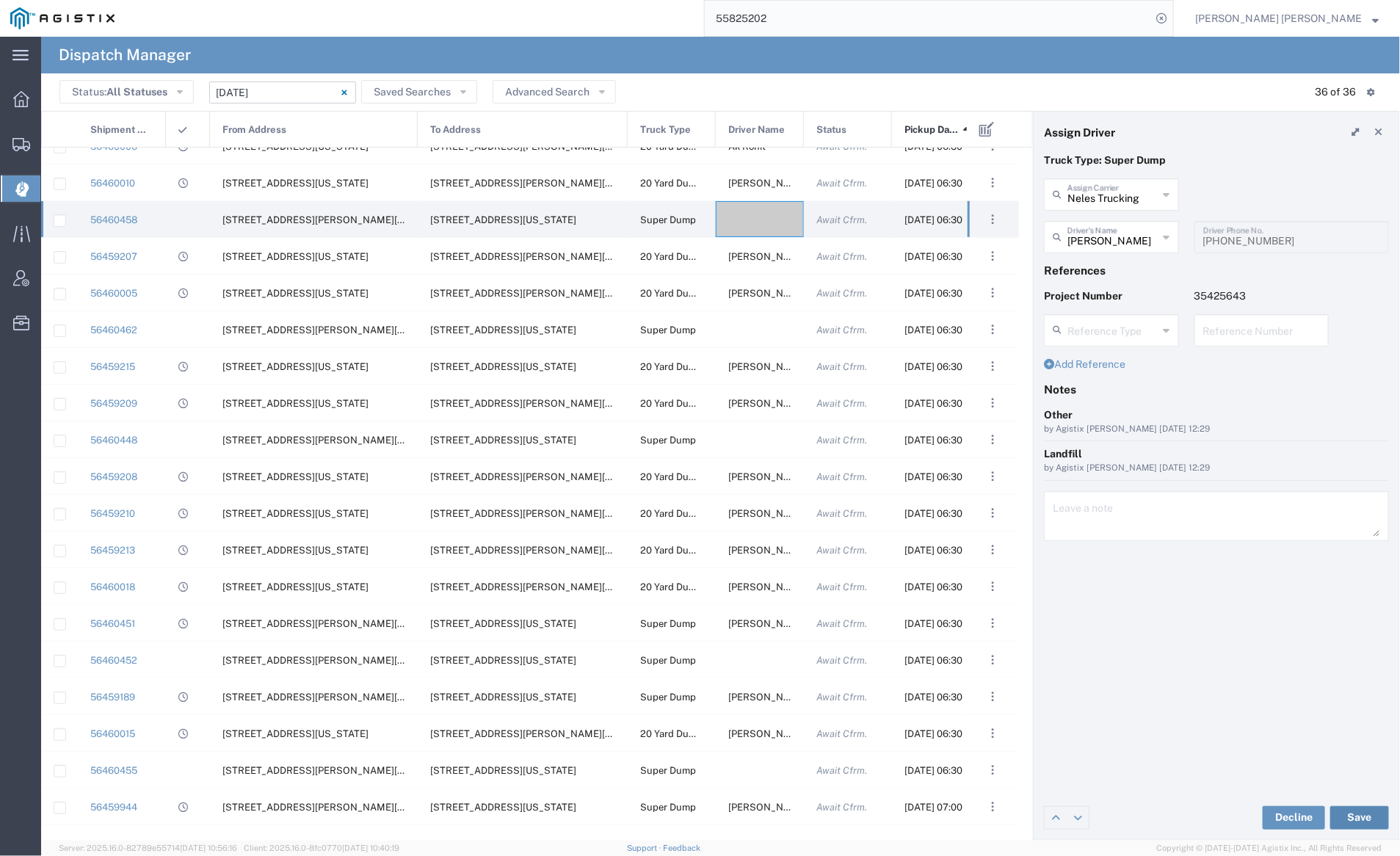
click at [1359, 815] on button "Save" at bounding box center [1358, 817] width 58 height 24
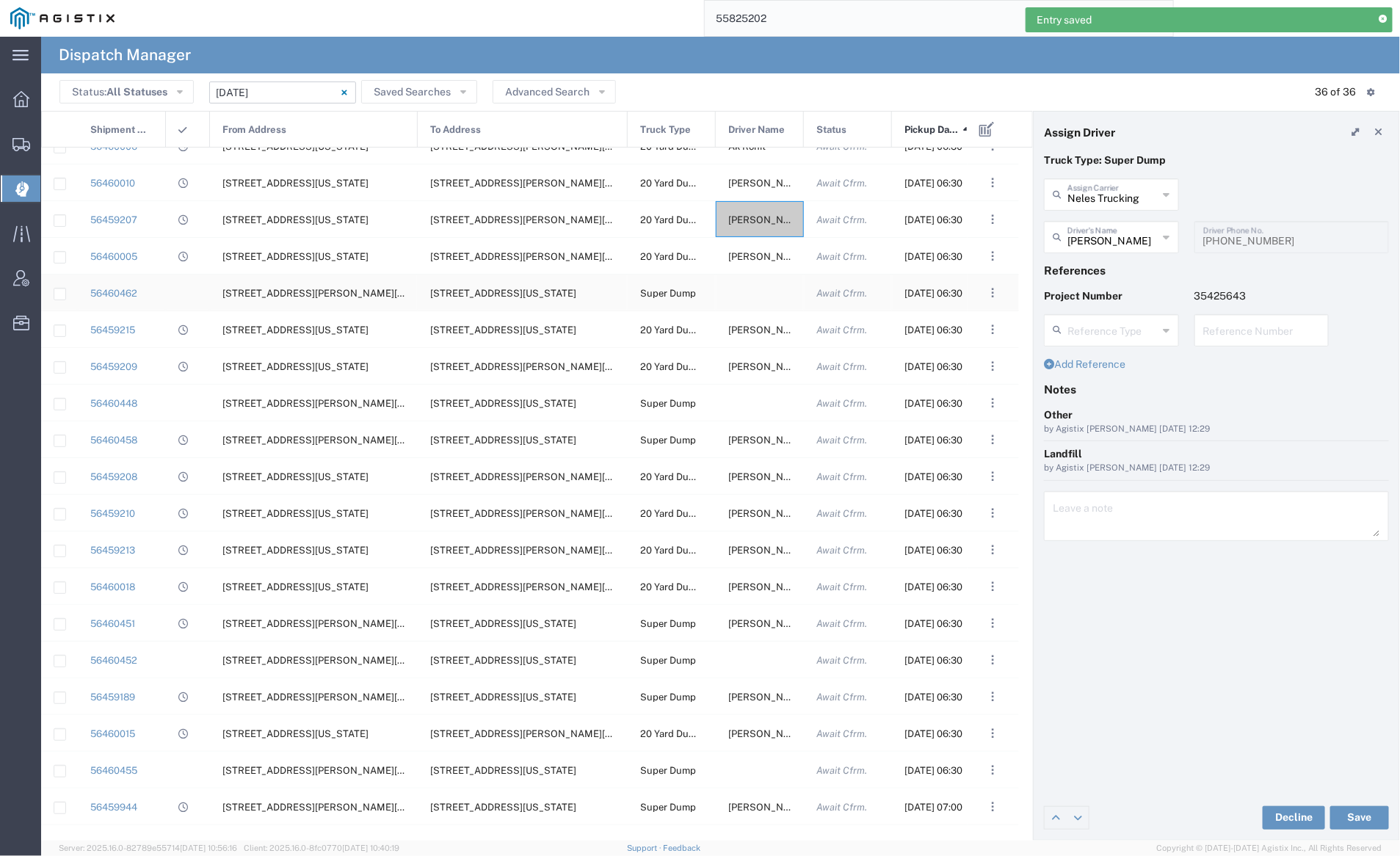
click at [750, 284] on div at bounding box center [759, 293] width 88 height 36
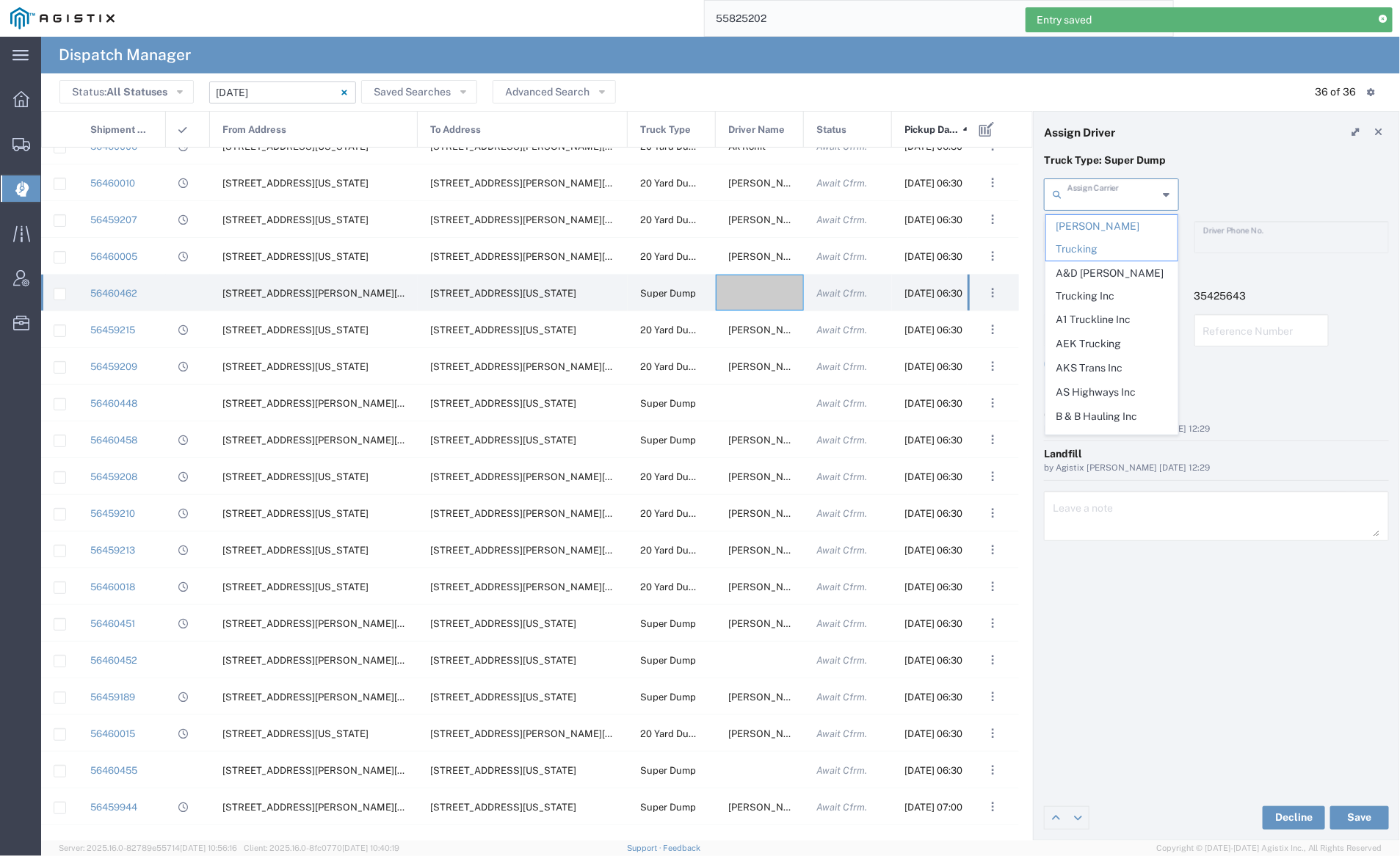
click at [1106, 195] on input "text" at bounding box center [1112, 194] width 91 height 26
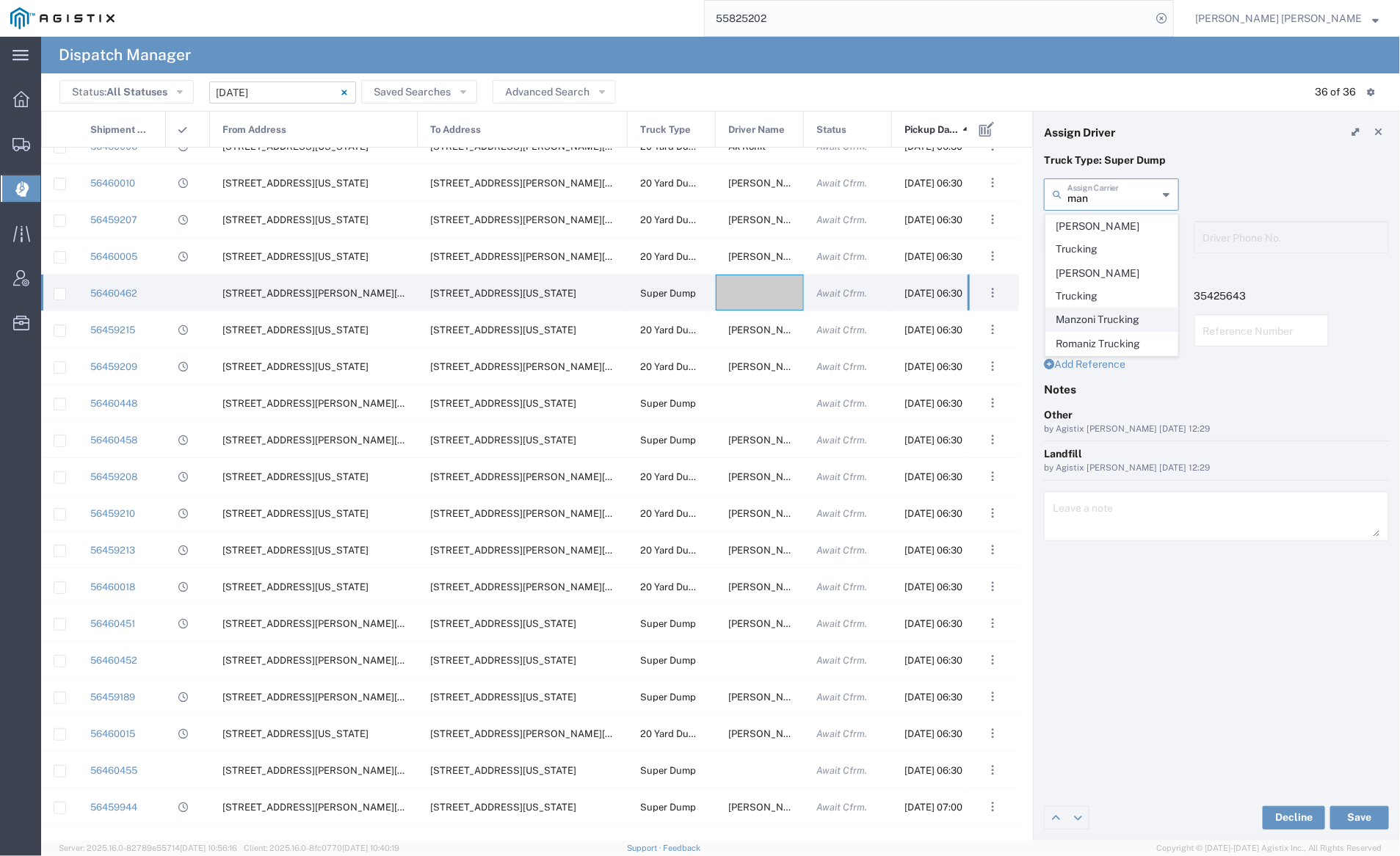
click at [1109, 308] on span "Manzoni Trucking" at bounding box center [1111, 319] width 131 height 23
click at [1083, 238] on input "text" at bounding box center [1112, 236] width 91 height 26
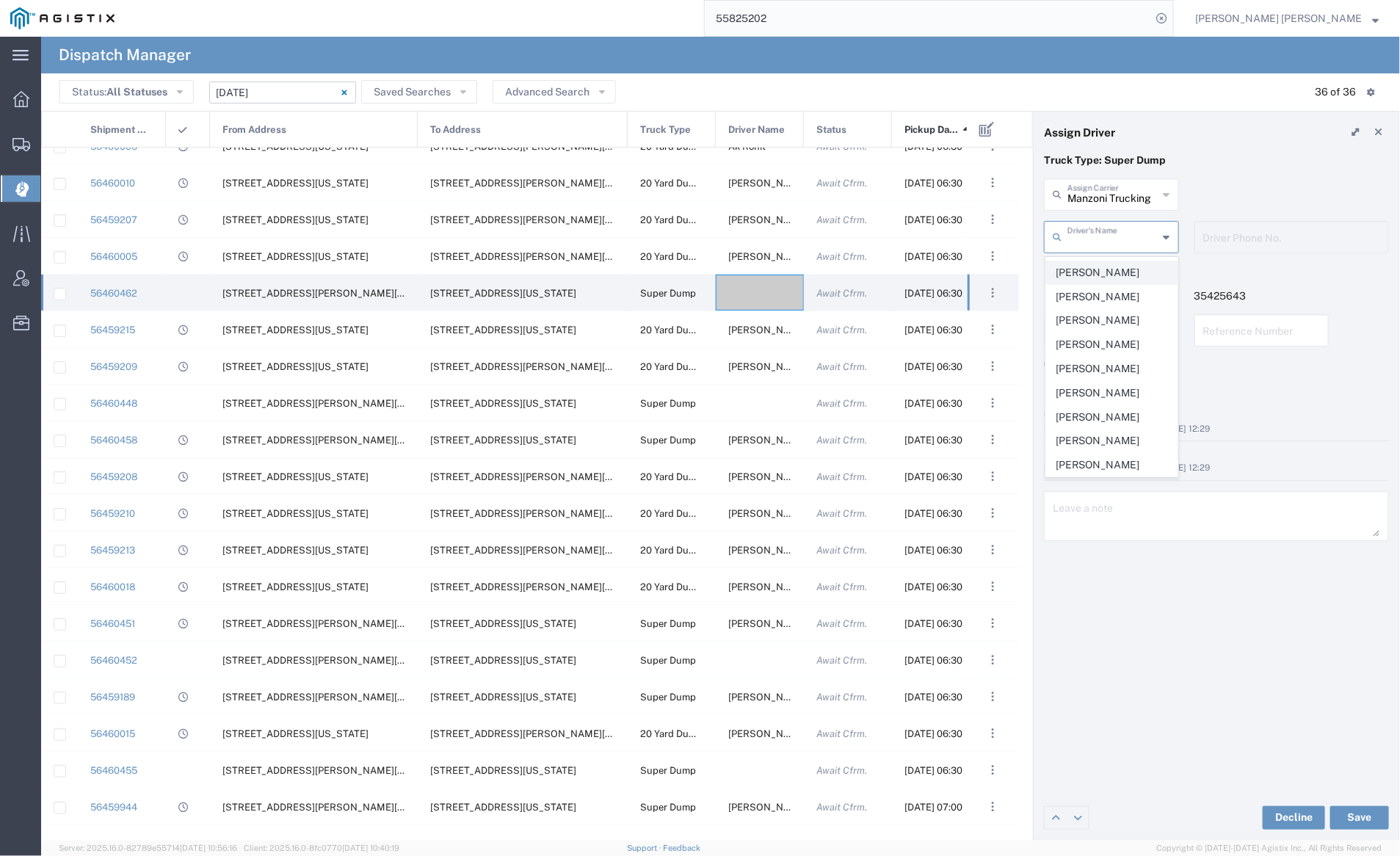
click at [1090, 267] on span "[PERSON_NAME]" at bounding box center [1111, 272] width 131 height 23
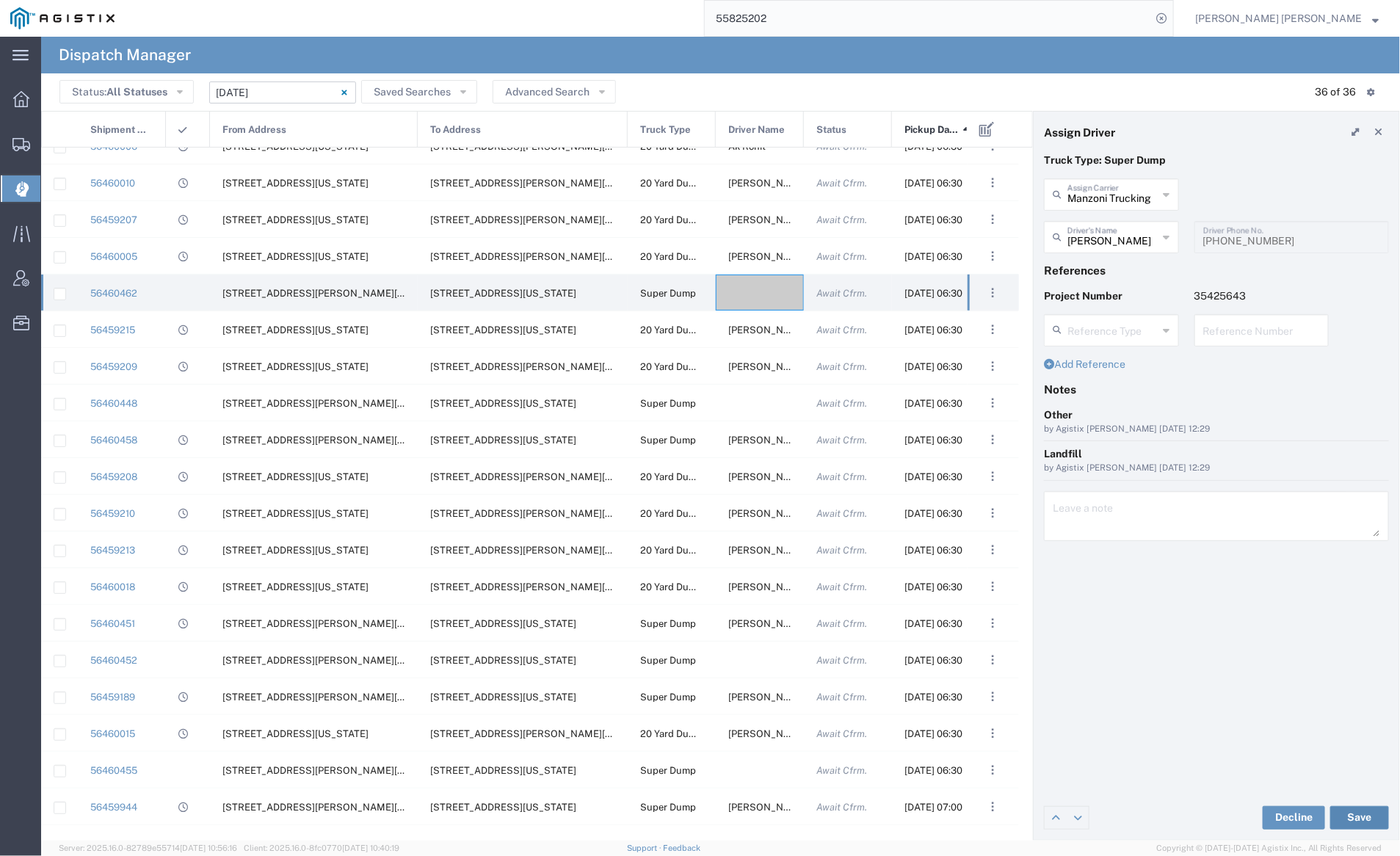
click at [1357, 817] on button "Save" at bounding box center [1358, 817] width 58 height 24
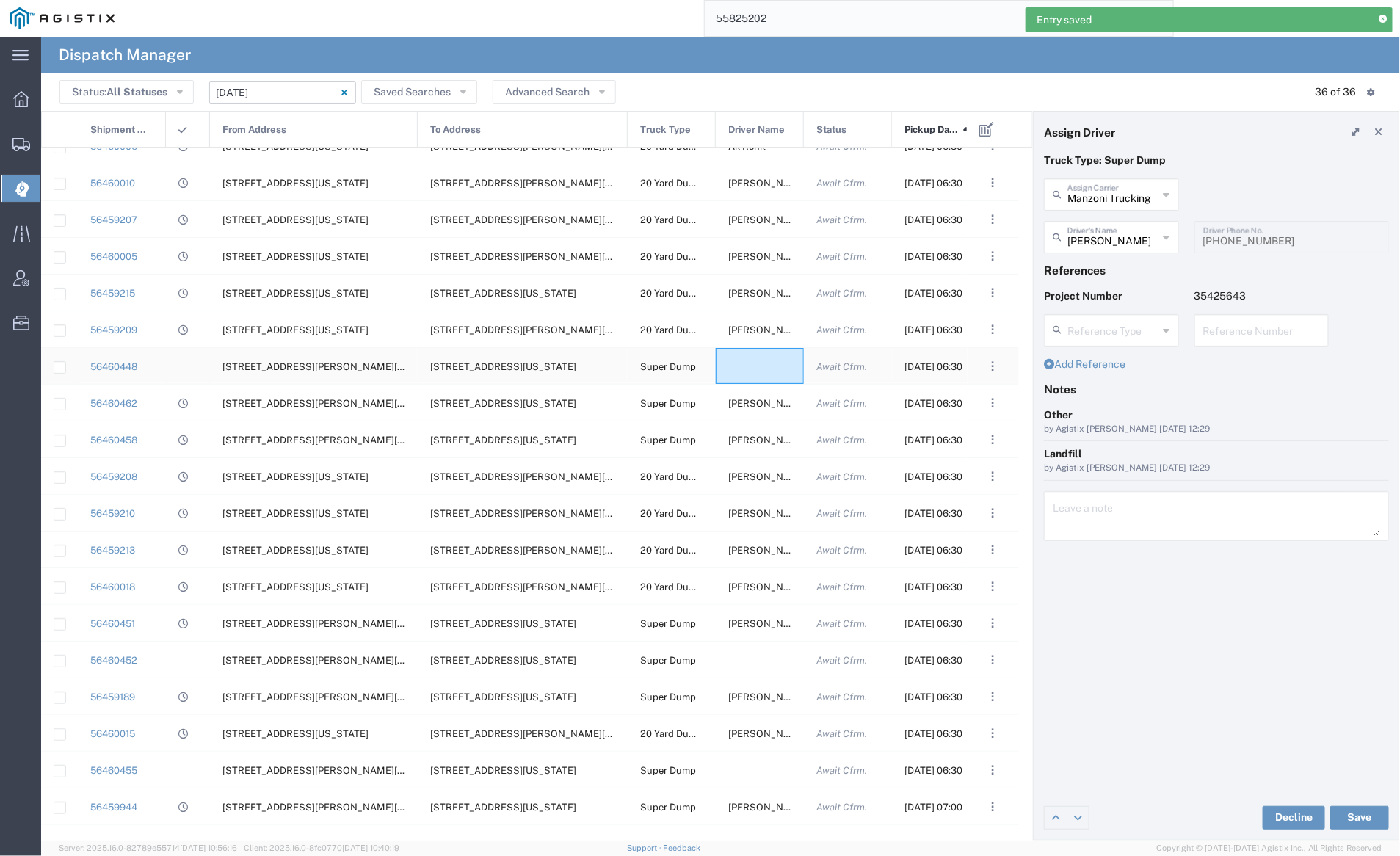
click at [747, 369] on div at bounding box center [759, 366] width 88 height 36
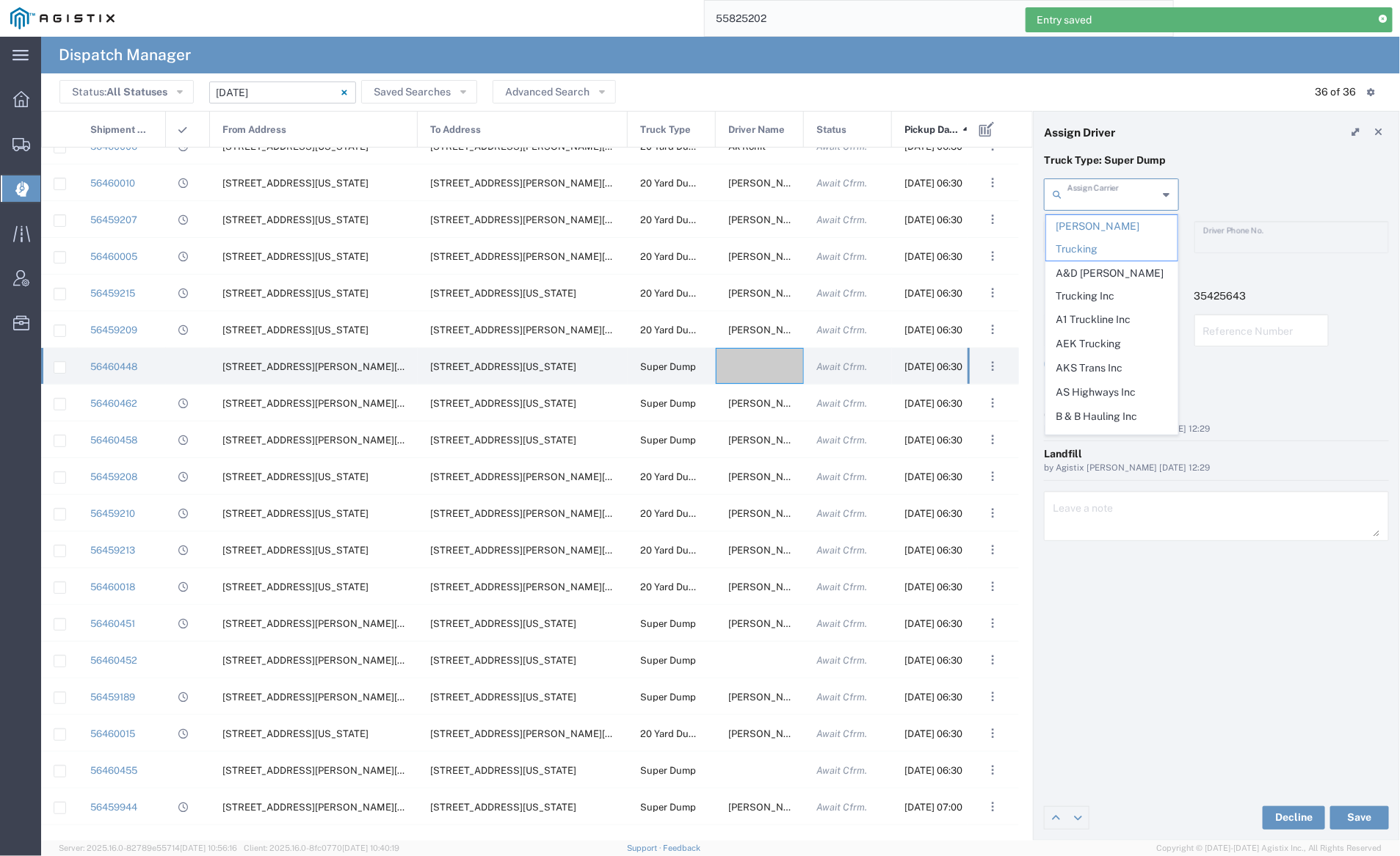
click at [1112, 188] on input "text" at bounding box center [1112, 194] width 91 height 26
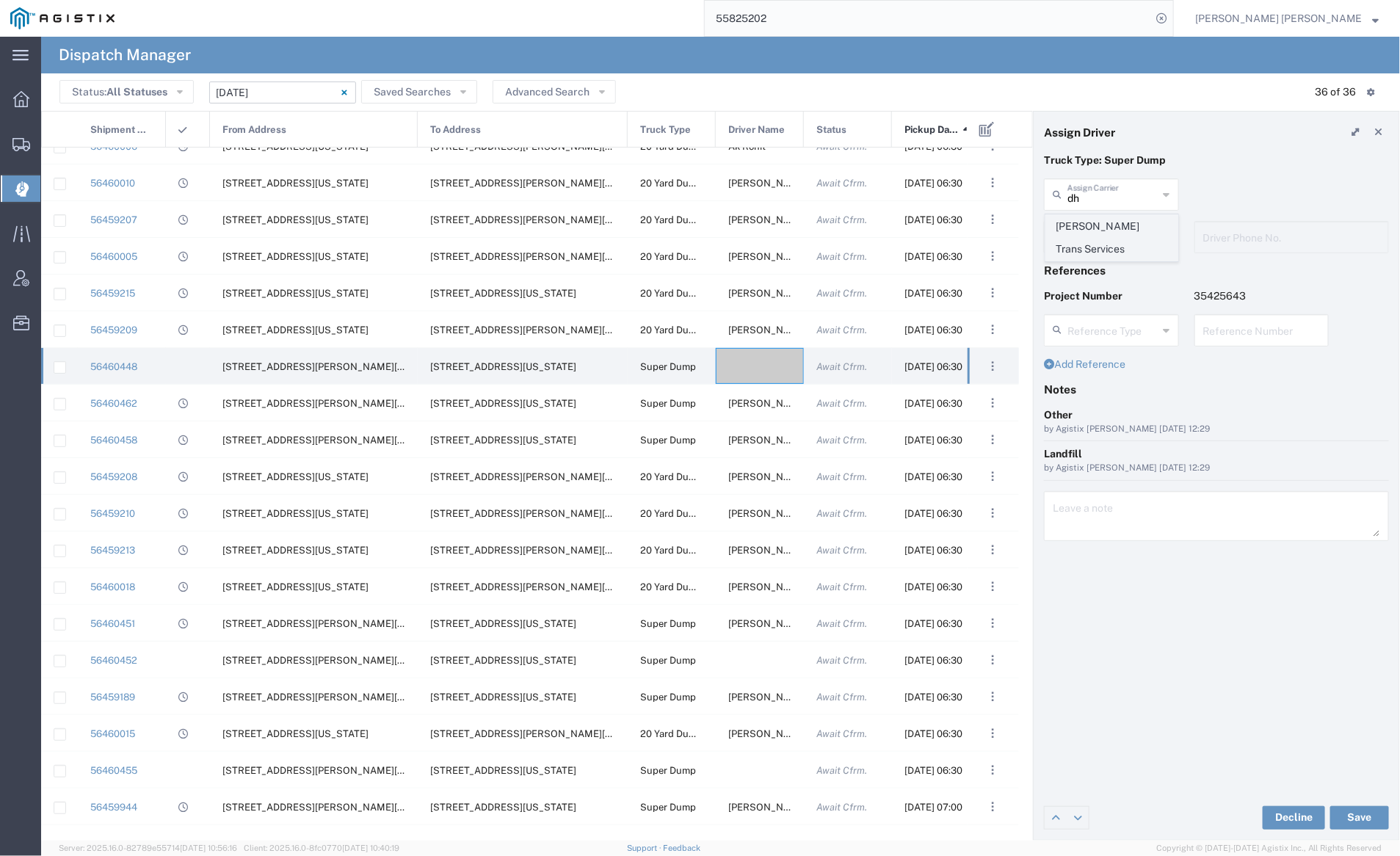
click at [1109, 231] on span "[PERSON_NAME] Trans Services" at bounding box center [1111, 237] width 131 height 45
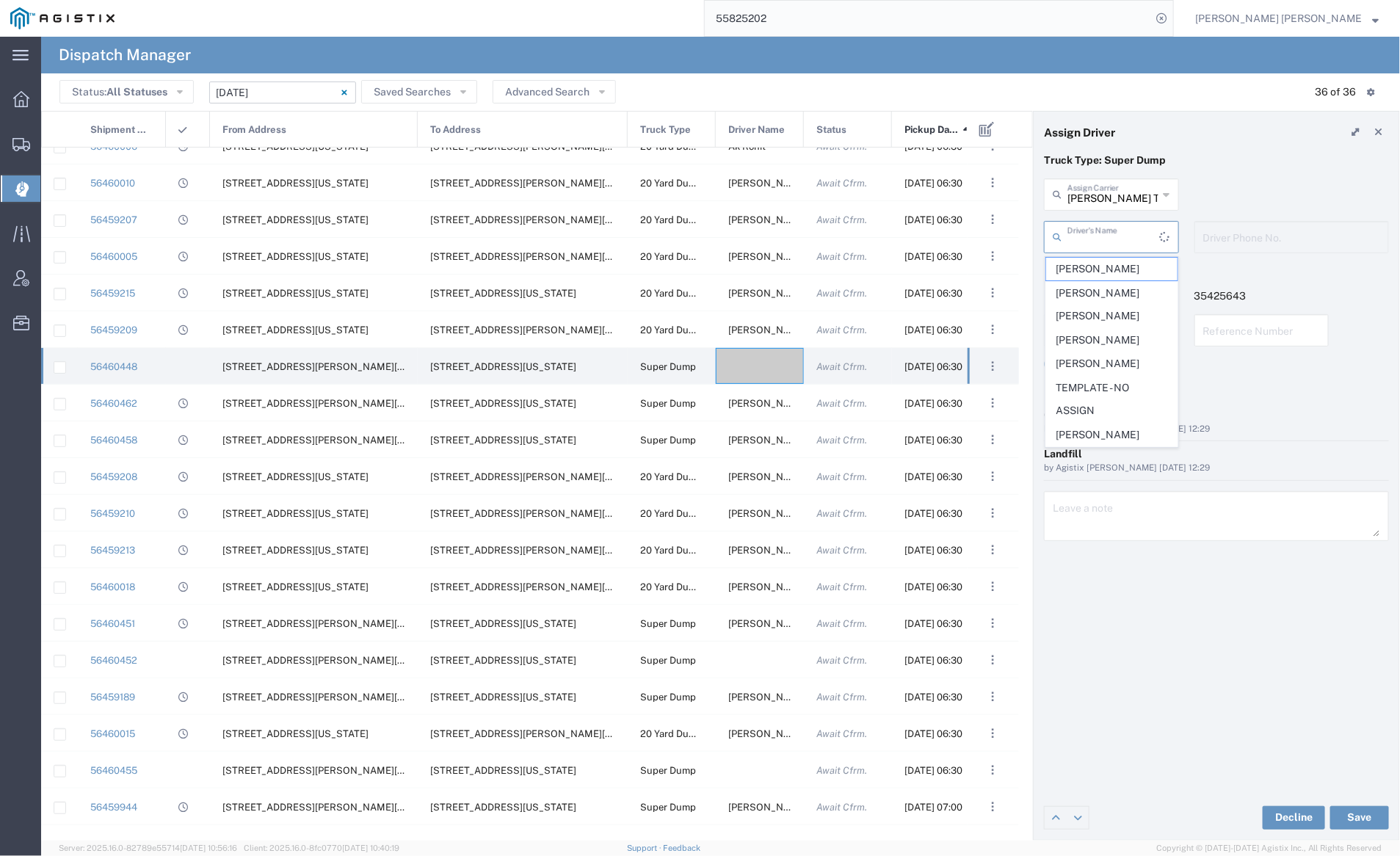
click at [1108, 234] on input "text" at bounding box center [1113, 236] width 93 height 26
click at [1133, 415] on span "[PERSON_NAME]" at bounding box center [1111, 413] width 131 height 23
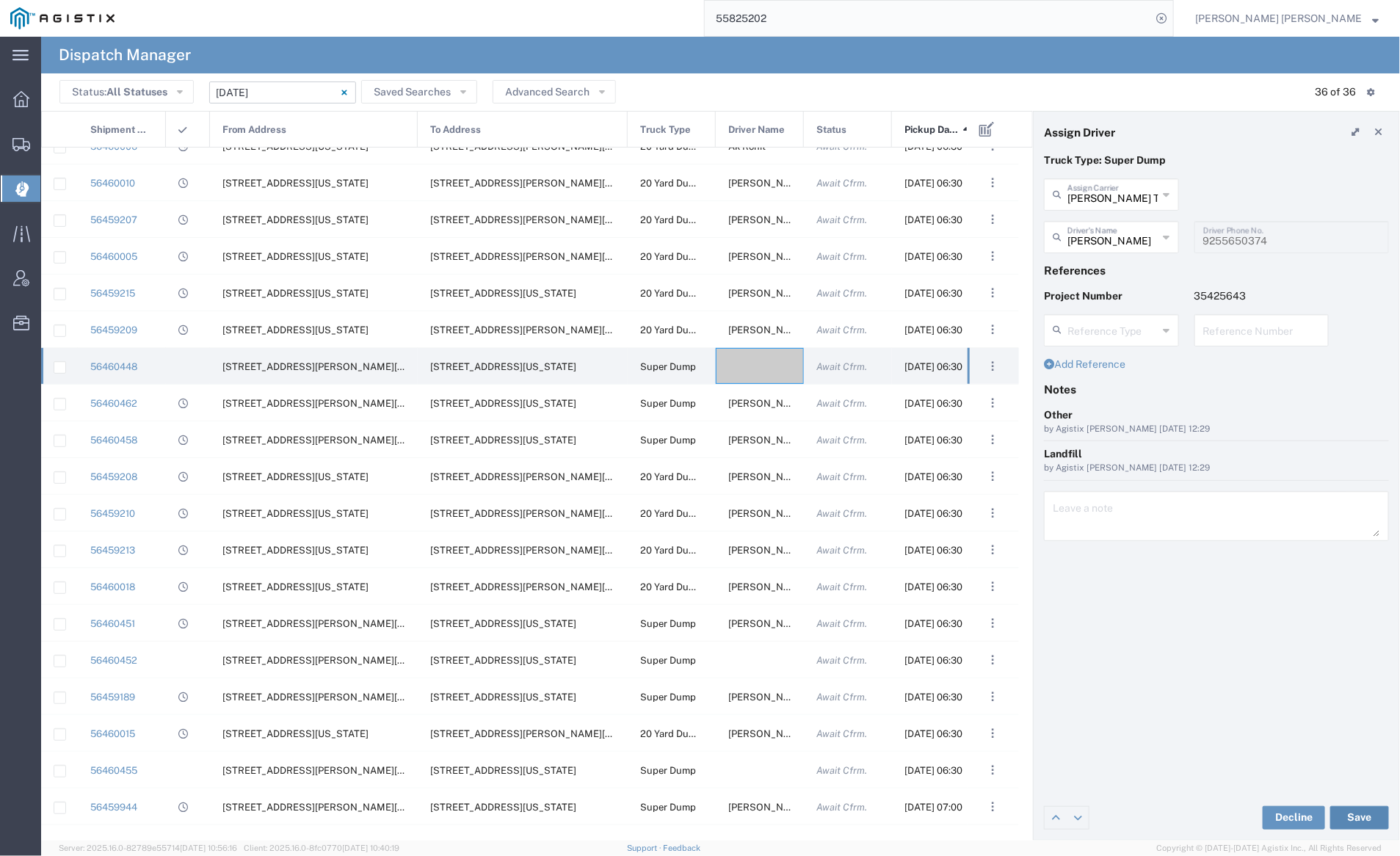
click at [1361, 815] on button "Save" at bounding box center [1358, 817] width 58 height 24
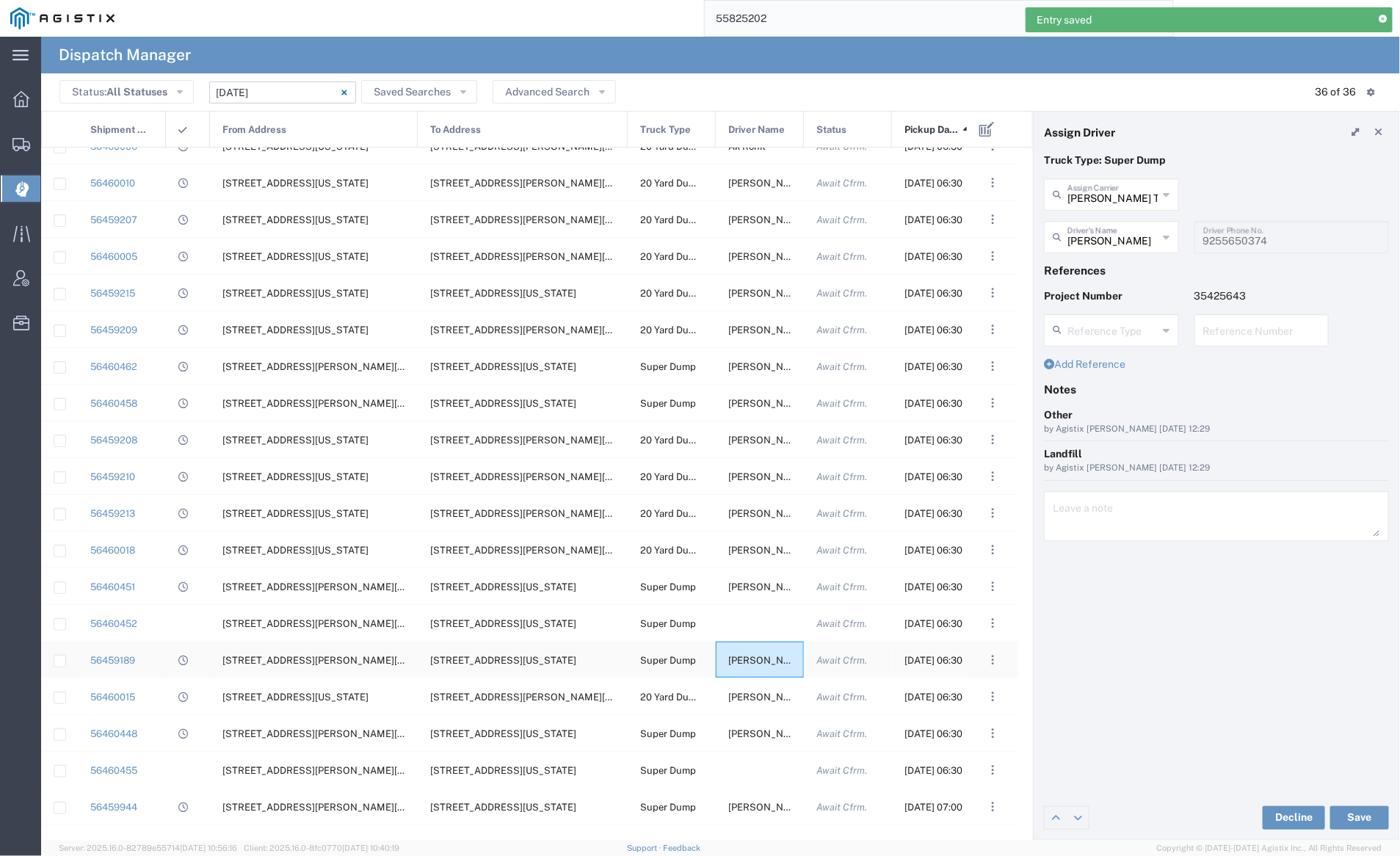
click at [737, 659] on span "[PERSON_NAME]" at bounding box center [767, 659] width 79 height 11
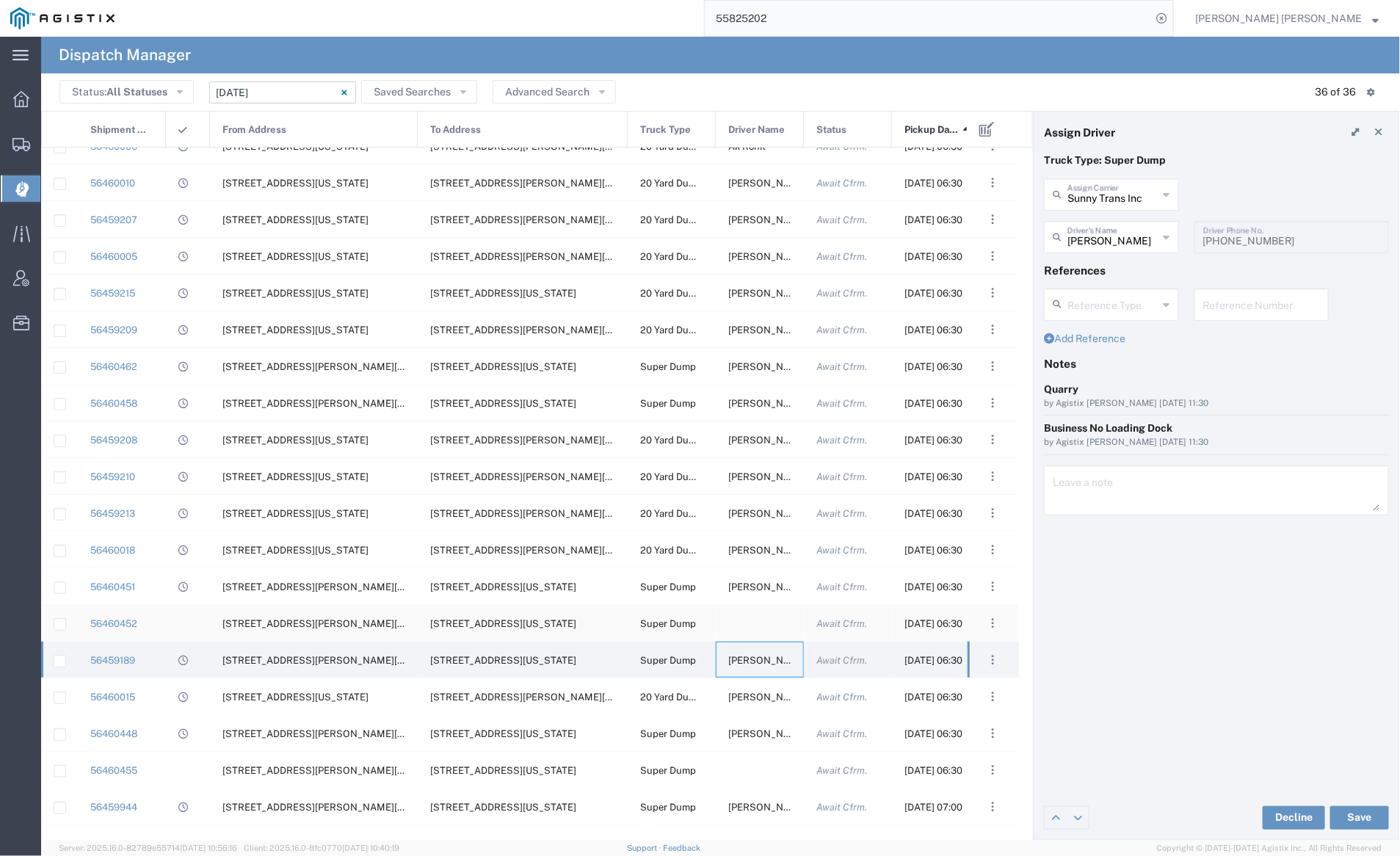
click at [773, 616] on div at bounding box center [759, 623] width 88 height 36
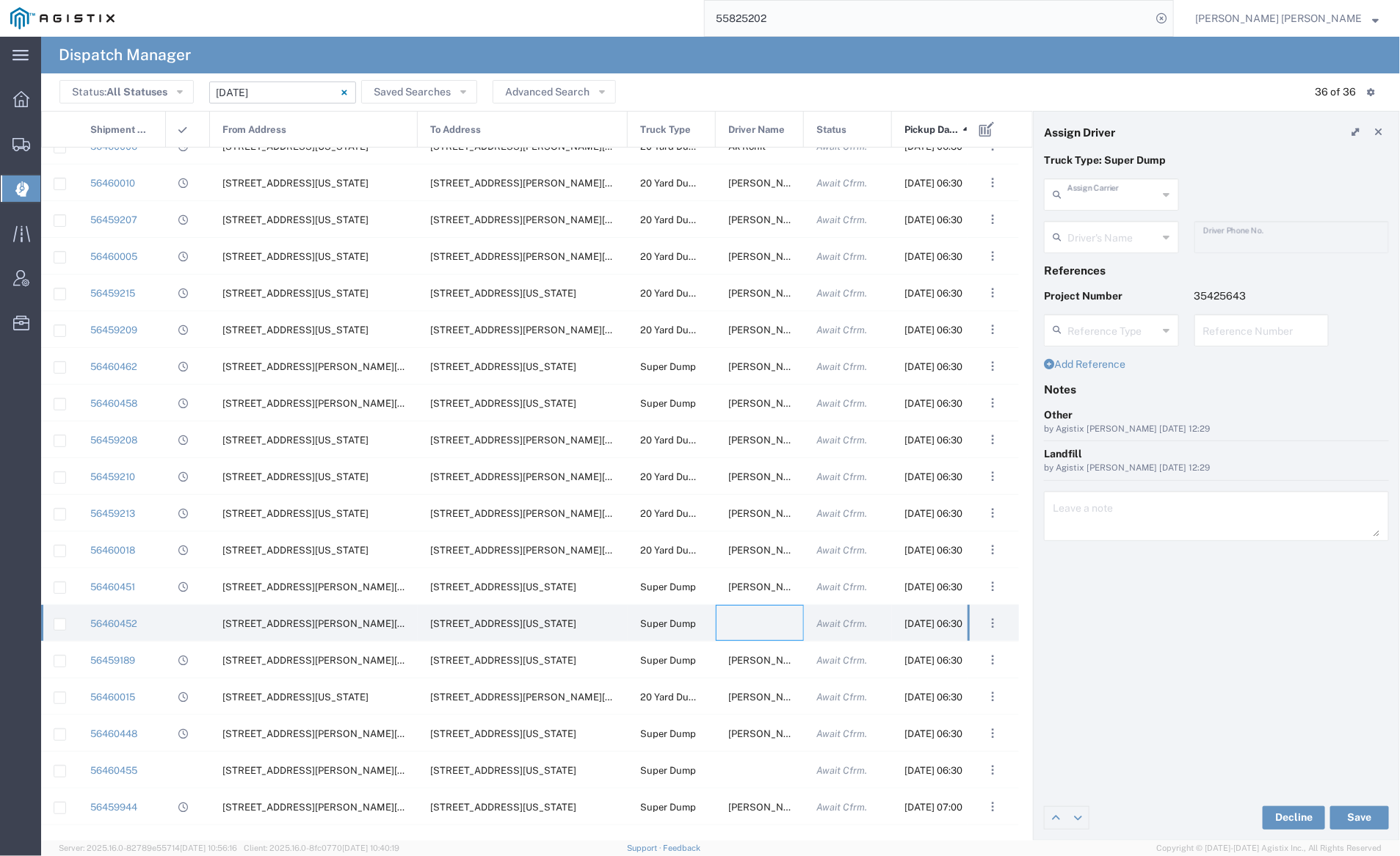
click at [1117, 191] on input "text" at bounding box center [1112, 194] width 91 height 26
click at [1114, 221] on span "[PERSON_NAME] Trans Services" at bounding box center [1111, 237] width 131 height 45
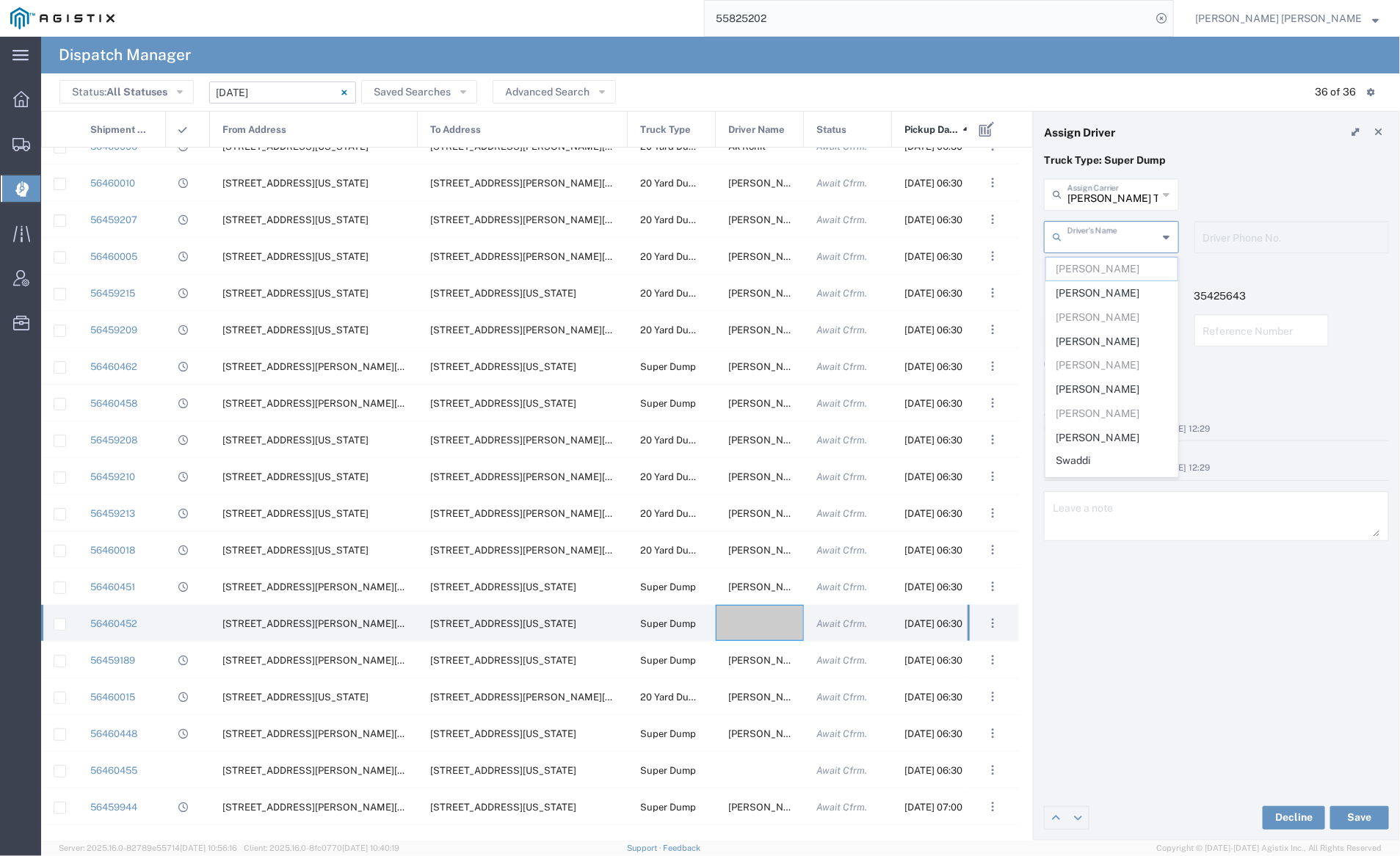
click at [1115, 238] on input "text" at bounding box center [1112, 236] width 91 height 26
click at [1103, 325] on span "[PERSON_NAME]" at bounding box center [1111, 336] width 131 height 23
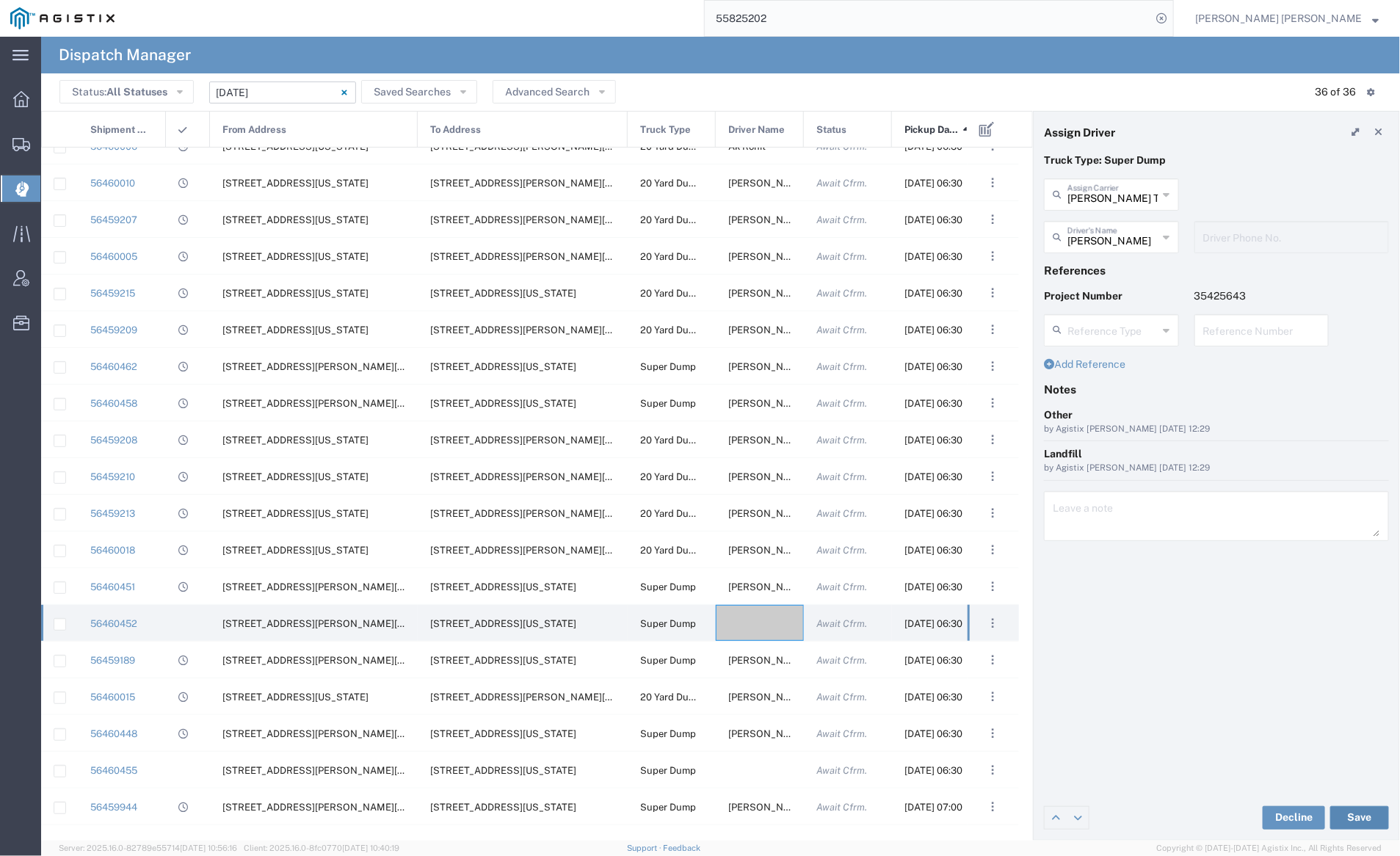
click at [1356, 813] on button "Save" at bounding box center [1358, 817] width 58 height 24
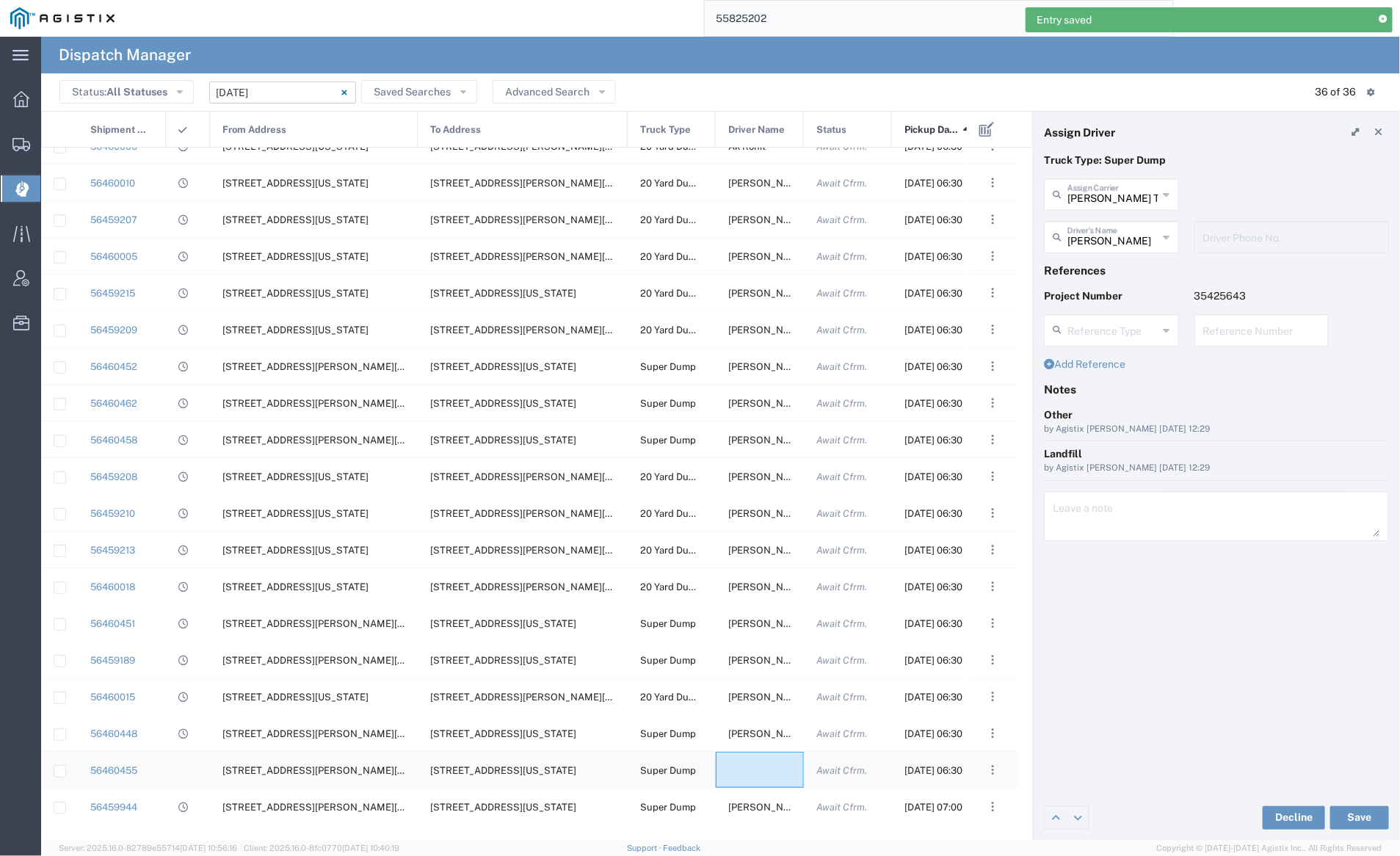
click at [748, 767] on div at bounding box center [759, 769] width 88 height 36
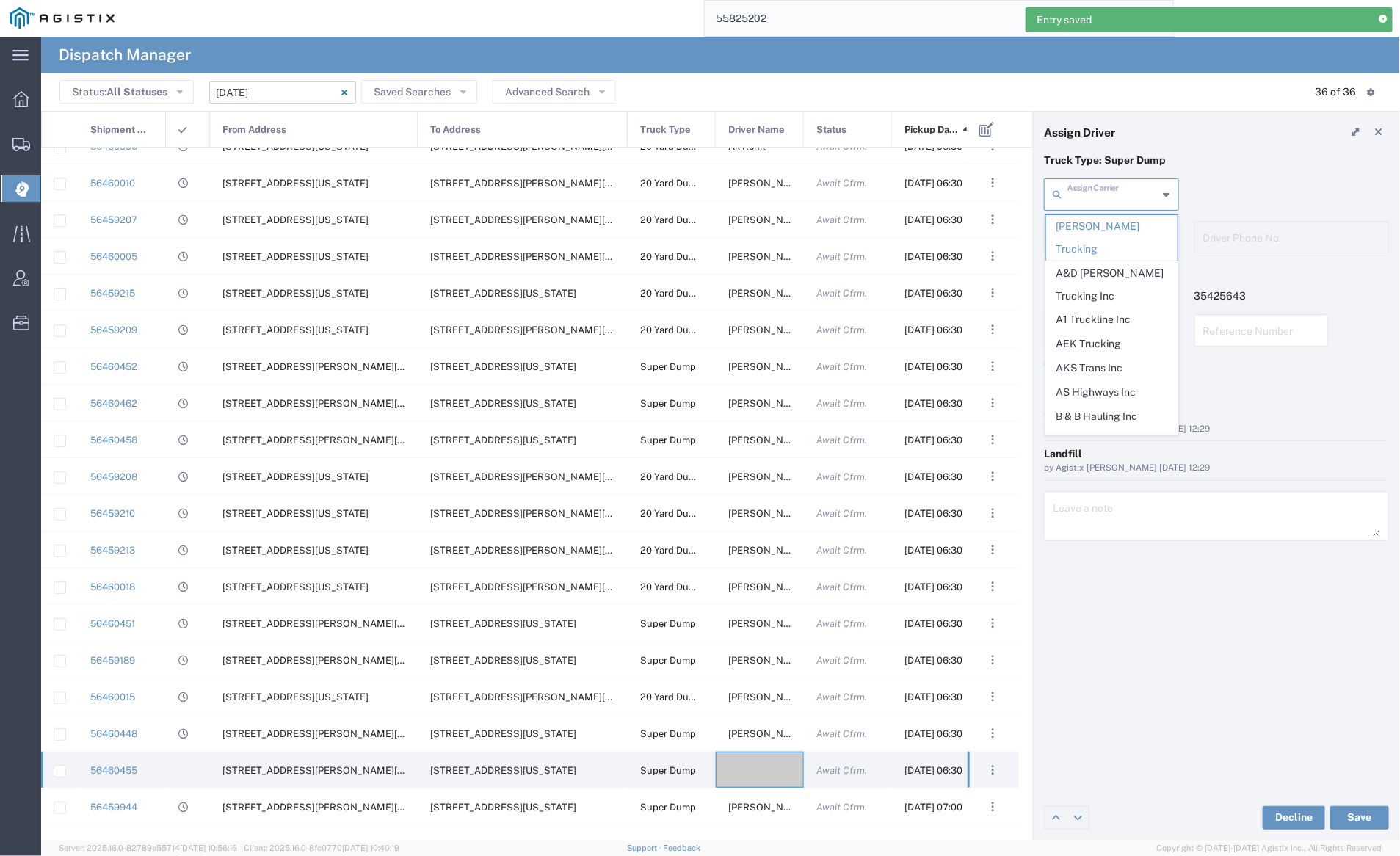
click at [1093, 197] on input "text" at bounding box center [1112, 194] width 91 height 26
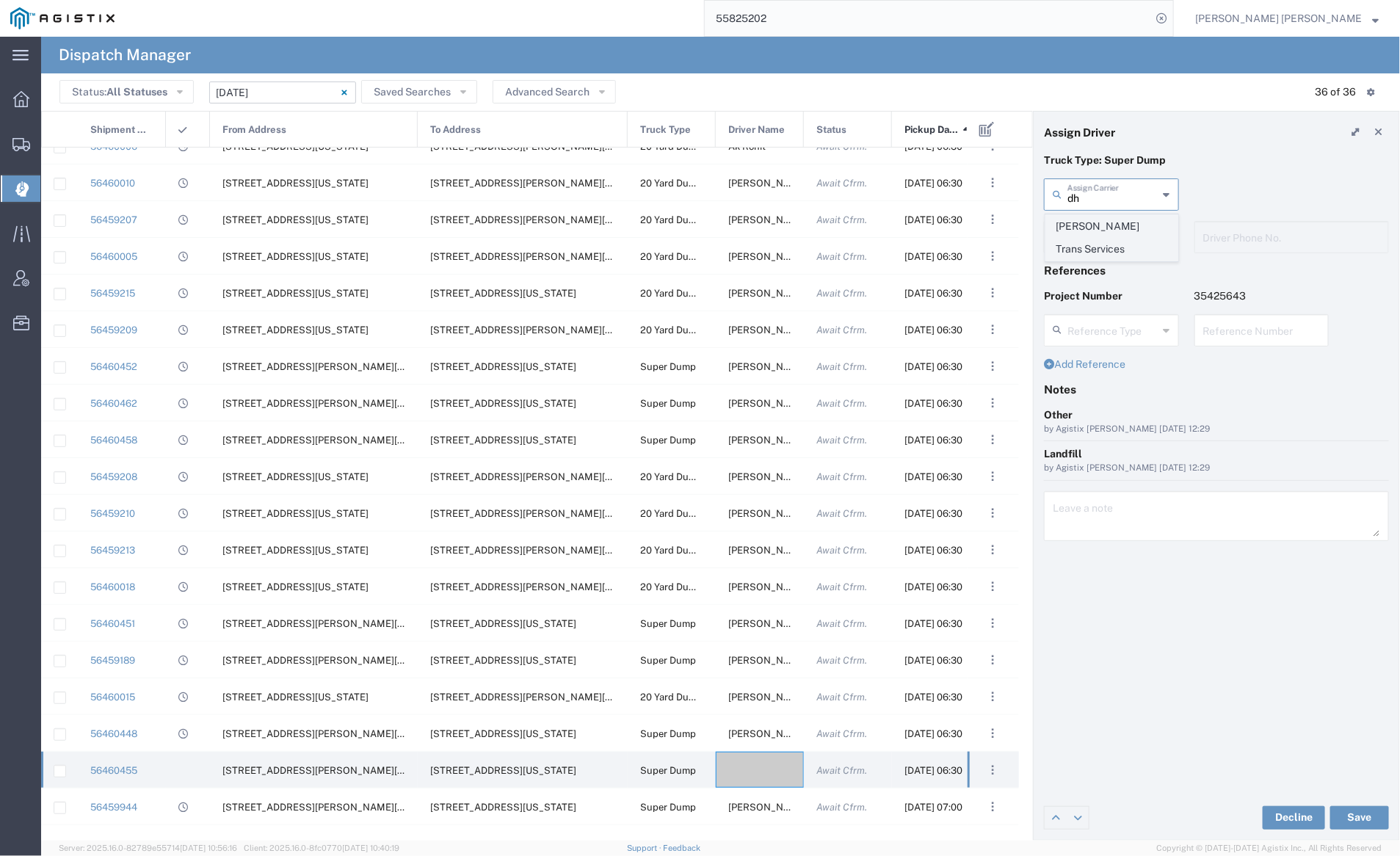
click at [1092, 226] on span "[PERSON_NAME] Trans Services" at bounding box center [1111, 237] width 131 height 45
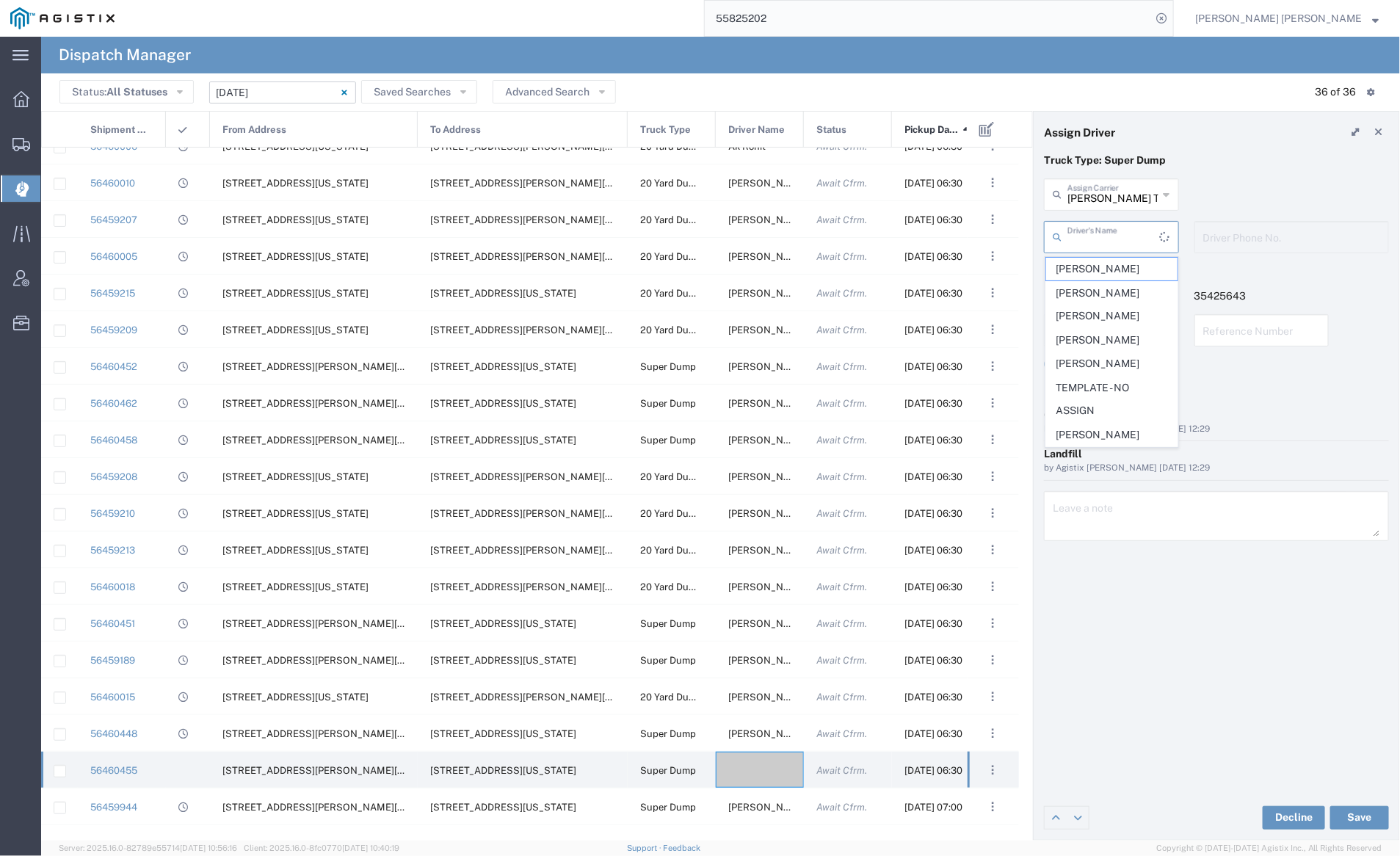
click at [1095, 238] on input "text" at bounding box center [1113, 236] width 93 height 26
click at [1101, 284] on span "[PERSON_NAME]" at bounding box center [1111, 295] width 131 height 23
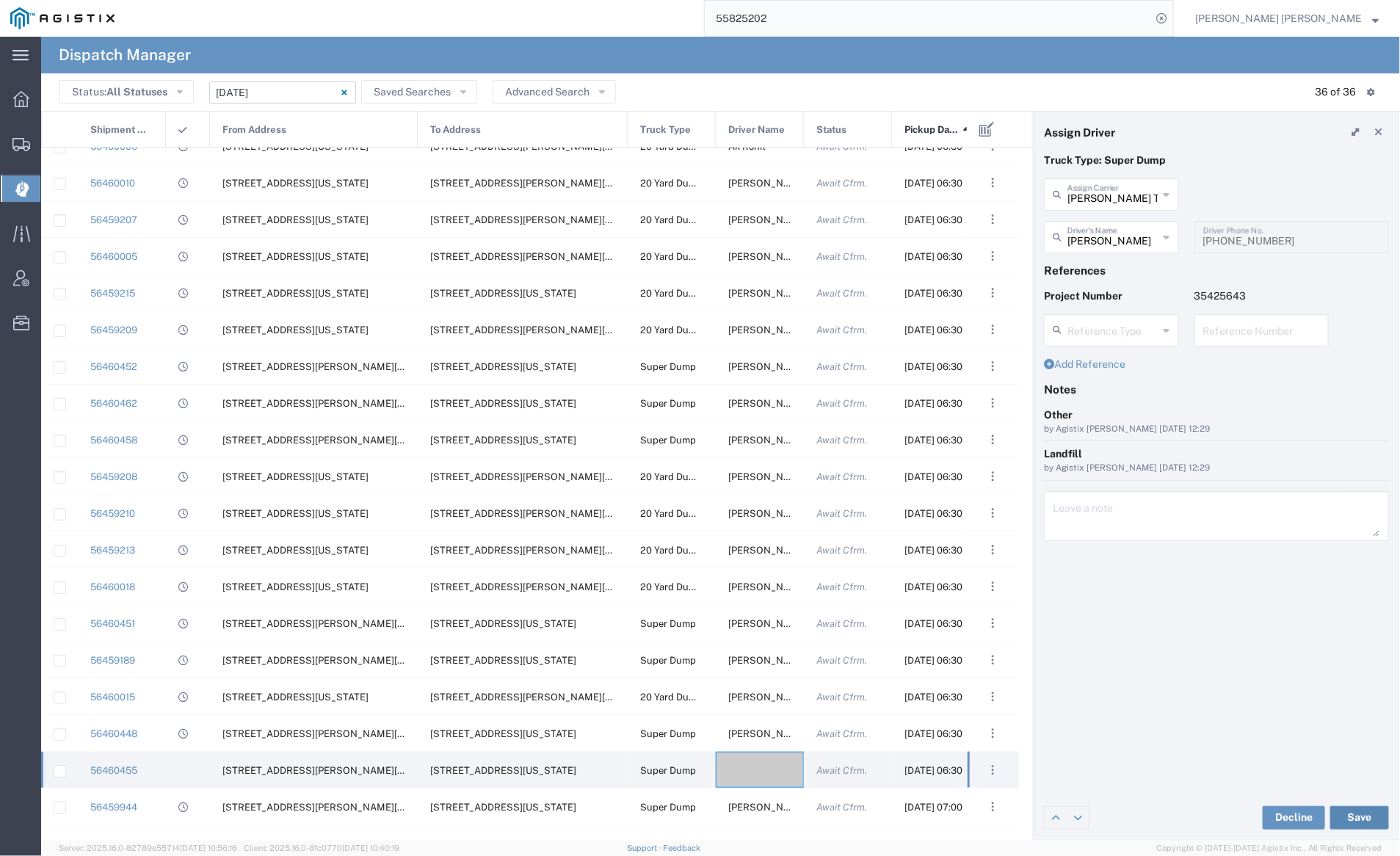
click at [1362, 824] on button "Save" at bounding box center [1358, 817] width 58 height 24
